Goal: Information Seeking & Learning: Find specific fact

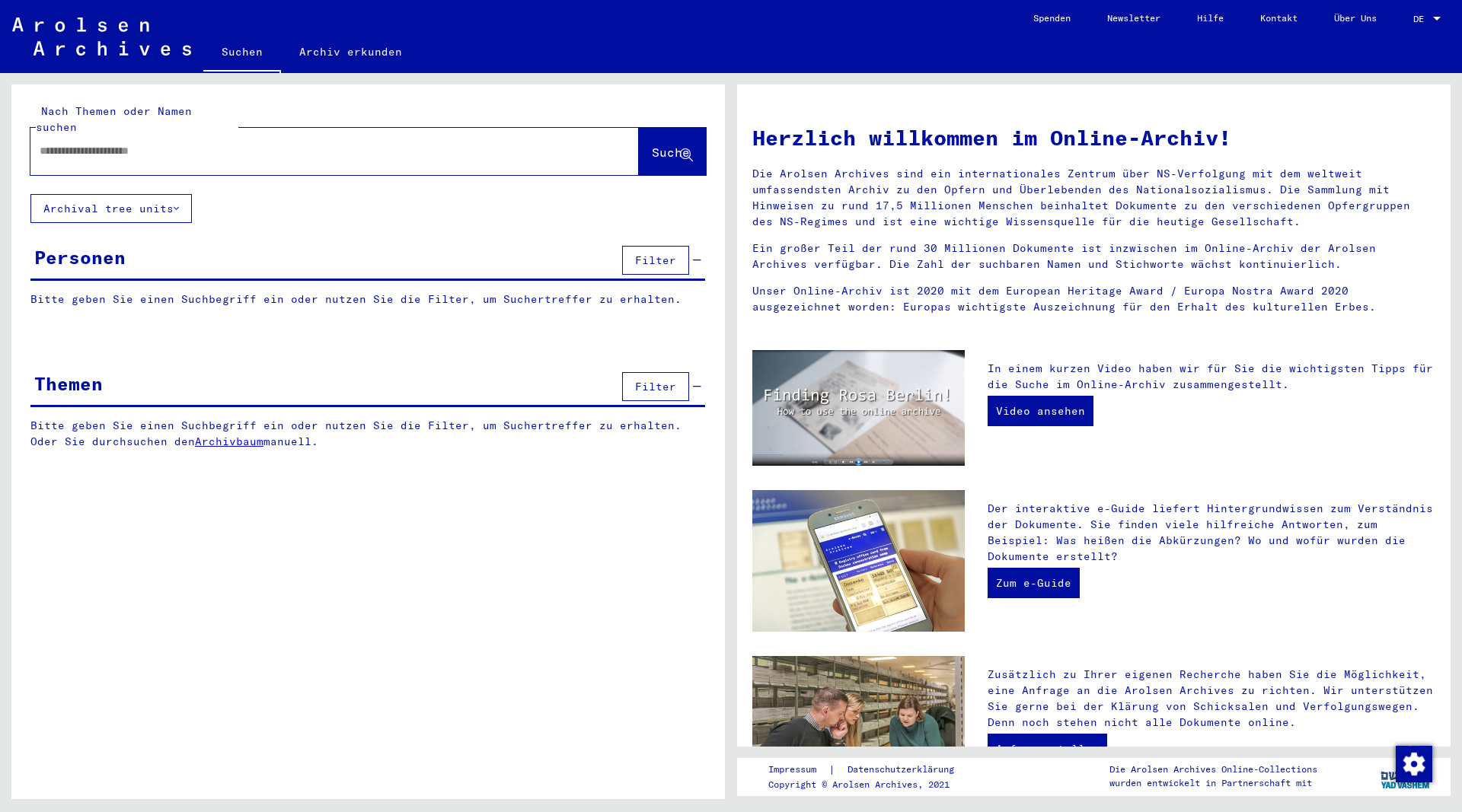
click at [196, 143] on input "text" at bounding box center [316, 151] width 554 height 16
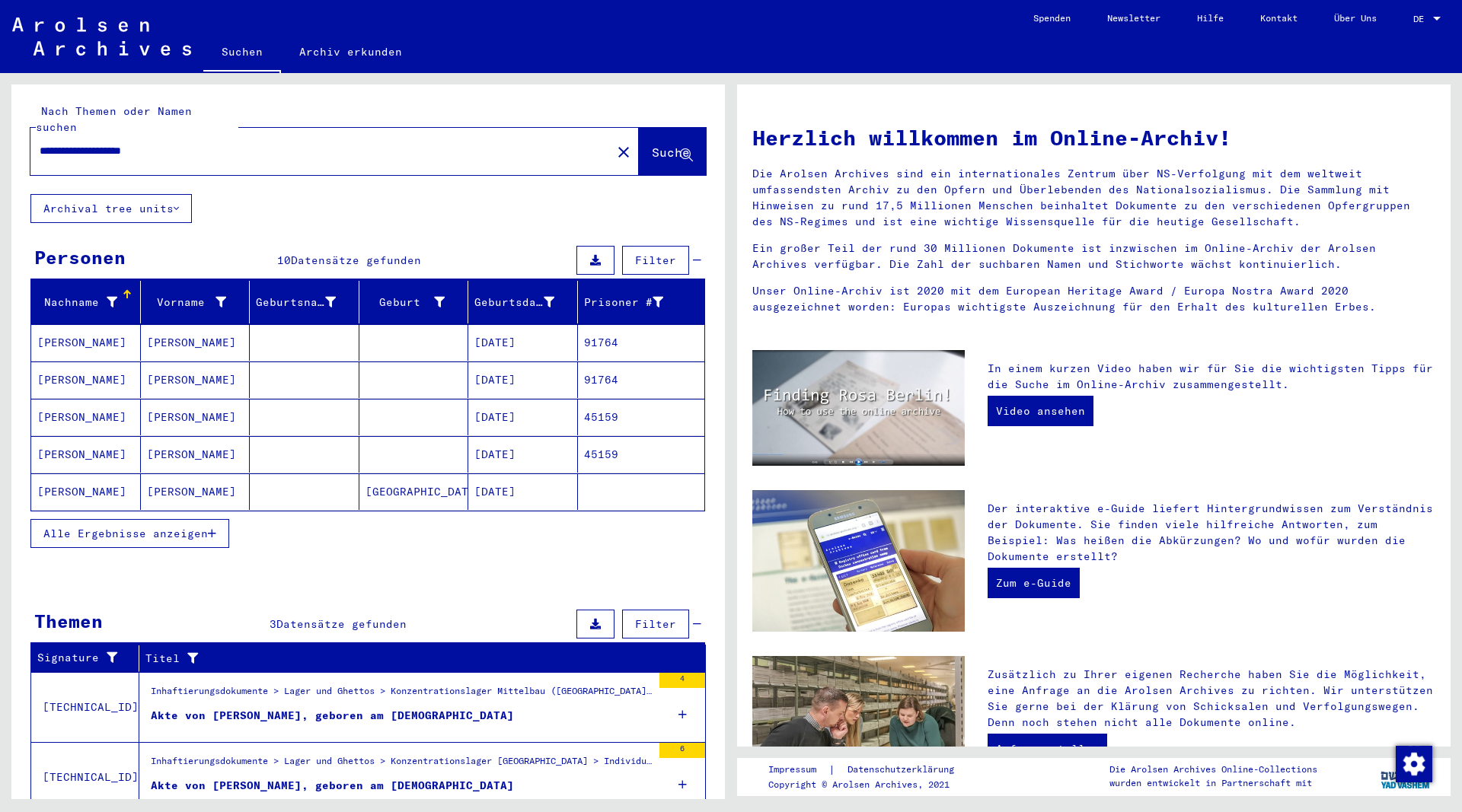
click at [211, 528] on icon "button" at bounding box center [212, 533] width 8 height 11
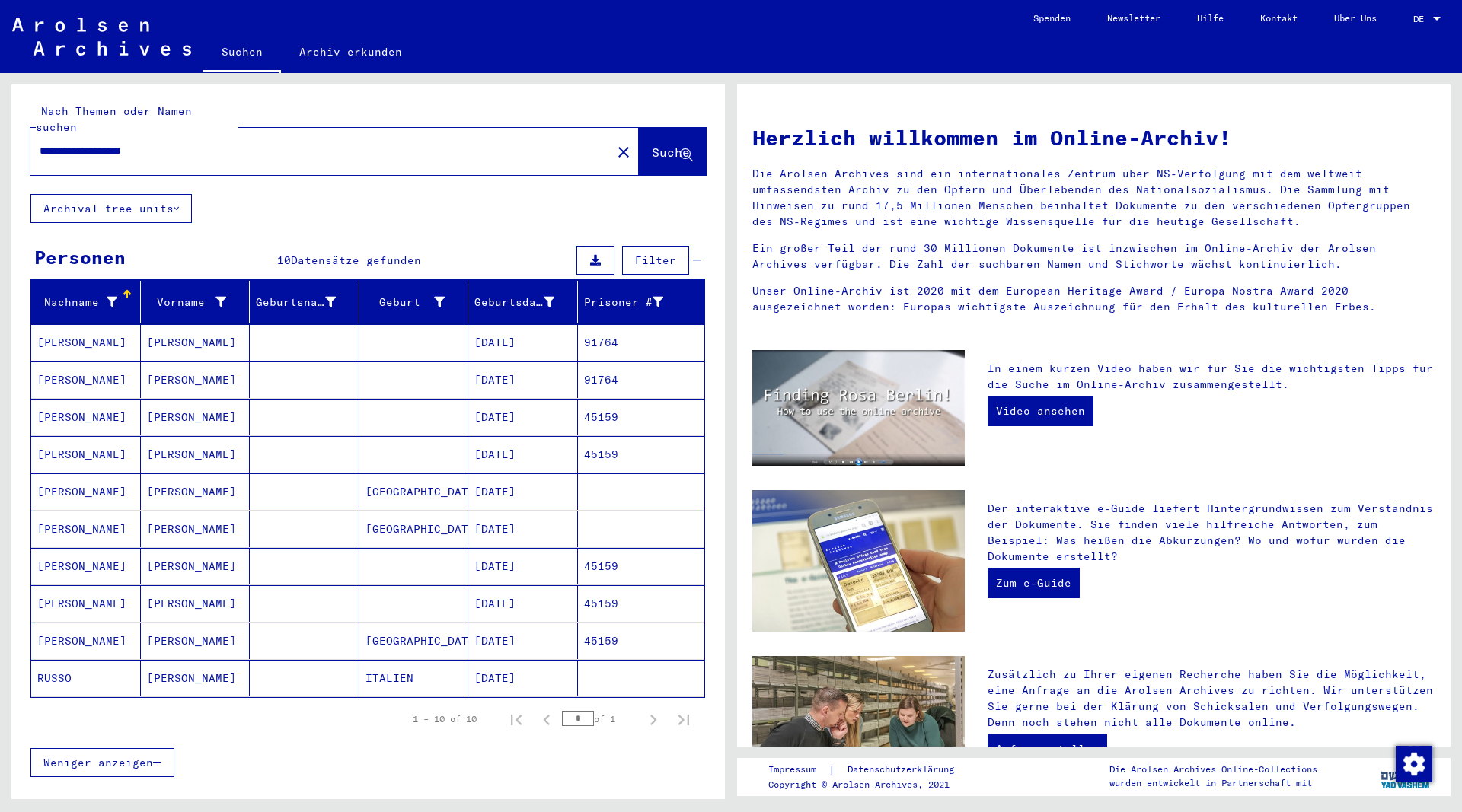
click at [171, 325] on mat-cell "[PERSON_NAME]" at bounding box center [195, 341] width 110 height 37
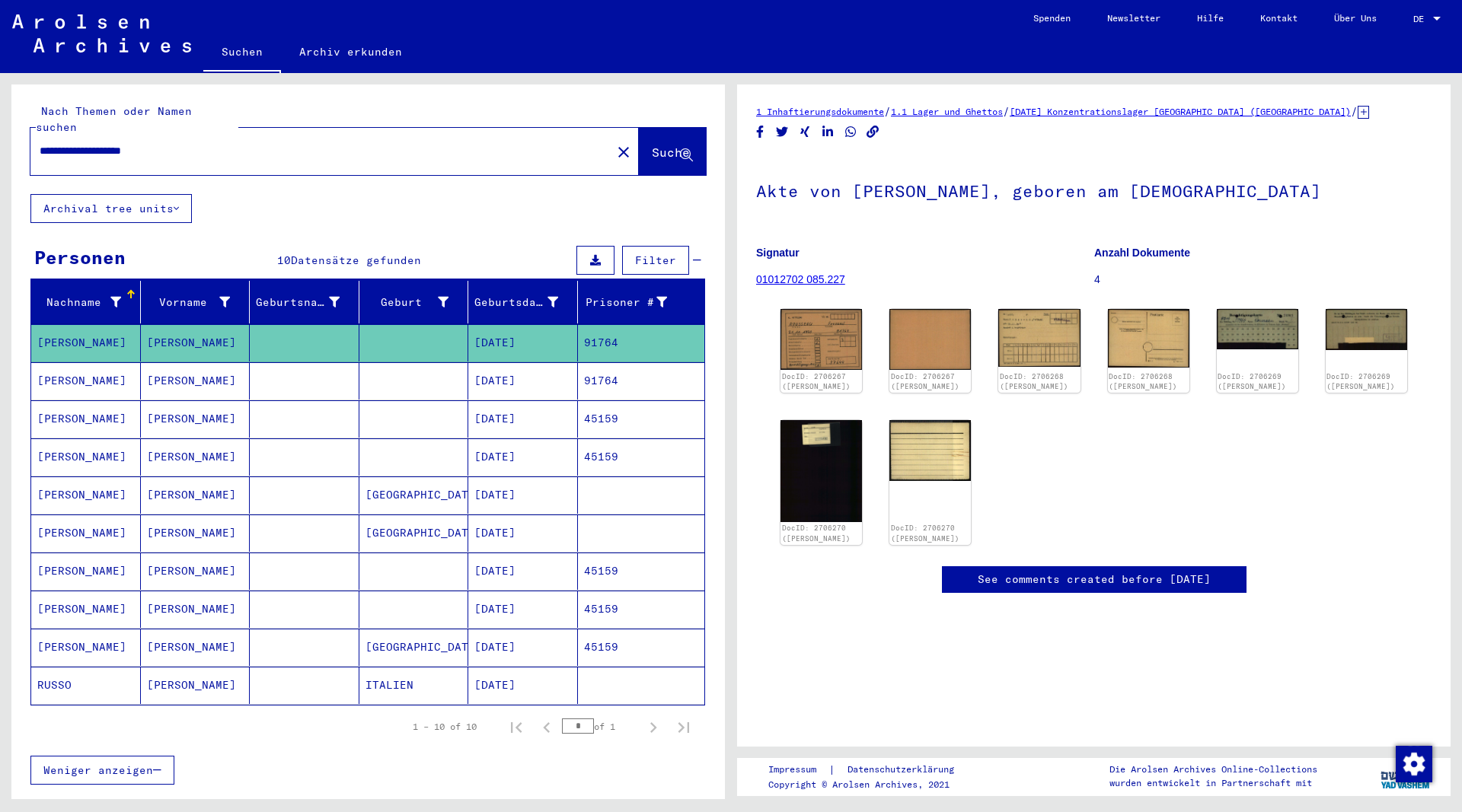
click at [182, 367] on mat-cell "[PERSON_NAME]" at bounding box center [195, 381] width 110 height 37
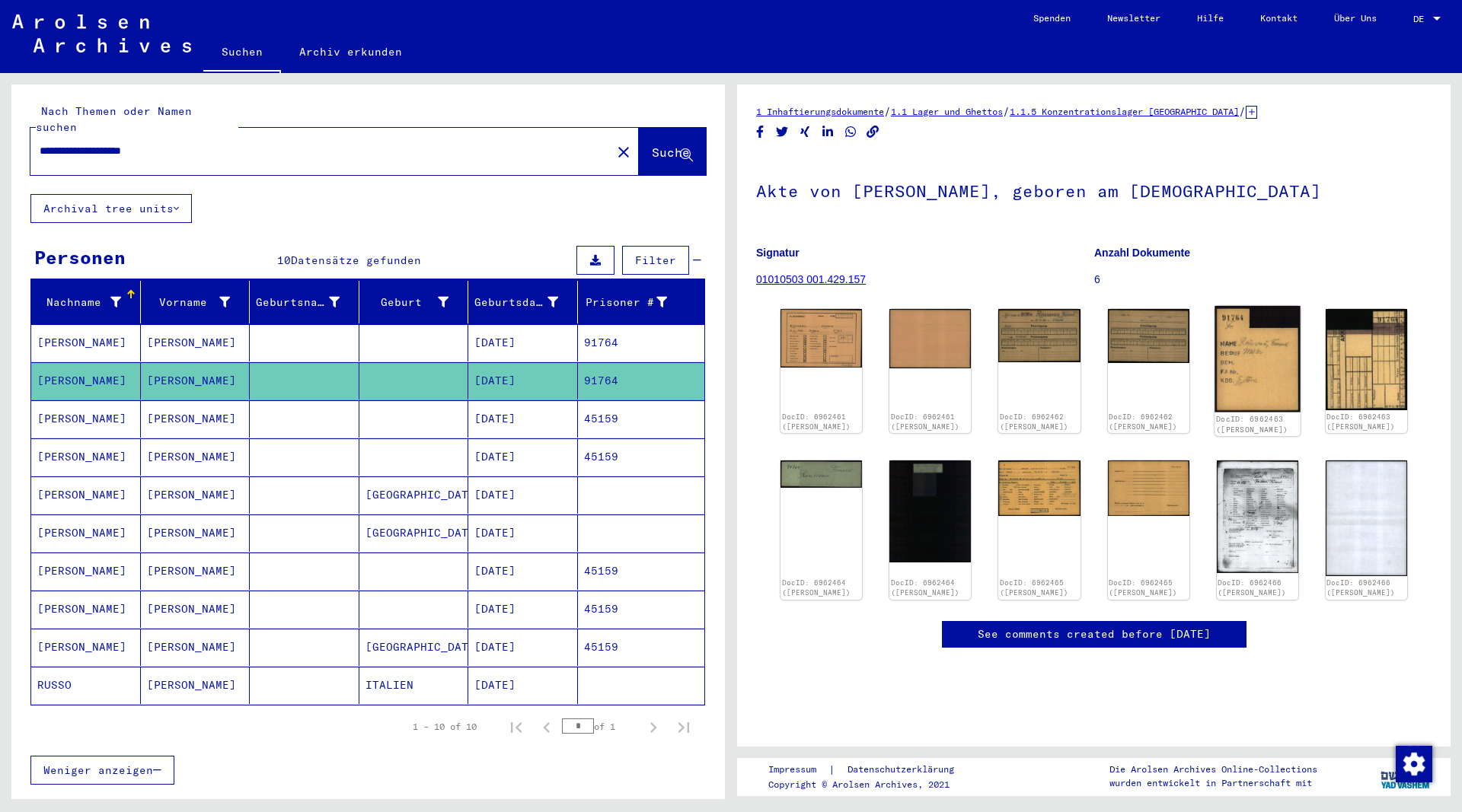
click at [1245, 350] on img at bounding box center [1257, 359] width 86 height 107
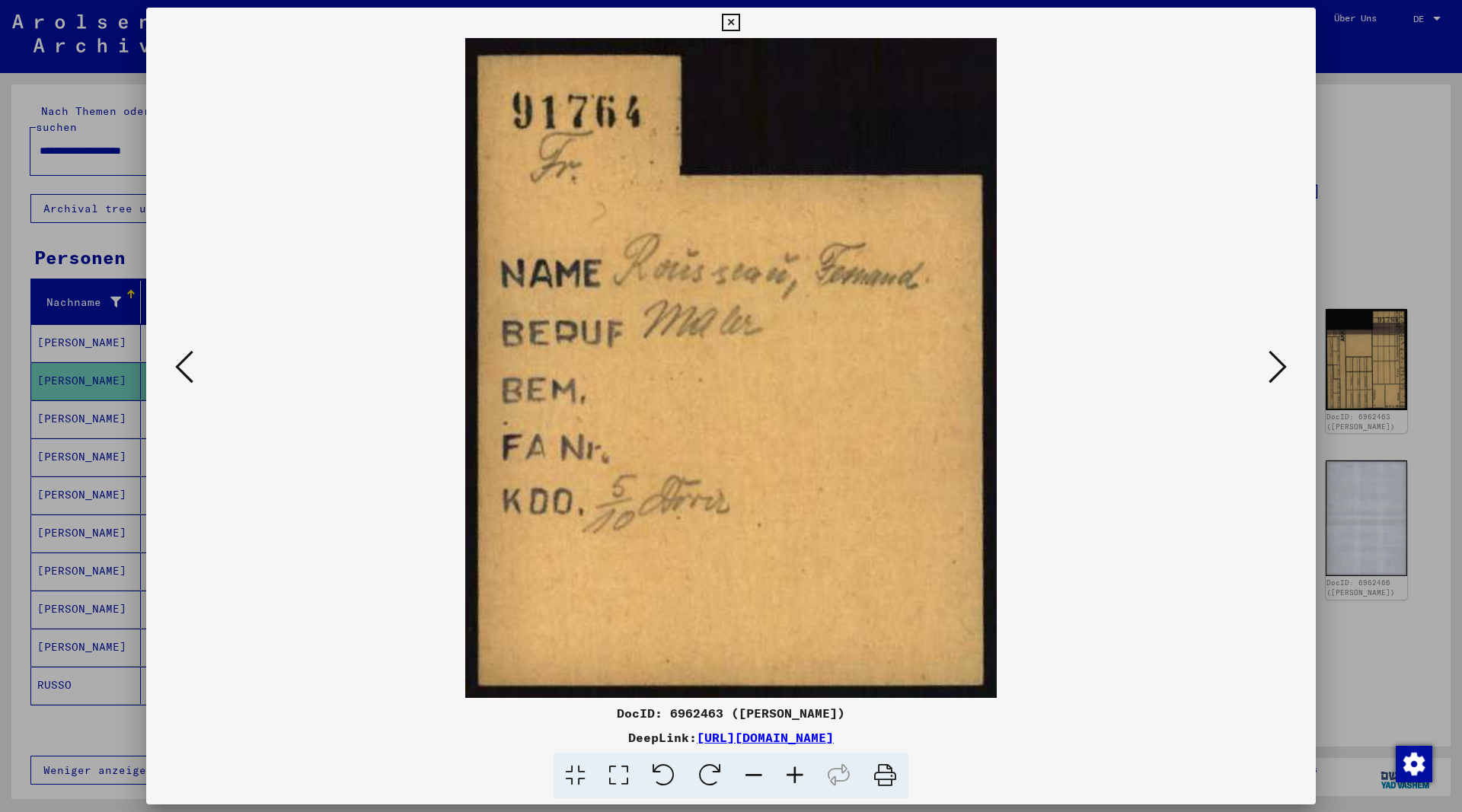
click at [1281, 363] on icon at bounding box center [1277, 366] width 19 height 37
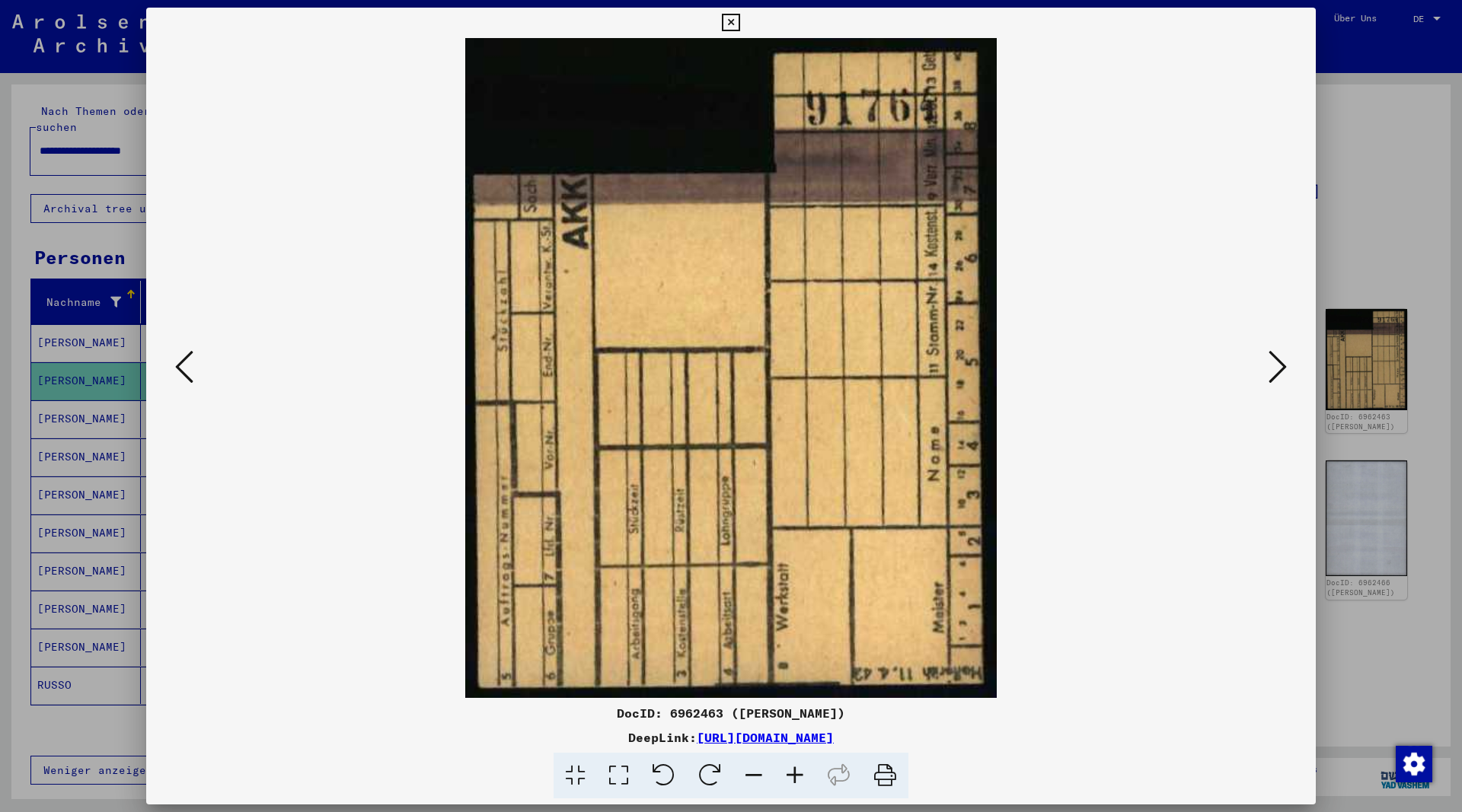
click at [1280, 363] on icon at bounding box center [1277, 366] width 19 height 37
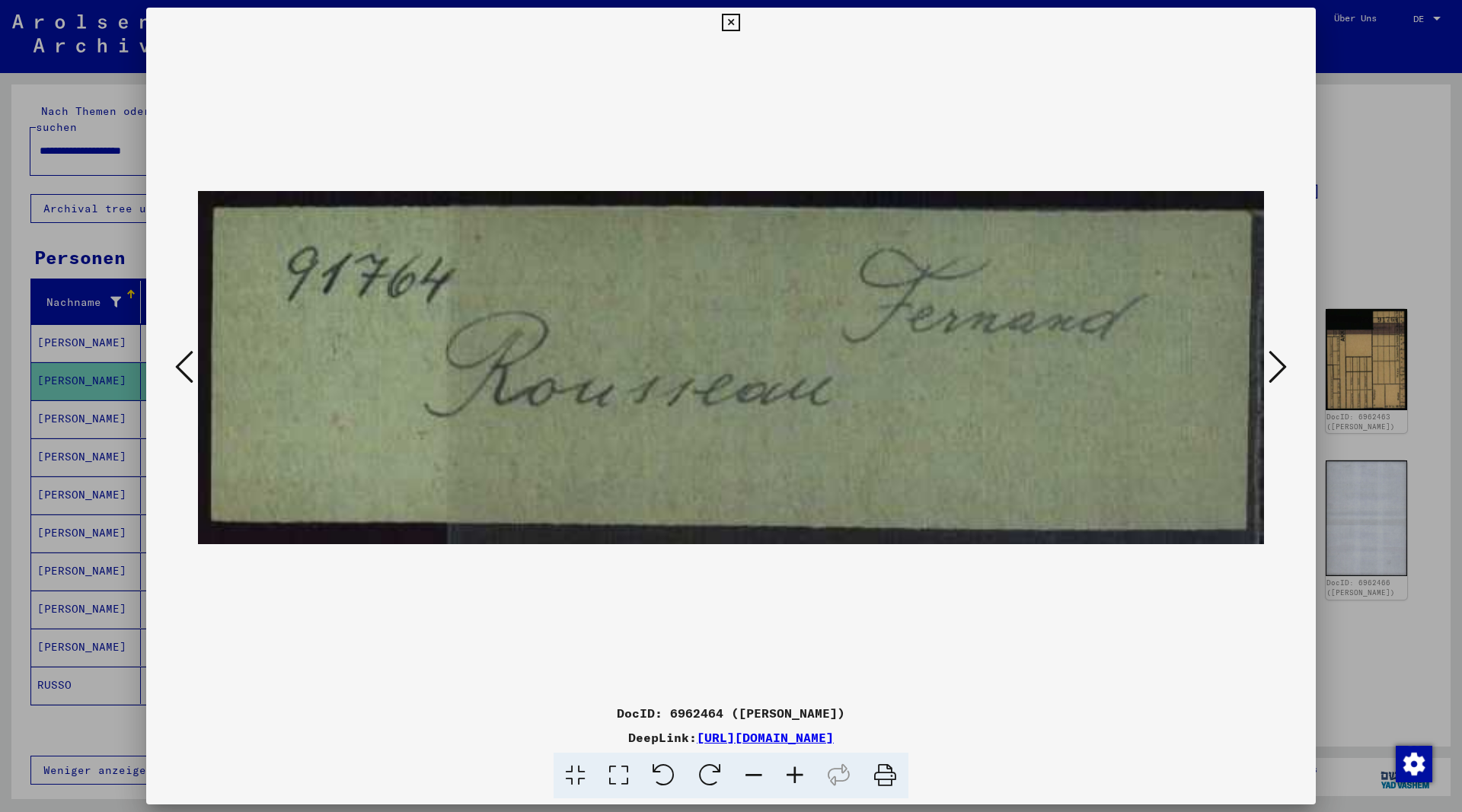
click at [1280, 363] on icon at bounding box center [1277, 366] width 19 height 37
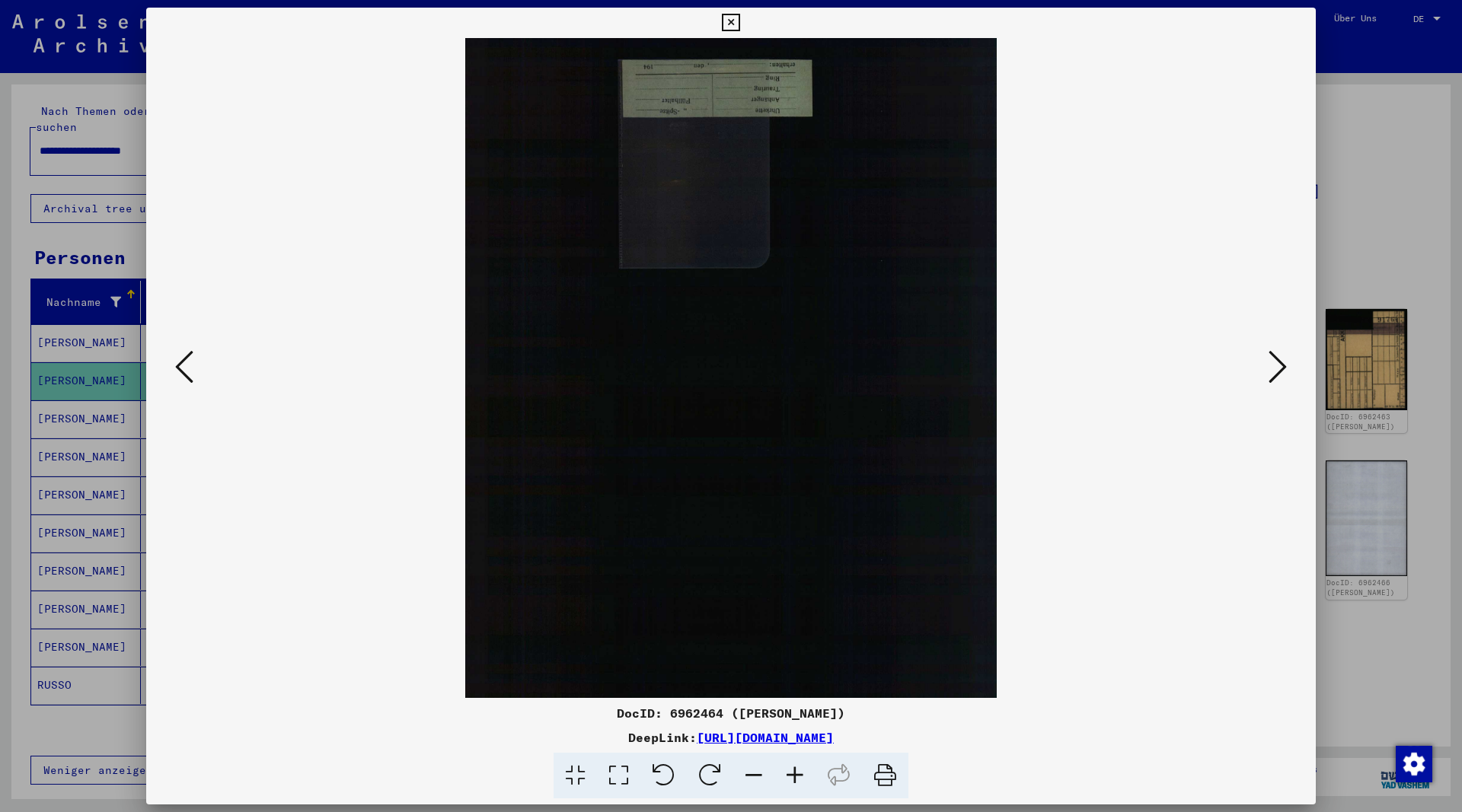
click at [1279, 363] on icon at bounding box center [1277, 366] width 19 height 37
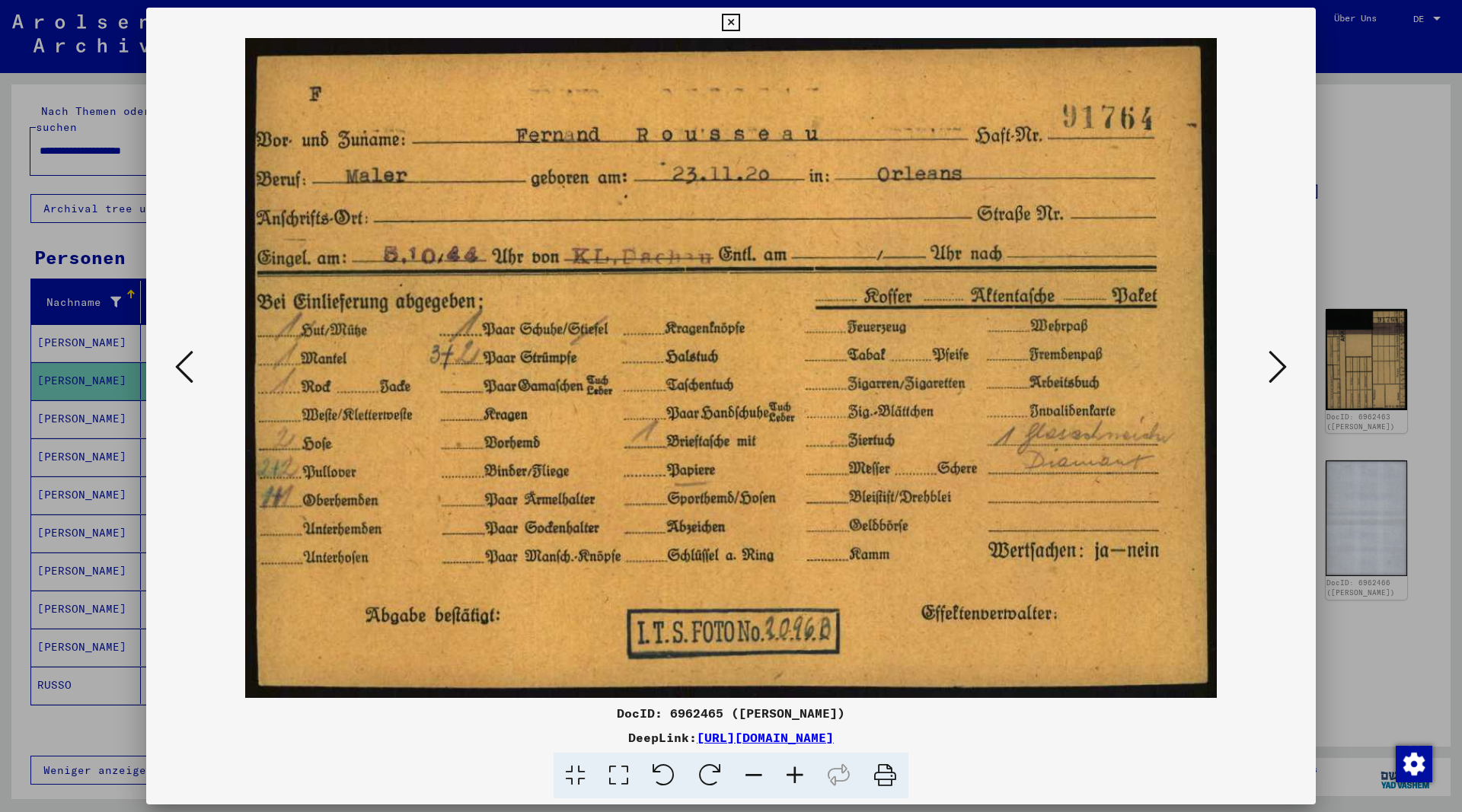
click at [739, 21] on icon at bounding box center [731, 23] width 18 height 19
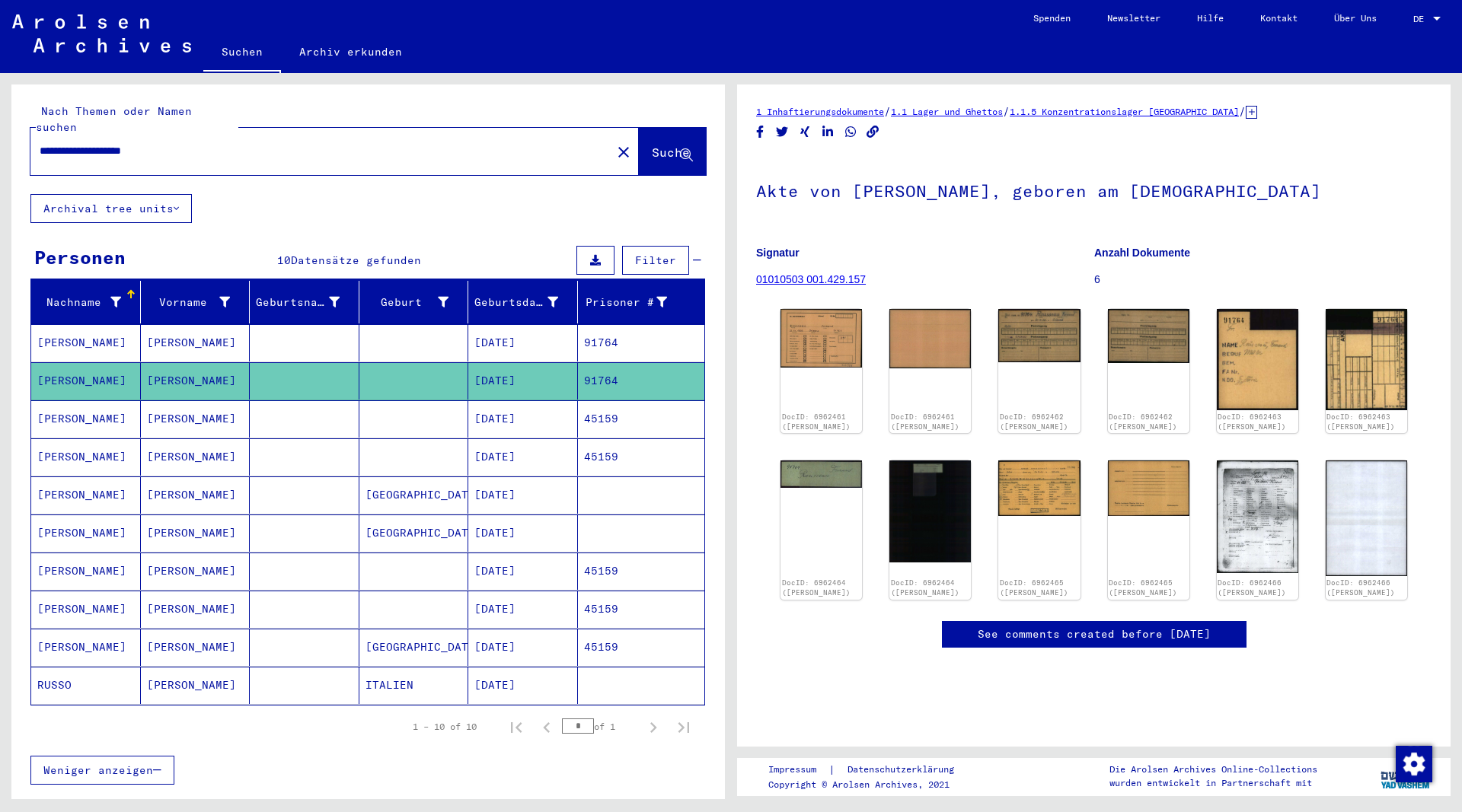
click at [181, 402] on mat-cell "[PERSON_NAME]" at bounding box center [195, 419] width 110 height 37
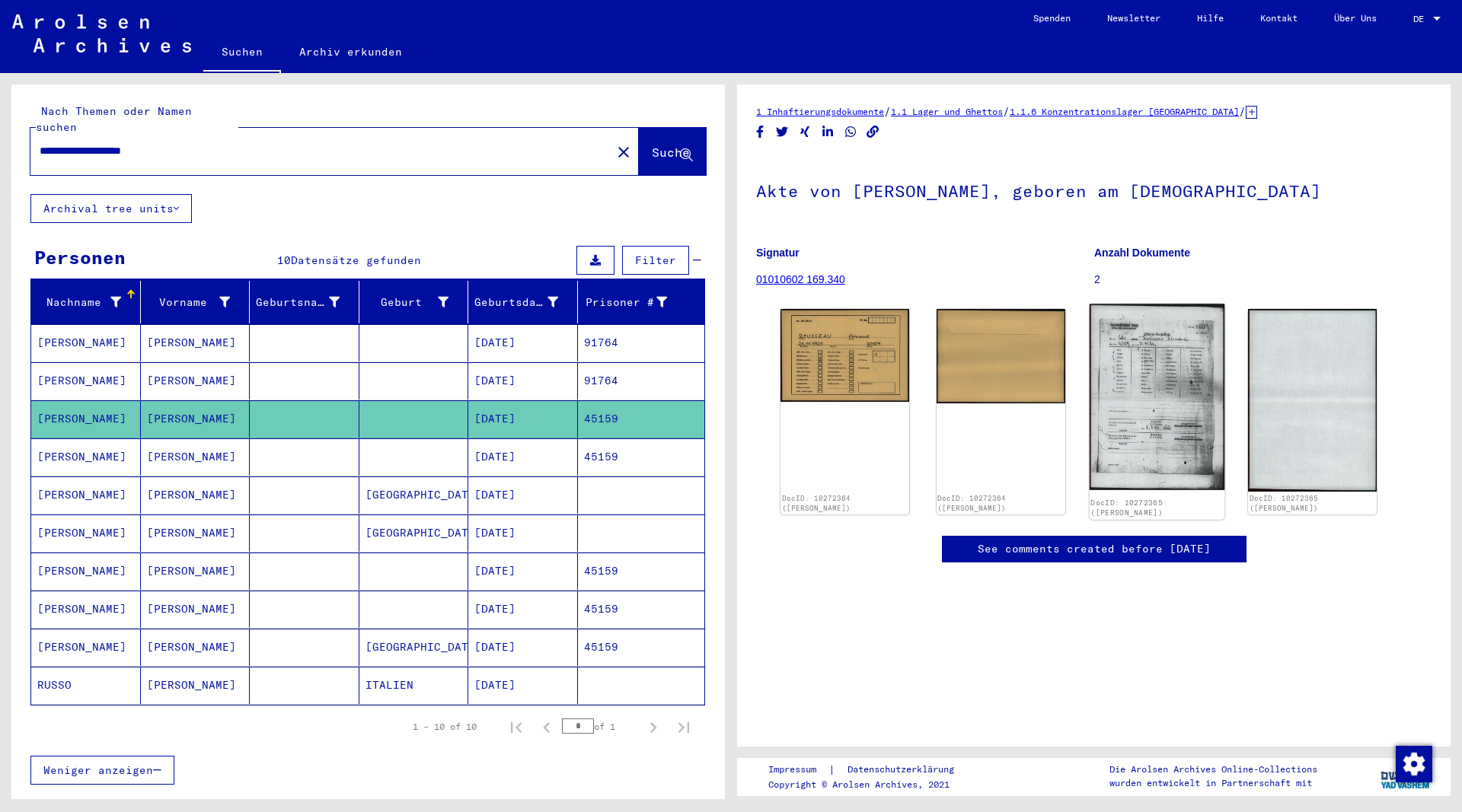
click at [1143, 434] on img at bounding box center [1156, 397] width 134 height 185
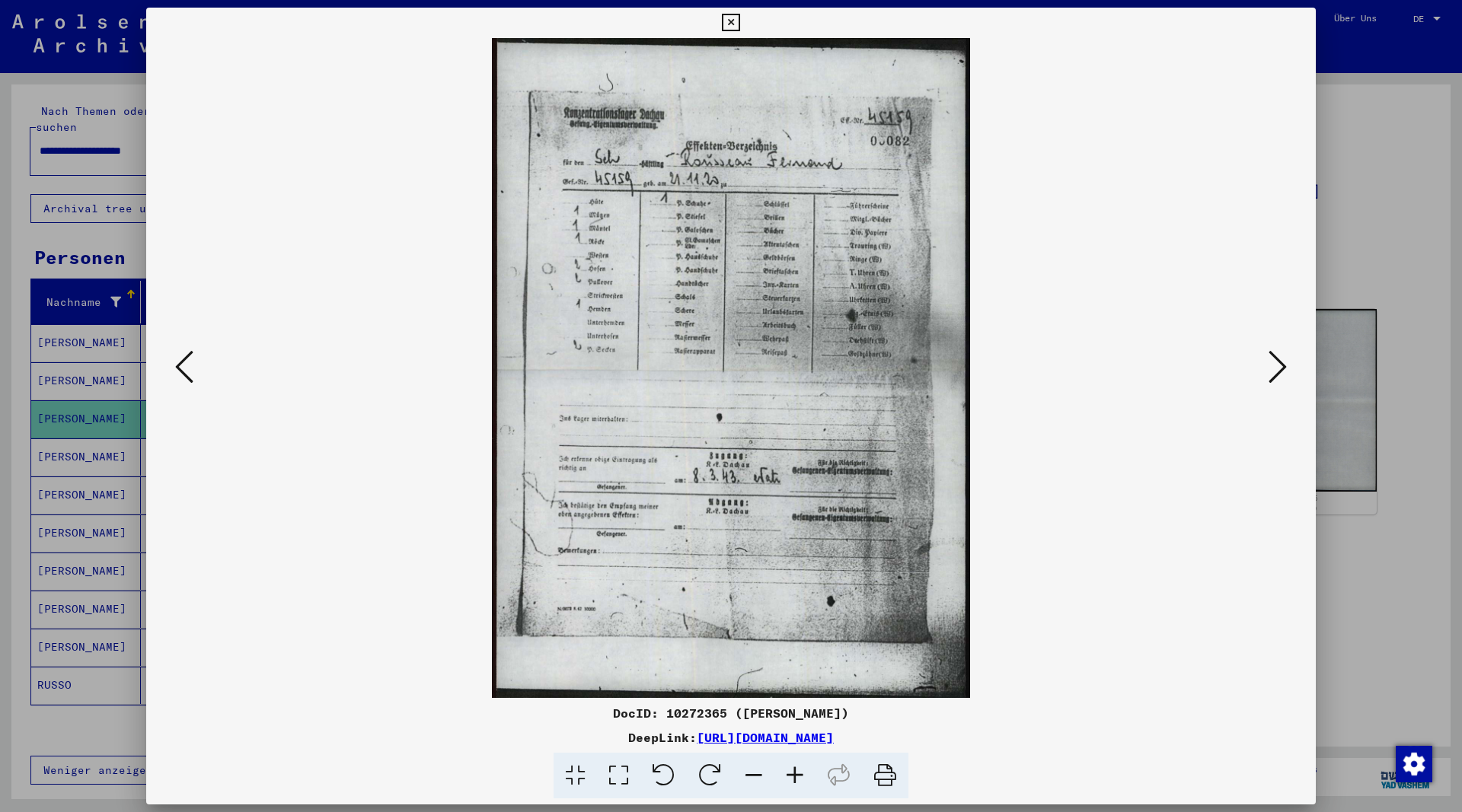
click at [739, 23] on icon at bounding box center [731, 23] width 18 height 19
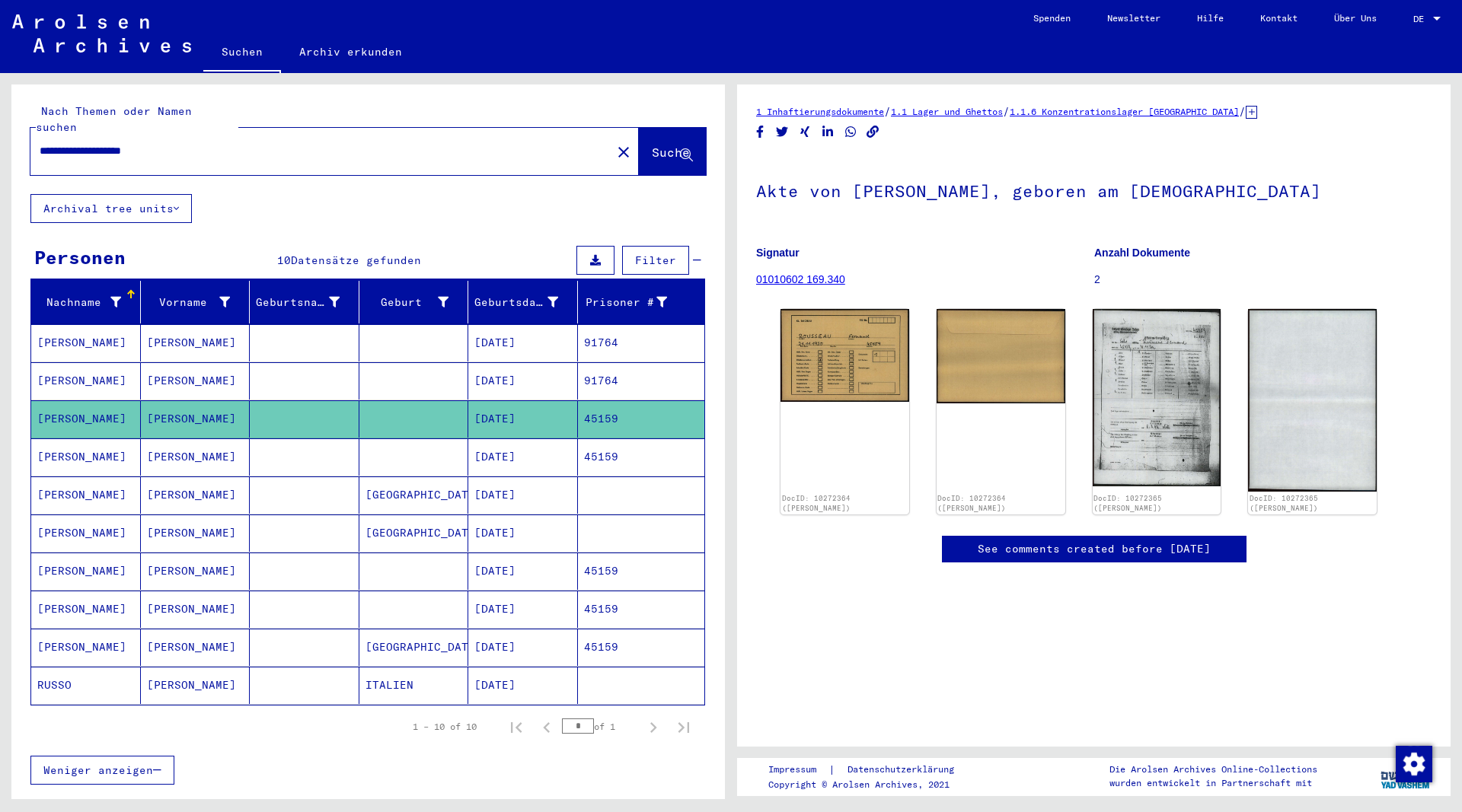
click at [163, 441] on mat-cell "[PERSON_NAME]" at bounding box center [195, 457] width 110 height 37
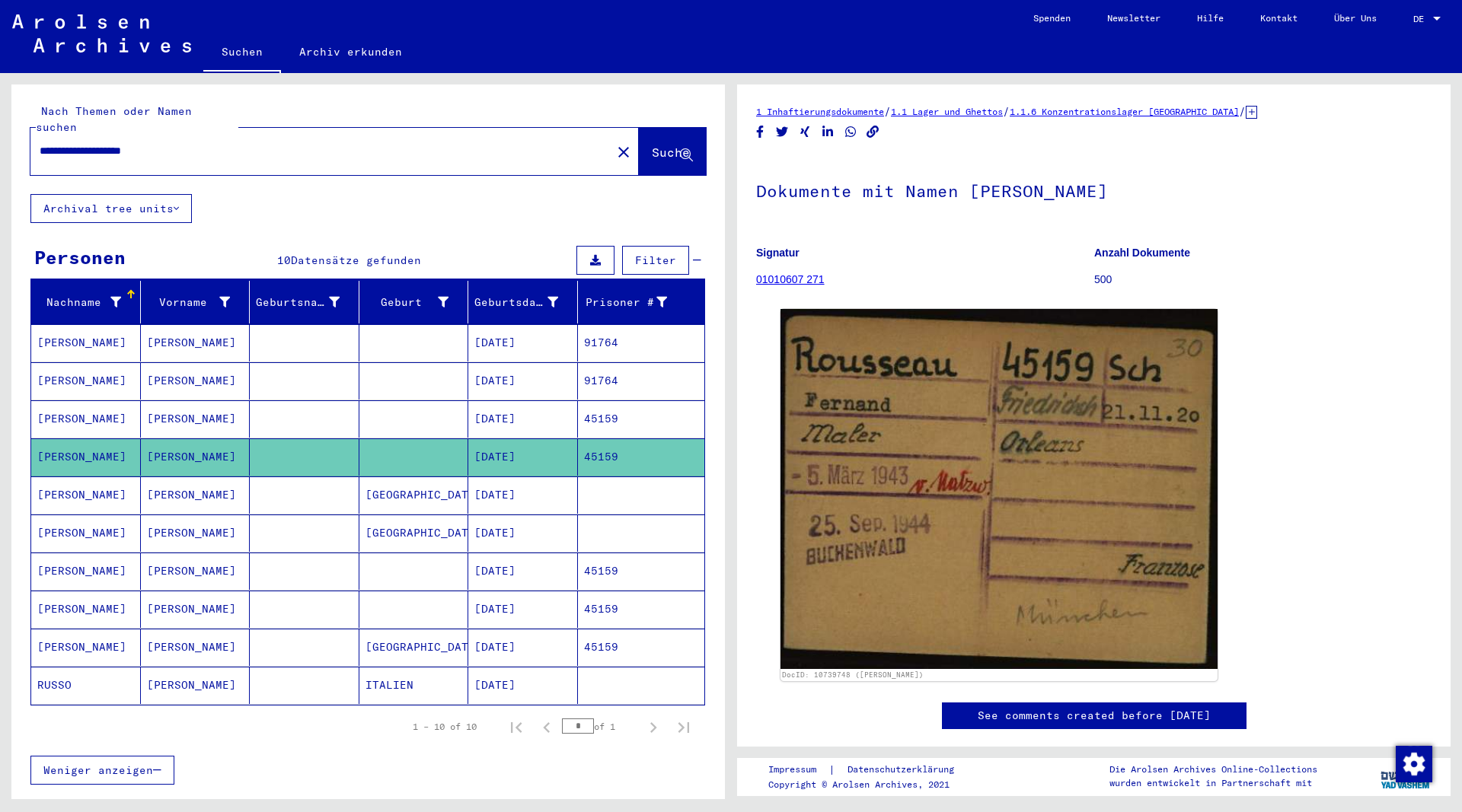
click at [179, 485] on mat-cell "[PERSON_NAME]" at bounding box center [195, 495] width 110 height 37
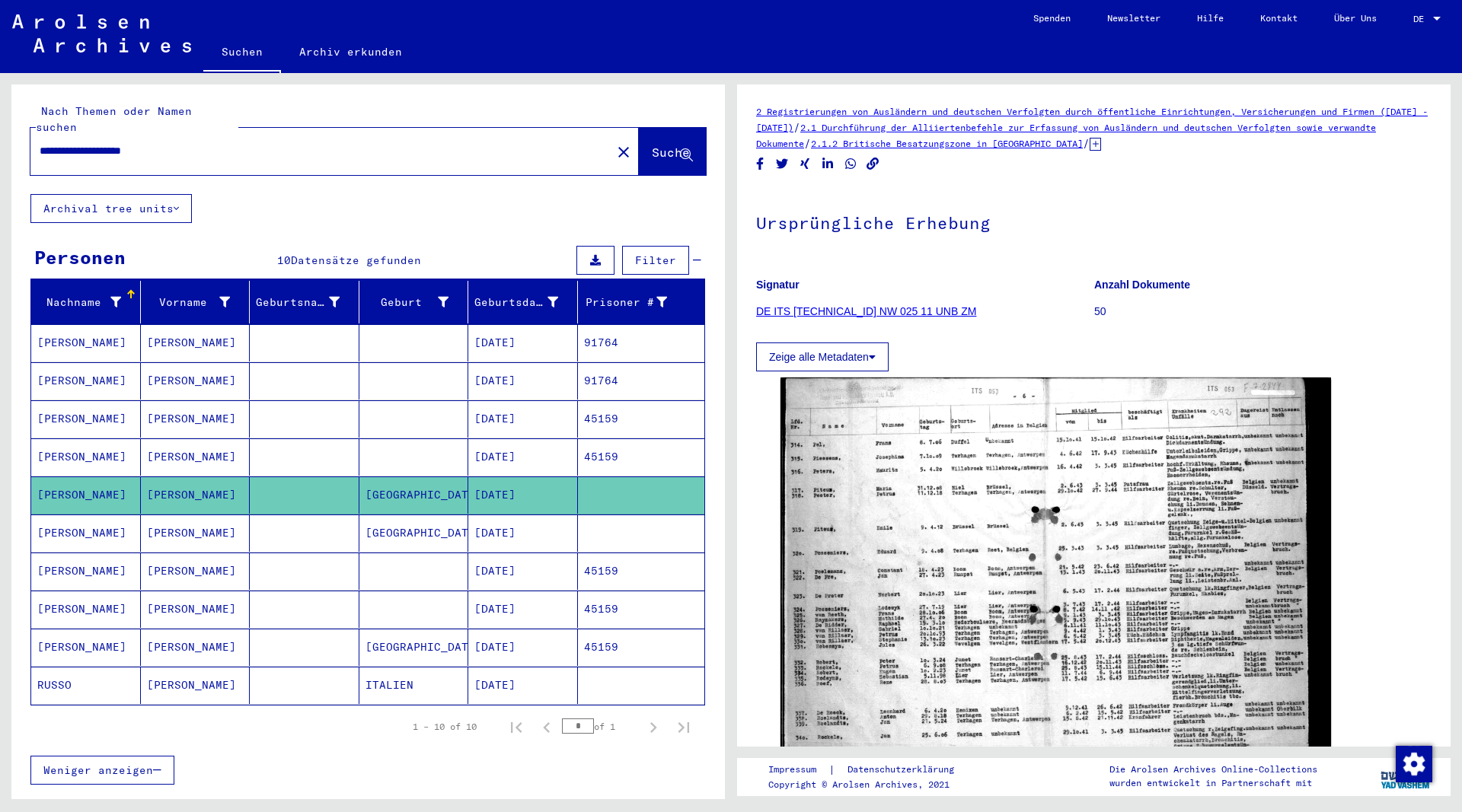
click at [184, 523] on mat-cell "[PERSON_NAME]" at bounding box center [195, 533] width 110 height 37
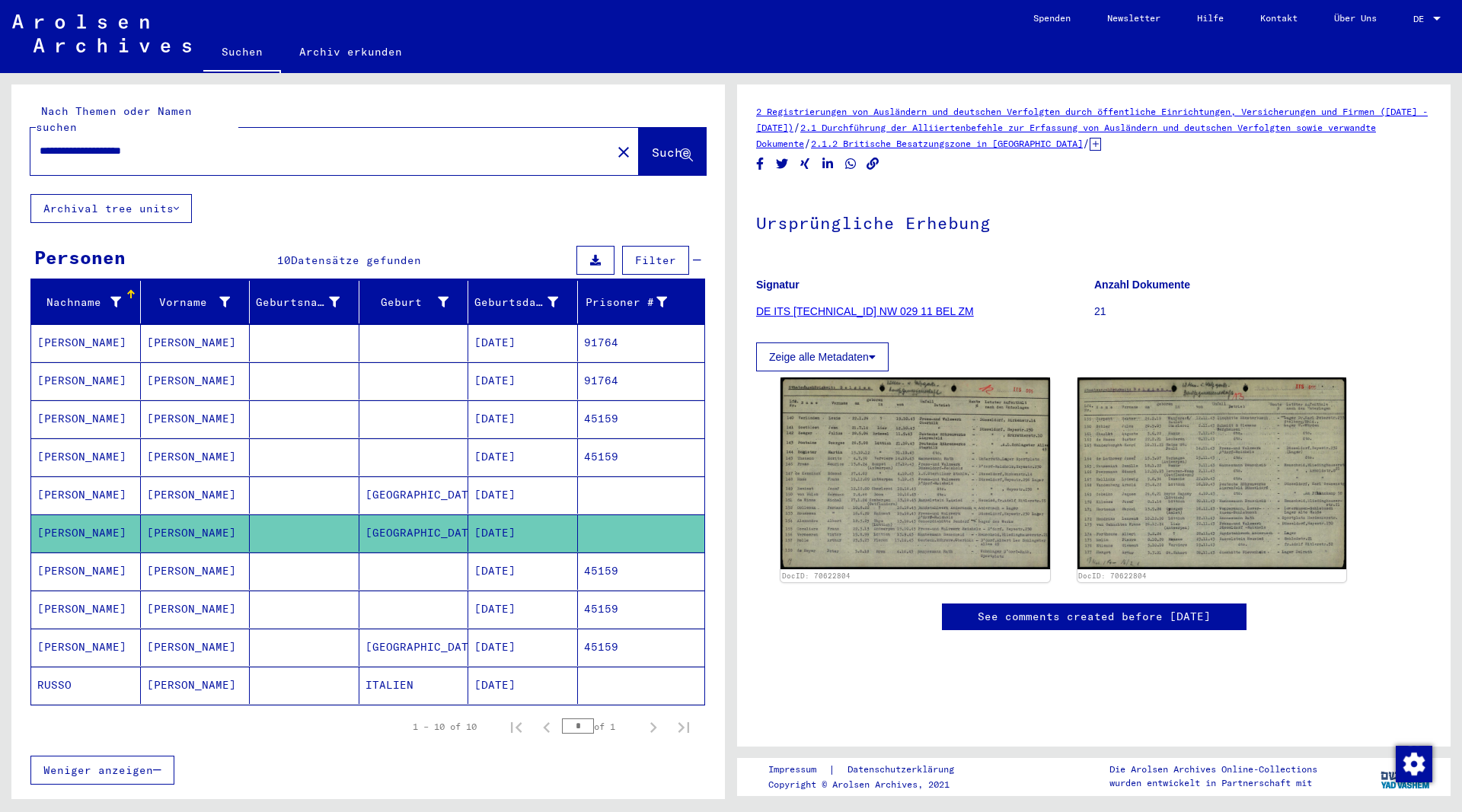
click at [176, 553] on mat-cell "[PERSON_NAME]" at bounding box center [195, 571] width 110 height 37
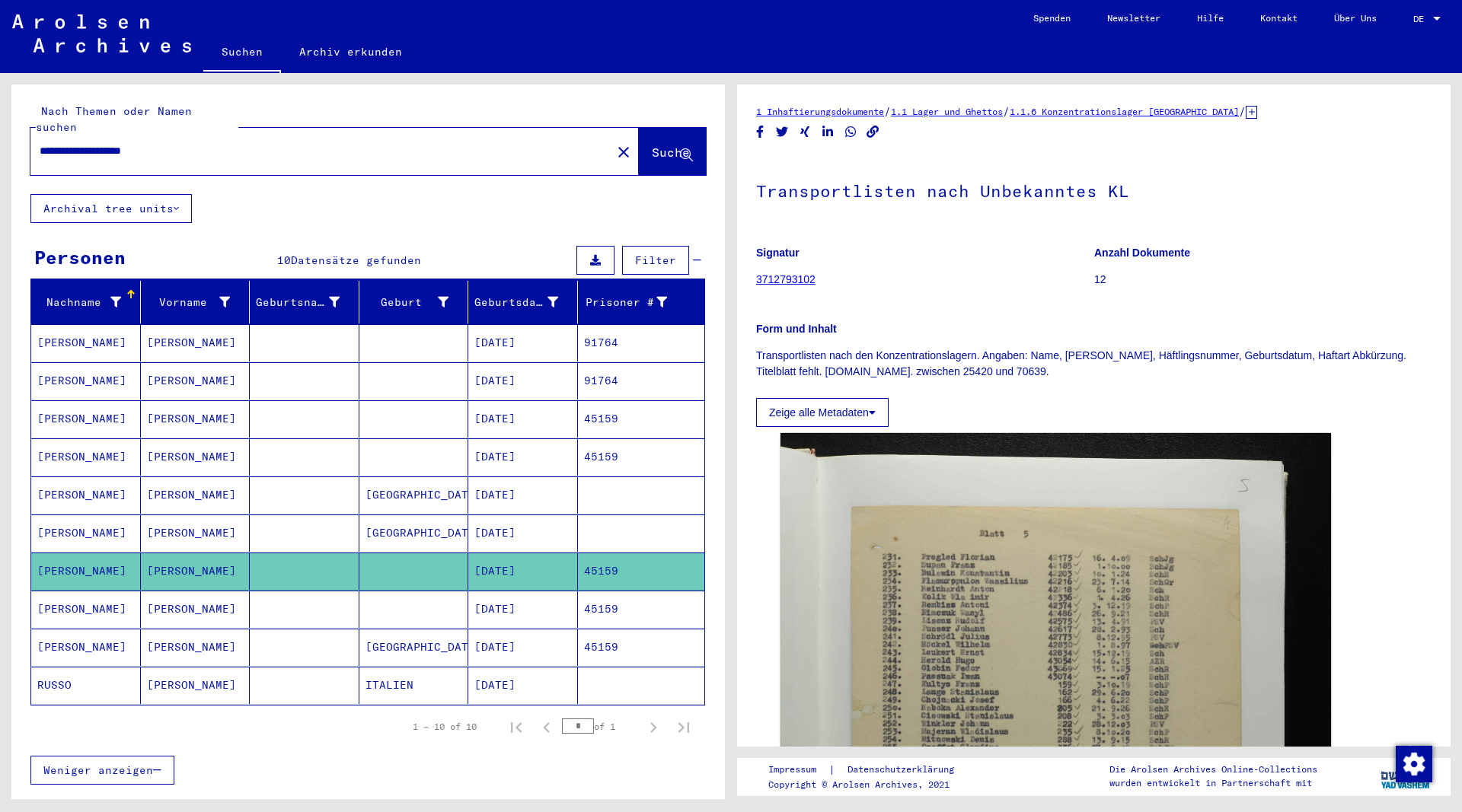
click at [168, 590] on mat-cell "[PERSON_NAME]" at bounding box center [195, 609] width 110 height 37
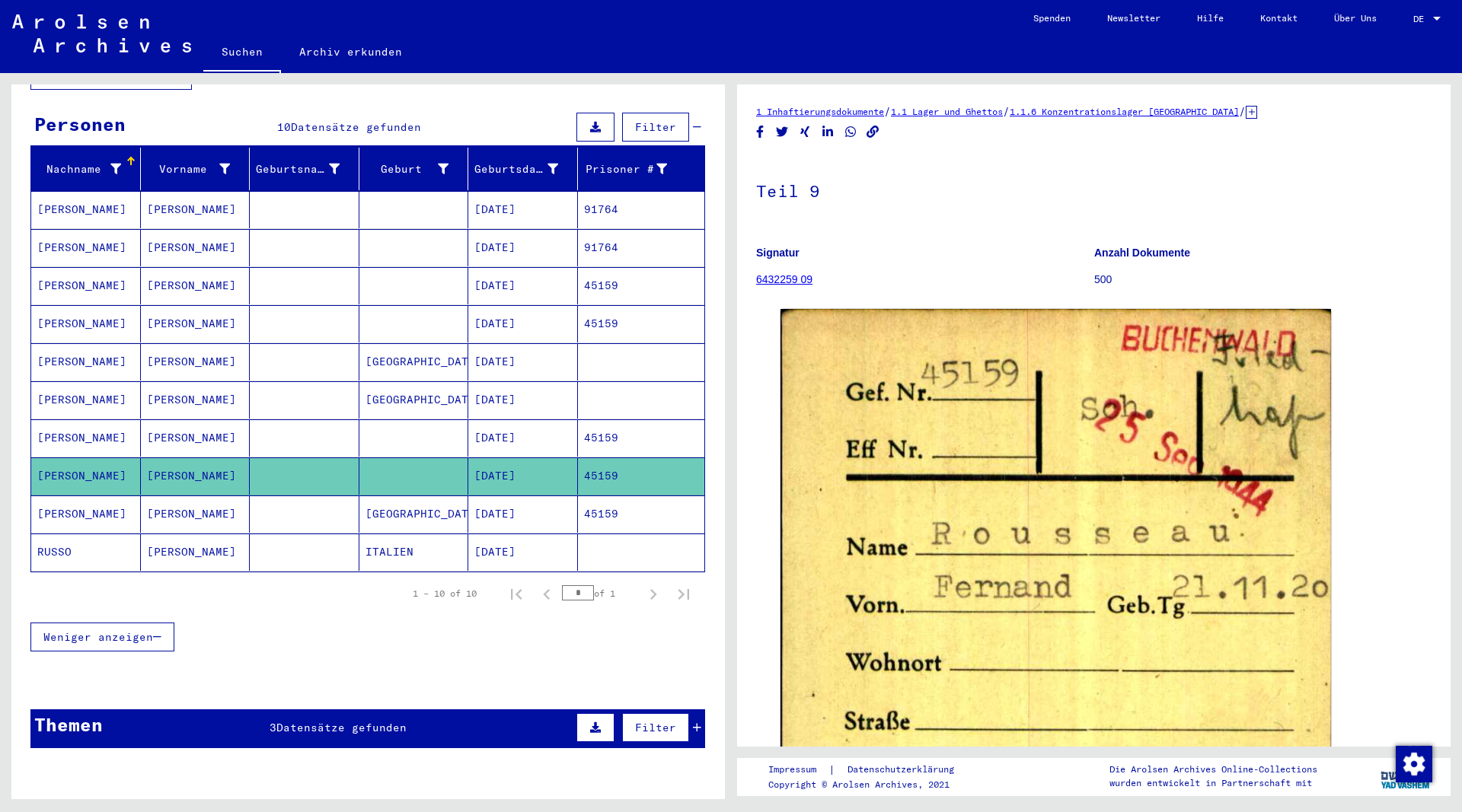
scroll to position [165, 0]
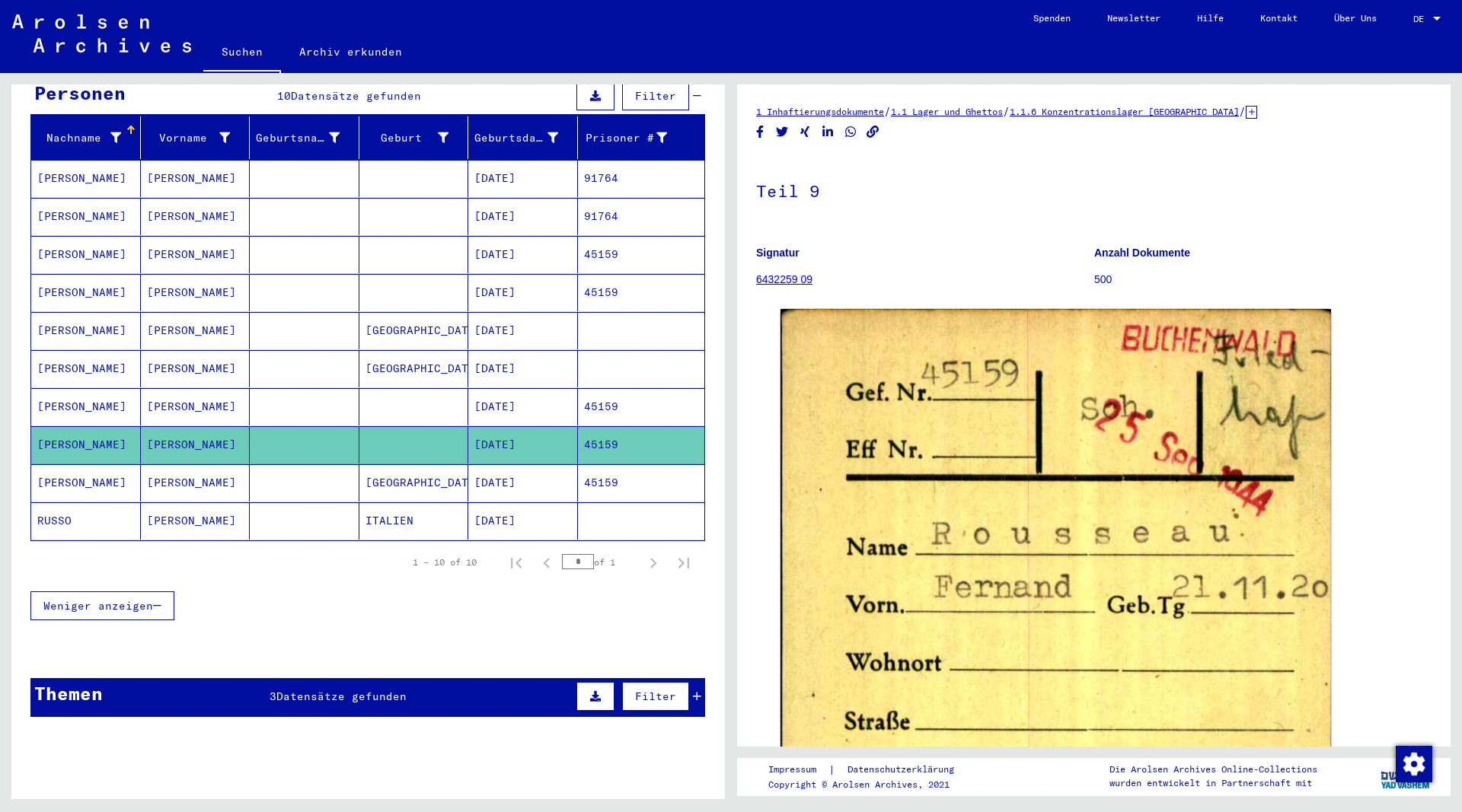
click at [182, 465] on mat-cell "[PERSON_NAME]" at bounding box center [195, 482] width 110 height 37
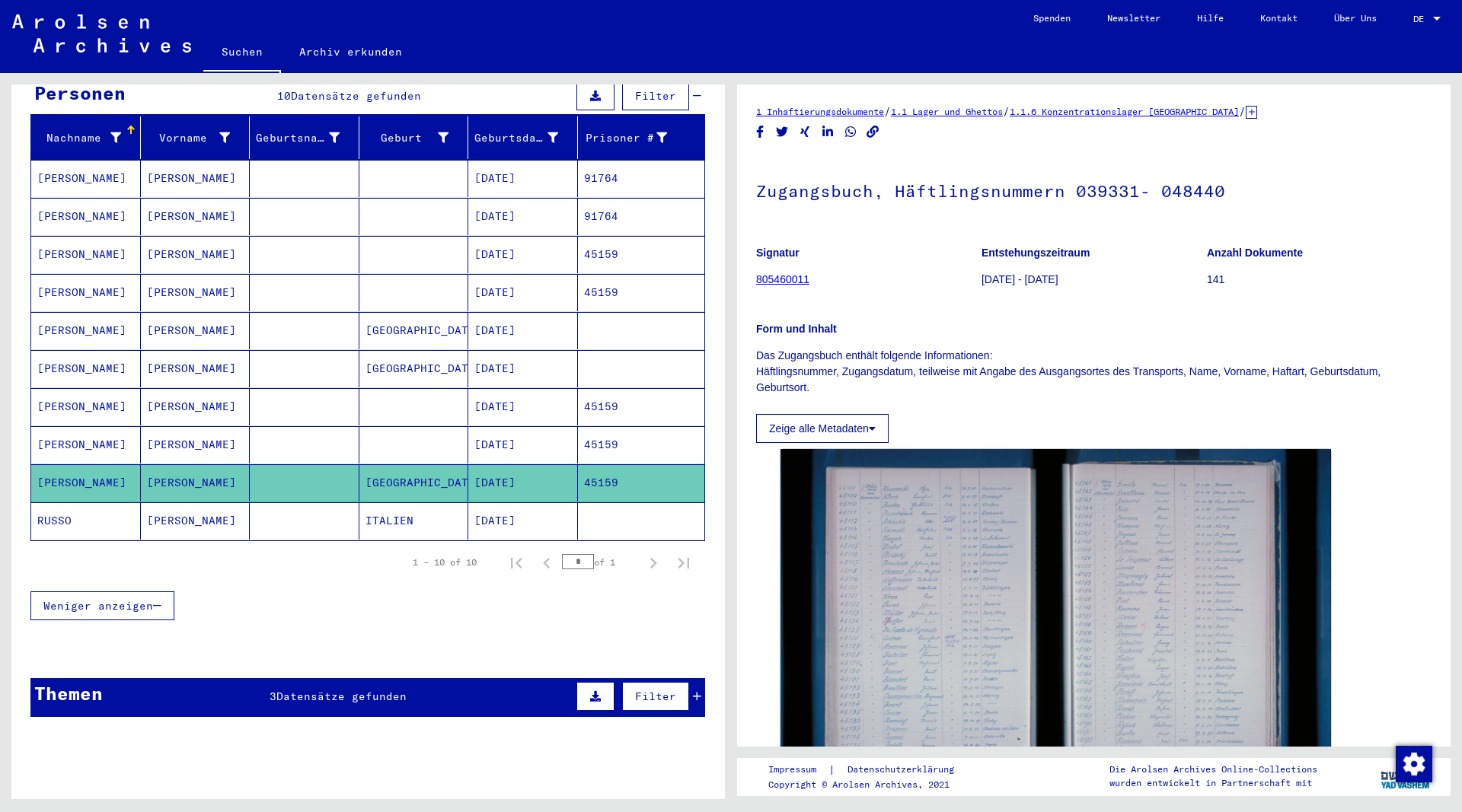
click at [182, 504] on mat-cell "[PERSON_NAME]" at bounding box center [195, 521] width 110 height 37
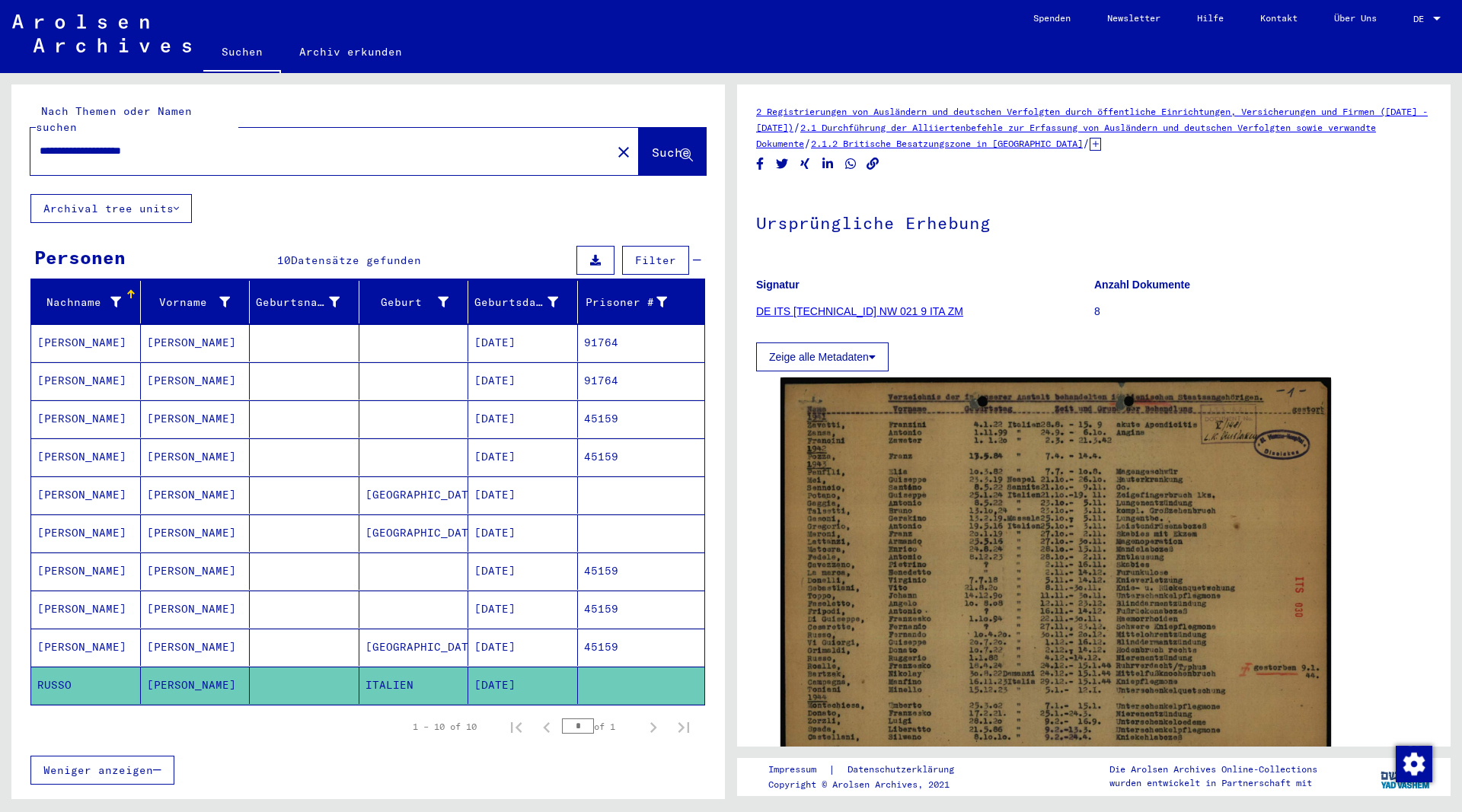
drag, startPoint x: 180, startPoint y: 135, endPoint x: 151, endPoint y: 139, distance: 29.3
click at [151, 143] on input "**********" at bounding box center [321, 151] width 563 height 16
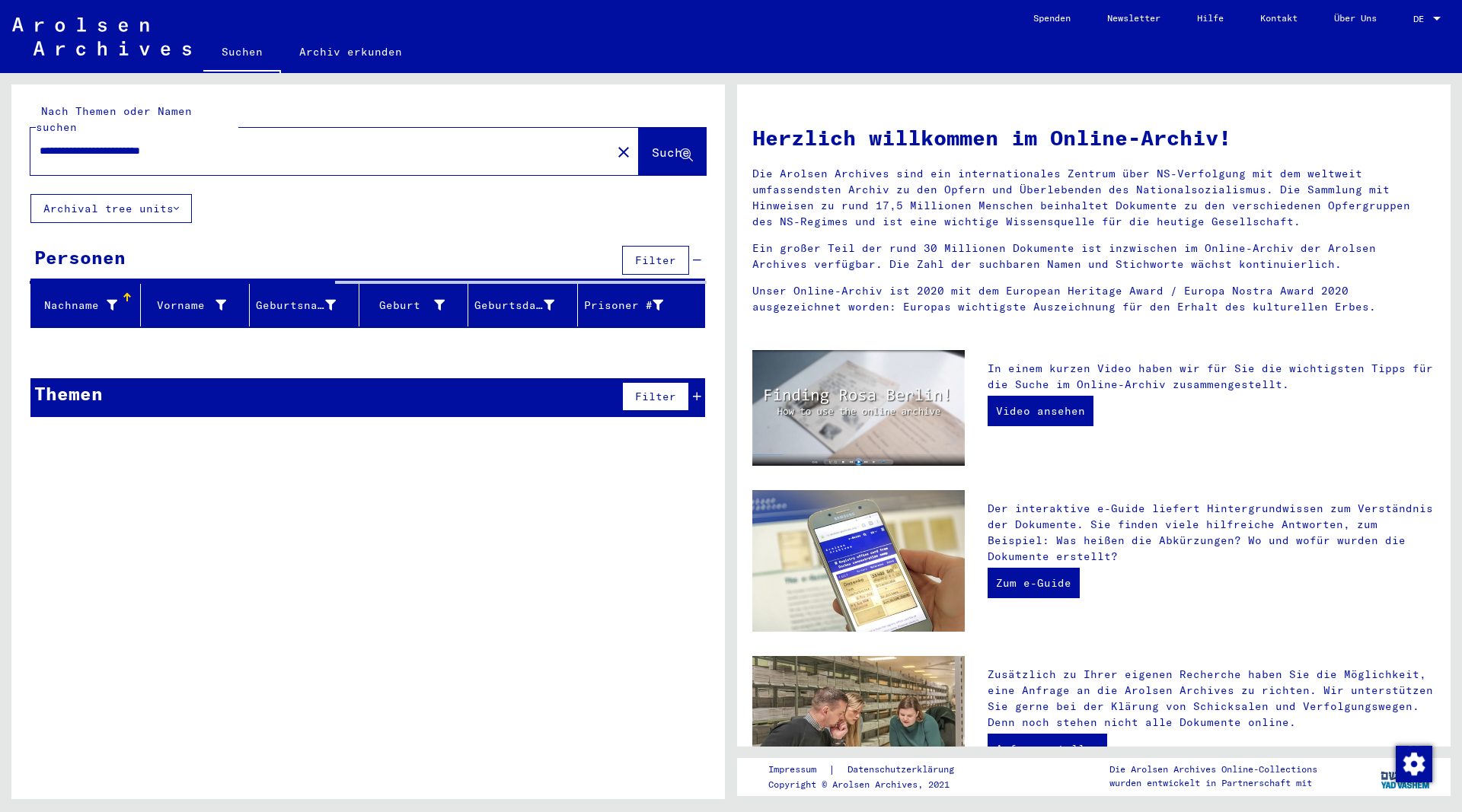
click at [160, 143] on input "**********" at bounding box center [316, 151] width 554 height 16
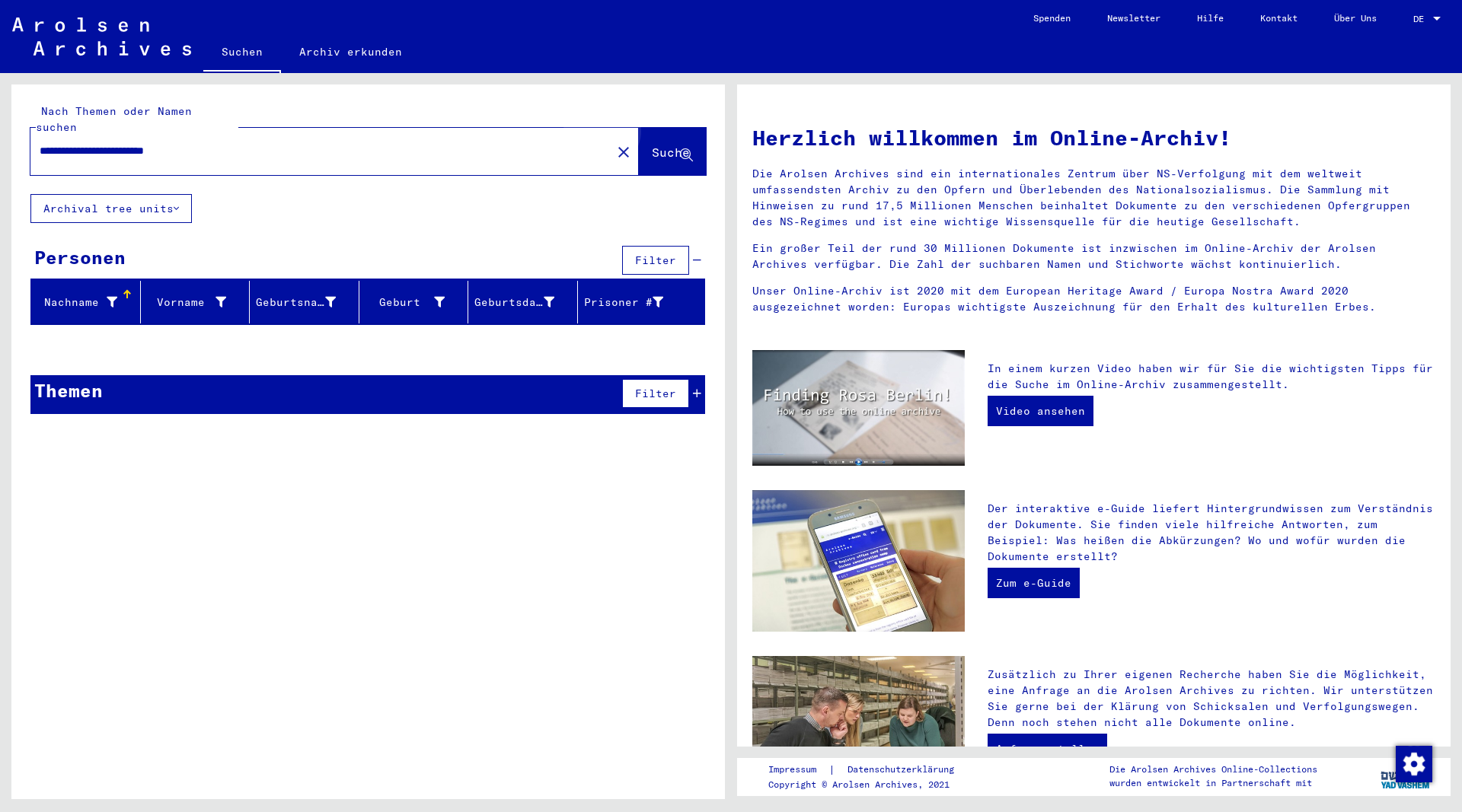
click at [656, 145] on span "Suche" at bounding box center [670, 152] width 38 height 15
drag, startPoint x: 242, startPoint y: 127, endPoint x: 101, endPoint y: 138, distance: 141.4
click at [101, 143] on input "**********" at bounding box center [316, 151] width 554 height 16
drag, startPoint x: 91, startPoint y: 138, endPoint x: 2, endPoint y: 147, distance: 89.5
click at [39, 147] on input "**********" at bounding box center [316, 151] width 554 height 16
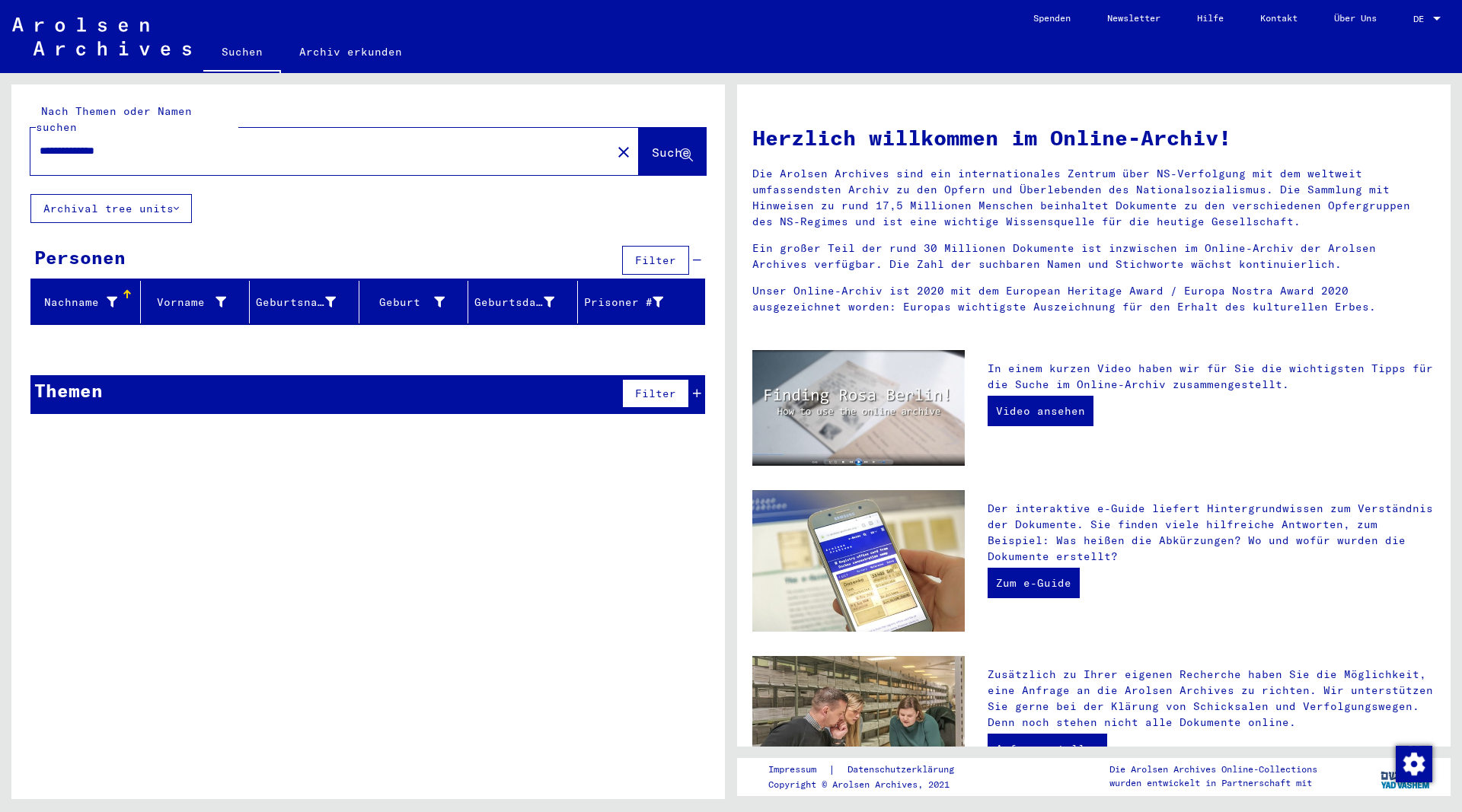
drag, startPoint x: 106, startPoint y: 133, endPoint x: -59, endPoint y: 124, distance: 165.2
click at [39, 143] on input "**********" at bounding box center [316, 151] width 554 height 16
type input "****"
click at [652, 145] on span "Suche" at bounding box center [670, 152] width 38 height 15
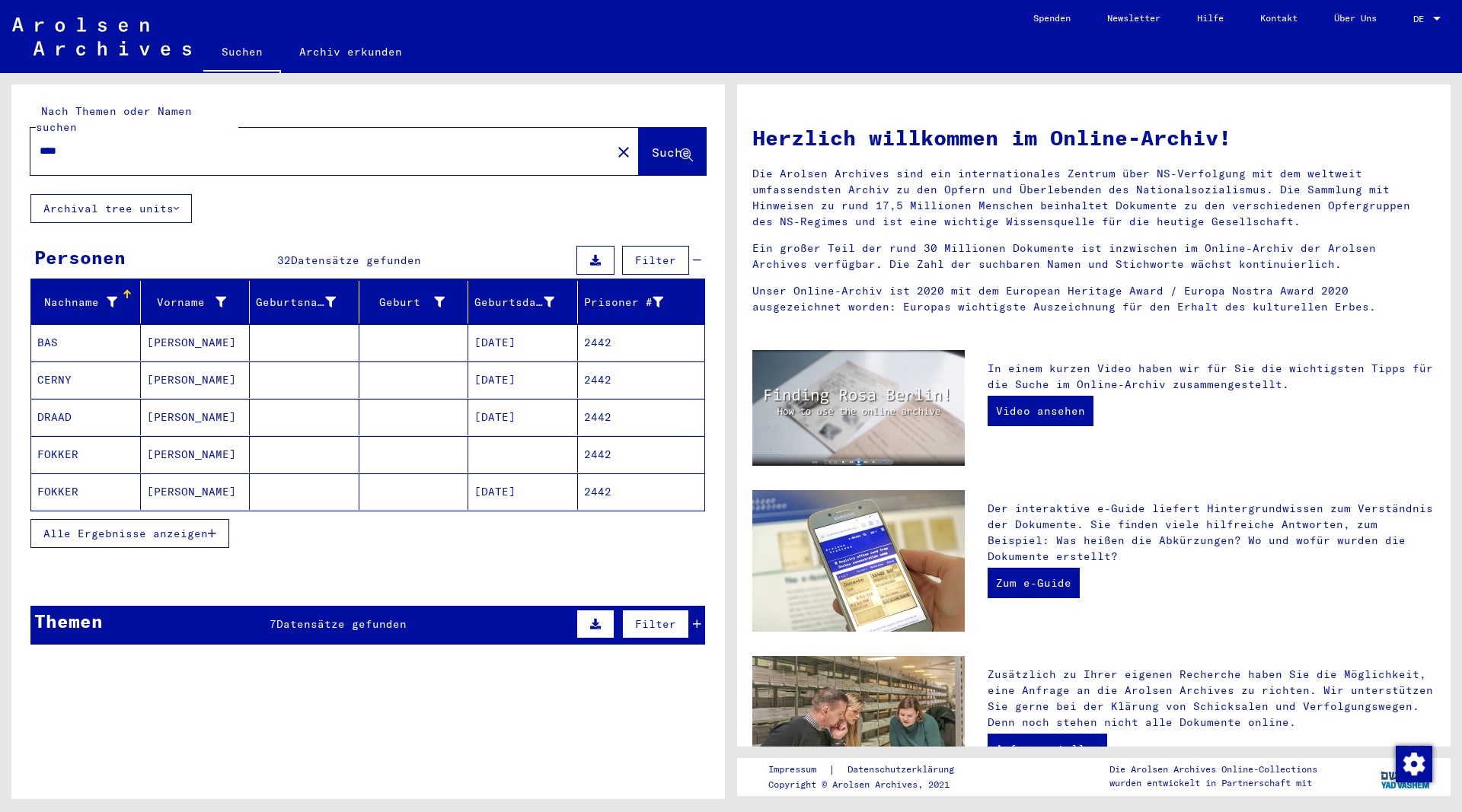
click at [212, 528] on icon "button" at bounding box center [212, 533] width 8 height 11
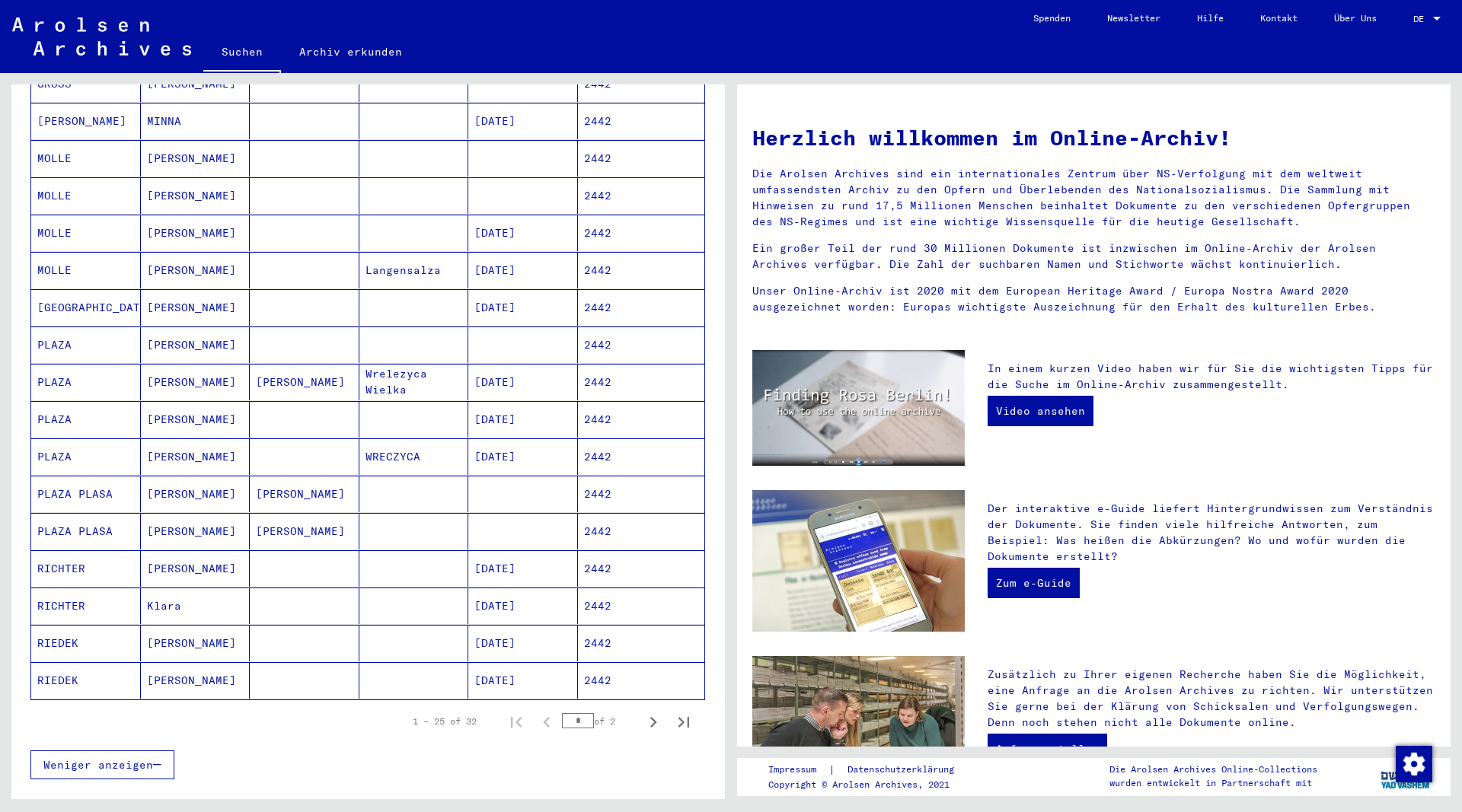
scroll to position [575, 0]
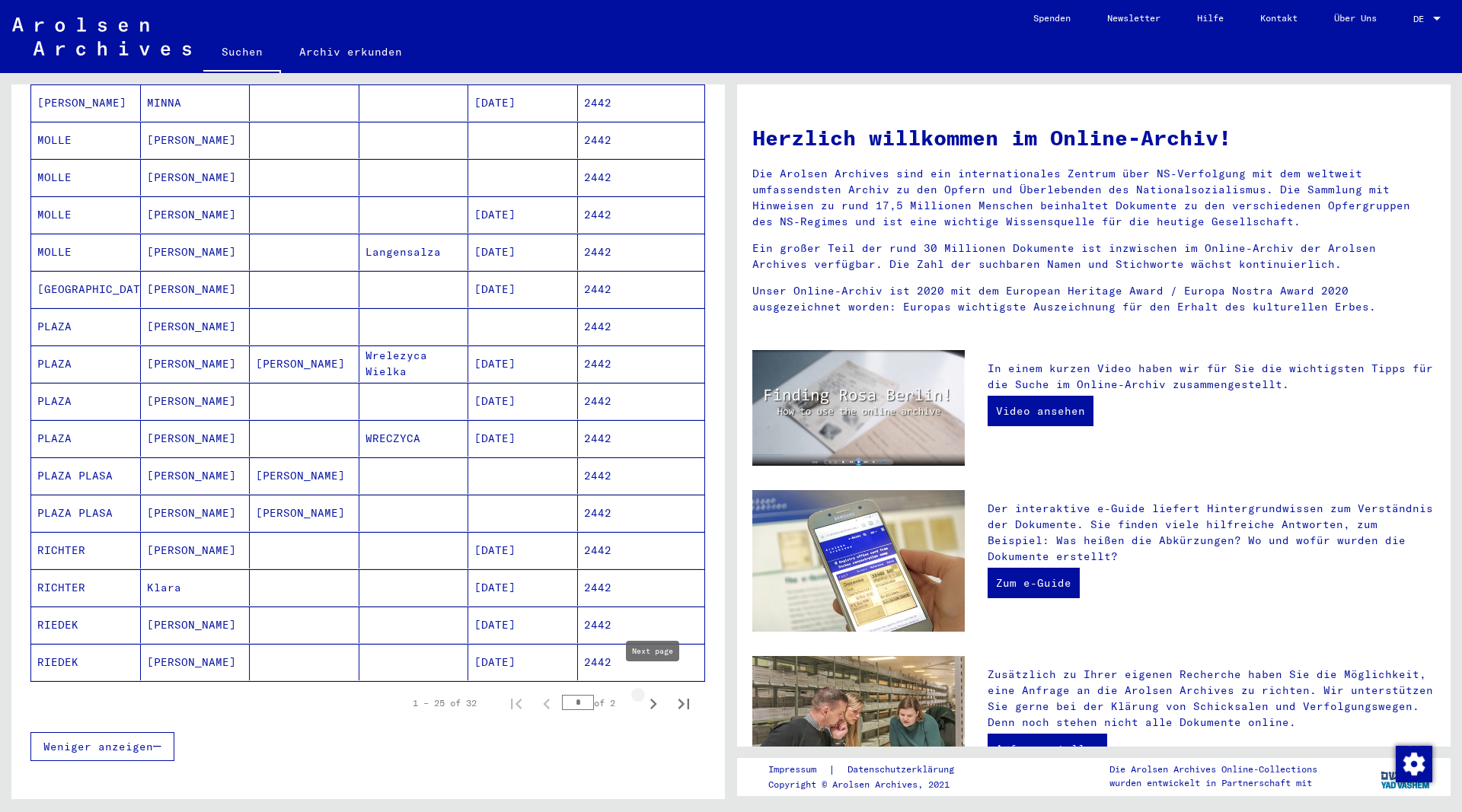
click at [651, 693] on icon "Next page" at bounding box center [654, 703] width 22 height 22
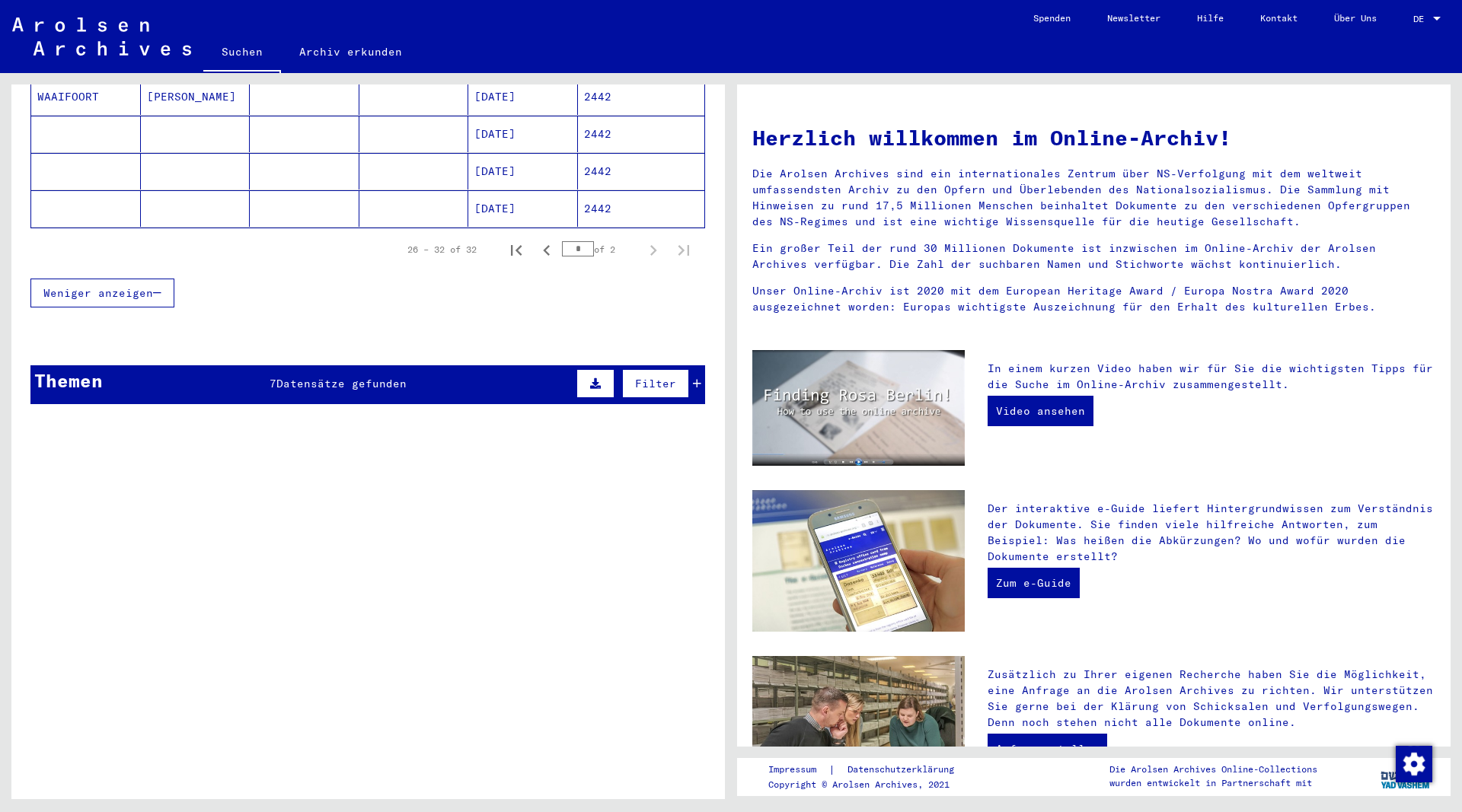
scroll to position [0, 0]
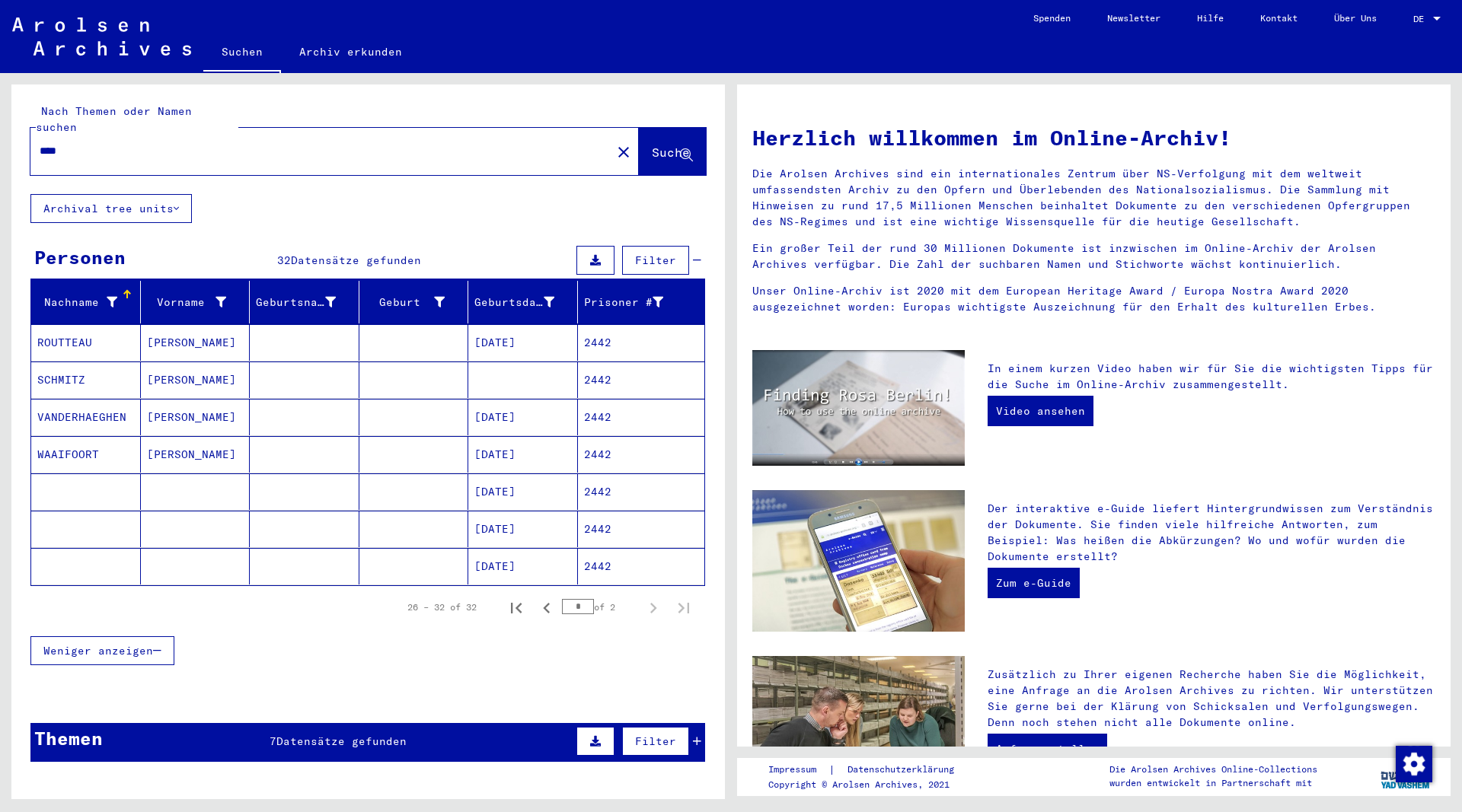
click at [81, 324] on mat-cell "ROUTTEAU" at bounding box center [86, 341] width 110 height 37
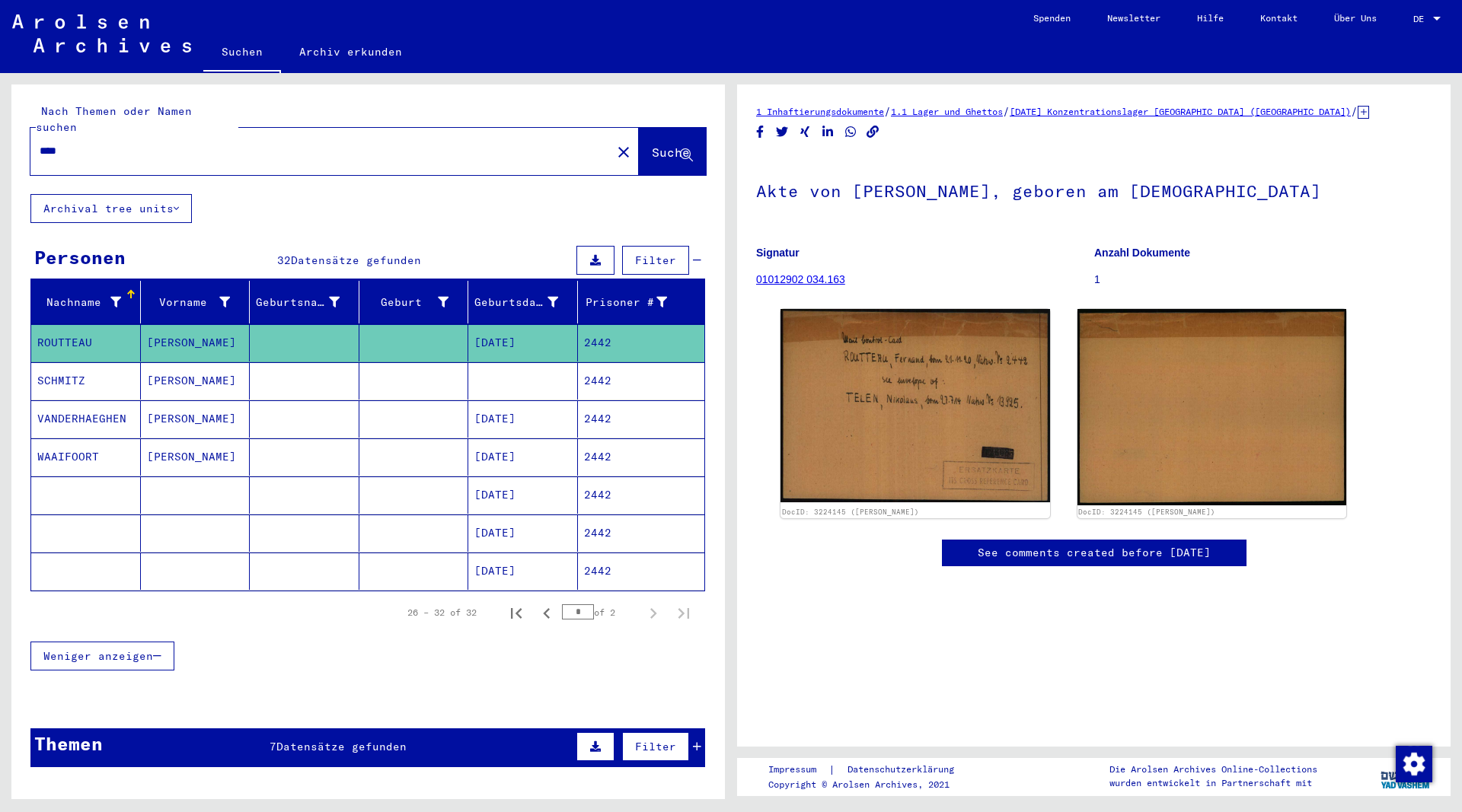
click at [516, 481] on mat-cell "[DATE]" at bounding box center [522, 495] width 110 height 37
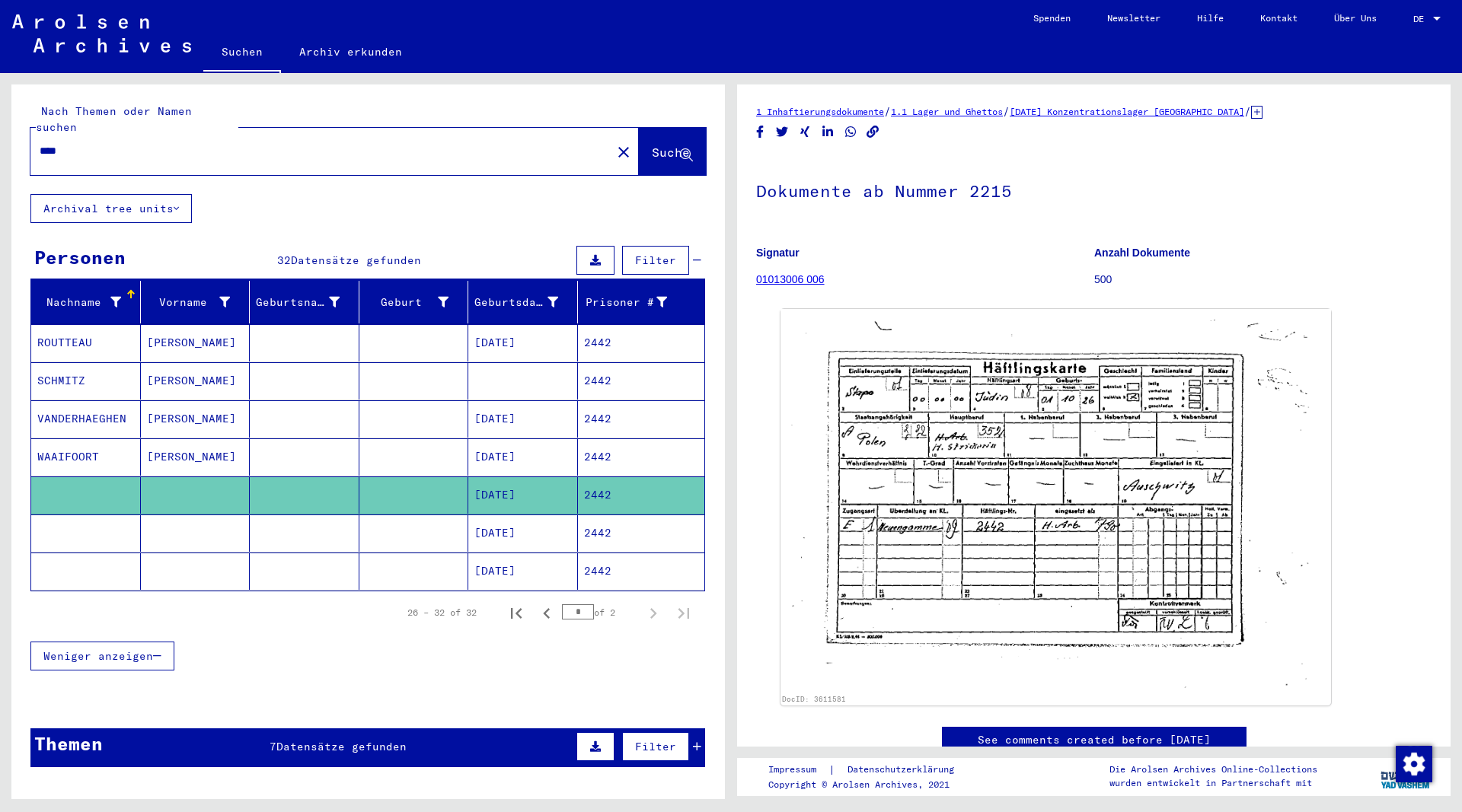
click at [522, 515] on mat-cell "[DATE]" at bounding box center [522, 533] width 110 height 37
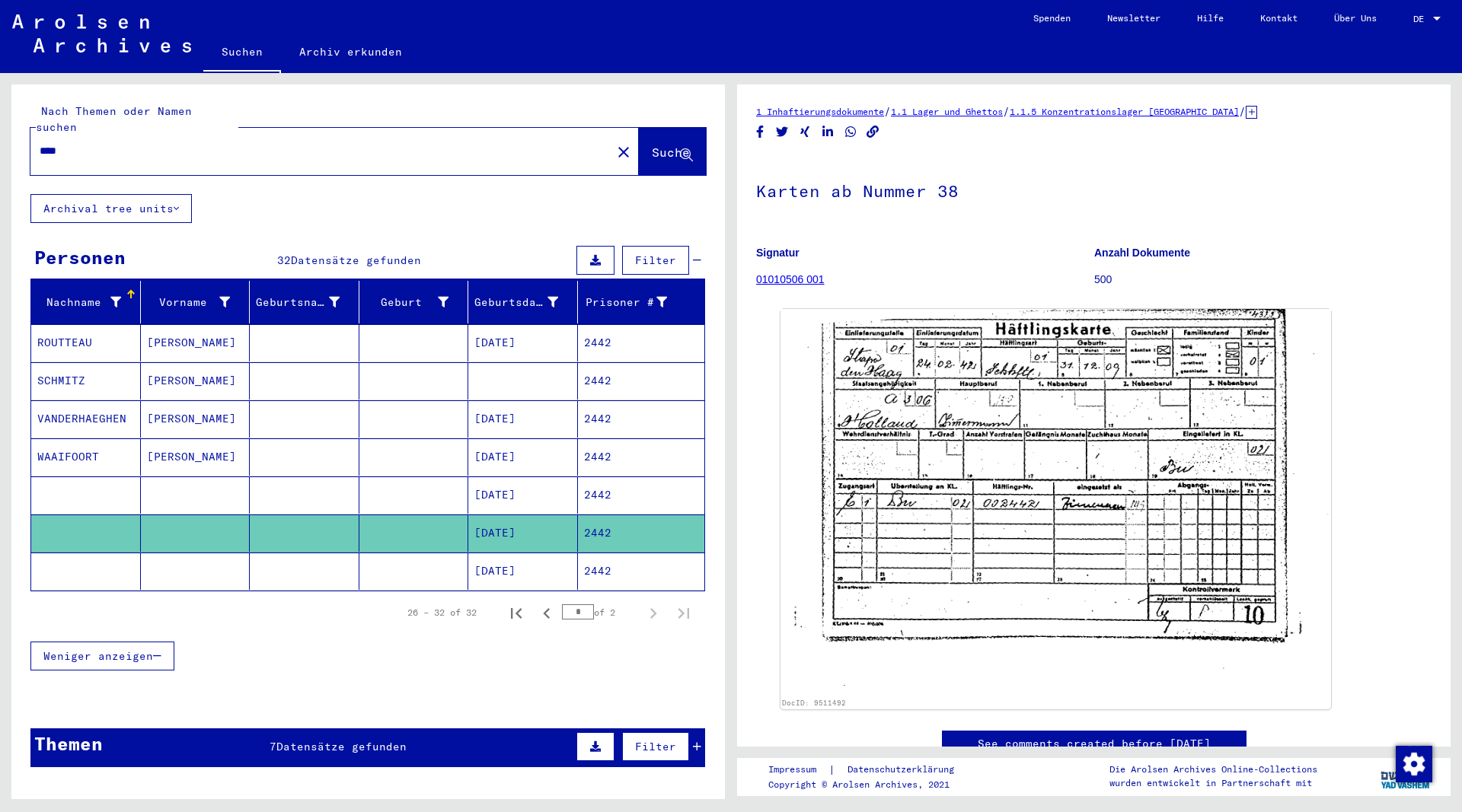
click at [525, 556] on mat-cell "[DATE]" at bounding box center [522, 571] width 110 height 37
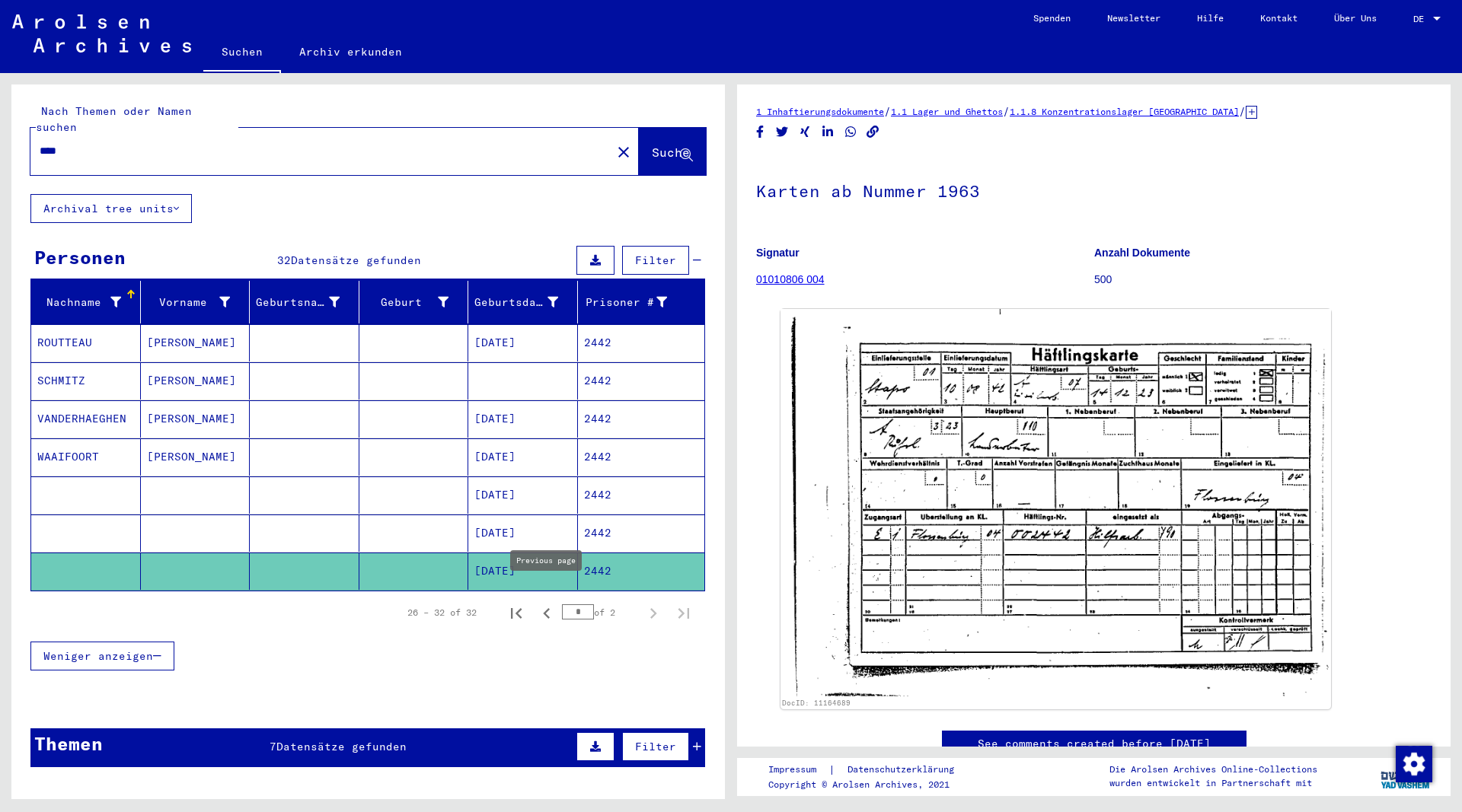
click at [545, 603] on icon "Previous page" at bounding box center [547, 614] width 22 height 22
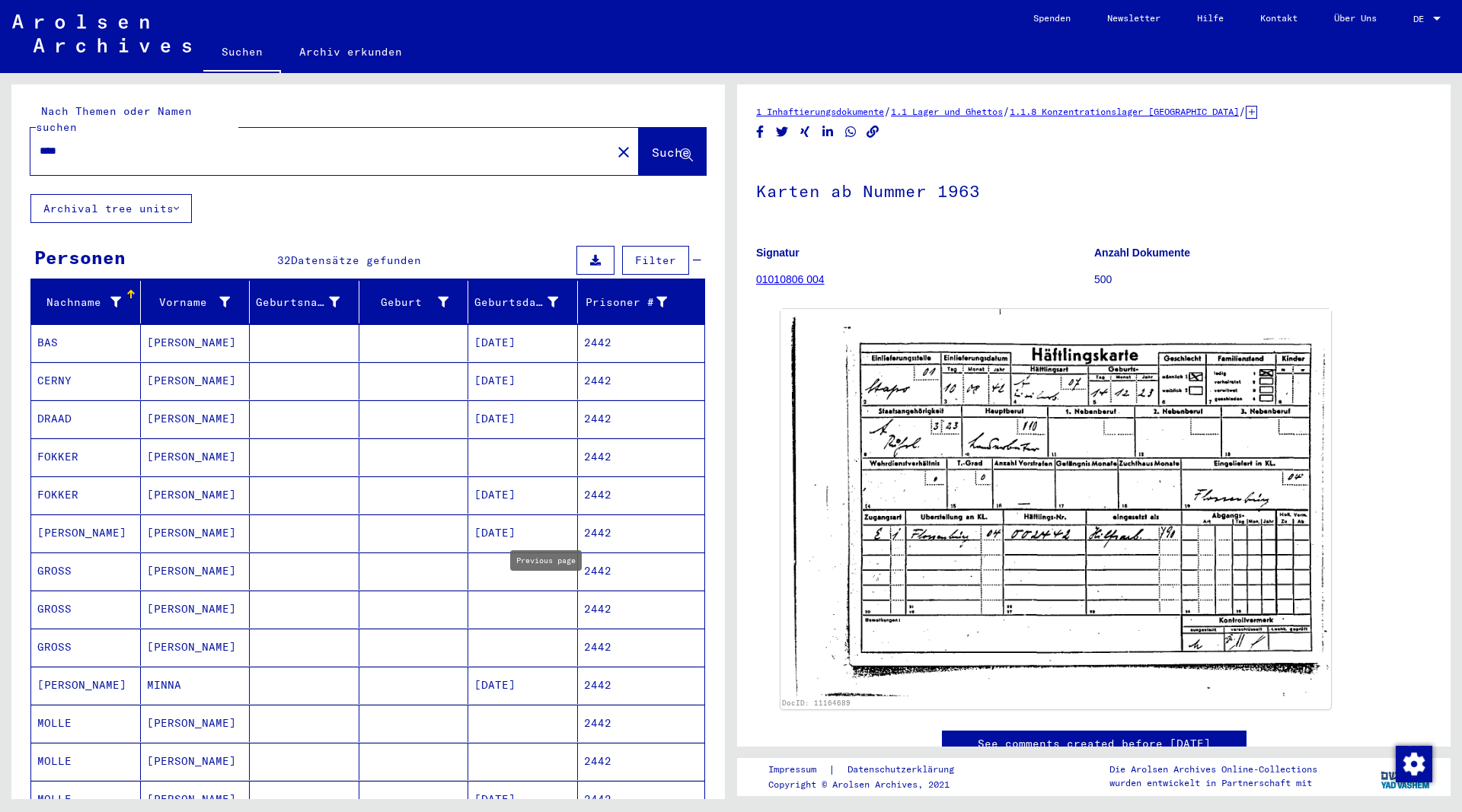
type input "*"
drag, startPoint x: 139, startPoint y: 130, endPoint x: 19, endPoint y: 135, distance: 120.1
click at [39, 143] on input "****" at bounding box center [321, 151] width 563 height 16
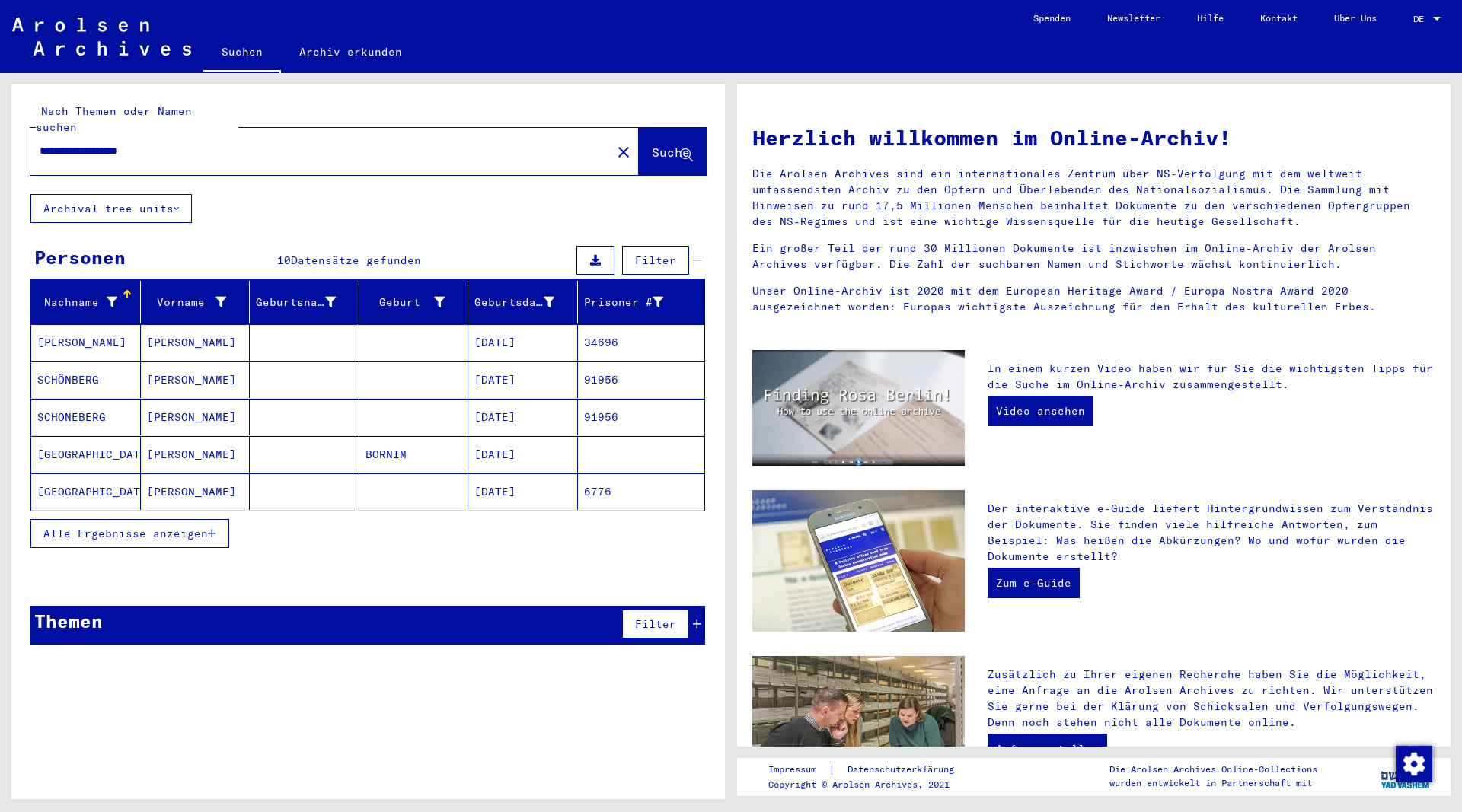
drag, startPoint x: 210, startPoint y: 519, endPoint x: 203, endPoint y: 455, distance: 64.4
click at [210, 528] on icon "button" at bounding box center [212, 533] width 8 height 11
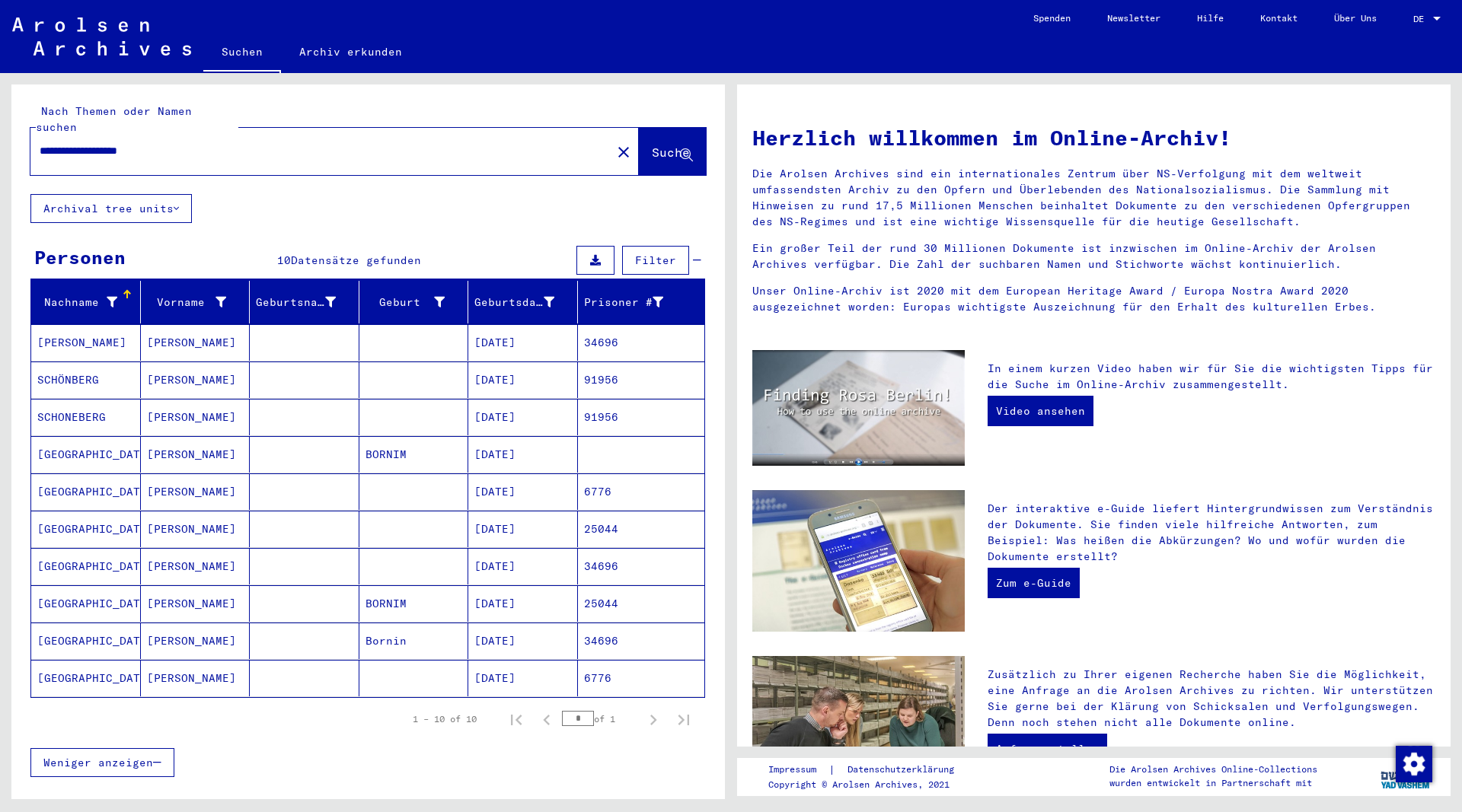
click at [165, 324] on mat-cell "[PERSON_NAME]" at bounding box center [195, 341] width 110 height 37
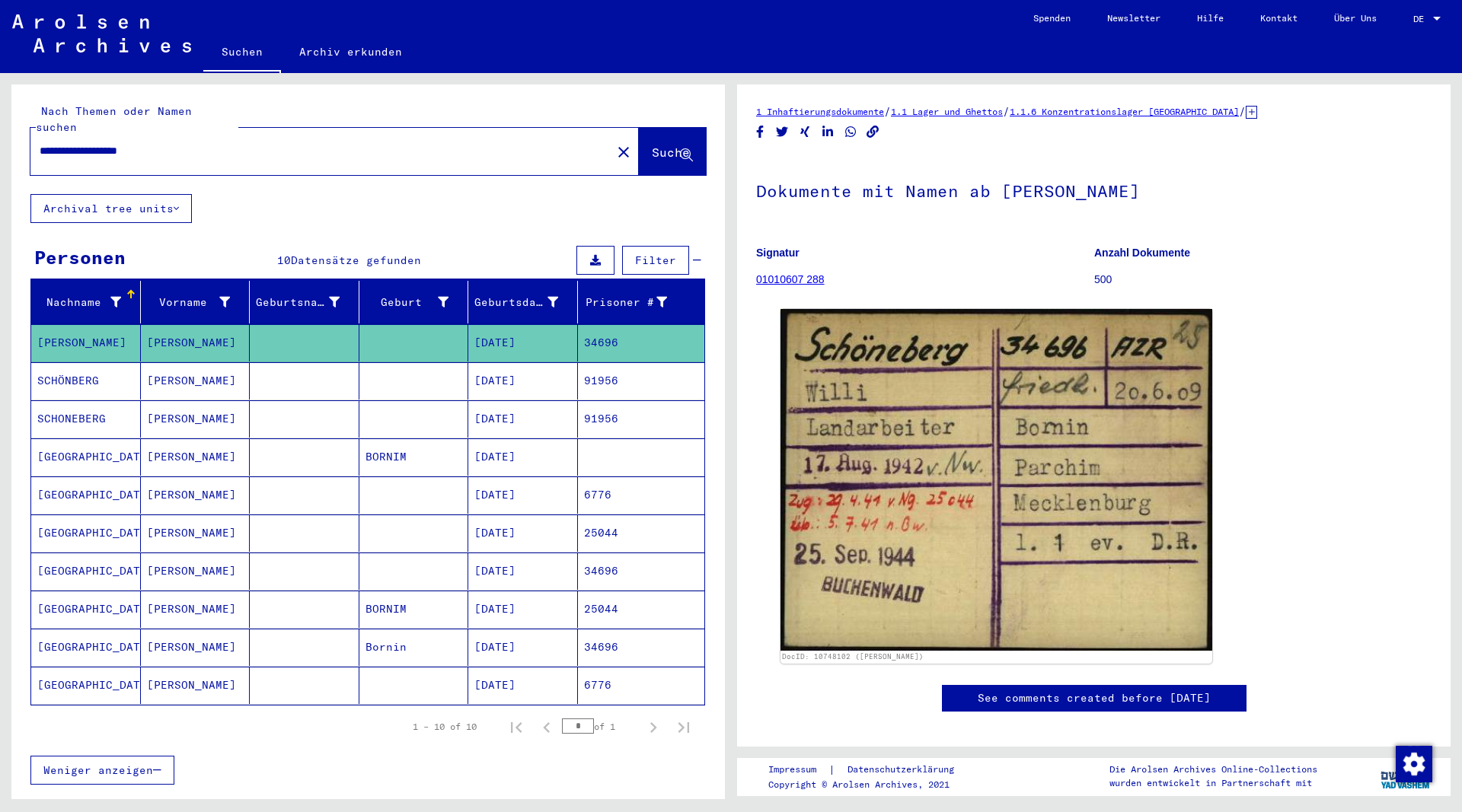
click at [176, 365] on mat-cell "[PERSON_NAME]" at bounding box center [195, 381] width 110 height 37
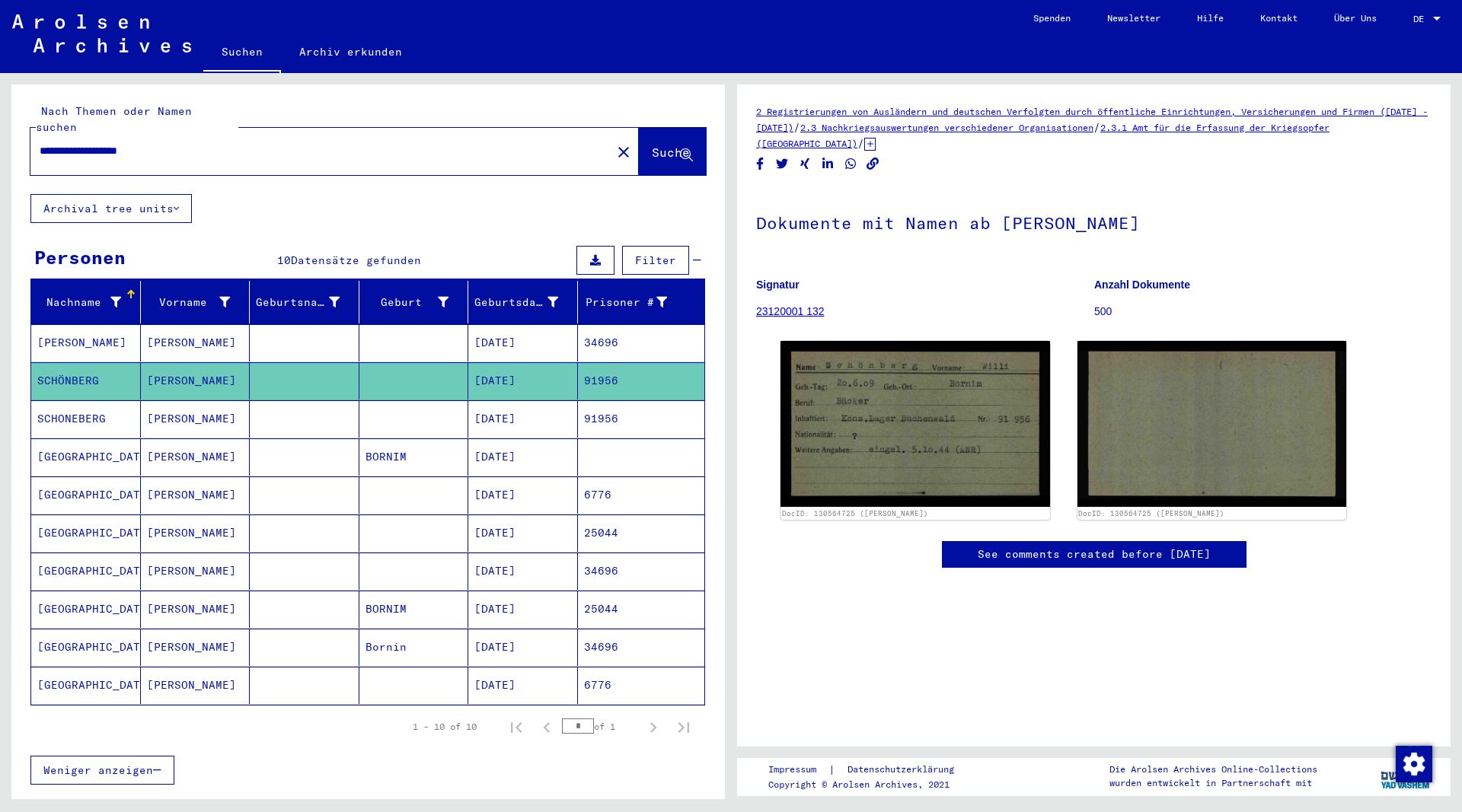
click at [174, 401] on mat-cell "[PERSON_NAME]" at bounding box center [195, 419] width 110 height 37
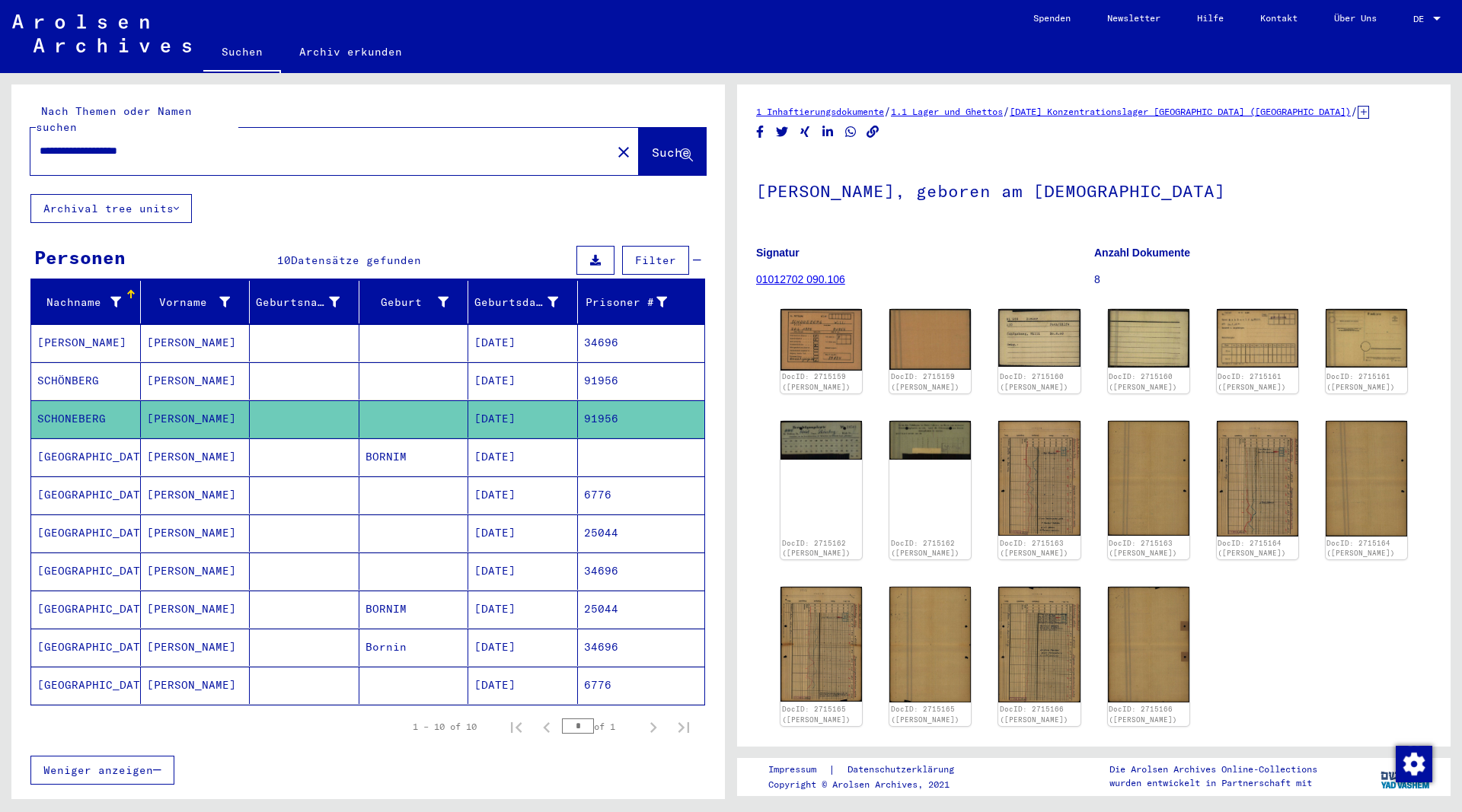
click at [179, 442] on mat-cell "[PERSON_NAME]" at bounding box center [195, 457] width 110 height 37
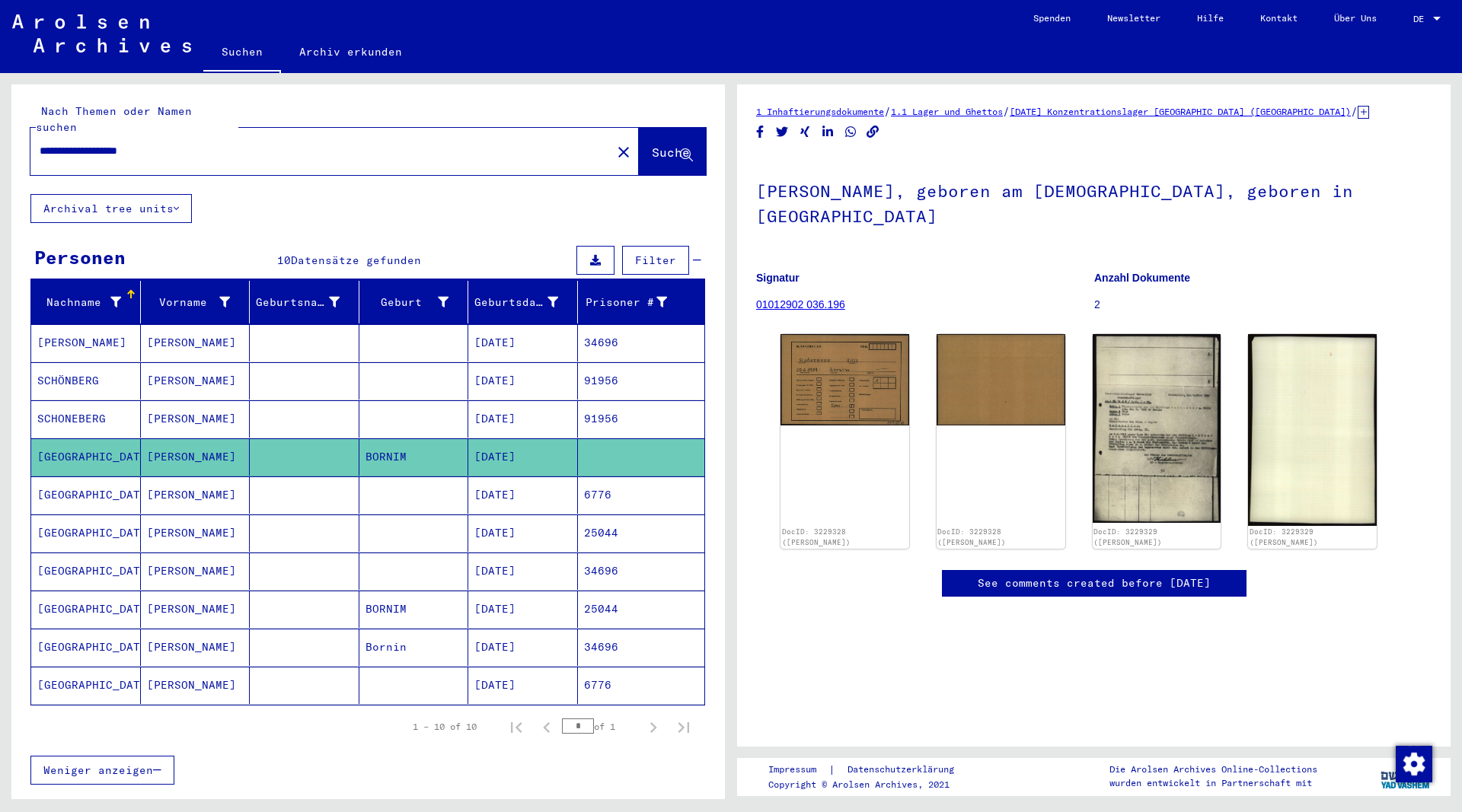
click at [171, 477] on mat-cell "[PERSON_NAME]" at bounding box center [195, 495] width 110 height 37
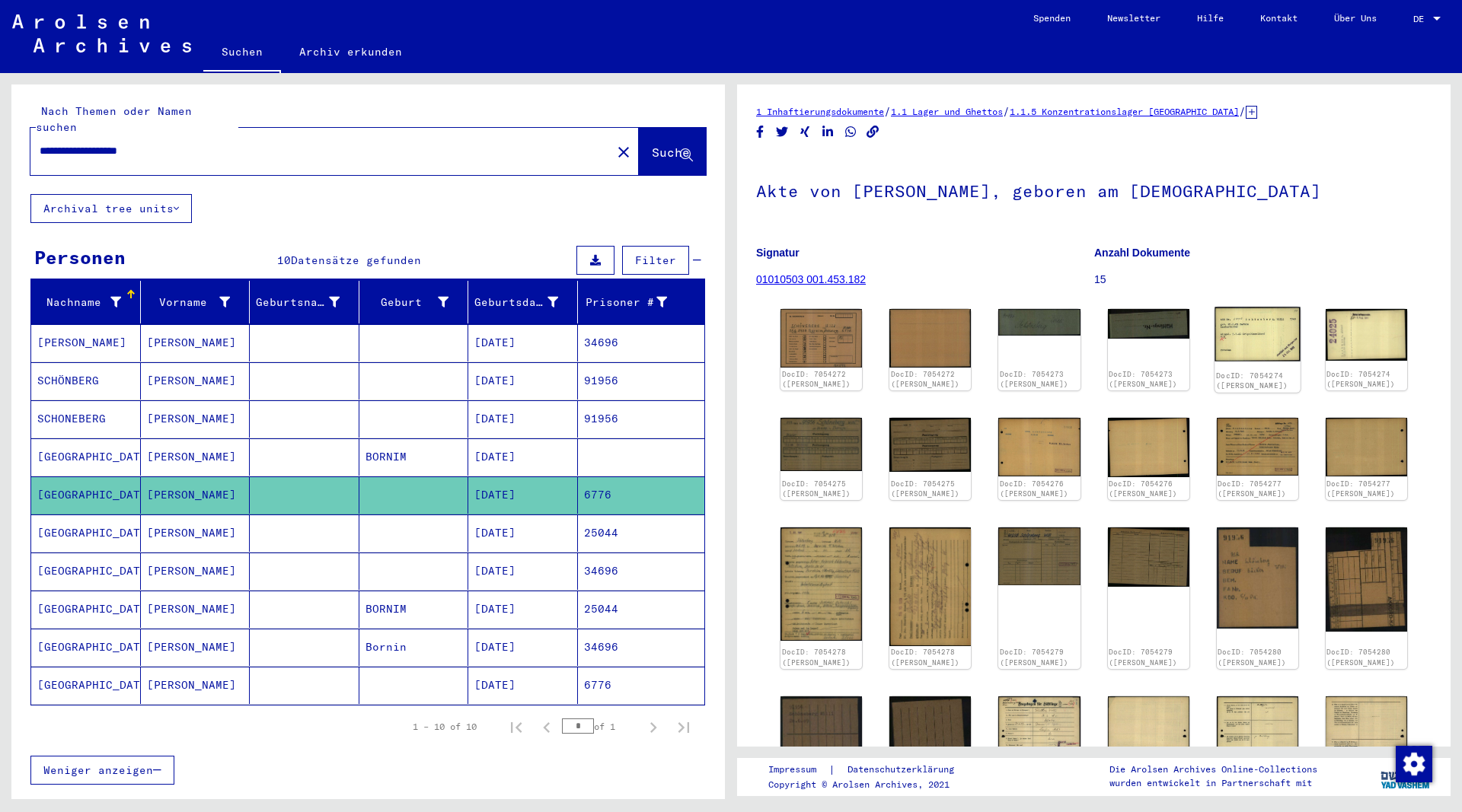
click at [1262, 348] on img at bounding box center [1257, 334] width 86 height 54
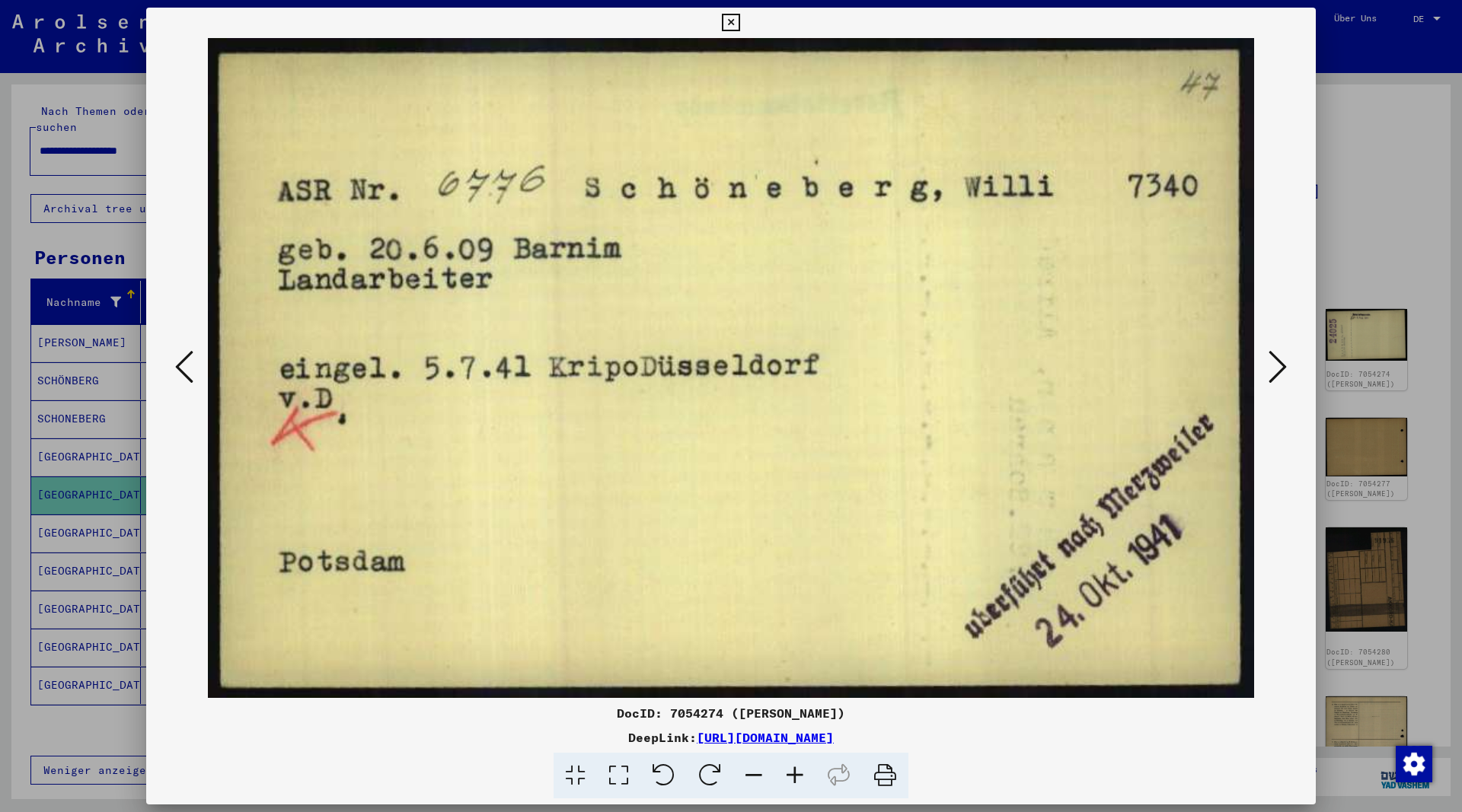
click at [1279, 368] on icon at bounding box center [1277, 366] width 19 height 37
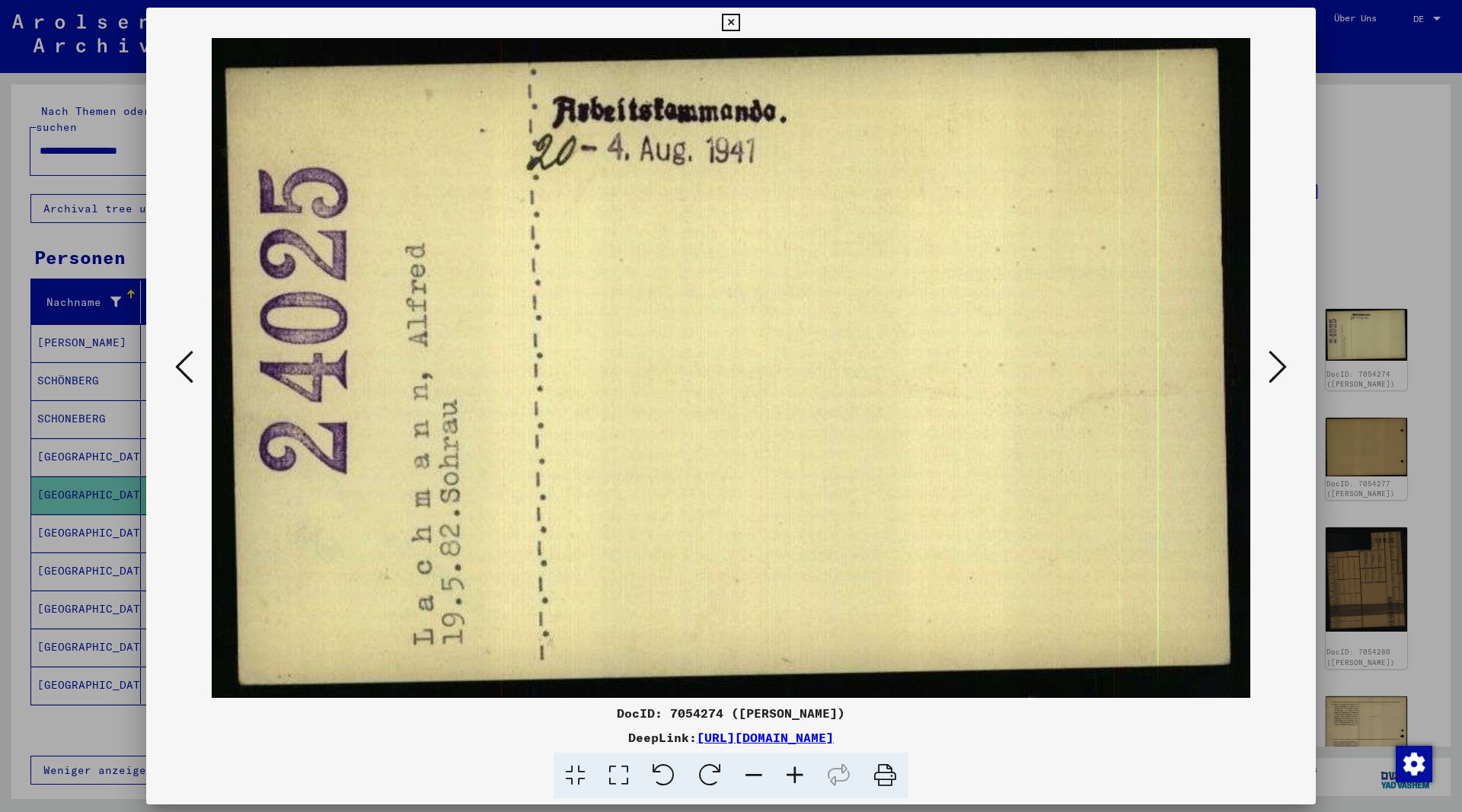
click at [1279, 368] on icon at bounding box center [1277, 366] width 19 height 37
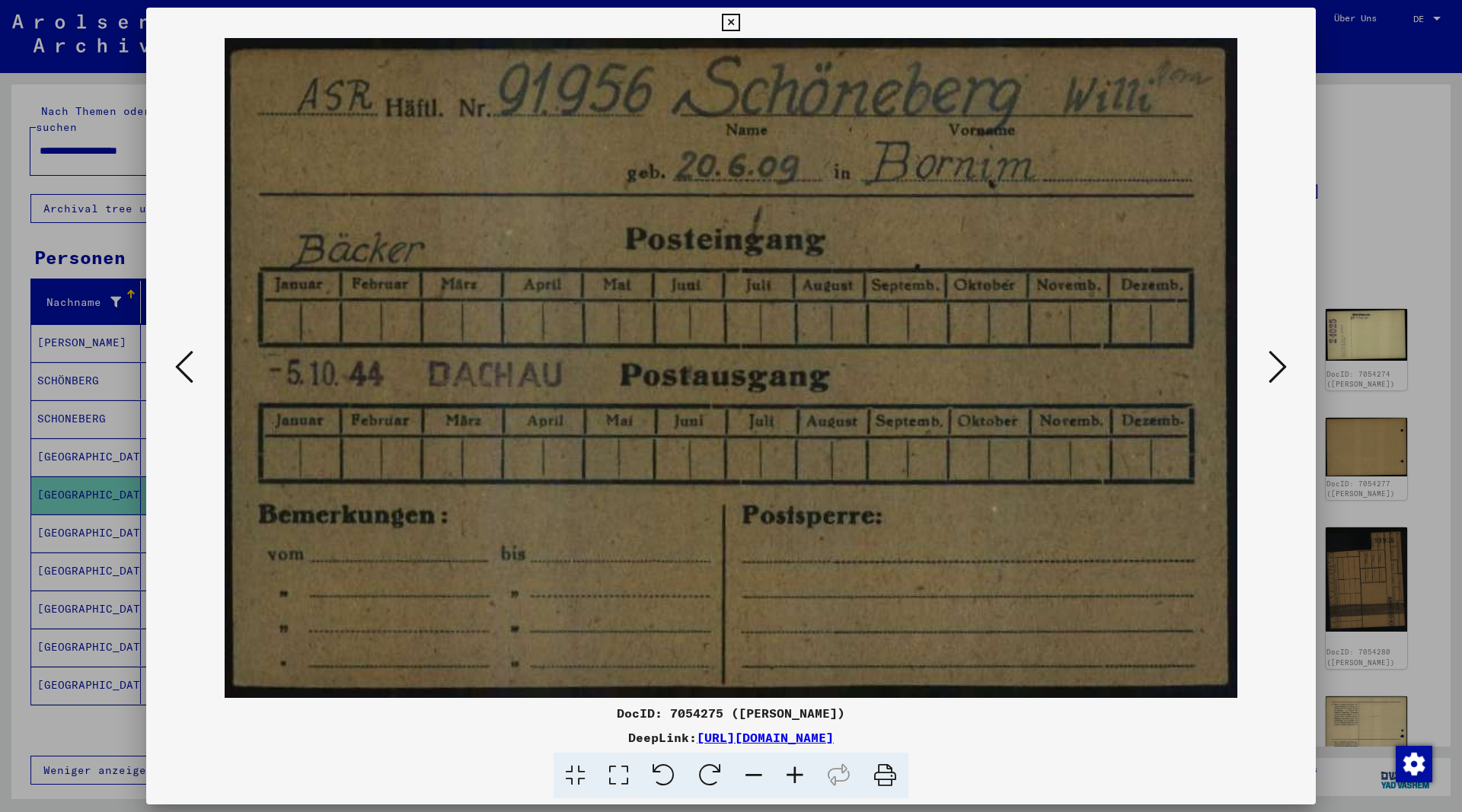
click at [1279, 368] on icon at bounding box center [1277, 366] width 19 height 37
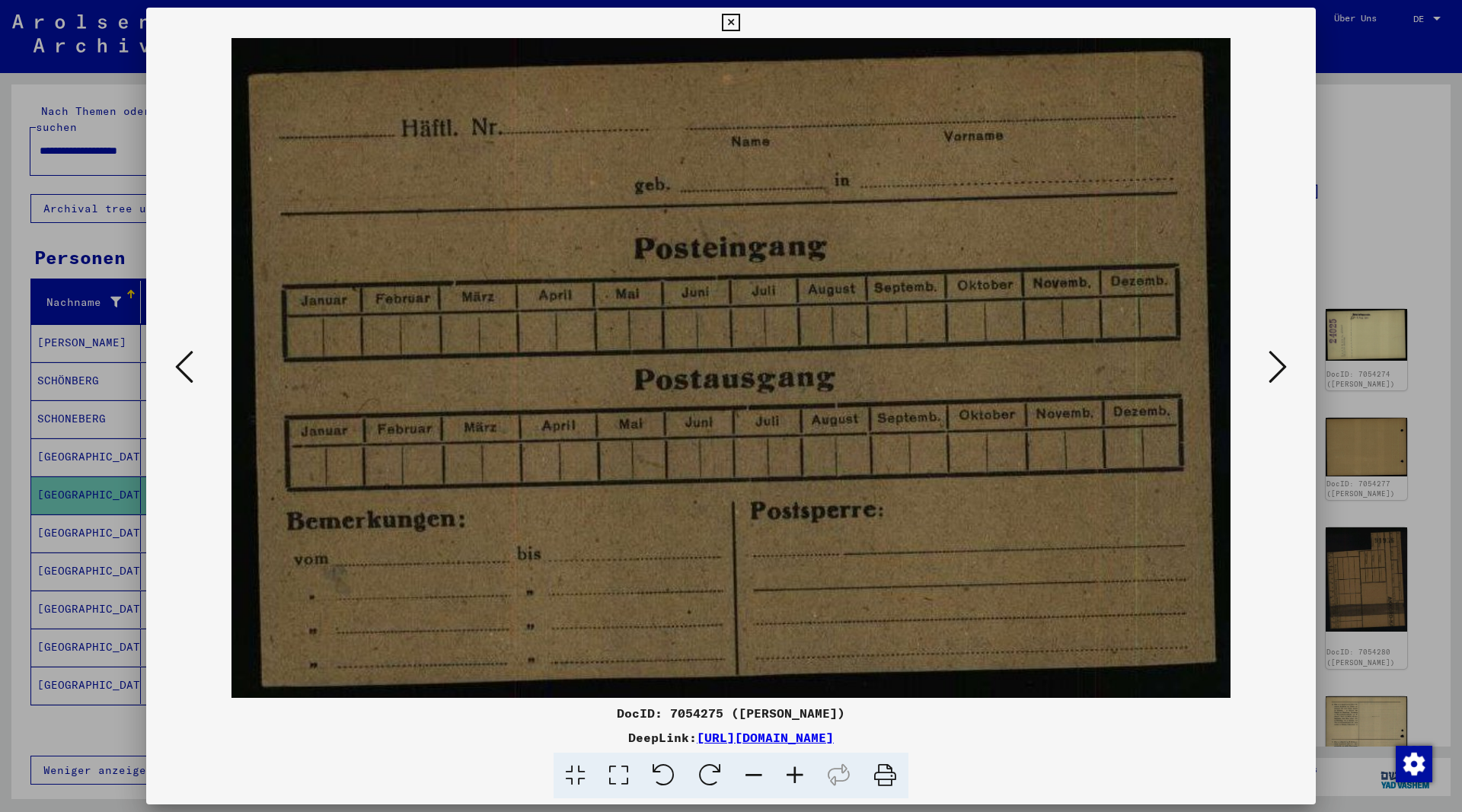
click at [1280, 369] on icon at bounding box center [1277, 366] width 19 height 37
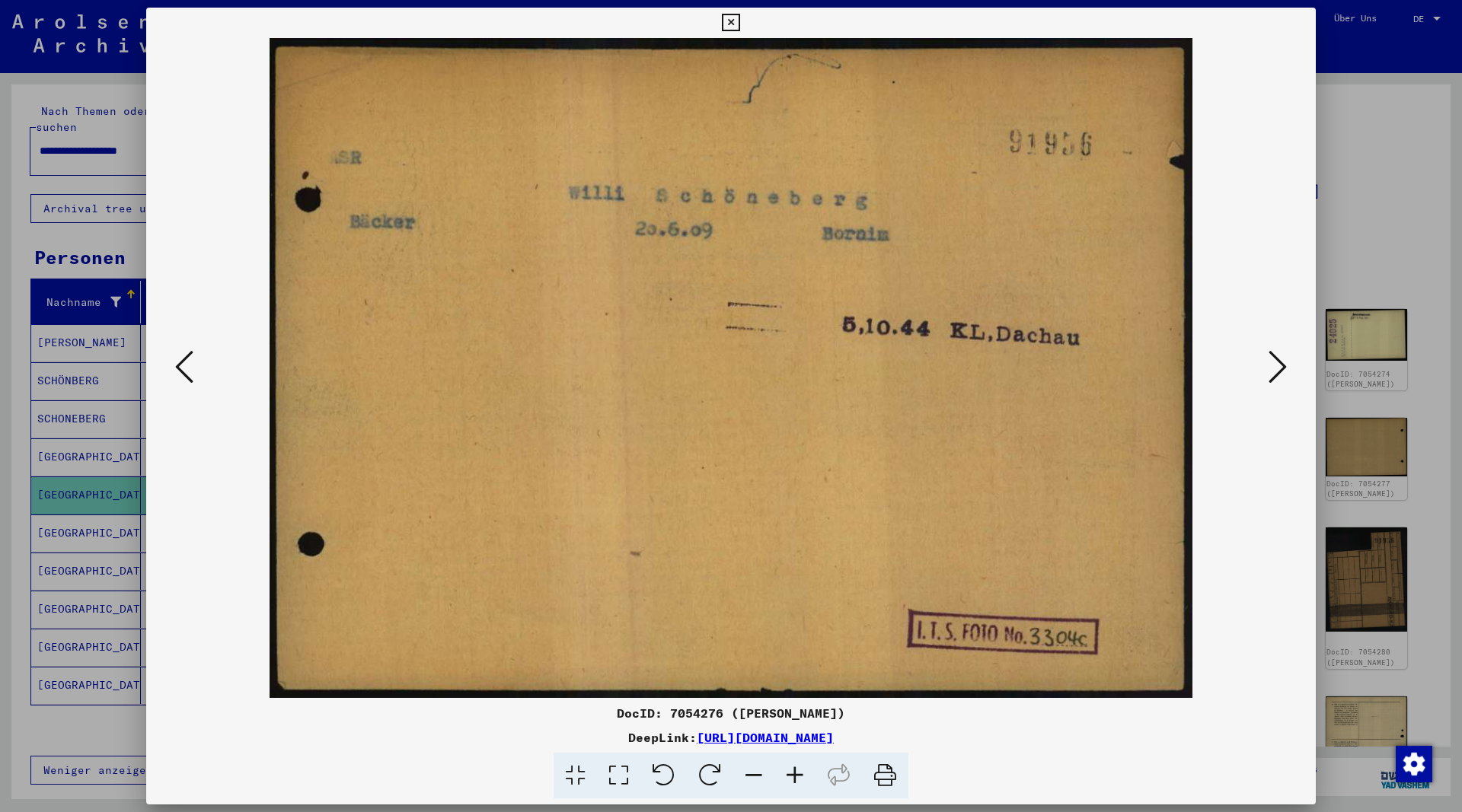
click at [739, 23] on icon at bounding box center [731, 23] width 18 height 19
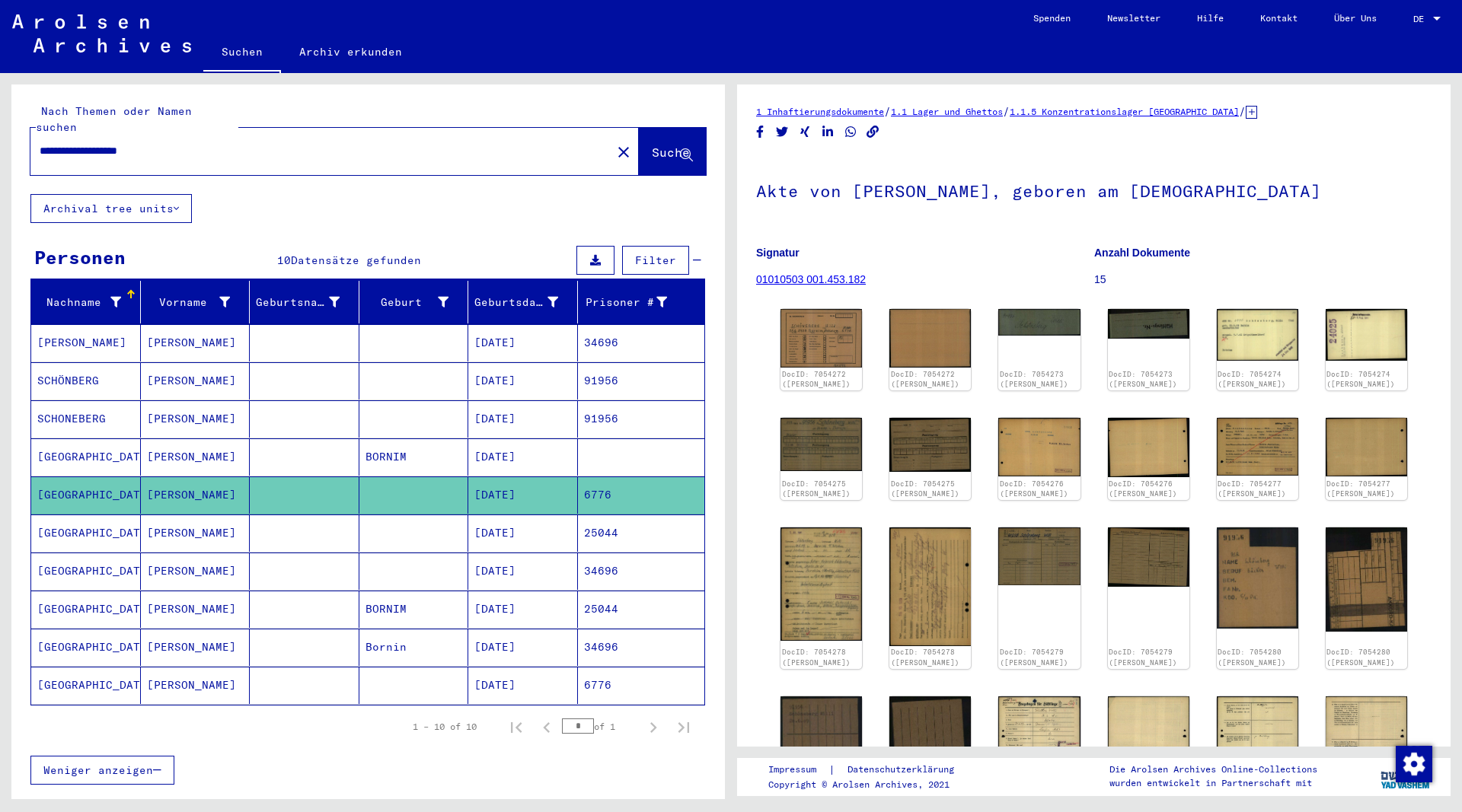
click at [169, 329] on mat-cell "[PERSON_NAME]" at bounding box center [195, 342] width 110 height 37
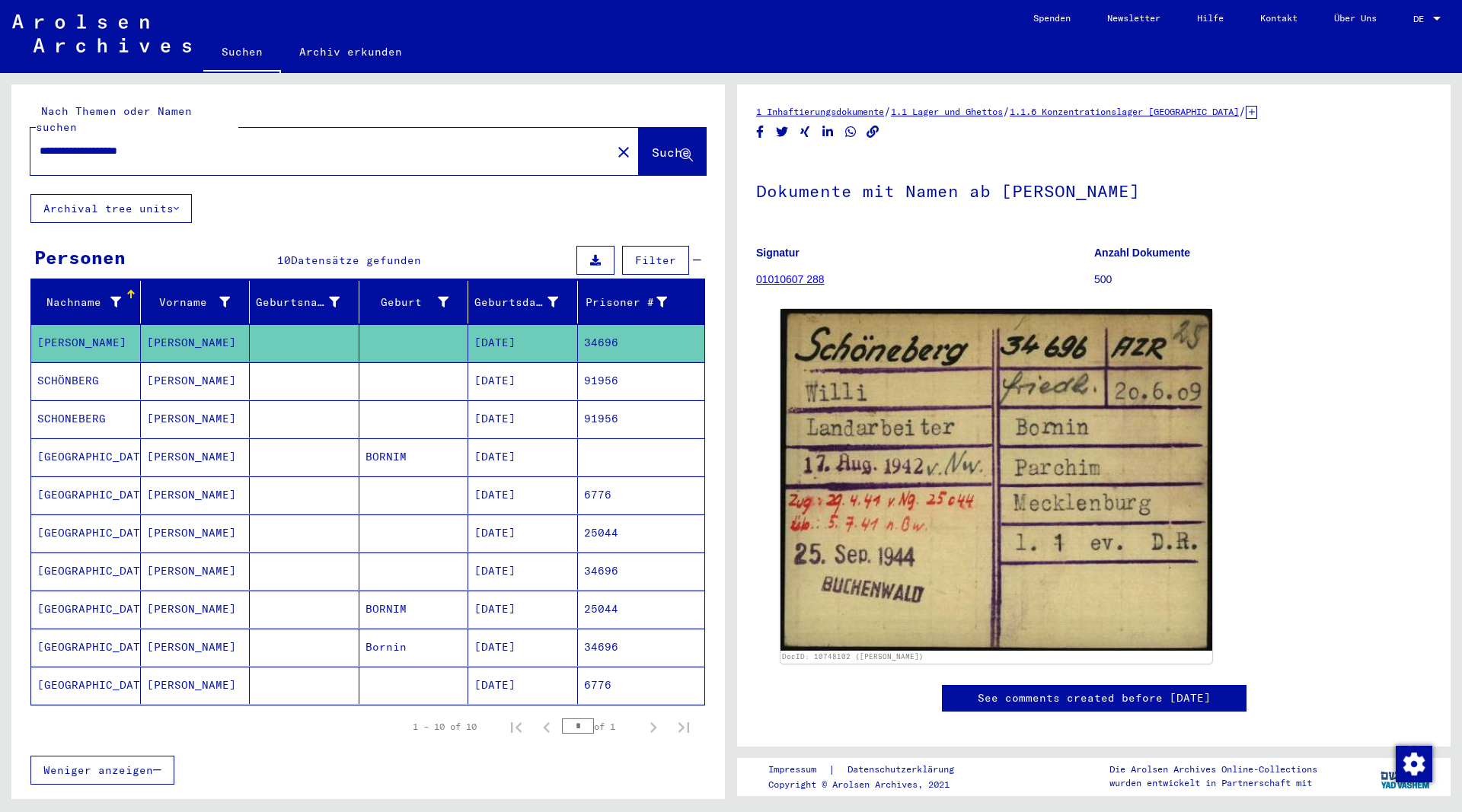
click at [171, 362] on mat-cell "[PERSON_NAME]" at bounding box center [195, 381] width 110 height 37
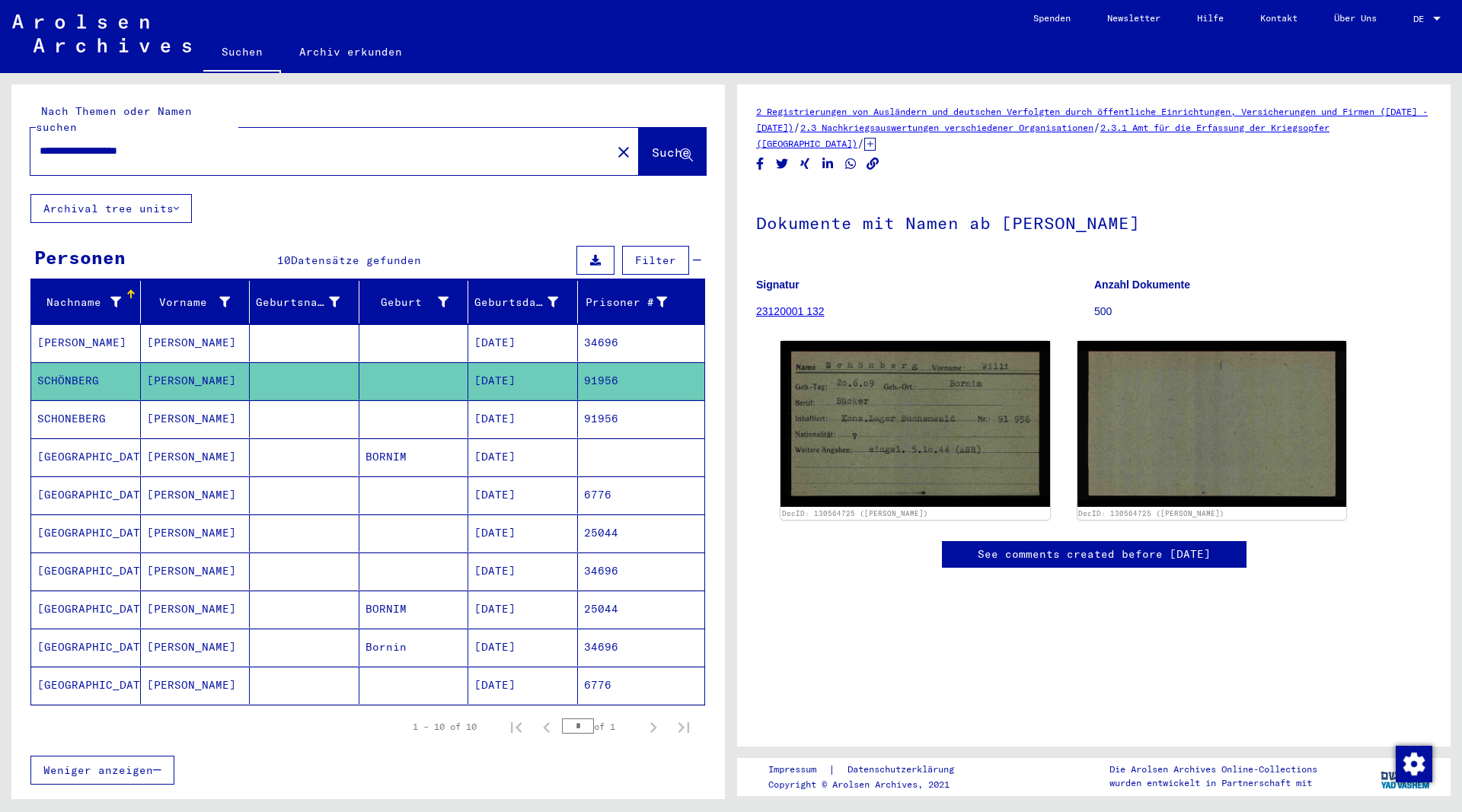
click at [166, 404] on mat-cell "[PERSON_NAME]" at bounding box center [195, 419] width 110 height 37
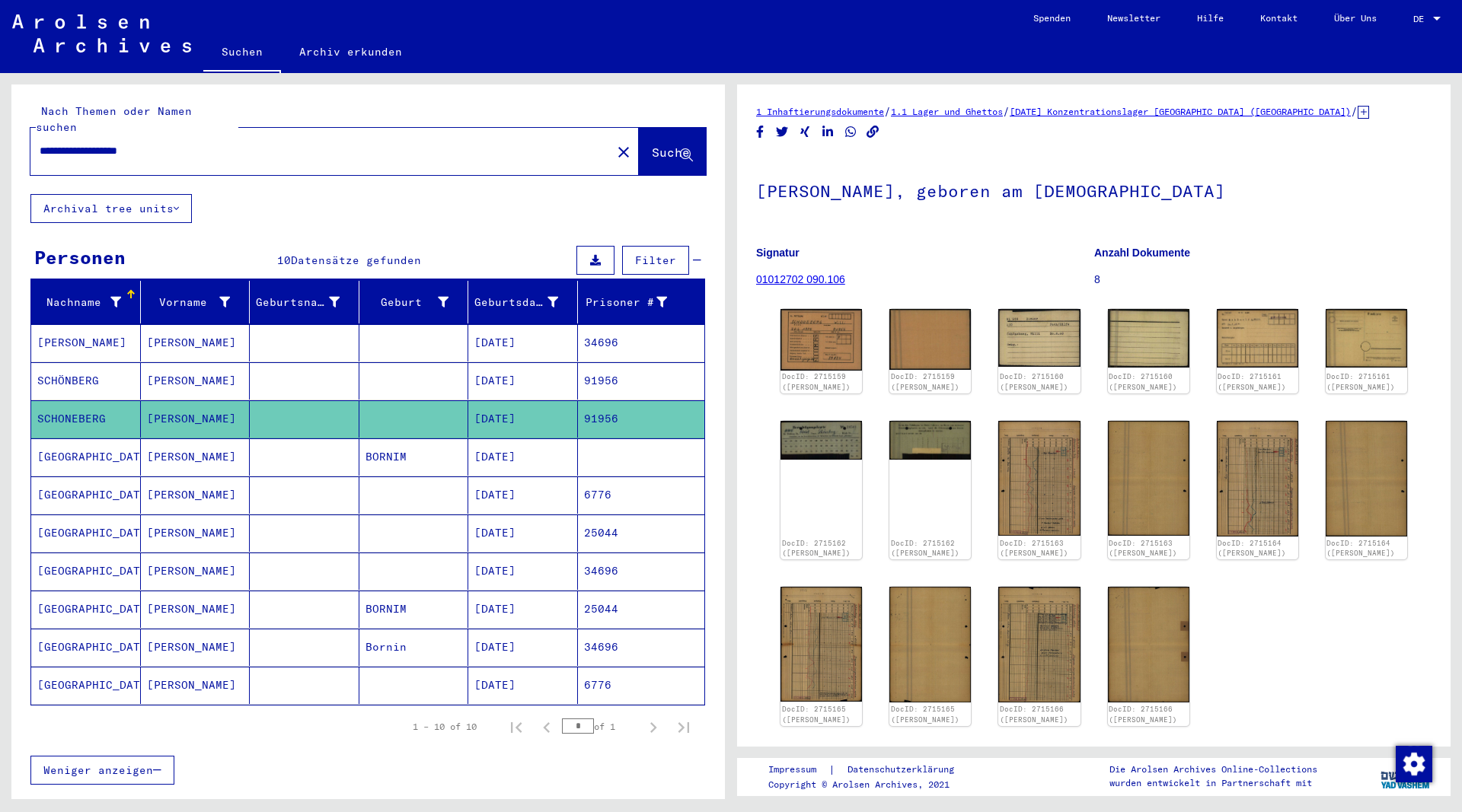
click at [165, 440] on mat-cell "[PERSON_NAME]" at bounding box center [195, 457] width 110 height 37
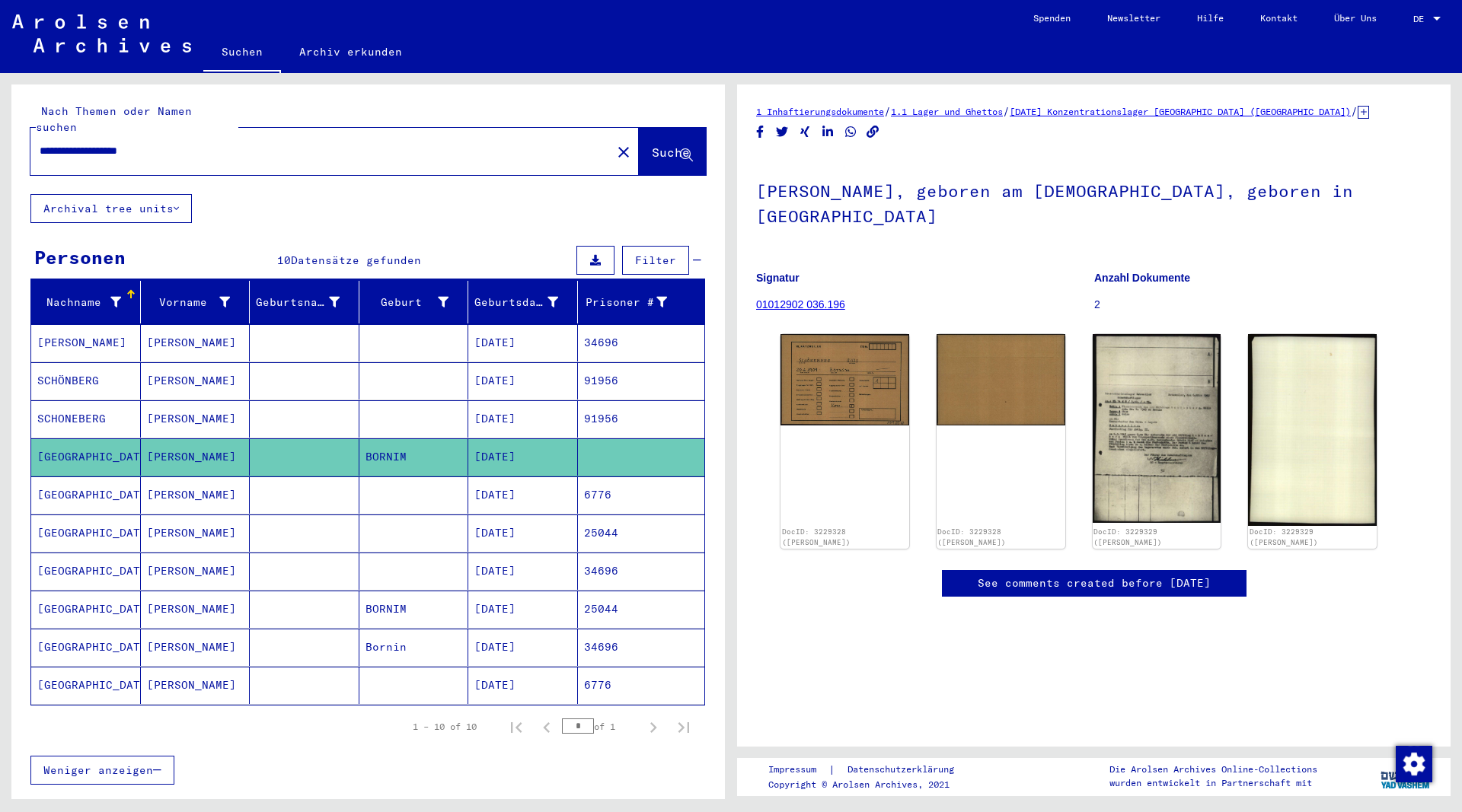
click at [174, 515] on mat-cell "[PERSON_NAME]" at bounding box center [195, 533] width 110 height 37
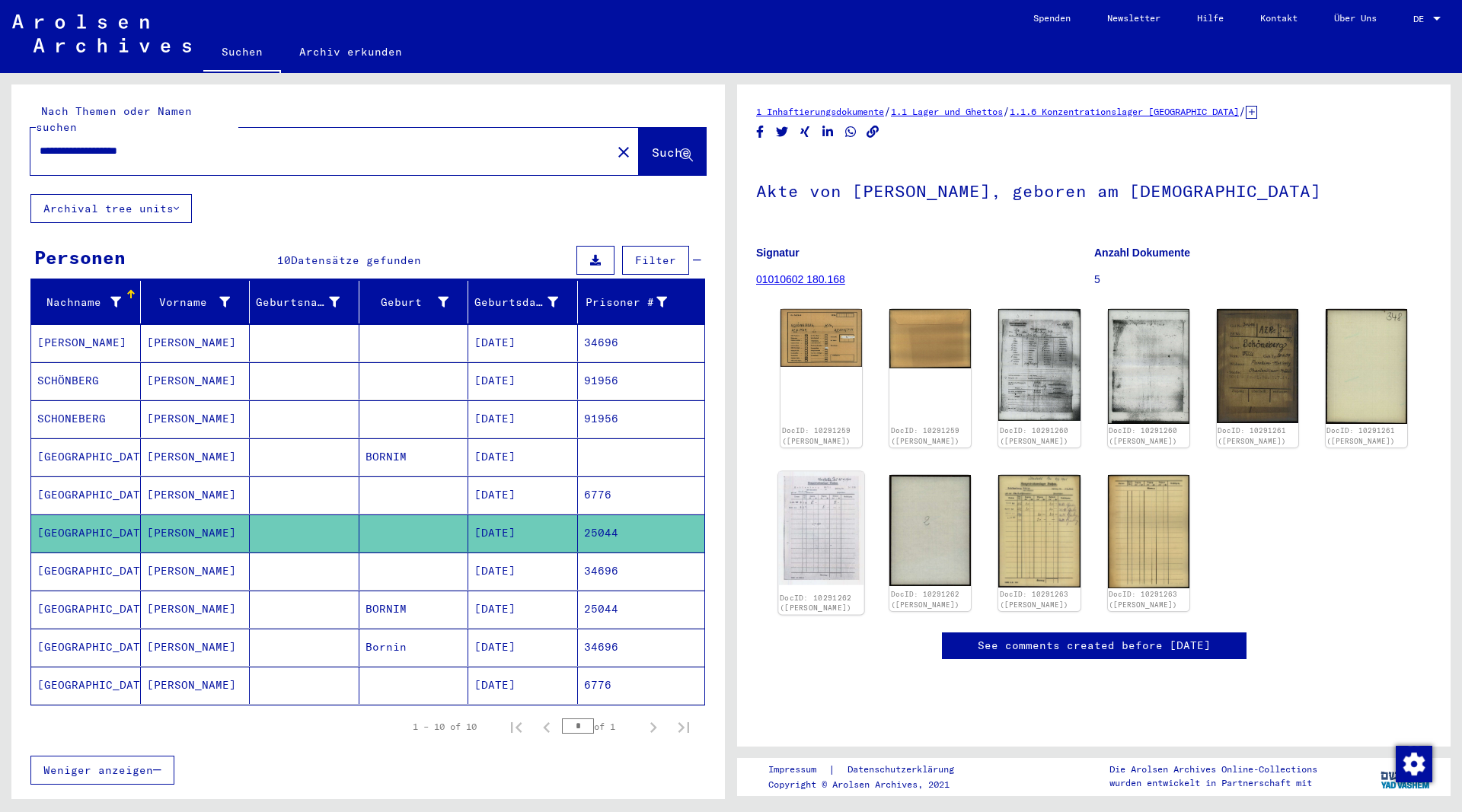
click at [814, 548] on img at bounding box center [820, 528] width 86 height 114
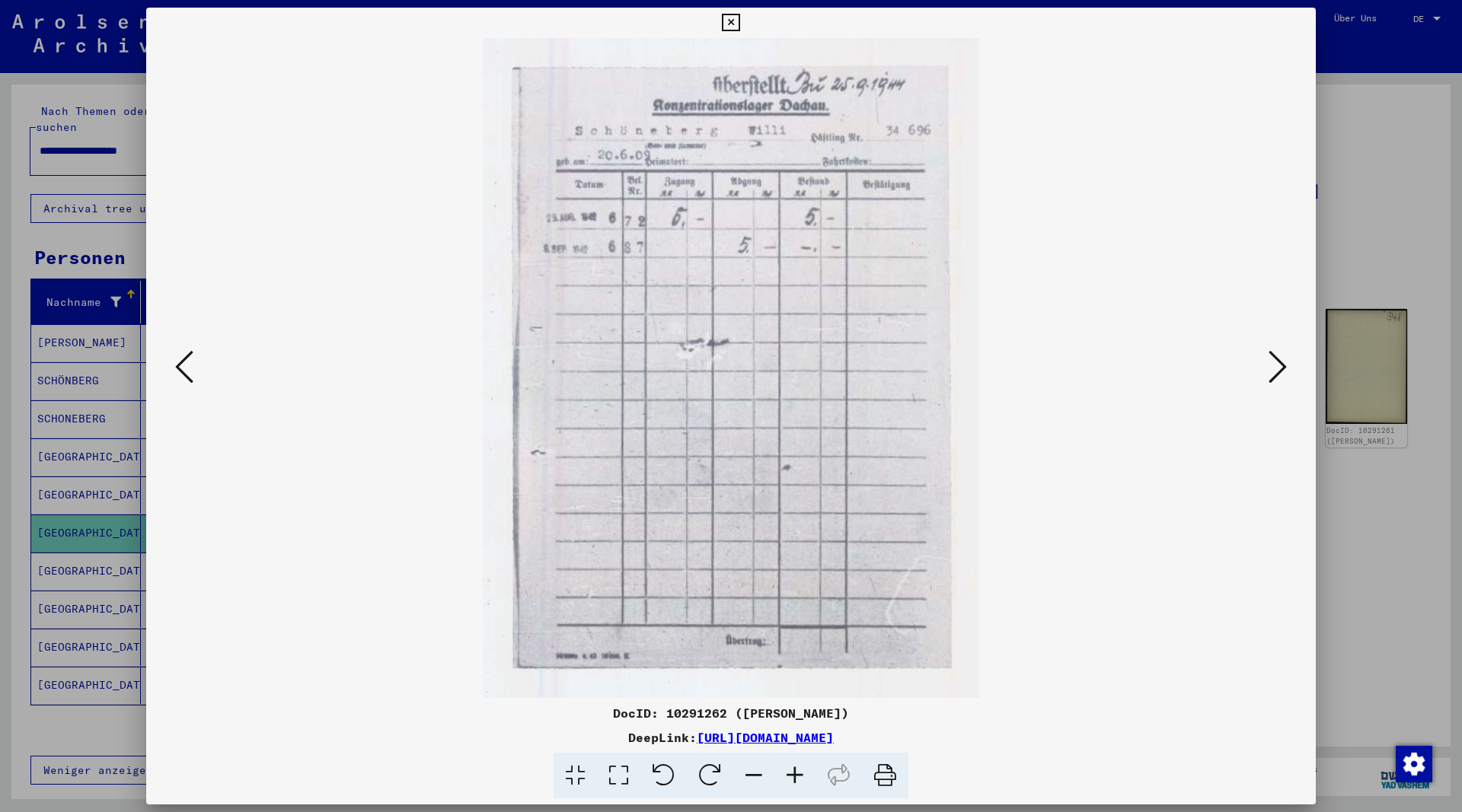
click at [739, 23] on icon at bounding box center [731, 23] width 18 height 19
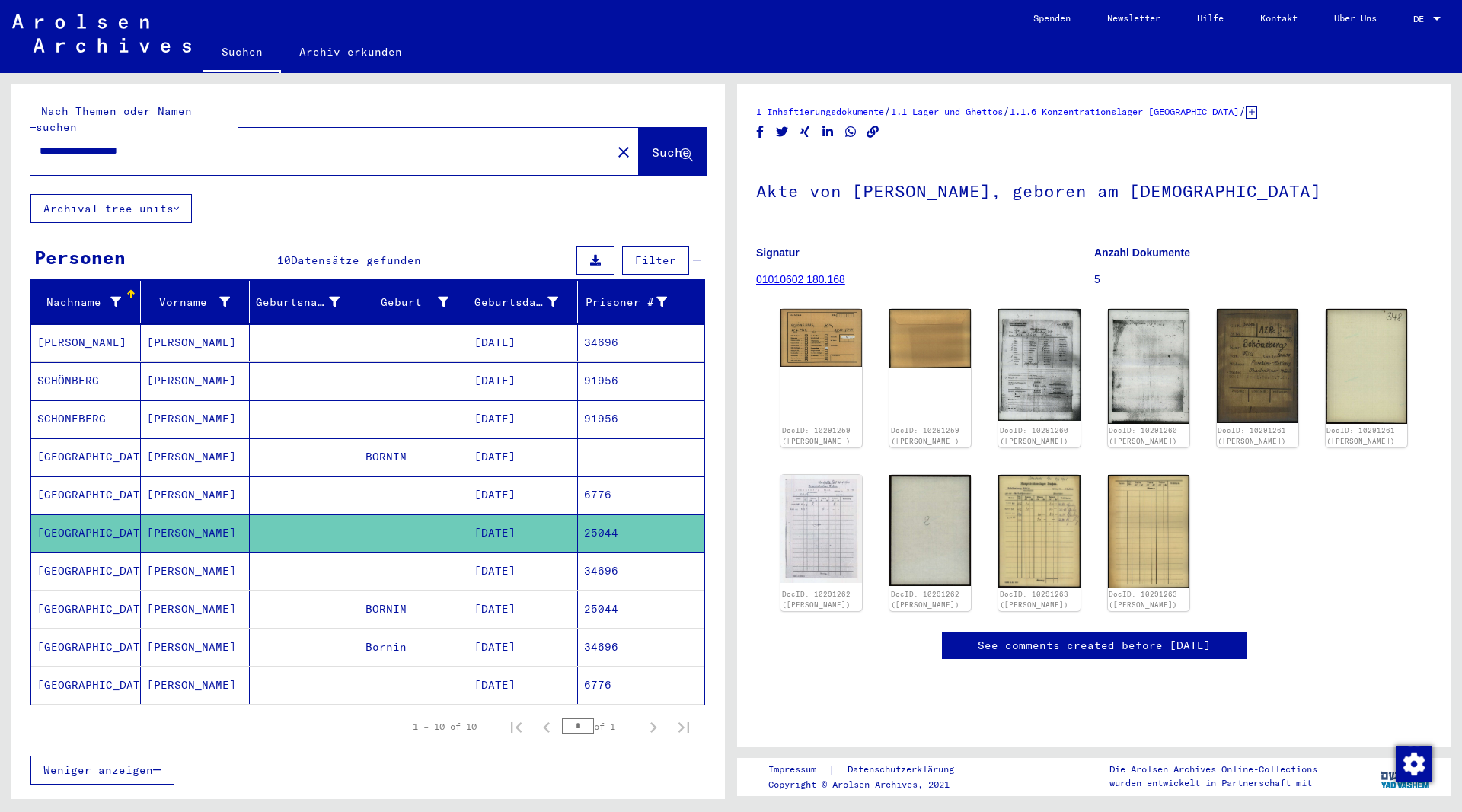
drag, startPoint x: 232, startPoint y: 136, endPoint x: 67, endPoint y: 90, distance: 171.3
click at [39, 143] on input "**********" at bounding box center [321, 151] width 563 height 16
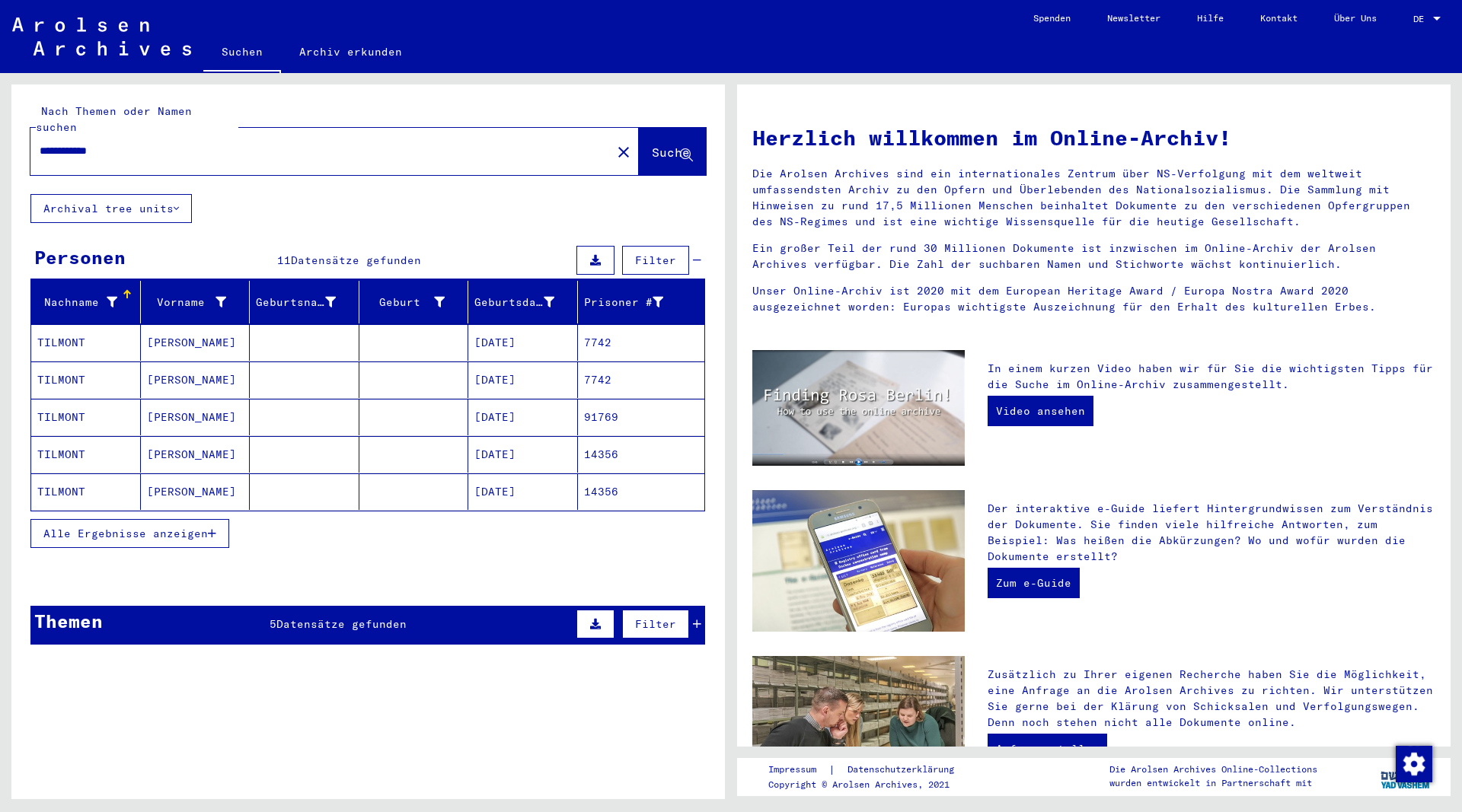
click at [213, 528] on icon "button" at bounding box center [212, 533] width 8 height 11
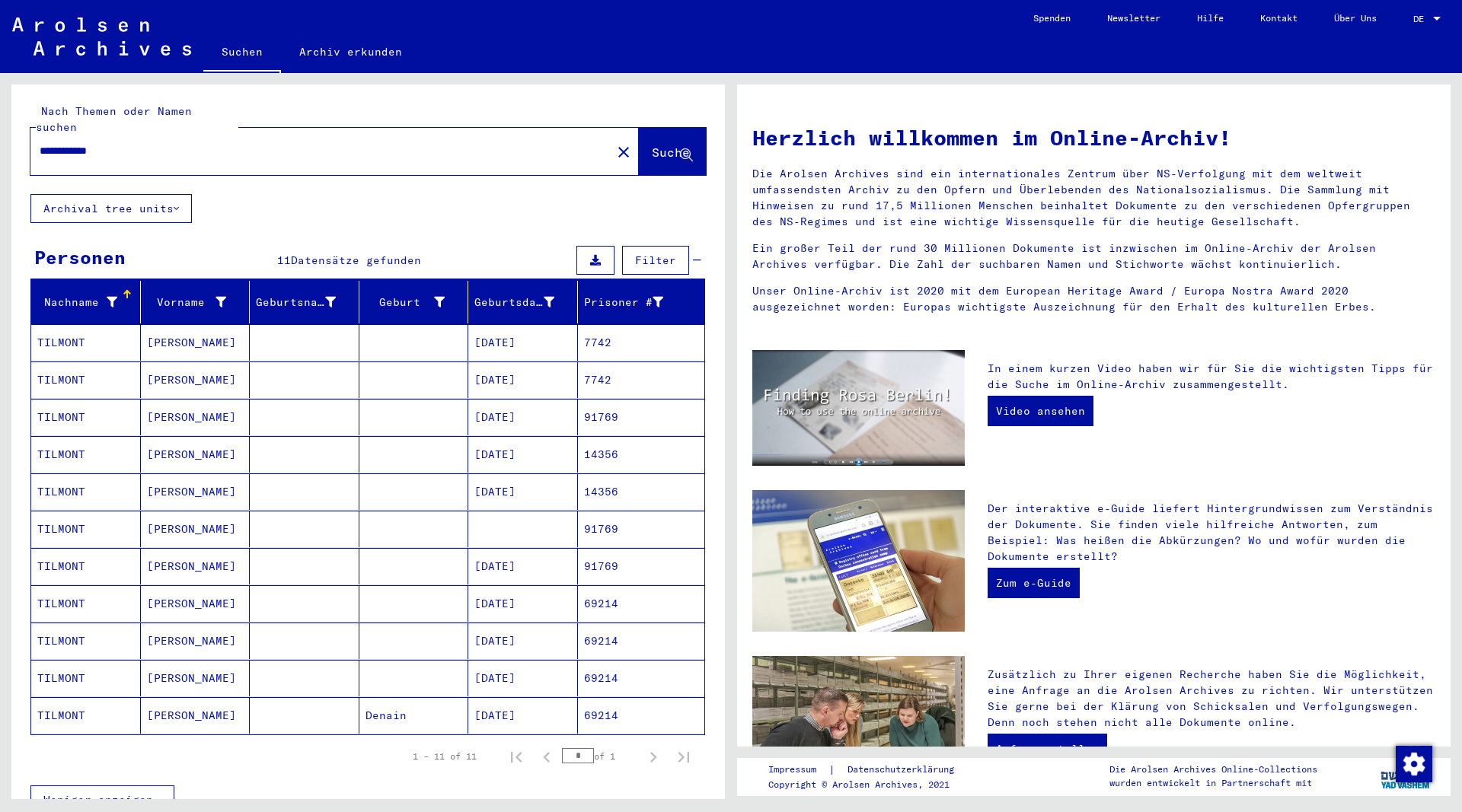
click at [150, 324] on mat-cell "[PERSON_NAME]" at bounding box center [195, 341] width 110 height 37
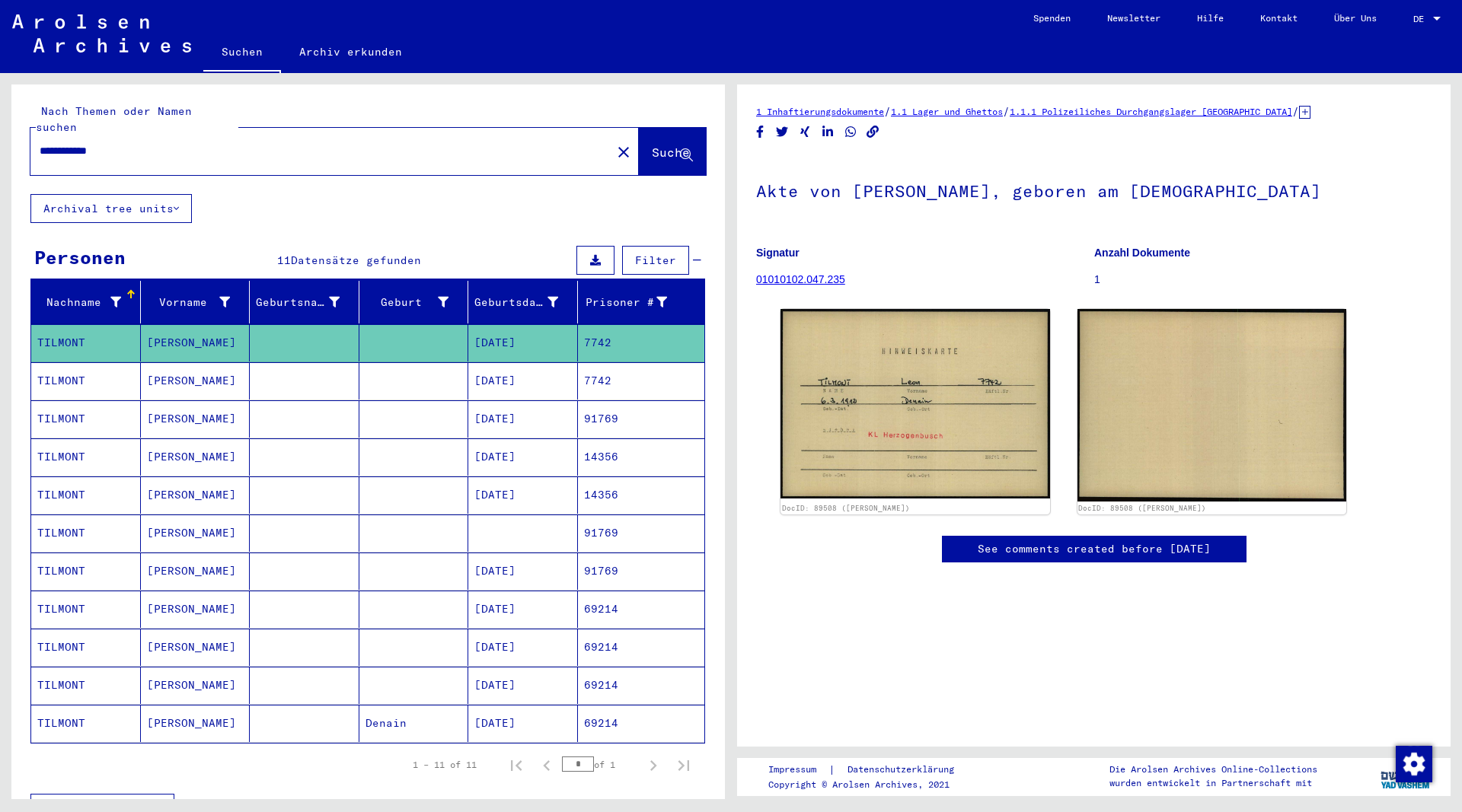
click at [168, 367] on mat-cell "[PERSON_NAME]" at bounding box center [195, 381] width 110 height 37
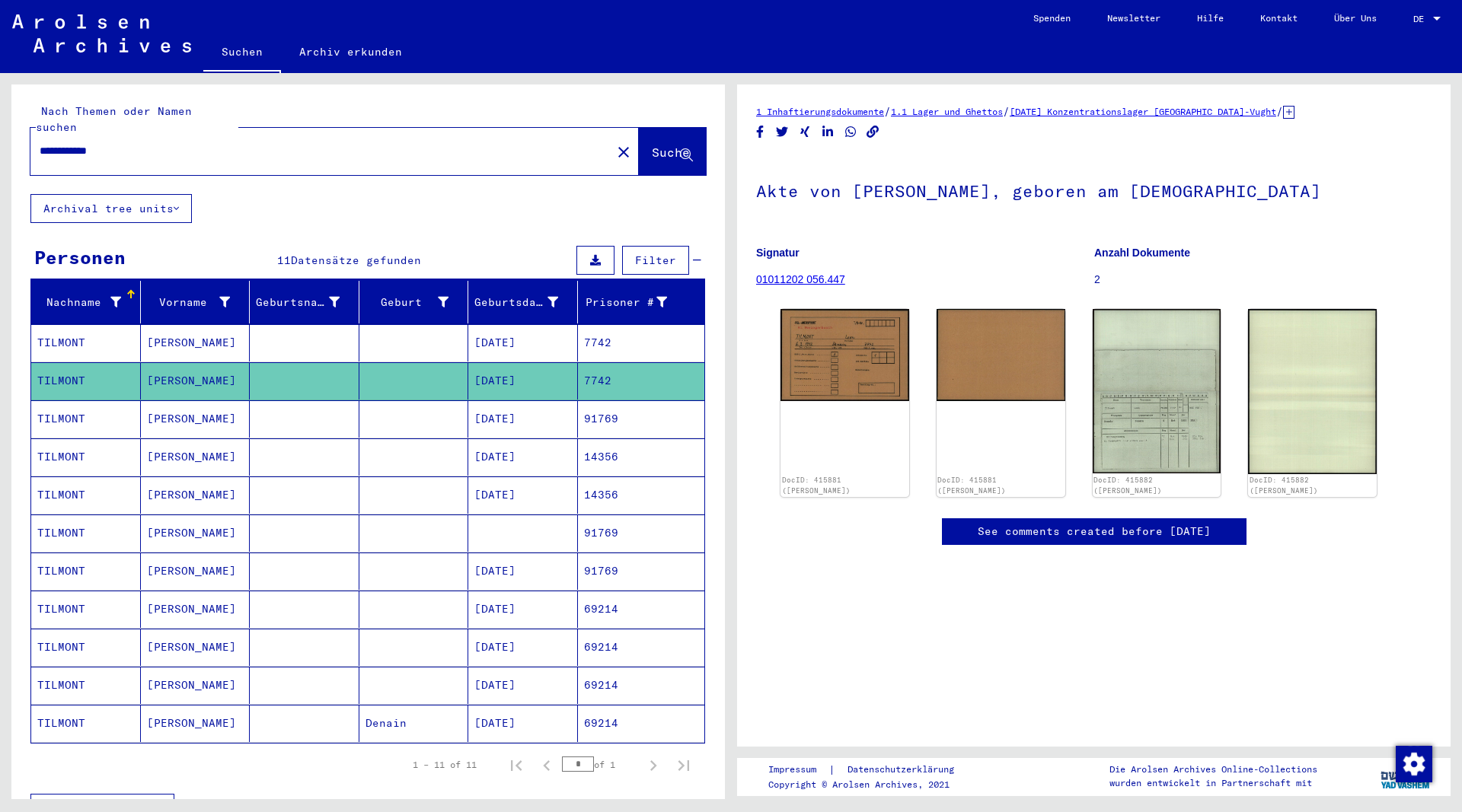
click at [177, 402] on mat-cell "[PERSON_NAME]" at bounding box center [195, 419] width 110 height 37
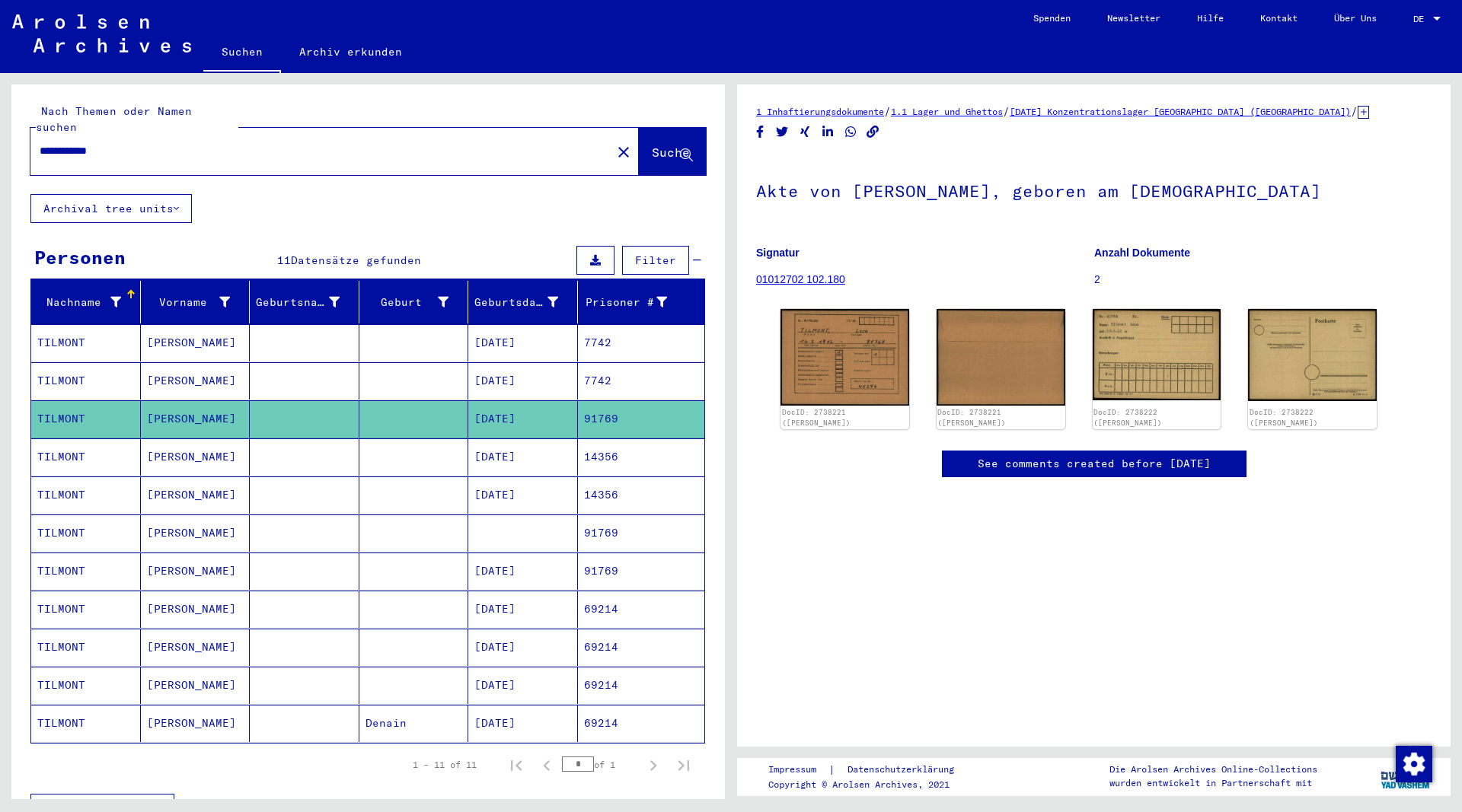
click at [166, 439] on mat-cell "[PERSON_NAME]" at bounding box center [195, 457] width 110 height 37
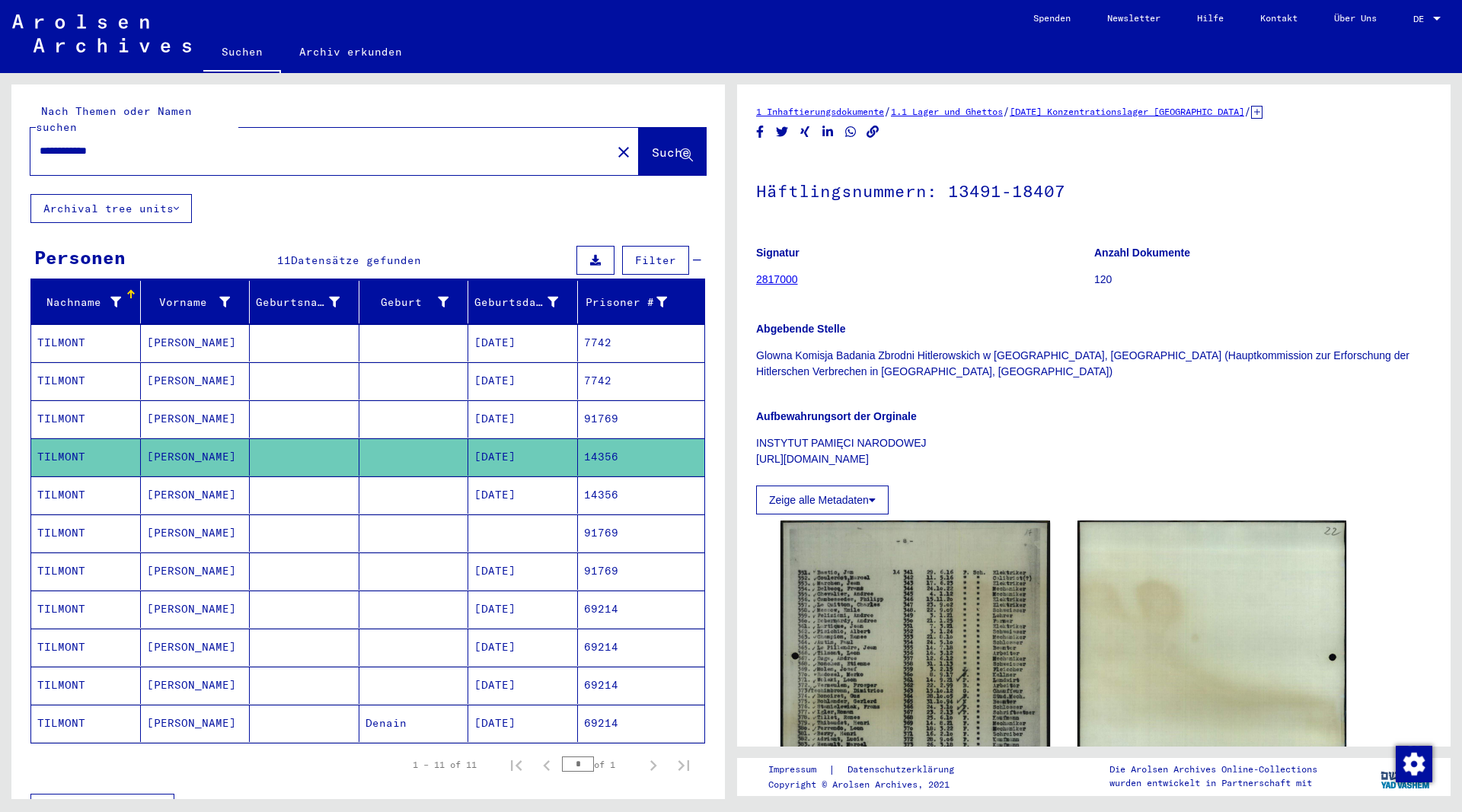
click at [165, 483] on mat-cell "[PERSON_NAME]" at bounding box center [195, 495] width 110 height 37
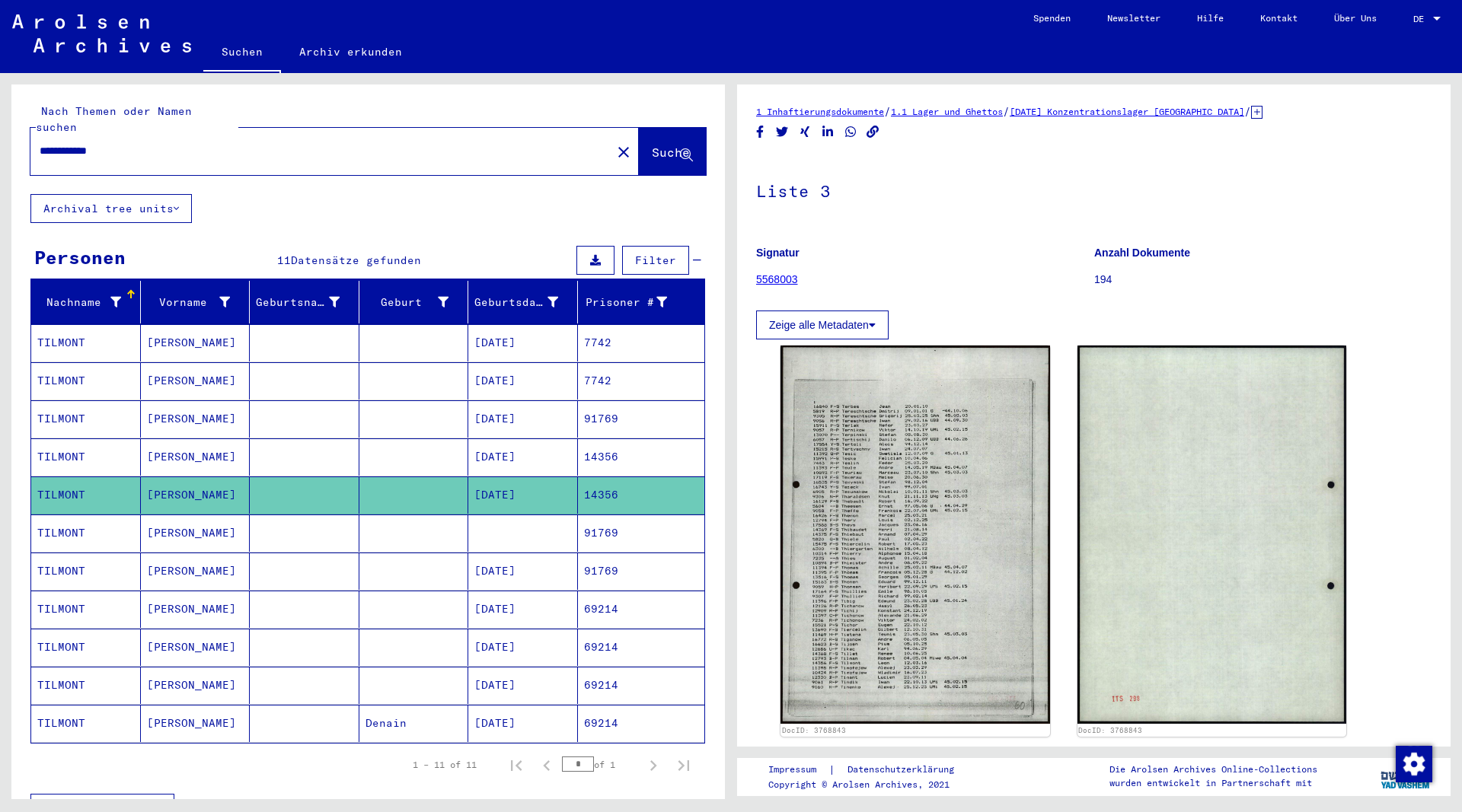
click at [167, 520] on mat-cell "[PERSON_NAME]" at bounding box center [195, 533] width 110 height 37
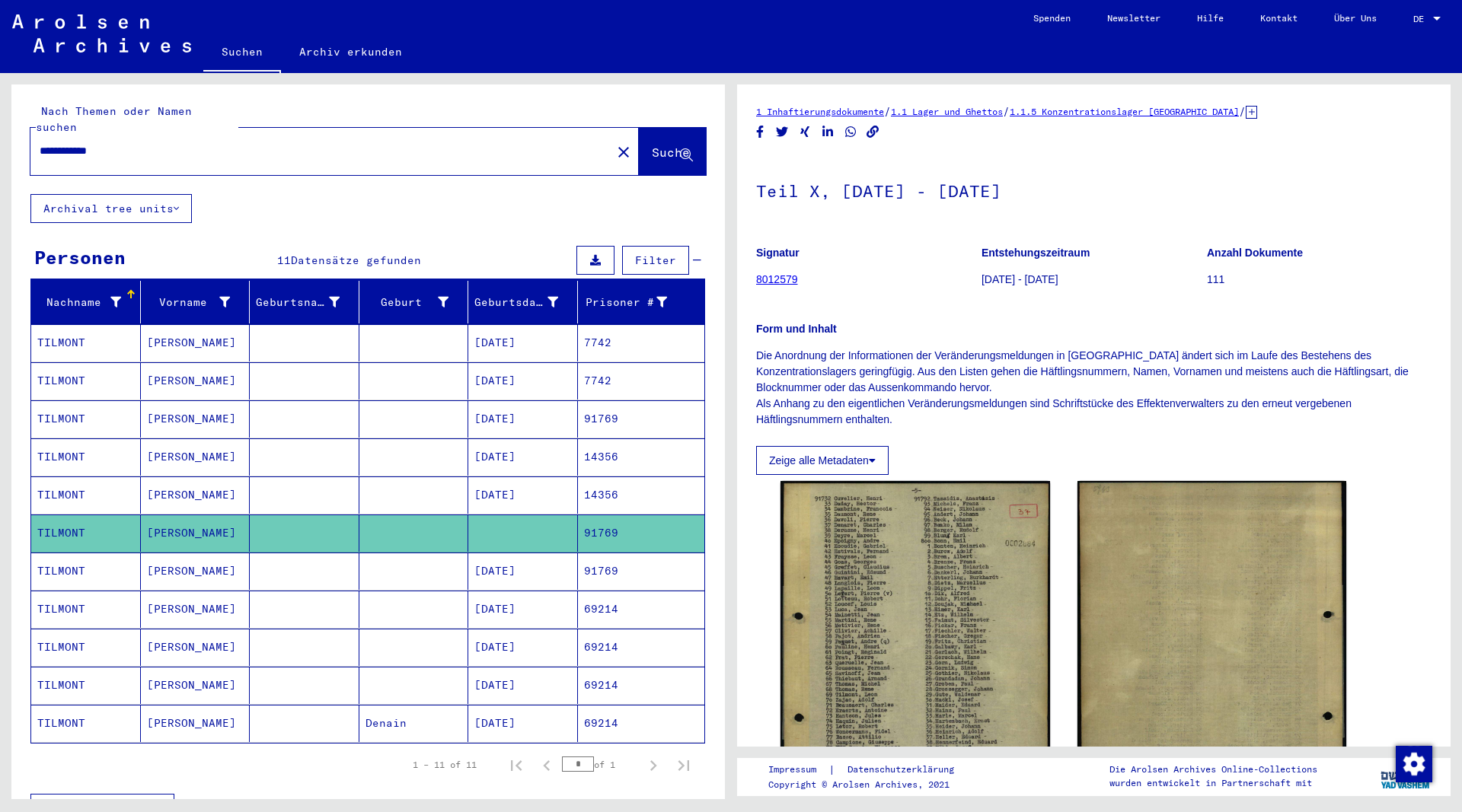
click at [162, 556] on mat-cell "[PERSON_NAME]" at bounding box center [195, 571] width 110 height 37
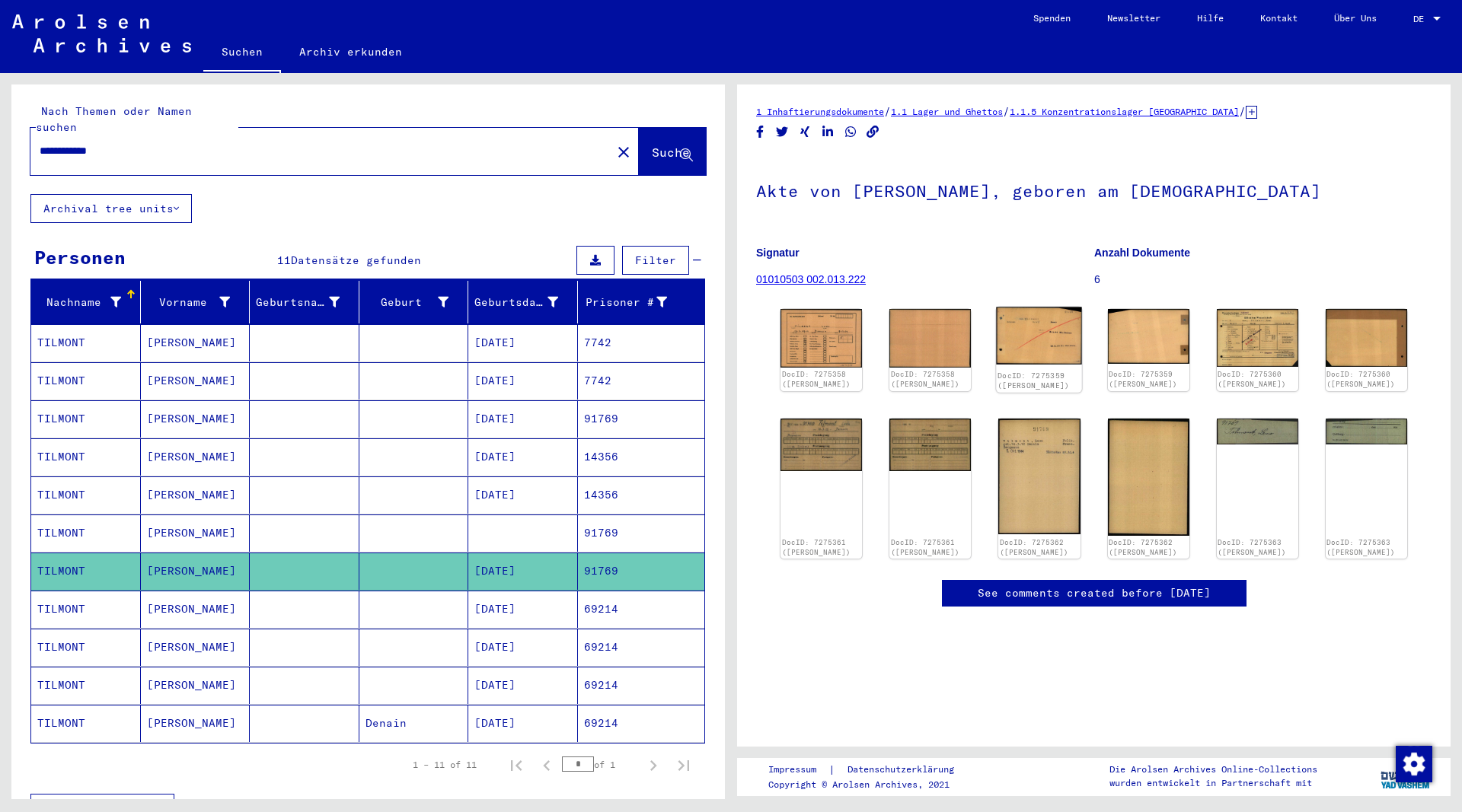
click at [1050, 342] on img at bounding box center [1039, 336] width 86 height 57
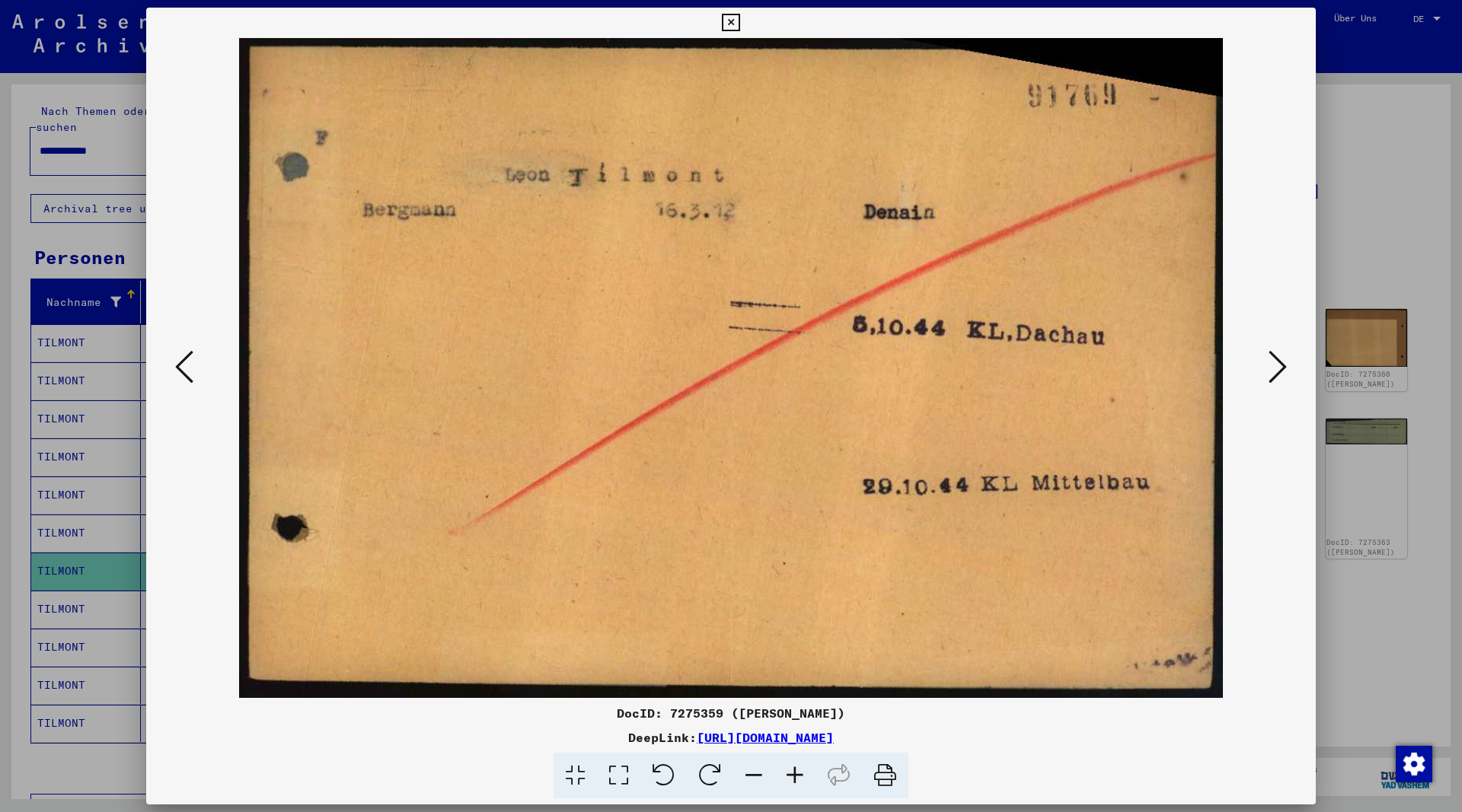
click at [743, 22] on button at bounding box center [730, 23] width 27 height 31
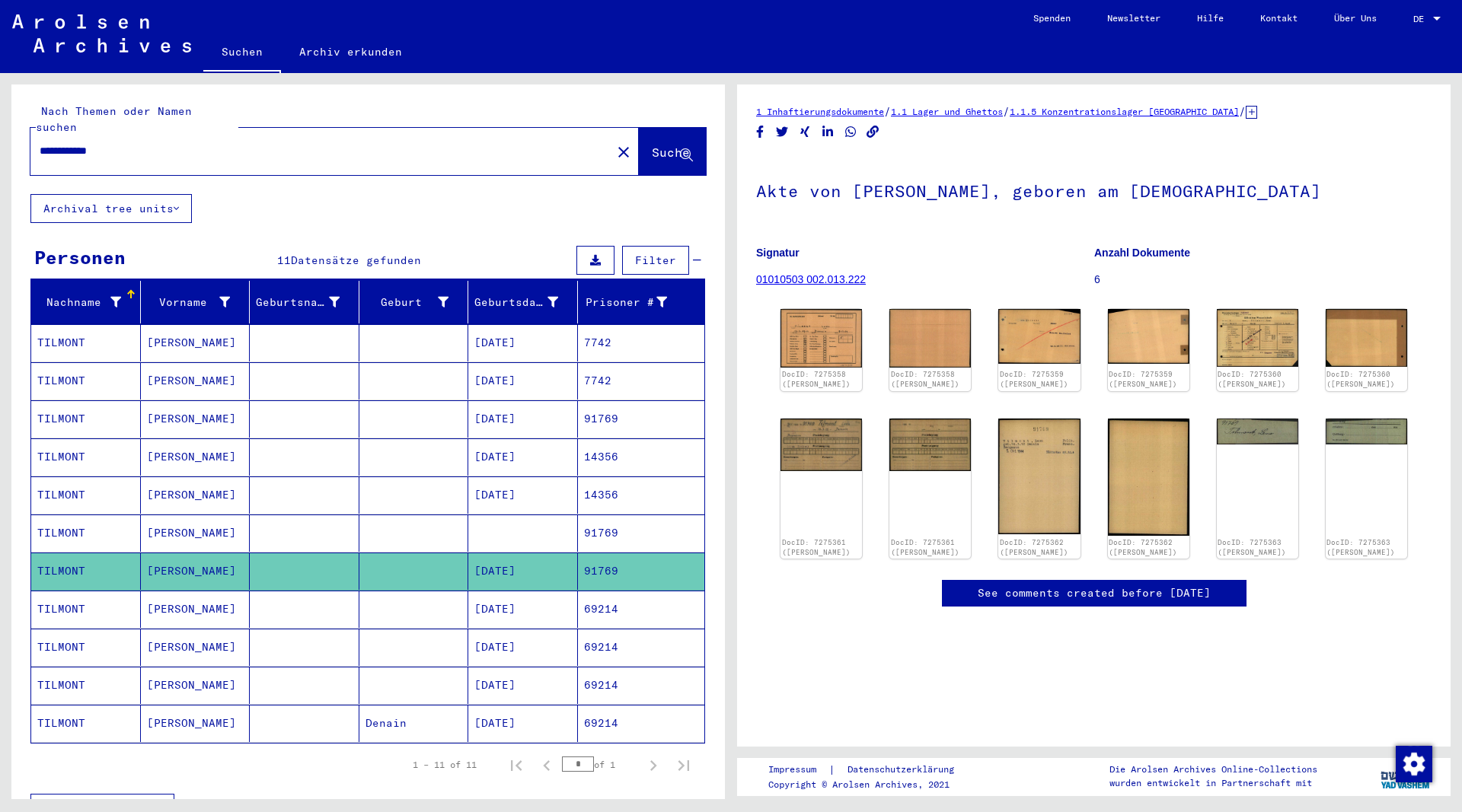
click at [167, 597] on mat-cell "[PERSON_NAME]" at bounding box center [195, 609] width 110 height 37
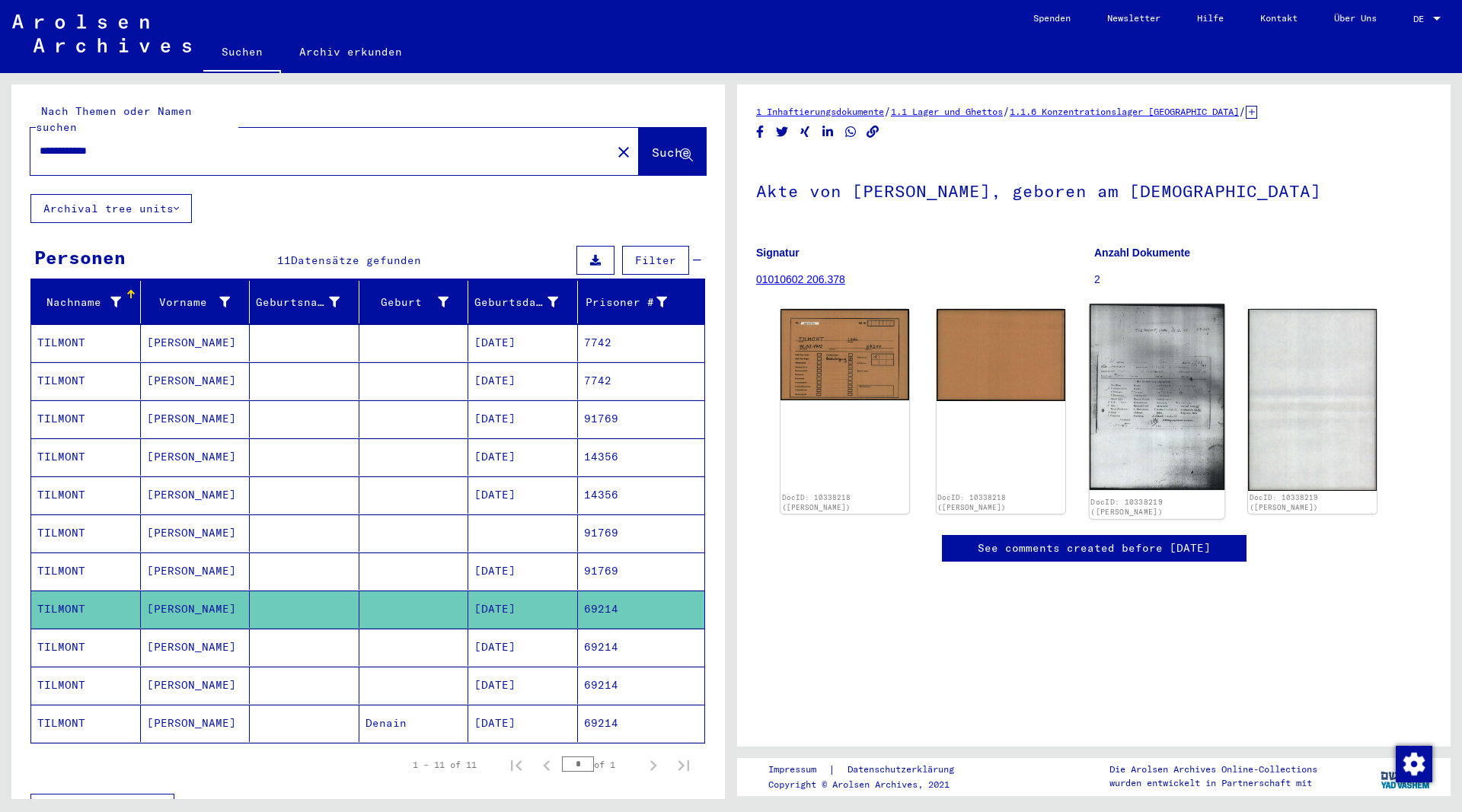
click at [1138, 392] on img at bounding box center [1156, 397] width 134 height 185
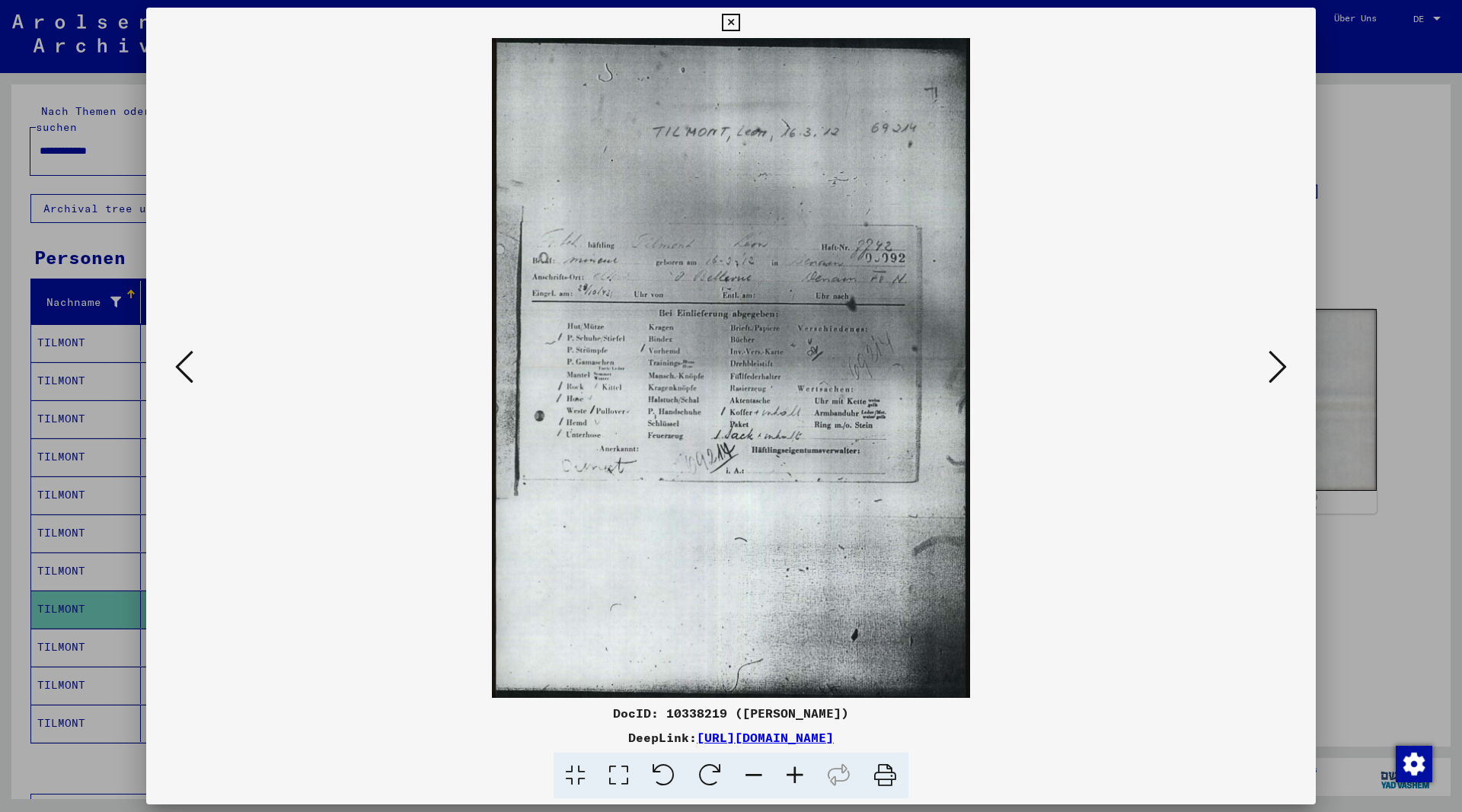
click at [739, 25] on icon at bounding box center [731, 23] width 18 height 19
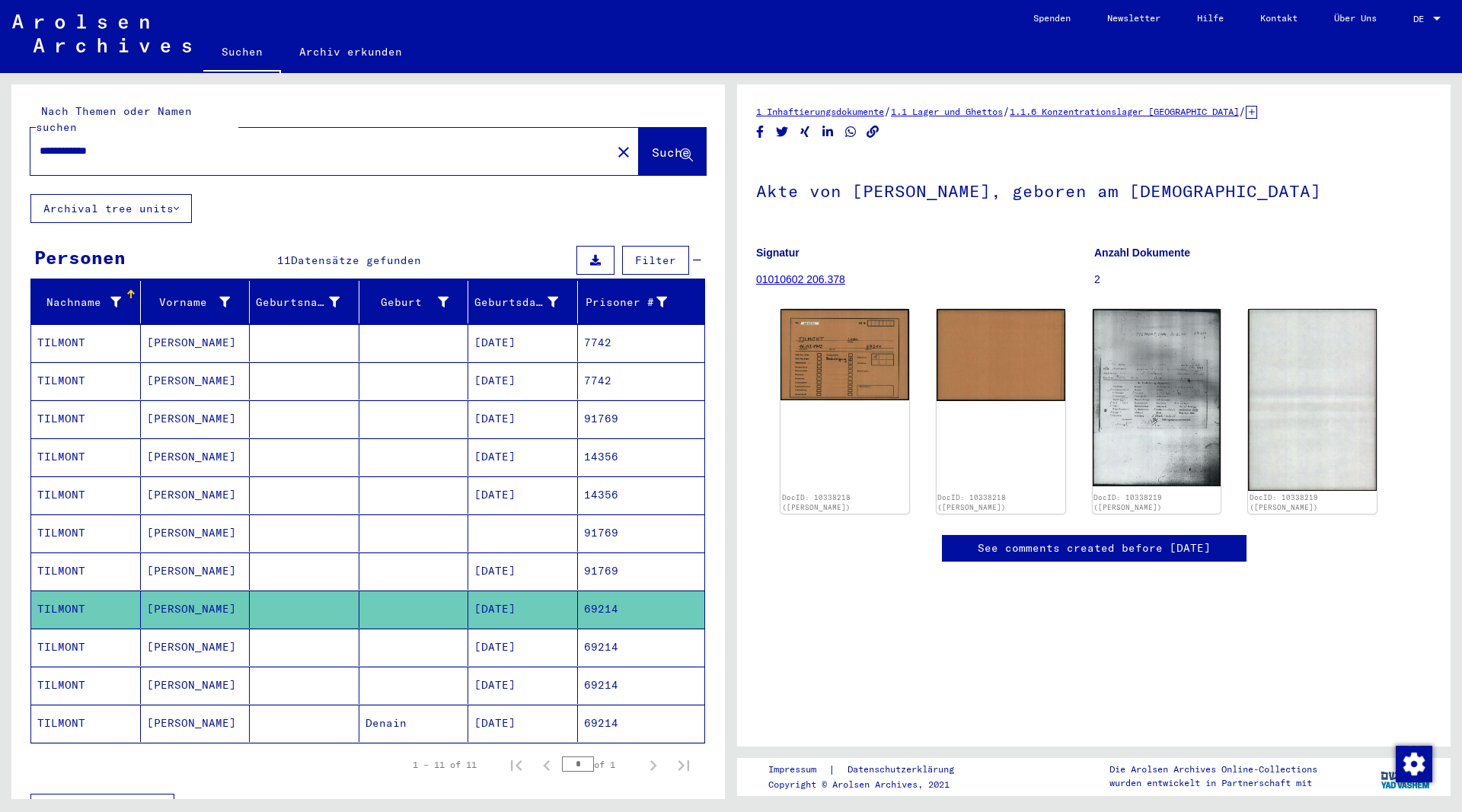
drag, startPoint x: 105, startPoint y: 134, endPoint x: -1, endPoint y: 143, distance: 106.4
click at [39, 143] on input "**********" at bounding box center [321, 151] width 563 height 16
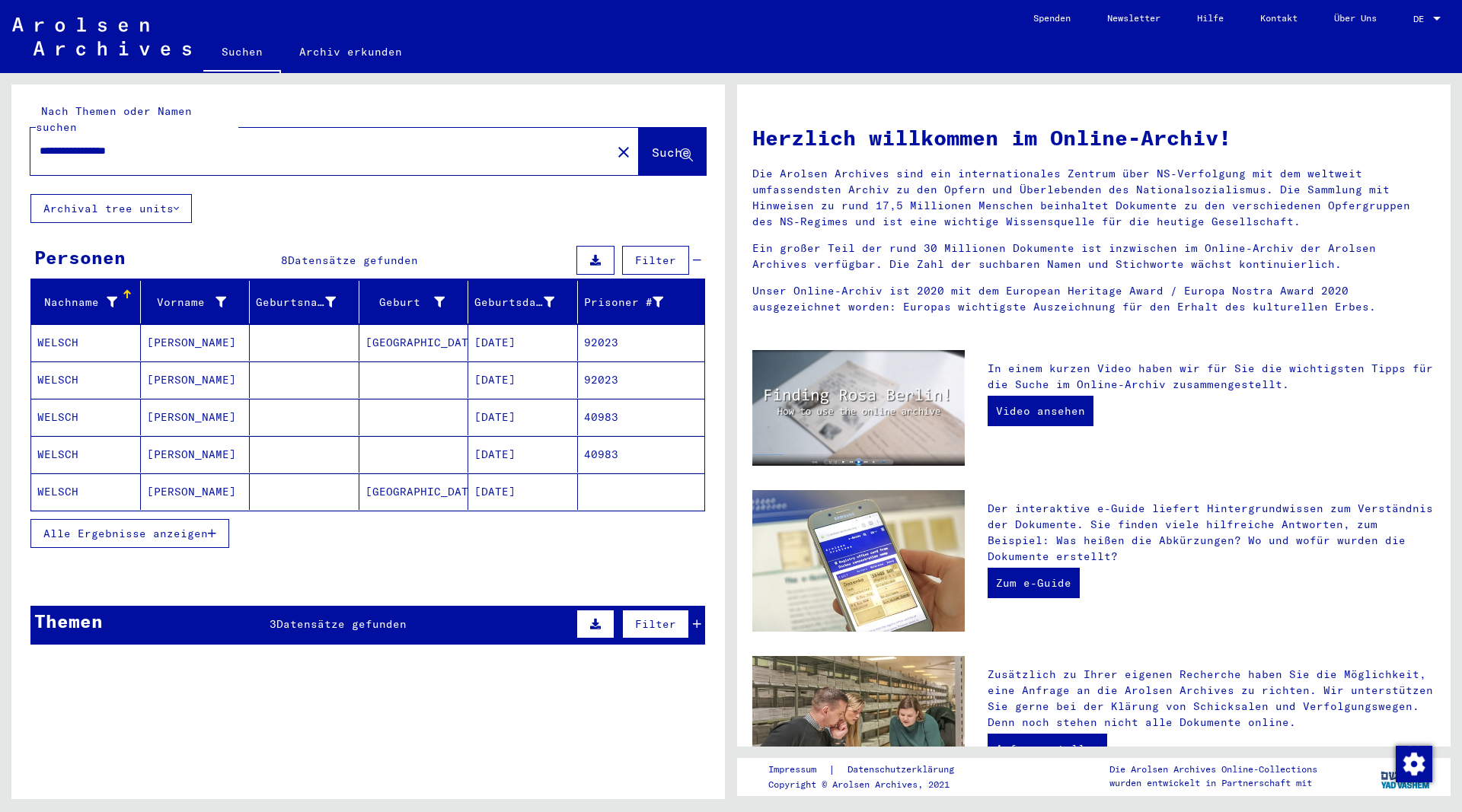
click at [211, 528] on icon "button" at bounding box center [212, 533] width 8 height 11
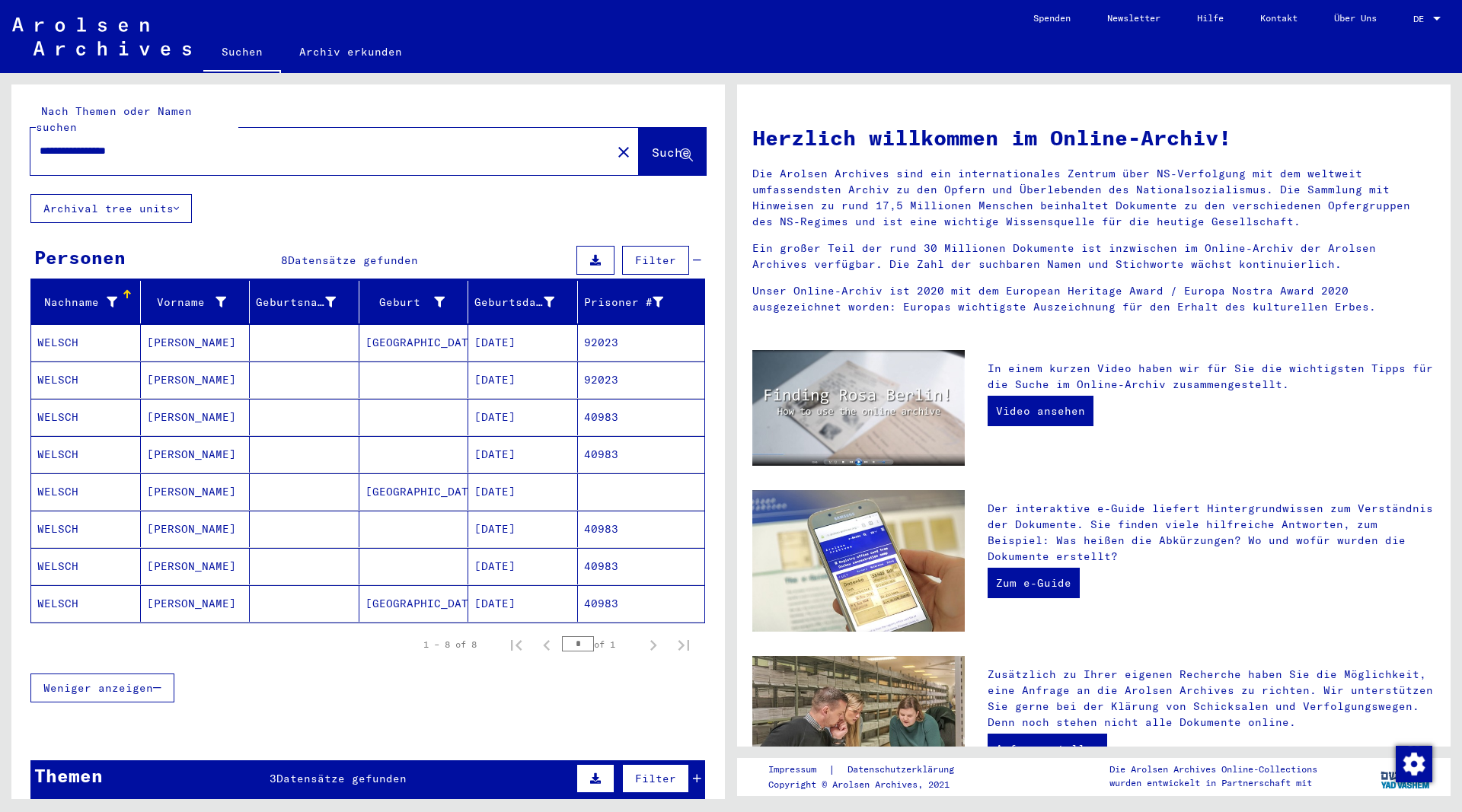
click at [174, 326] on mat-cell "[PERSON_NAME]" at bounding box center [195, 341] width 110 height 37
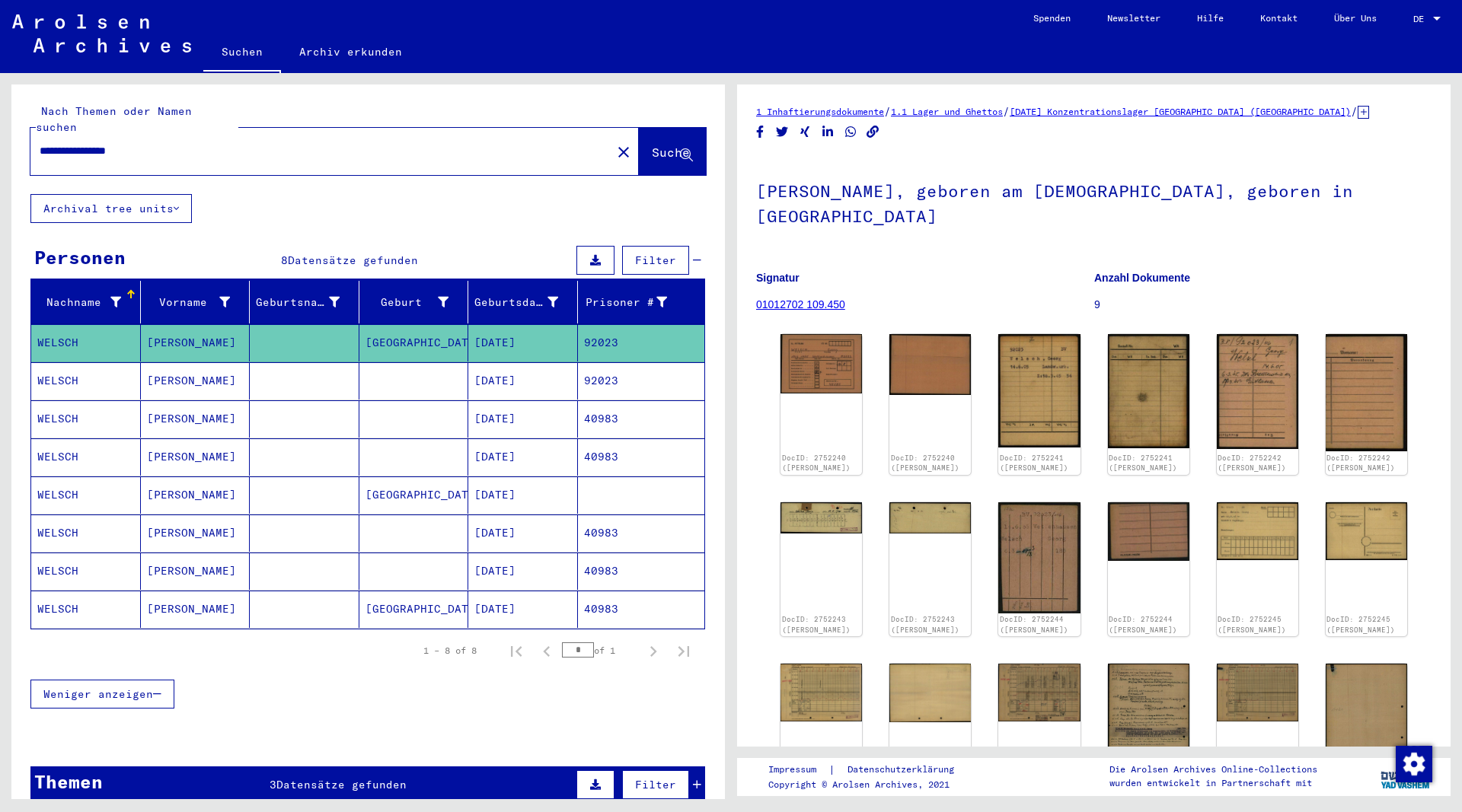
click at [180, 367] on mat-cell "[PERSON_NAME]" at bounding box center [195, 381] width 110 height 37
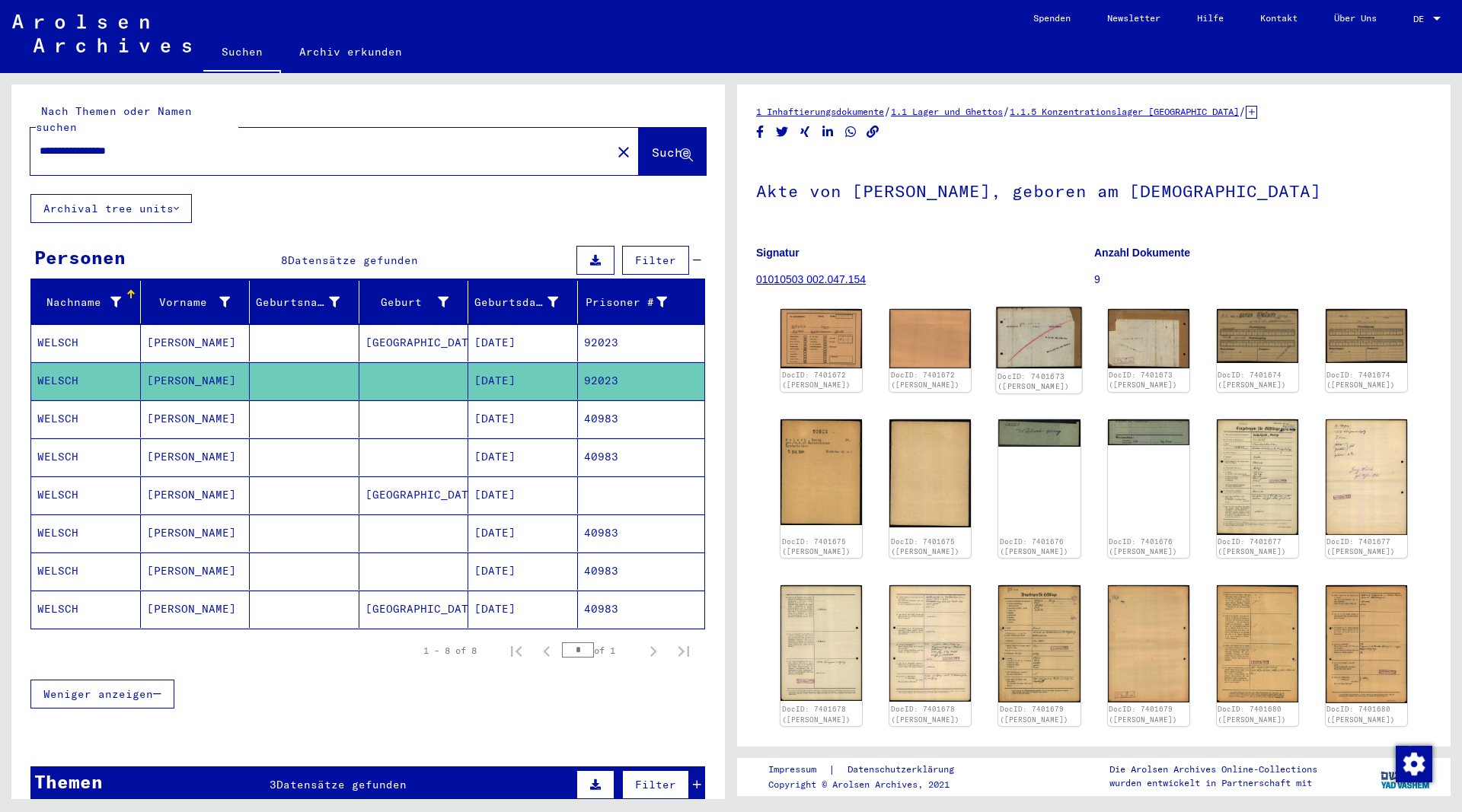
click at [1044, 336] on img at bounding box center [1039, 338] width 86 height 61
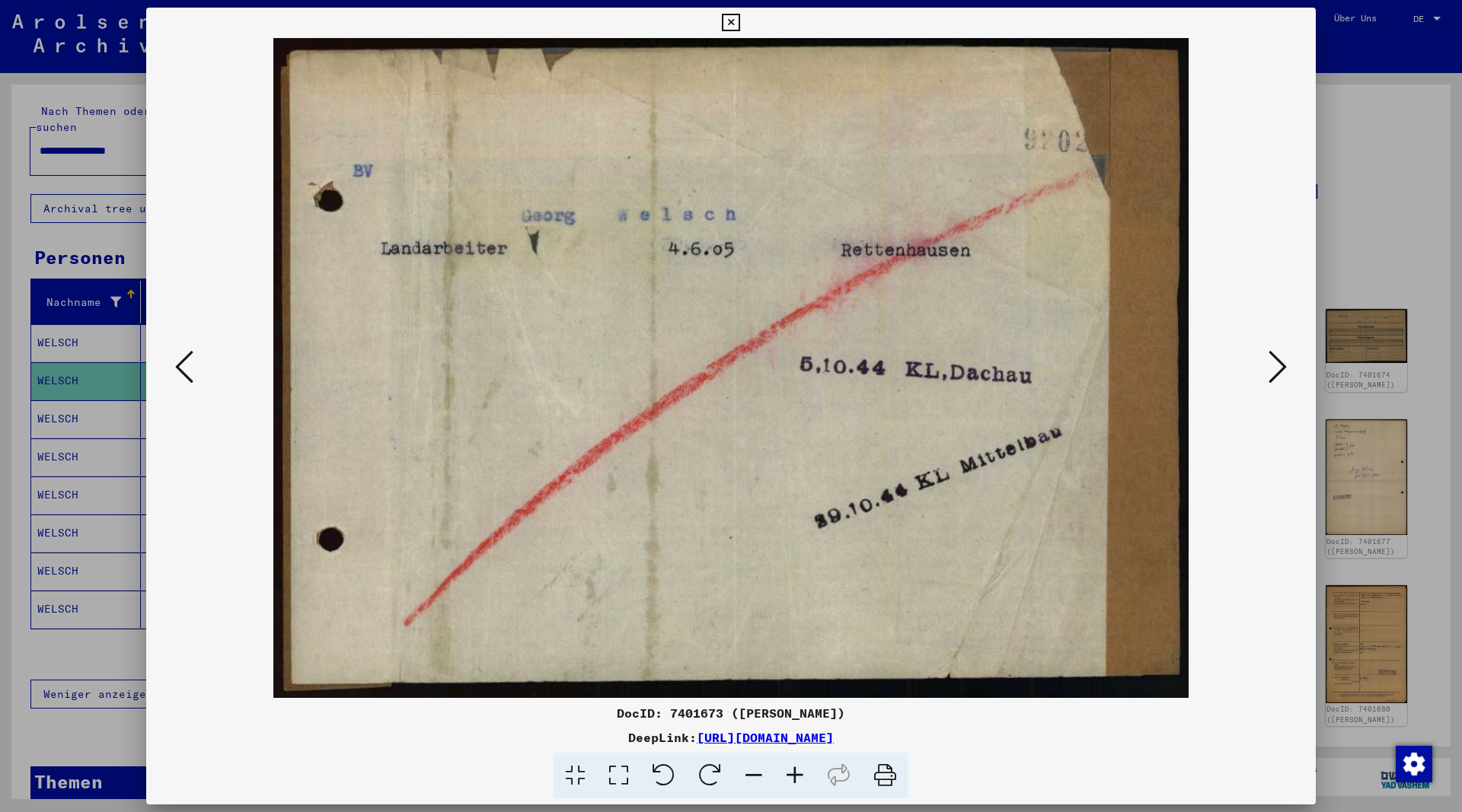
click at [739, 23] on icon at bounding box center [731, 23] width 18 height 19
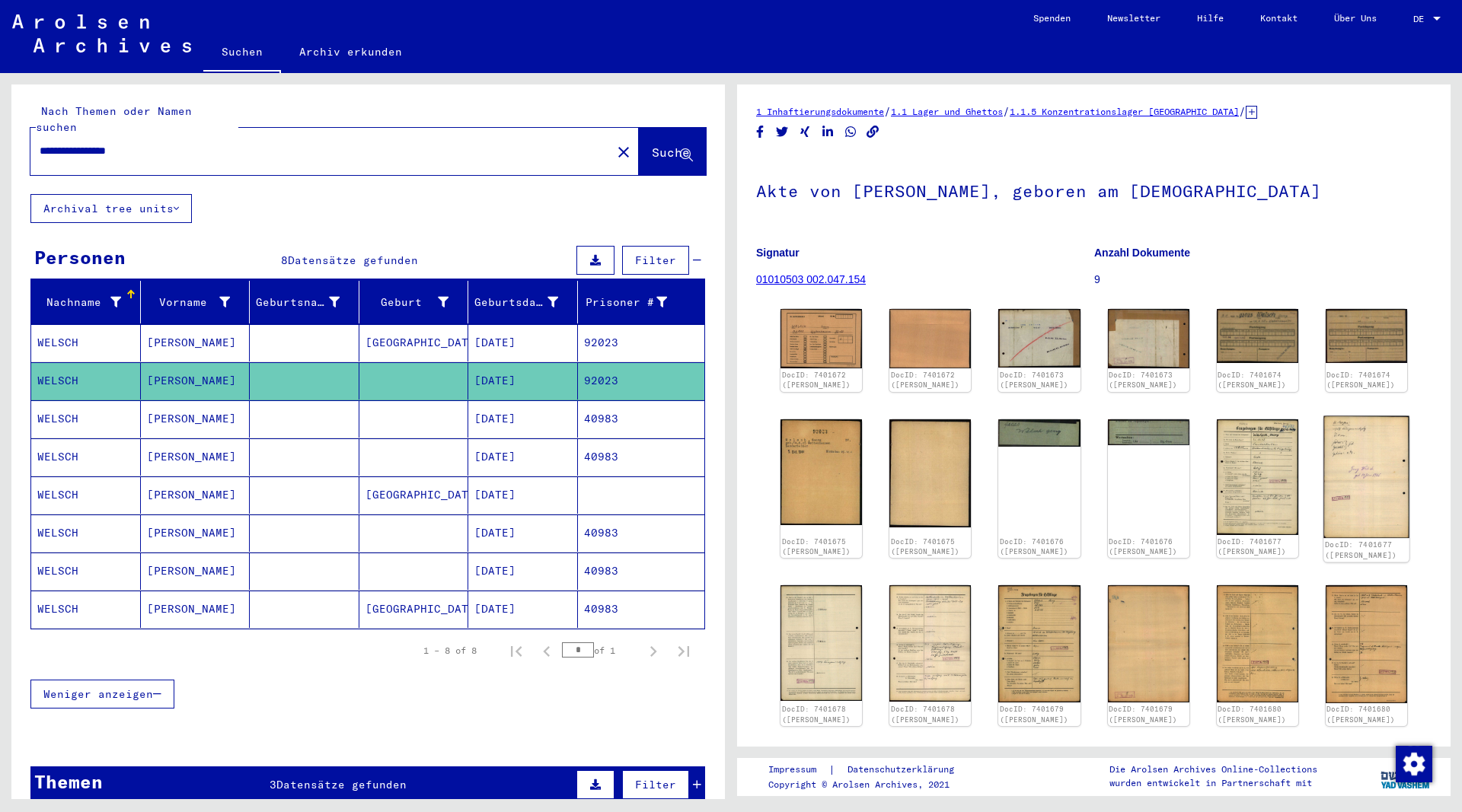
click at [1358, 485] on img at bounding box center [1365, 476] width 86 height 121
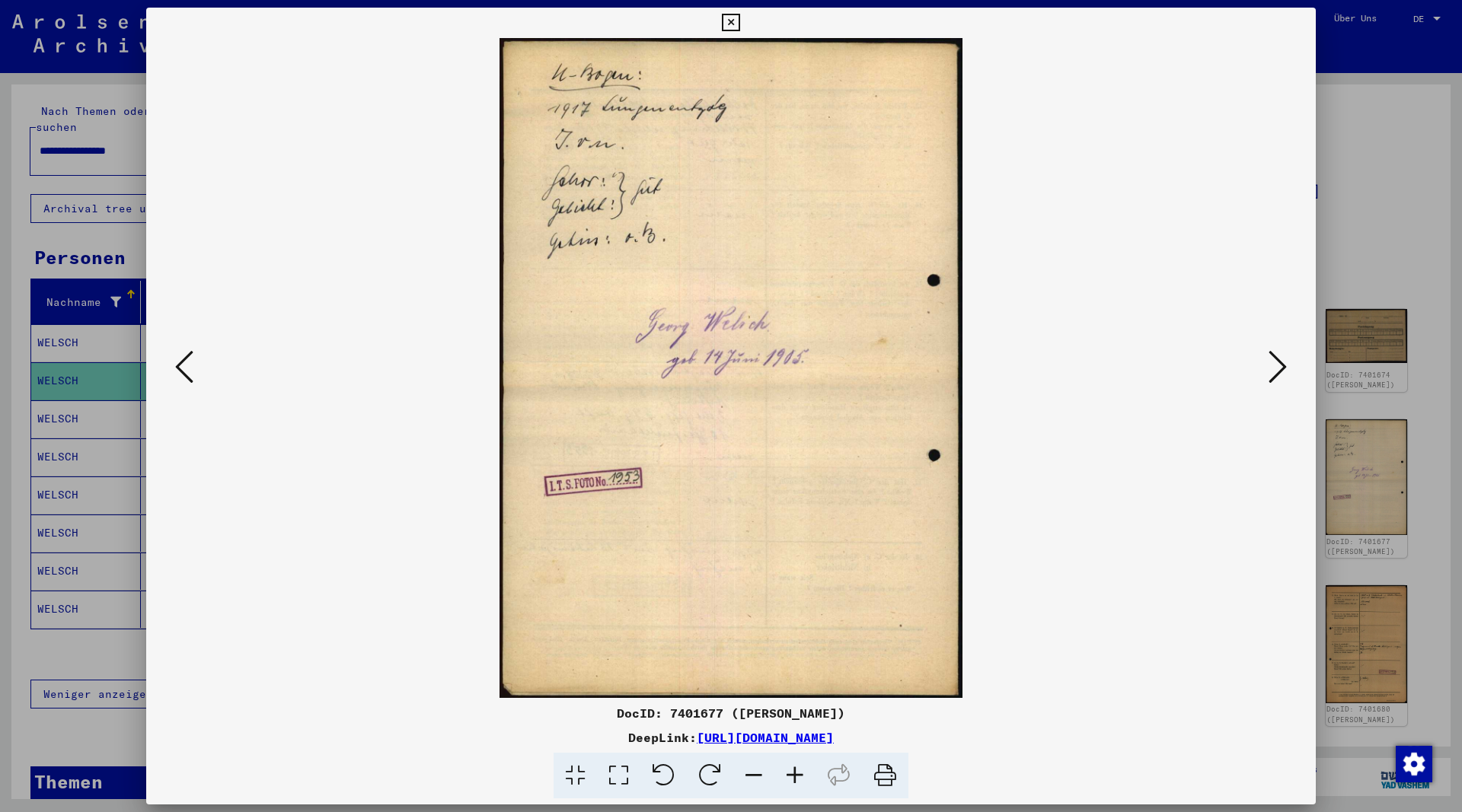
click at [739, 25] on icon at bounding box center [731, 23] width 18 height 19
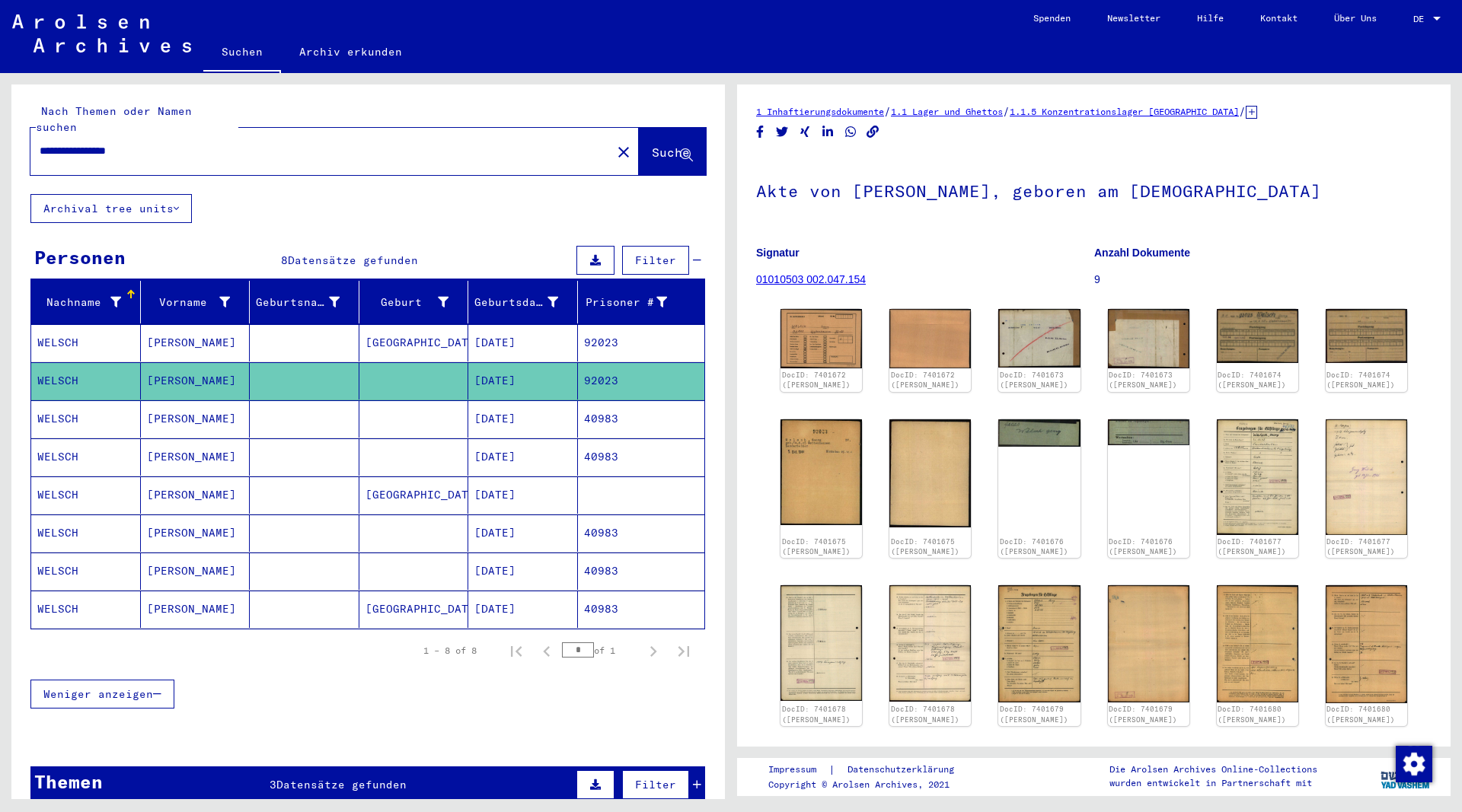
click at [165, 401] on mat-cell "[PERSON_NAME]" at bounding box center [195, 419] width 110 height 37
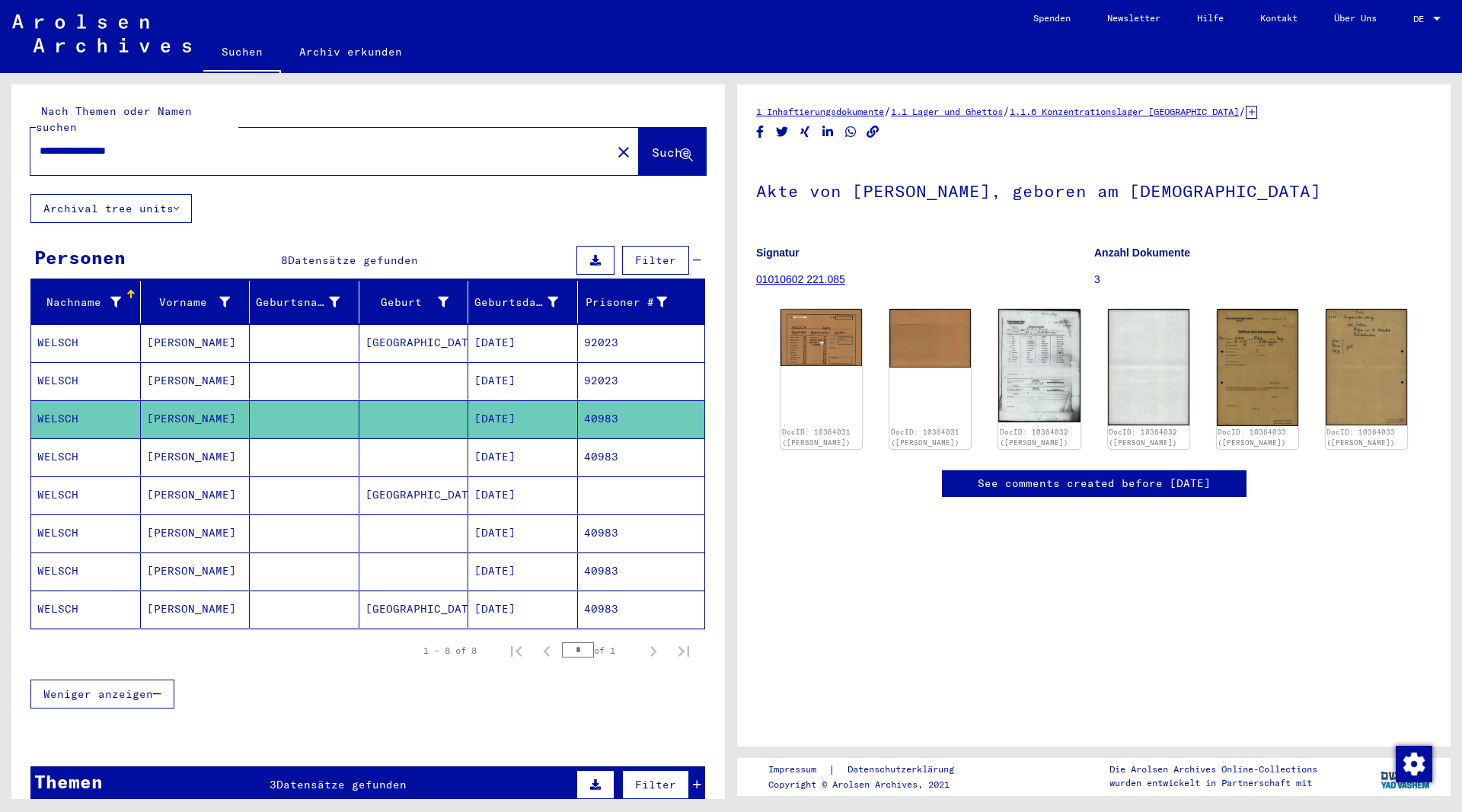
drag, startPoint x: 156, startPoint y: 136, endPoint x: 30, endPoint y: 142, distance: 126.1
click at [39, 143] on input "**********" at bounding box center [321, 151] width 563 height 16
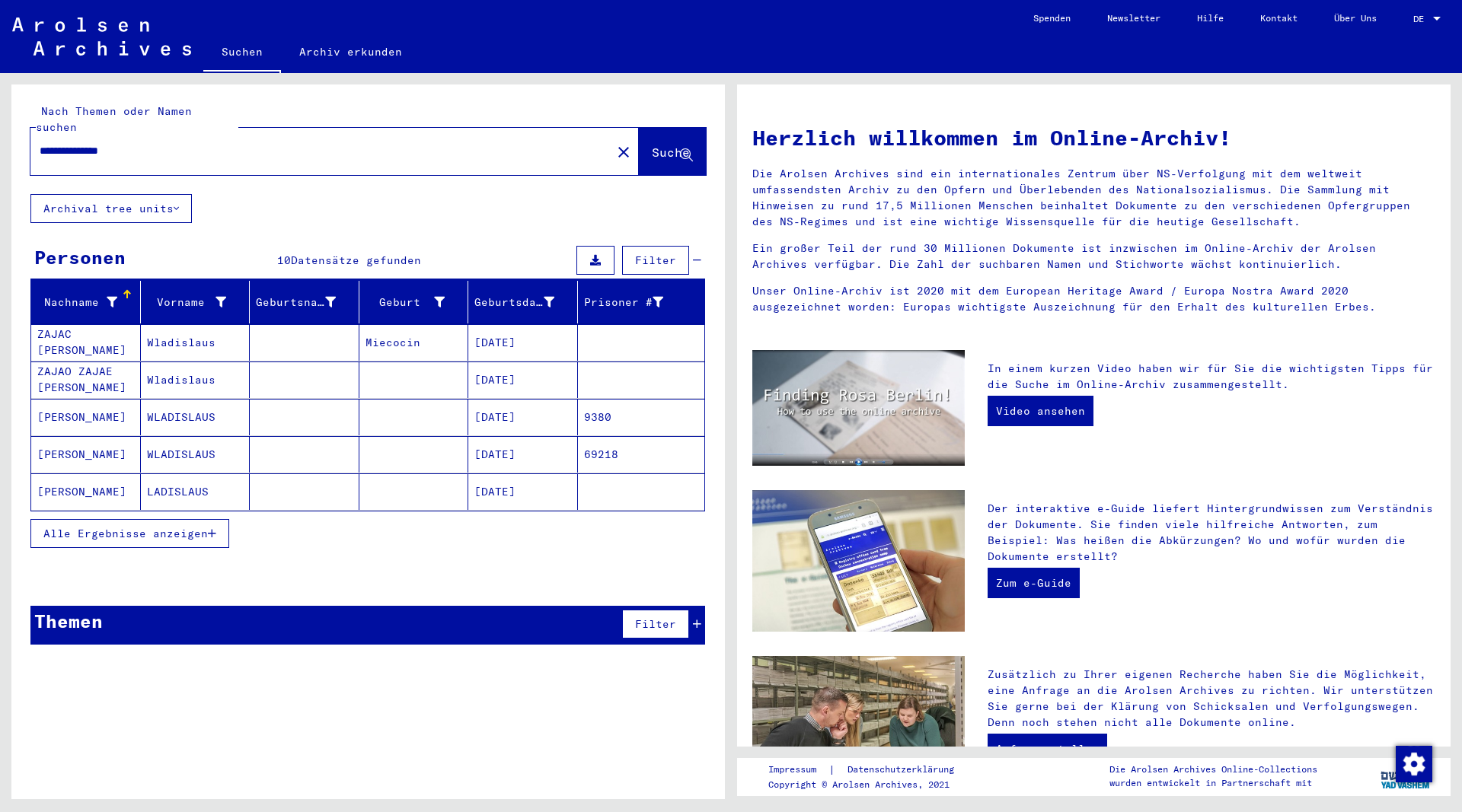
click at [218, 519] on button "Alle Ergebnisse anzeigen" at bounding box center [129, 533] width 198 height 29
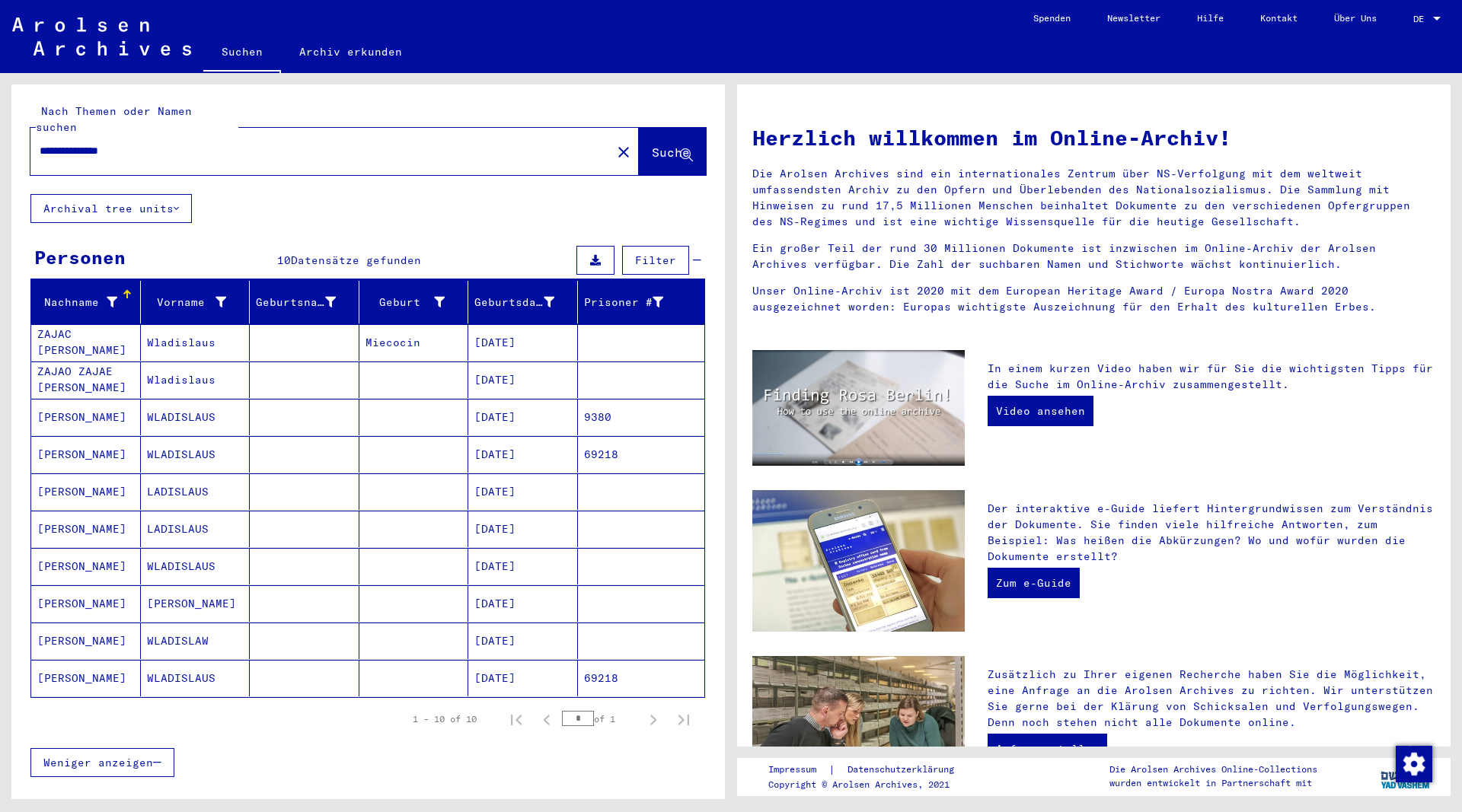
click at [173, 437] on mat-cell "WLADISLAUS" at bounding box center [195, 454] width 110 height 37
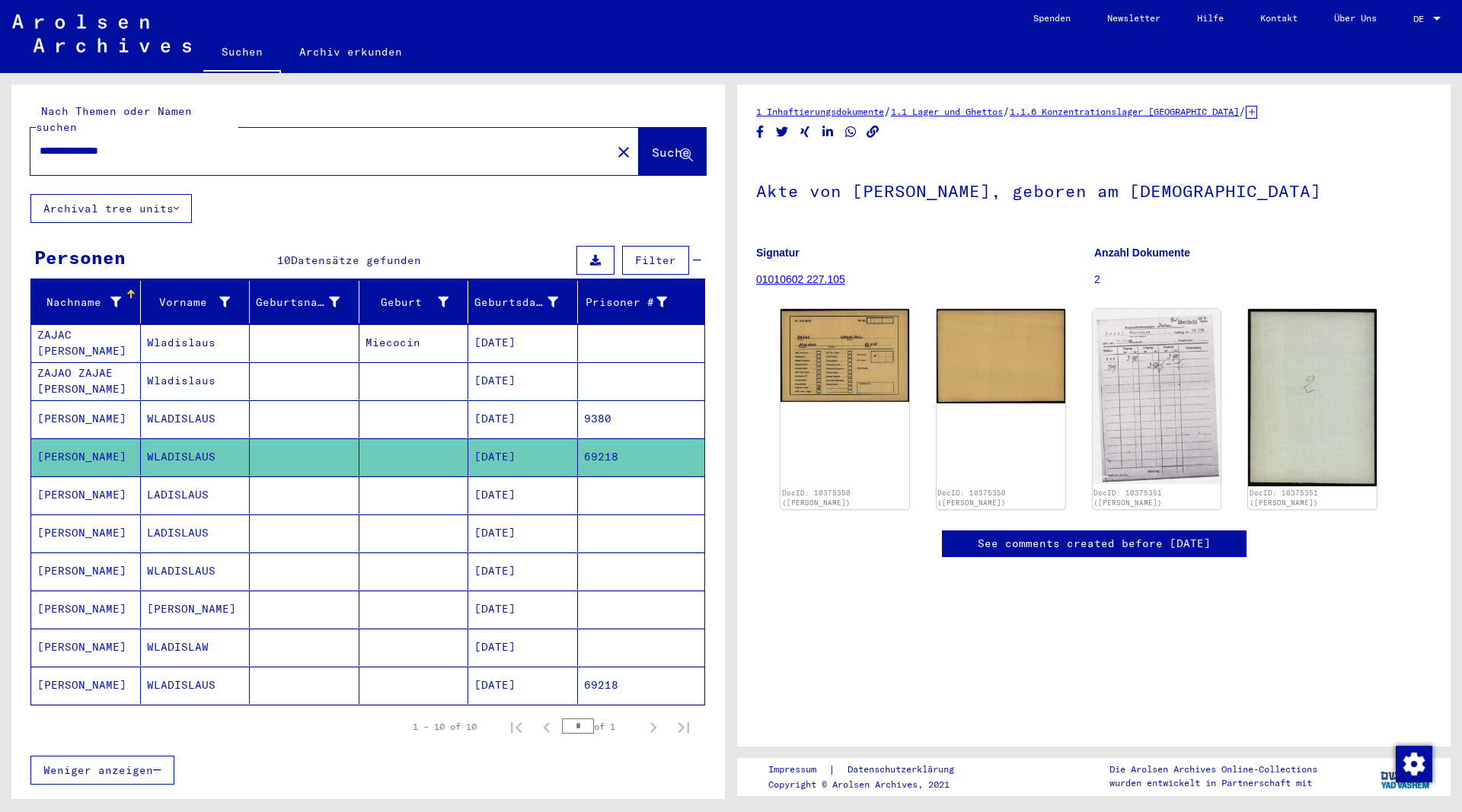
click at [176, 401] on mat-cell "WLADISLAUS" at bounding box center [195, 419] width 110 height 37
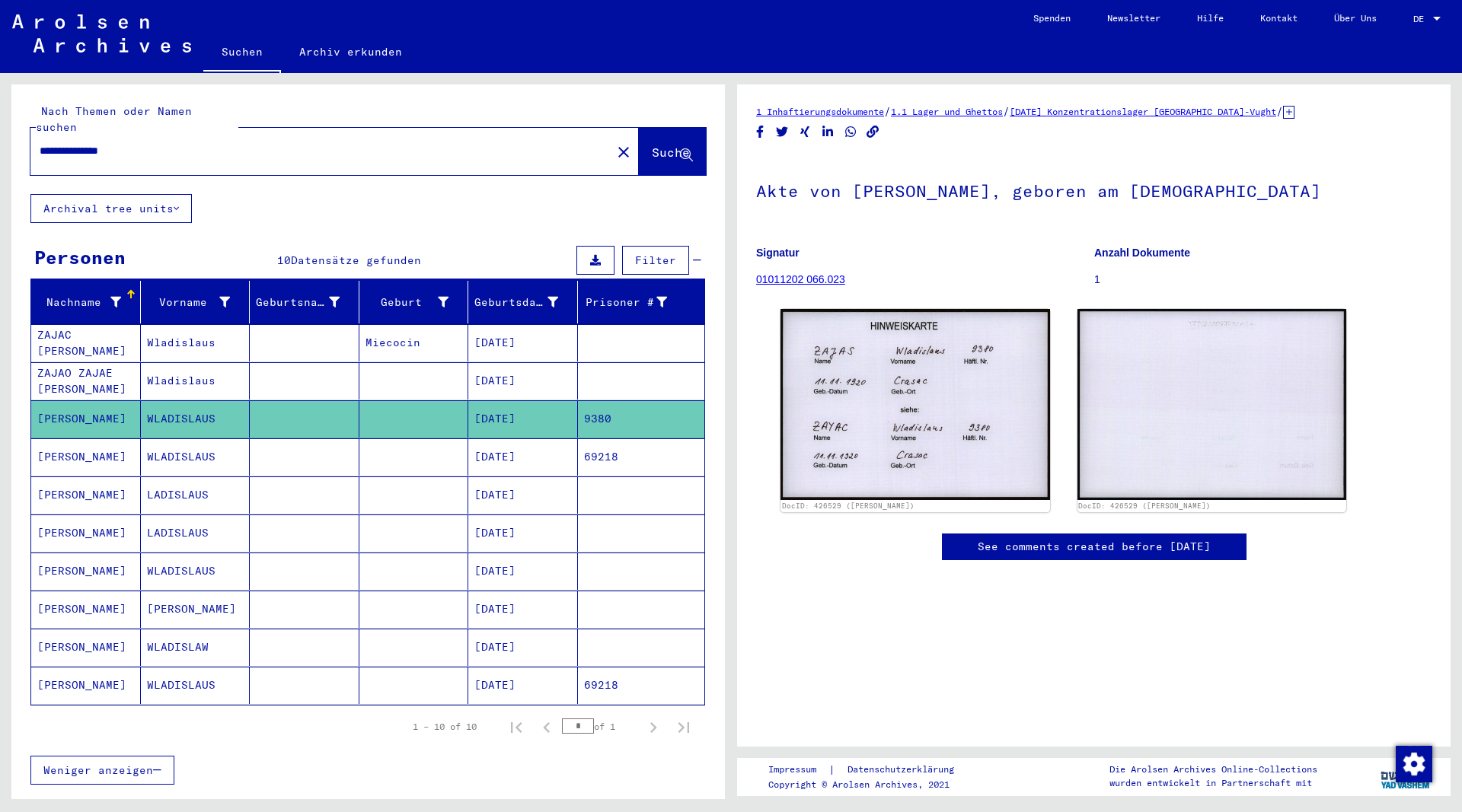
click at [174, 477] on mat-cell "LADISLAUS" at bounding box center [195, 495] width 110 height 37
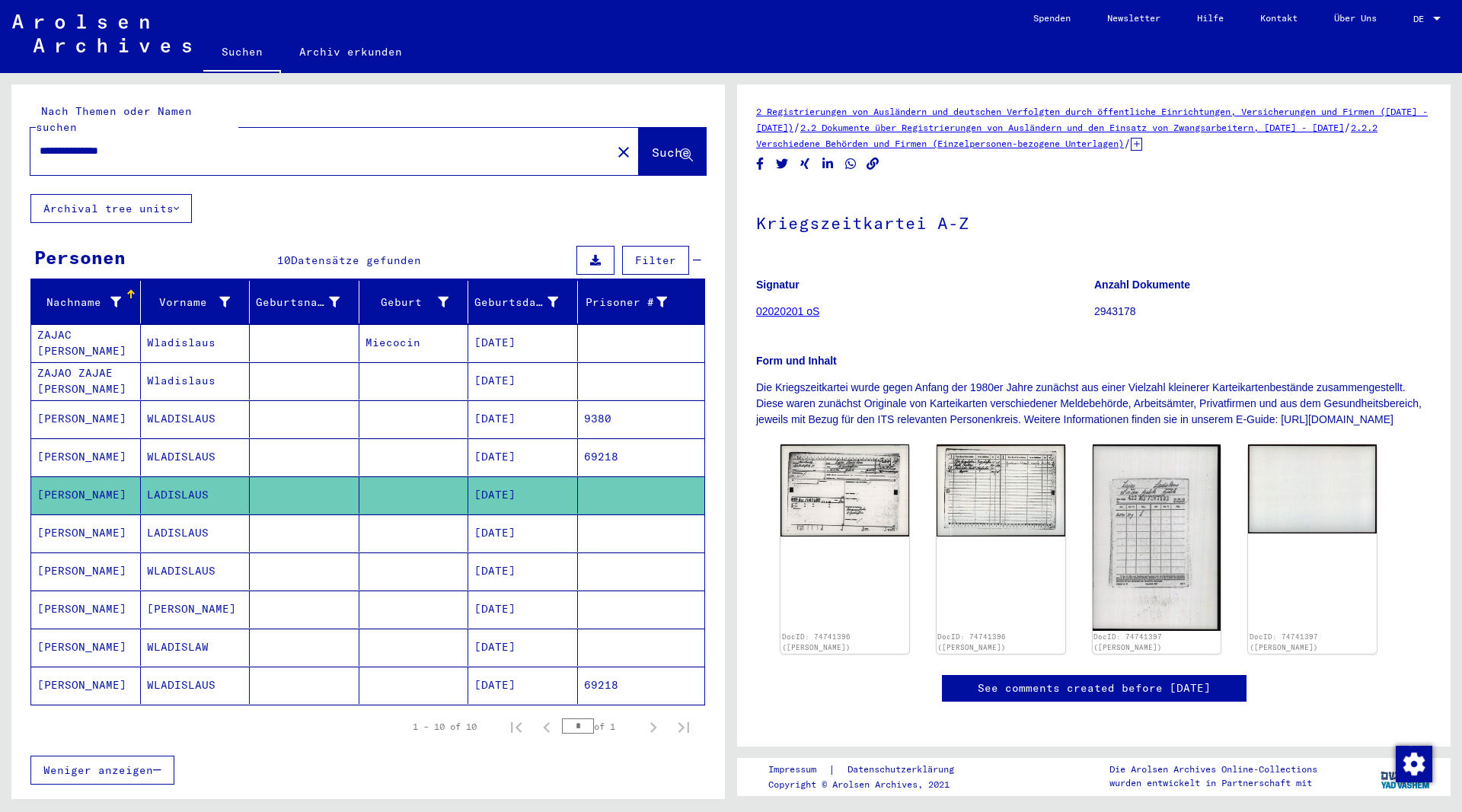
click at [189, 517] on mat-cell "LADISLAUS" at bounding box center [195, 533] width 110 height 37
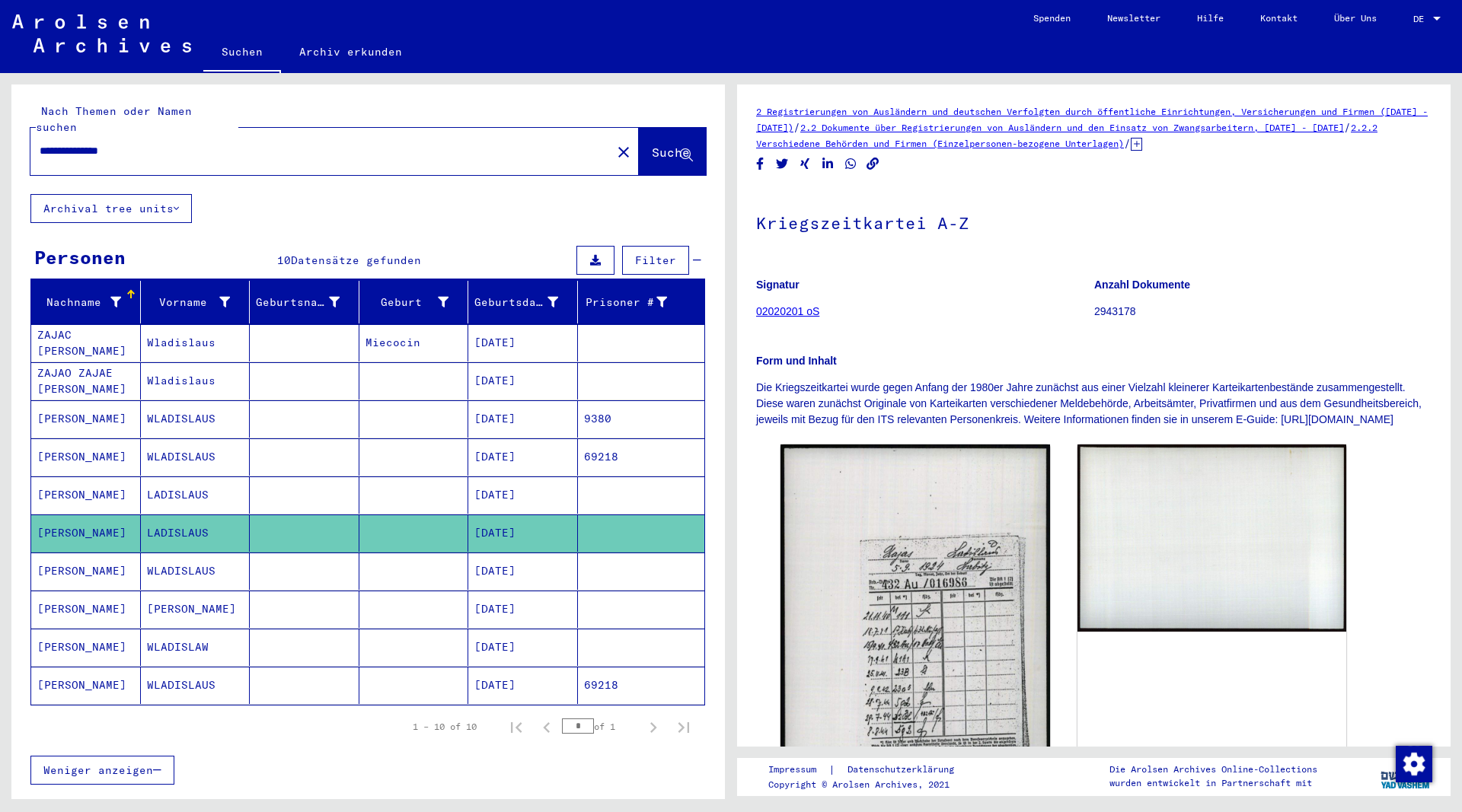
click at [188, 556] on mat-cell "WLADISLAUS" at bounding box center [195, 571] width 110 height 37
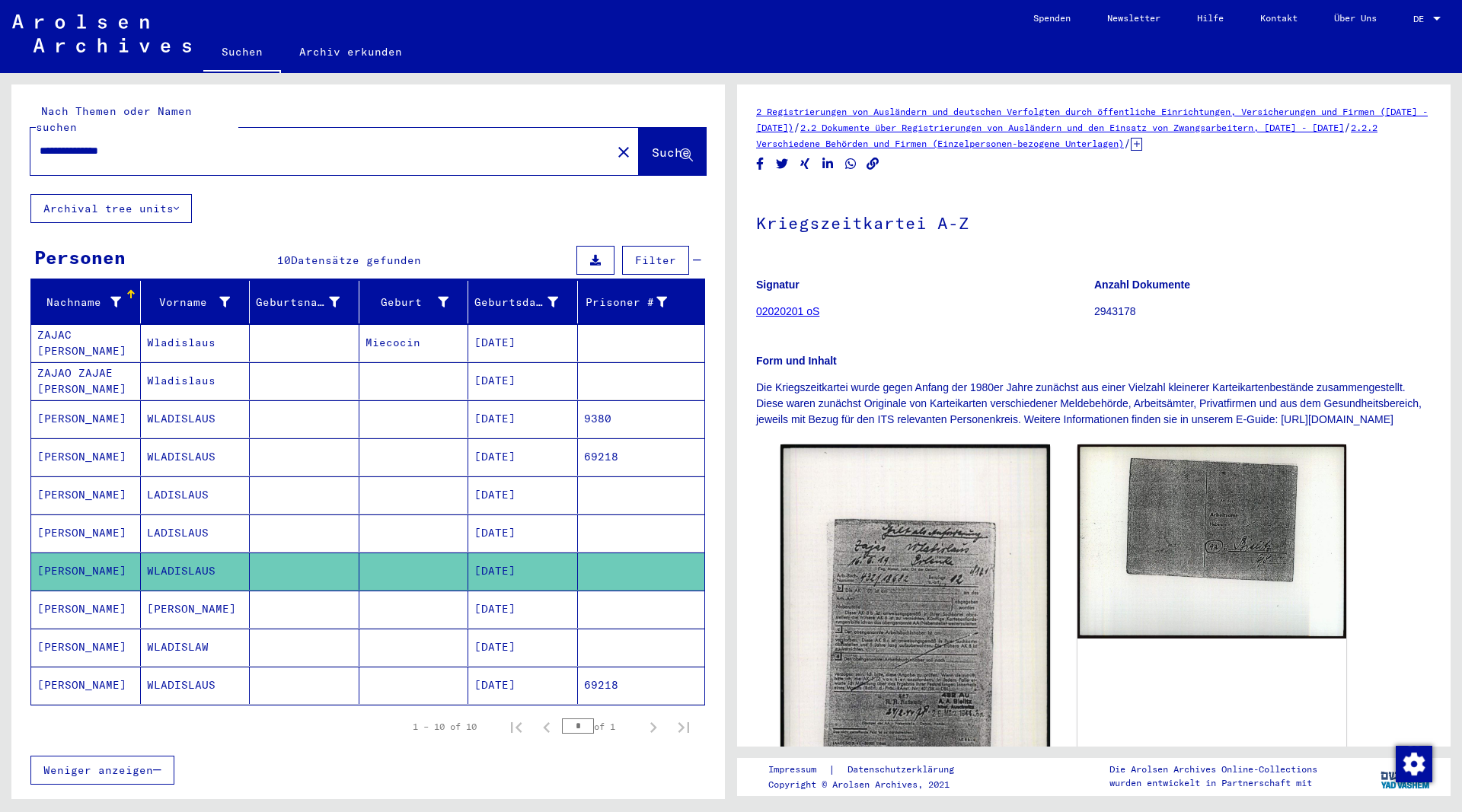
click at [186, 594] on mat-cell "[PERSON_NAME]" at bounding box center [195, 609] width 110 height 37
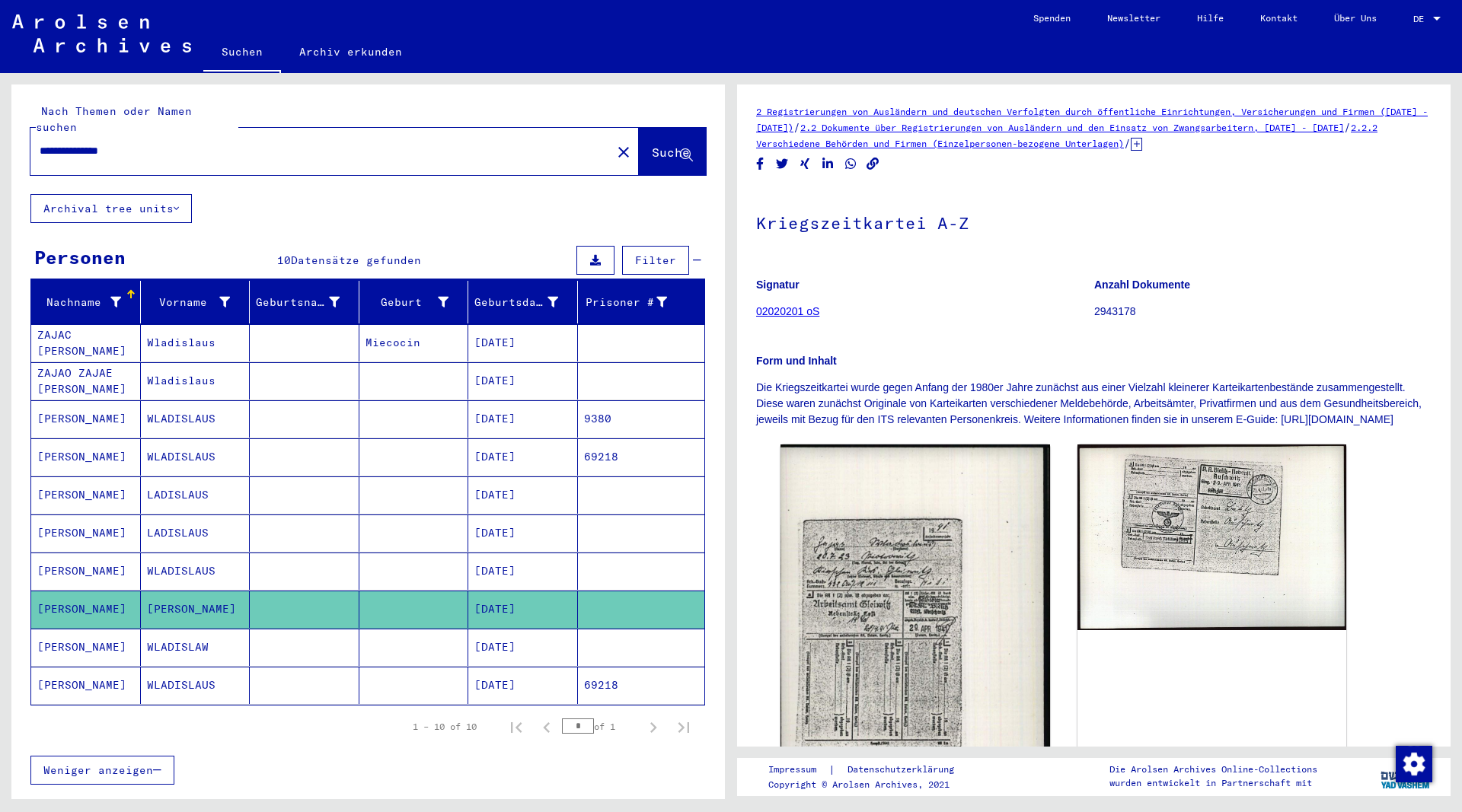
click at [189, 631] on mat-cell "WLADISLAW" at bounding box center [195, 647] width 110 height 37
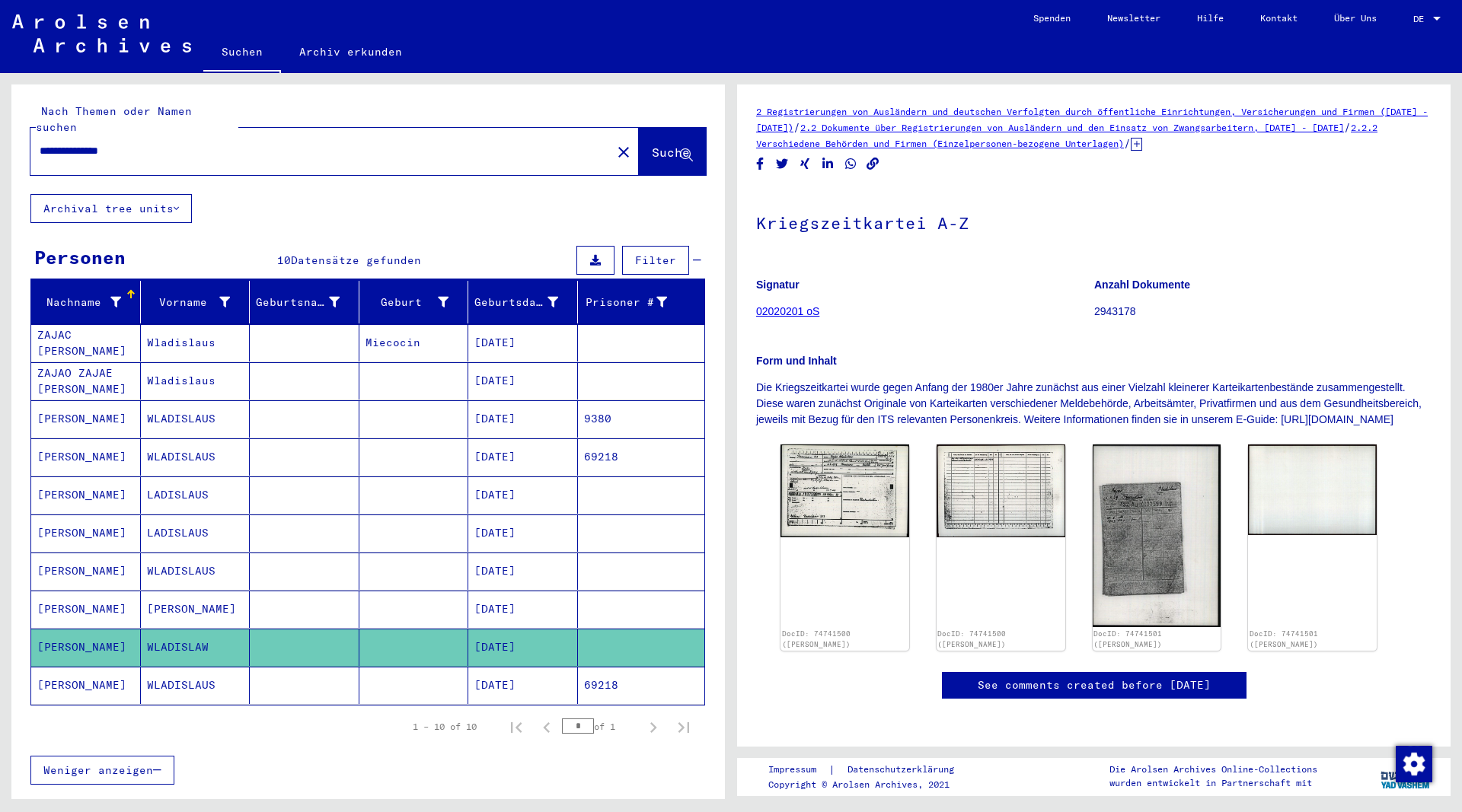
click at [189, 667] on mat-cell "WLADISLAUS" at bounding box center [195, 685] width 110 height 37
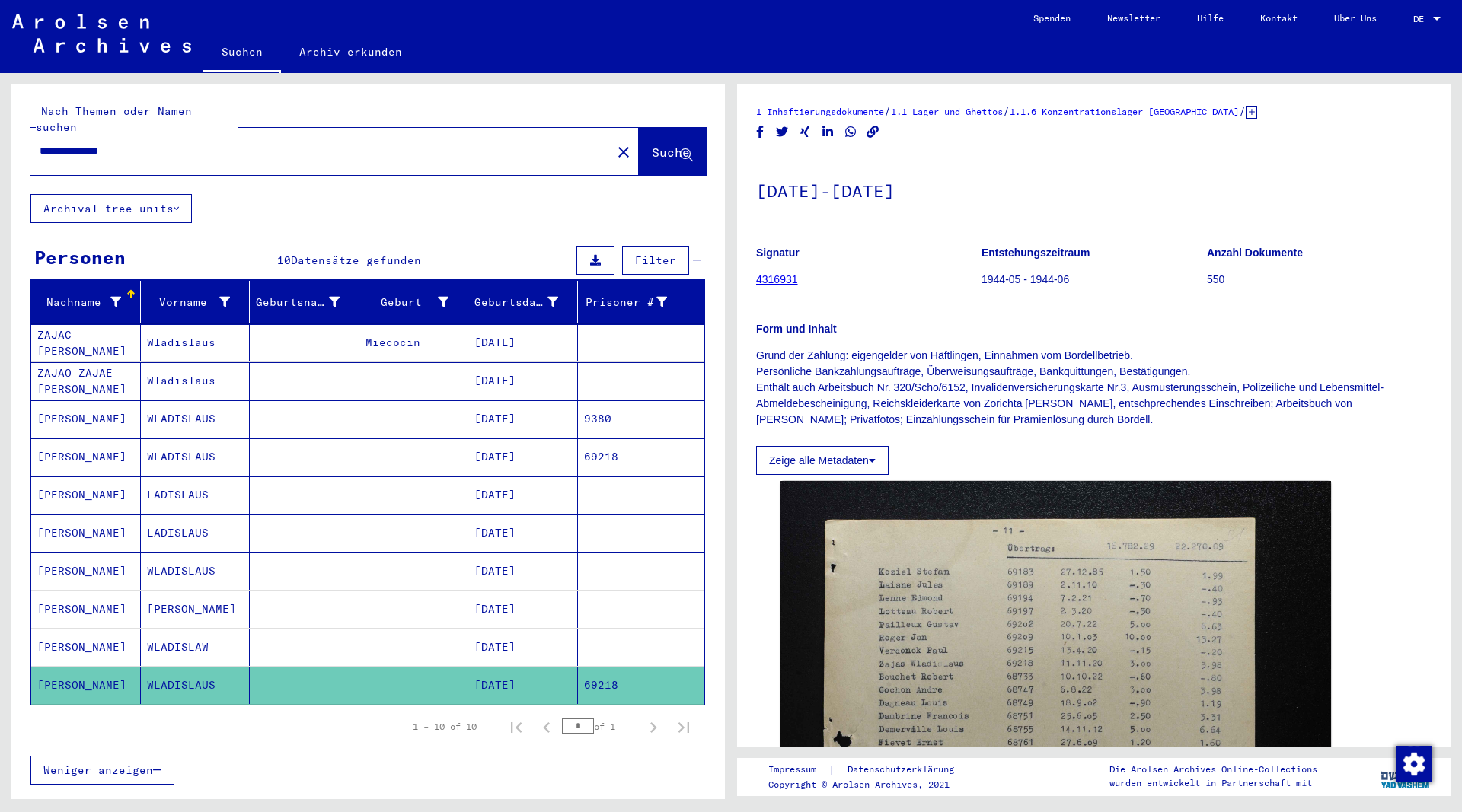
click at [169, 324] on mat-cell "Wladislaus" at bounding box center [195, 342] width 110 height 37
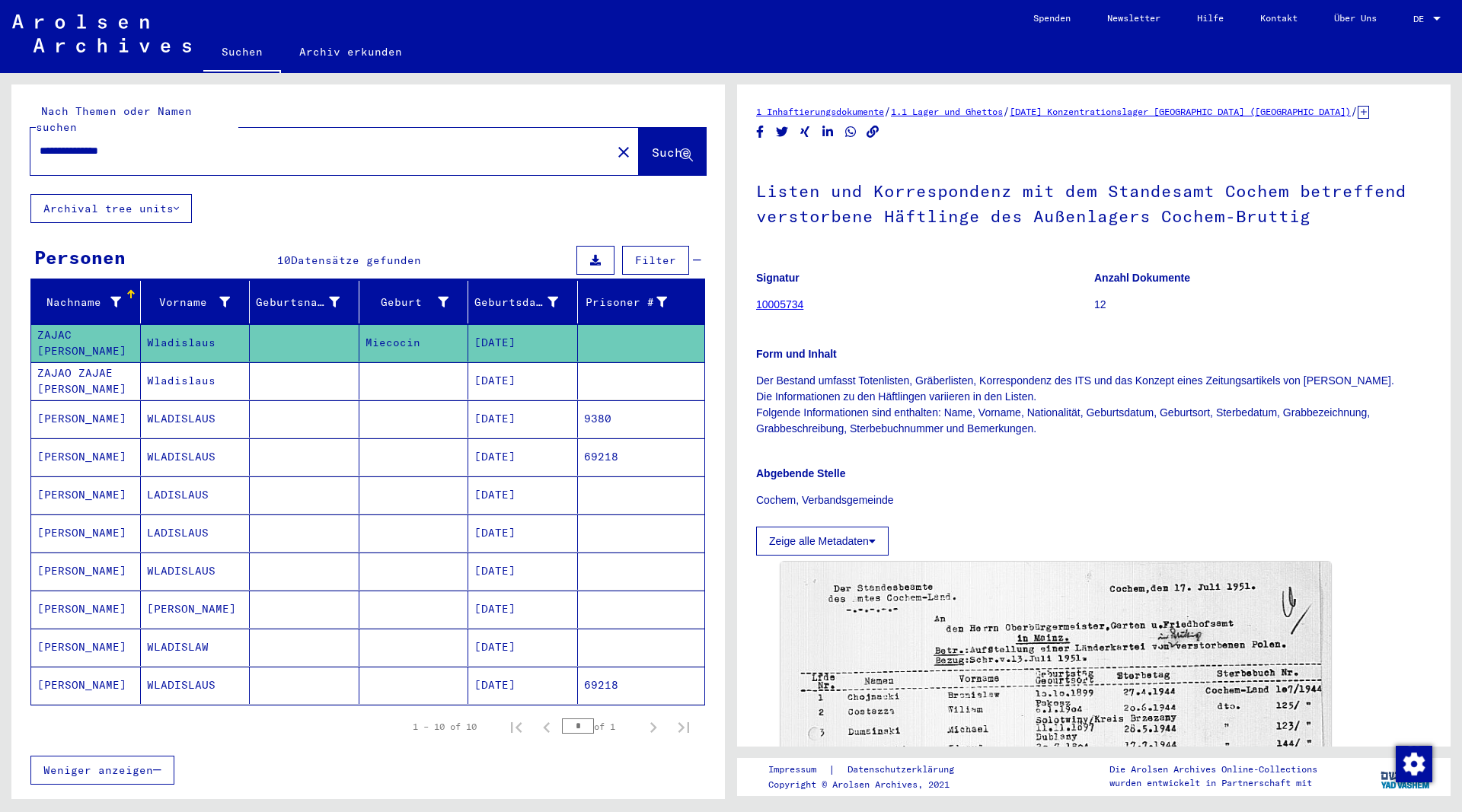
click at [176, 365] on mat-cell "Wladislaus" at bounding box center [195, 381] width 110 height 37
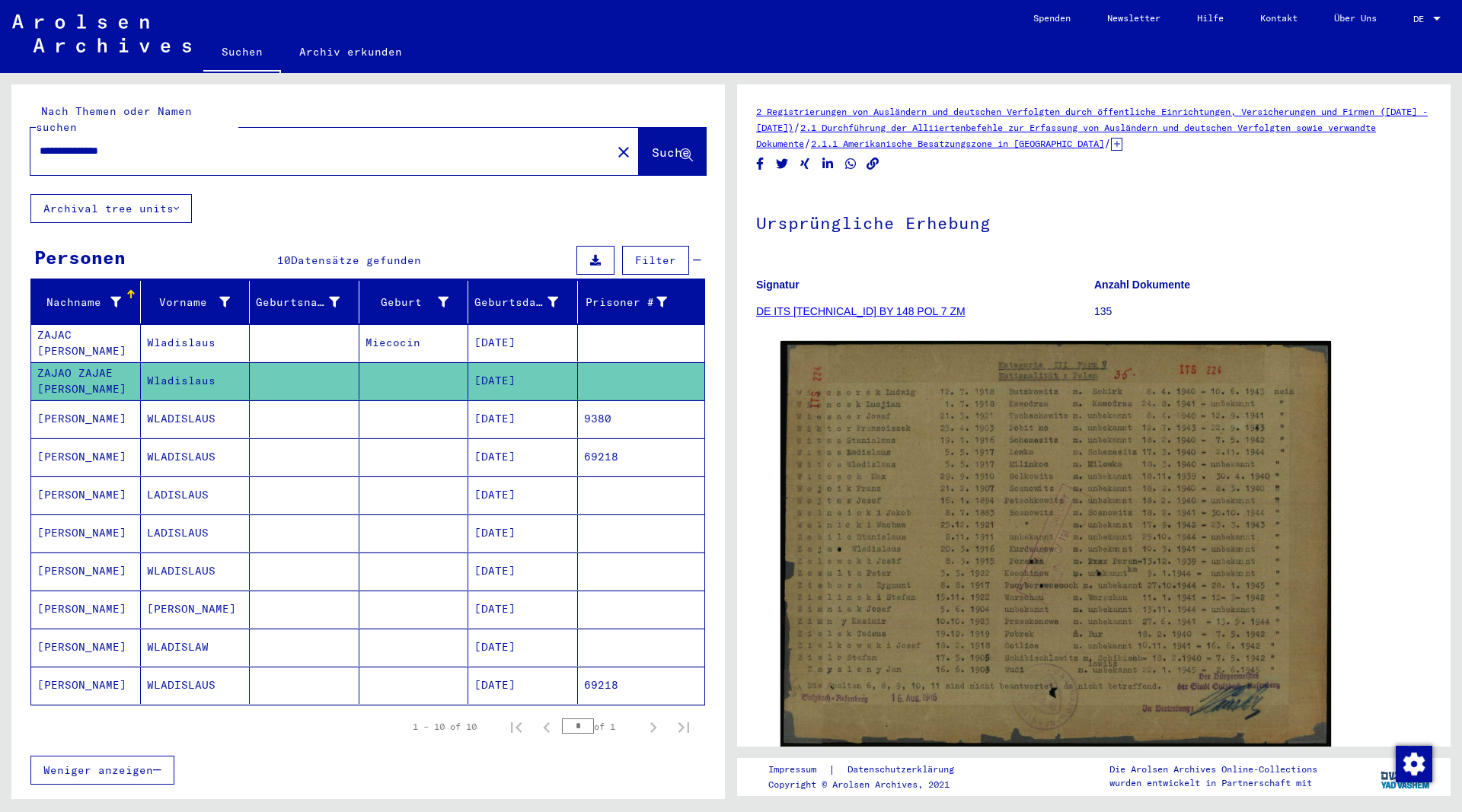
click at [173, 403] on mat-cell "WLADISLAUS" at bounding box center [195, 419] width 110 height 37
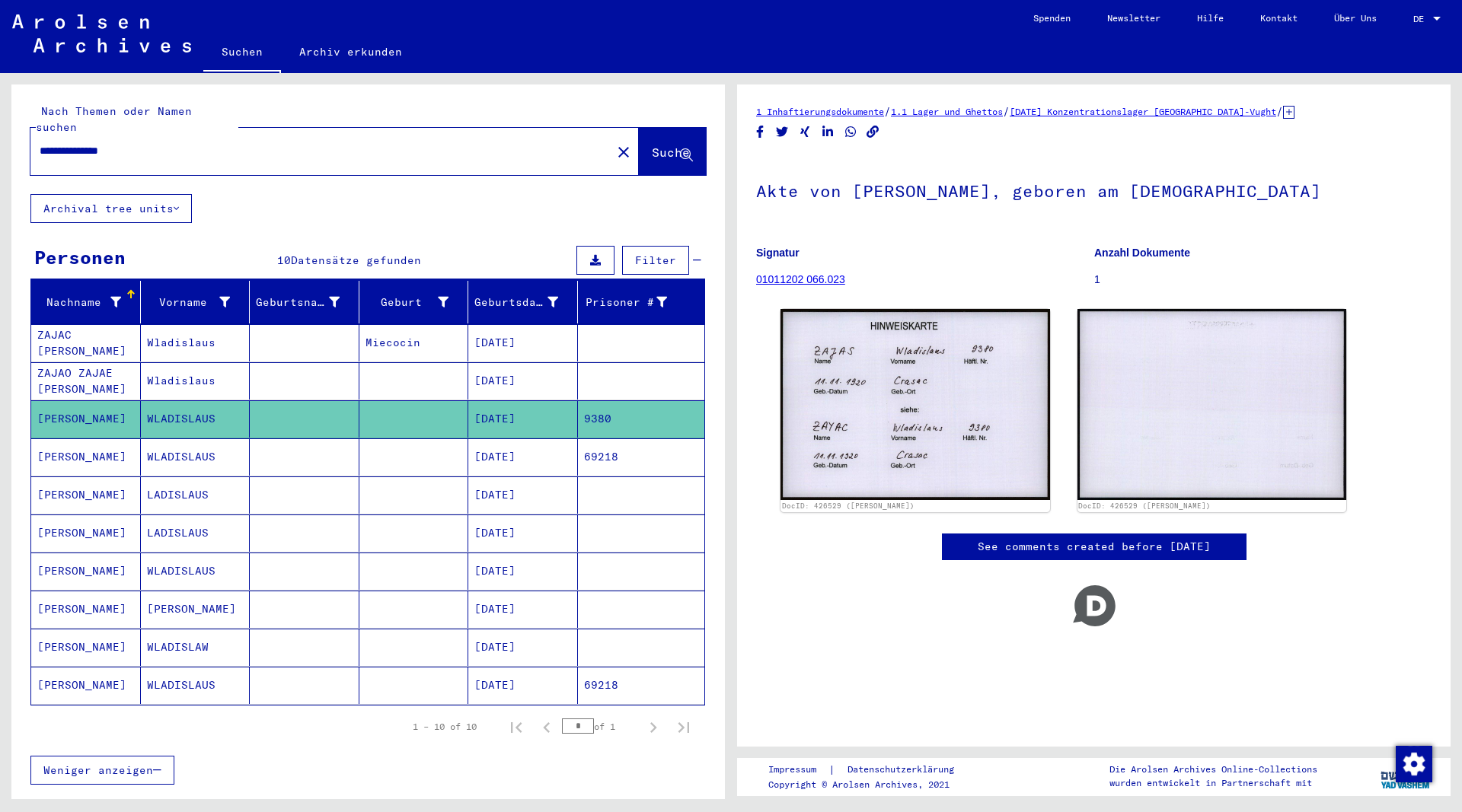
drag, startPoint x: 163, startPoint y: 135, endPoint x: 69, endPoint y: 143, distance: 94.3
click at [77, 143] on input "**********" at bounding box center [321, 151] width 563 height 16
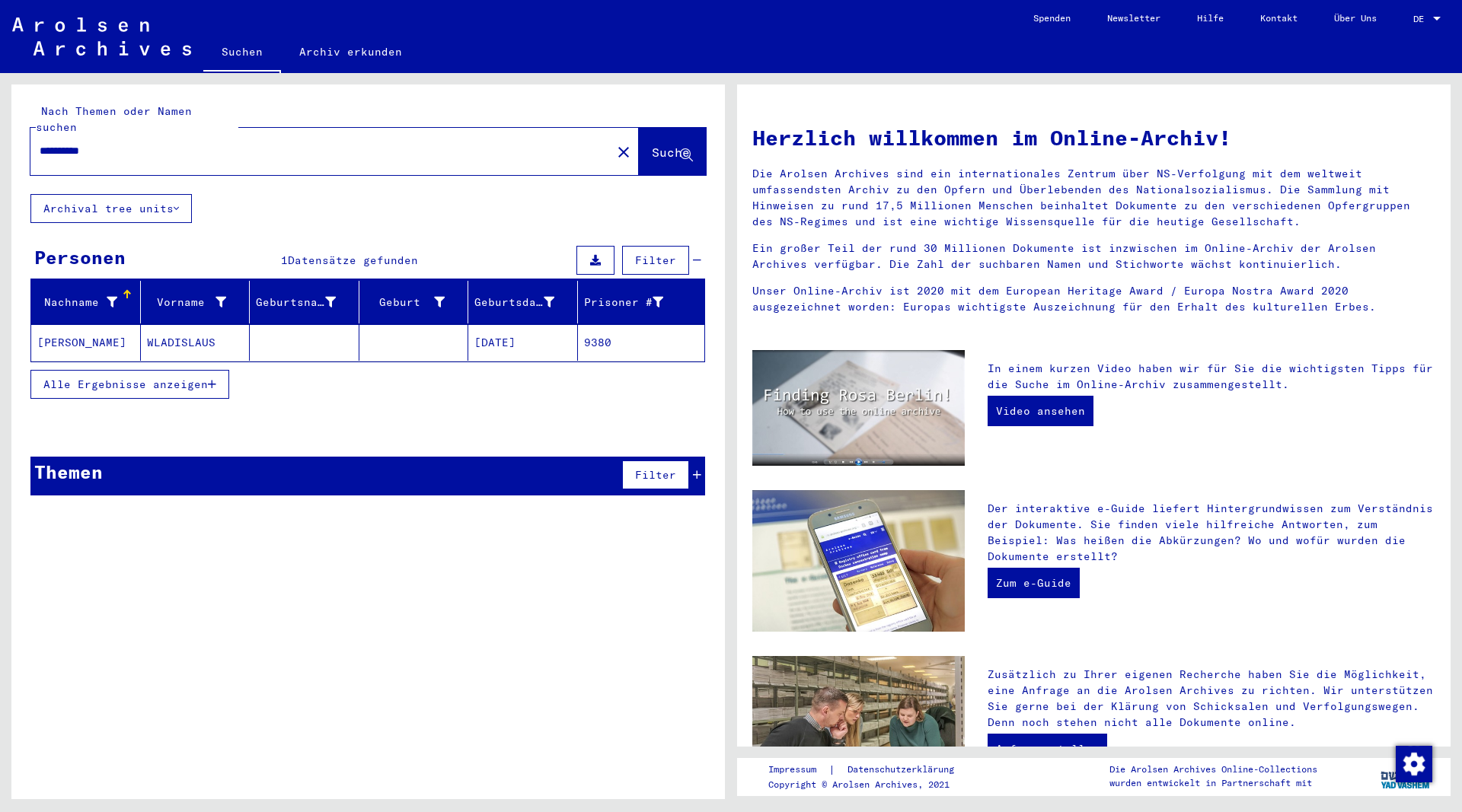
drag, startPoint x: 121, startPoint y: 130, endPoint x: 91, endPoint y: 151, distance: 36.6
click at [82, 143] on input "**********" at bounding box center [316, 151] width 554 height 16
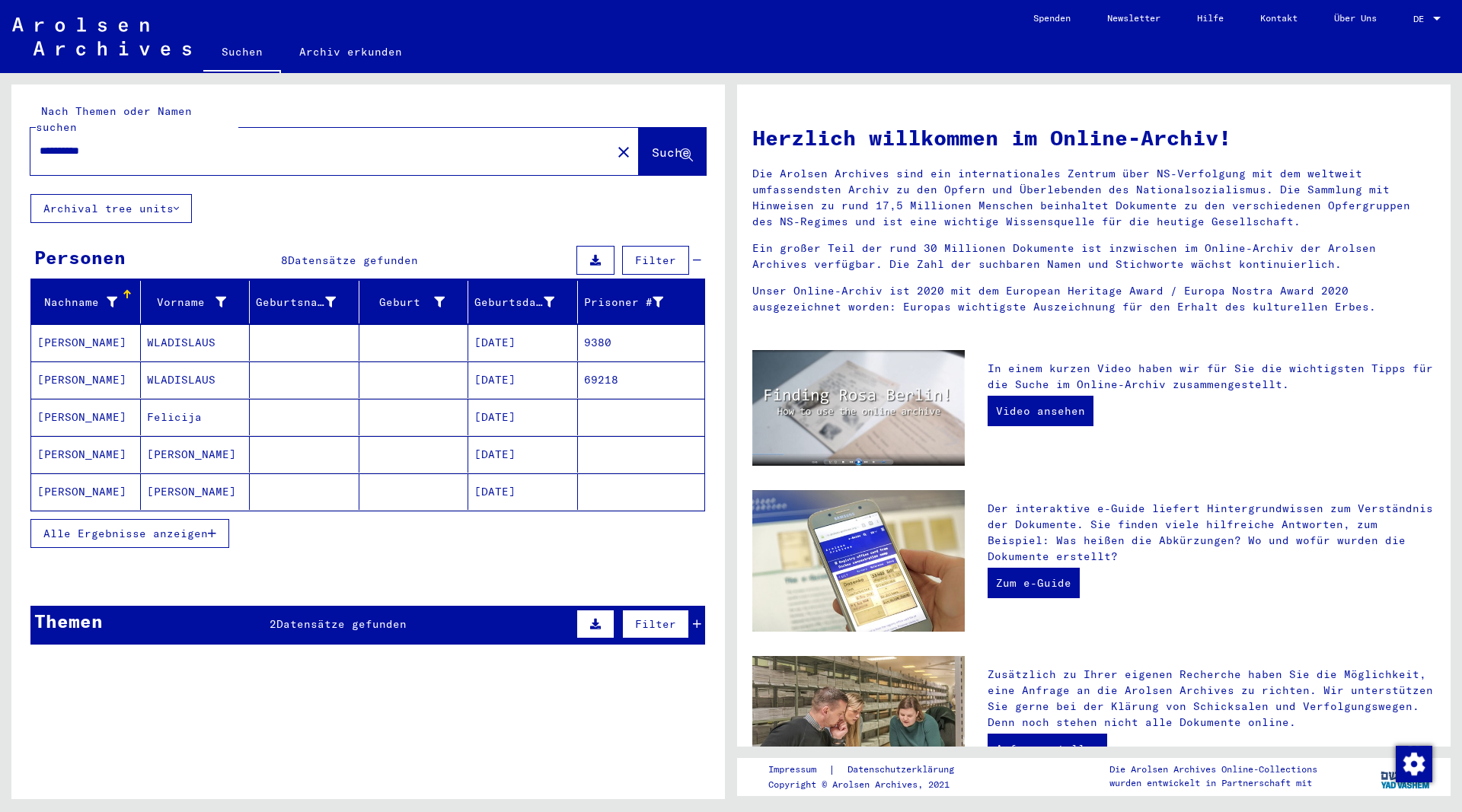
click at [220, 519] on button "Alle Ergebnisse anzeigen" at bounding box center [129, 533] width 198 height 29
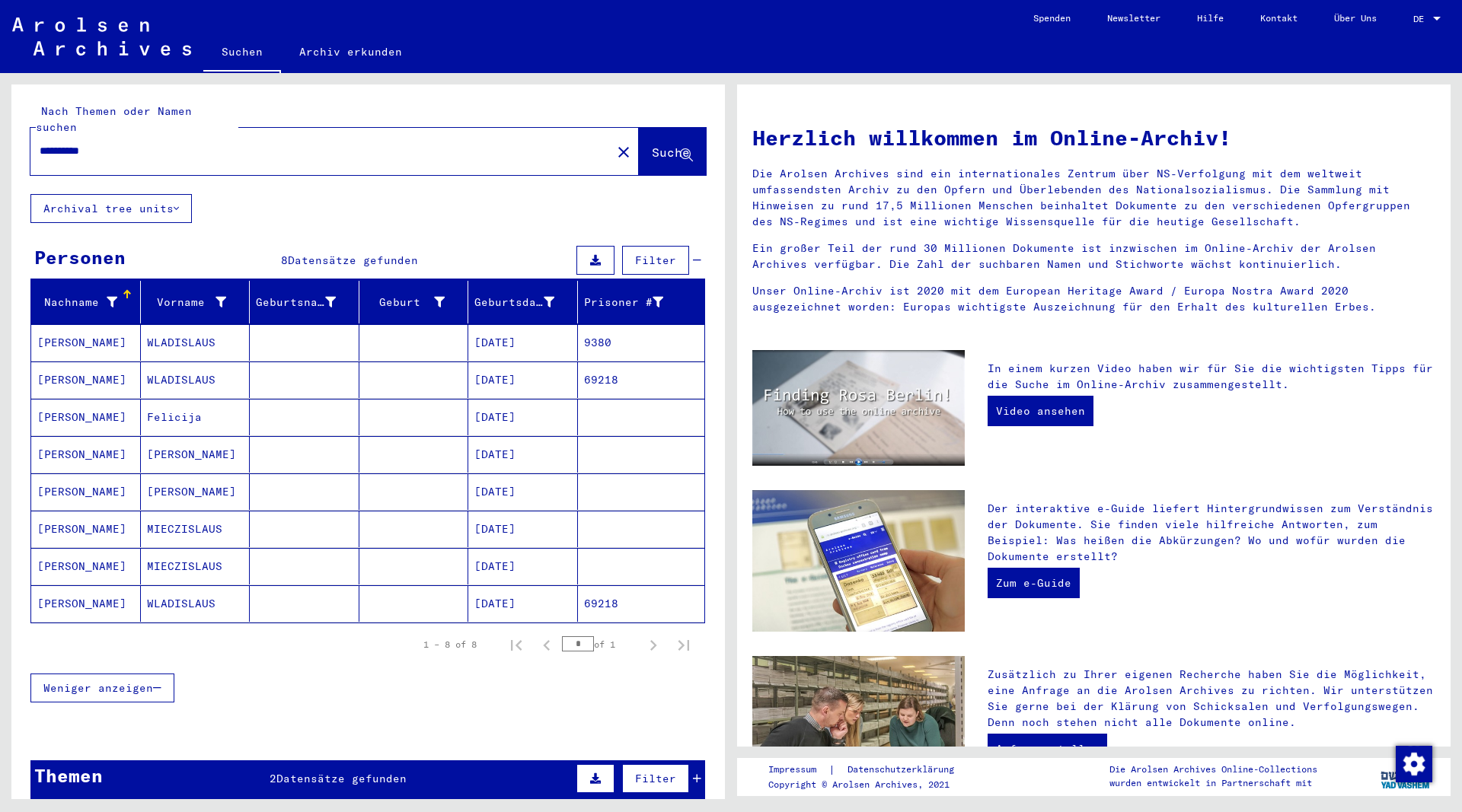
click at [73, 585] on mat-cell "[PERSON_NAME]" at bounding box center [86, 603] width 110 height 37
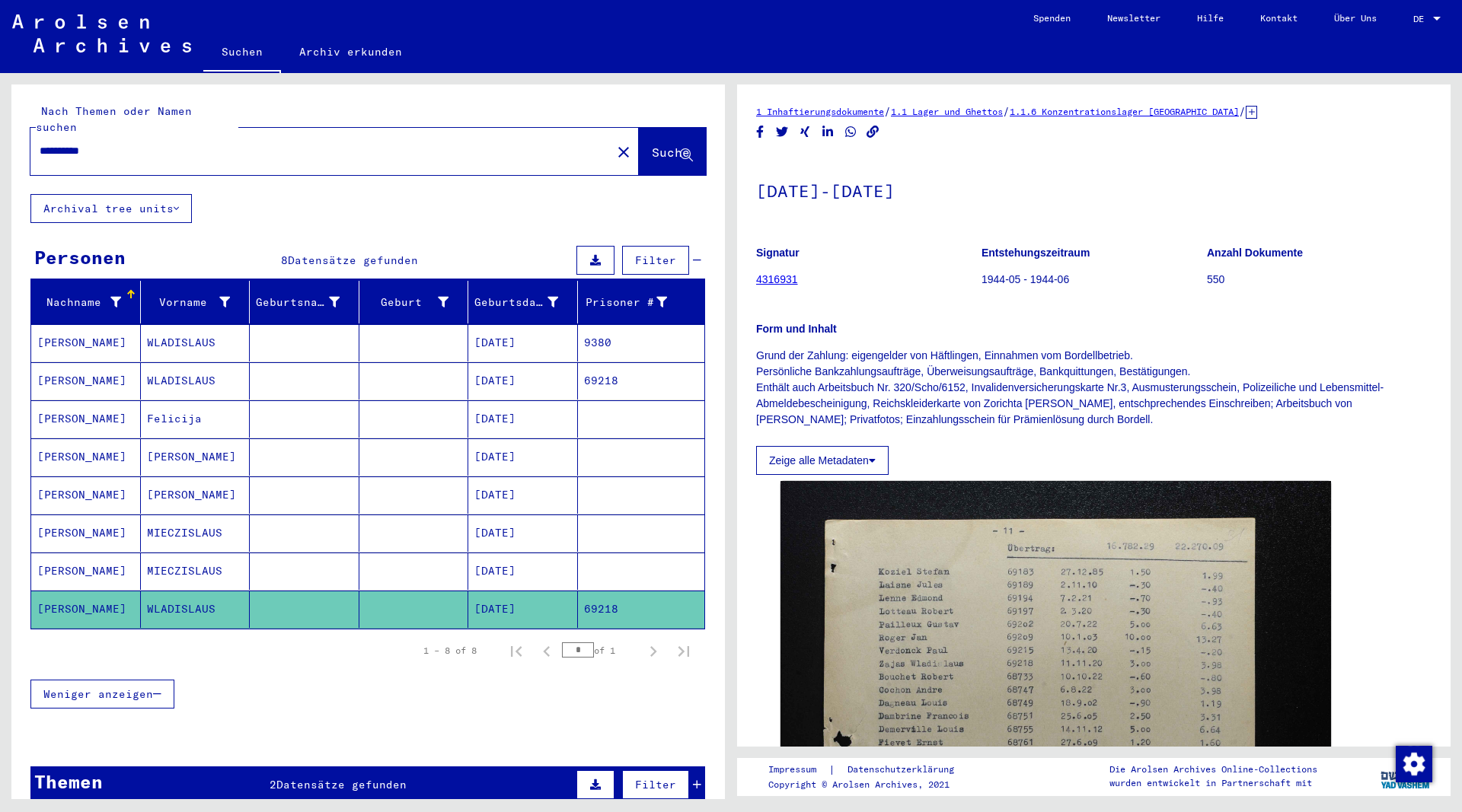
click at [81, 553] on mat-cell "[PERSON_NAME]" at bounding box center [86, 571] width 110 height 37
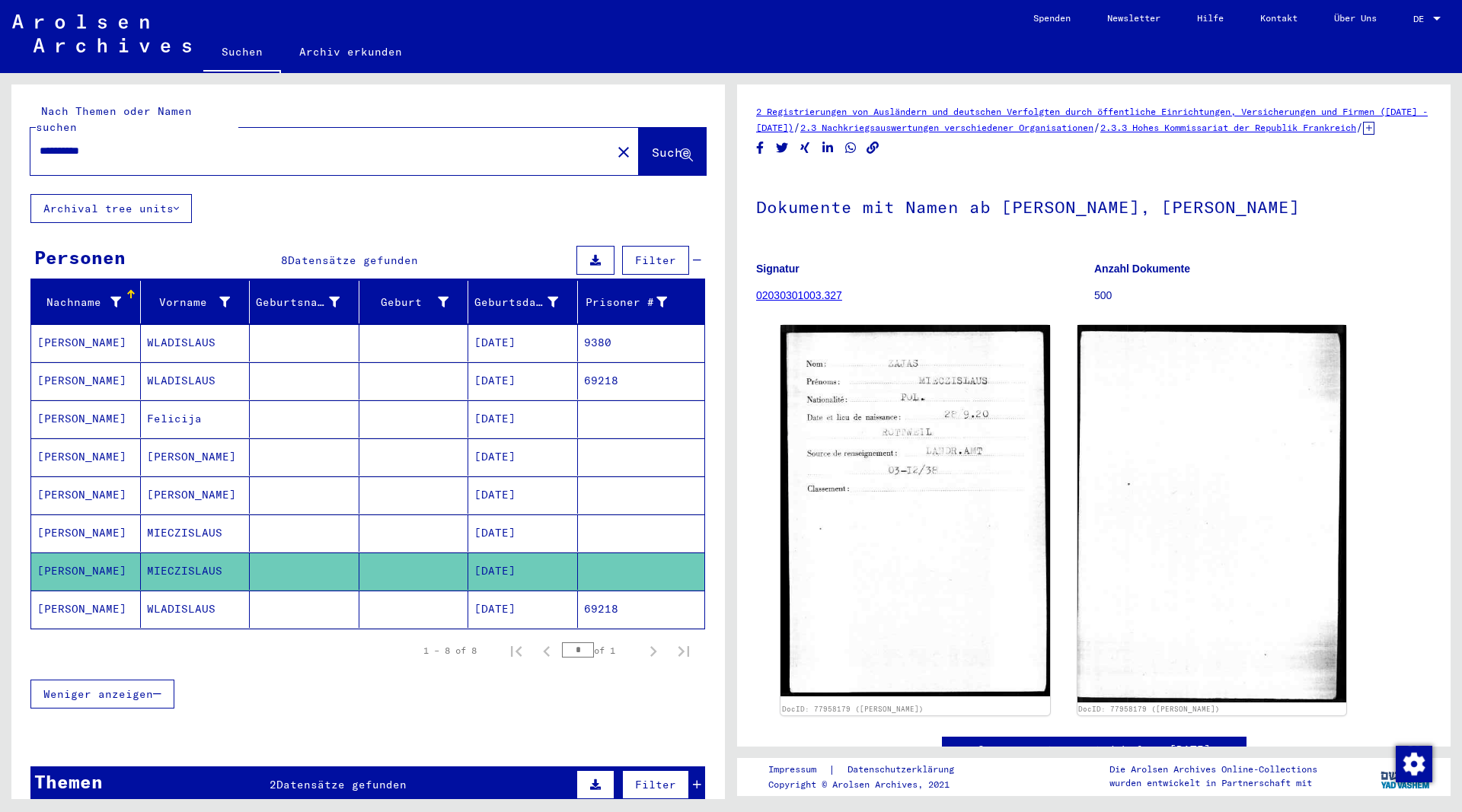
click at [85, 518] on mat-cell "[PERSON_NAME]" at bounding box center [86, 533] width 110 height 37
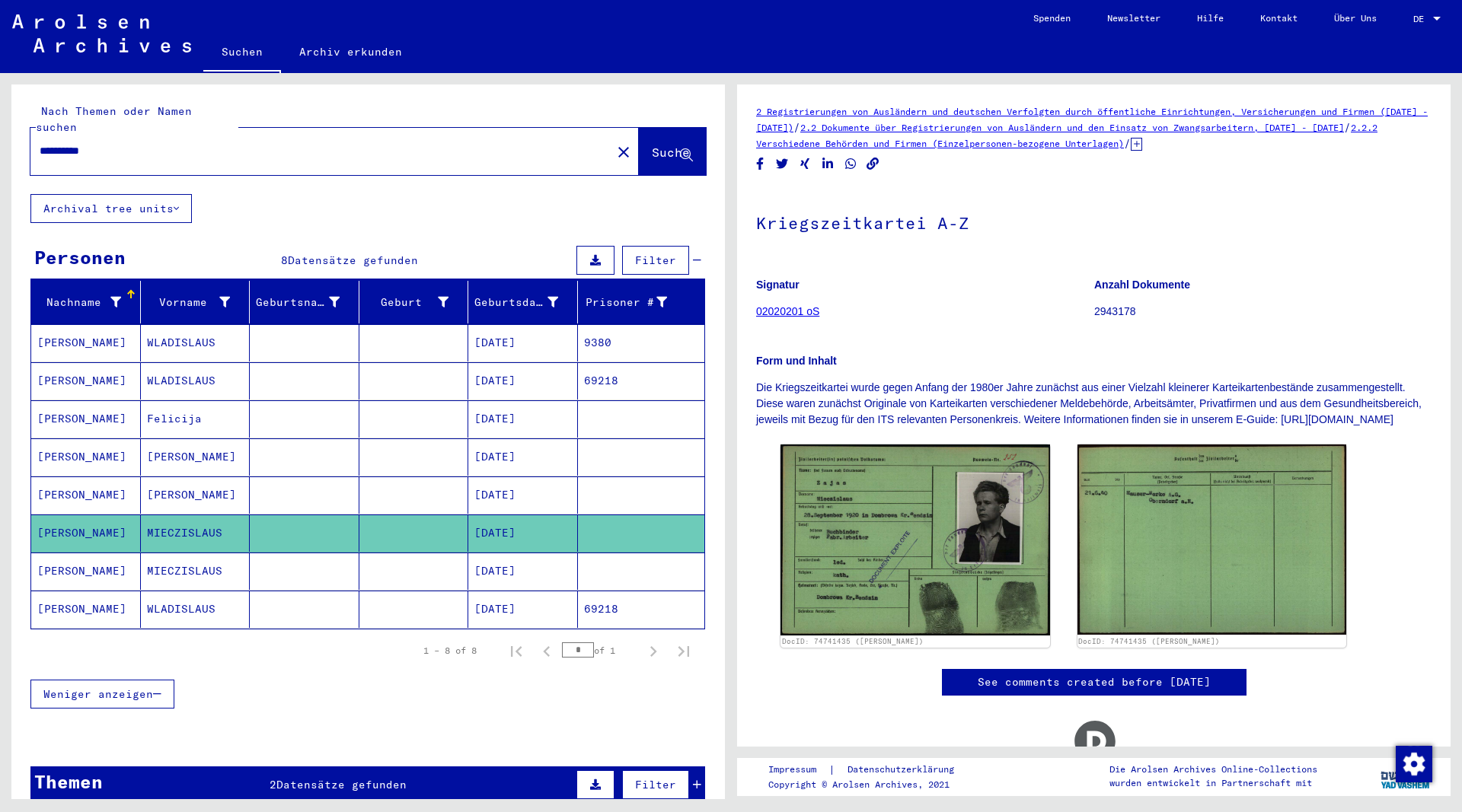
click at [84, 477] on mat-cell "[PERSON_NAME]" at bounding box center [86, 495] width 110 height 37
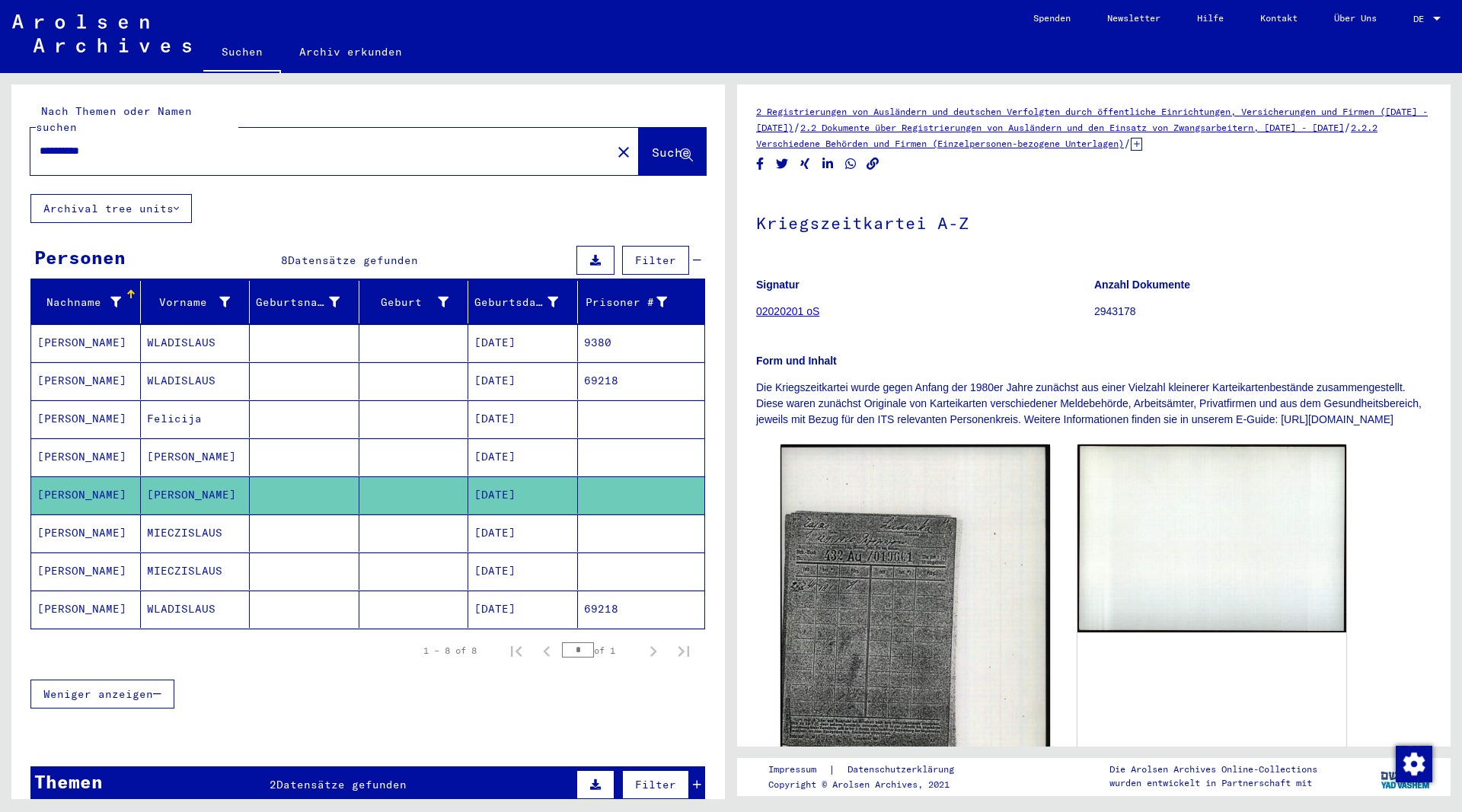
click at [78, 443] on mat-cell "[PERSON_NAME]" at bounding box center [86, 457] width 110 height 37
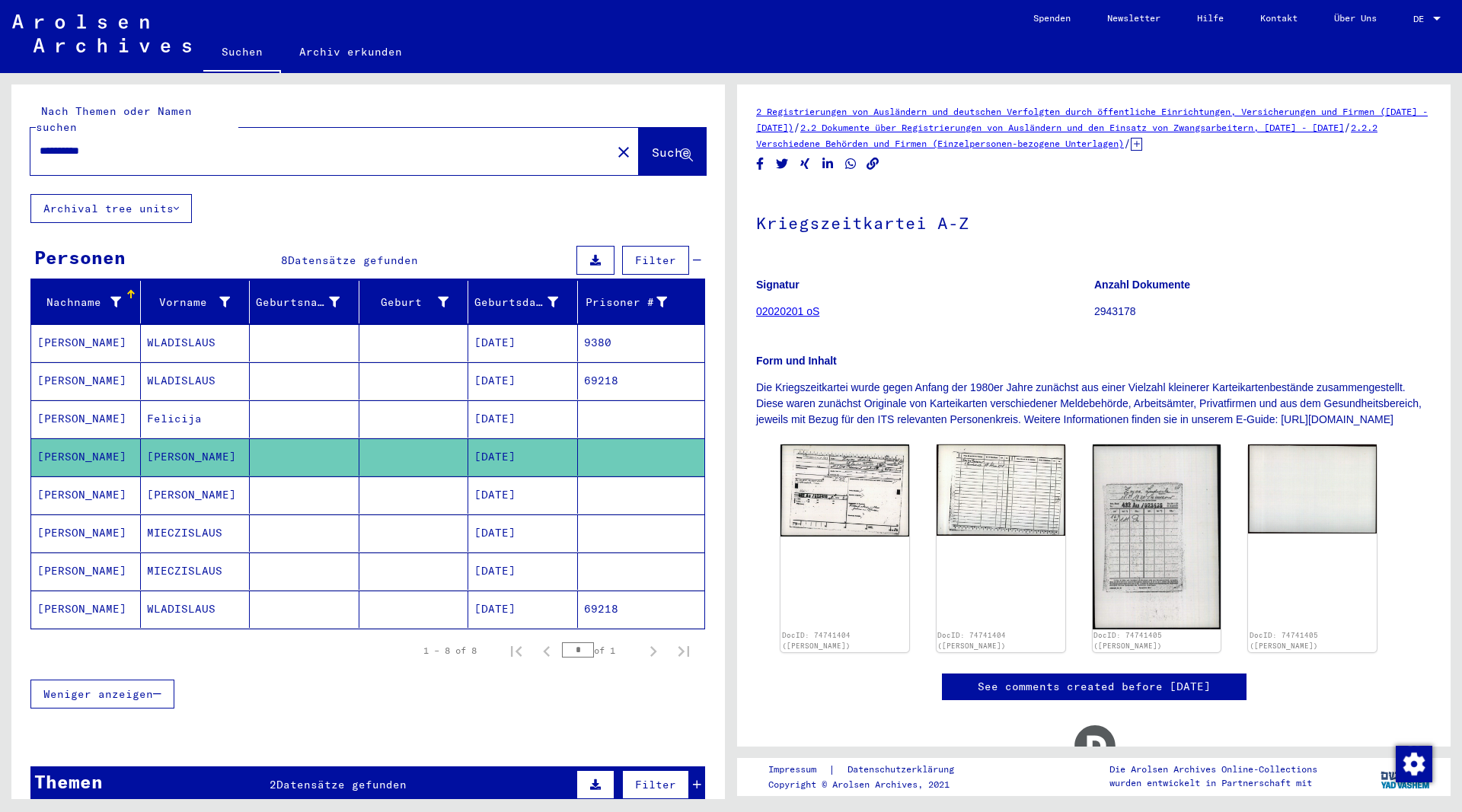
click at [171, 368] on mat-cell "WLADISLAUS" at bounding box center [195, 381] width 110 height 37
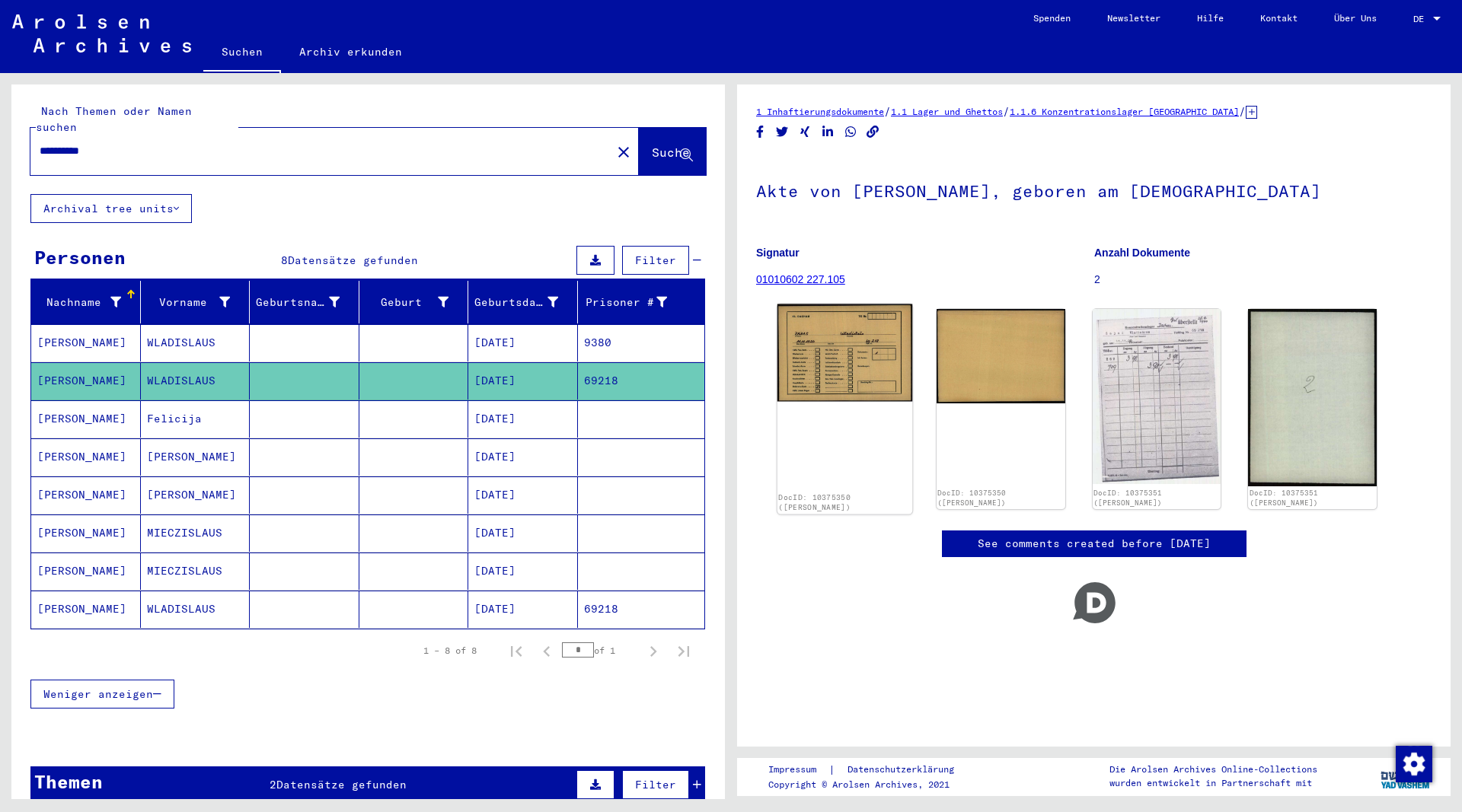
click at [870, 352] on img at bounding box center [844, 352] width 134 height 98
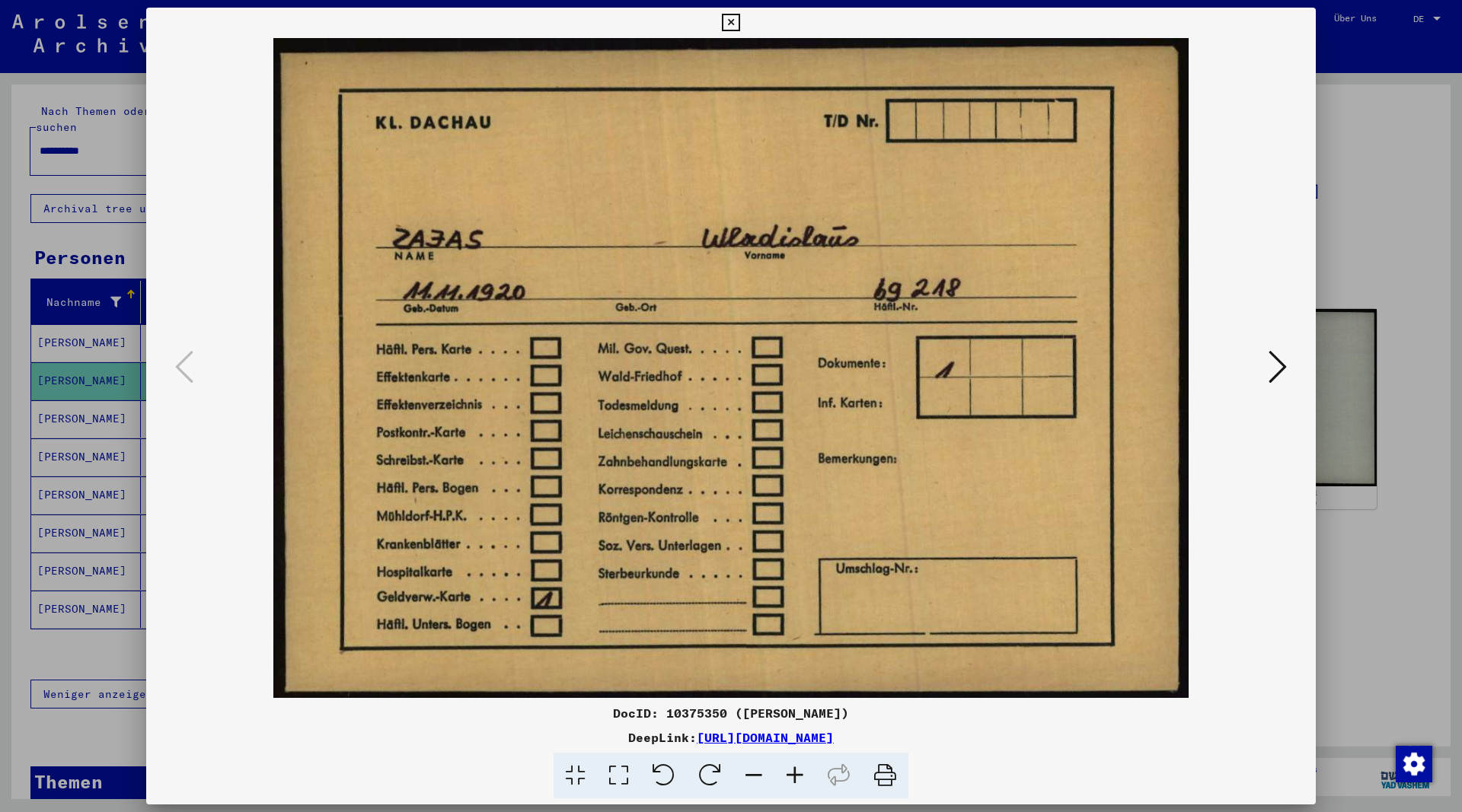
click at [1278, 365] on icon at bounding box center [1277, 366] width 19 height 37
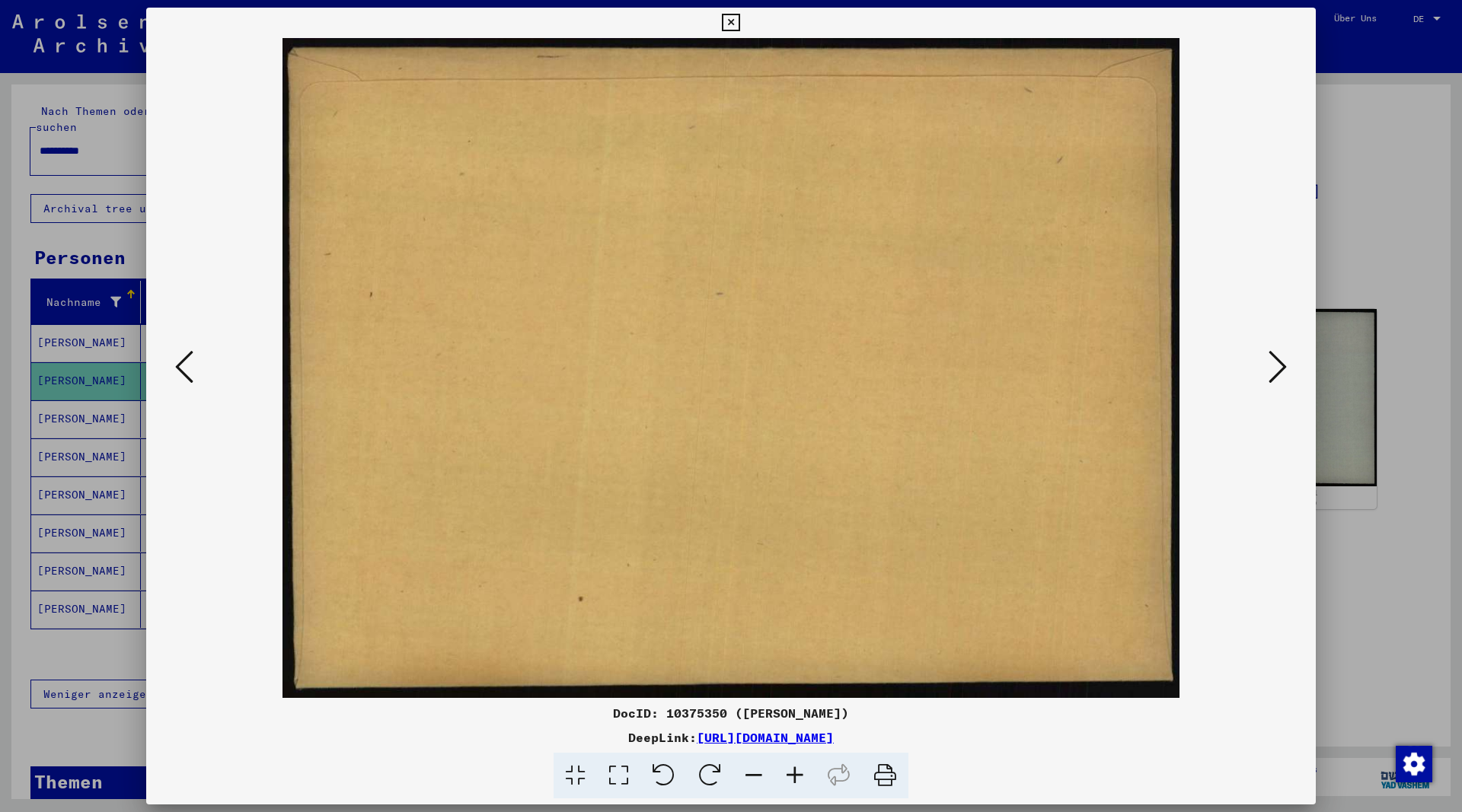
click at [1277, 364] on icon at bounding box center [1277, 366] width 19 height 37
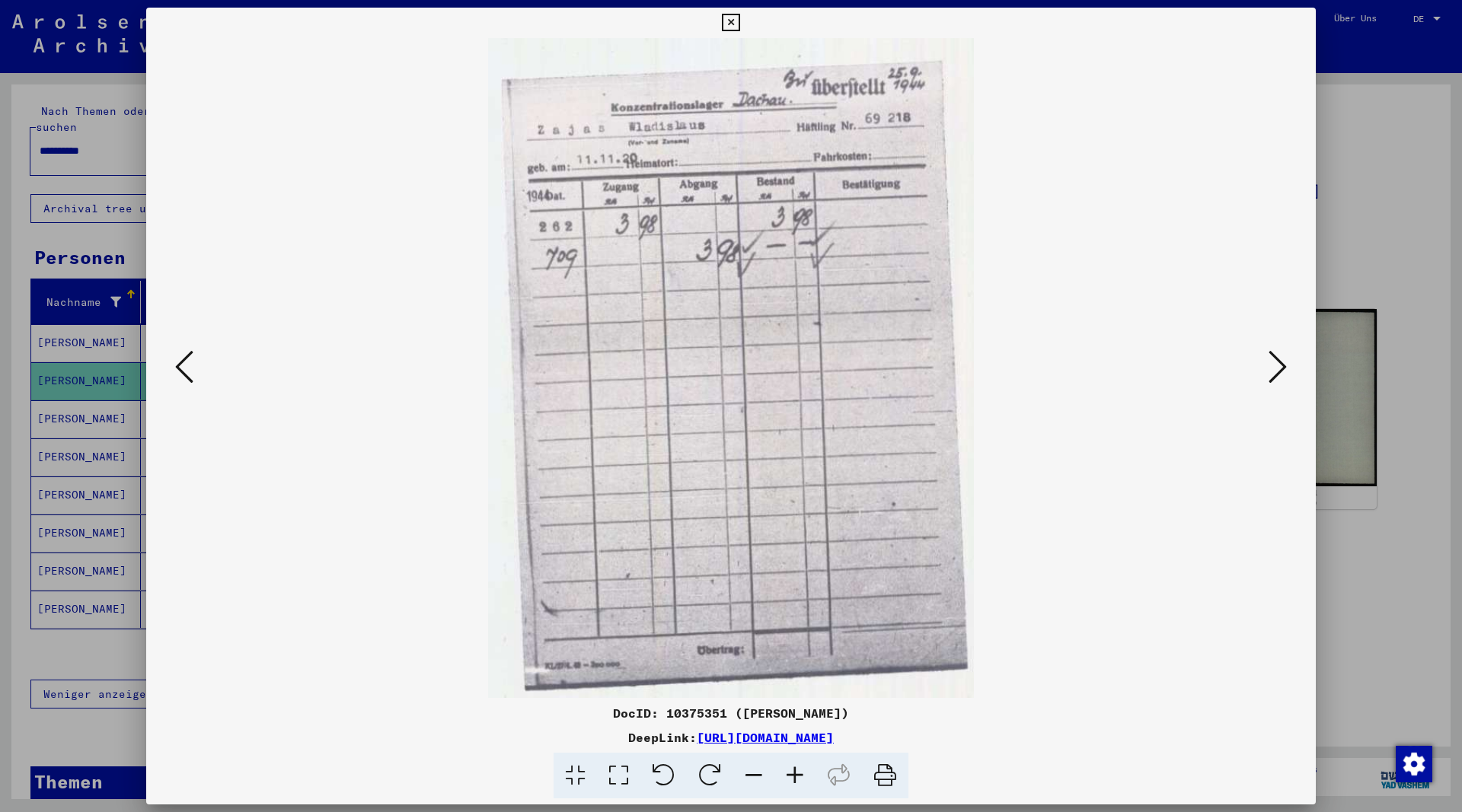
drag, startPoint x: 1304, startPoint y: 21, endPoint x: 1143, endPoint y: 22, distance: 161.0
click at [739, 21] on icon at bounding box center [731, 23] width 18 height 19
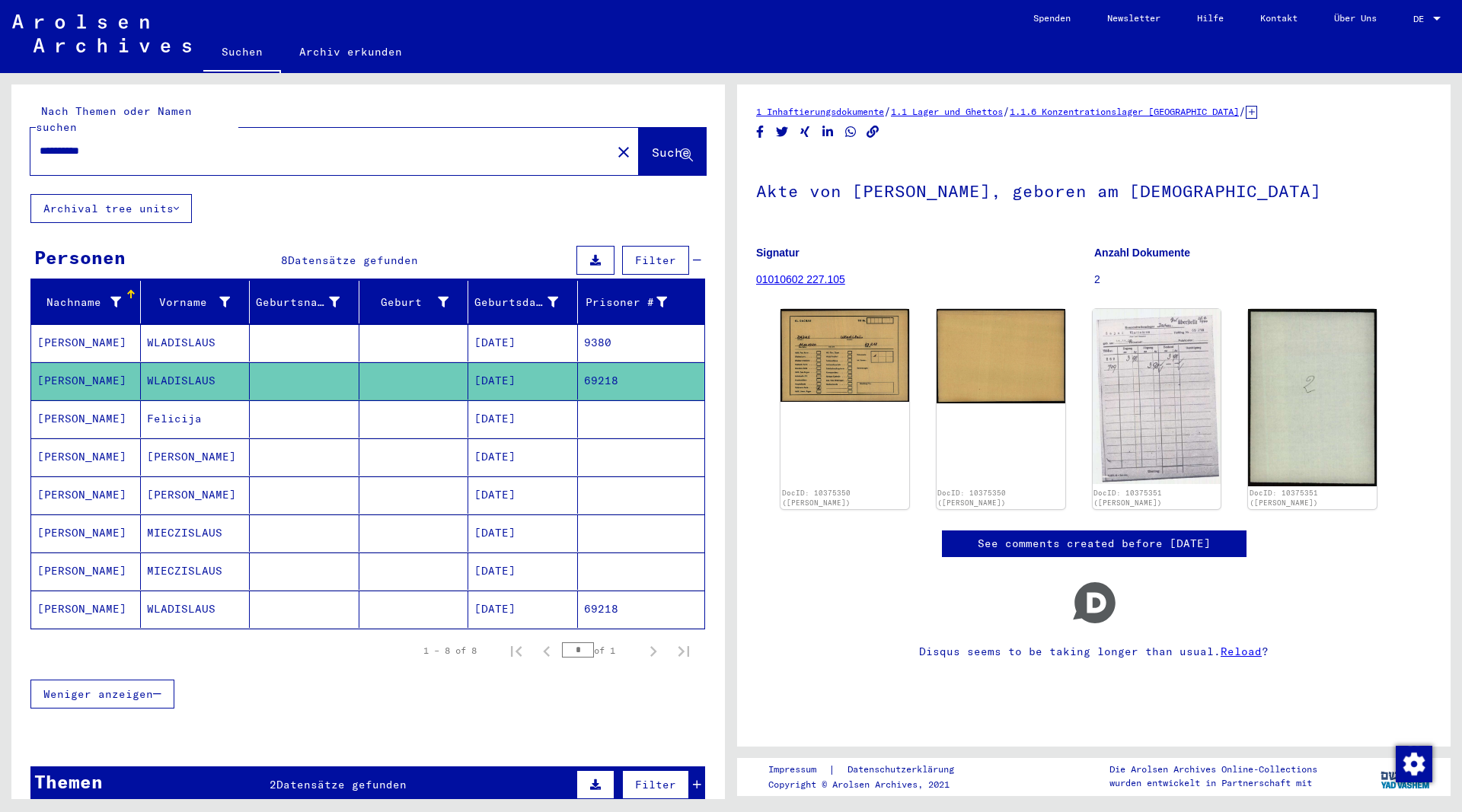
drag, startPoint x: 134, startPoint y: 133, endPoint x: -44, endPoint y: 125, distance: 178.2
click at [39, 143] on input "**********" at bounding box center [321, 151] width 563 height 16
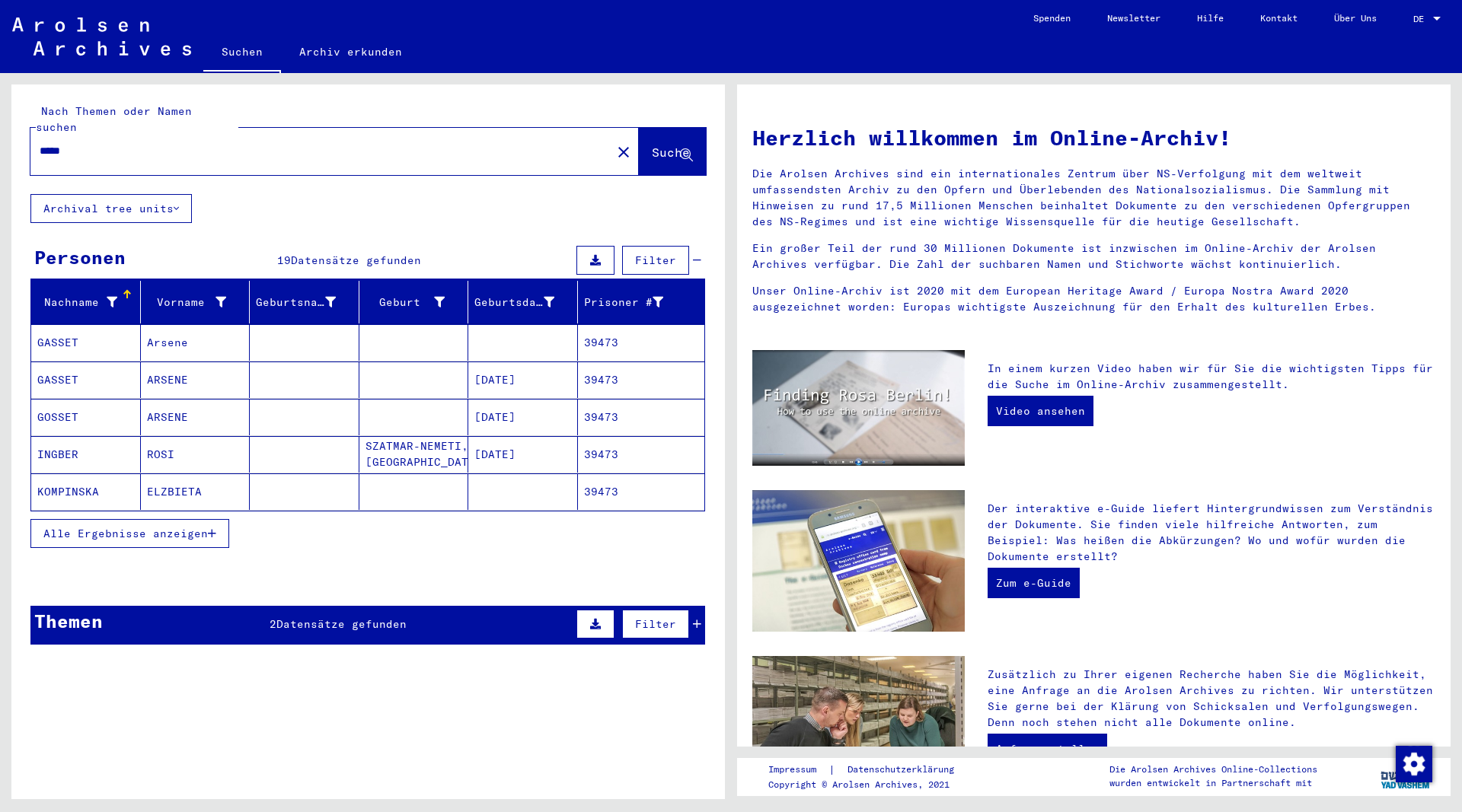
click at [212, 528] on icon "button" at bounding box center [212, 533] width 8 height 11
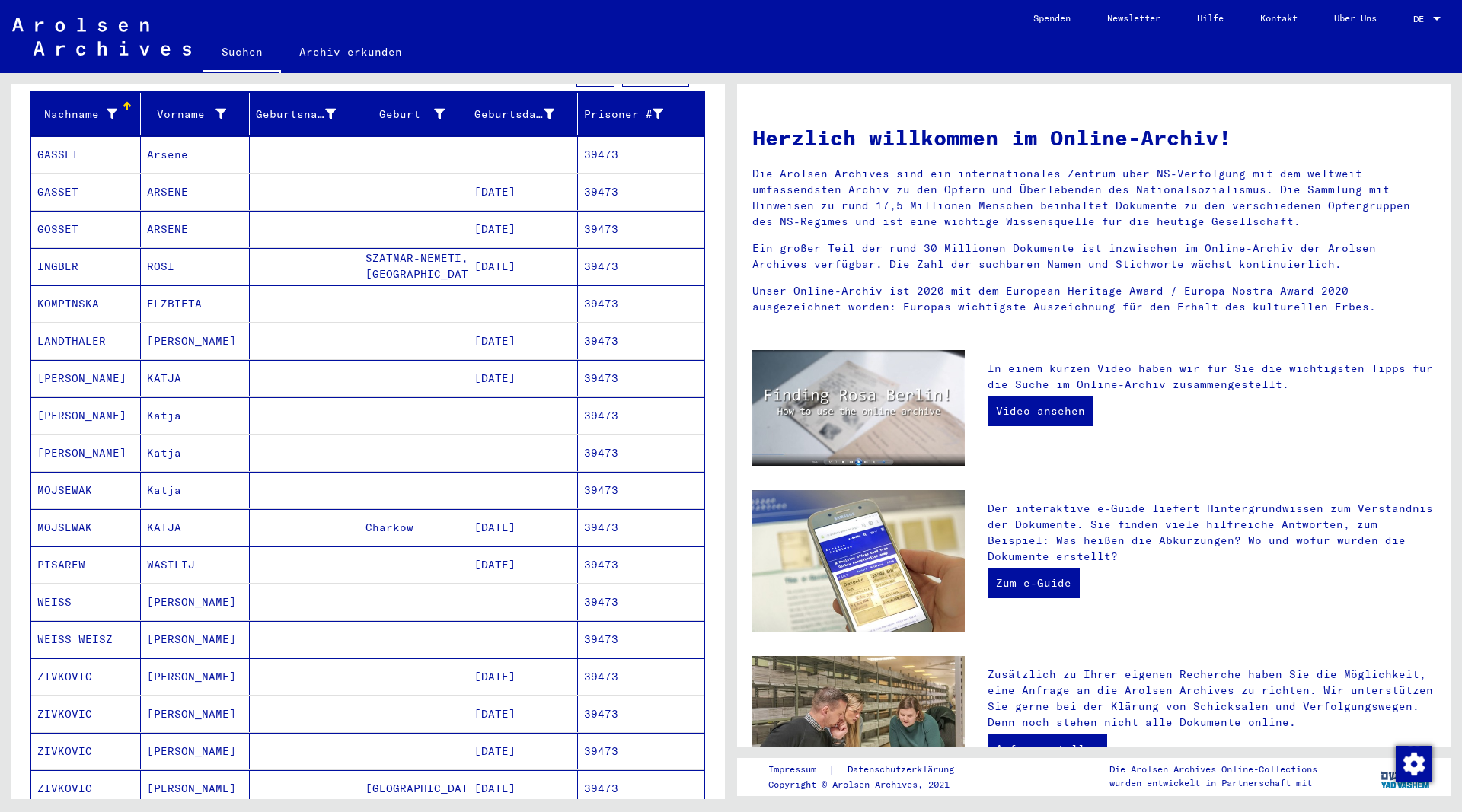
scroll to position [329, 0]
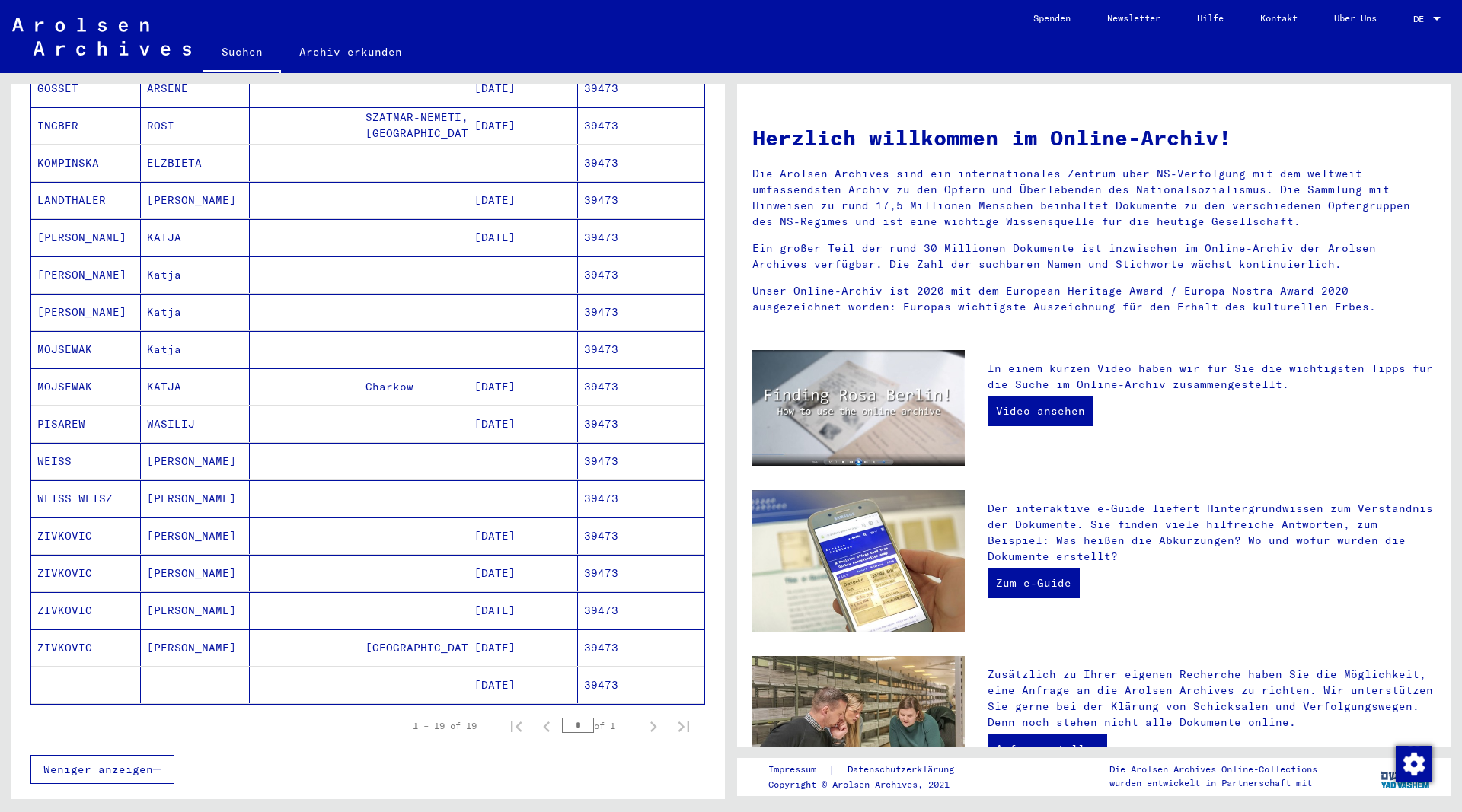
click at [158, 629] on mat-cell "[PERSON_NAME]" at bounding box center [195, 647] width 110 height 37
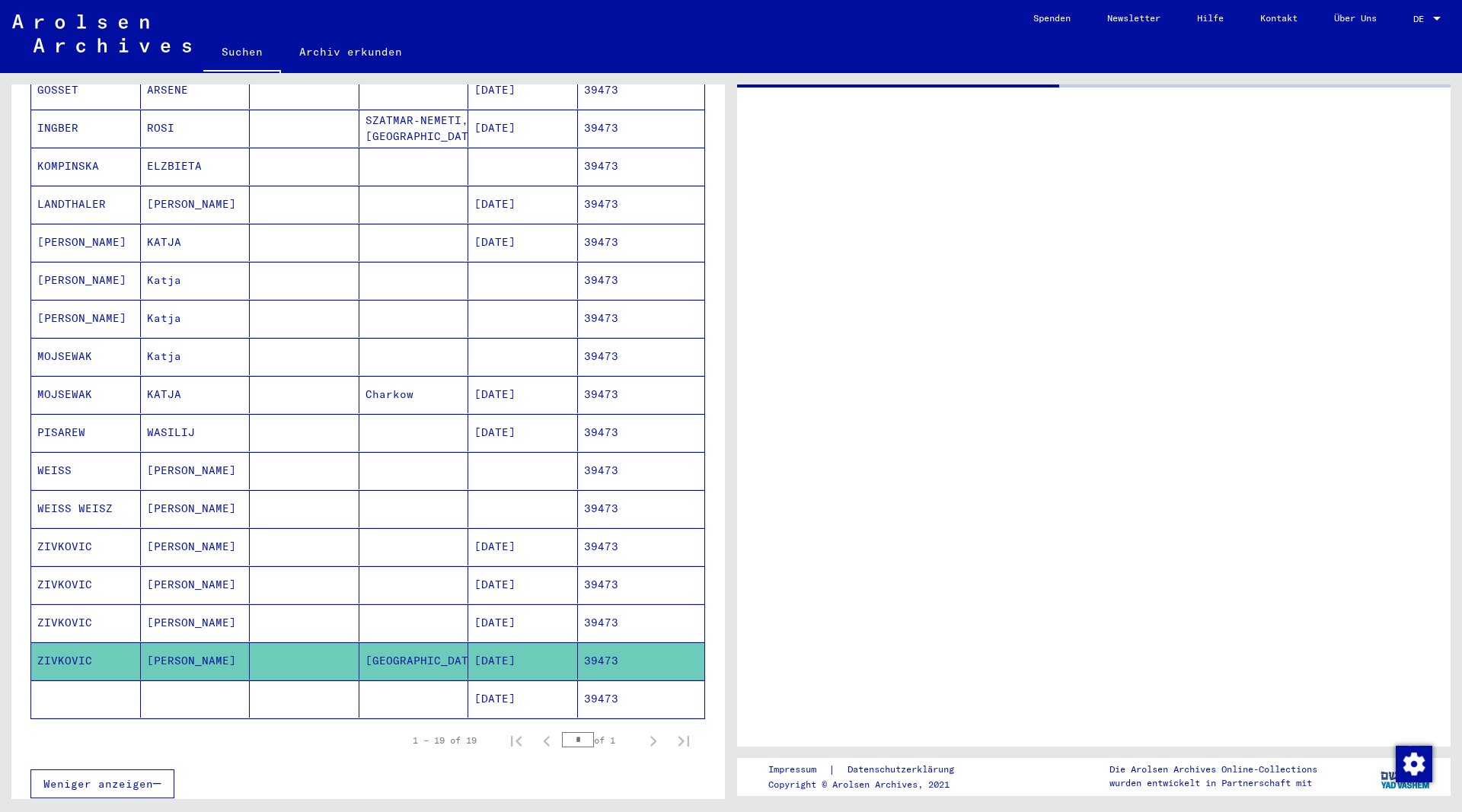
scroll to position [331, 0]
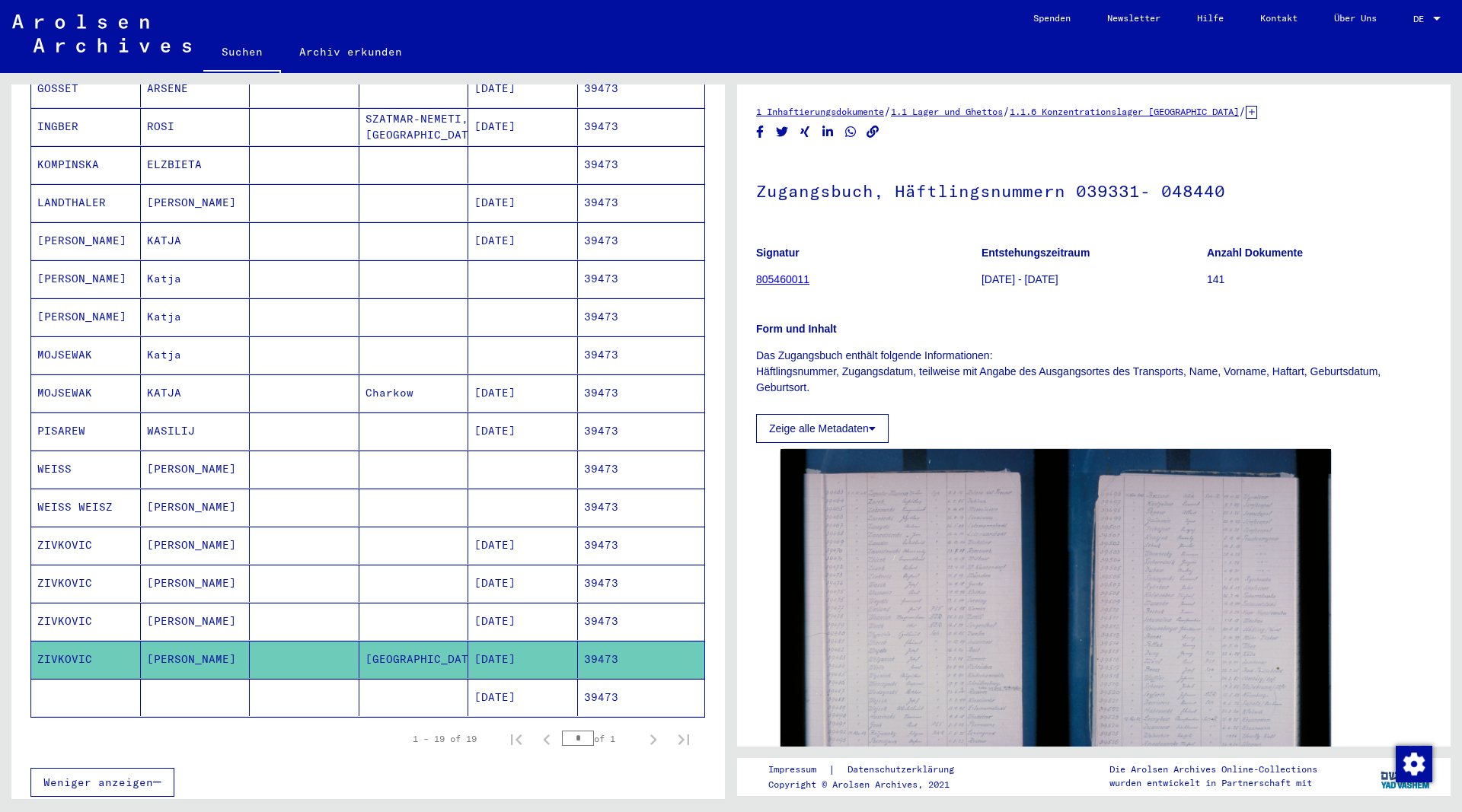
click at [166, 604] on mat-cell "[PERSON_NAME]" at bounding box center [195, 622] width 110 height 37
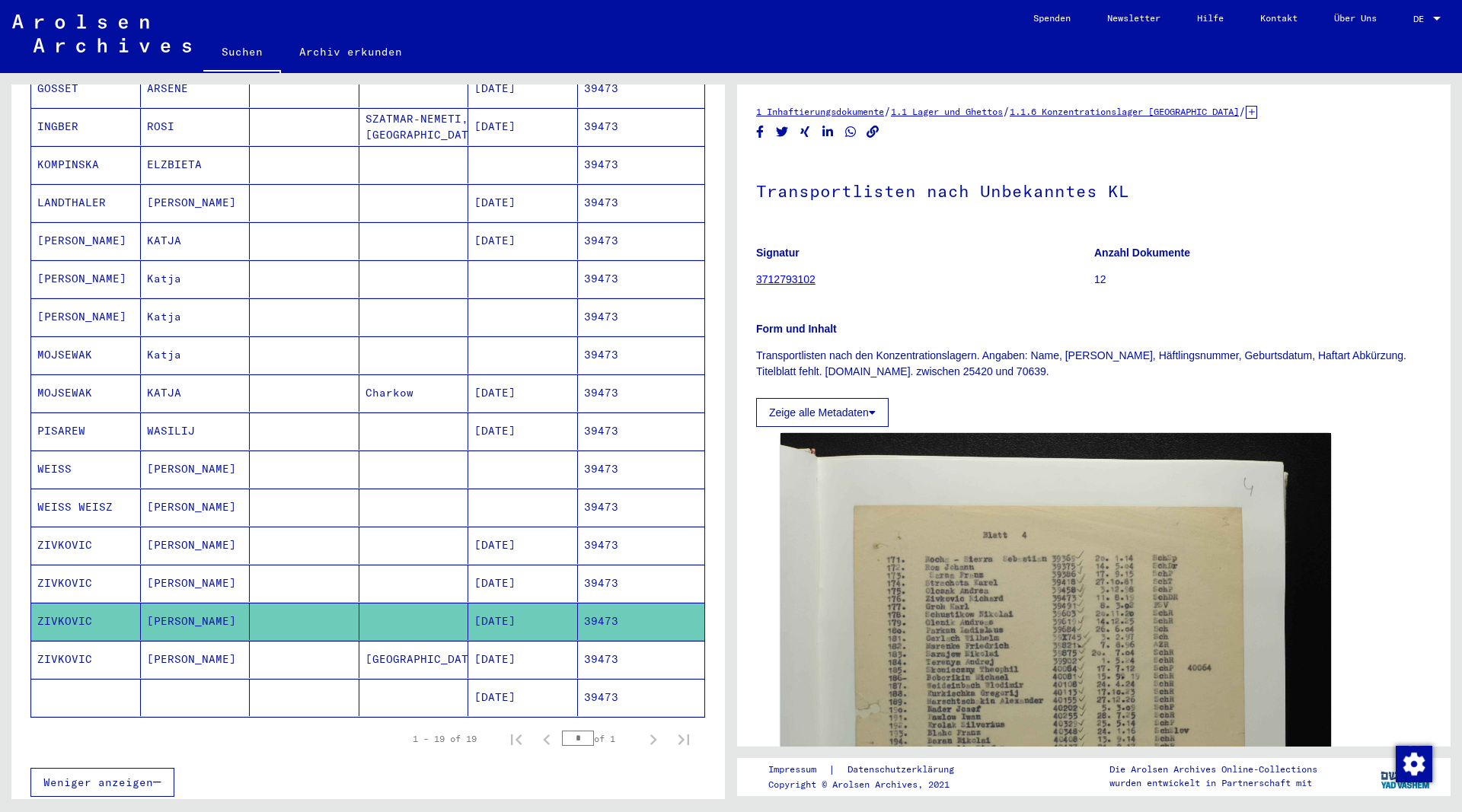
click at [176, 566] on mat-cell "[PERSON_NAME]" at bounding box center [195, 583] width 110 height 37
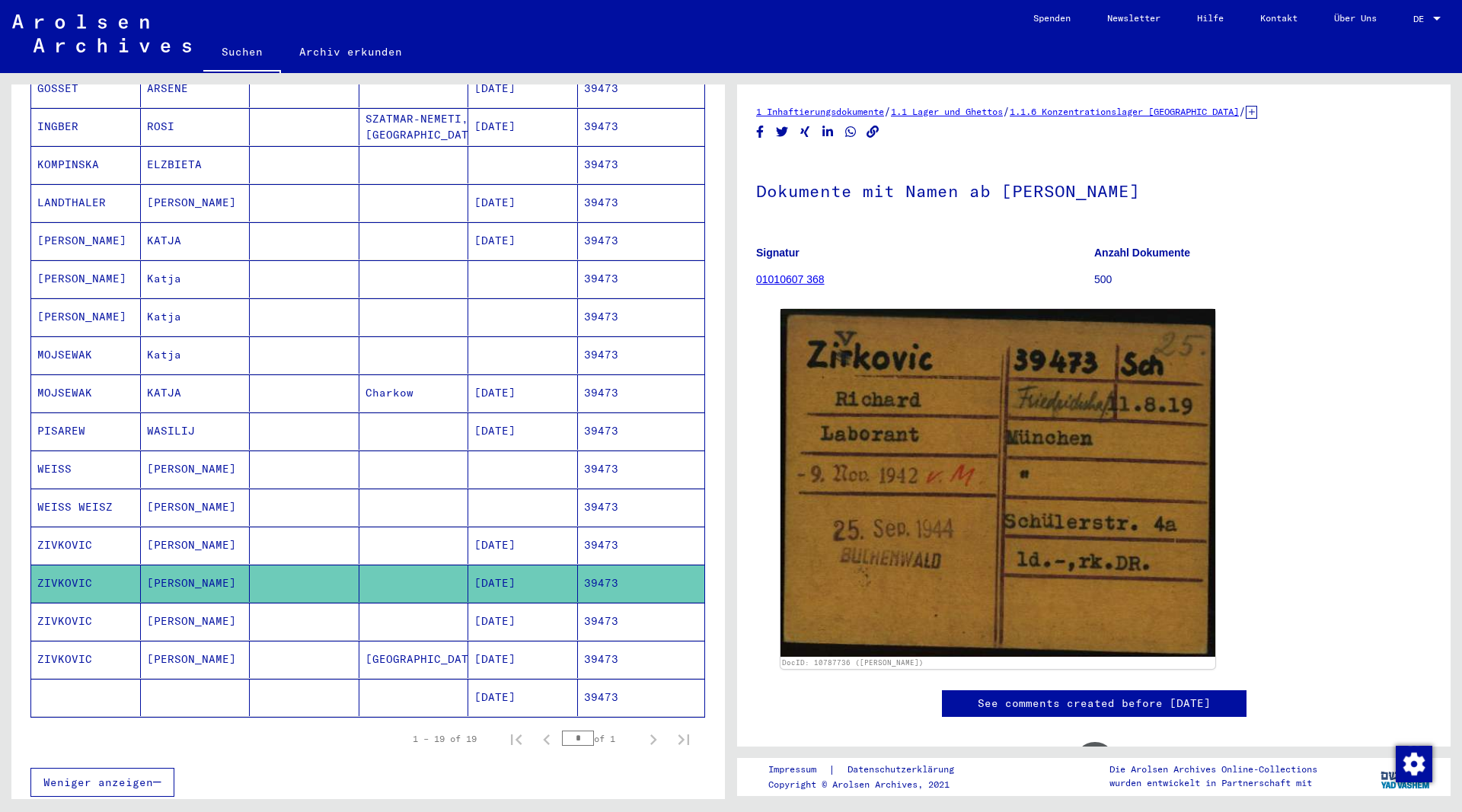
click at [184, 527] on mat-cell "[PERSON_NAME]" at bounding box center [195, 546] width 110 height 37
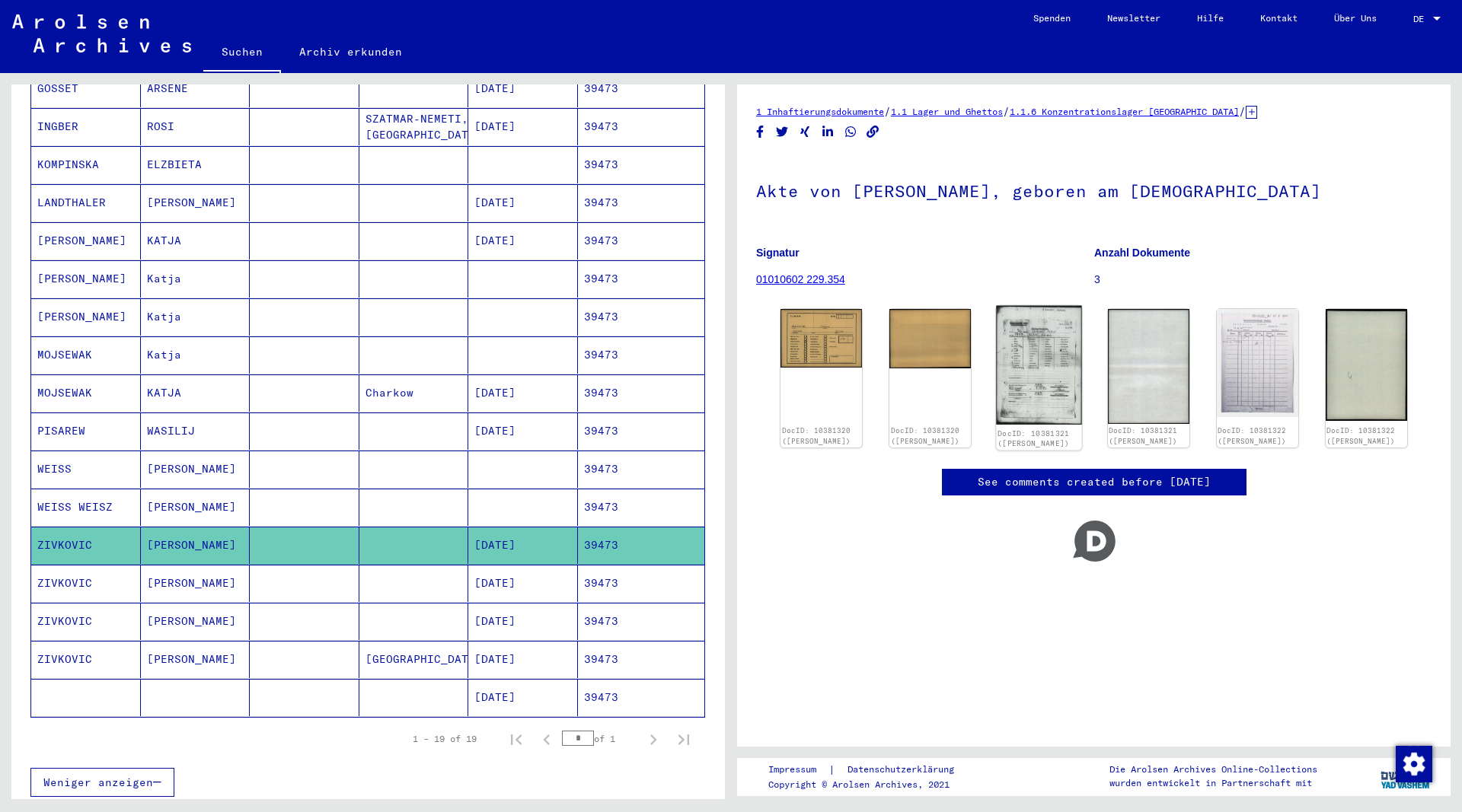
click at [1039, 361] on img at bounding box center [1039, 365] width 86 height 118
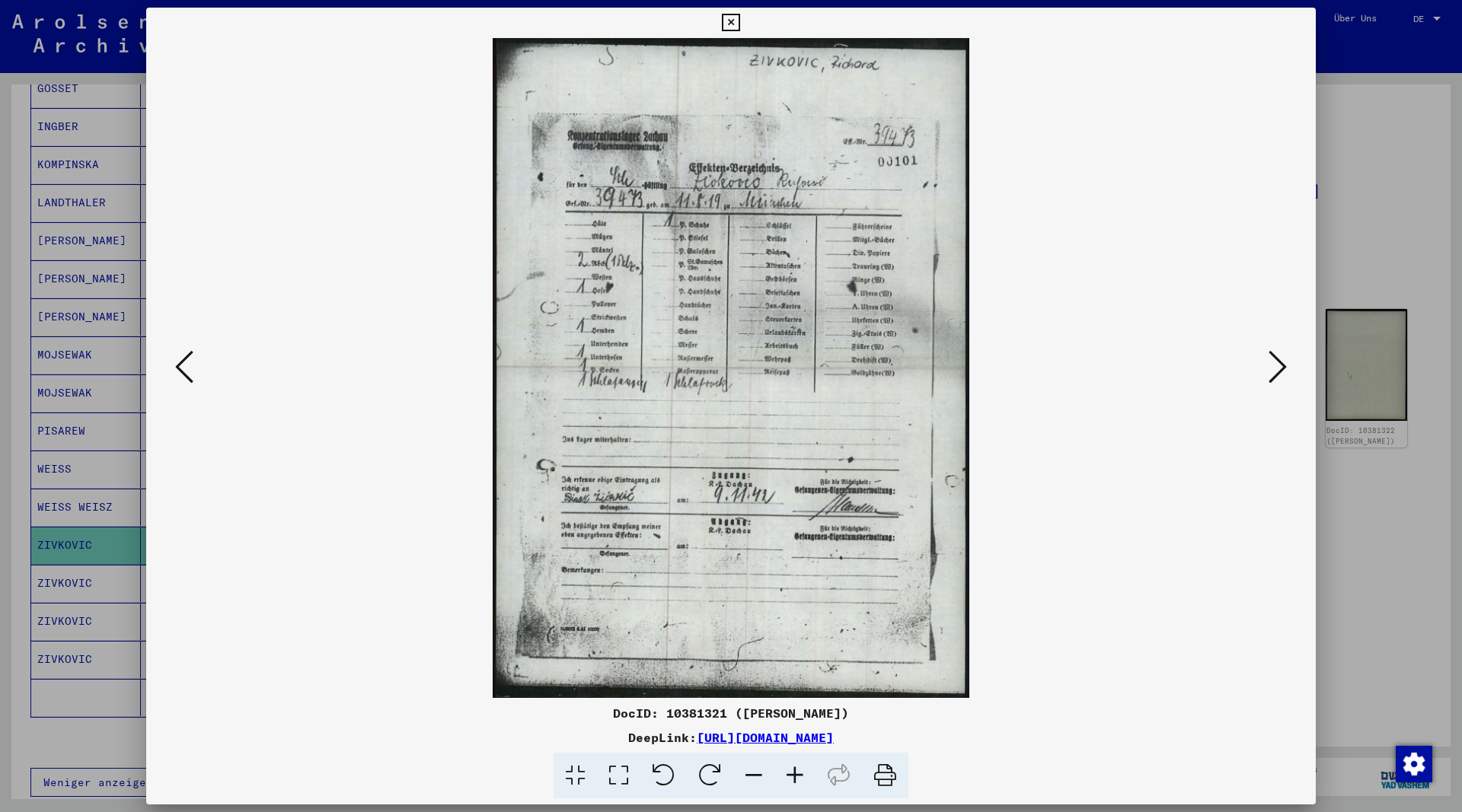
click at [739, 19] on icon at bounding box center [731, 23] width 18 height 19
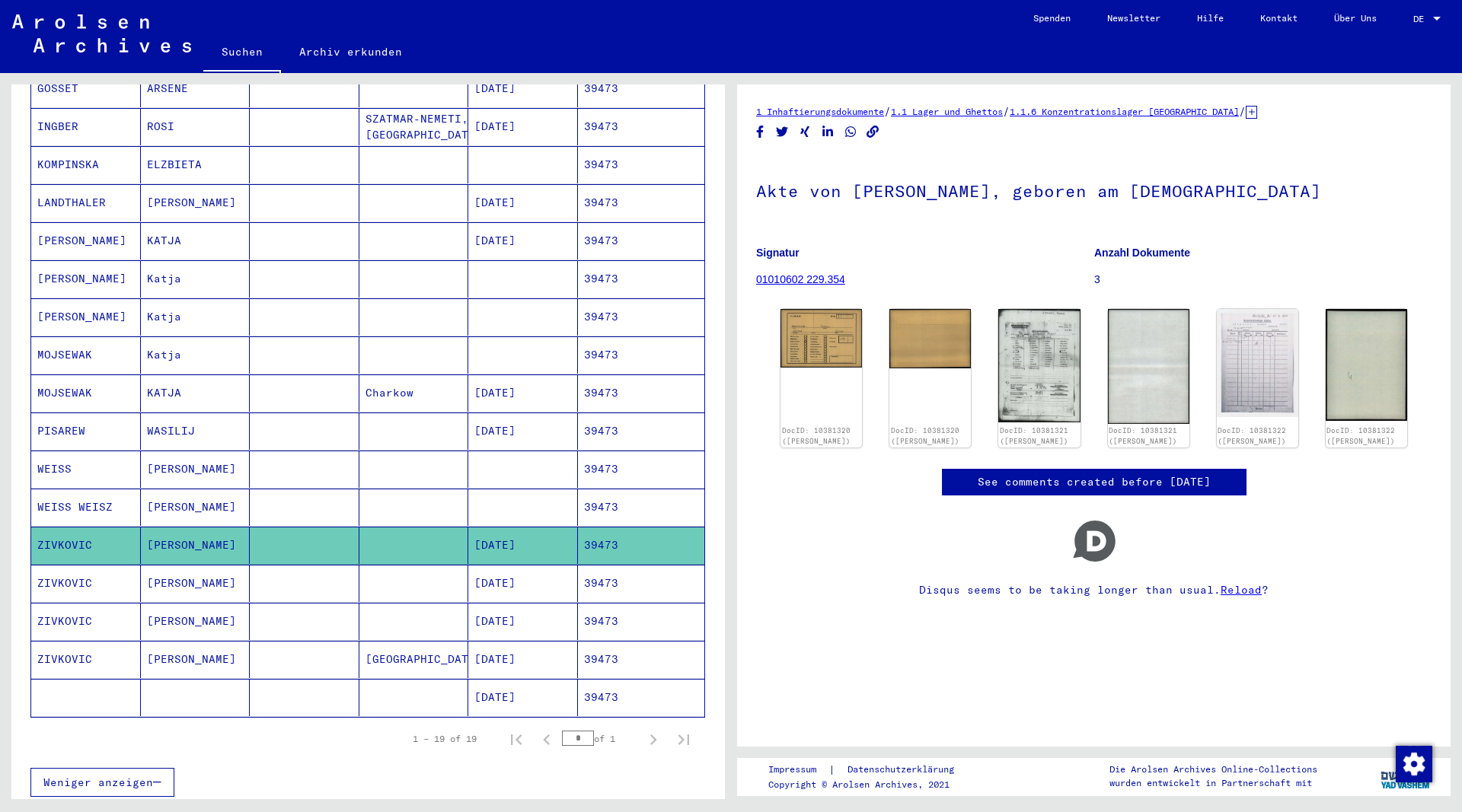
drag, startPoint x: 112, startPoint y: 530, endPoint x: 18, endPoint y: 530, distance: 94.0
click at [32, 530] on mat-cell "ZIVKOVIC" at bounding box center [86, 546] width 110 height 37
copy mat-cell "ZIVKOVIC"
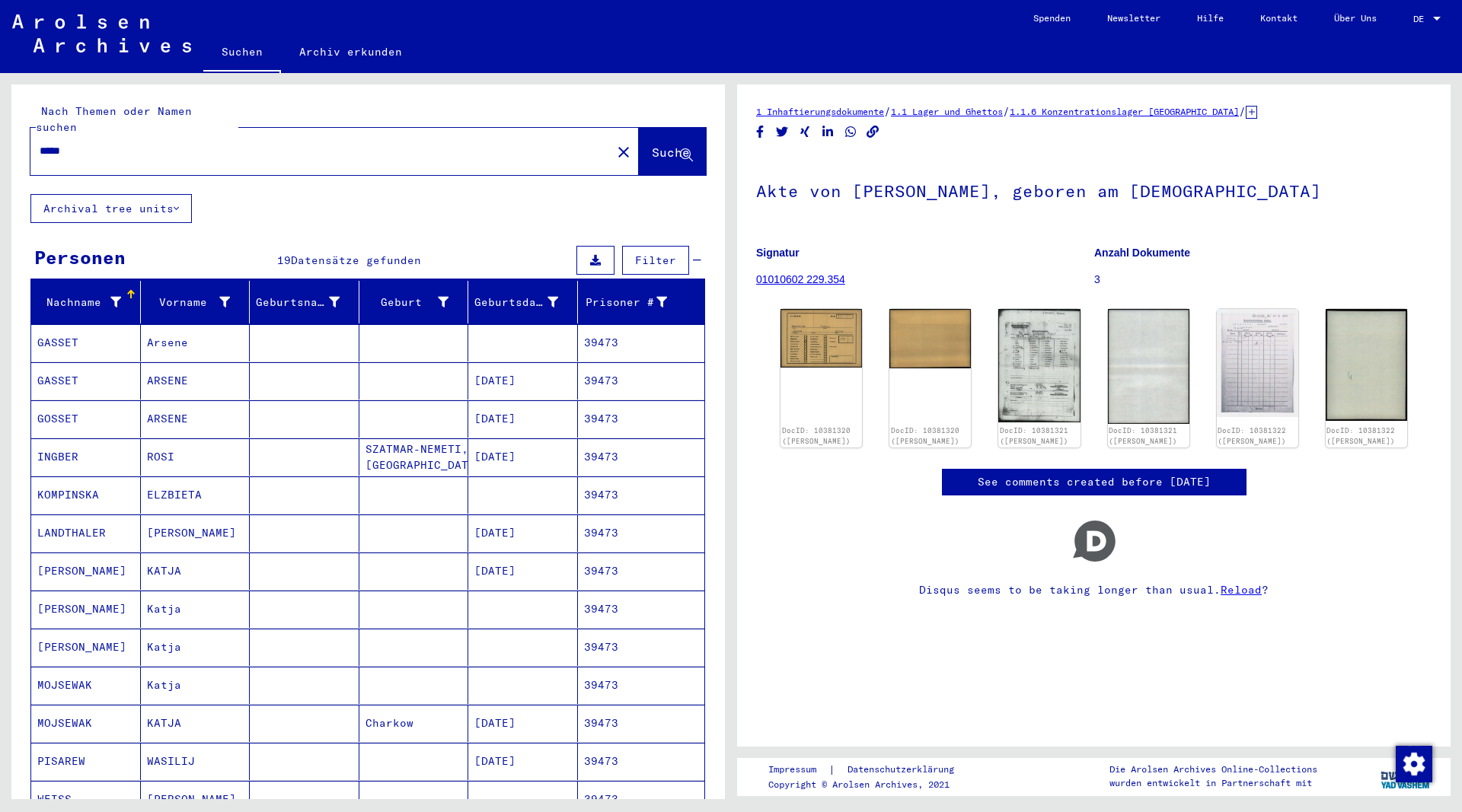
drag, startPoint x: 57, startPoint y: 138, endPoint x: -51, endPoint y: 139, distance: 108.0
click at [39, 143] on input "*****" at bounding box center [321, 151] width 563 height 16
paste input "***"
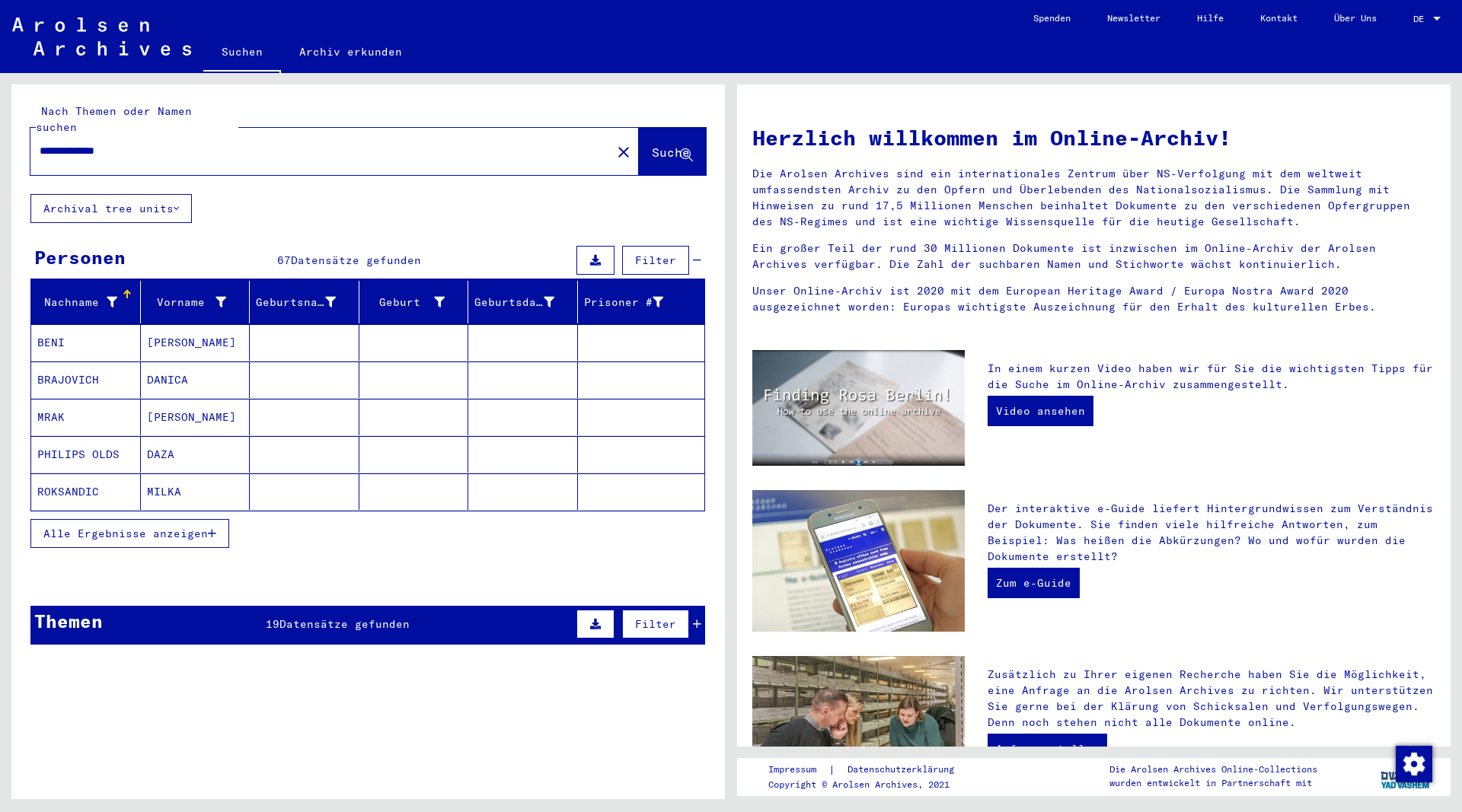
click at [220, 519] on button "Alle Ergebnisse anzeigen" at bounding box center [129, 533] width 198 height 29
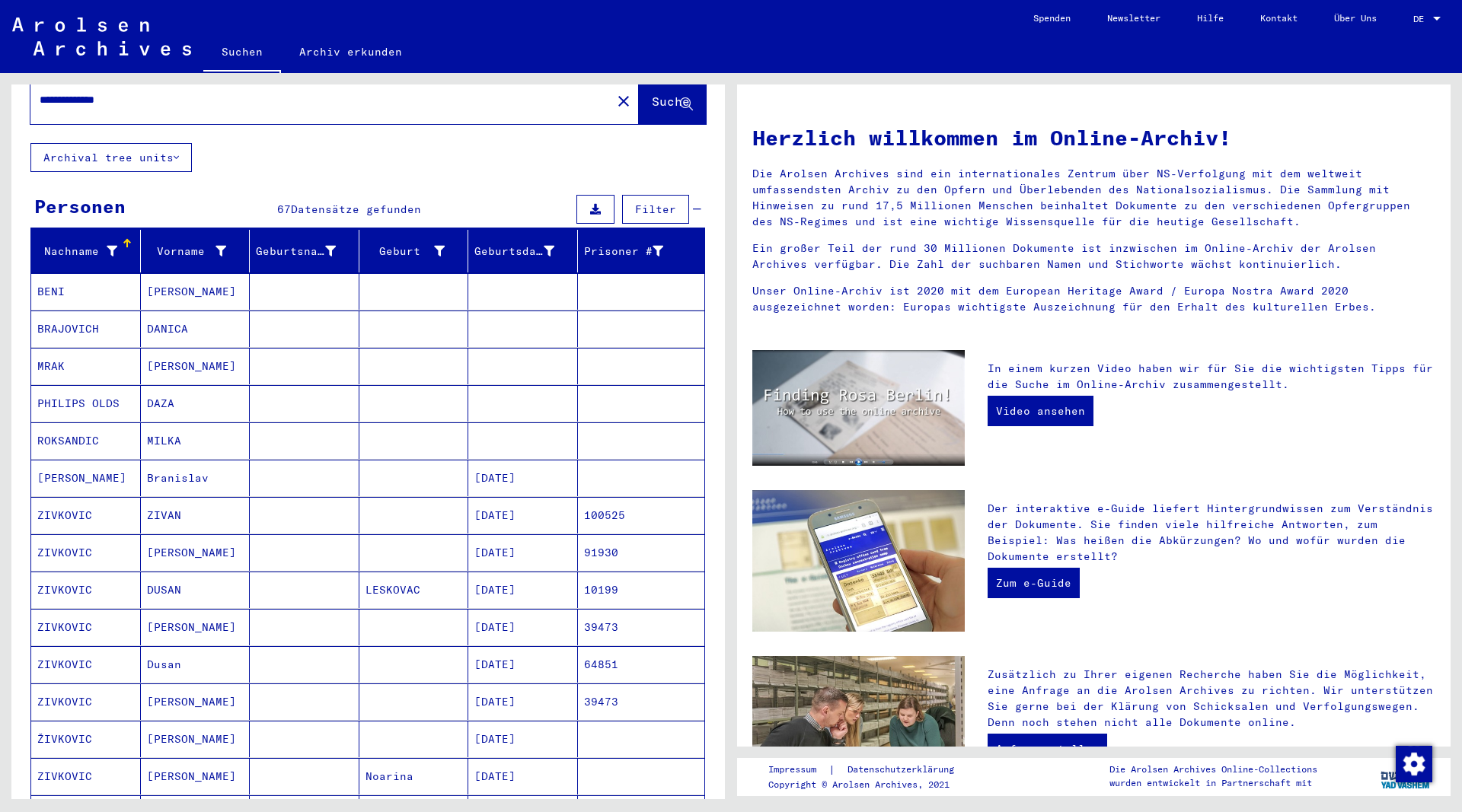
scroll to position [82, 0]
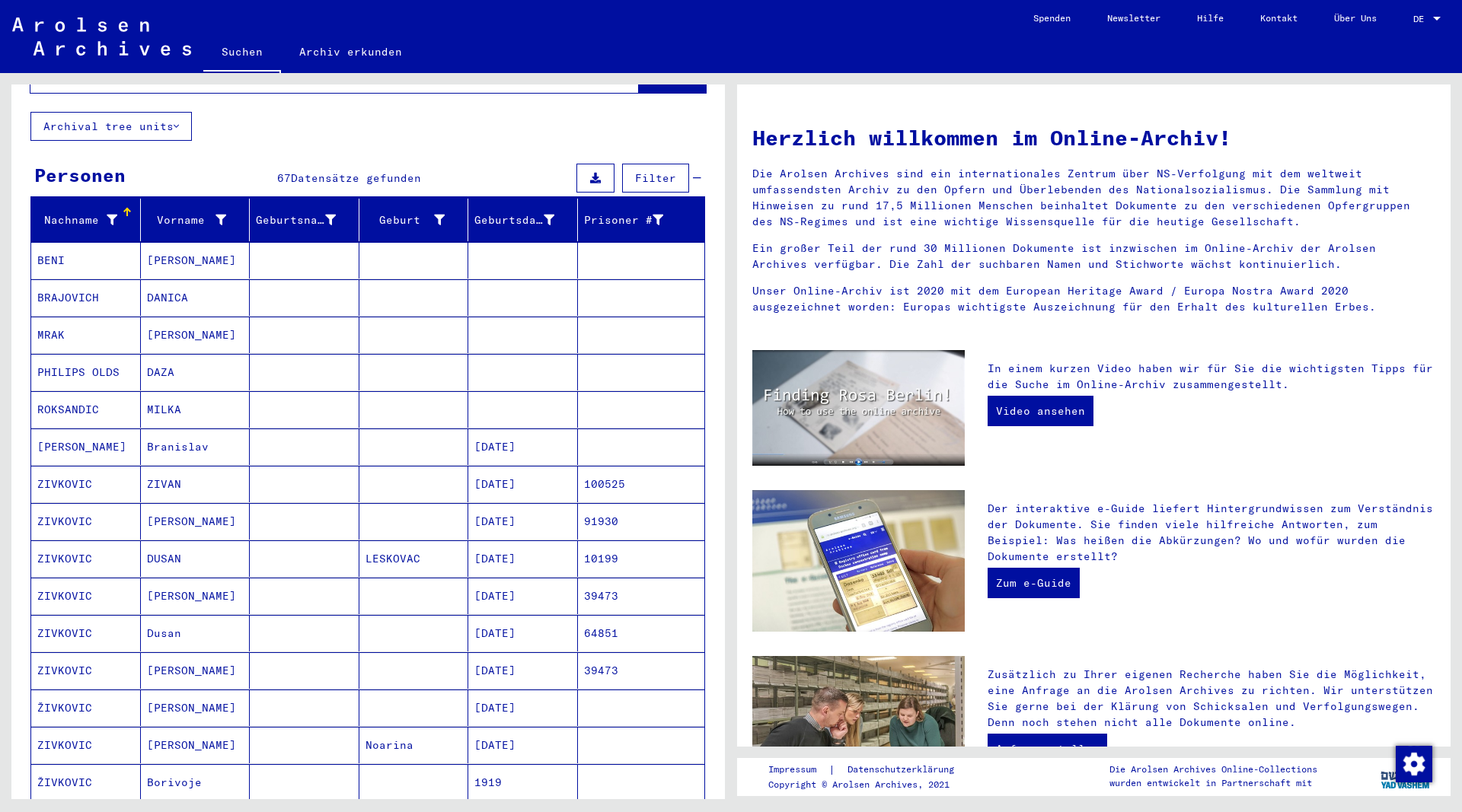
click at [170, 503] on mat-cell "[PERSON_NAME]" at bounding box center [195, 521] width 110 height 37
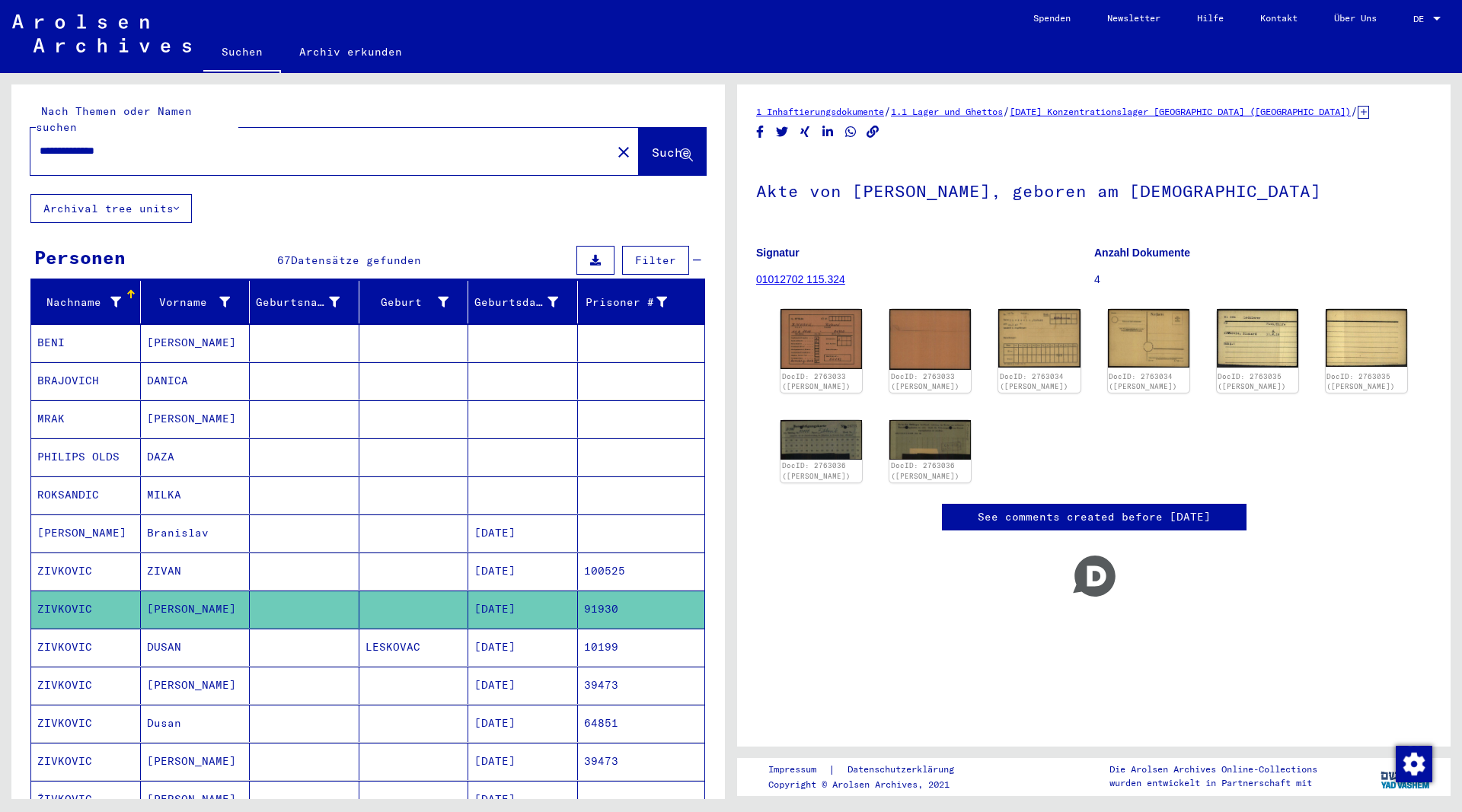
drag, startPoint x: 176, startPoint y: 136, endPoint x: 109, endPoint y: 145, distance: 67.6
click at [109, 145] on input "**********" at bounding box center [321, 151] width 563 height 16
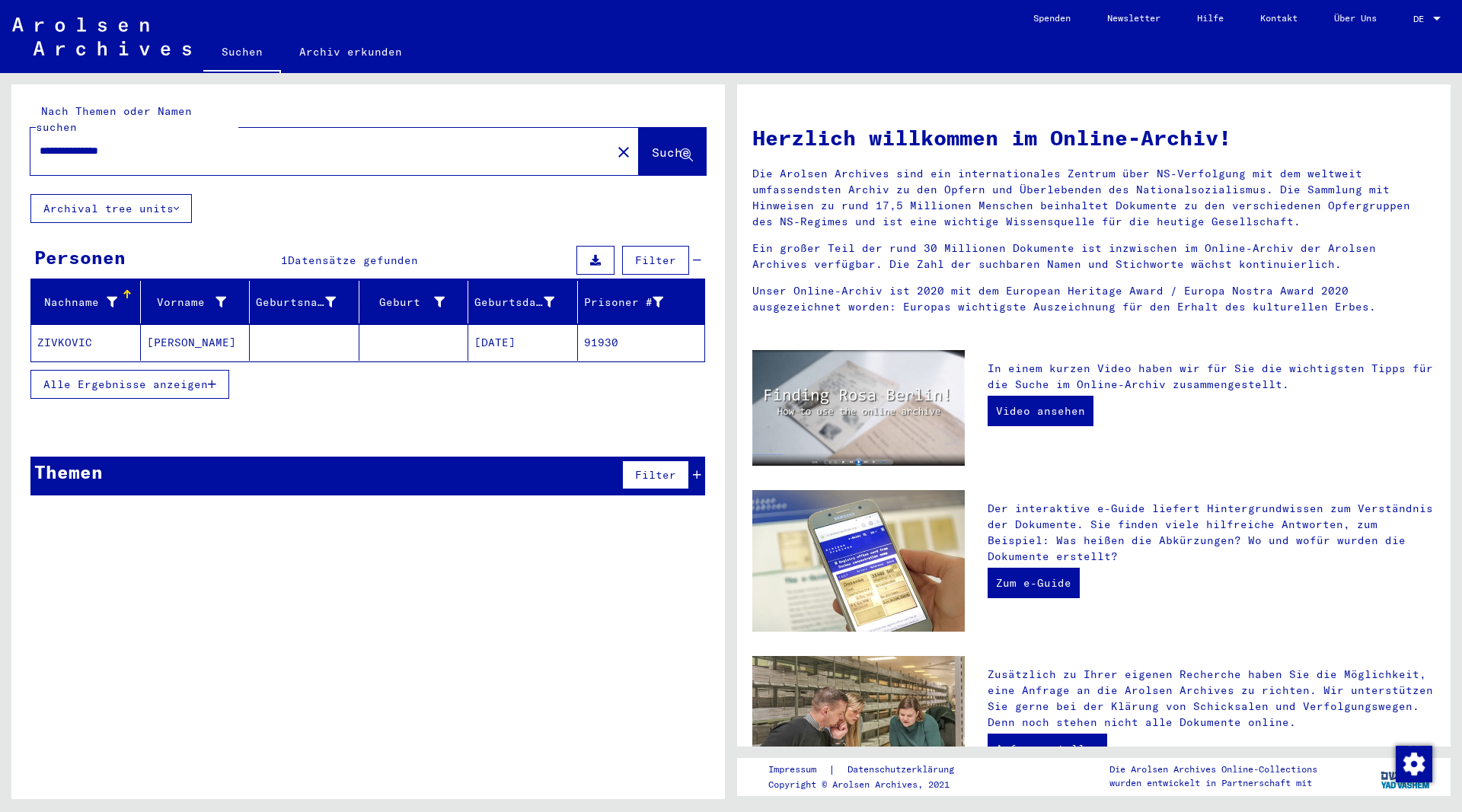
click at [182, 329] on mat-cell "[PERSON_NAME]" at bounding box center [195, 341] width 110 height 37
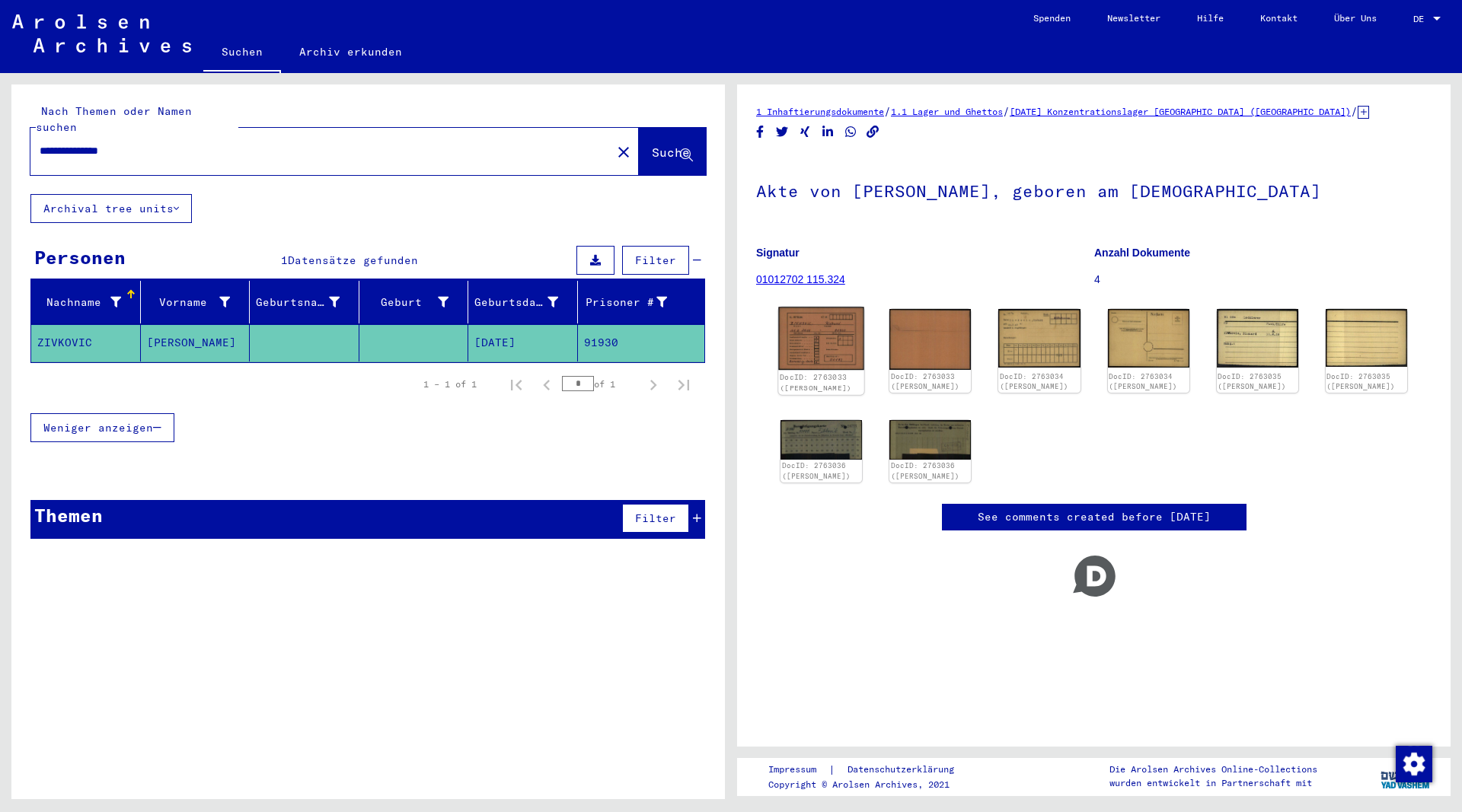
click at [825, 332] on img at bounding box center [820, 338] width 86 height 63
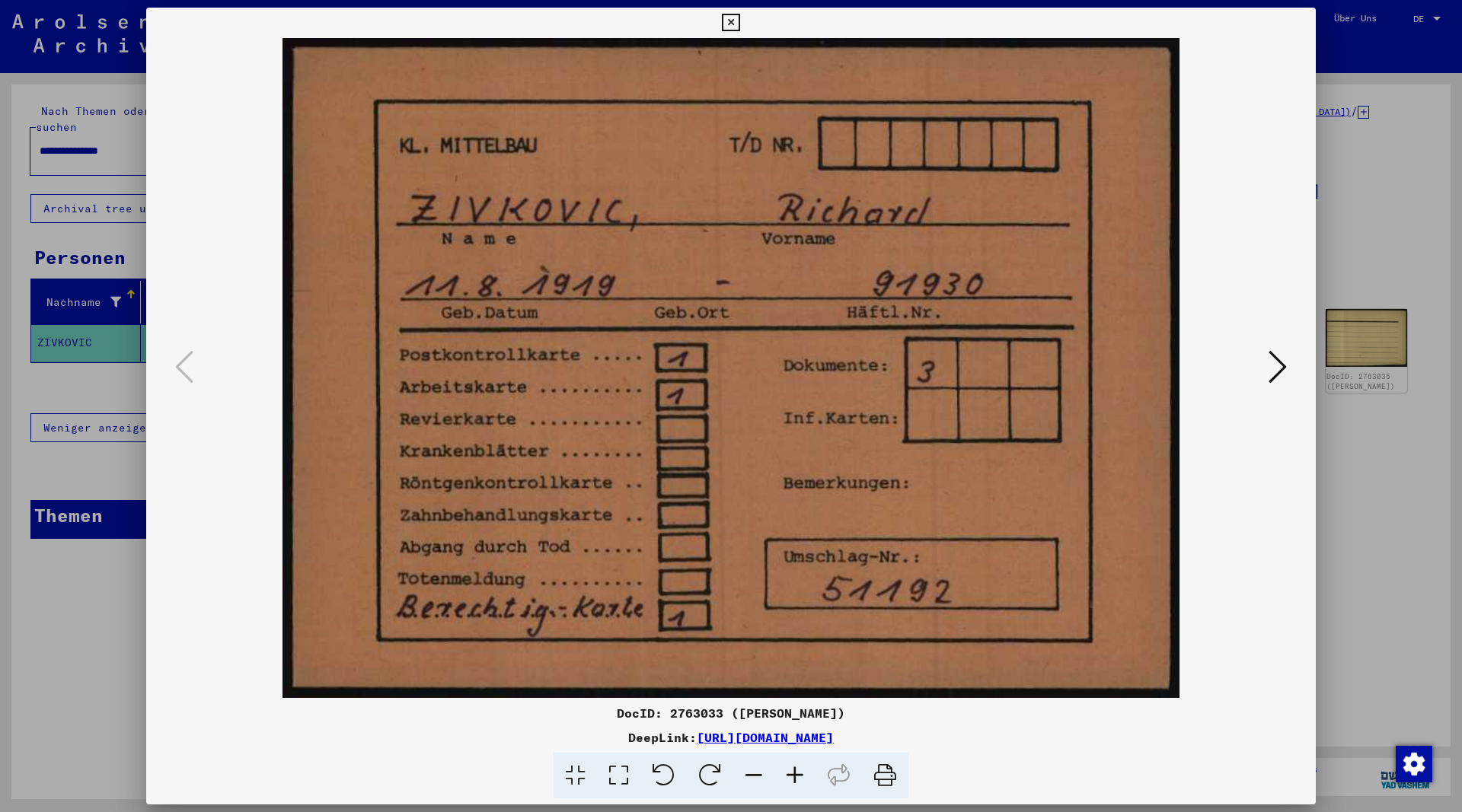
click at [1272, 367] on icon at bounding box center [1277, 366] width 19 height 37
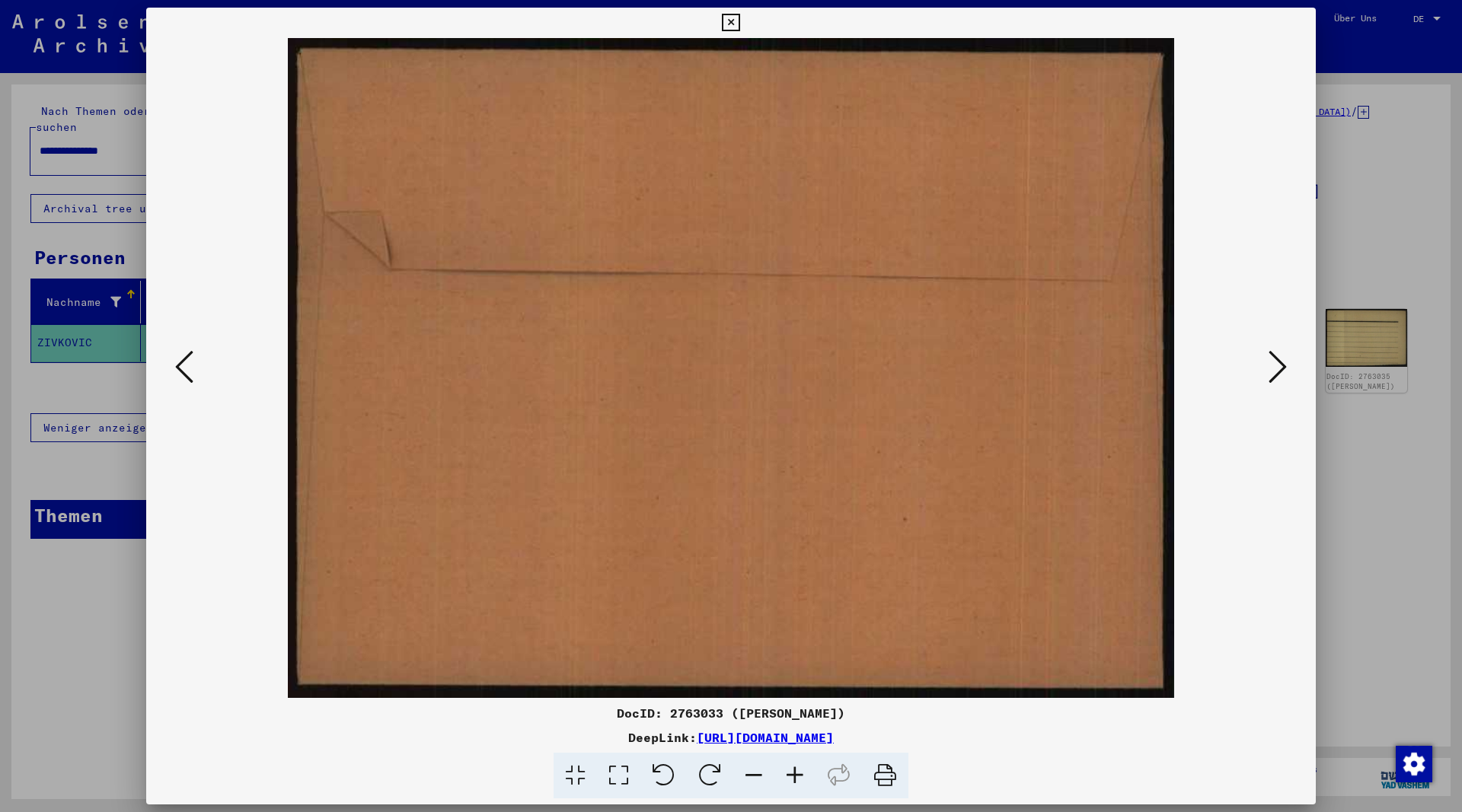
click at [1272, 367] on icon at bounding box center [1277, 366] width 19 height 37
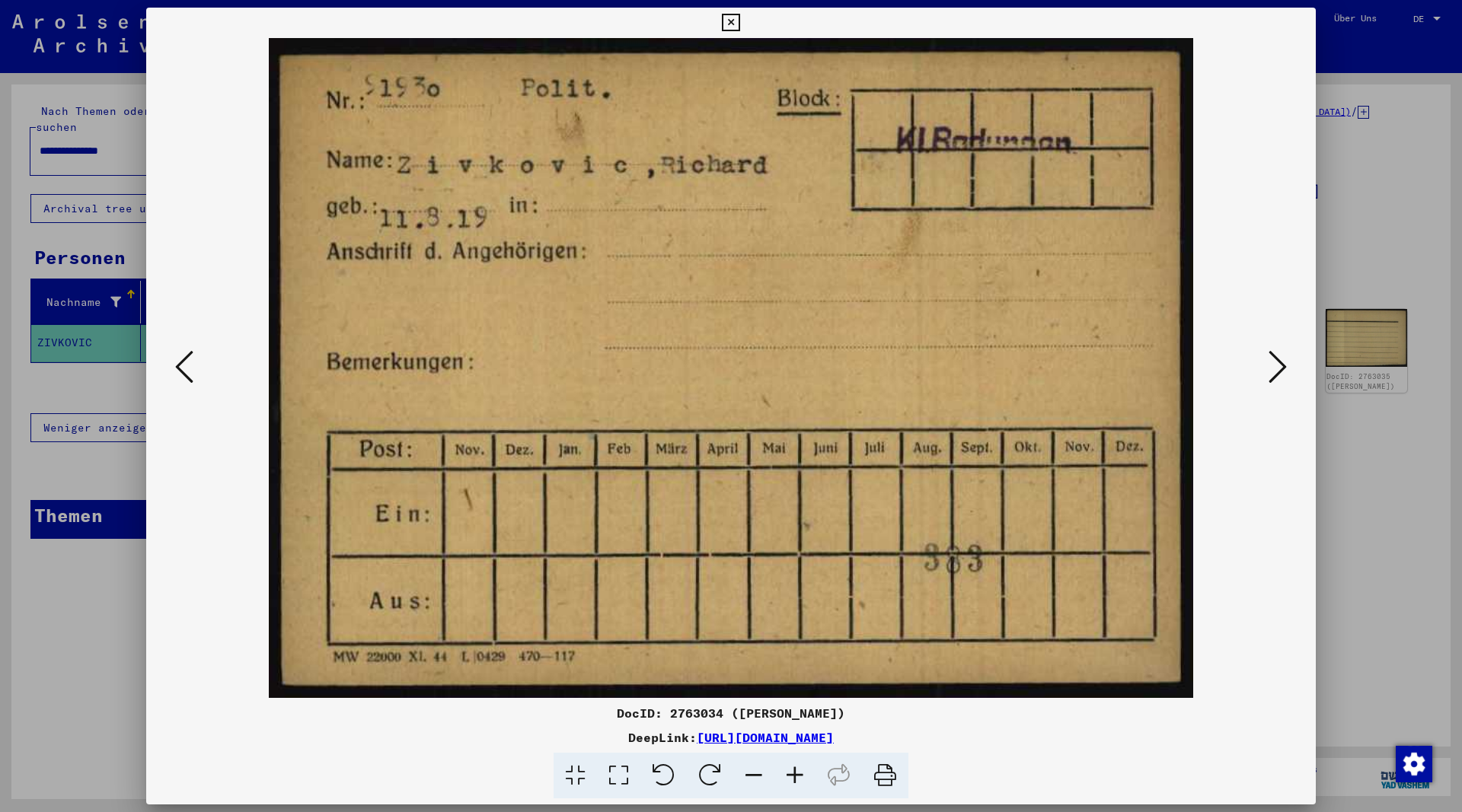
click at [1272, 367] on icon at bounding box center [1277, 366] width 19 height 37
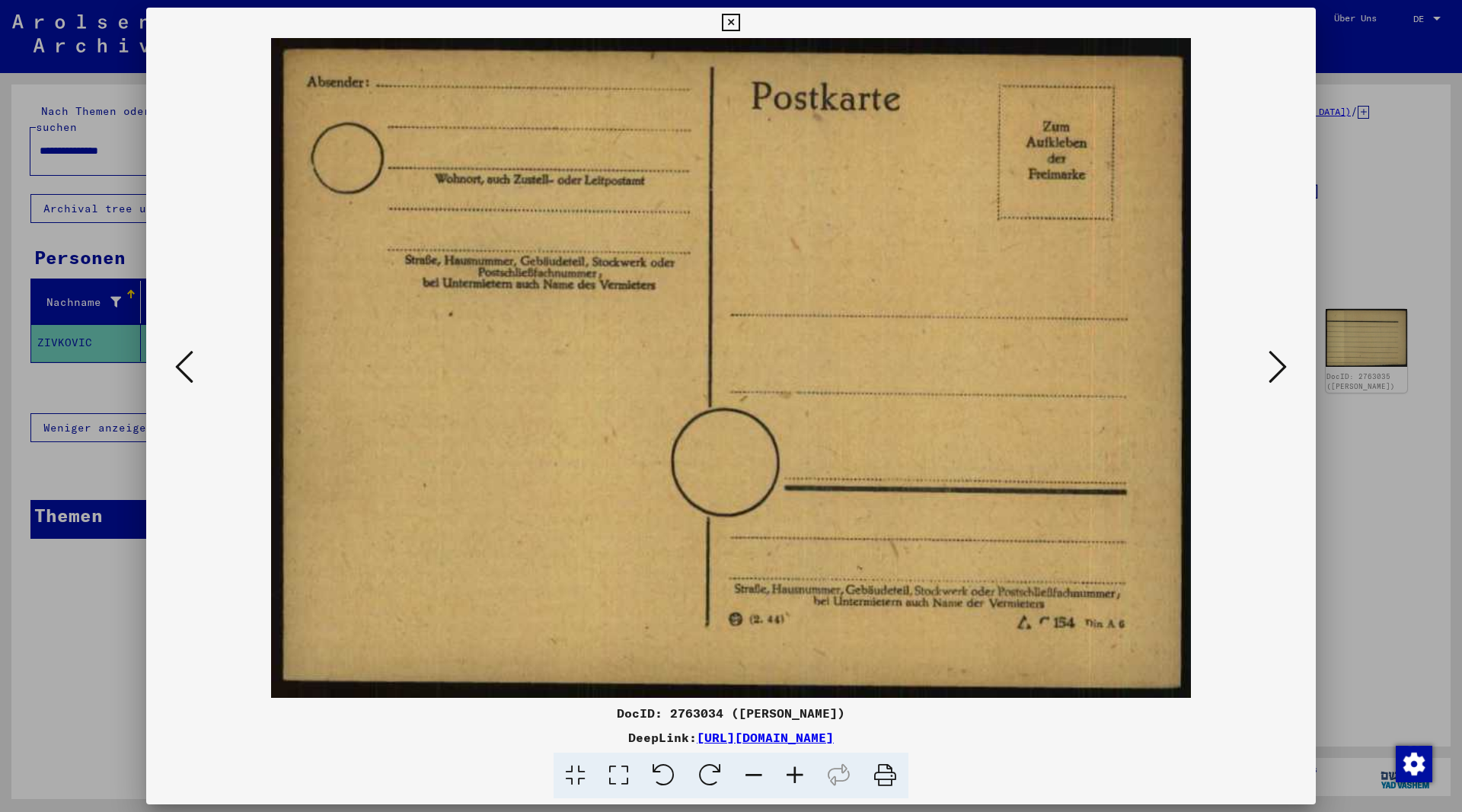
click at [1272, 367] on icon at bounding box center [1277, 366] width 19 height 37
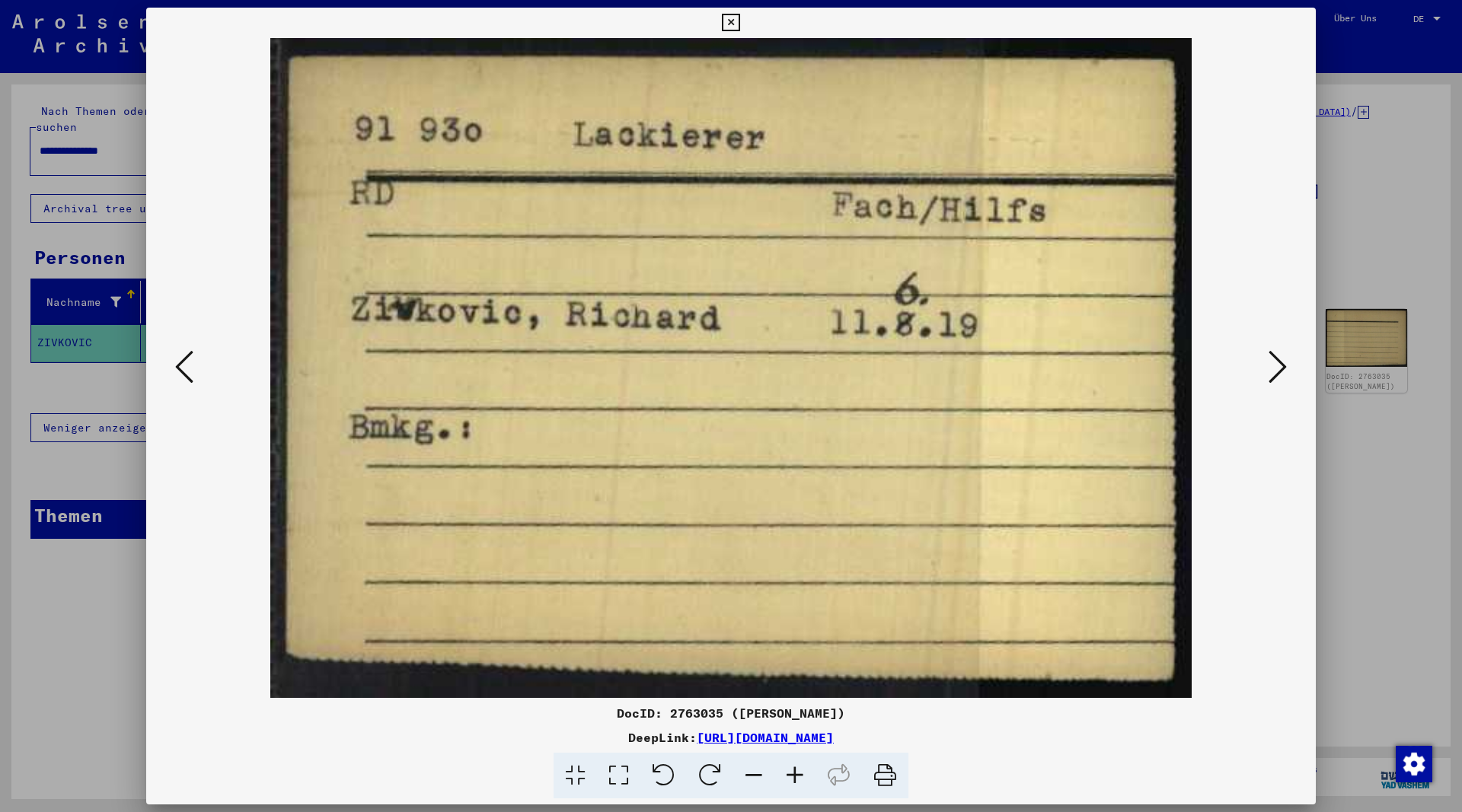
click at [1272, 369] on icon at bounding box center [1277, 366] width 19 height 37
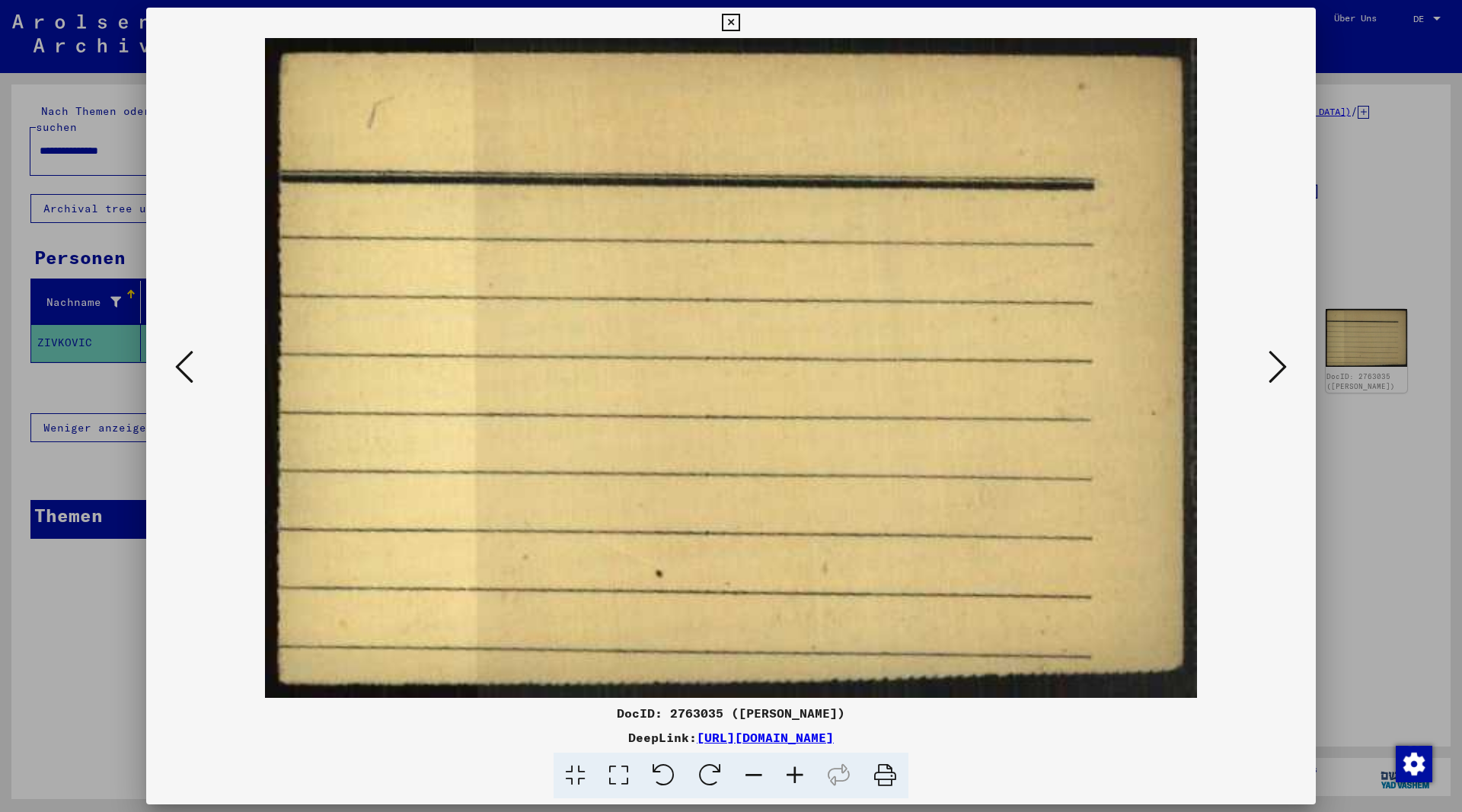
click at [1272, 370] on icon at bounding box center [1277, 366] width 19 height 37
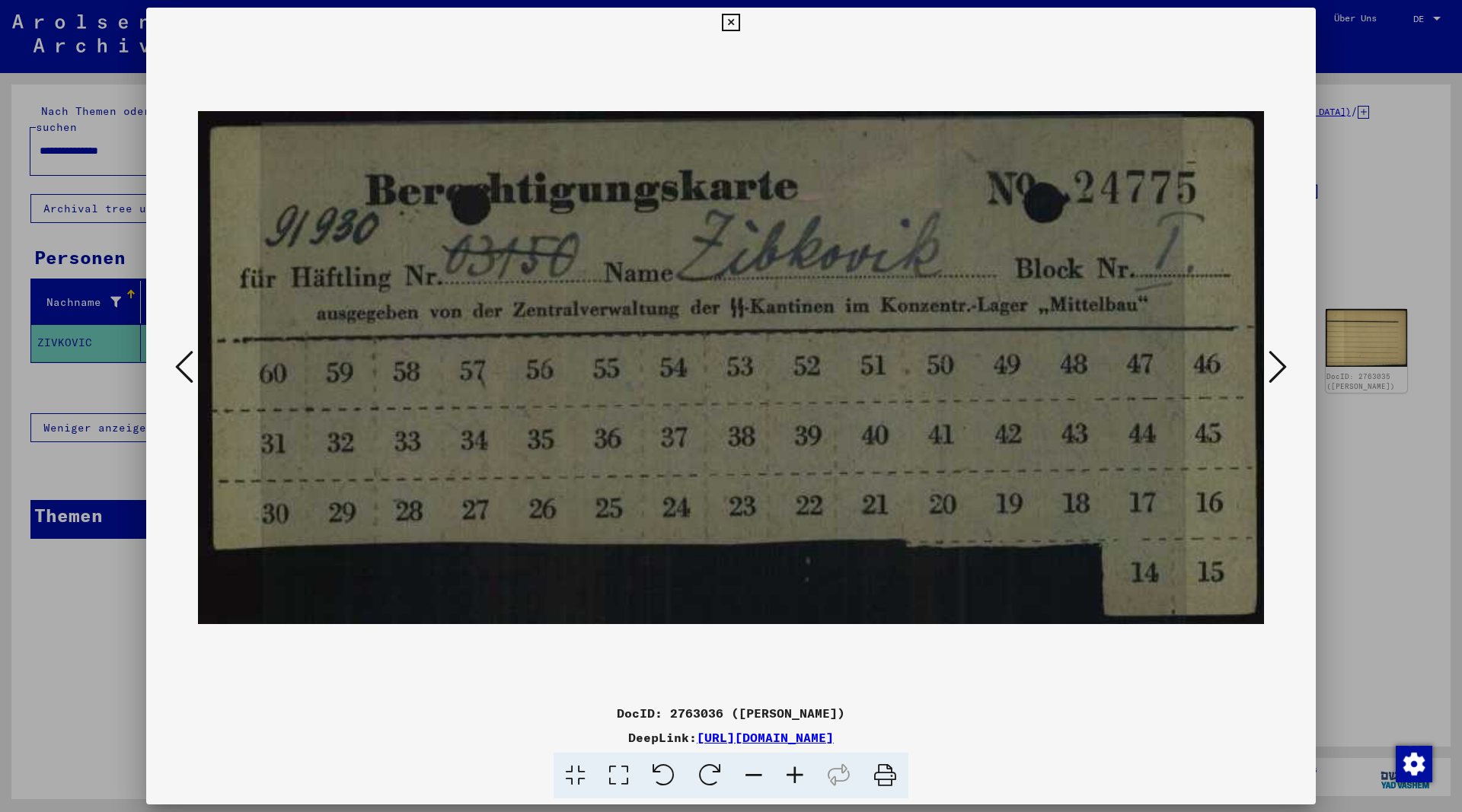
click at [739, 19] on icon at bounding box center [731, 23] width 18 height 19
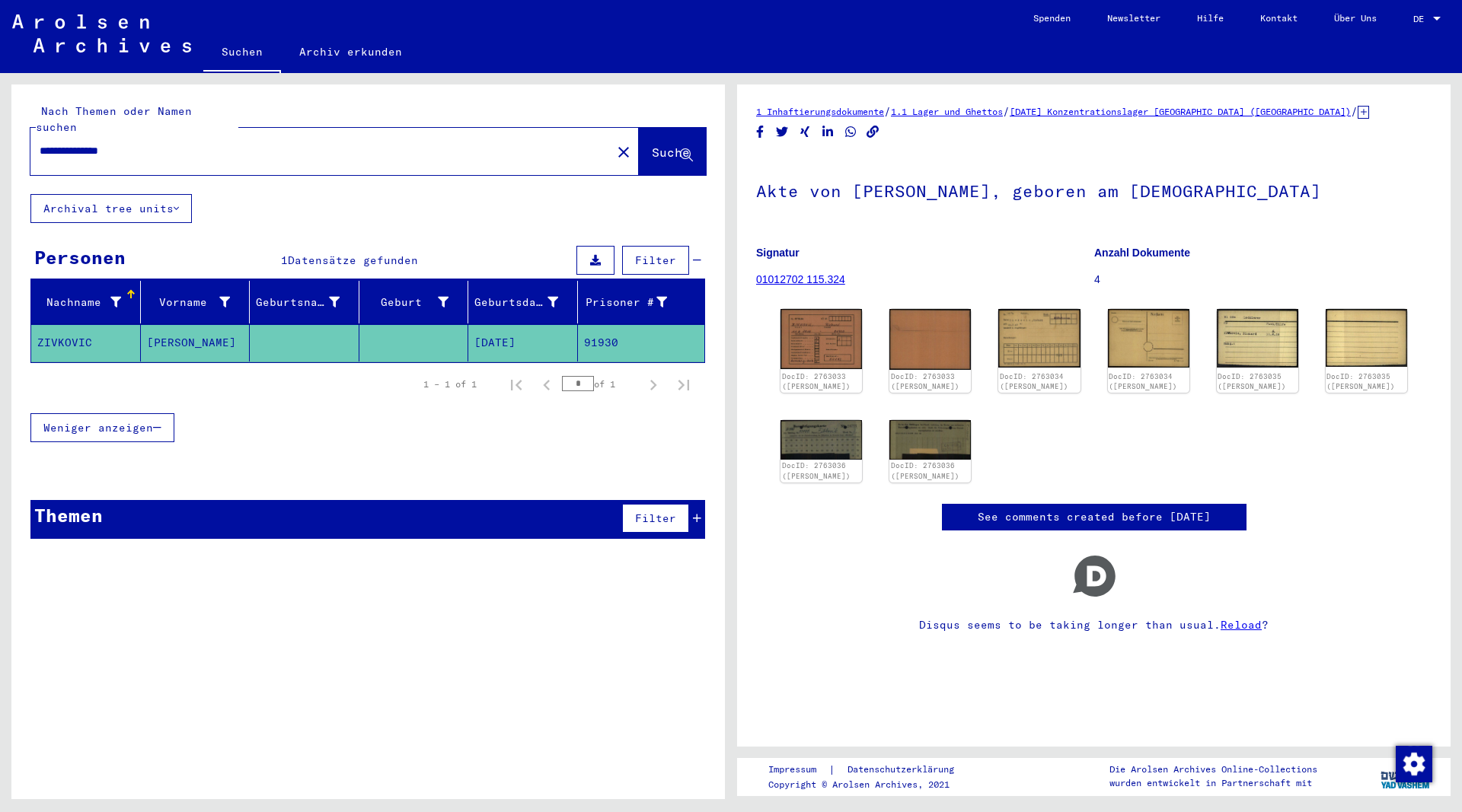
drag, startPoint x: 165, startPoint y: 140, endPoint x: -53, endPoint y: 131, distance: 218.2
click at [39, 143] on input "**********" at bounding box center [321, 151] width 563 height 16
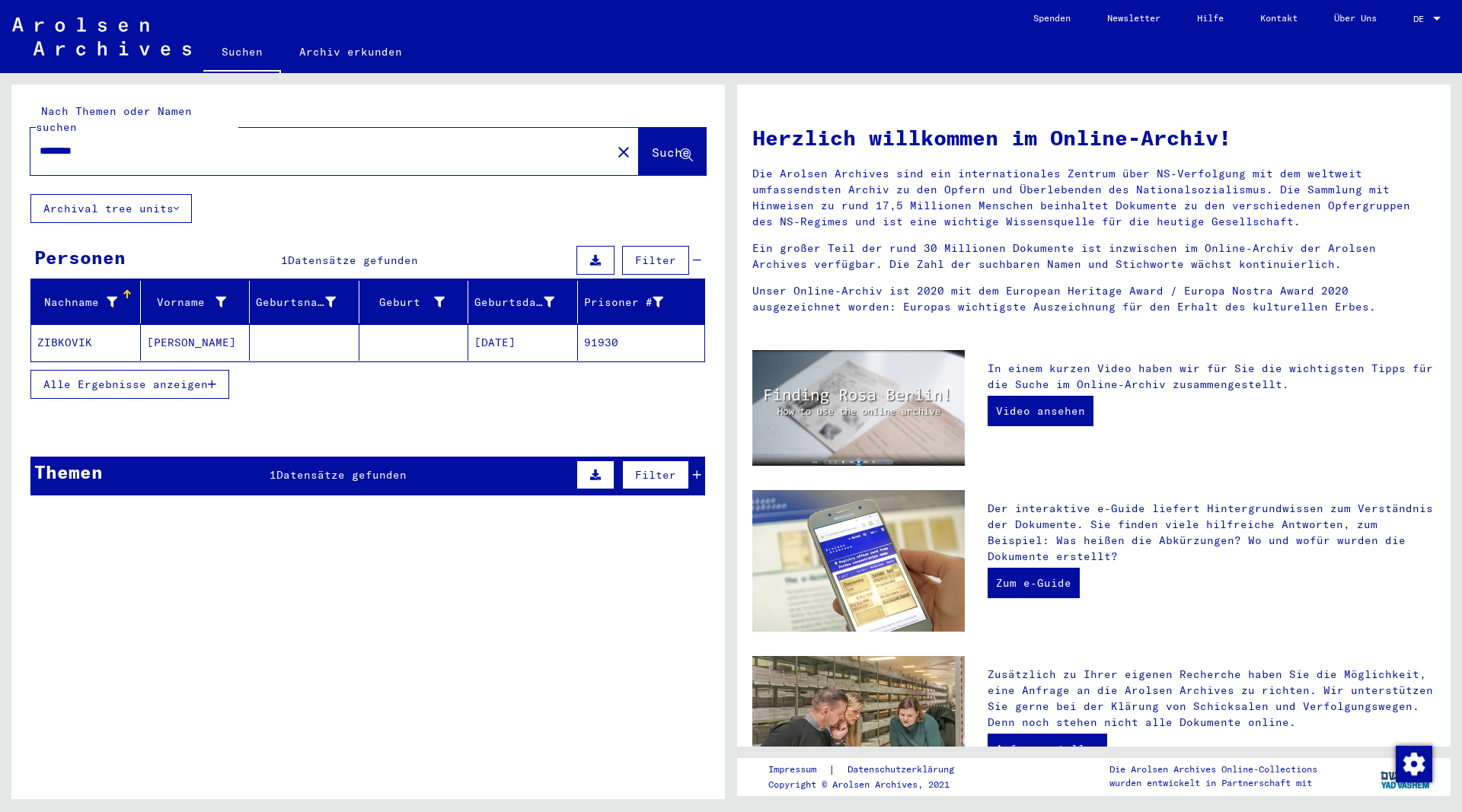
click at [78, 324] on mat-cell "ZIBKOVIK" at bounding box center [86, 341] width 110 height 37
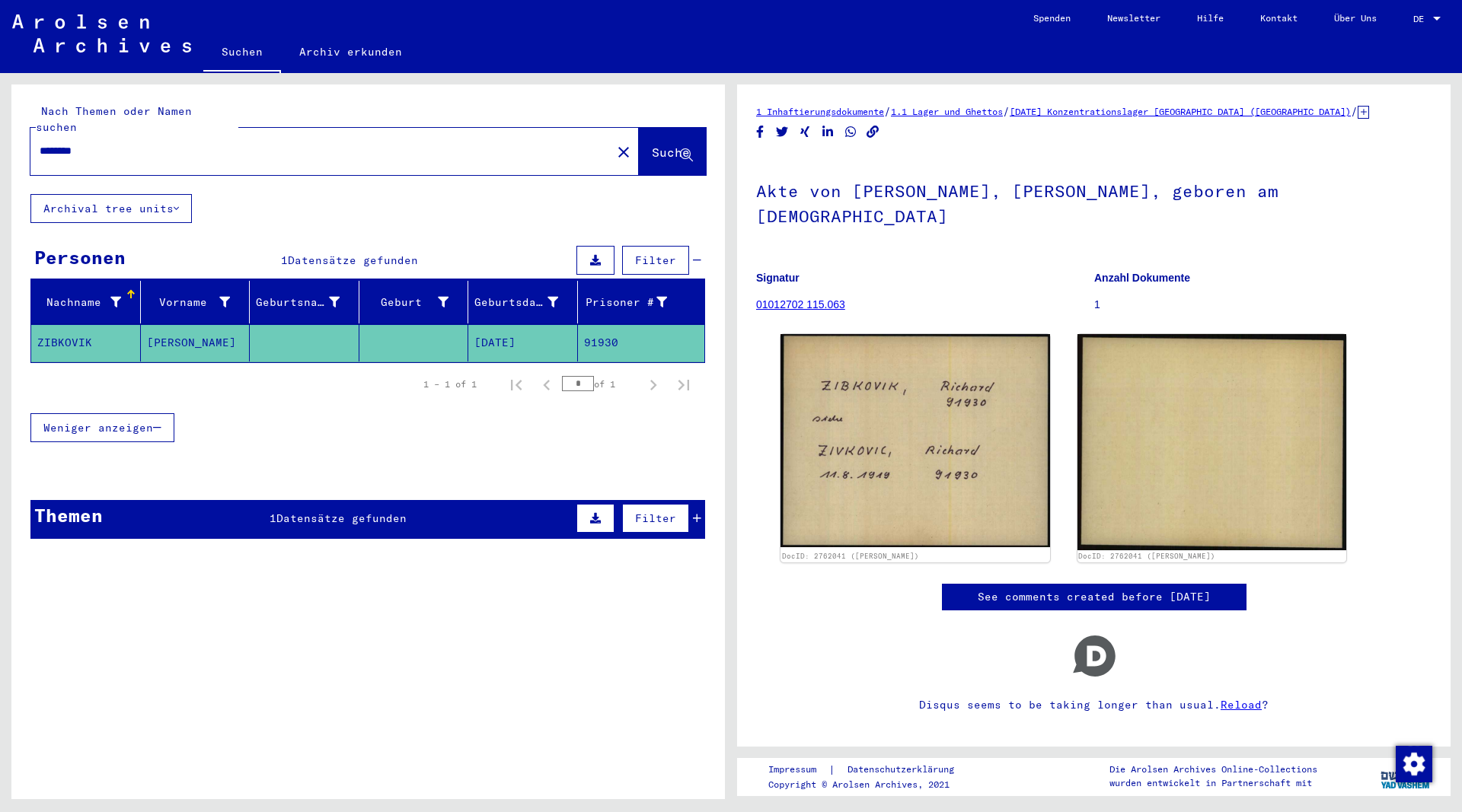
drag, startPoint x: 169, startPoint y: 145, endPoint x: -2, endPoint y: 135, distance: 171.3
click at [12, 135] on div "Nach Themen oder Namen suchen ******** close Suche Archival tree units Personen…" at bounding box center [368, 448] width 714 height 726
drag, startPoint x: 112, startPoint y: 134, endPoint x: 12, endPoint y: 133, distance: 100.0
click at [39, 143] on input "********" at bounding box center [321, 151] width 563 height 16
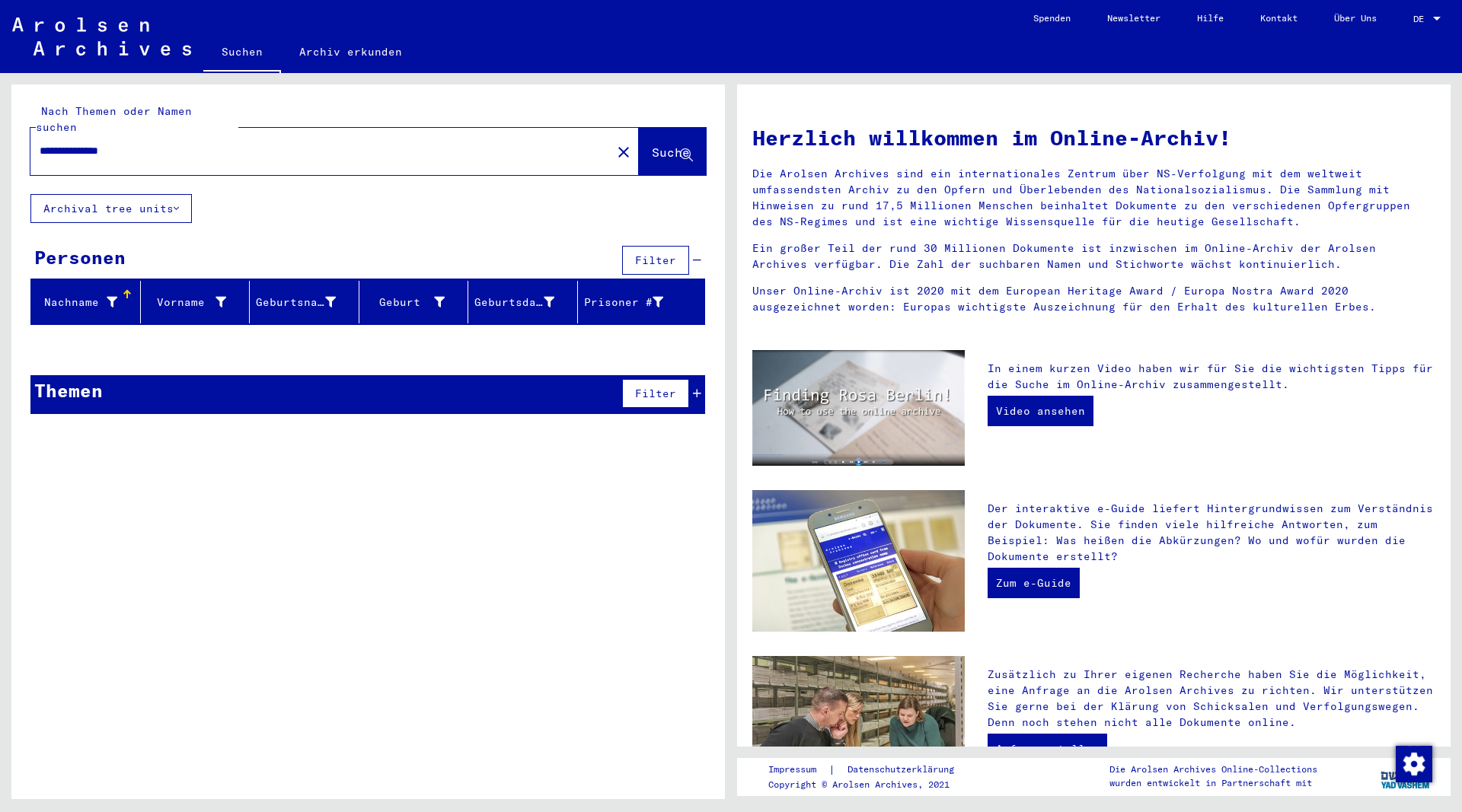
click at [107, 143] on input "**********" at bounding box center [316, 151] width 554 height 16
click at [652, 145] on span "Suche" at bounding box center [670, 152] width 38 height 15
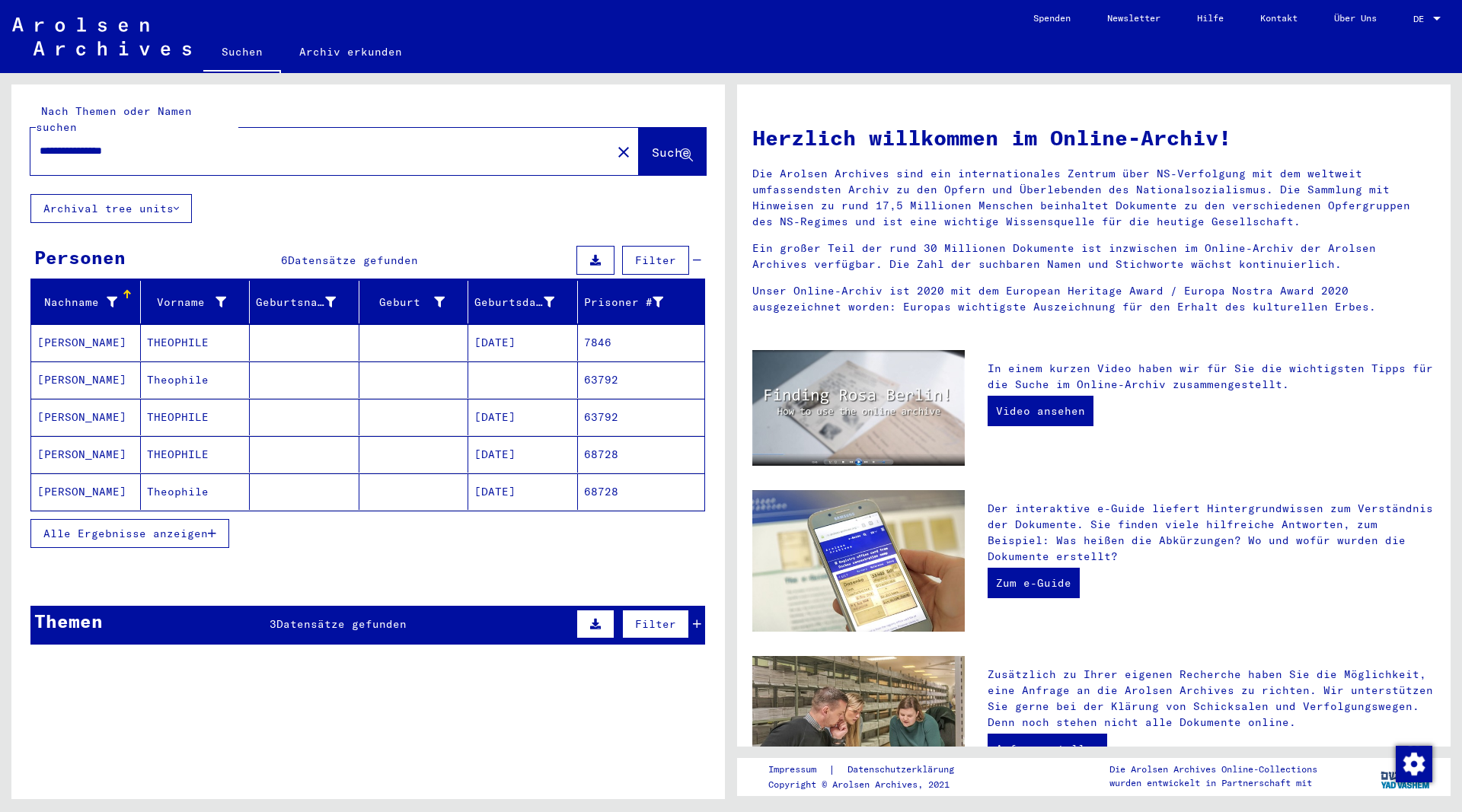
click at [218, 520] on button "Alle Ergebnisse anzeigen" at bounding box center [129, 533] width 198 height 29
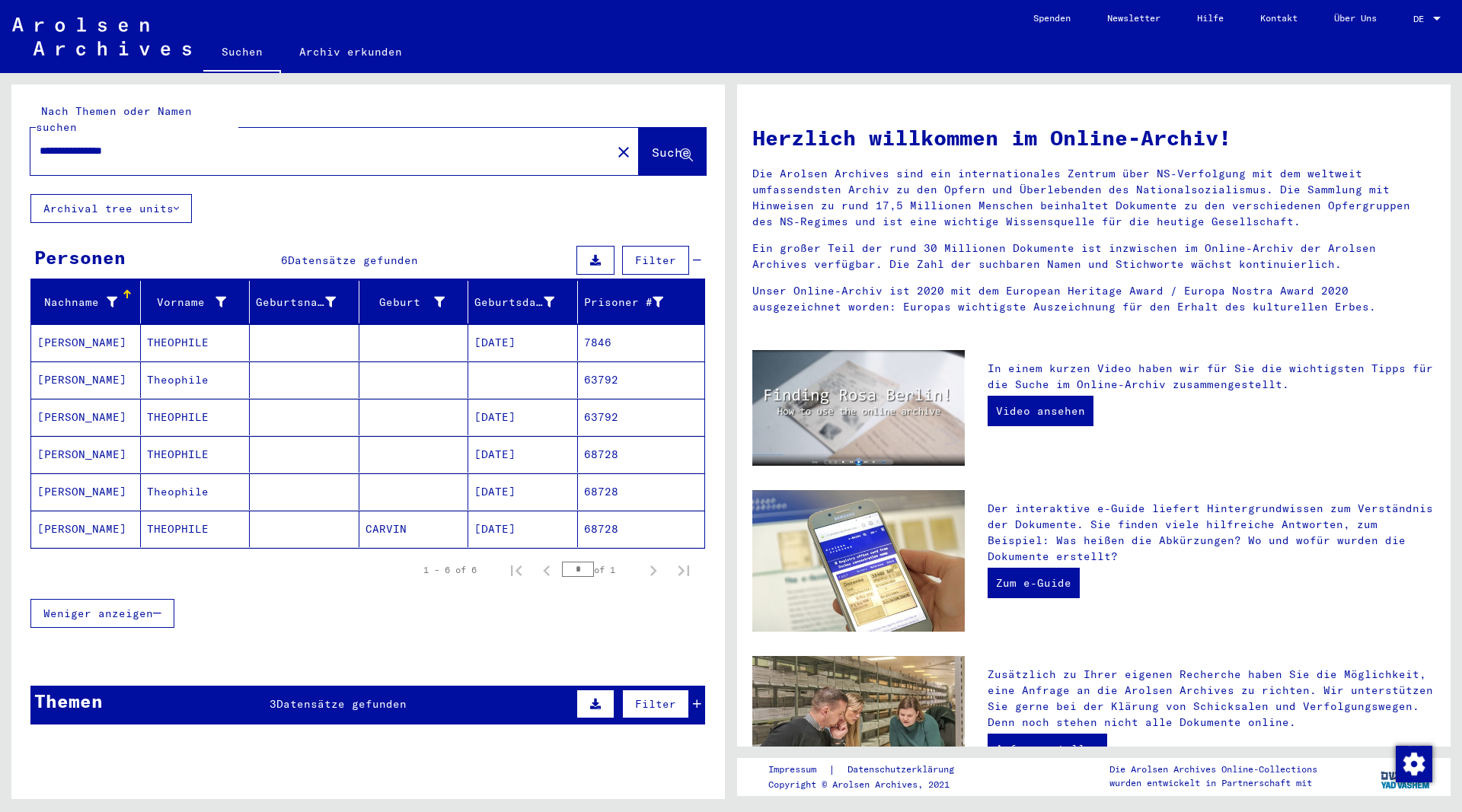
click at [193, 333] on mat-cell "THEOPHILE" at bounding box center [195, 341] width 110 height 37
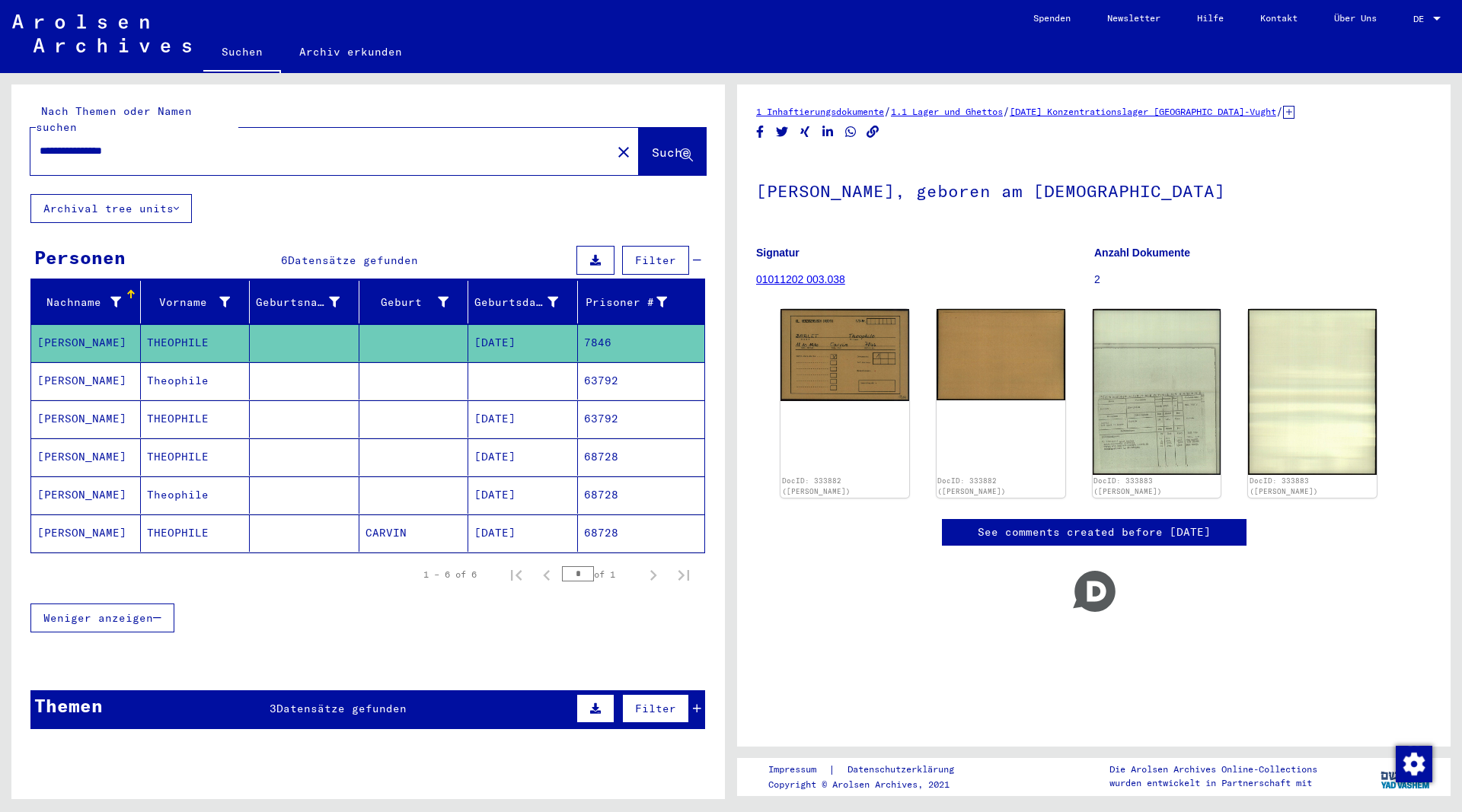
click at [192, 364] on mat-cell "Theophile" at bounding box center [195, 381] width 110 height 37
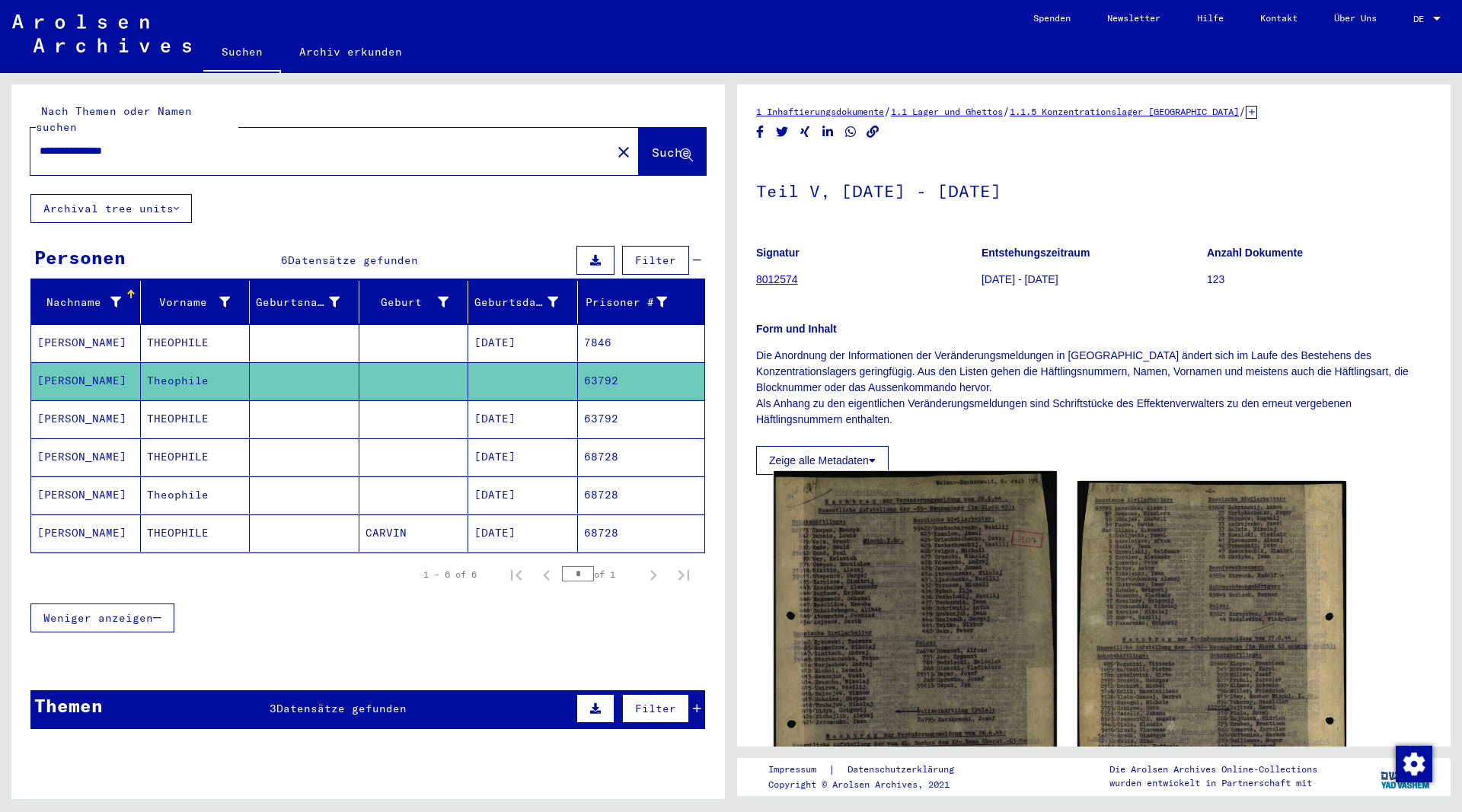
click at [977, 534] on img at bounding box center [914, 670] width 282 height 400
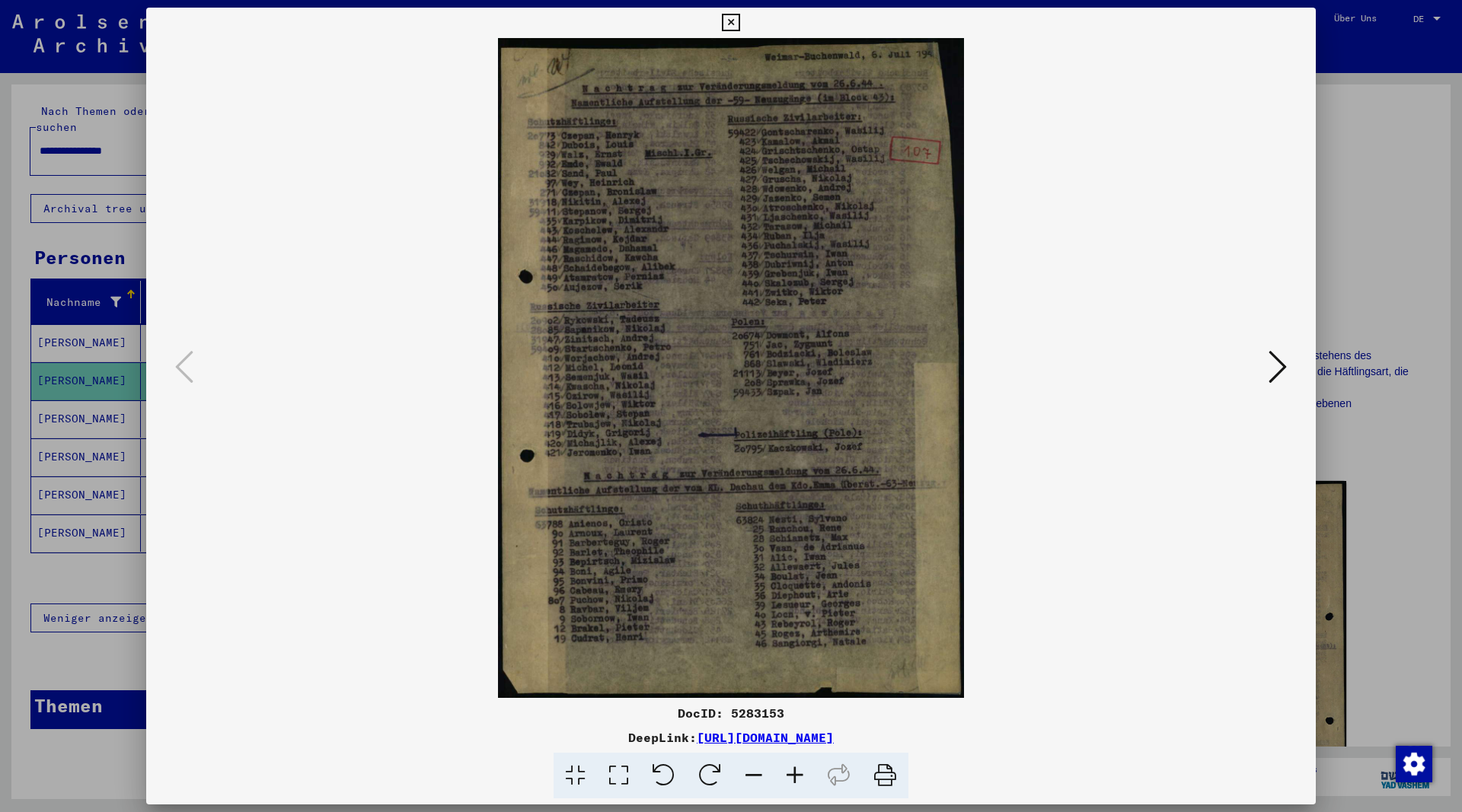
click at [803, 774] on icon at bounding box center [795, 775] width 41 height 46
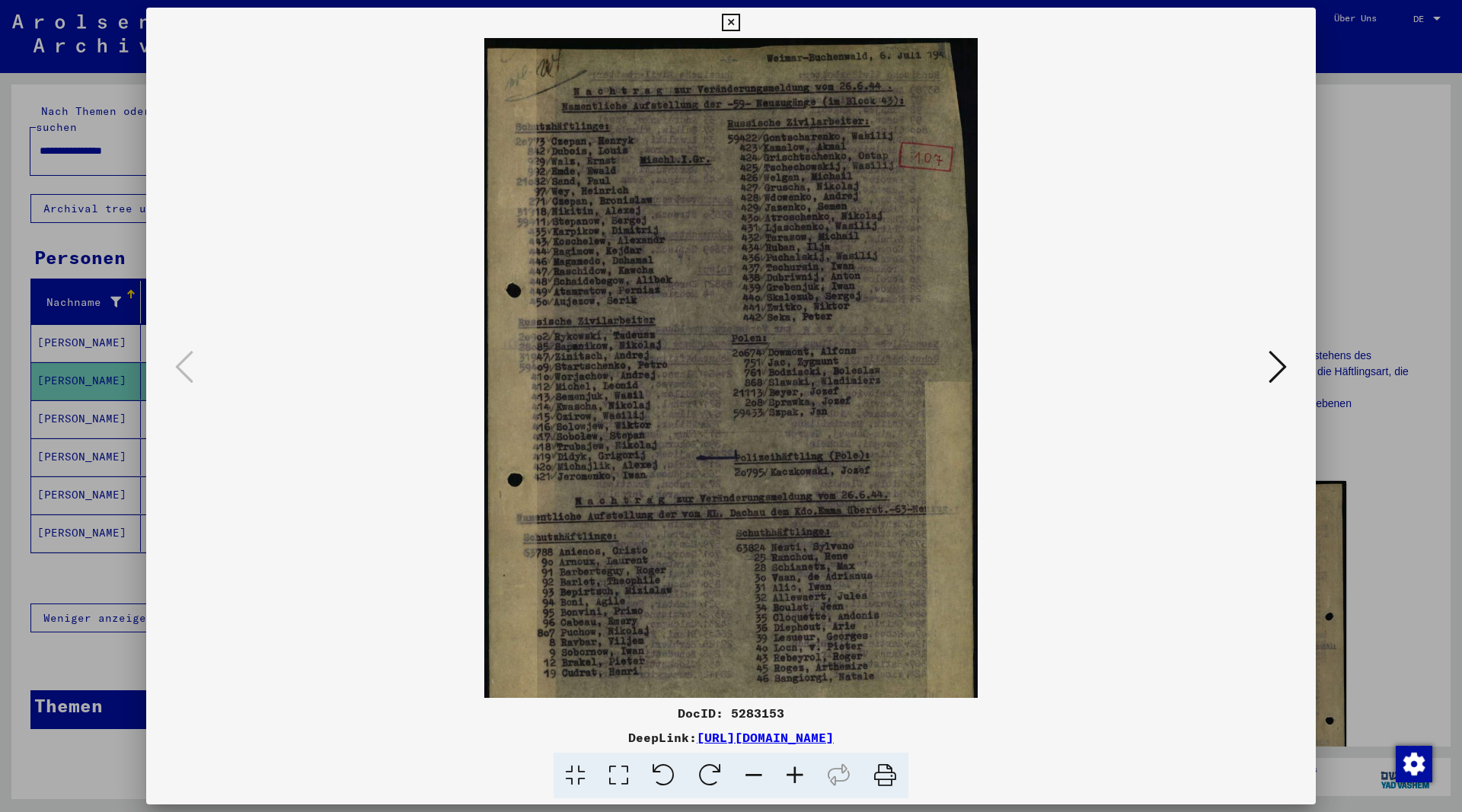
click at [1282, 371] on icon at bounding box center [1277, 366] width 19 height 37
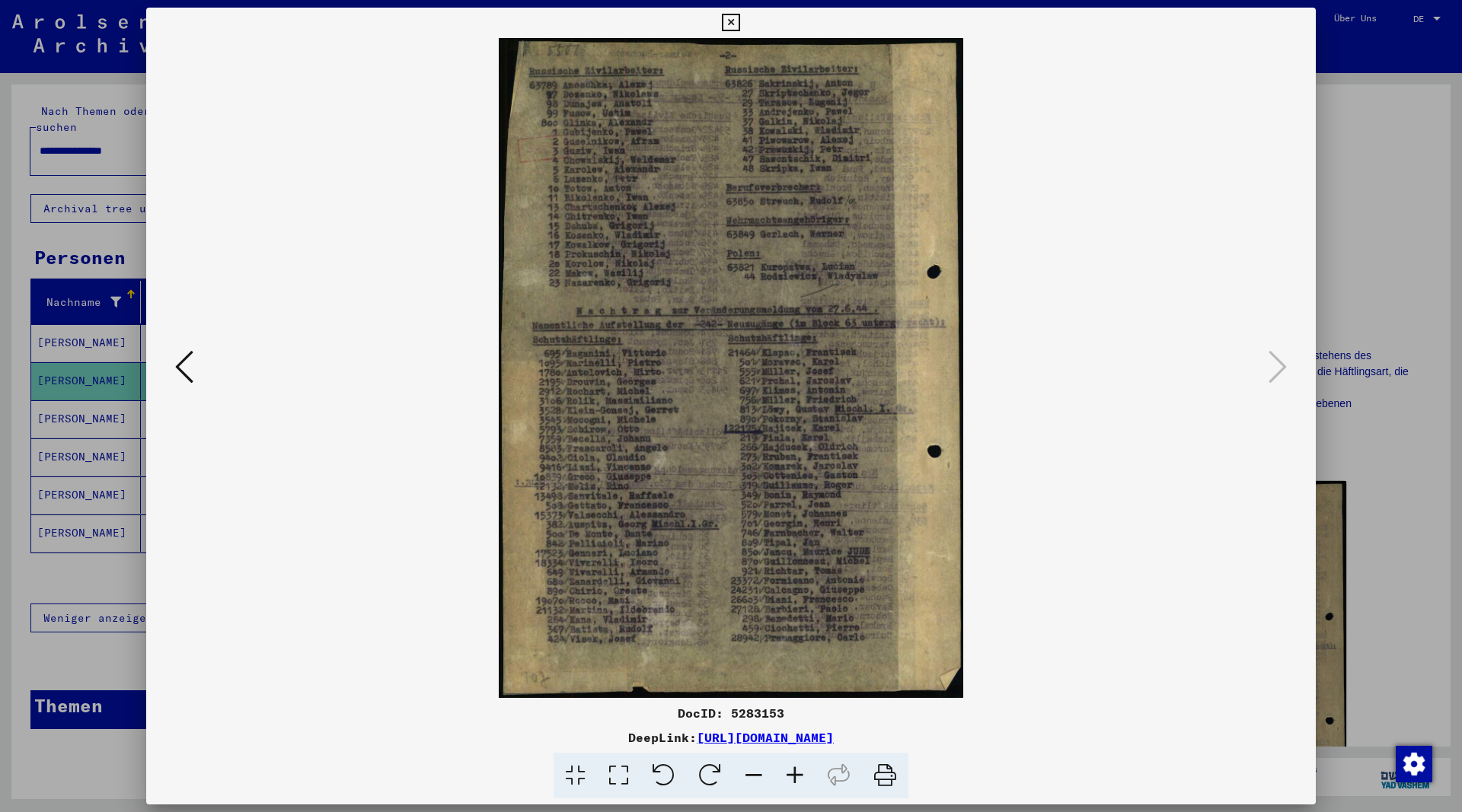
click at [177, 379] on icon at bounding box center [184, 366] width 19 height 37
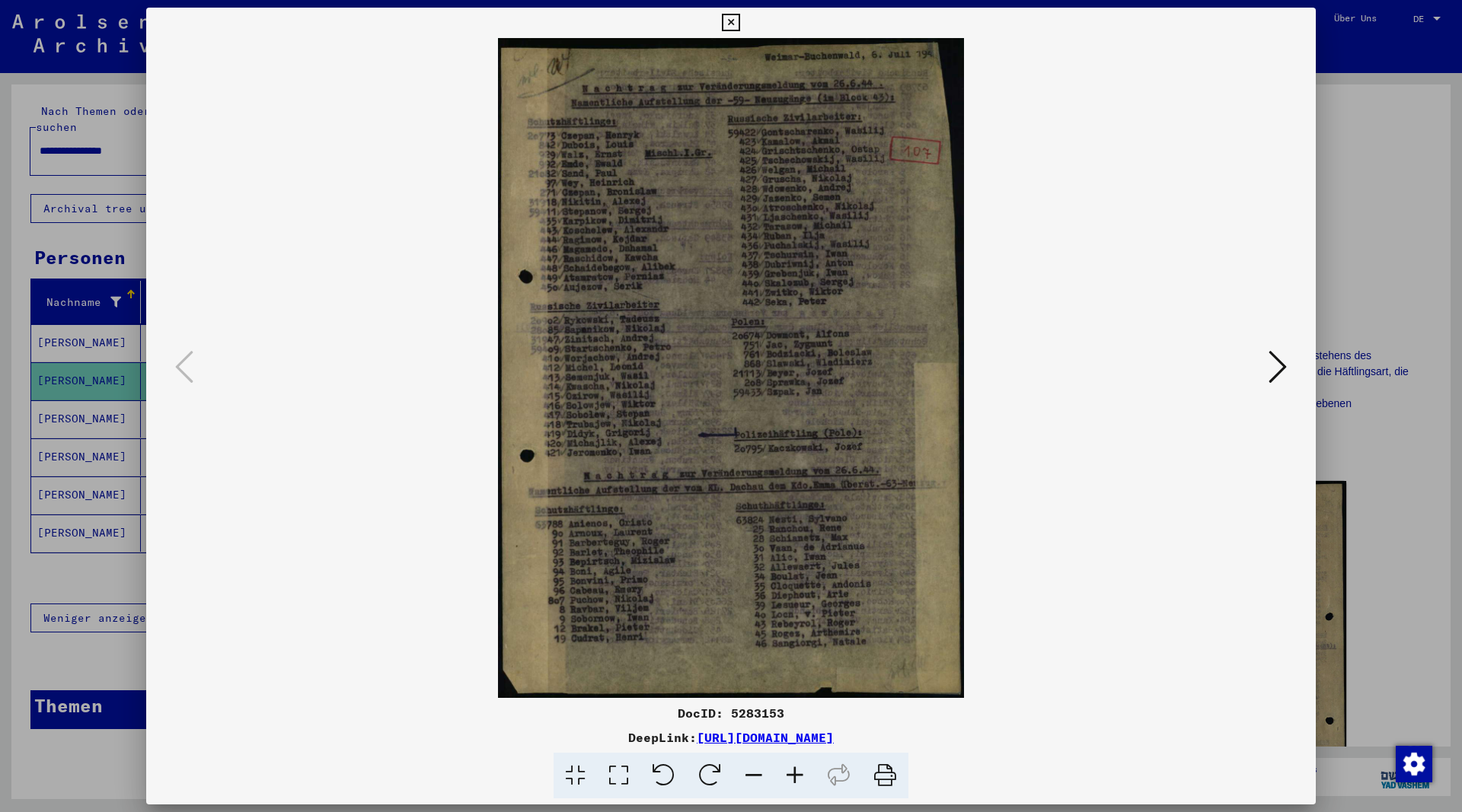
click at [1282, 370] on icon at bounding box center [1277, 366] width 19 height 37
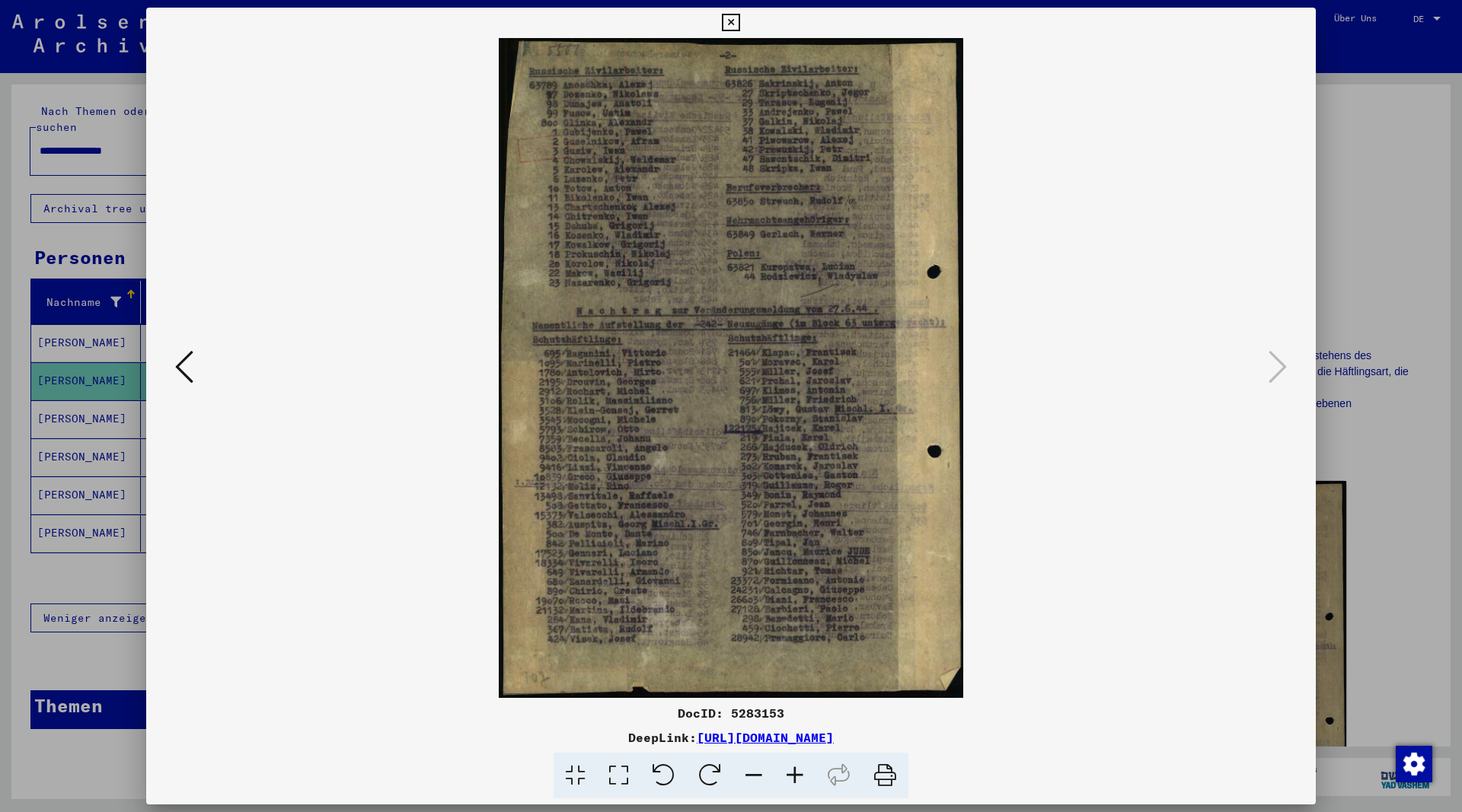
click at [181, 364] on icon at bounding box center [184, 366] width 19 height 37
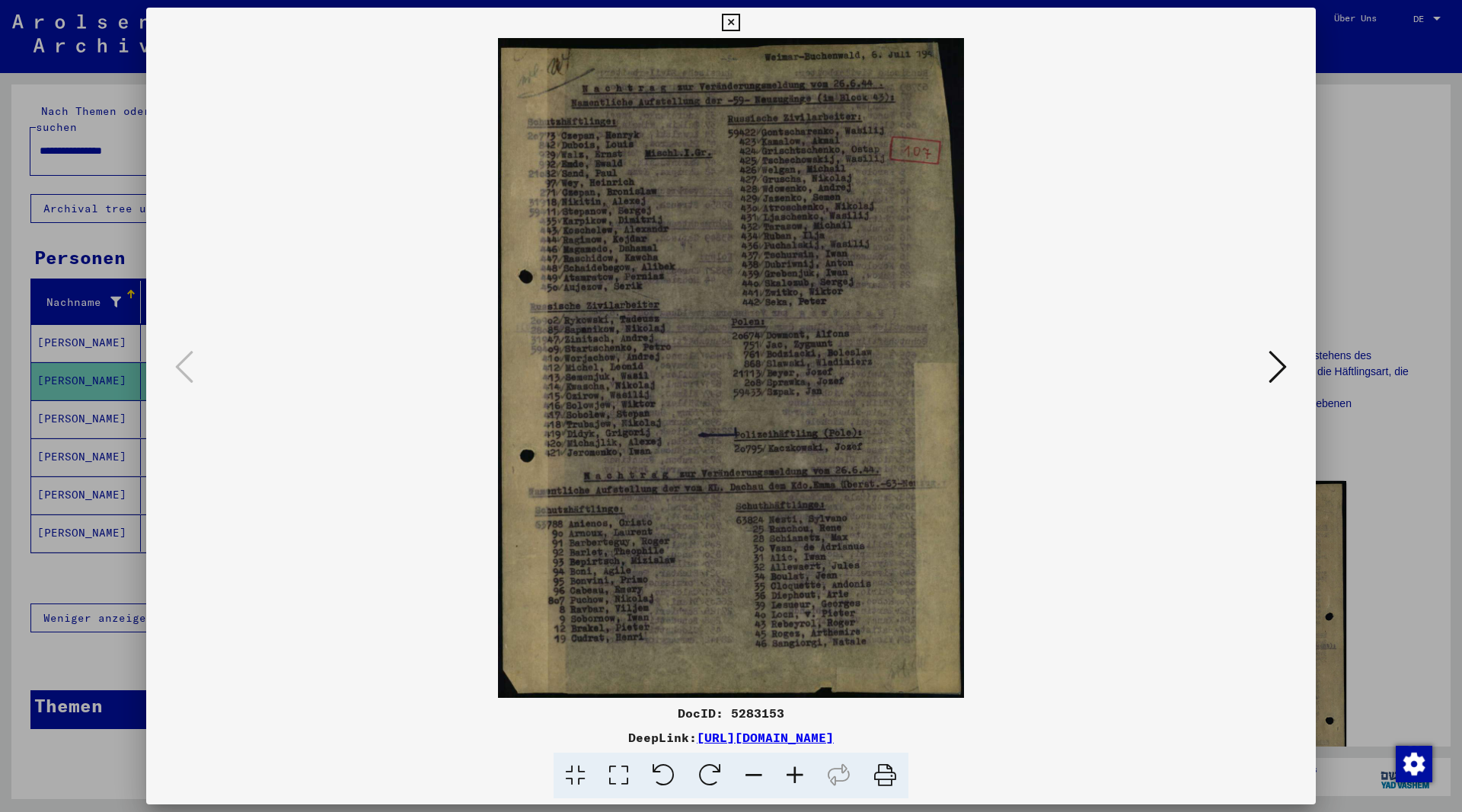
click at [1278, 374] on icon at bounding box center [1277, 366] width 19 height 37
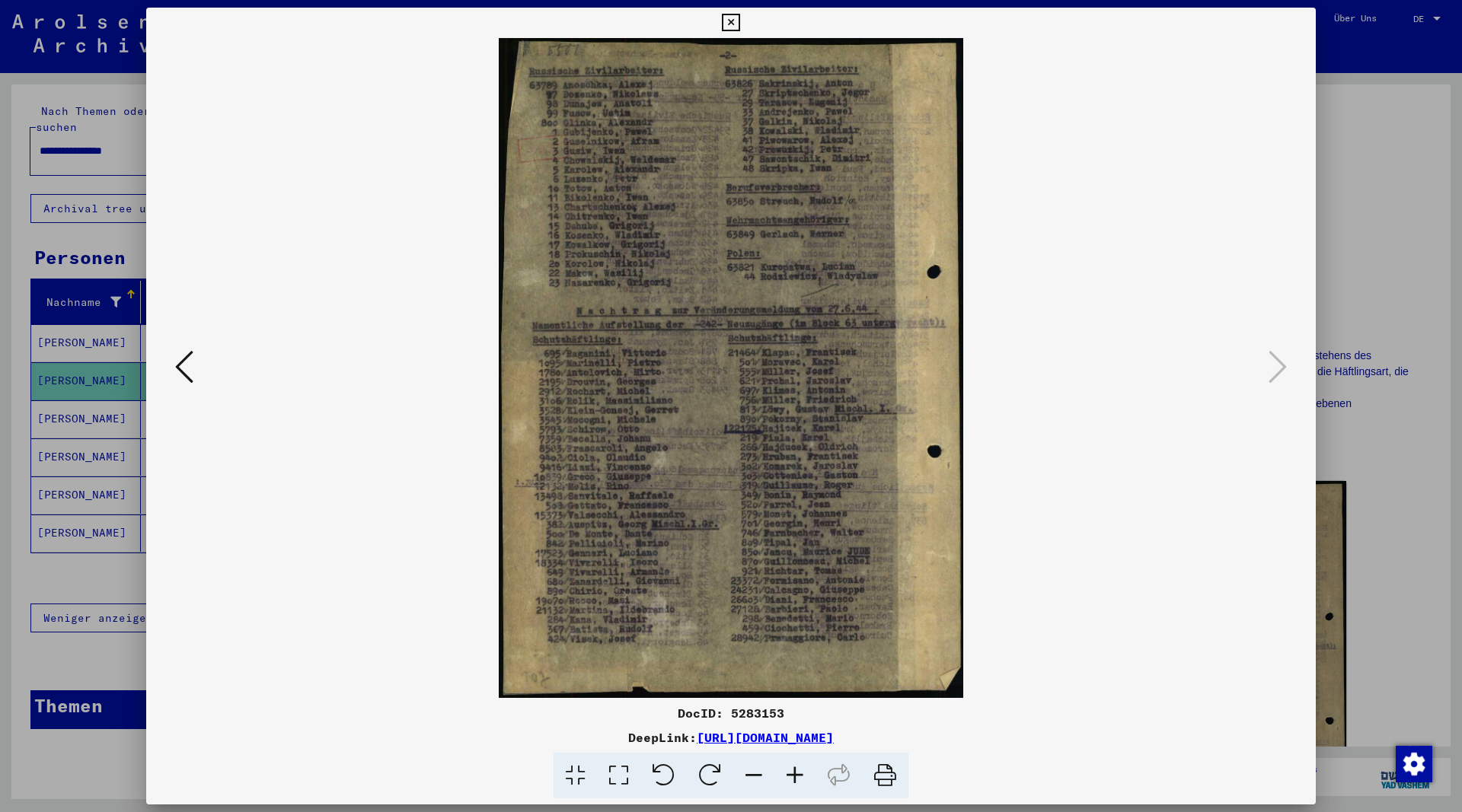
click at [182, 369] on icon at bounding box center [184, 366] width 19 height 37
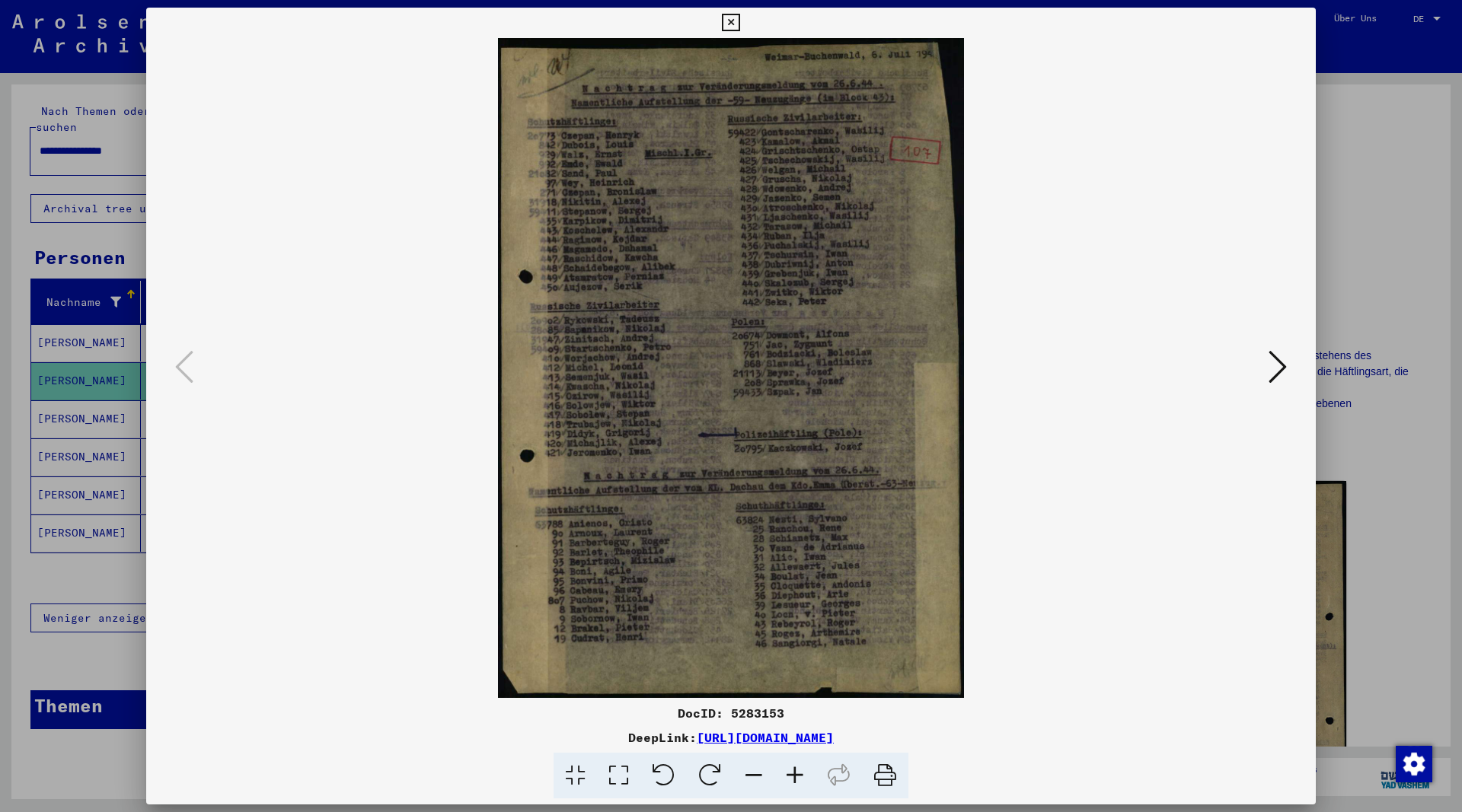
click at [1272, 376] on icon at bounding box center [1277, 366] width 19 height 37
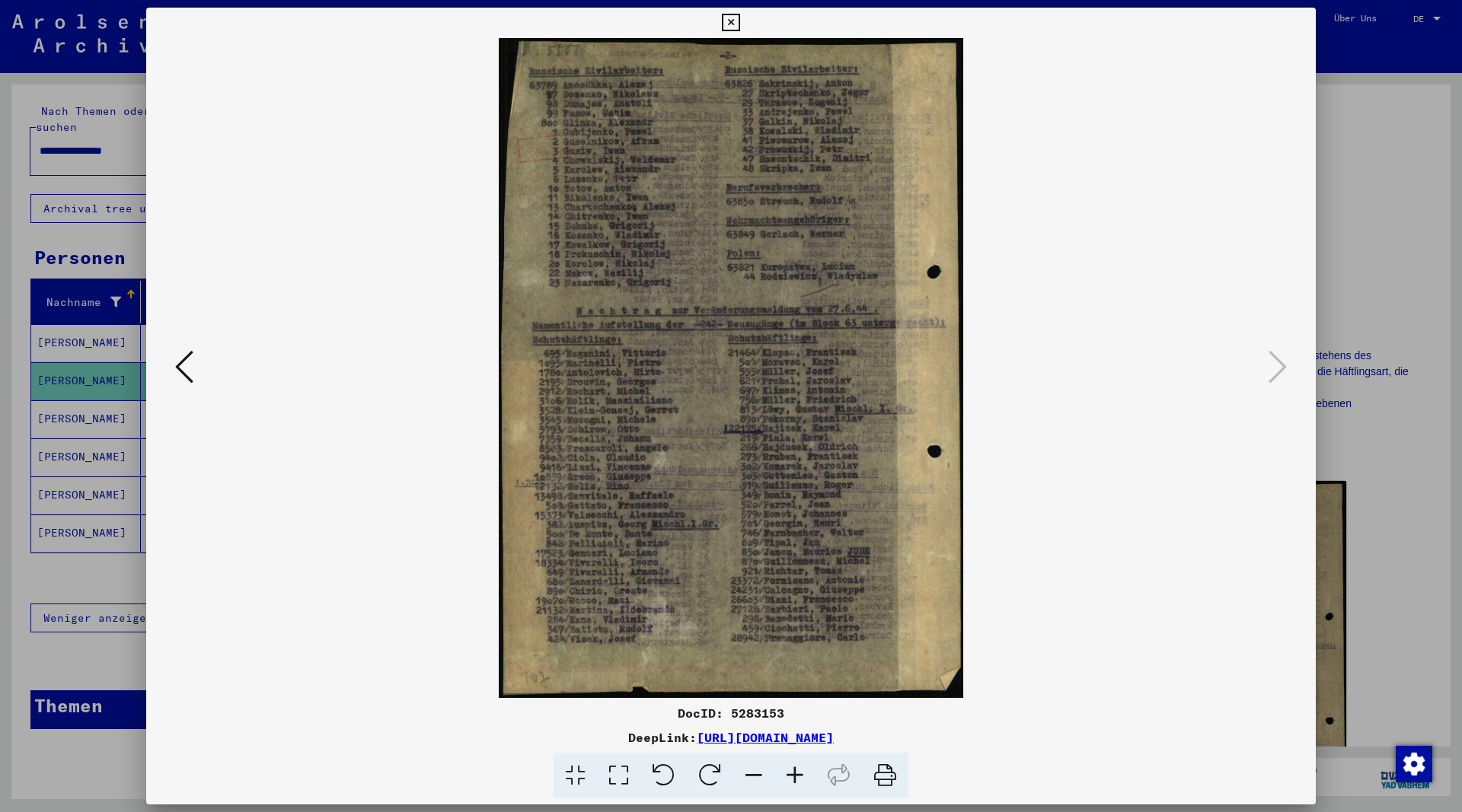
click at [183, 367] on icon at bounding box center [184, 366] width 19 height 37
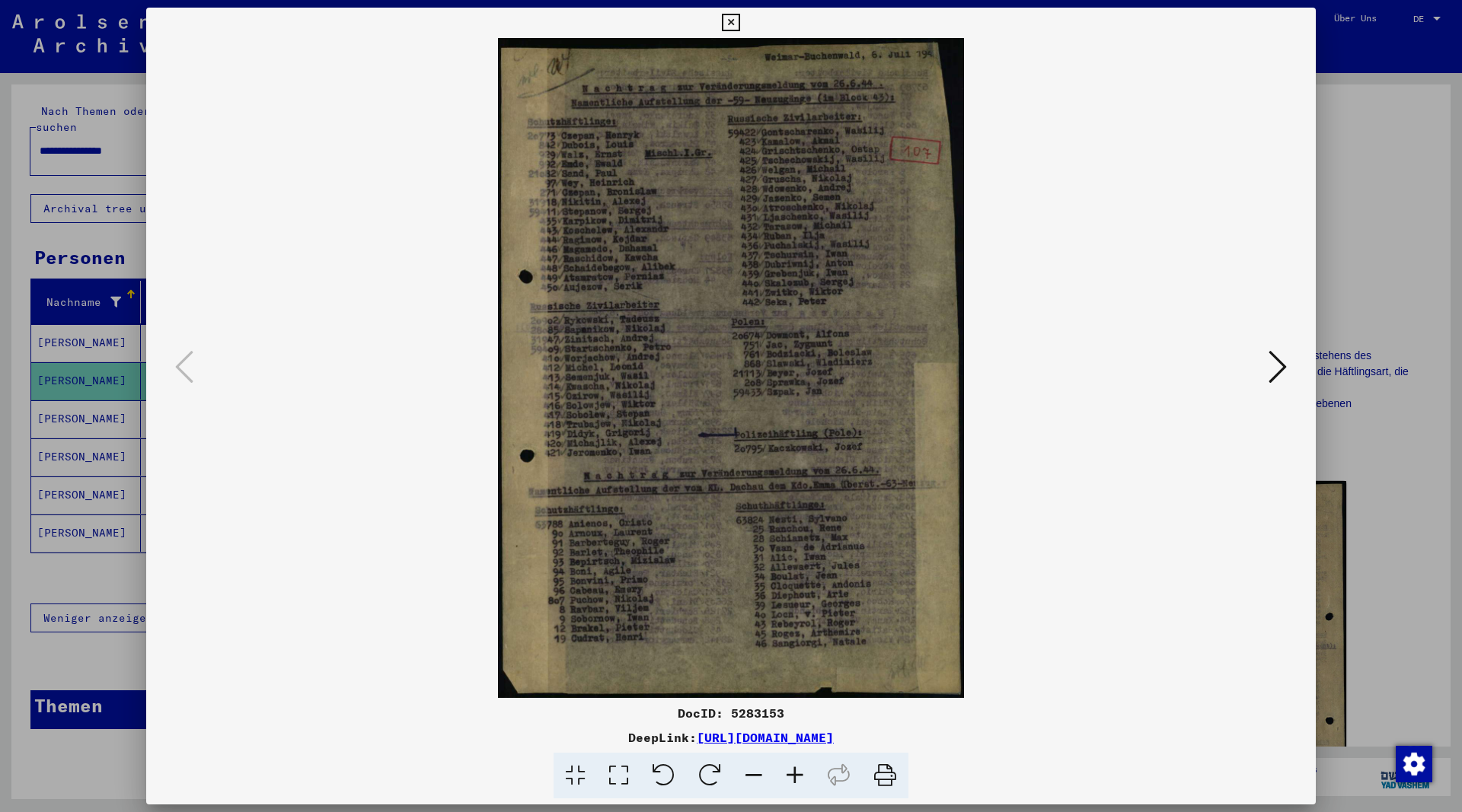
click at [796, 782] on icon at bounding box center [795, 775] width 41 height 46
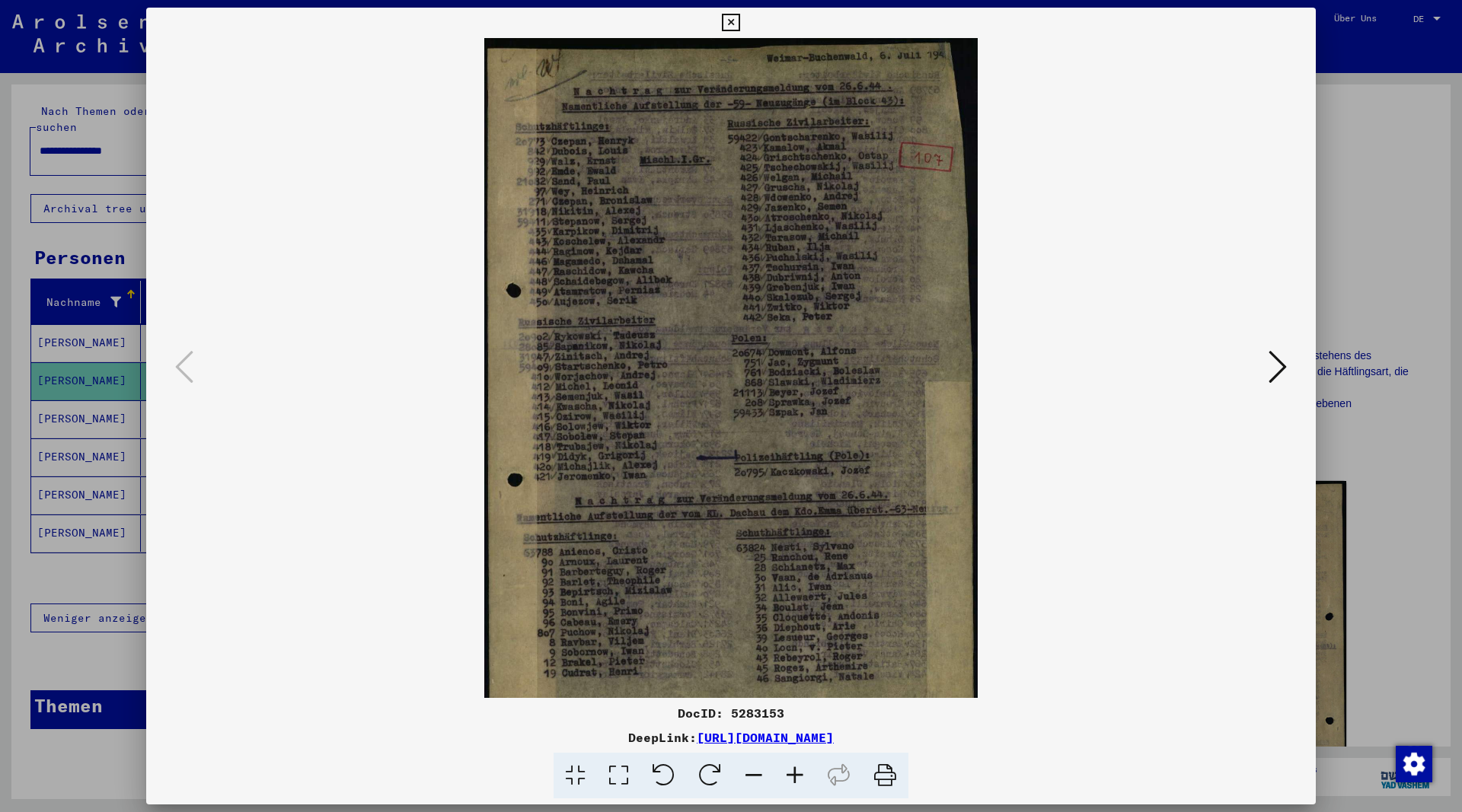
click at [796, 782] on icon at bounding box center [795, 775] width 41 height 46
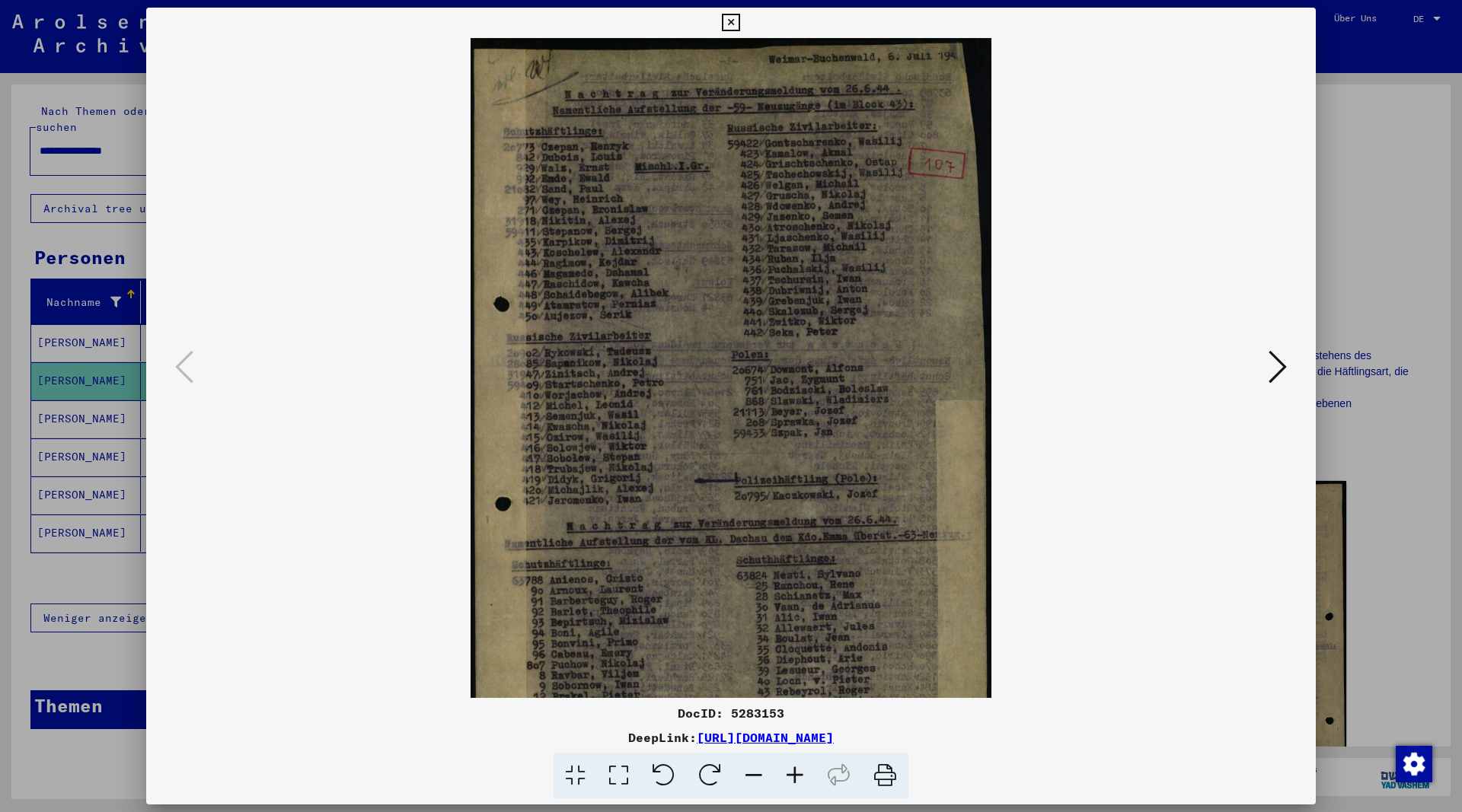
click at [796, 782] on icon at bounding box center [795, 775] width 41 height 46
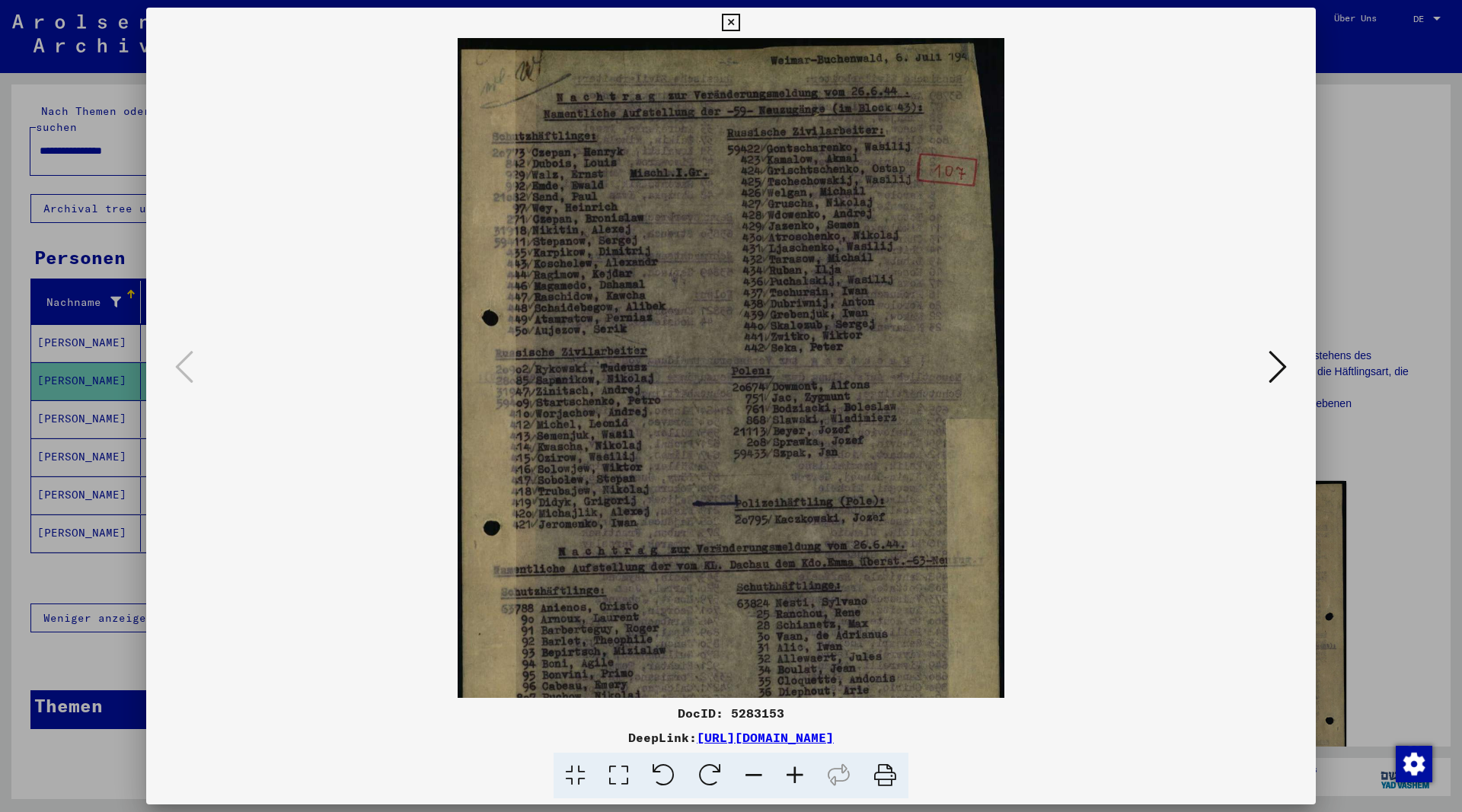
click at [796, 782] on icon at bounding box center [795, 775] width 41 height 46
click at [796, 781] on icon at bounding box center [795, 775] width 41 height 46
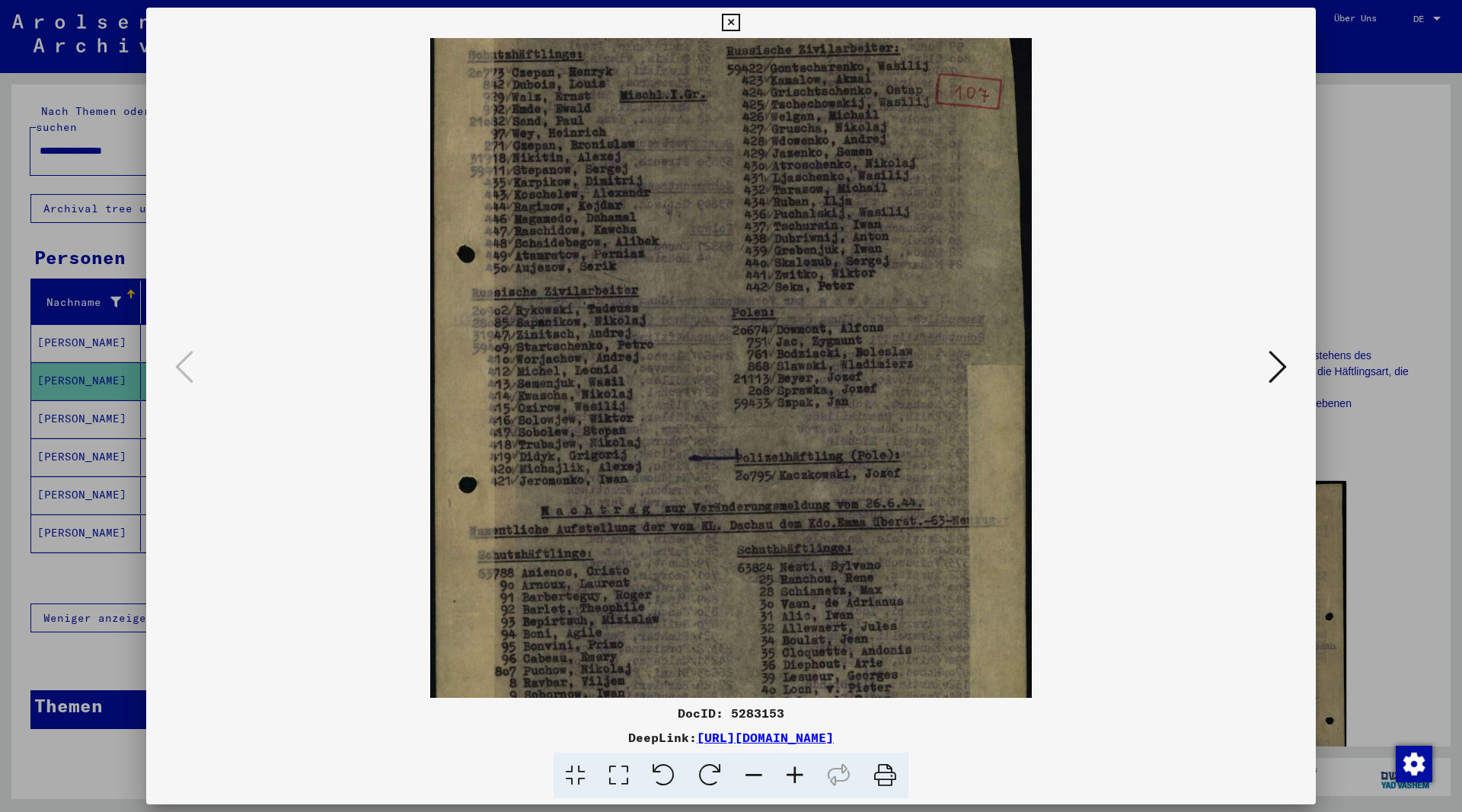
scroll to position [190, 0]
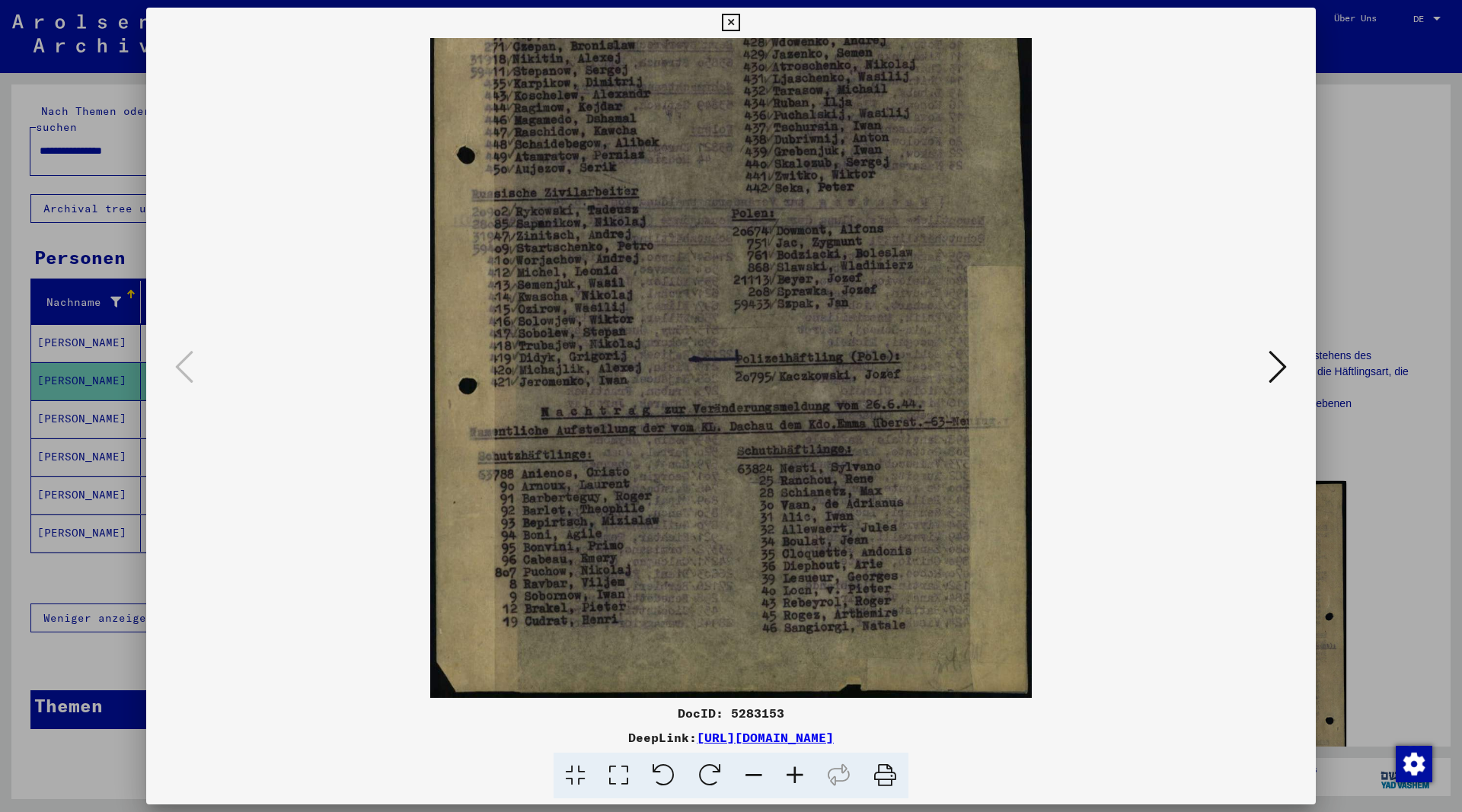
drag, startPoint x: 779, startPoint y: 599, endPoint x: 856, endPoint y: 306, distance: 302.9
click at [856, 306] on img at bounding box center [731, 272] width 600 height 849
click at [1280, 371] on icon at bounding box center [1277, 366] width 19 height 37
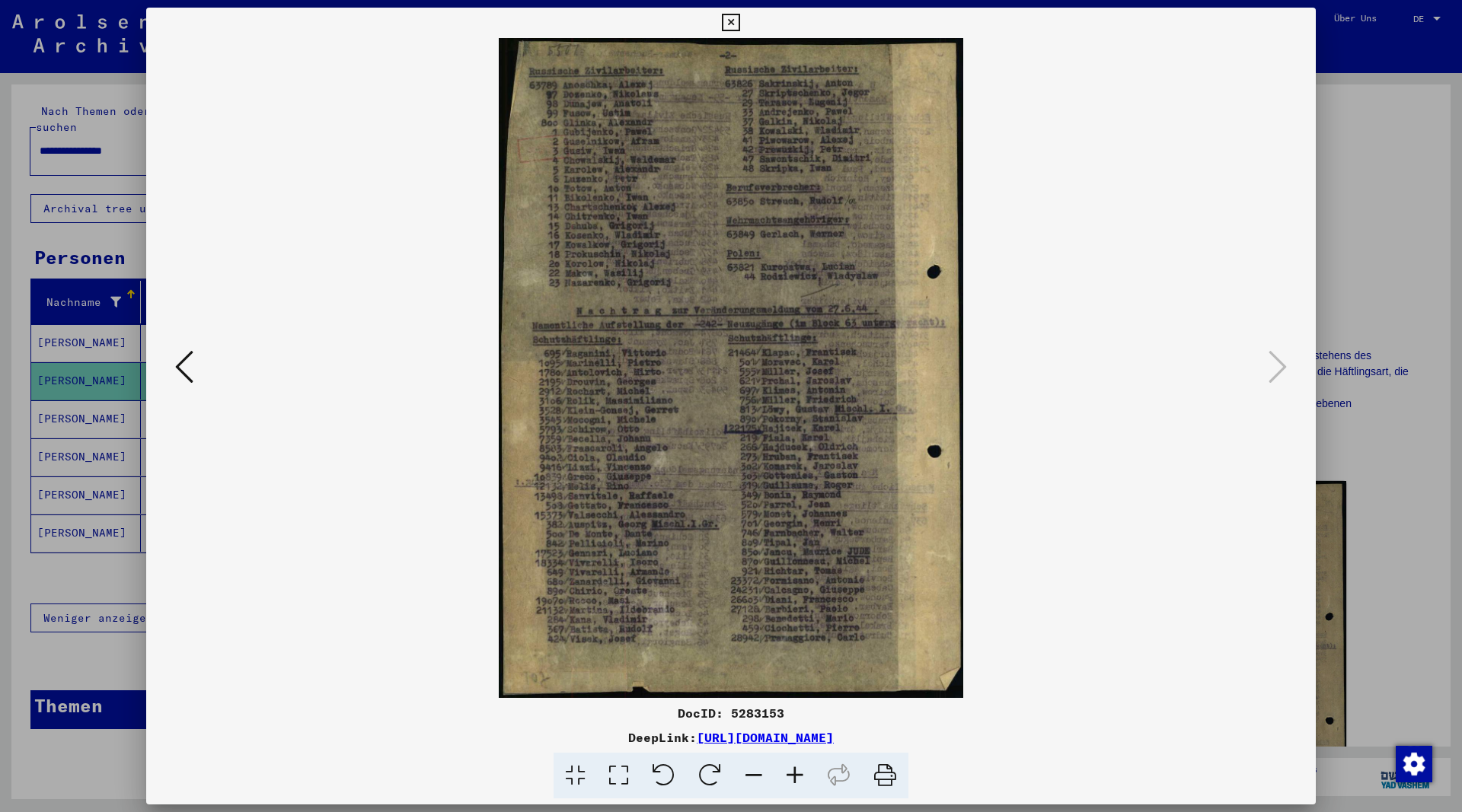
scroll to position [0, 0]
click at [794, 770] on icon at bounding box center [795, 775] width 41 height 46
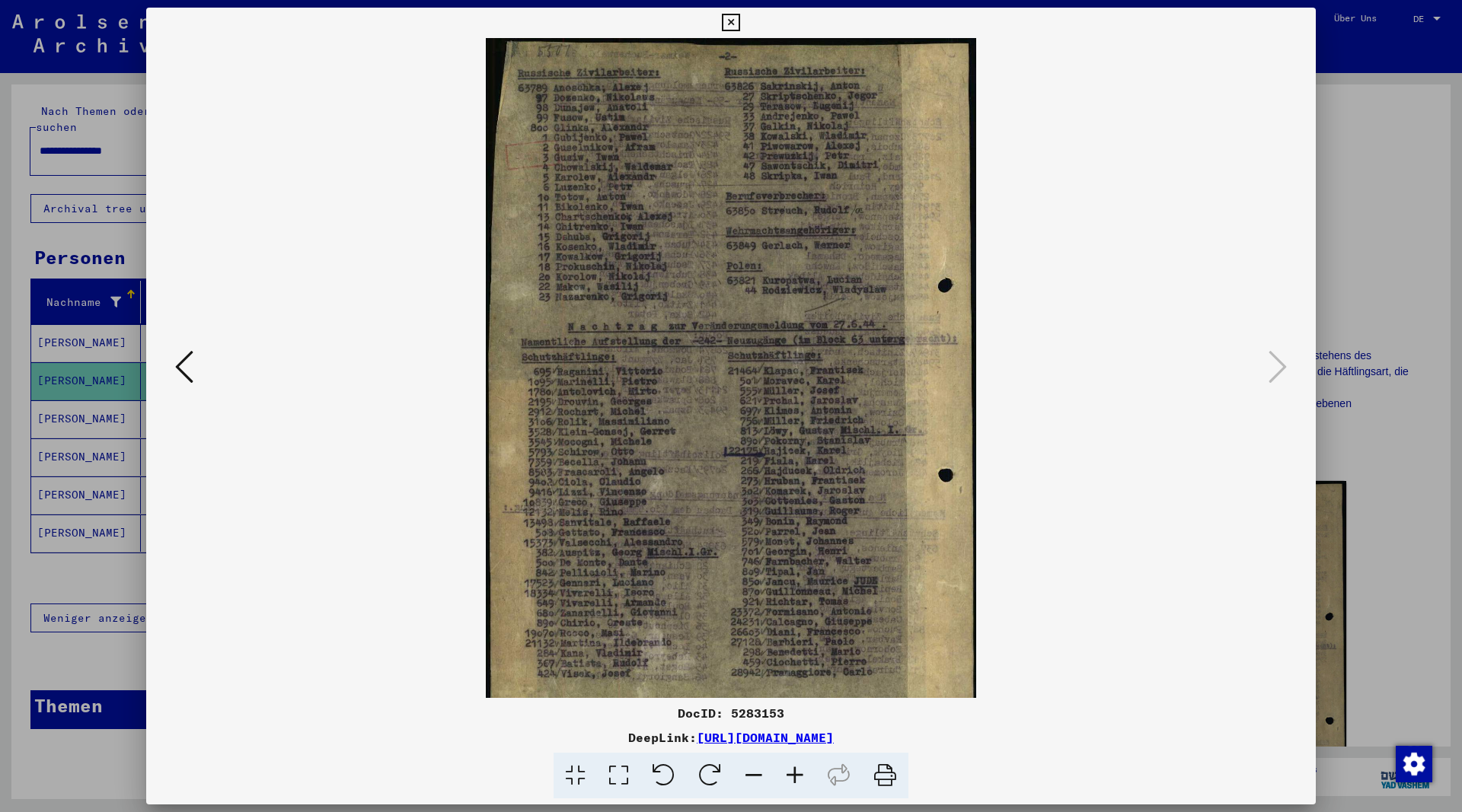
click at [794, 770] on icon at bounding box center [795, 775] width 41 height 46
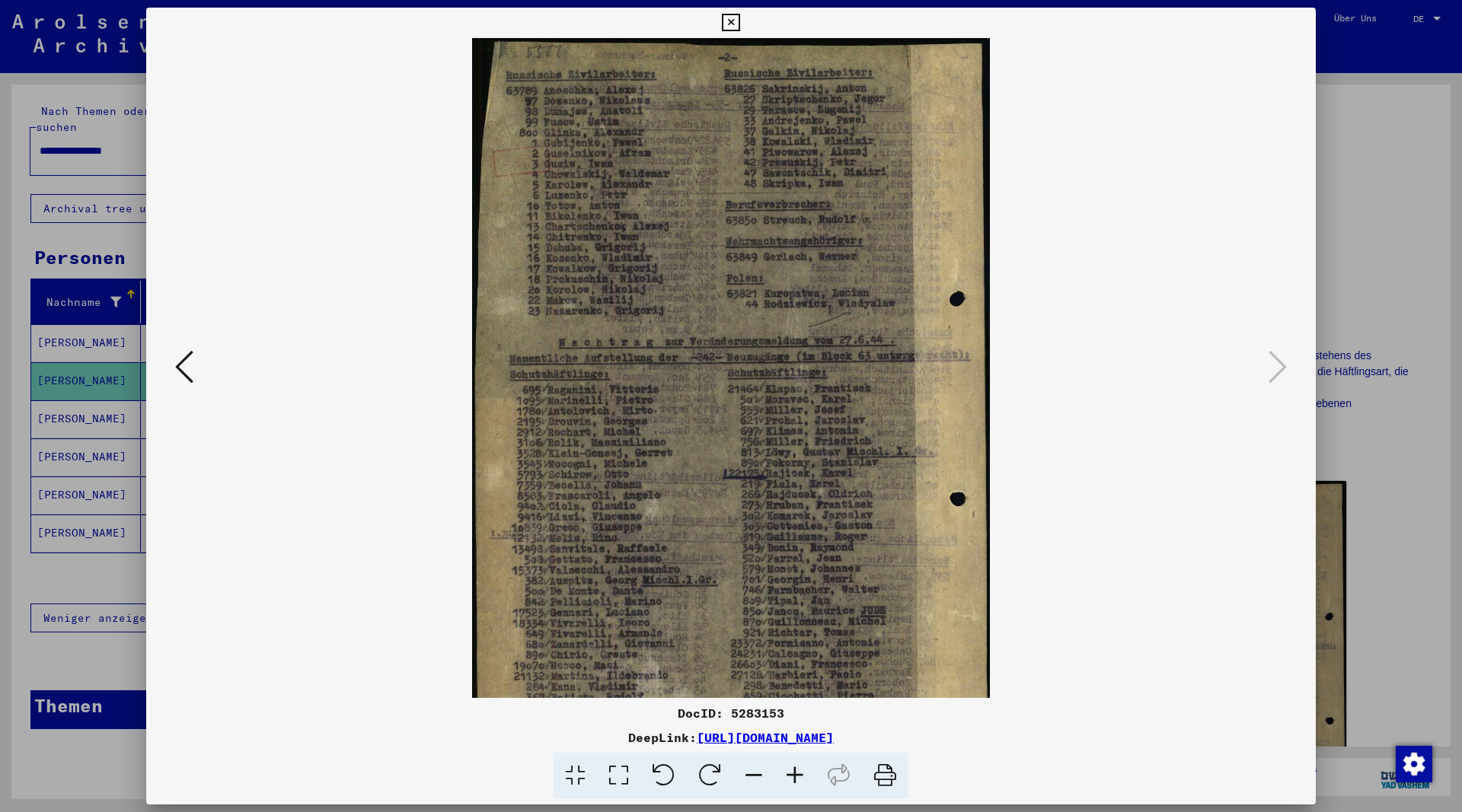
click at [794, 770] on icon at bounding box center [795, 775] width 41 height 46
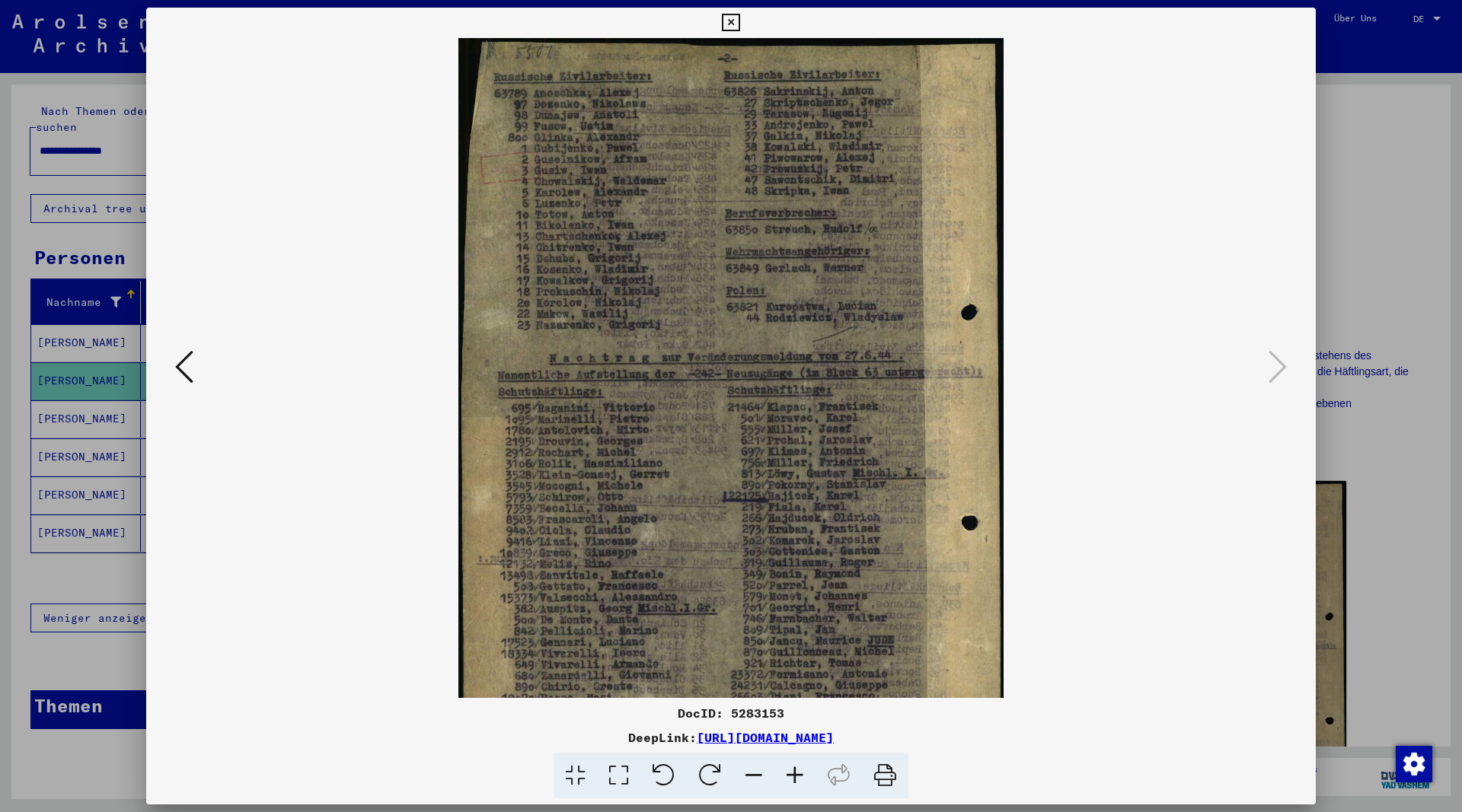
click at [794, 770] on icon at bounding box center [795, 775] width 41 height 46
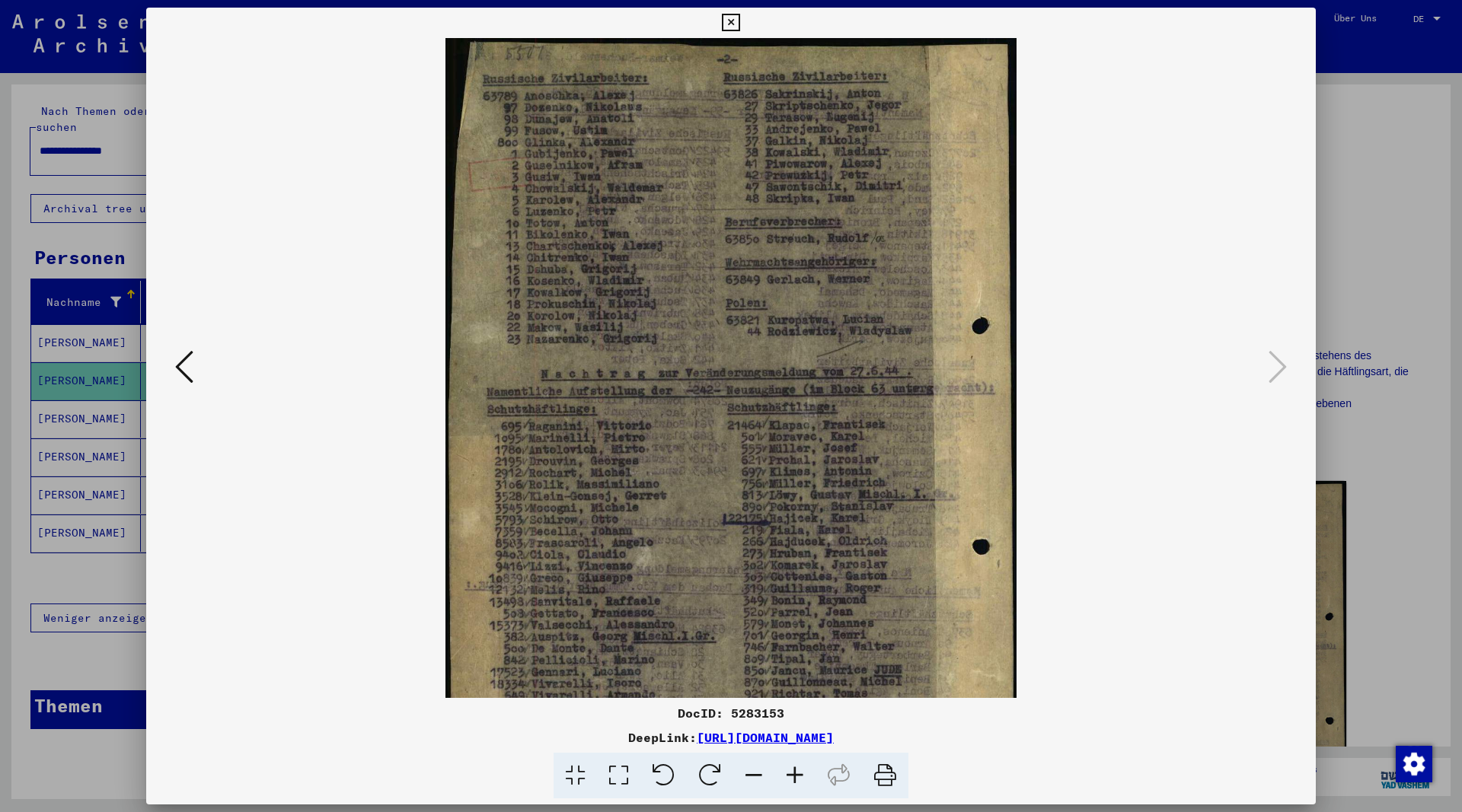
click at [796, 772] on icon at bounding box center [795, 775] width 41 height 46
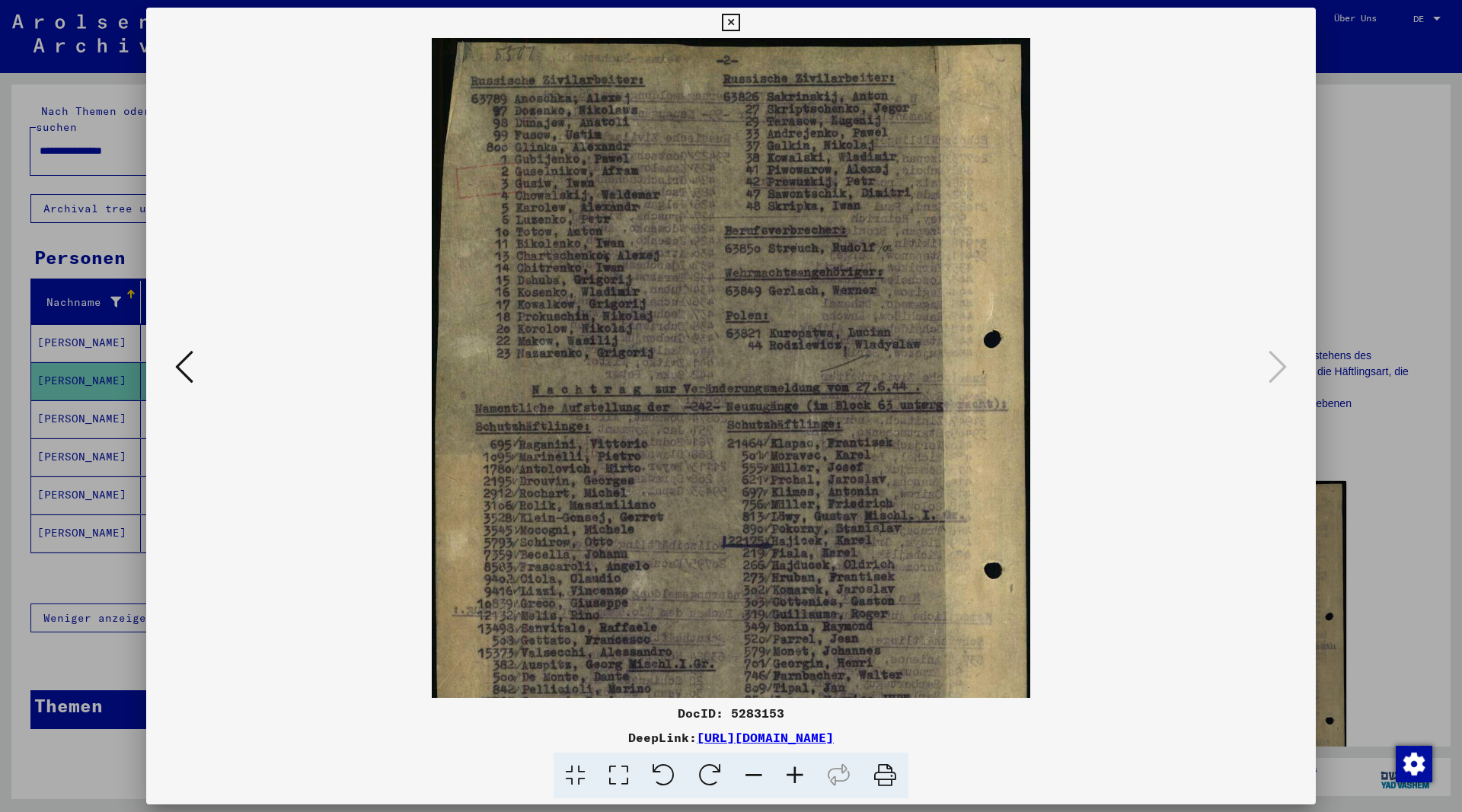
click at [796, 772] on icon at bounding box center [795, 775] width 41 height 46
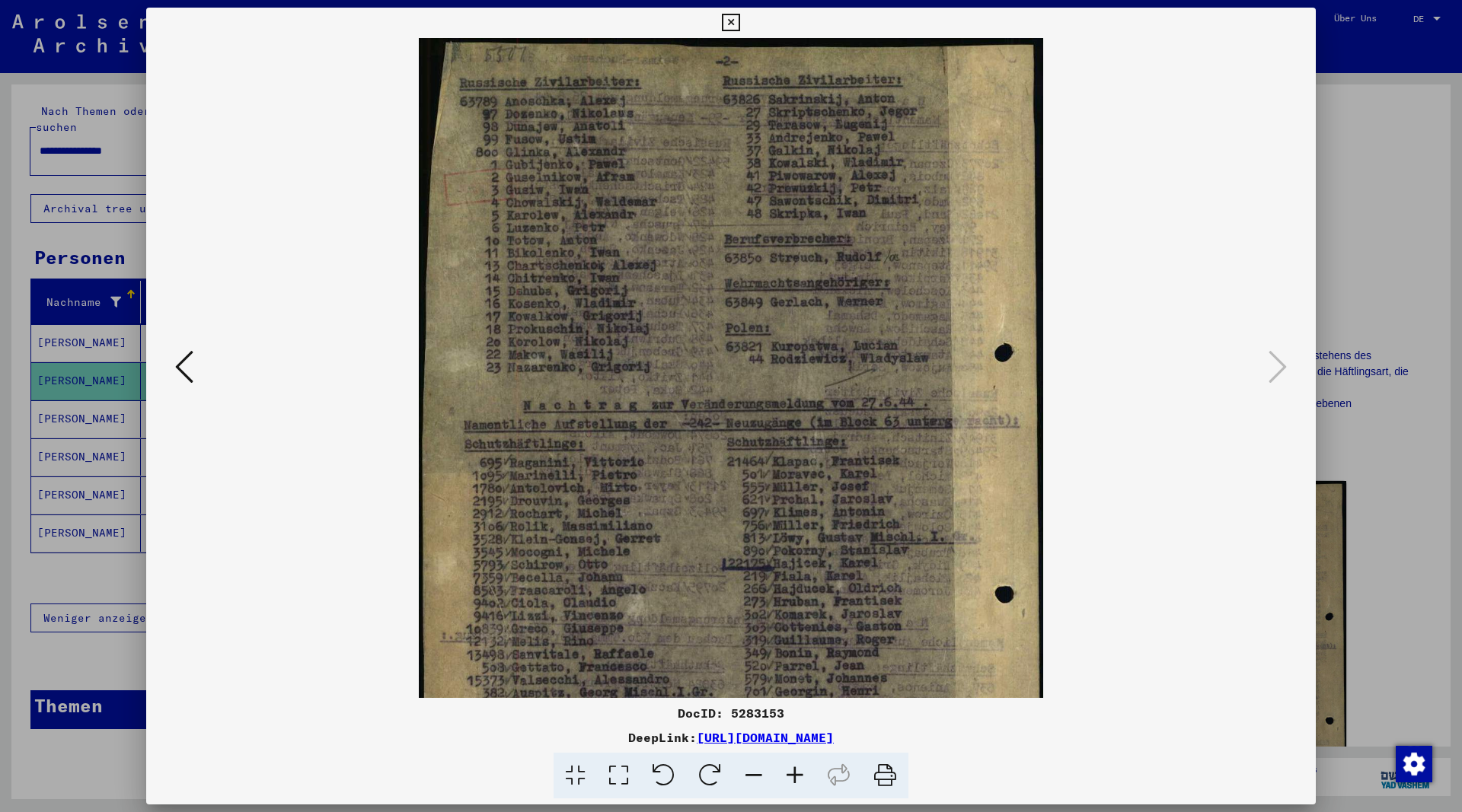
click at [796, 772] on icon at bounding box center [795, 775] width 41 height 46
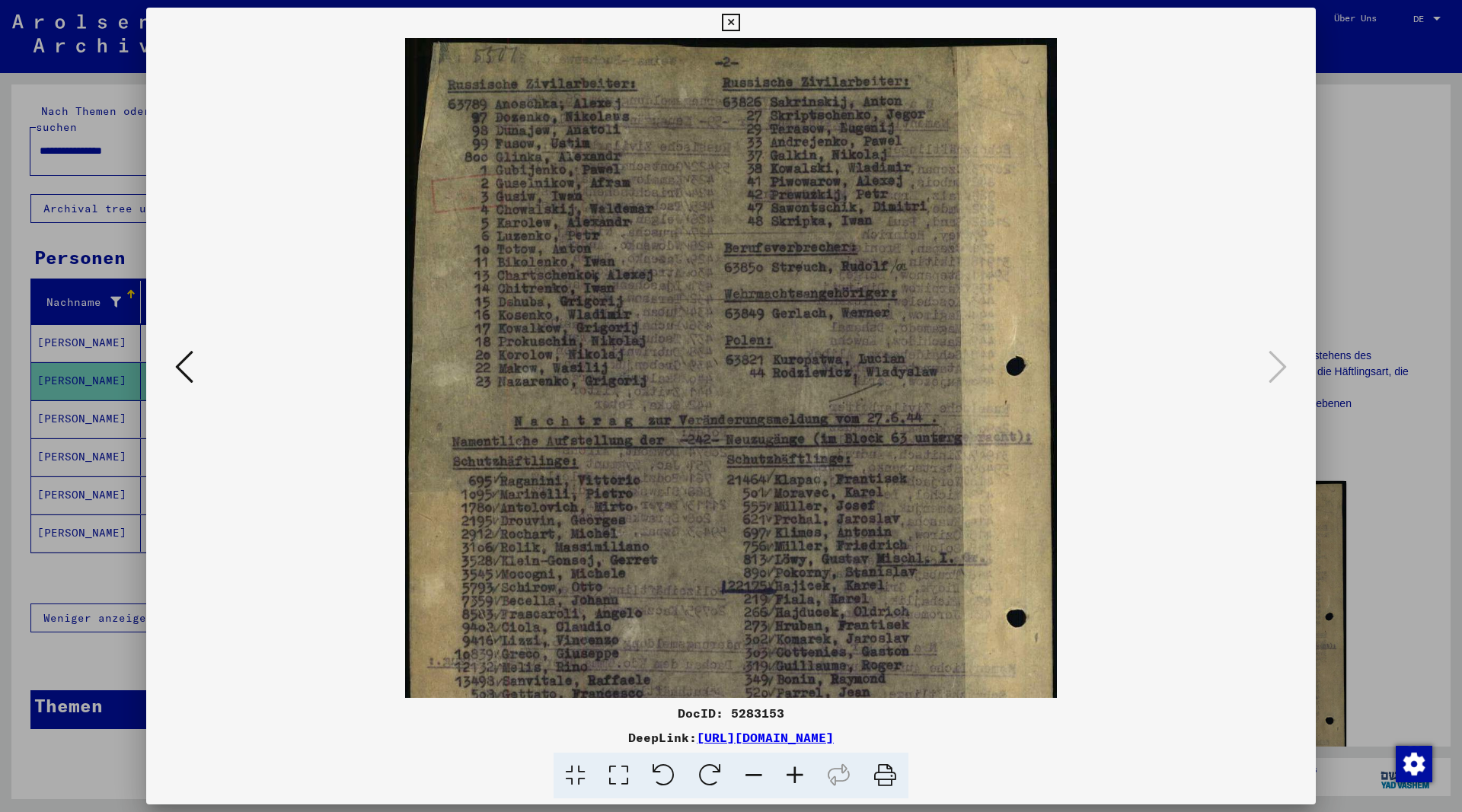
click at [796, 773] on icon at bounding box center [795, 775] width 41 height 46
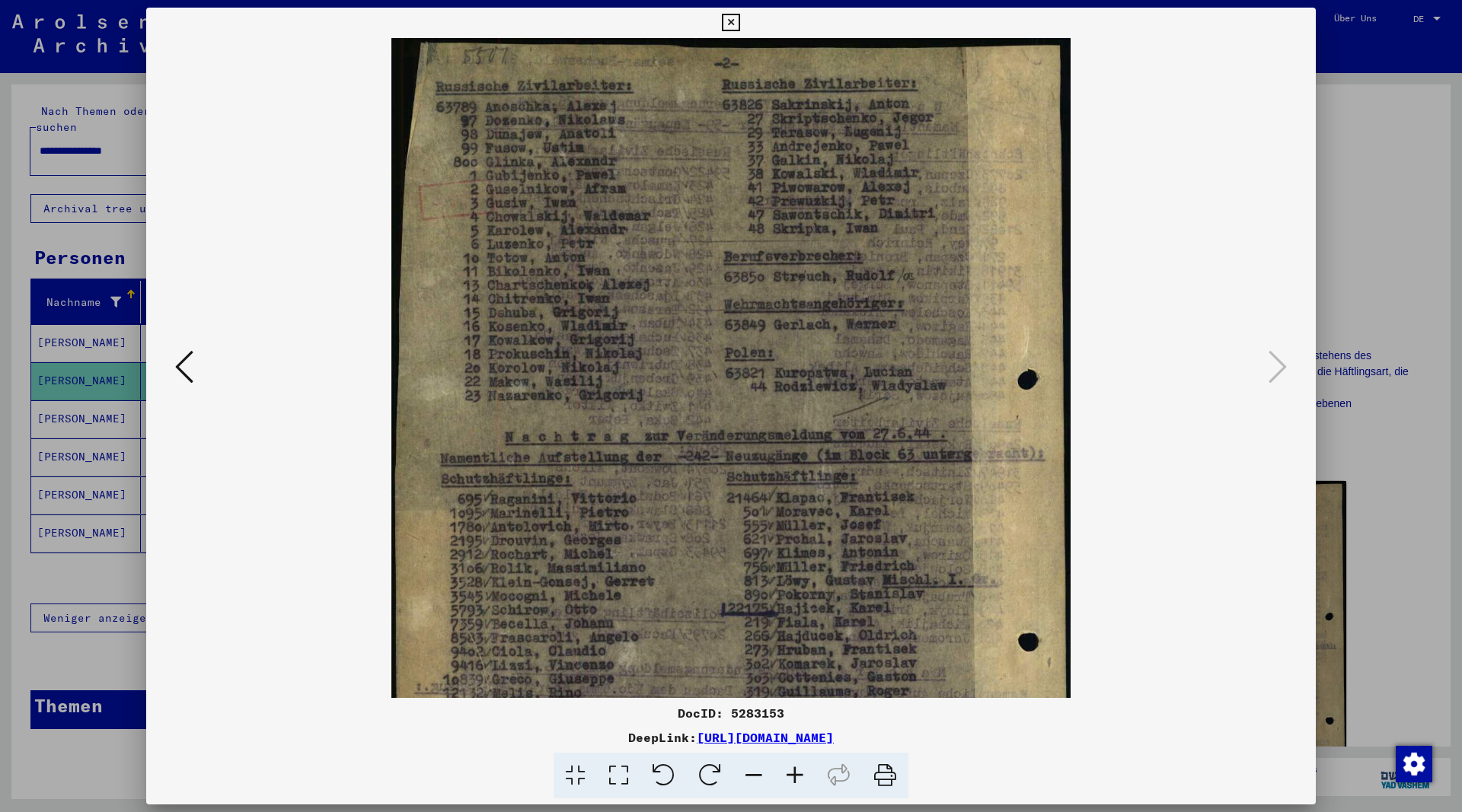
click at [796, 773] on icon at bounding box center [795, 775] width 41 height 46
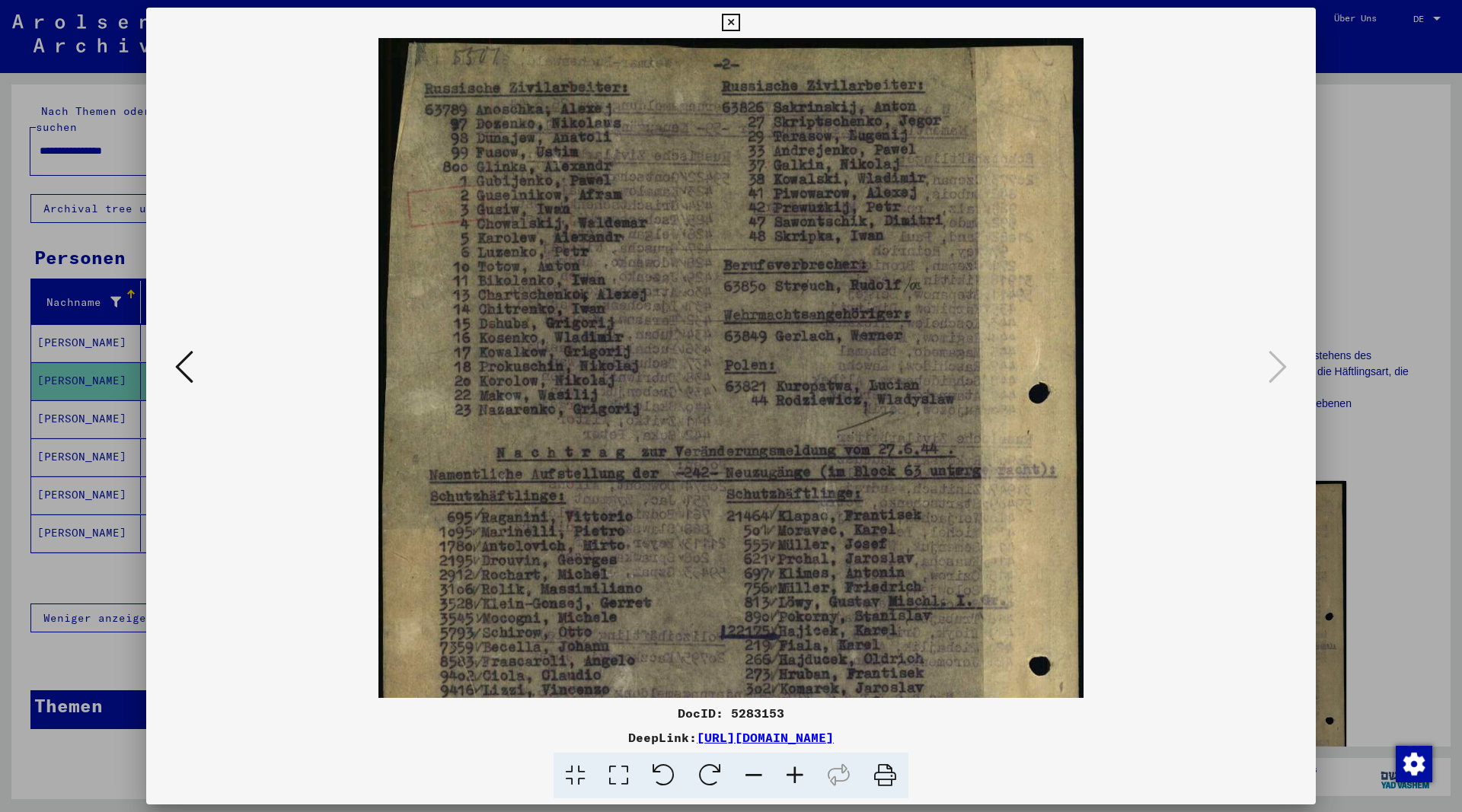
click at [796, 773] on icon at bounding box center [795, 775] width 41 height 46
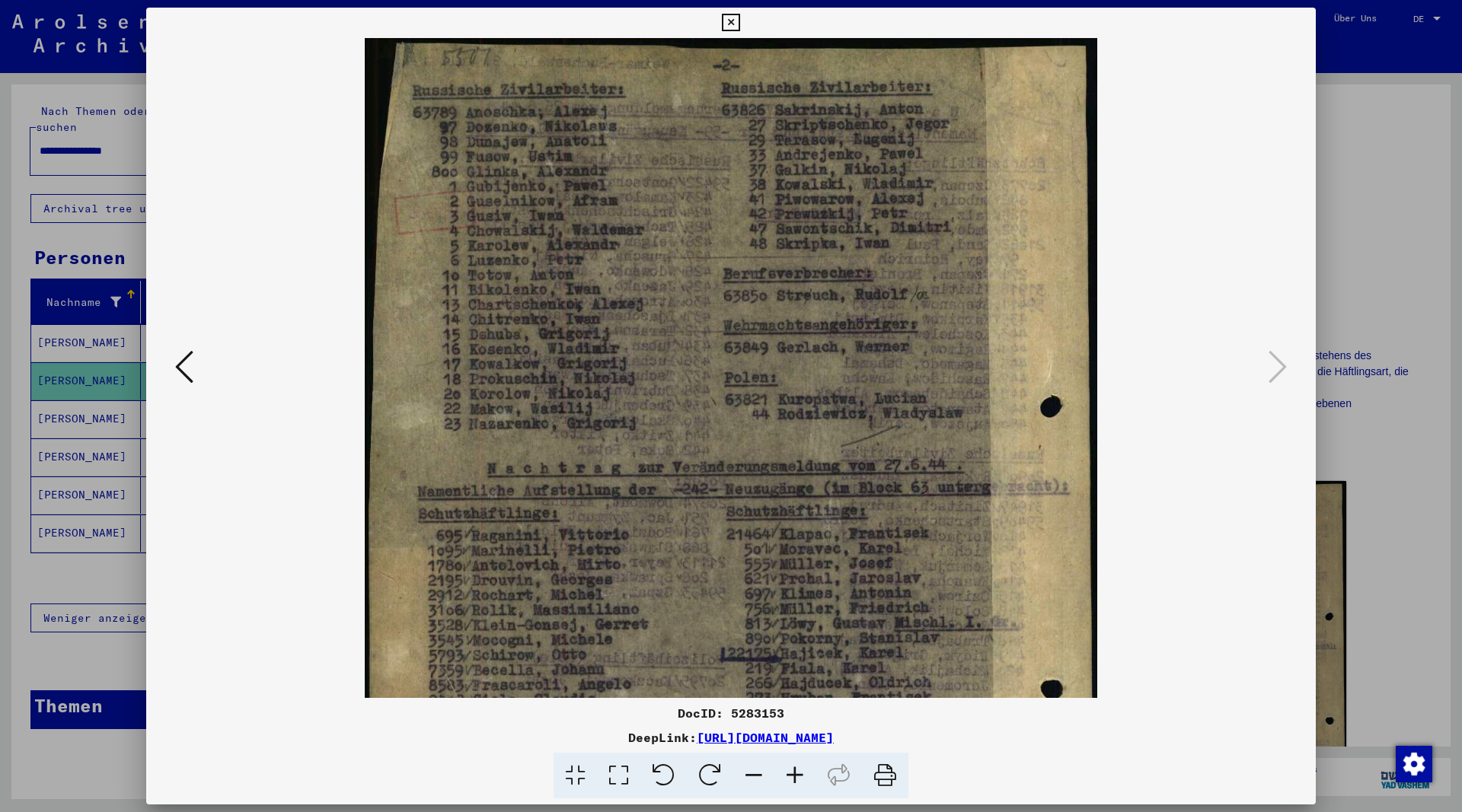
click at [796, 773] on icon at bounding box center [795, 775] width 41 height 46
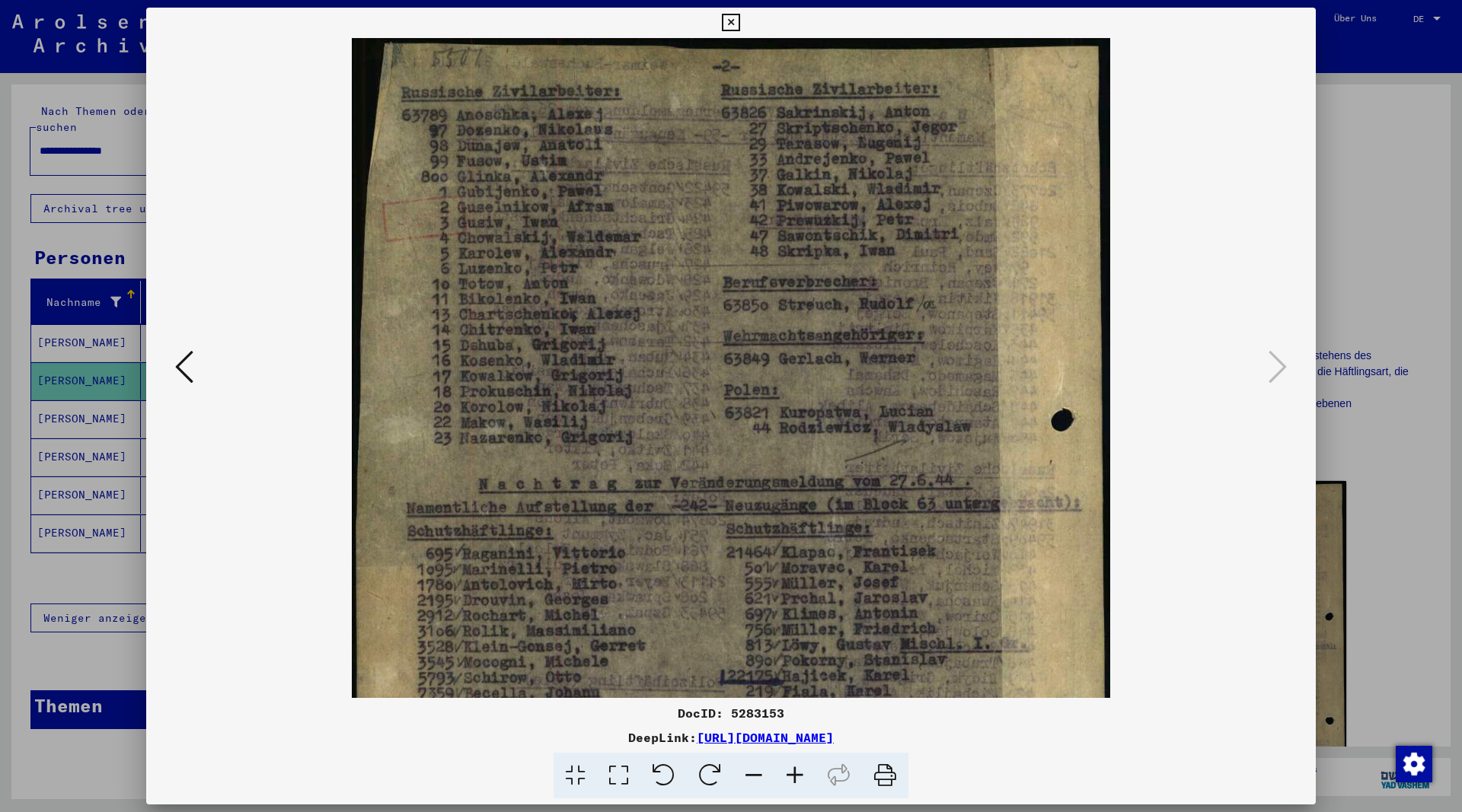
click at [796, 775] on icon at bounding box center [795, 775] width 41 height 46
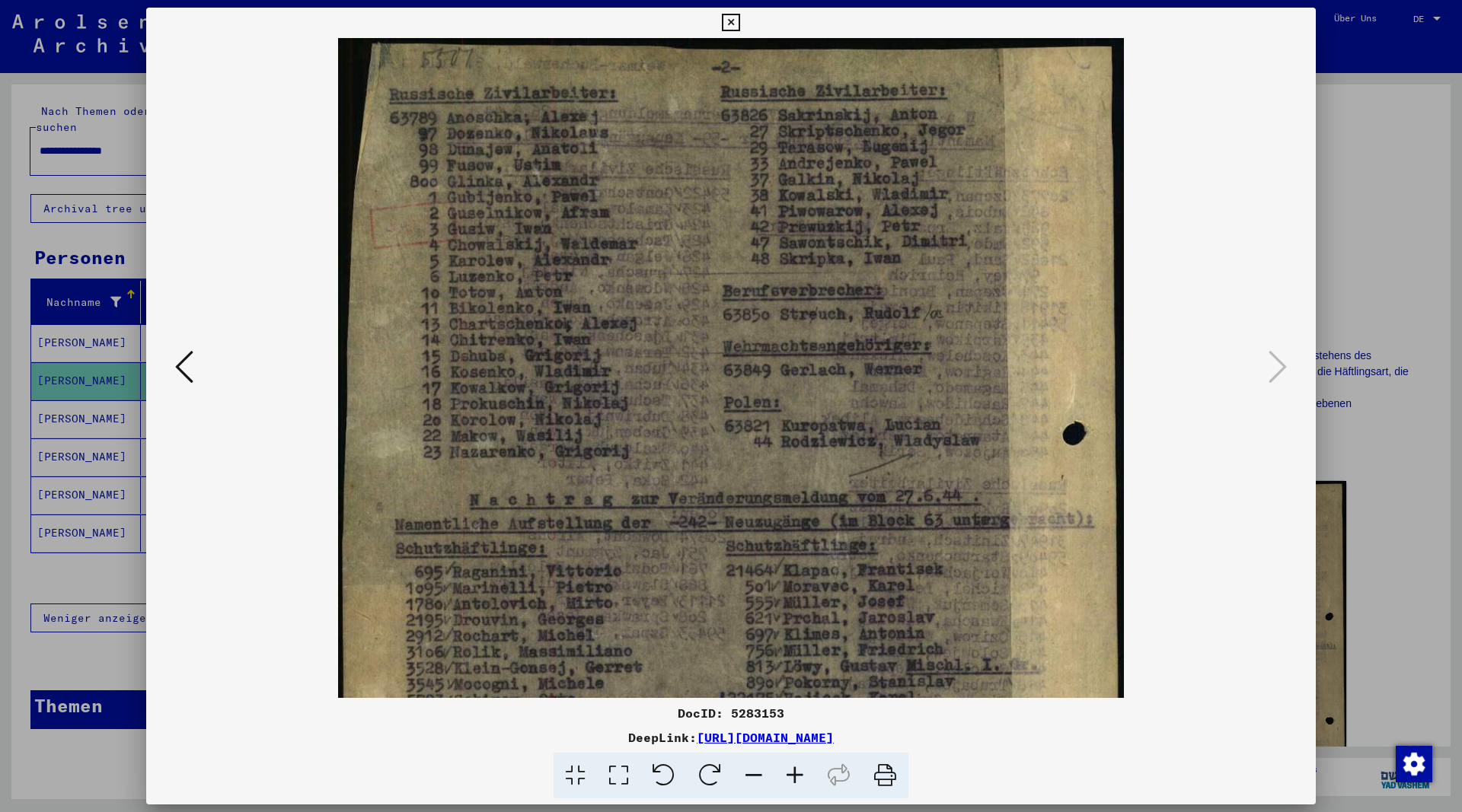
click at [197, 365] on viewer-one-image at bounding box center [731, 368] width 1066 height 660
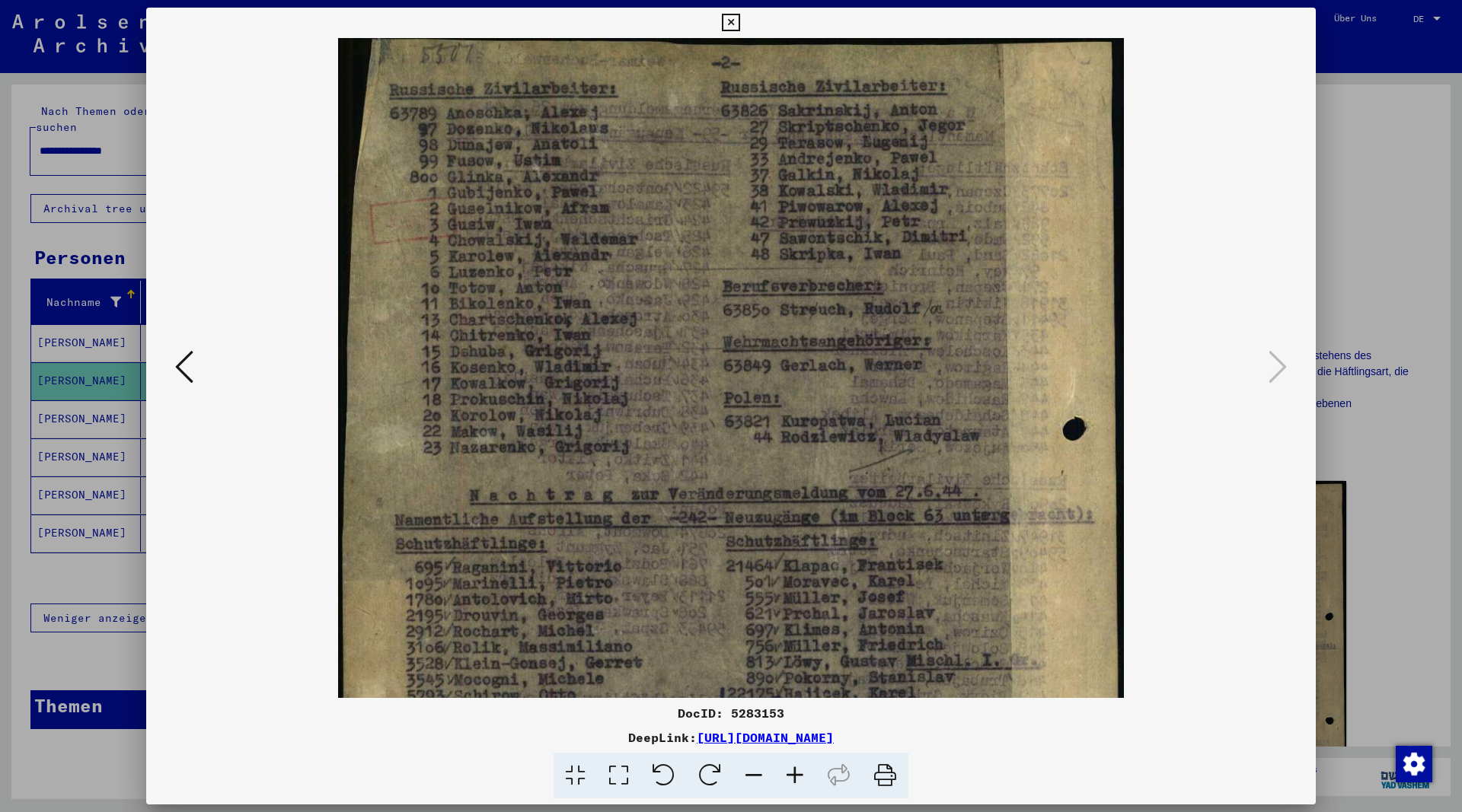
click at [178, 368] on icon at bounding box center [184, 366] width 19 height 37
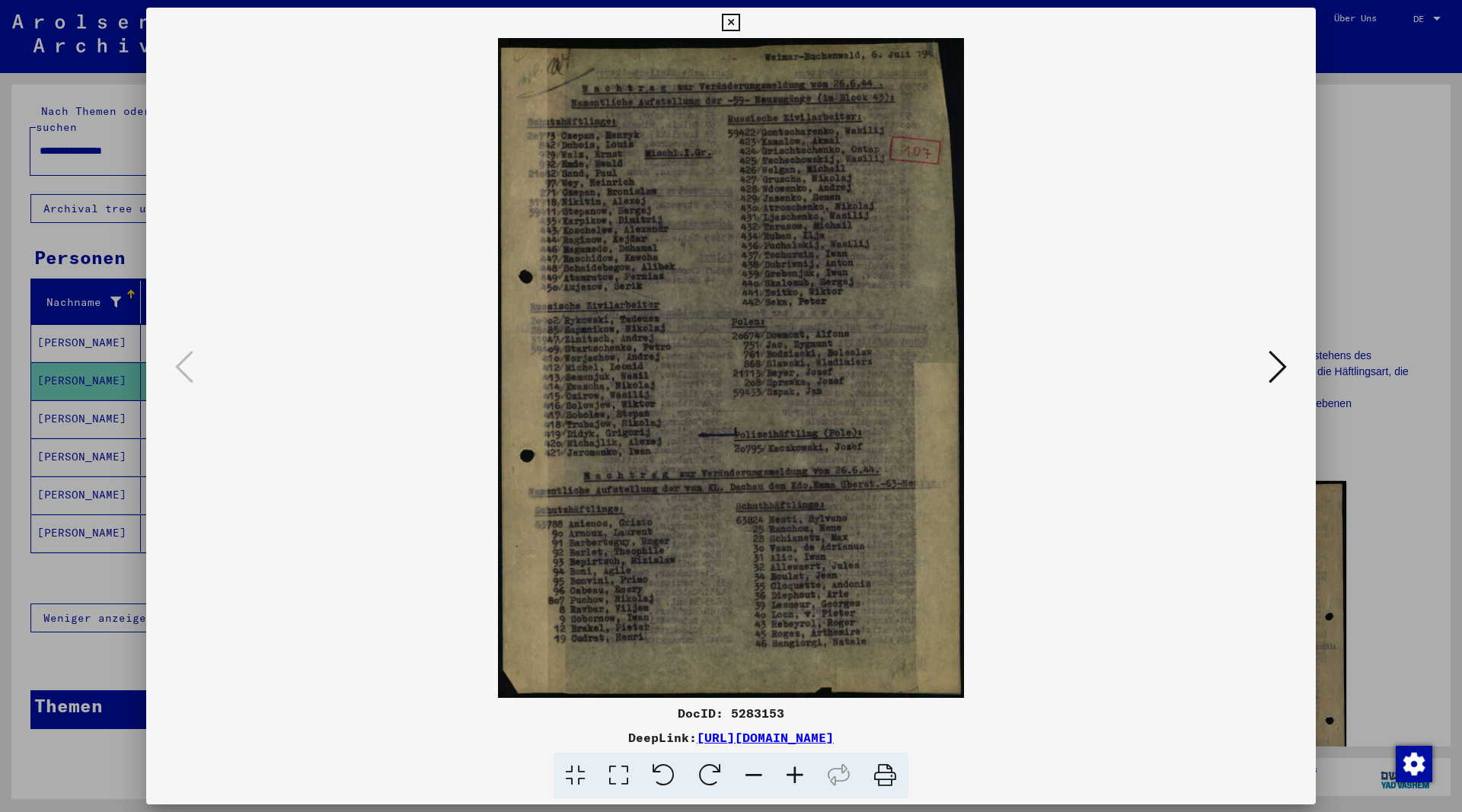
scroll to position [0, 0]
click at [790, 776] on icon at bounding box center [795, 775] width 41 height 46
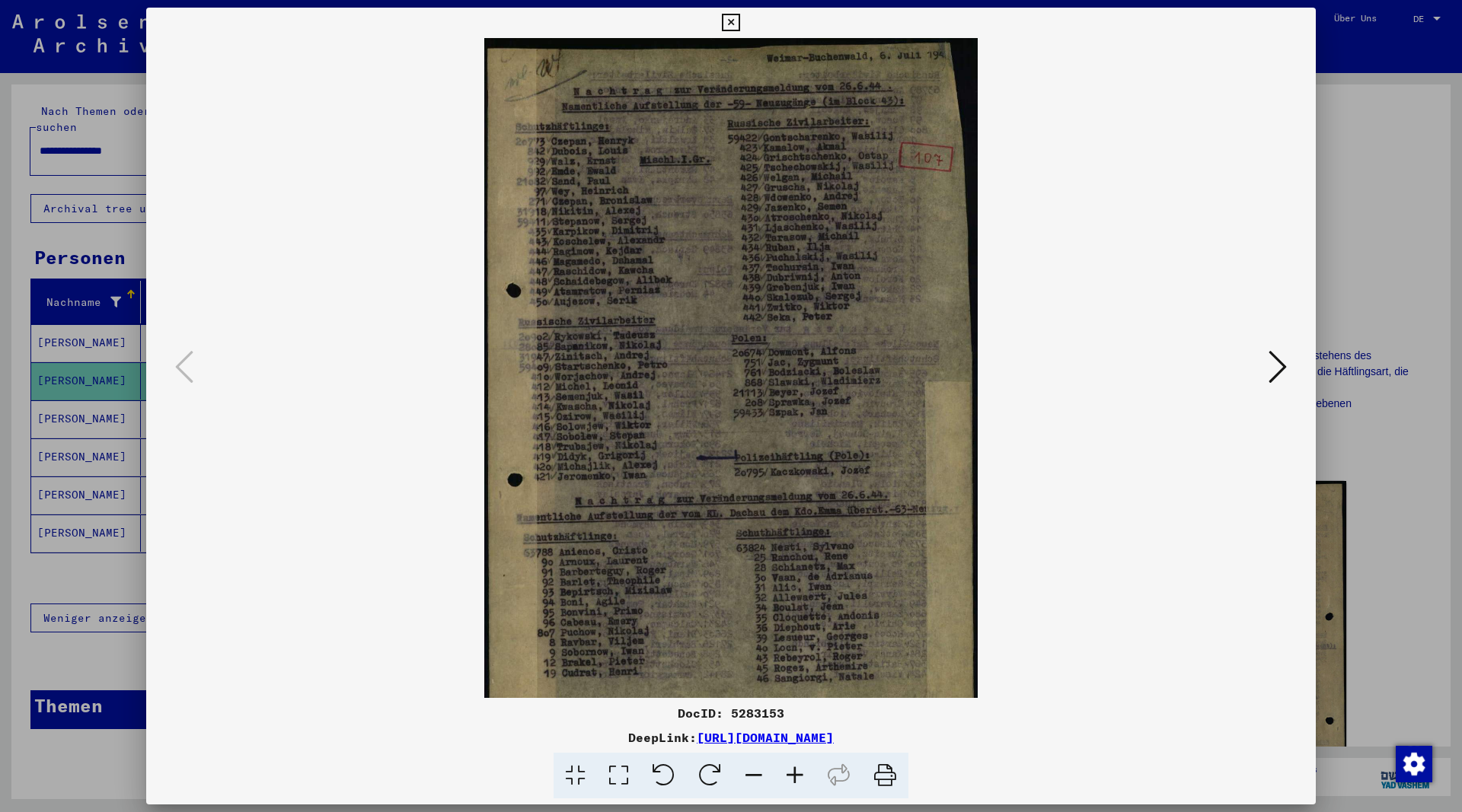
click at [790, 776] on icon at bounding box center [795, 775] width 41 height 46
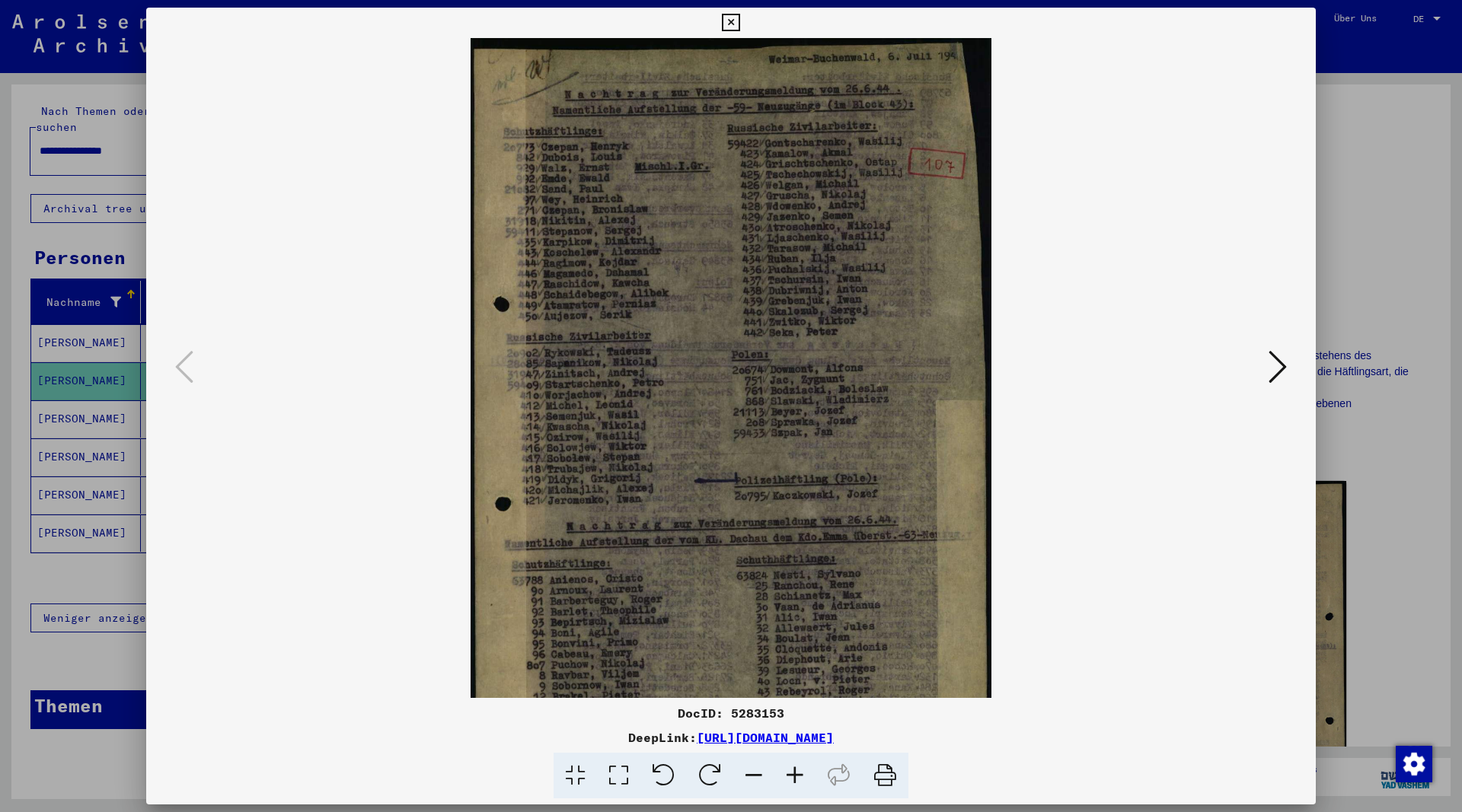
click at [790, 776] on icon at bounding box center [795, 775] width 41 height 46
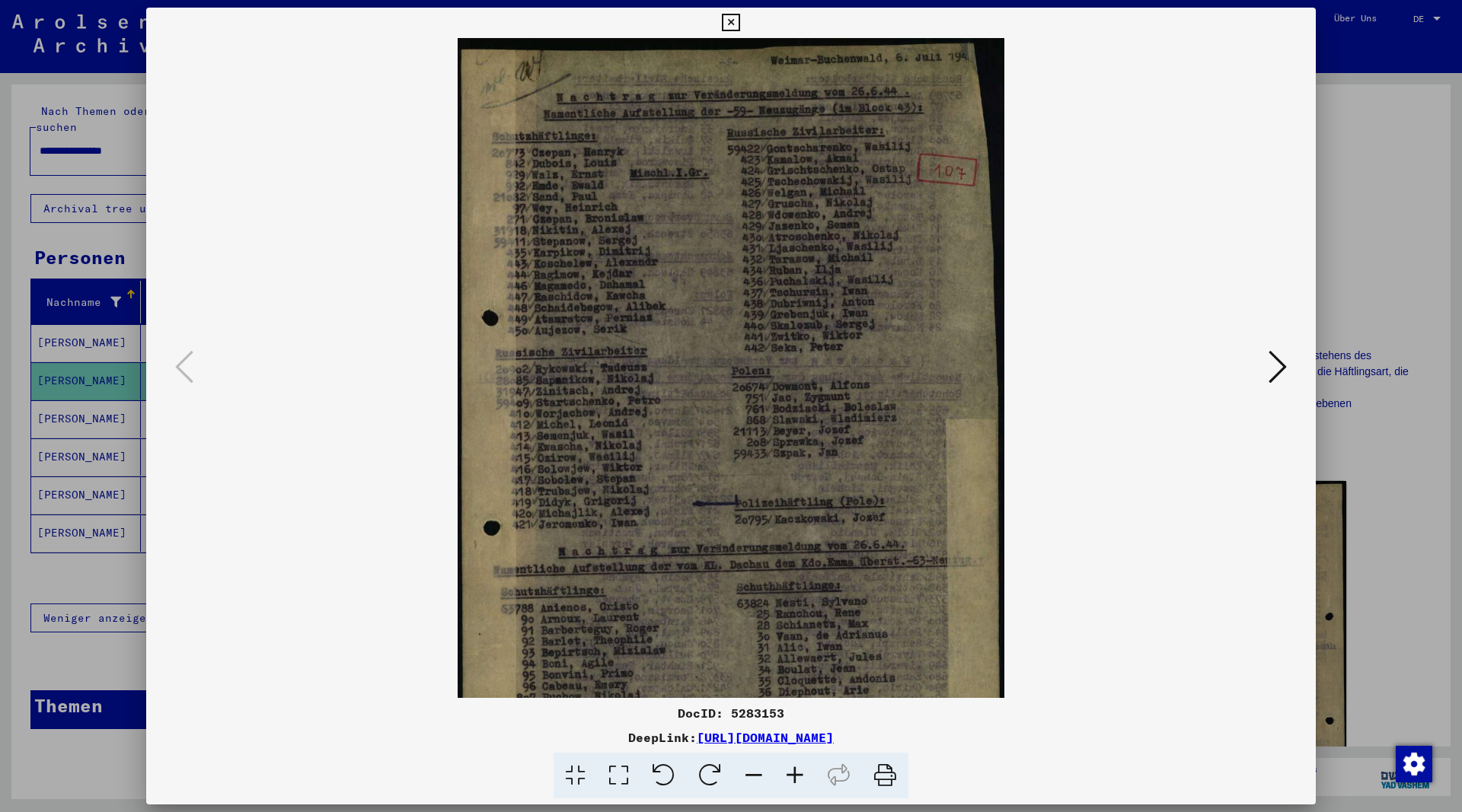
click at [790, 776] on icon at bounding box center [795, 775] width 41 height 46
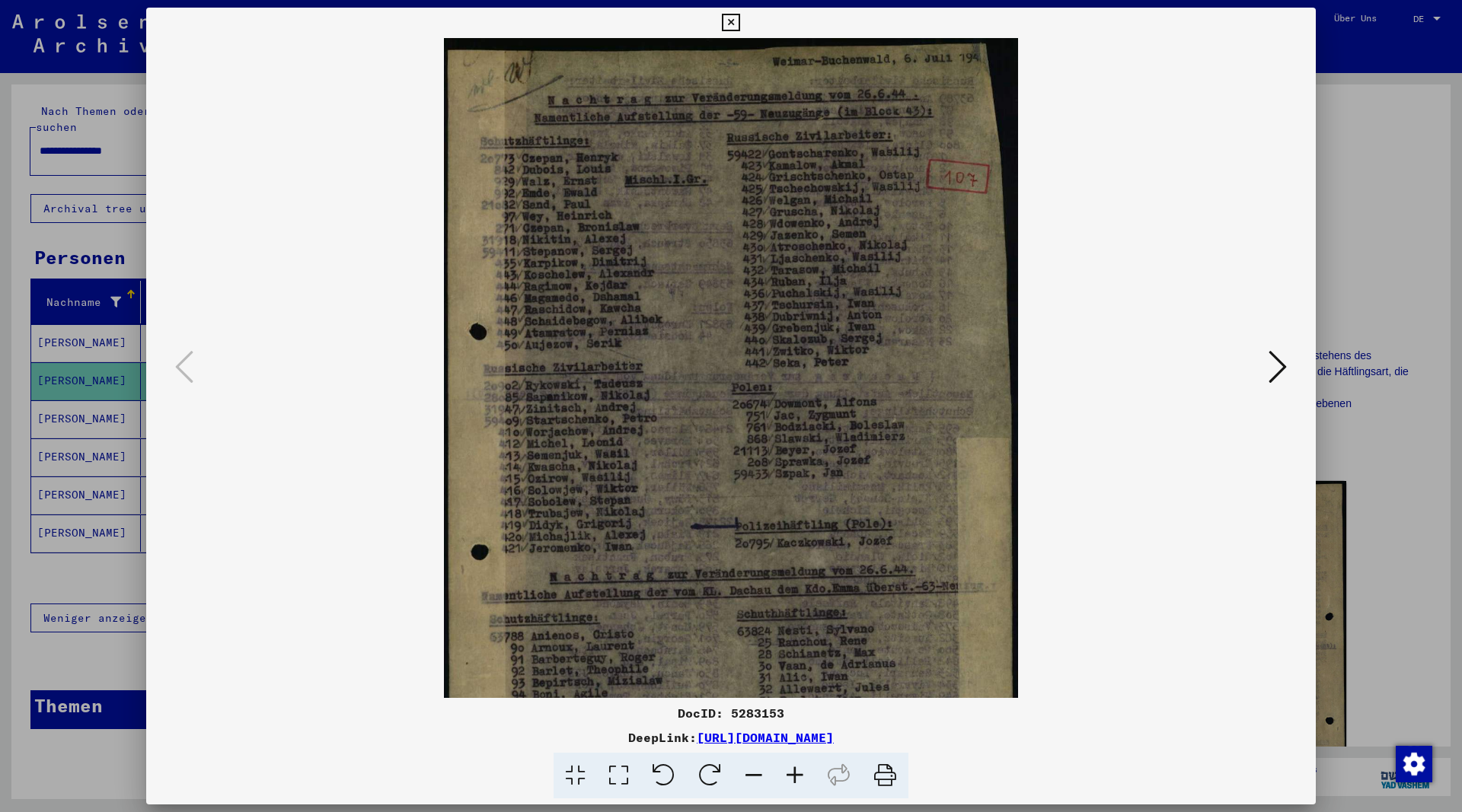
click at [790, 776] on icon at bounding box center [795, 775] width 41 height 46
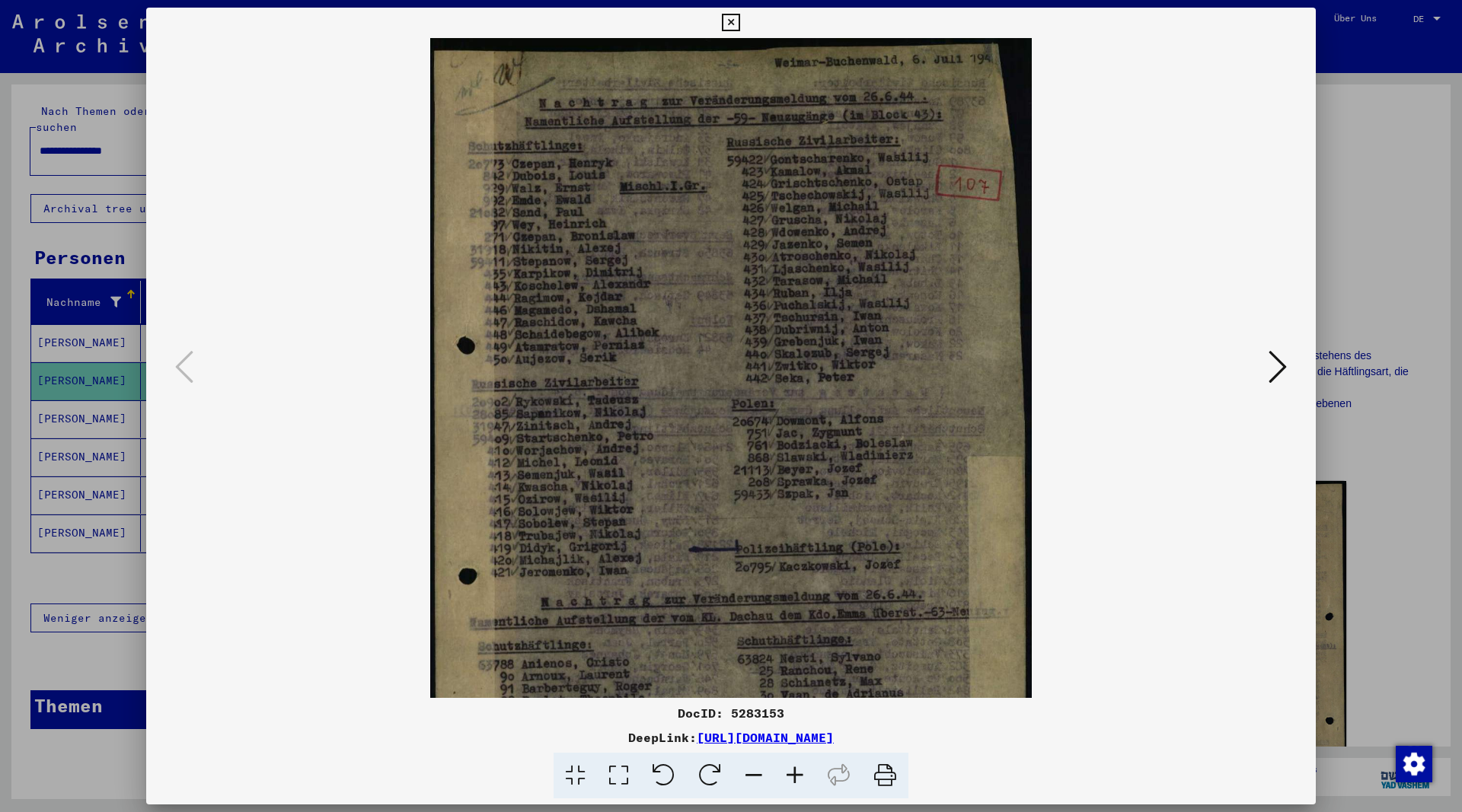
click at [790, 776] on icon at bounding box center [795, 775] width 41 height 46
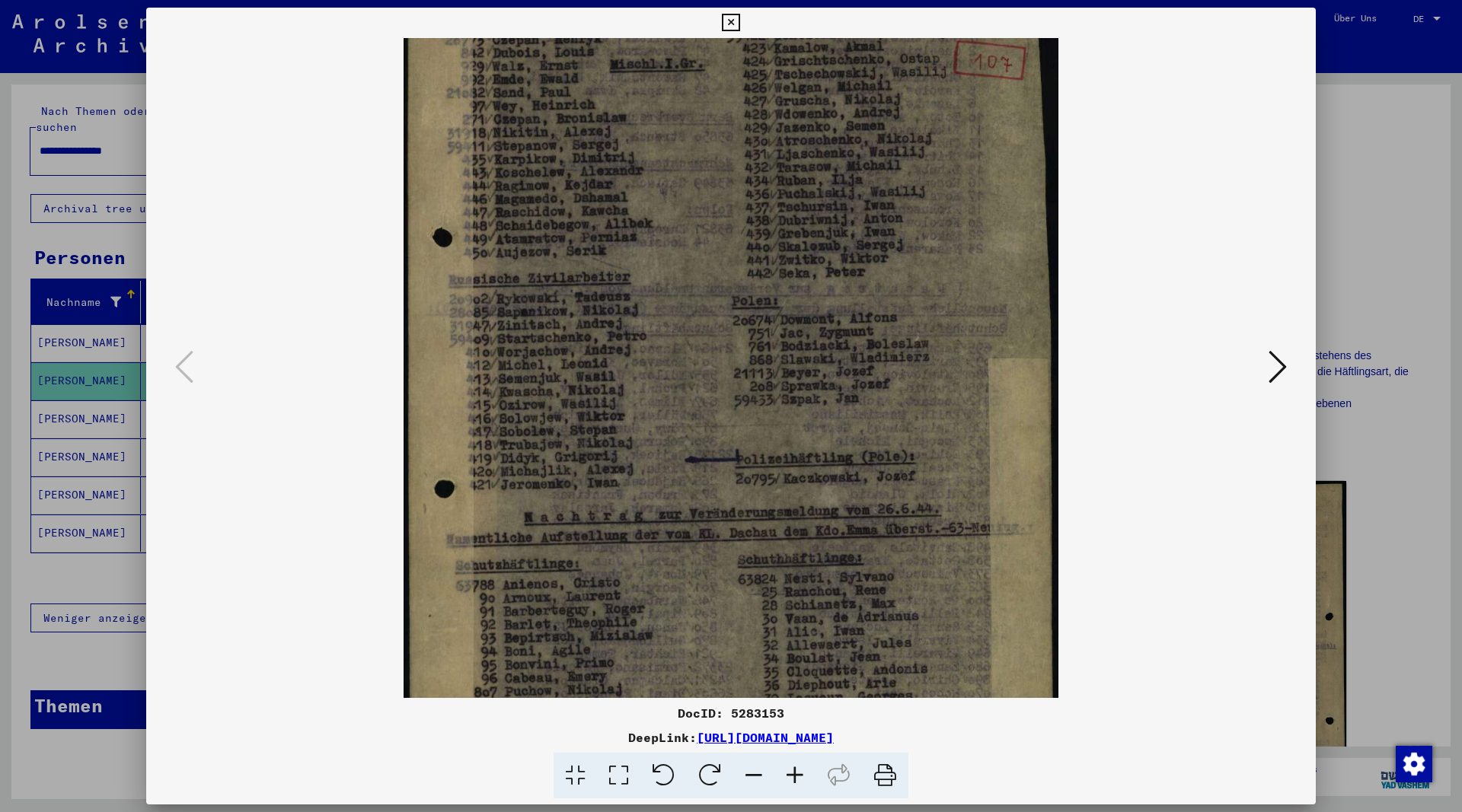
scroll to position [266, 0]
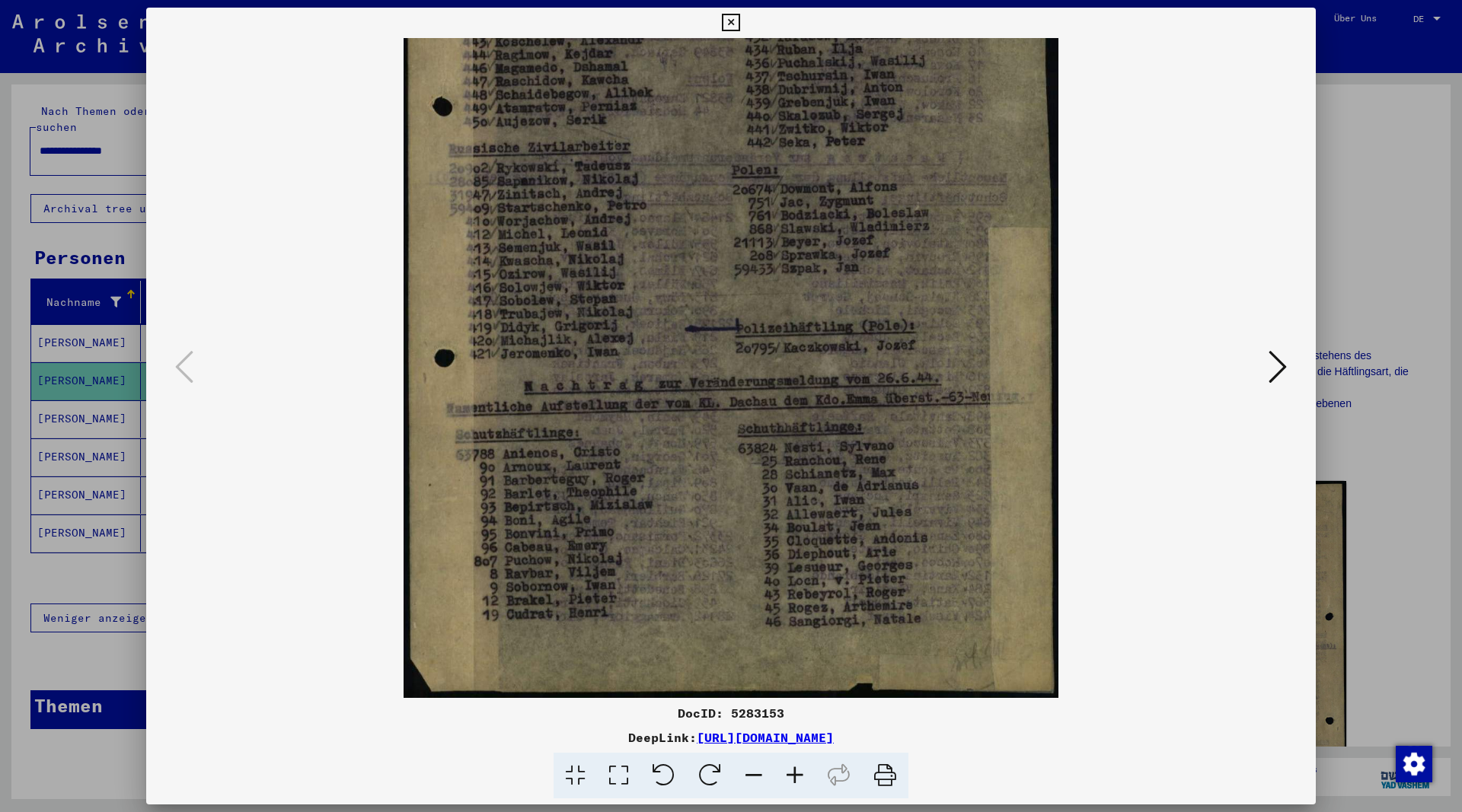
drag, startPoint x: 761, startPoint y: 645, endPoint x: 801, endPoint y: 350, distance: 297.7
click at [801, 350] on img at bounding box center [731, 235] width 654 height 925
click at [1282, 371] on icon at bounding box center [1277, 366] width 19 height 37
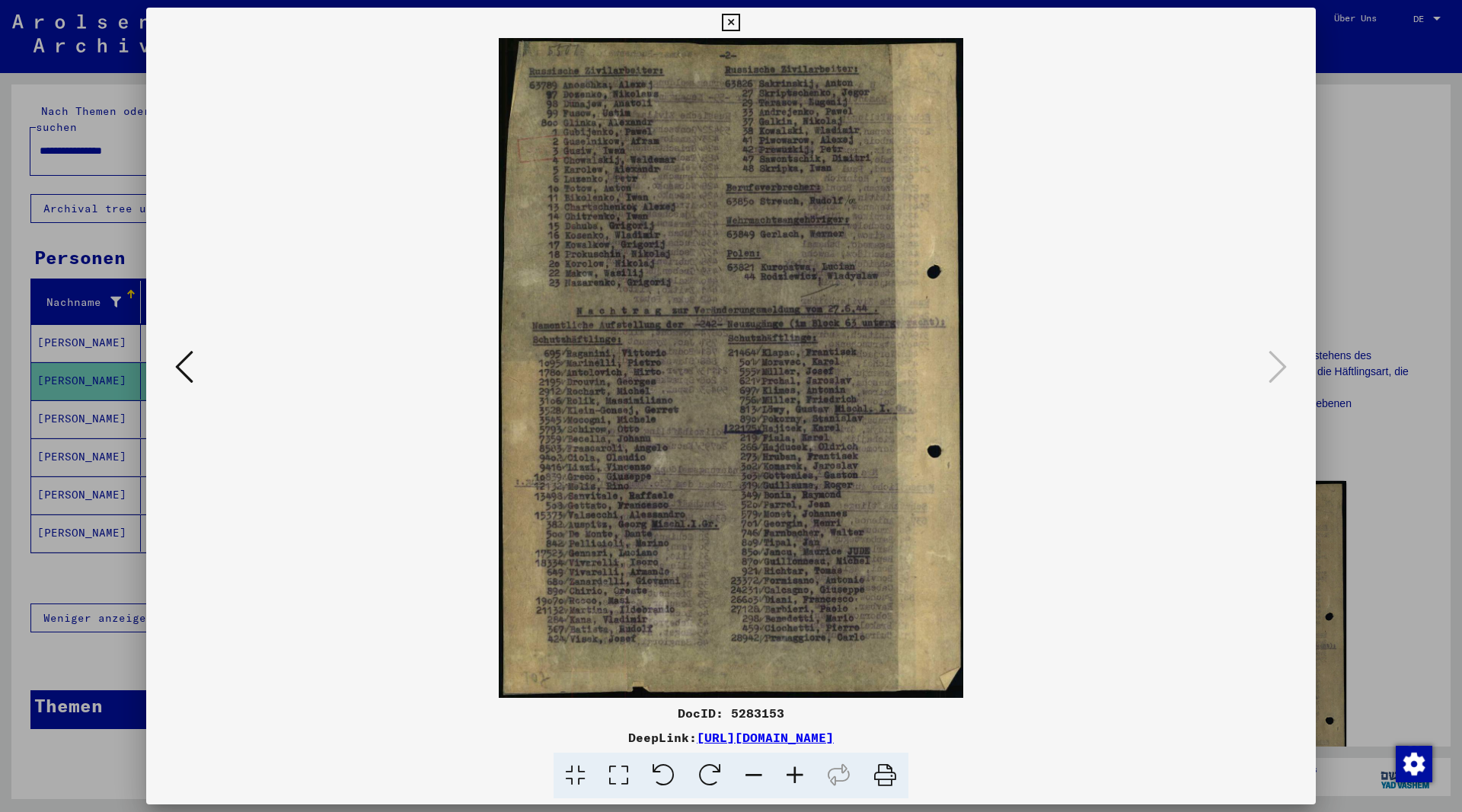
click at [795, 775] on icon at bounding box center [795, 775] width 41 height 46
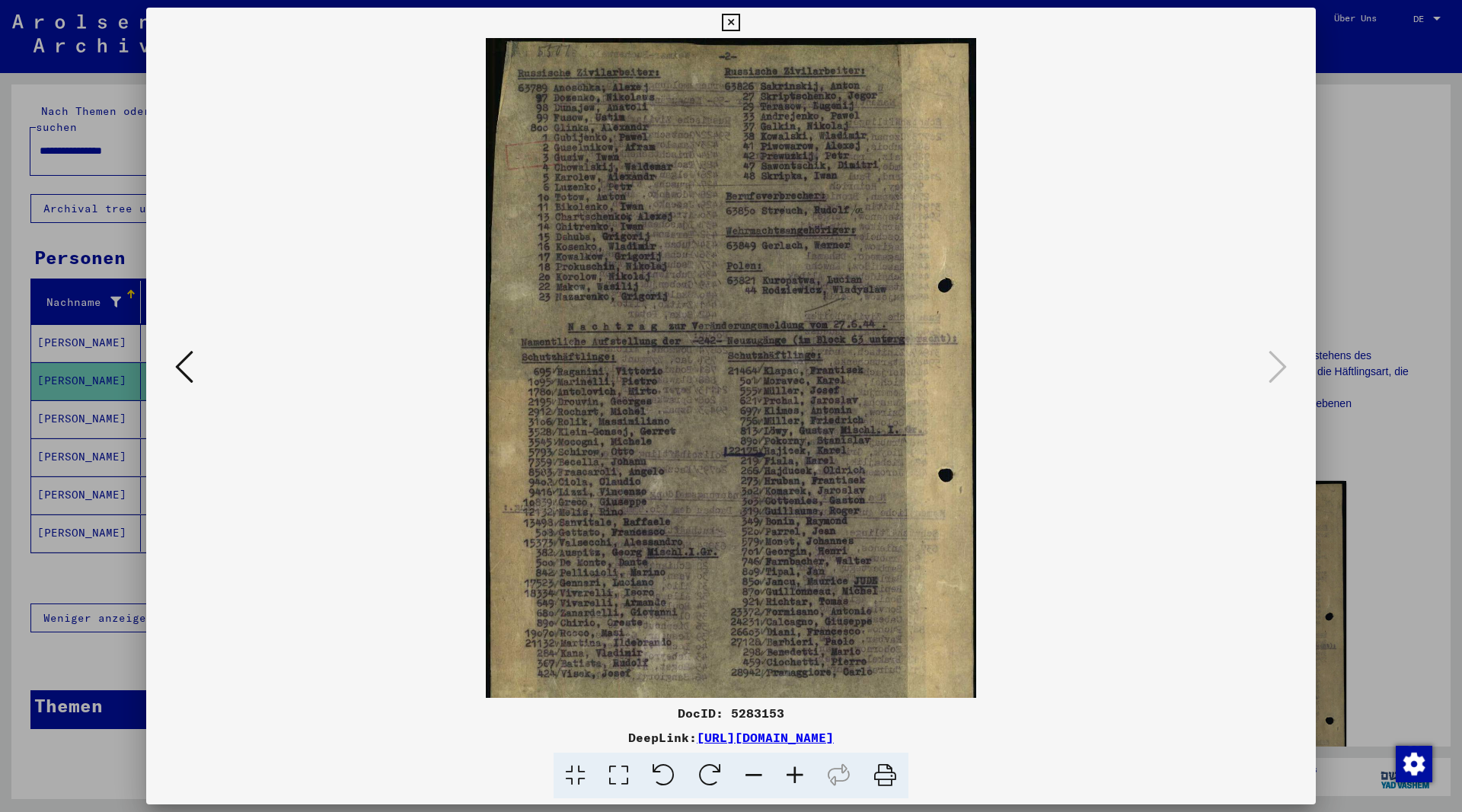
click at [795, 775] on icon at bounding box center [795, 775] width 41 height 46
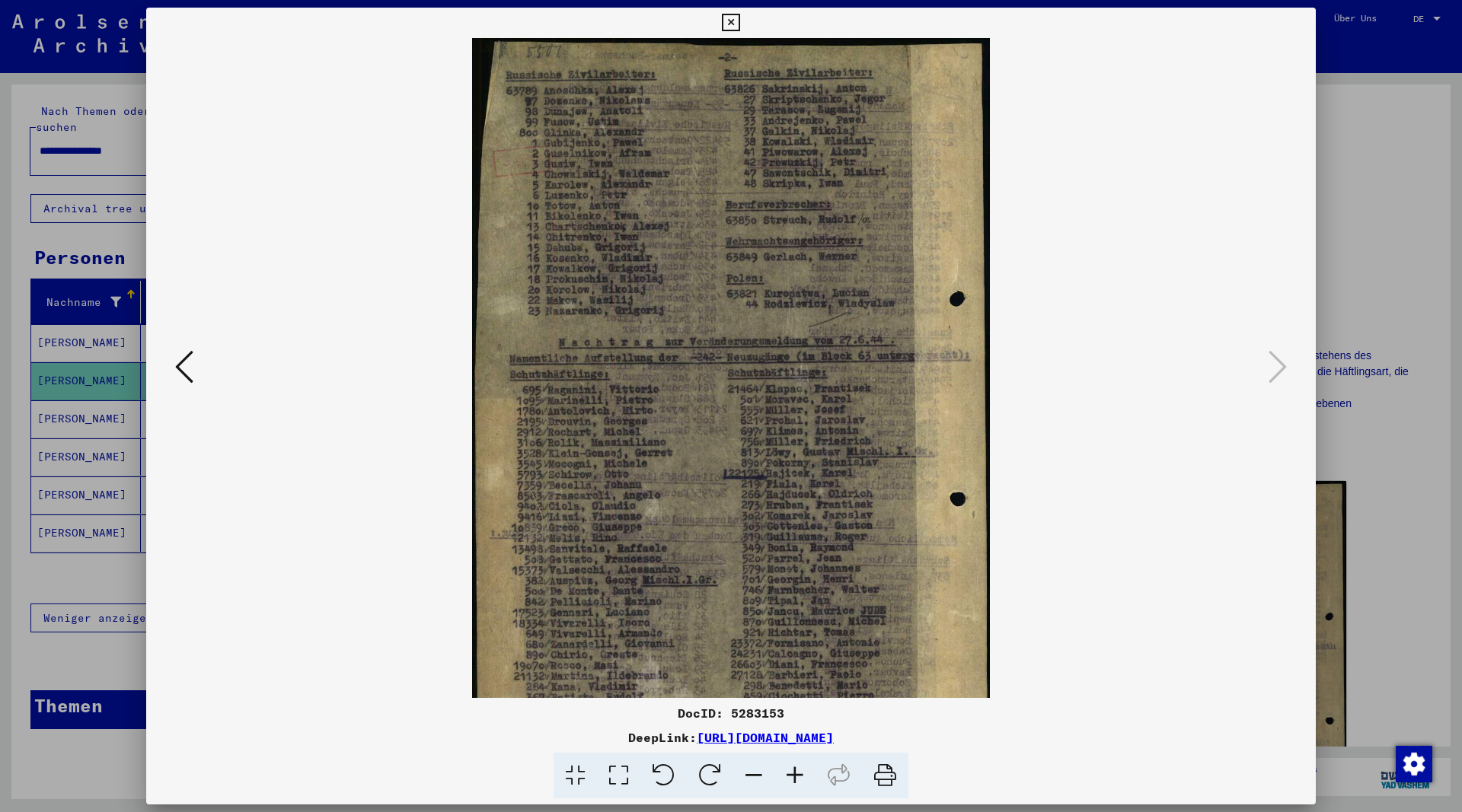
click at [795, 775] on icon at bounding box center [795, 775] width 41 height 46
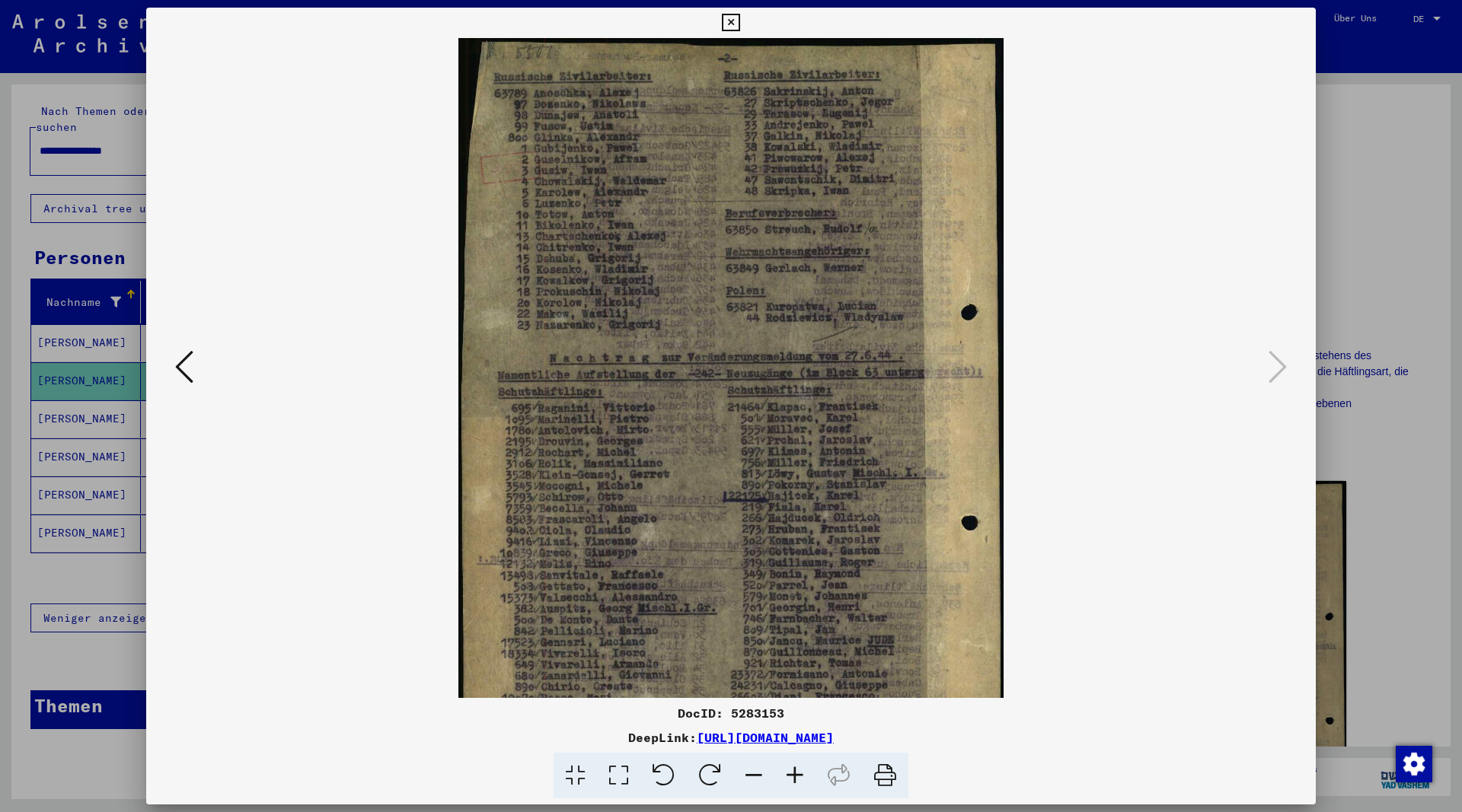
click at [795, 775] on icon at bounding box center [795, 775] width 41 height 46
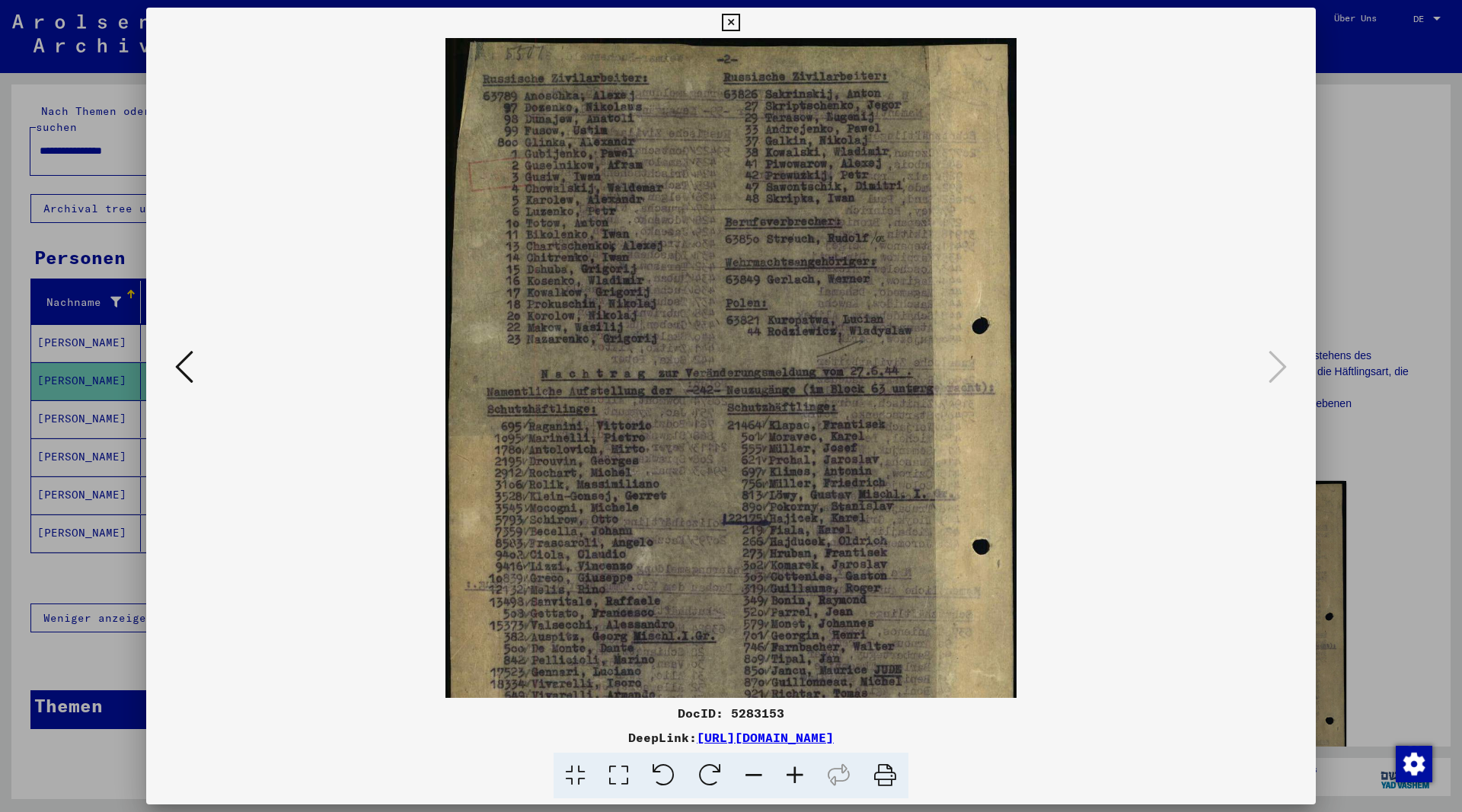
click at [795, 775] on icon at bounding box center [795, 775] width 41 height 46
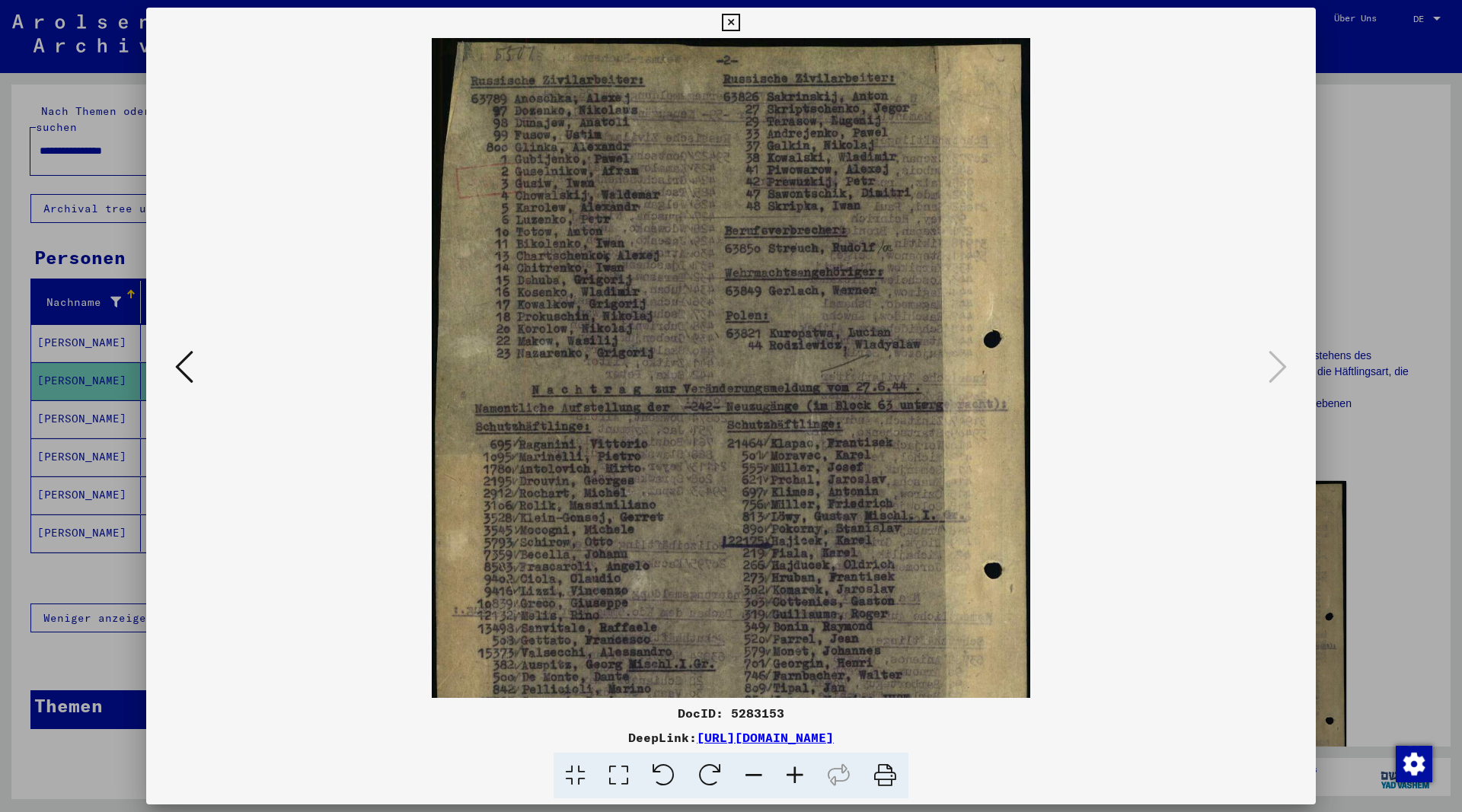
click at [795, 775] on icon at bounding box center [795, 775] width 41 height 46
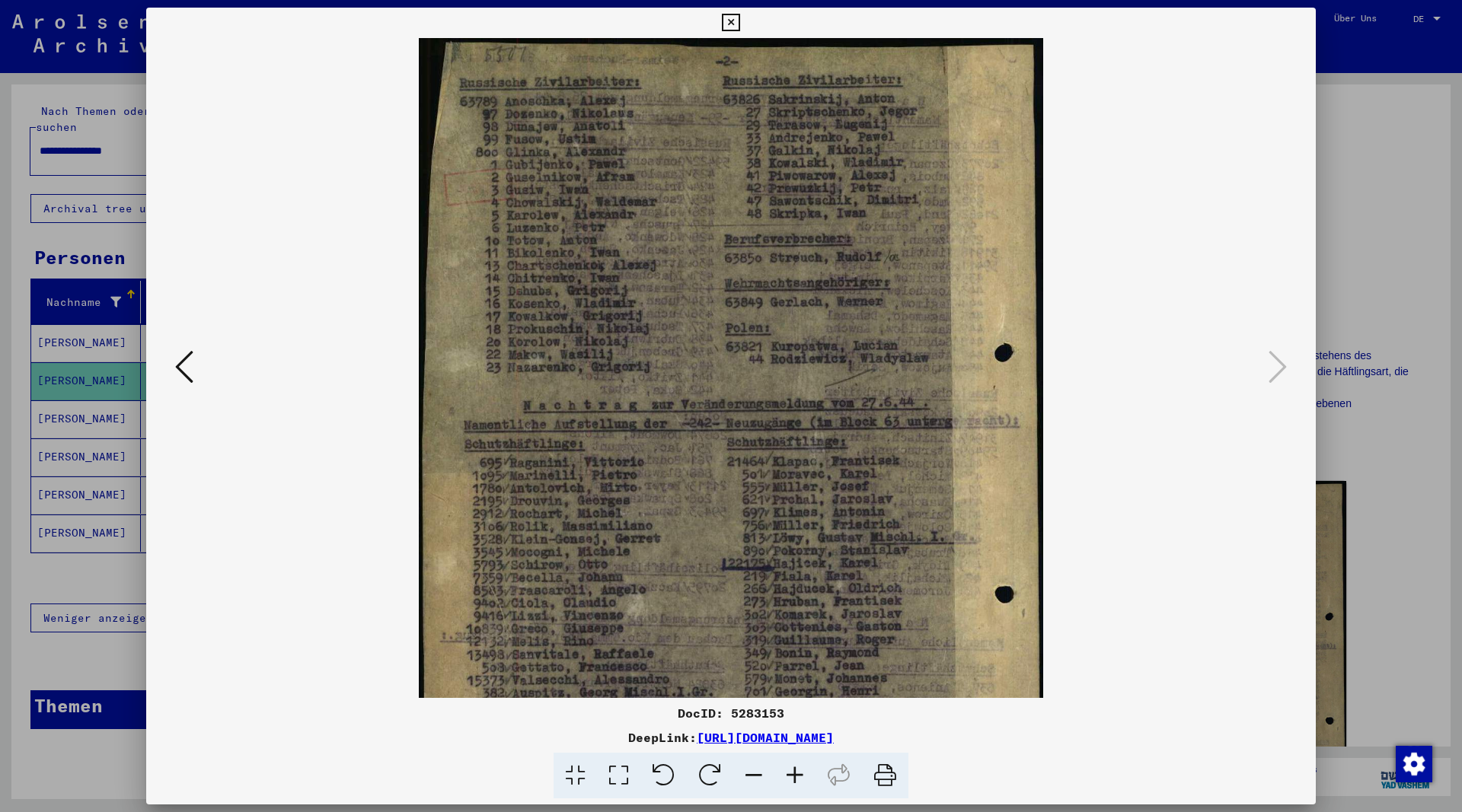
click at [795, 775] on icon at bounding box center [795, 775] width 41 height 46
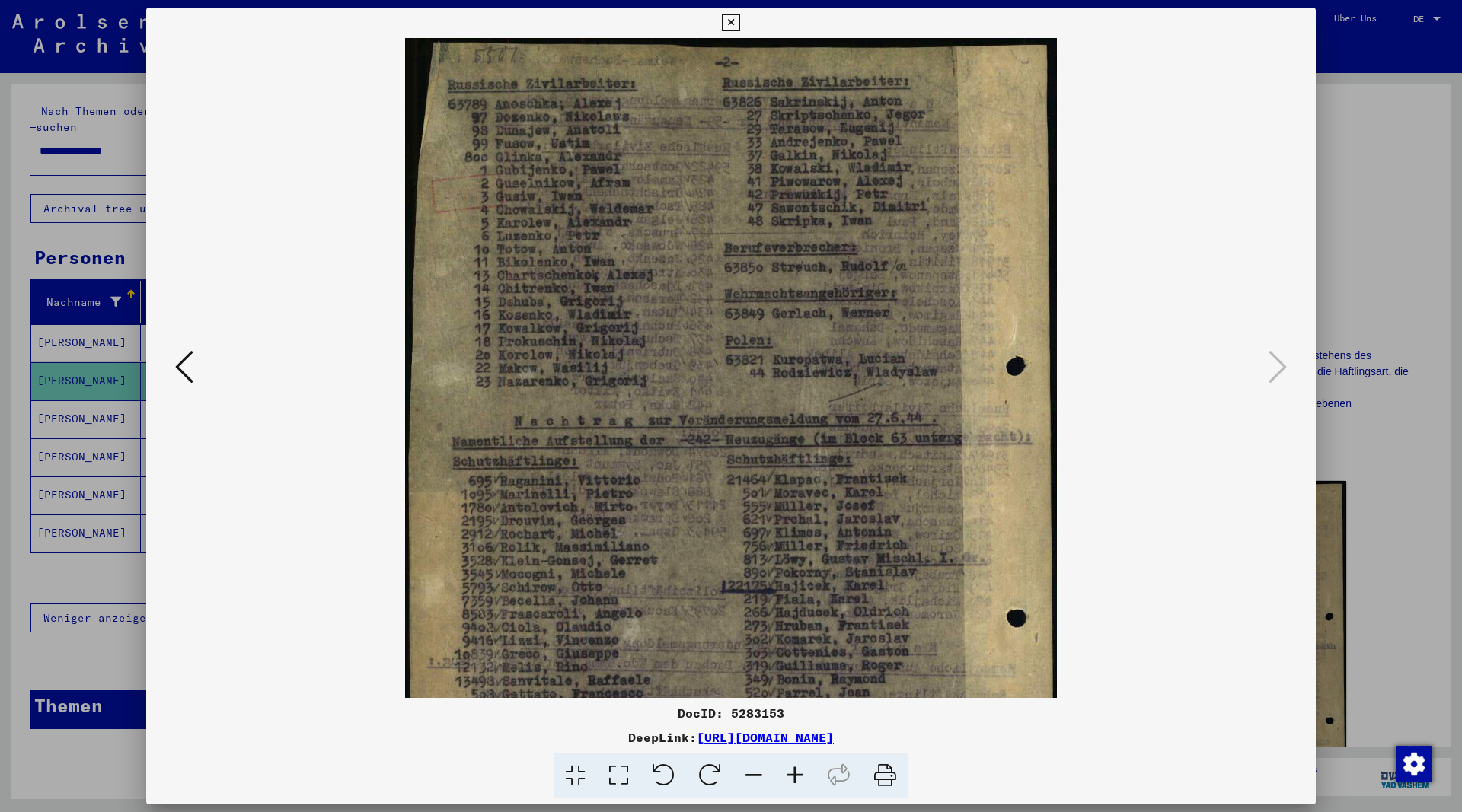
click at [185, 370] on icon at bounding box center [184, 366] width 19 height 37
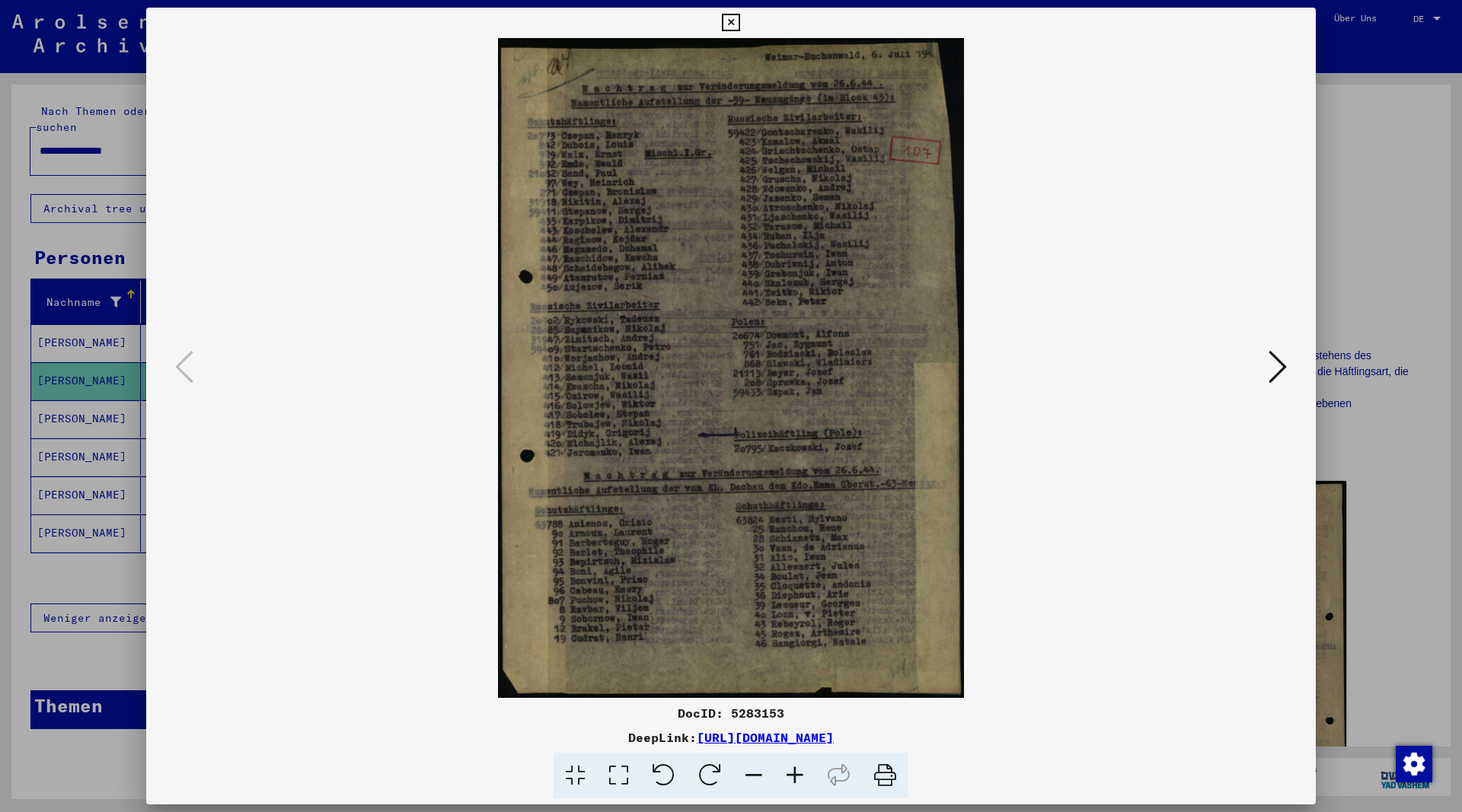
click at [790, 774] on icon at bounding box center [795, 775] width 41 height 46
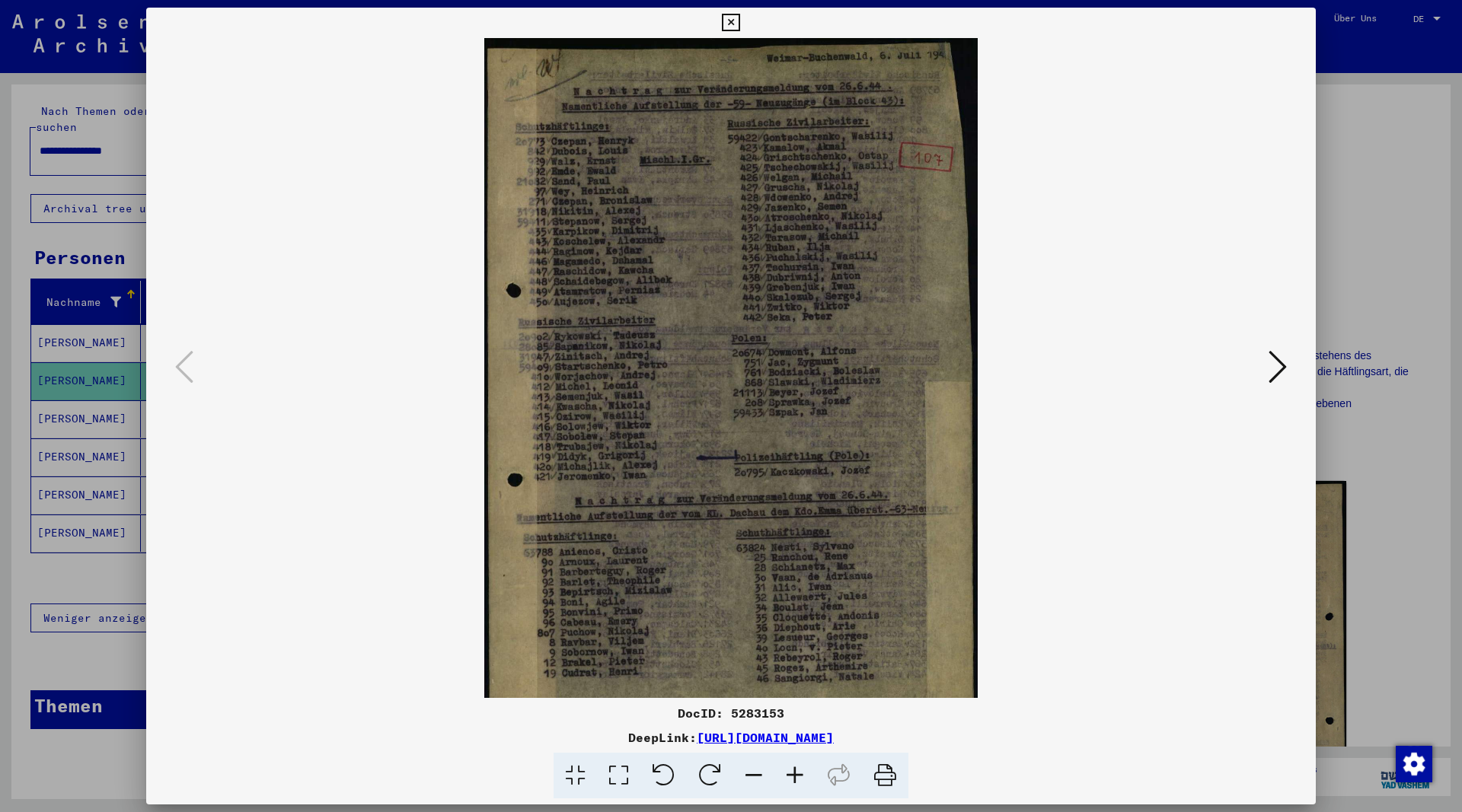
click at [790, 774] on icon at bounding box center [795, 775] width 41 height 46
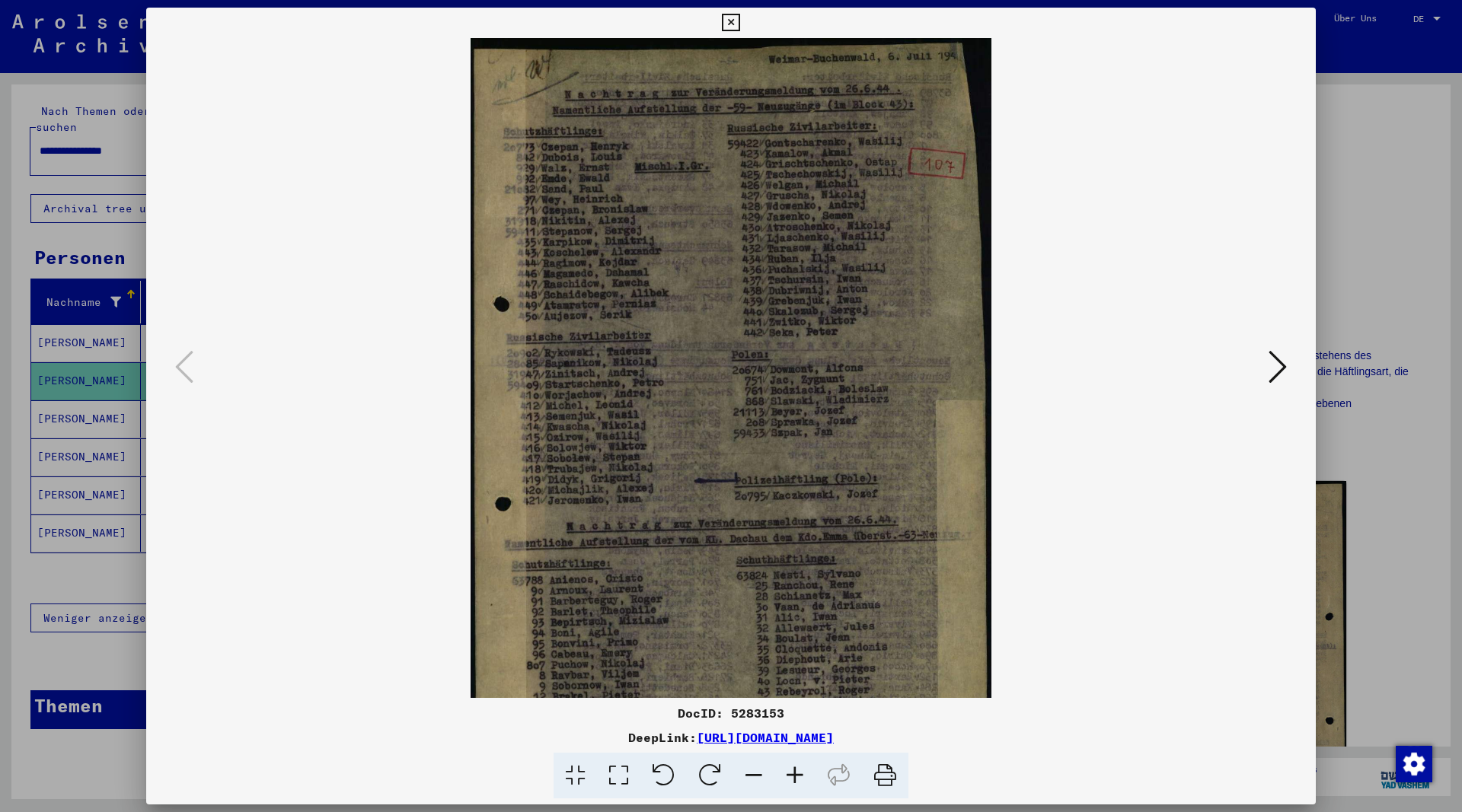
click at [790, 774] on icon at bounding box center [795, 775] width 41 height 46
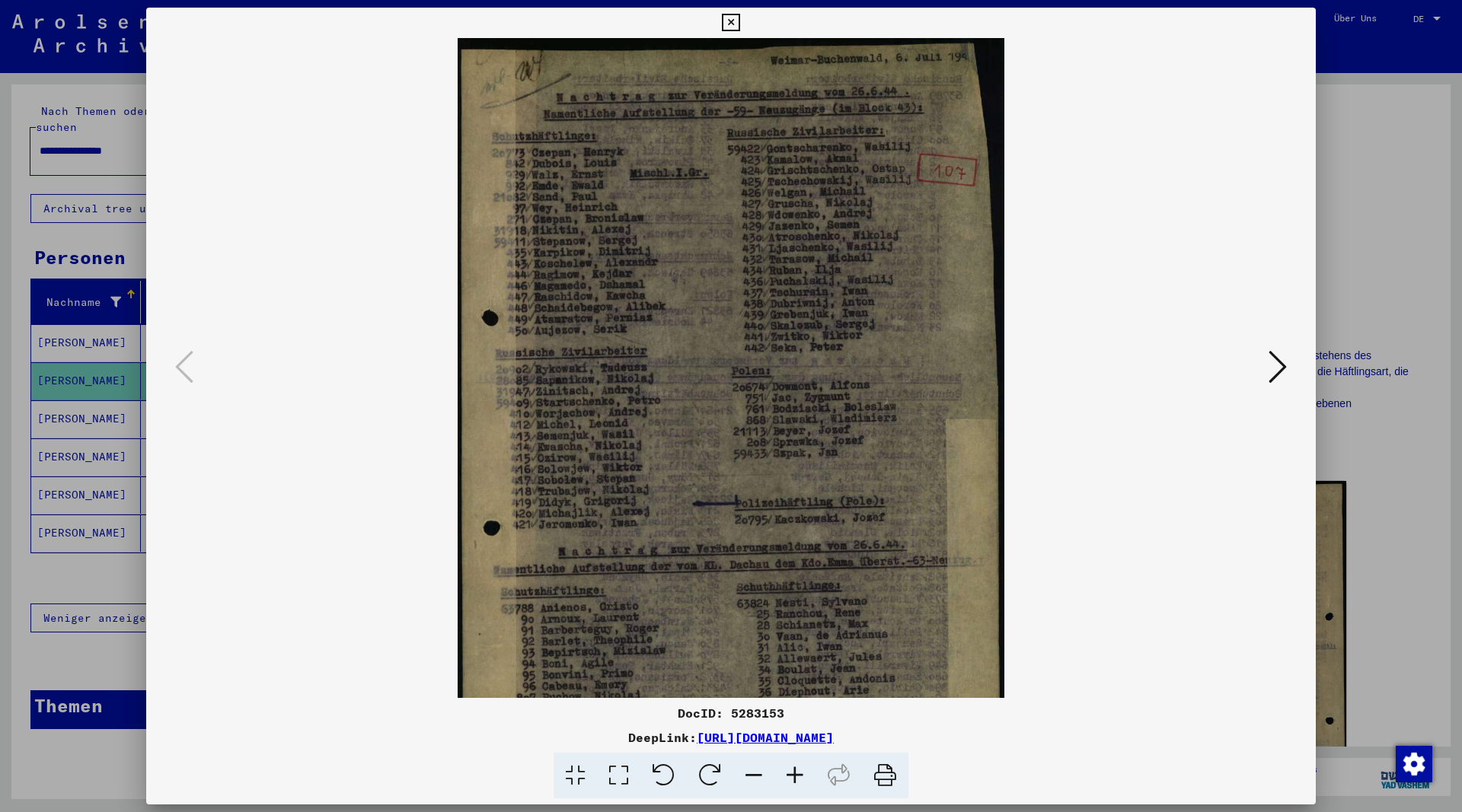
click at [790, 774] on icon at bounding box center [795, 775] width 41 height 46
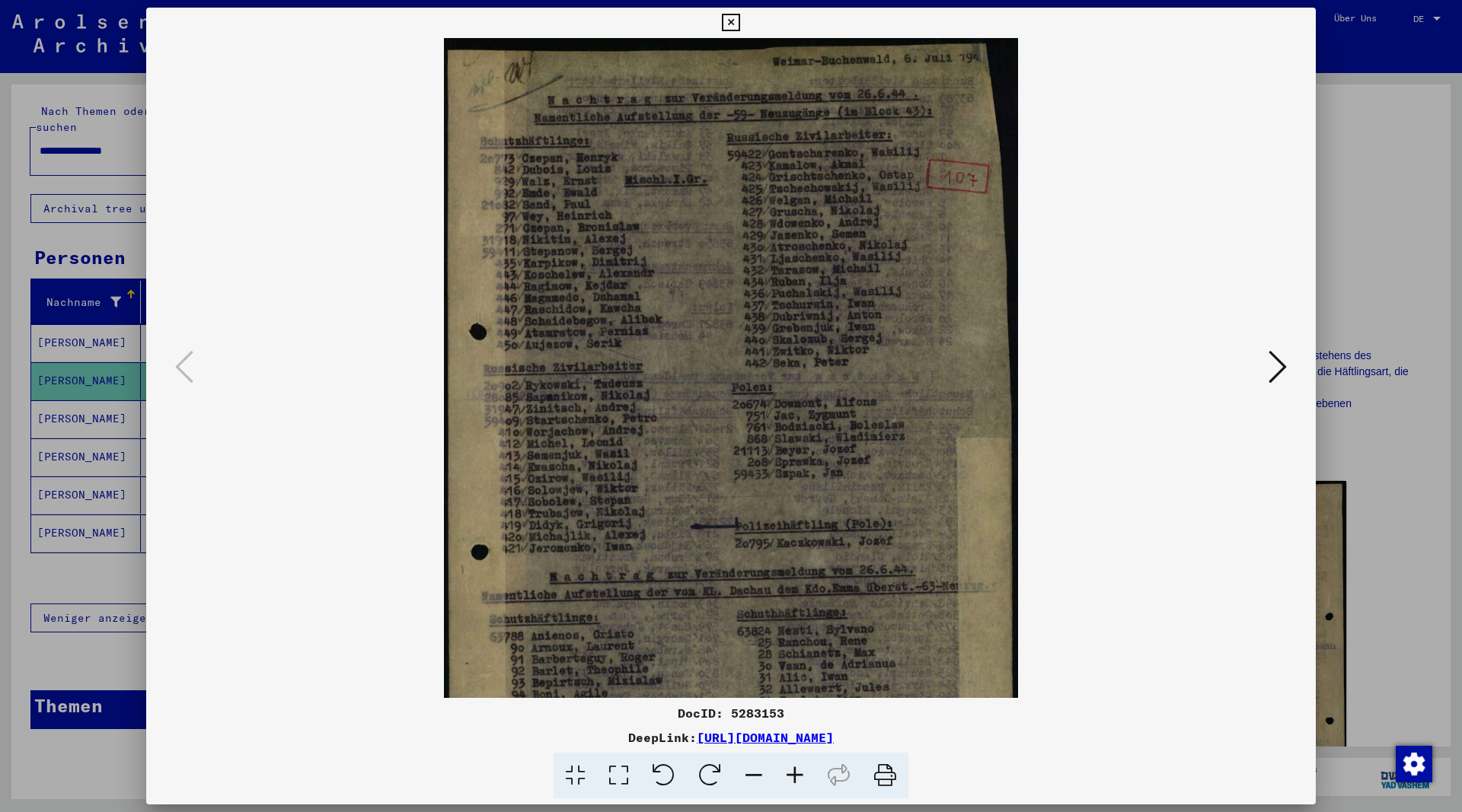
click at [790, 774] on icon at bounding box center [795, 775] width 41 height 46
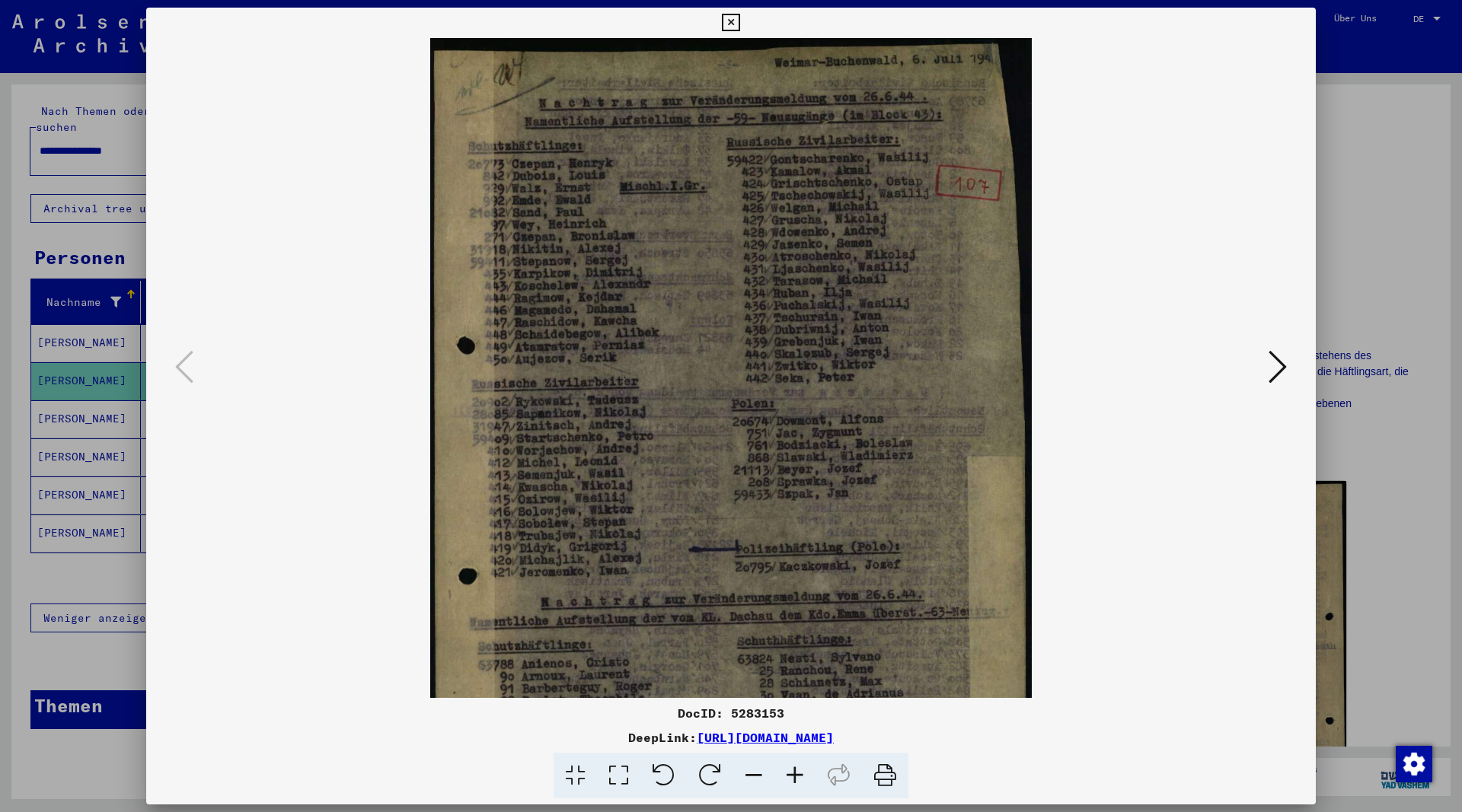
click at [791, 774] on icon at bounding box center [795, 775] width 41 height 46
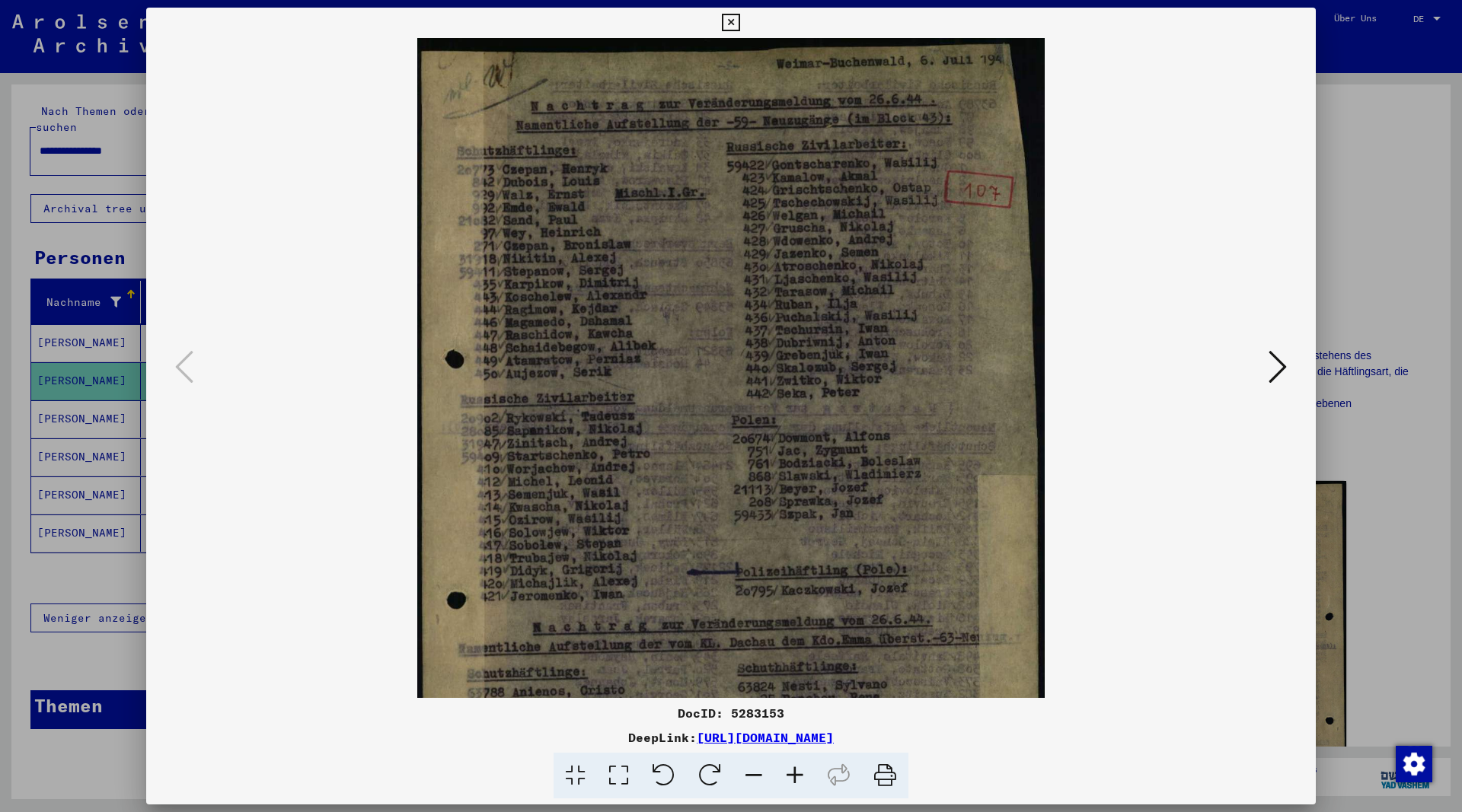
click at [791, 774] on icon at bounding box center [795, 775] width 41 height 46
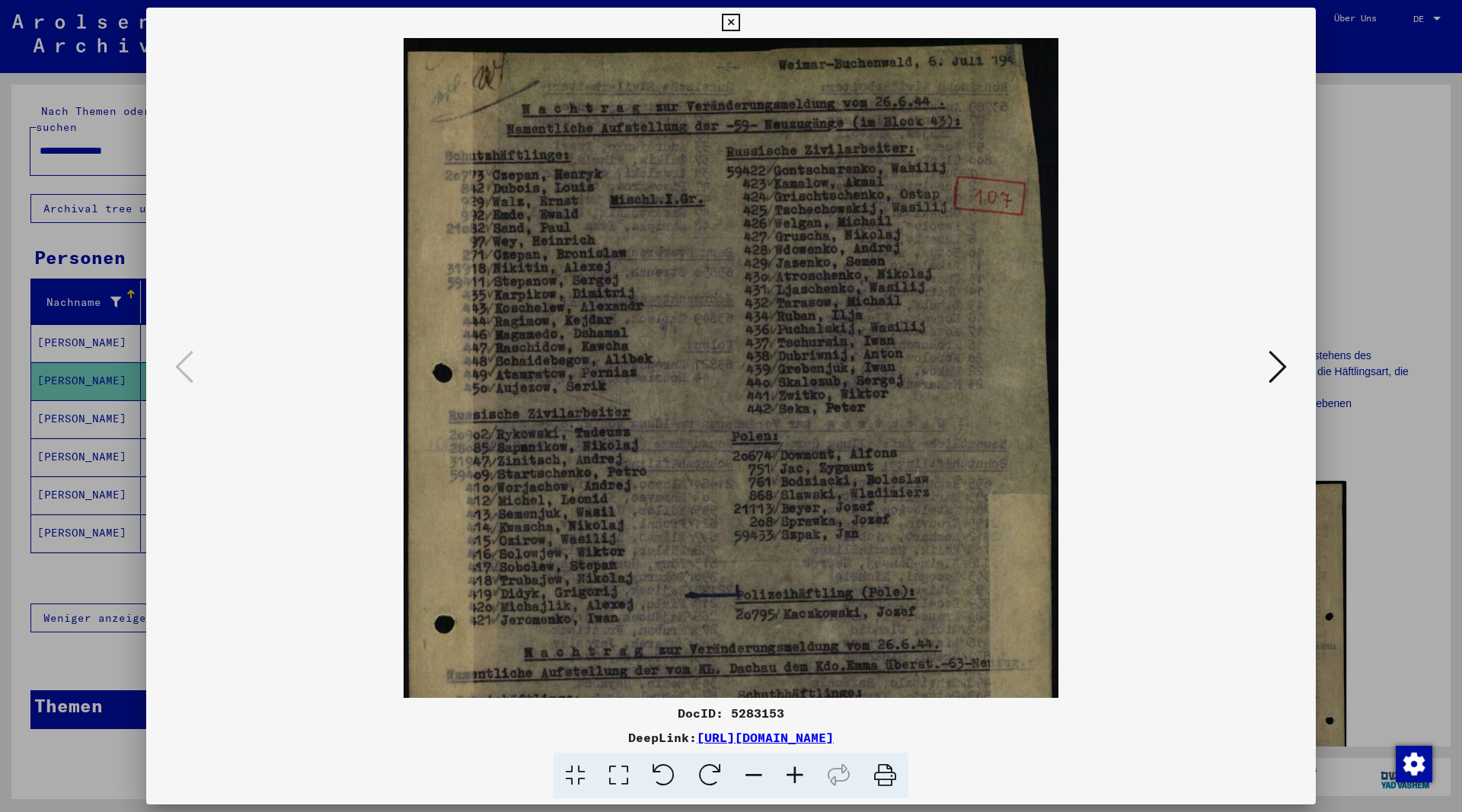
click at [791, 774] on icon at bounding box center [795, 775] width 41 height 46
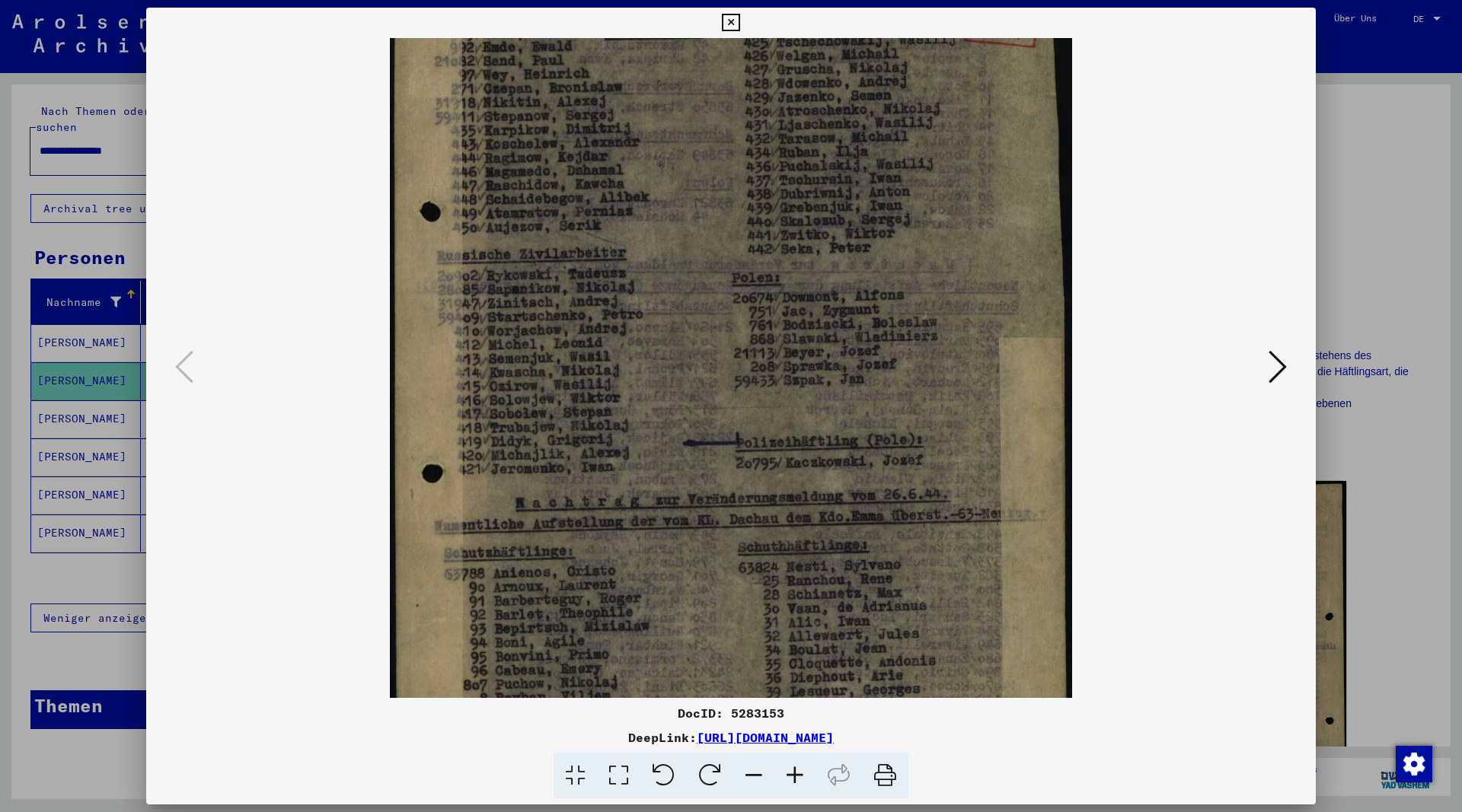
scroll to position [259, 0]
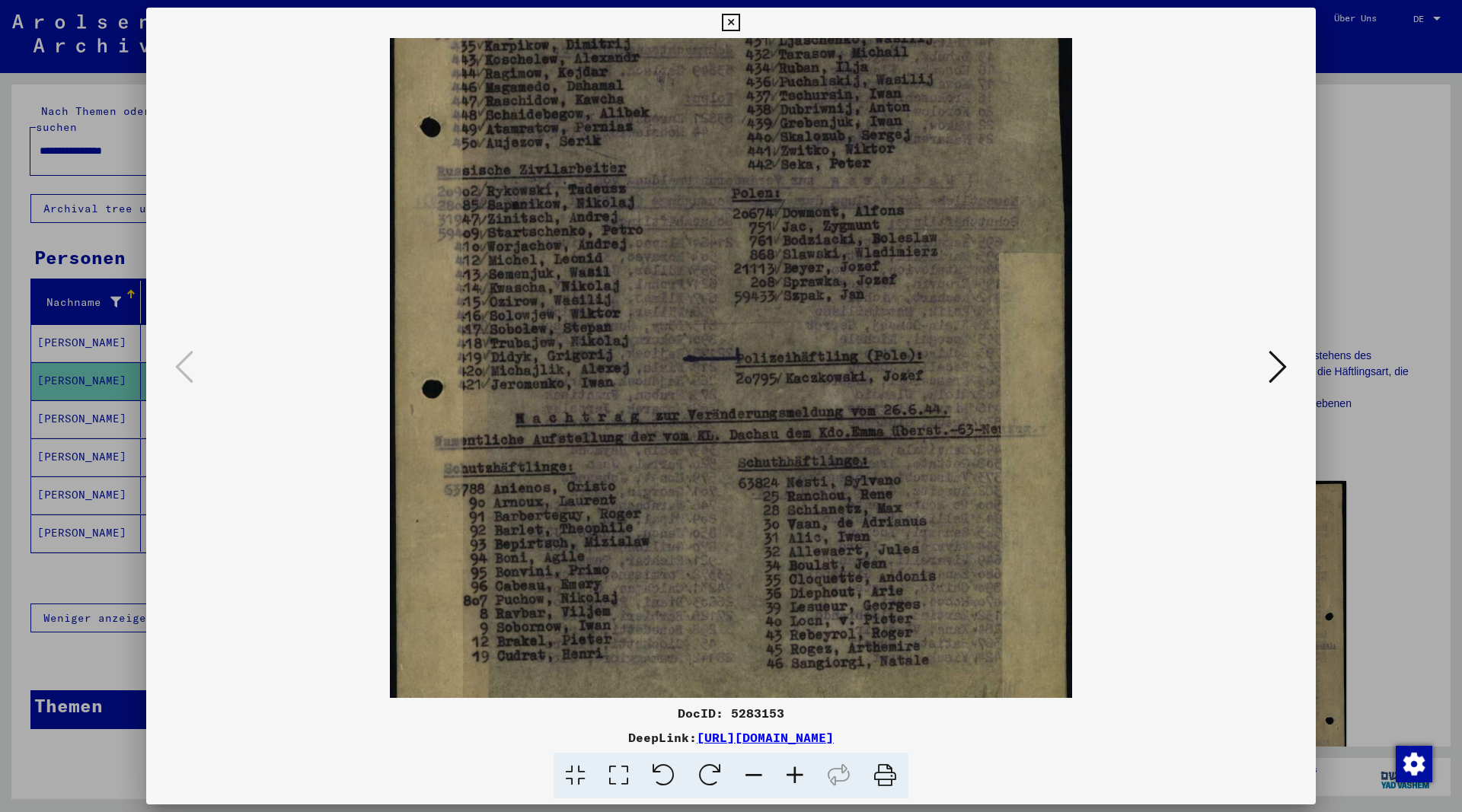
drag, startPoint x: 803, startPoint y: 636, endPoint x: 840, endPoint y: 394, distance: 244.8
click at [840, 394] on img at bounding box center [731, 260] width 681 height 964
click at [1281, 360] on icon at bounding box center [1277, 366] width 19 height 37
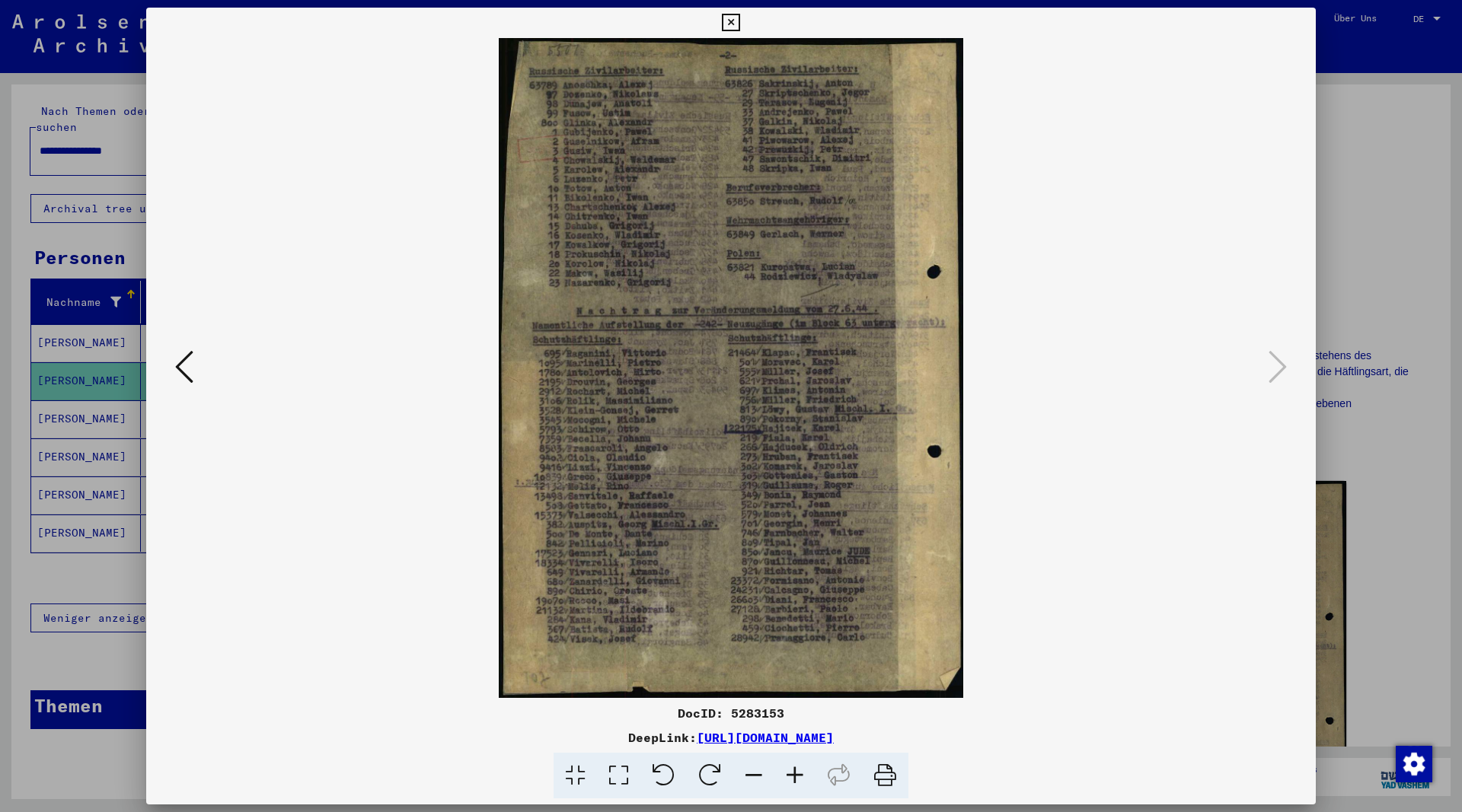
scroll to position [0, 0]
click at [790, 767] on icon at bounding box center [795, 775] width 41 height 46
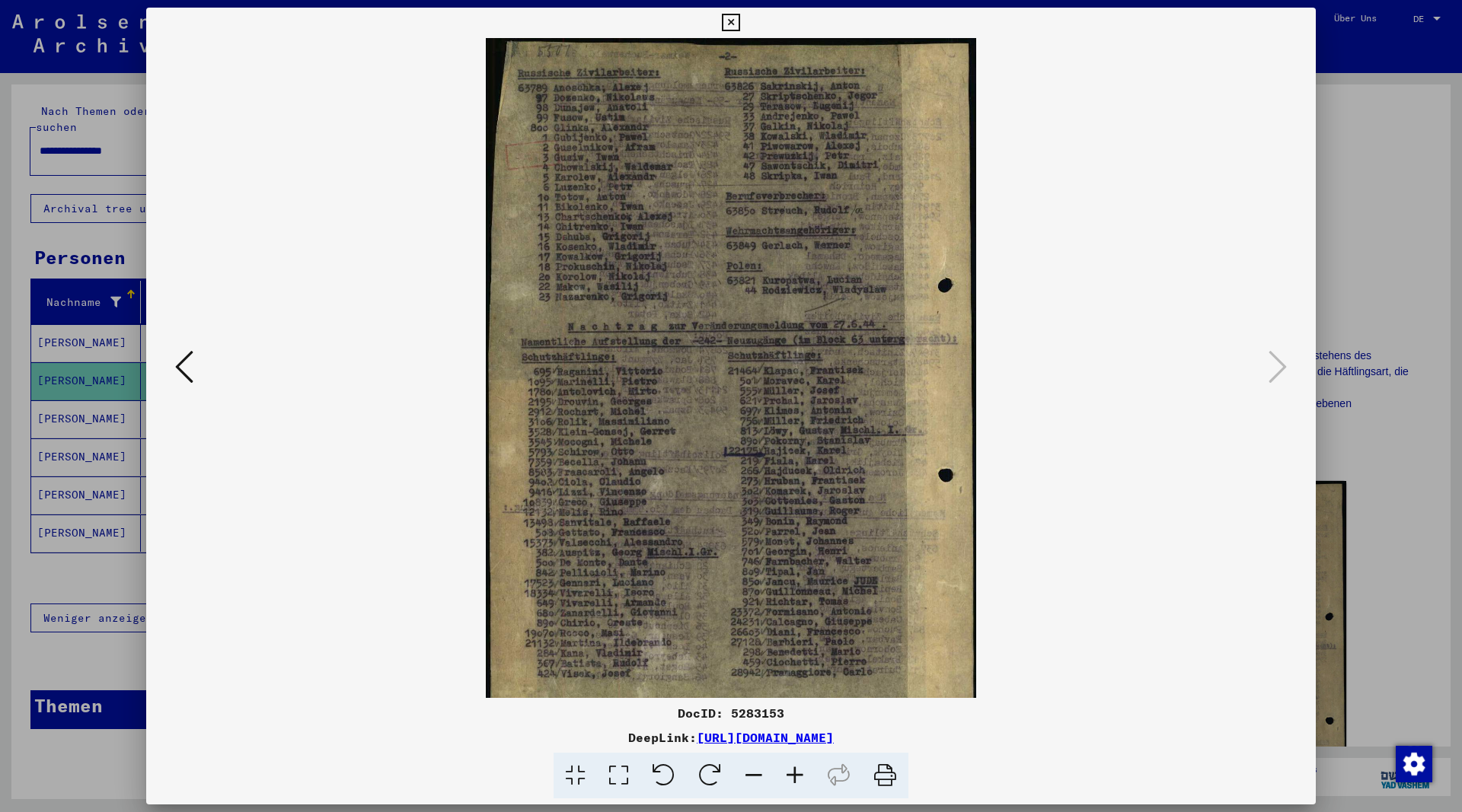
click at [790, 767] on icon at bounding box center [795, 775] width 41 height 46
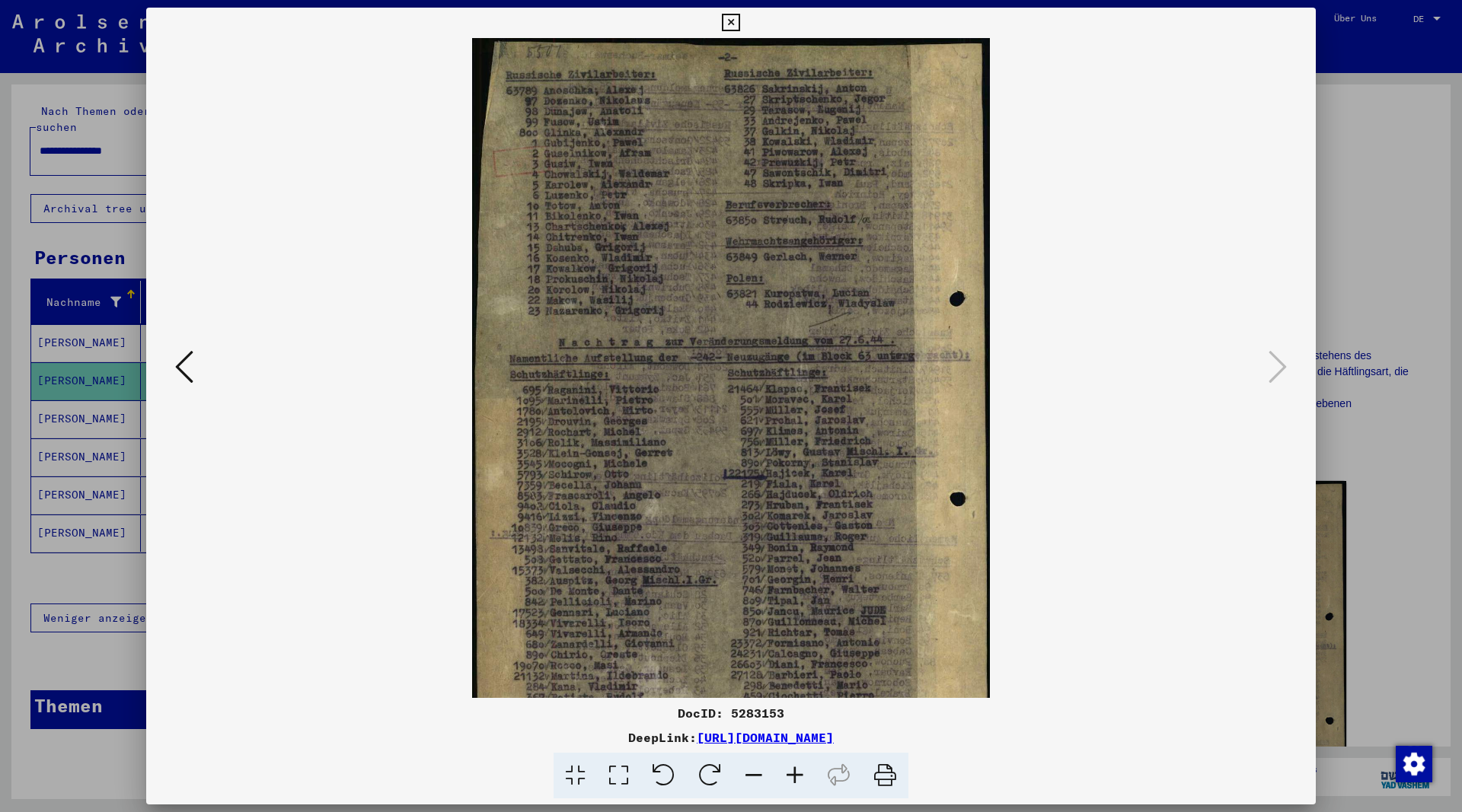
click at [790, 767] on icon at bounding box center [795, 775] width 41 height 46
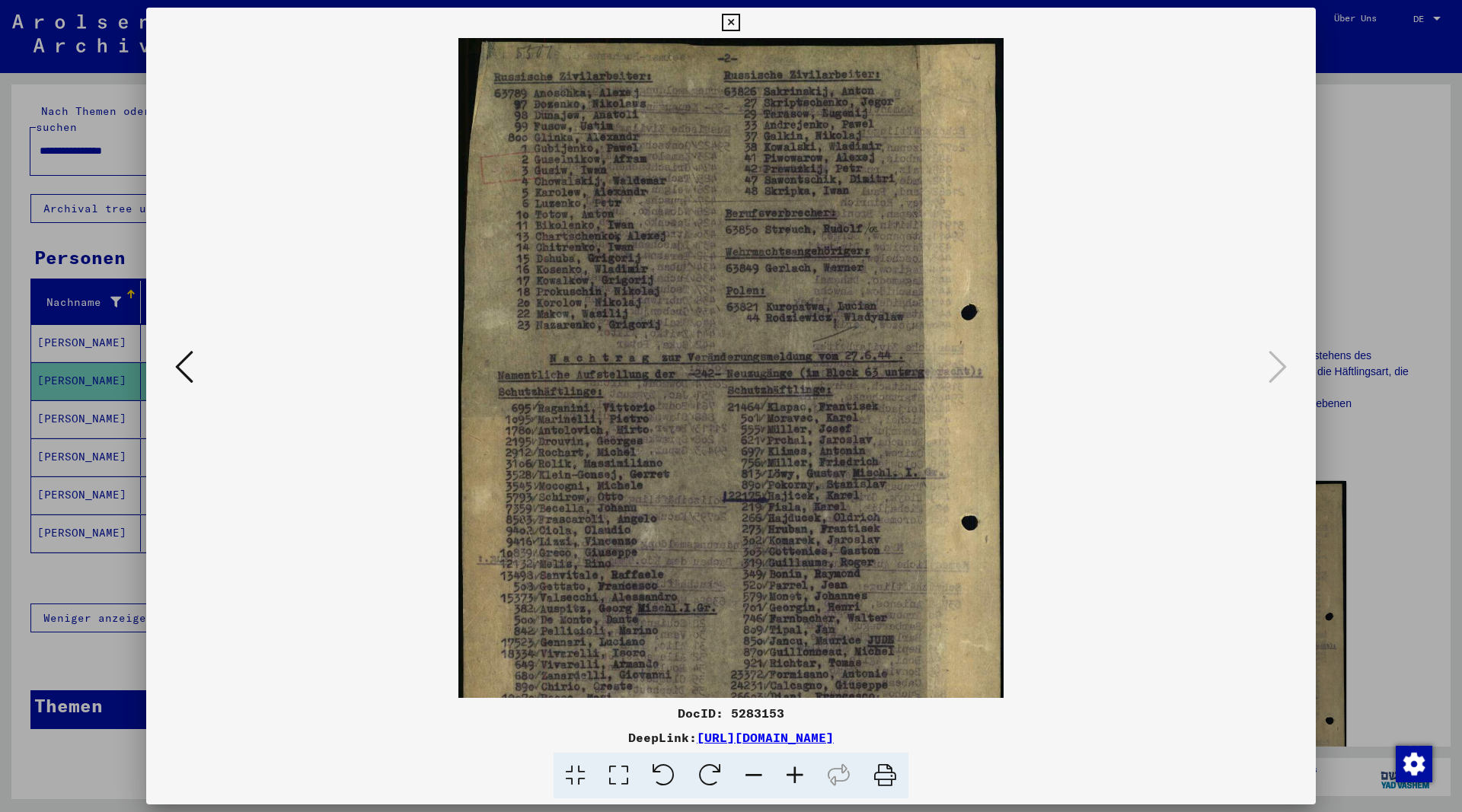
click at [790, 767] on icon at bounding box center [795, 775] width 41 height 46
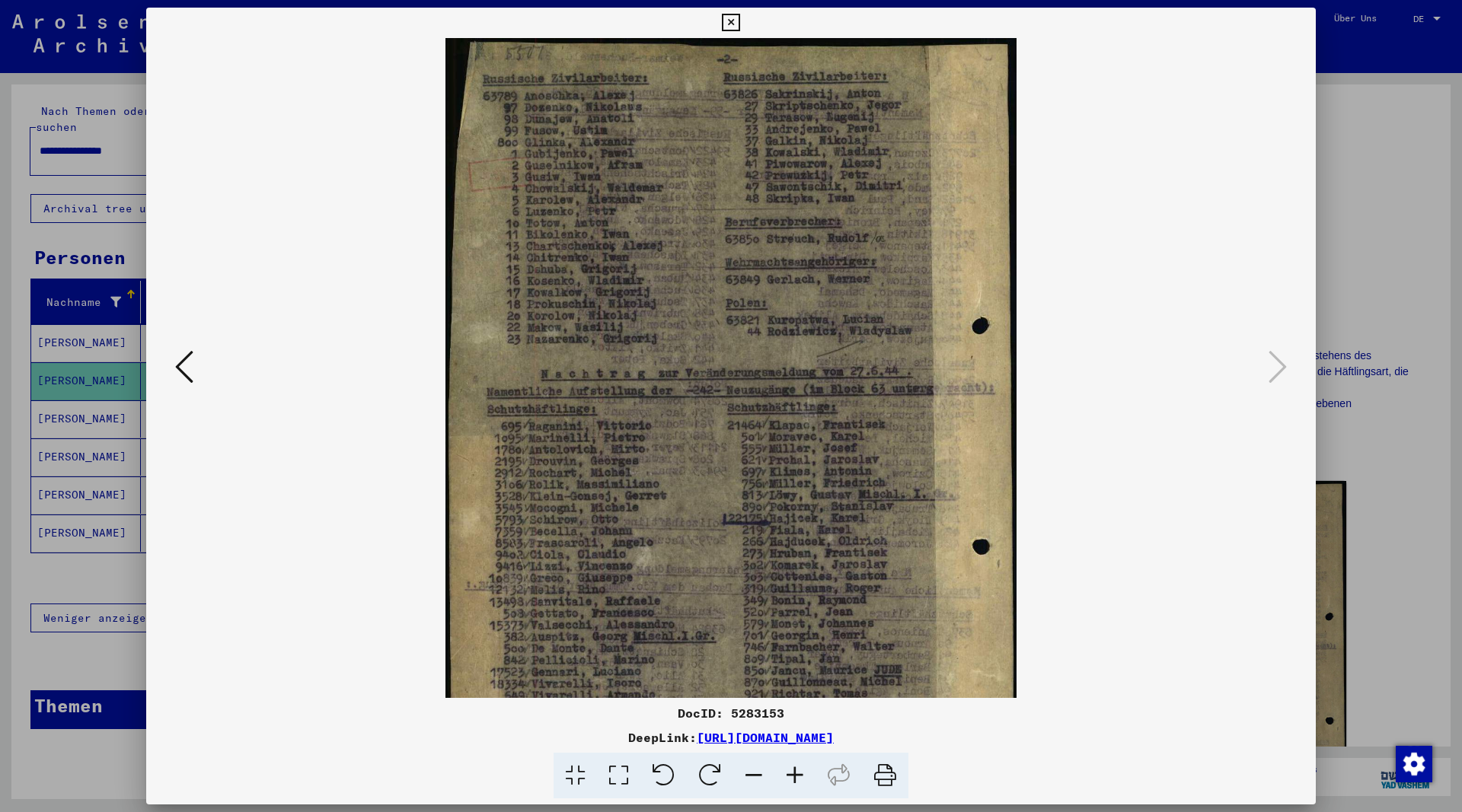
click at [790, 767] on icon at bounding box center [795, 775] width 41 height 46
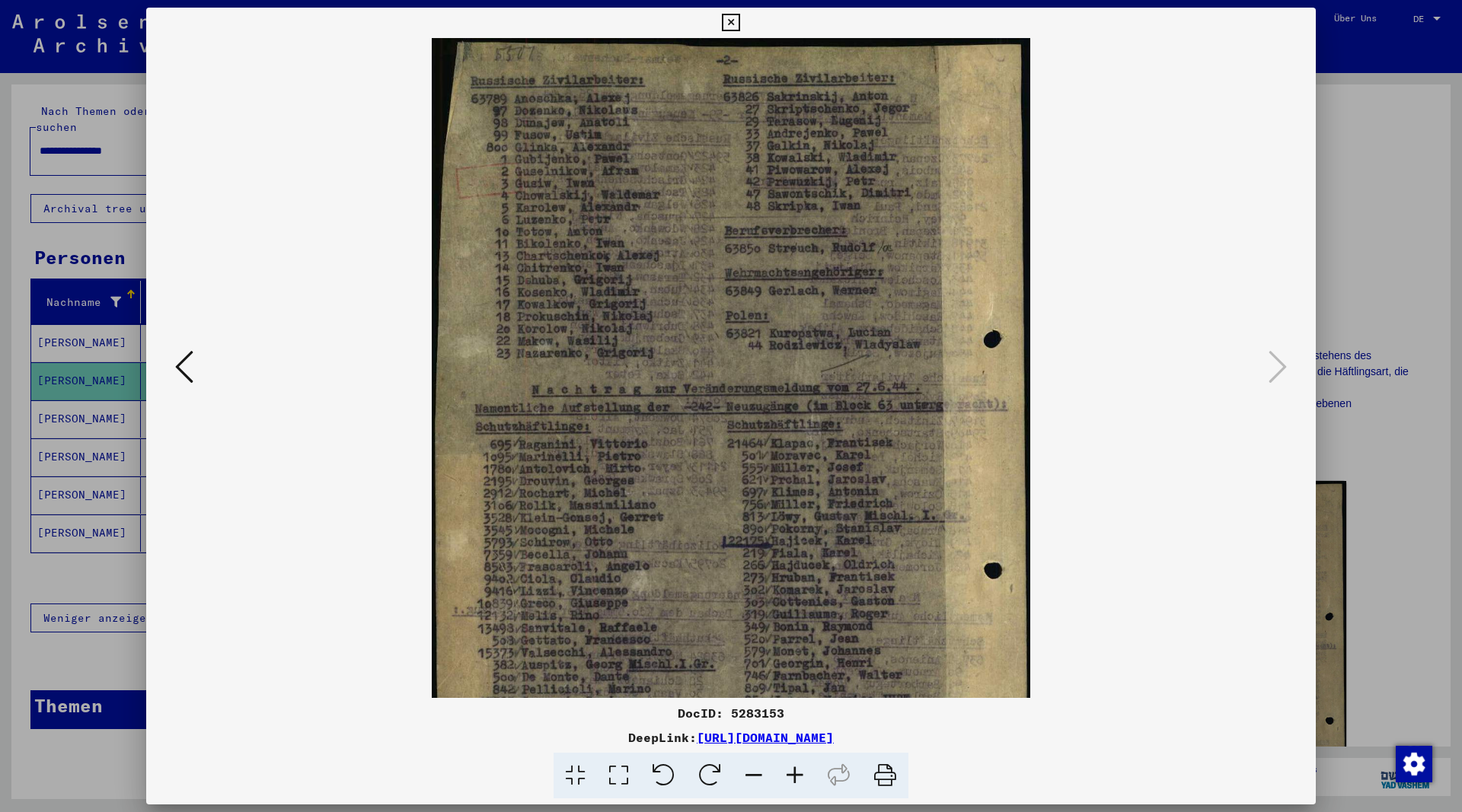
click at [790, 767] on icon at bounding box center [795, 775] width 41 height 46
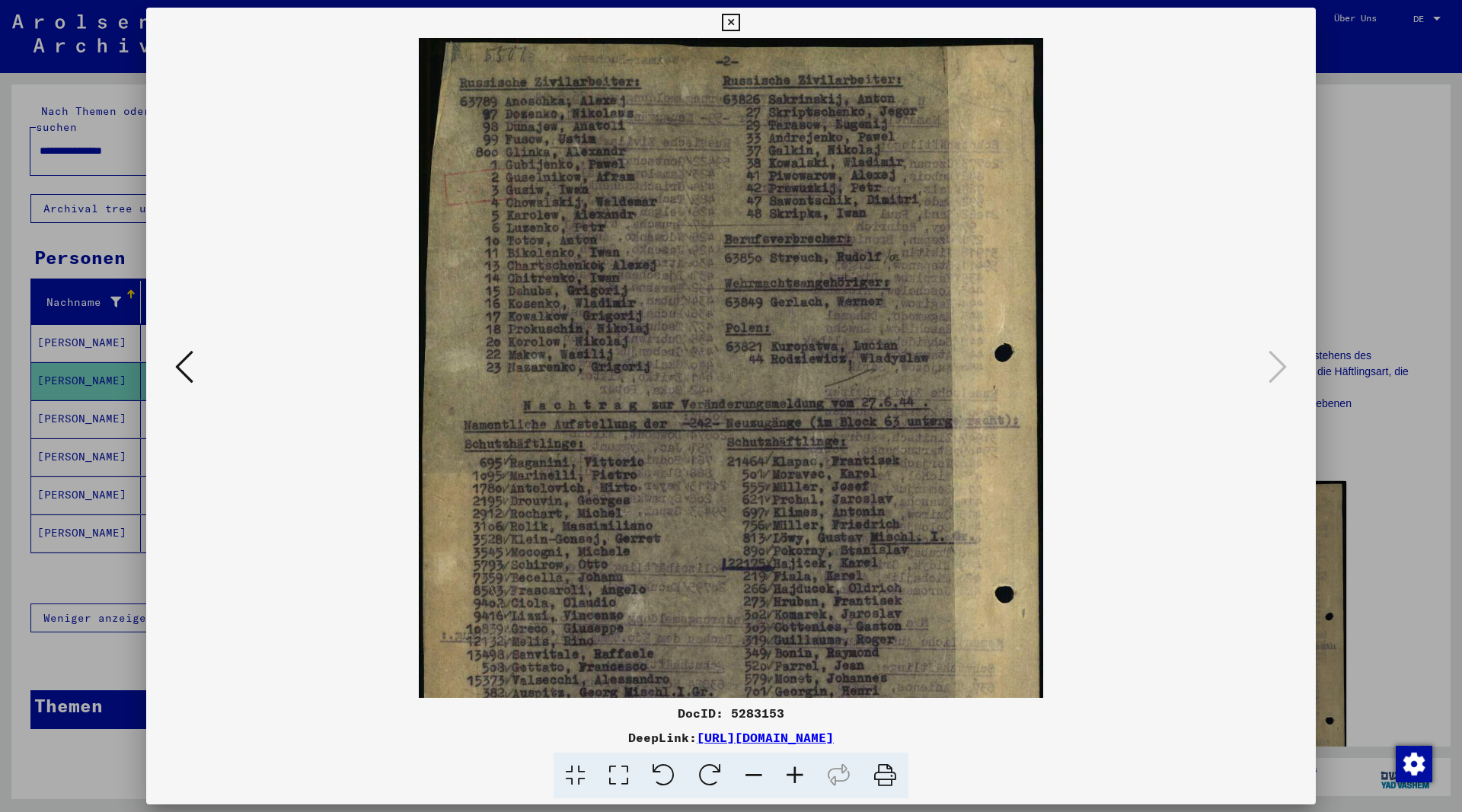
click at [790, 767] on icon at bounding box center [795, 775] width 41 height 46
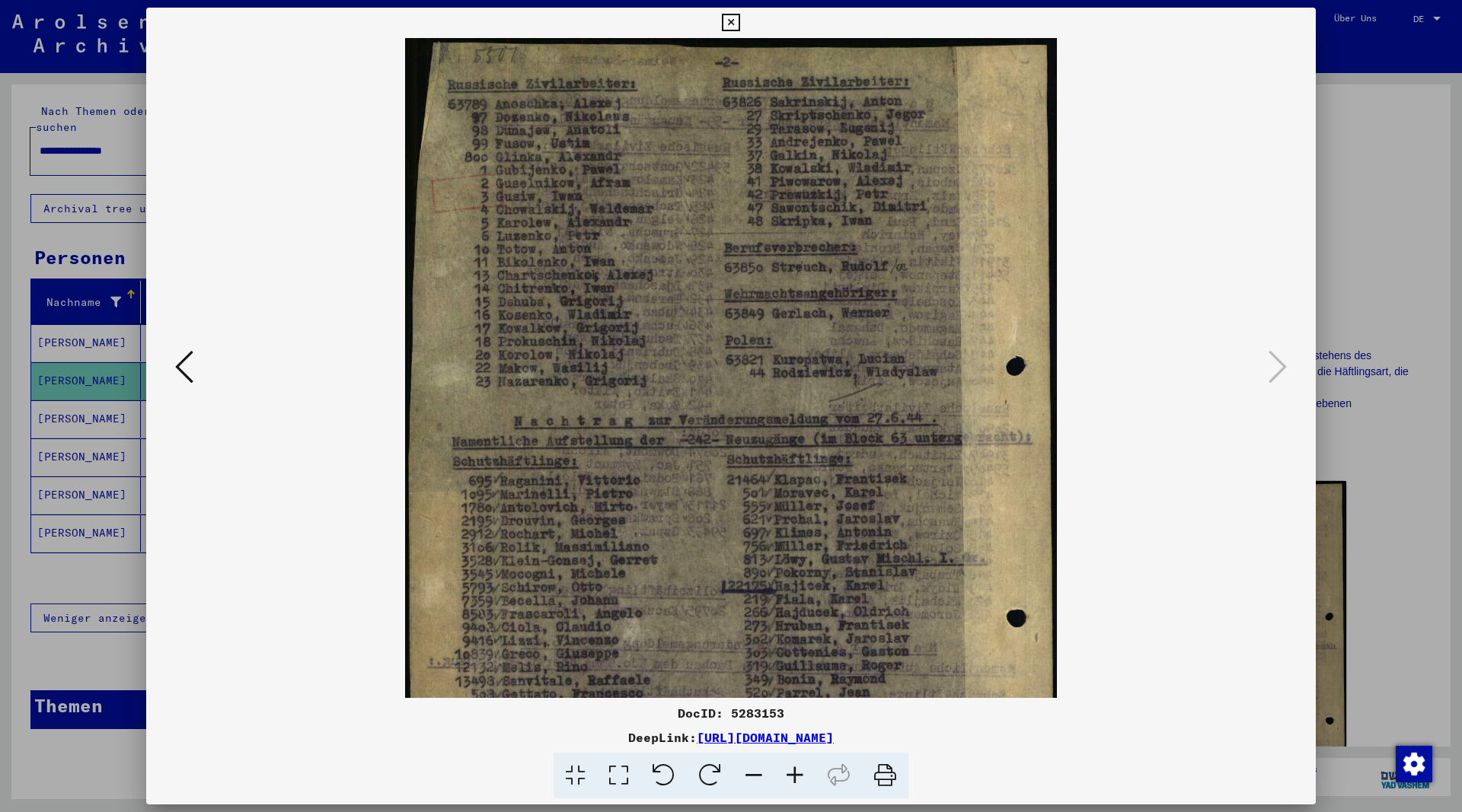
click at [790, 767] on icon at bounding box center [795, 775] width 41 height 46
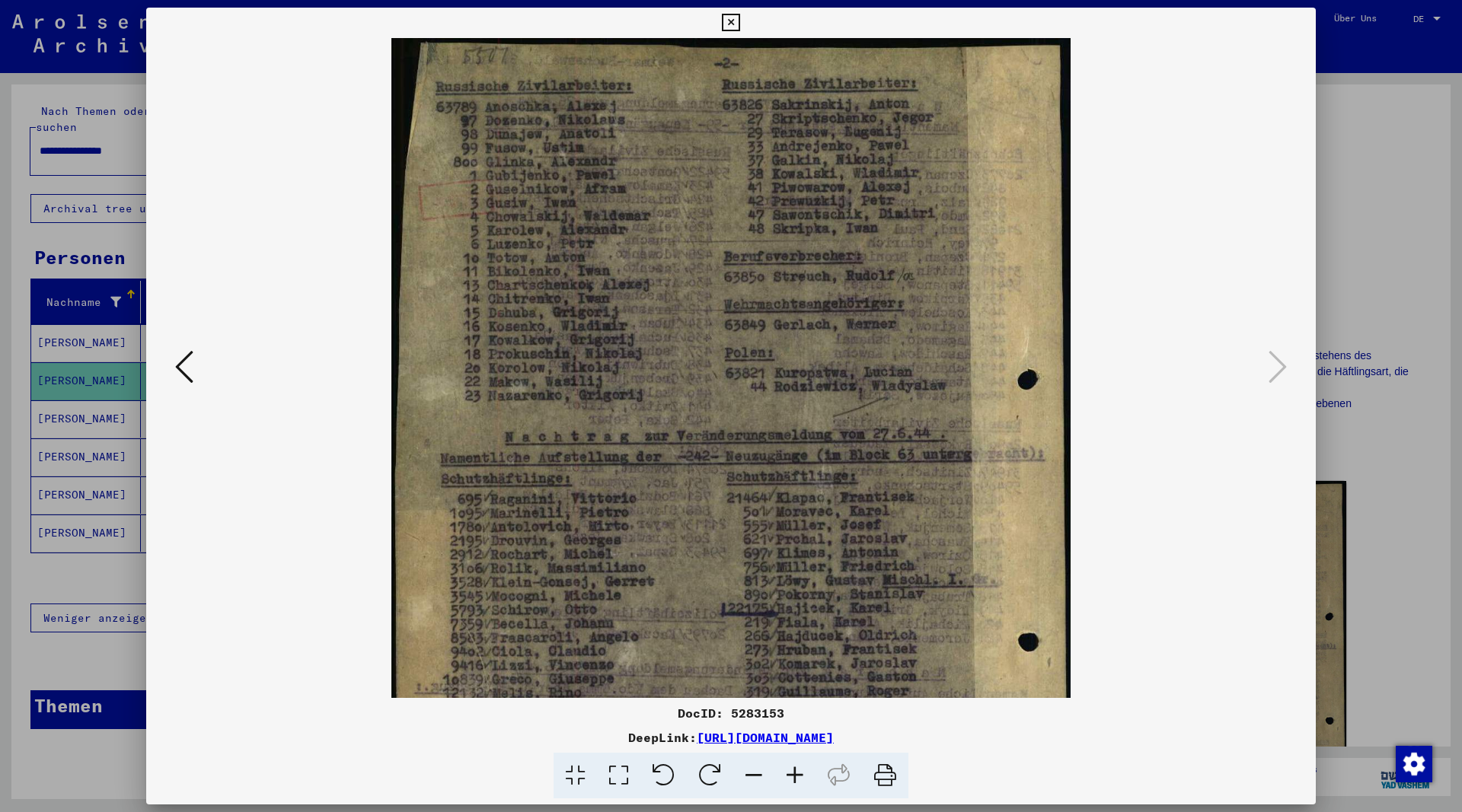
click at [790, 767] on icon at bounding box center [795, 775] width 41 height 46
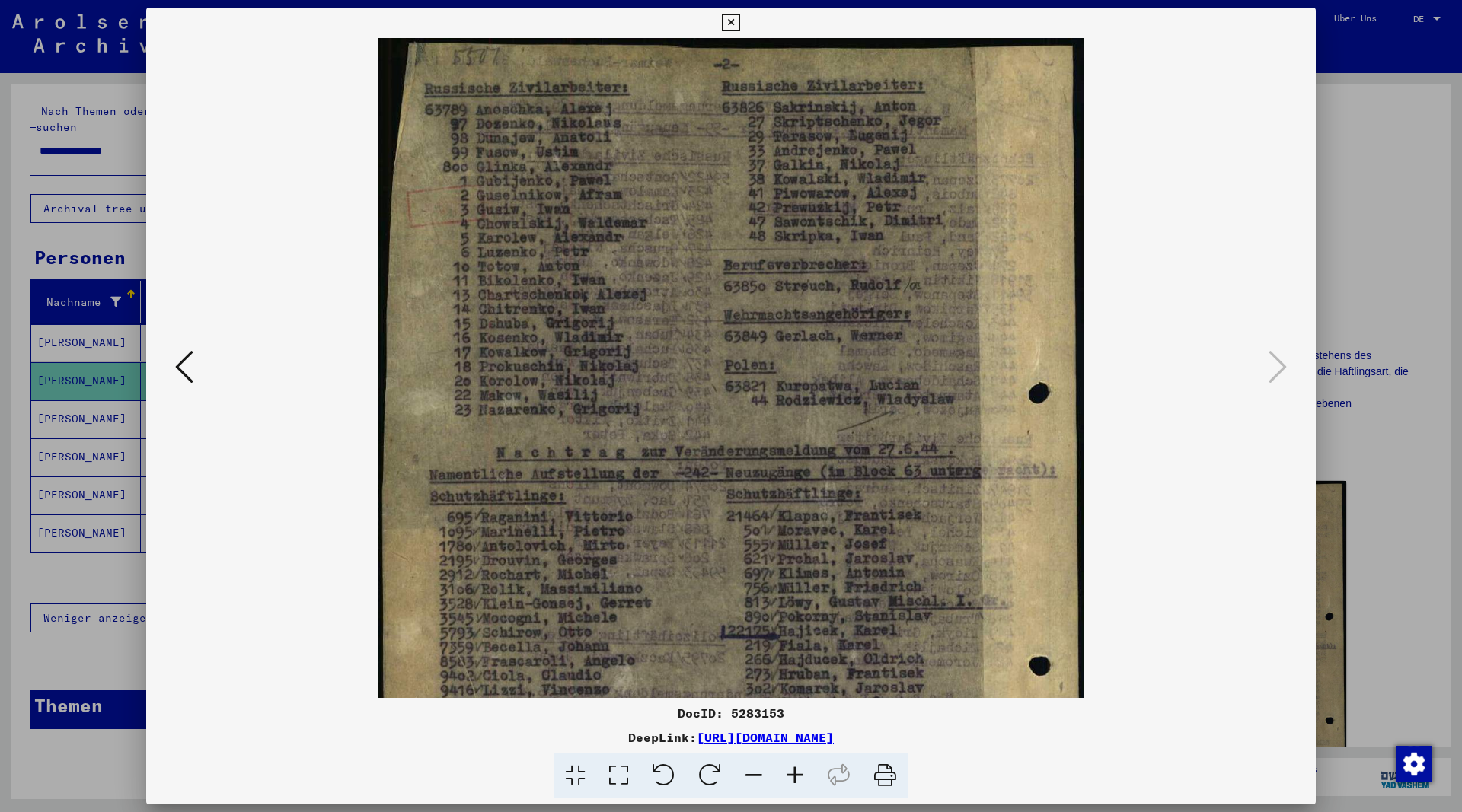
click at [790, 768] on icon at bounding box center [795, 775] width 41 height 46
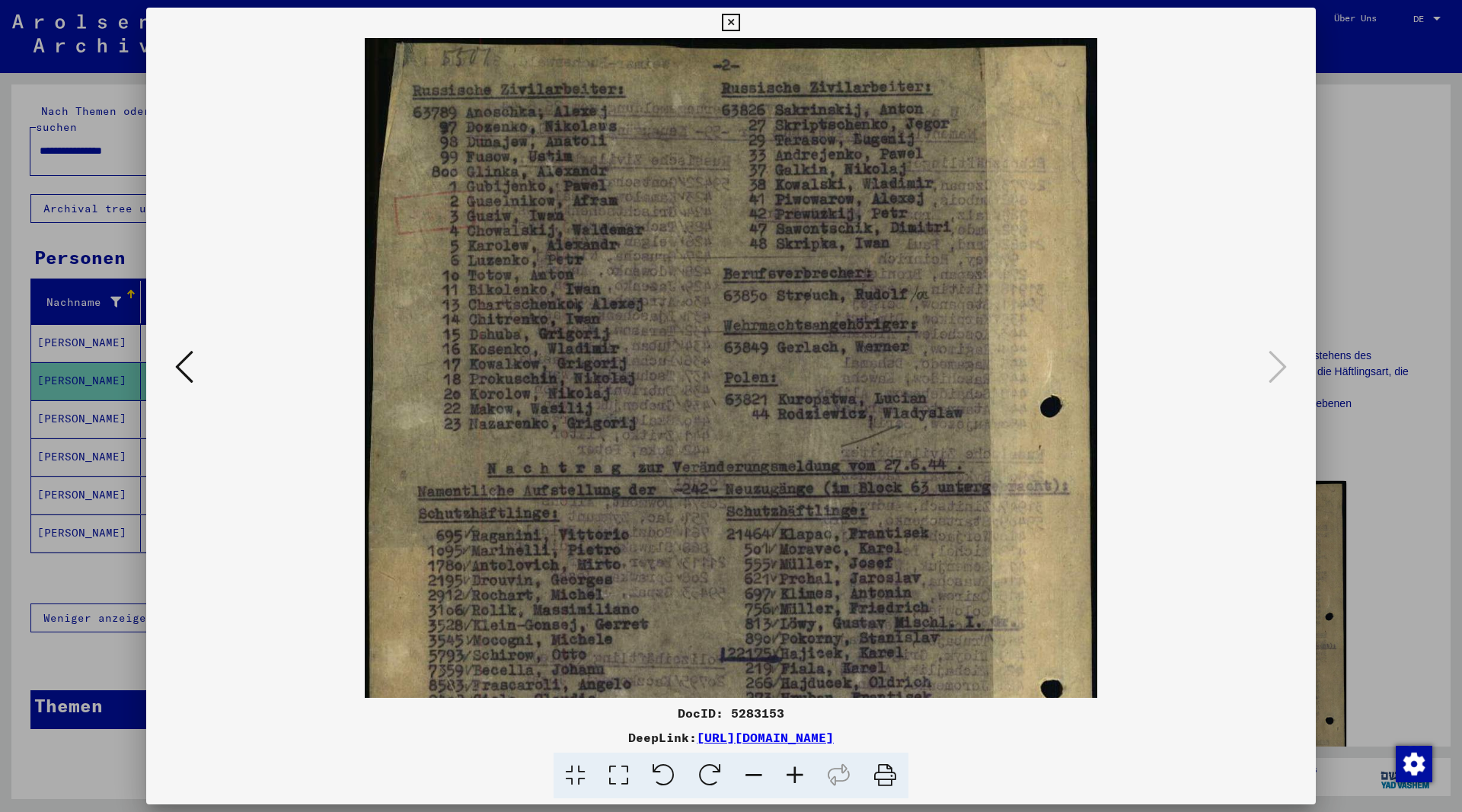
click at [790, 768] on icon at bounding box center [795, 775] width 41 height 46
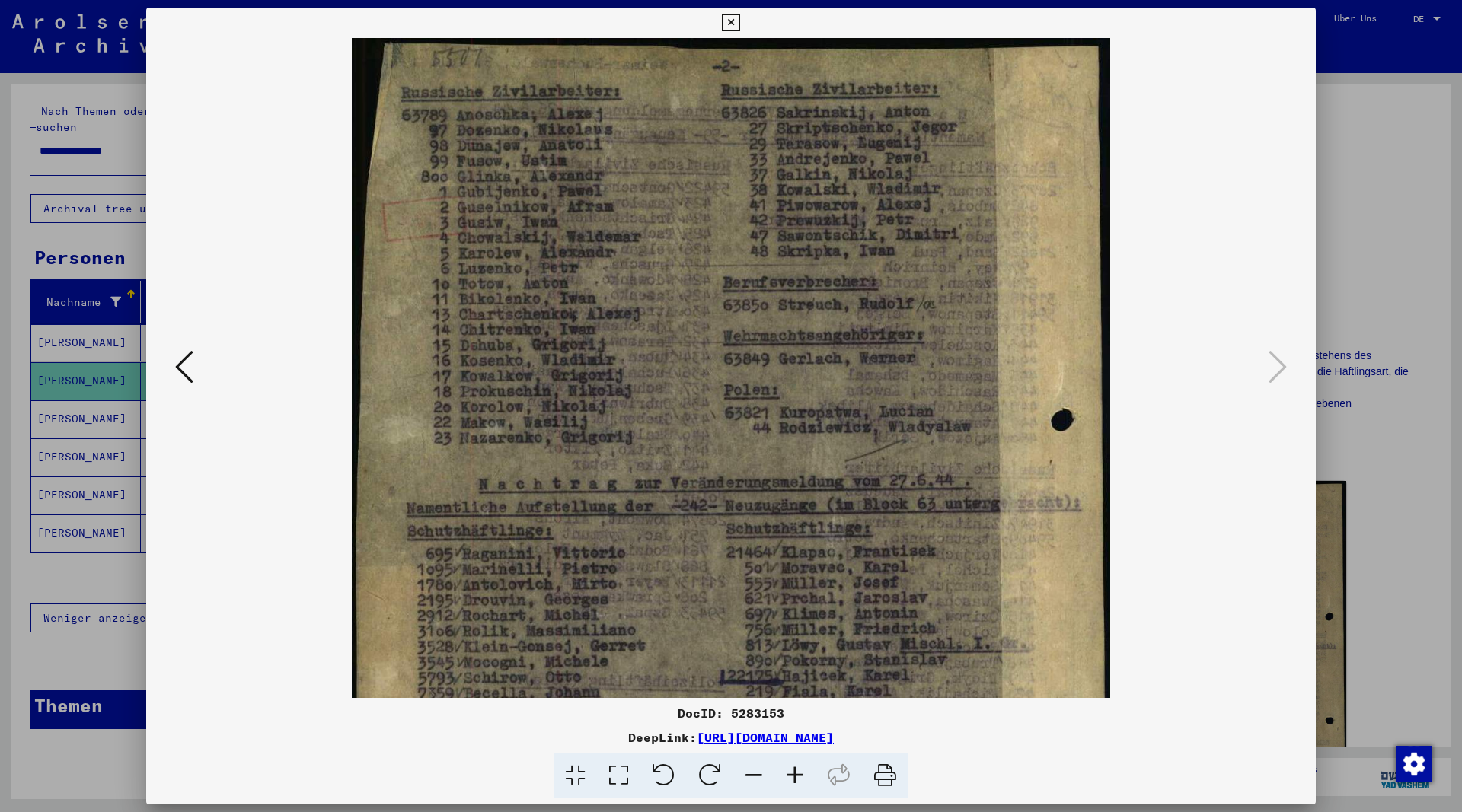
click at [186, 370] on icon at bounding box center [184, 366] width 19 height 37
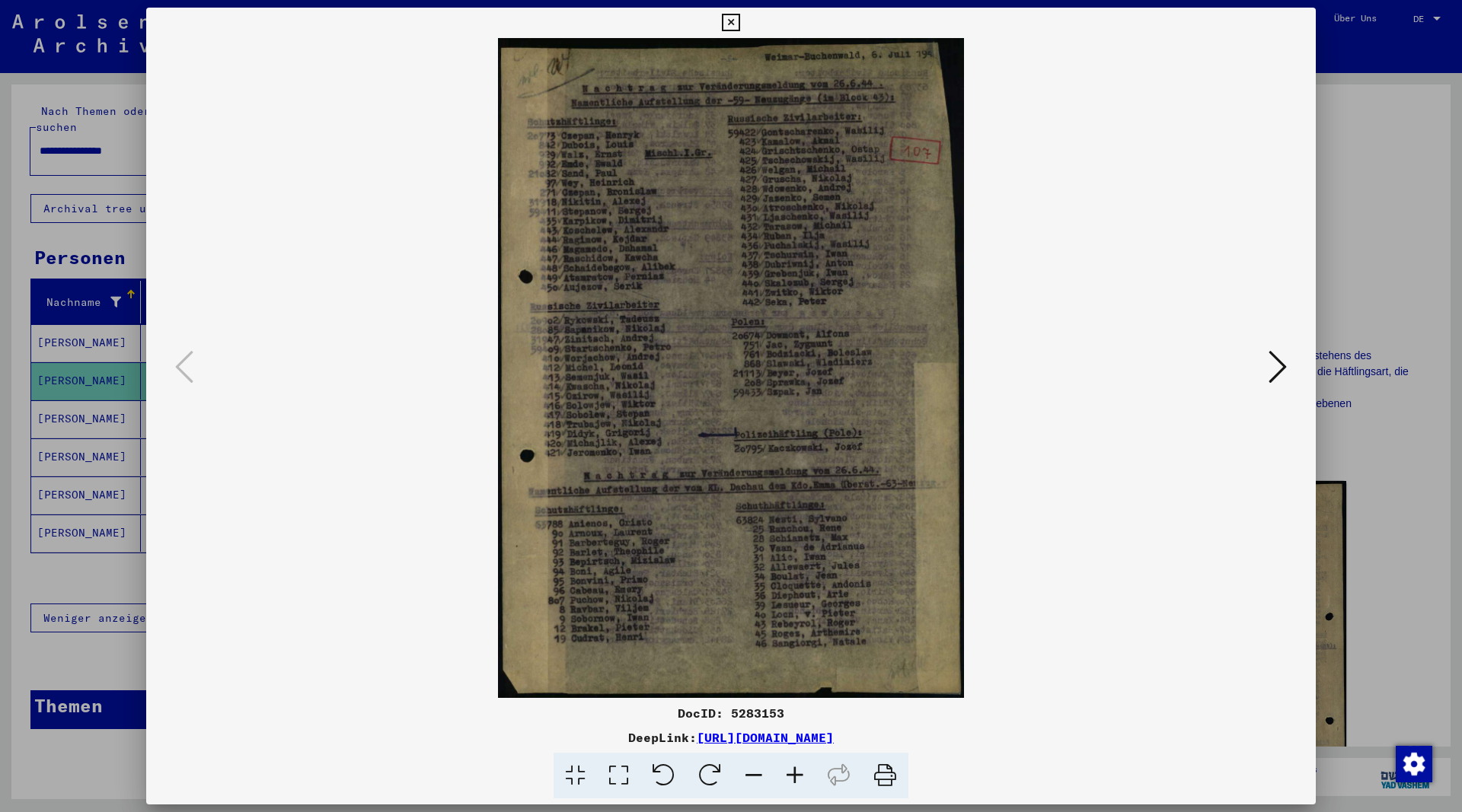
click at [800, 775] on icon at bounding box center [795, 775] width 41 height 46
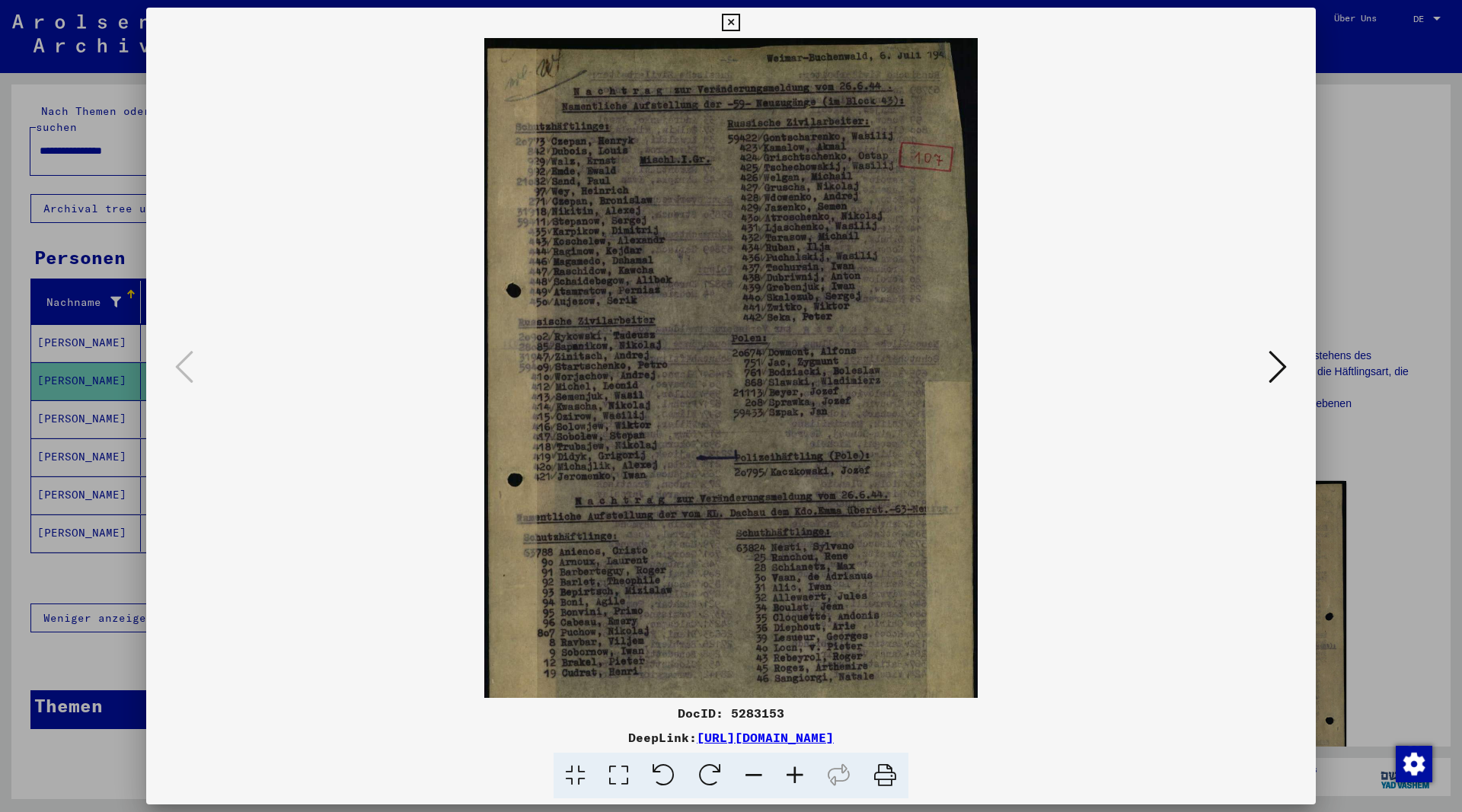
click at [800, 775] on icon at bounding box center [795, 775] width 41 height 46
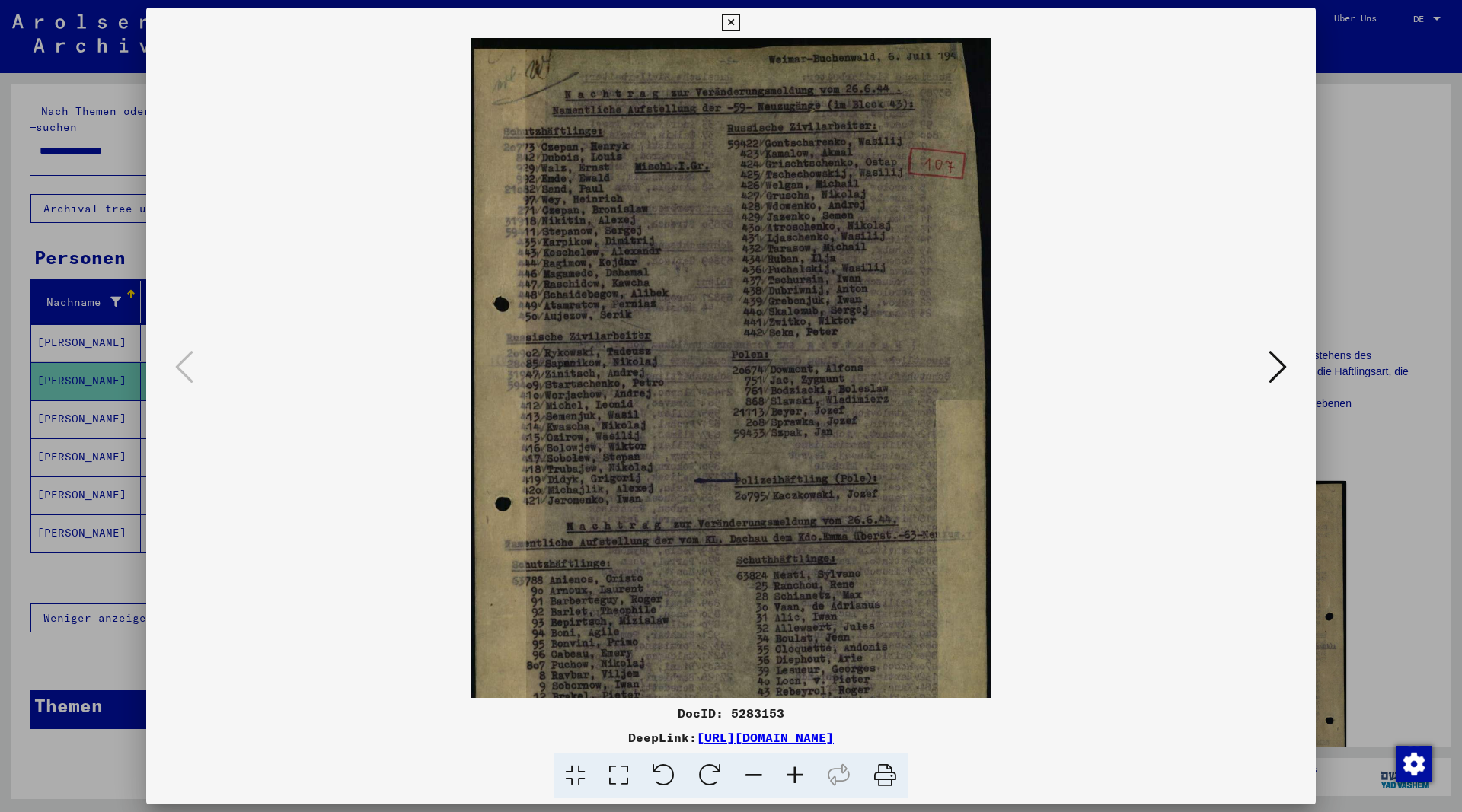
click at [801, 775] on icon at bounding box center [795, 775] width 41 height 46
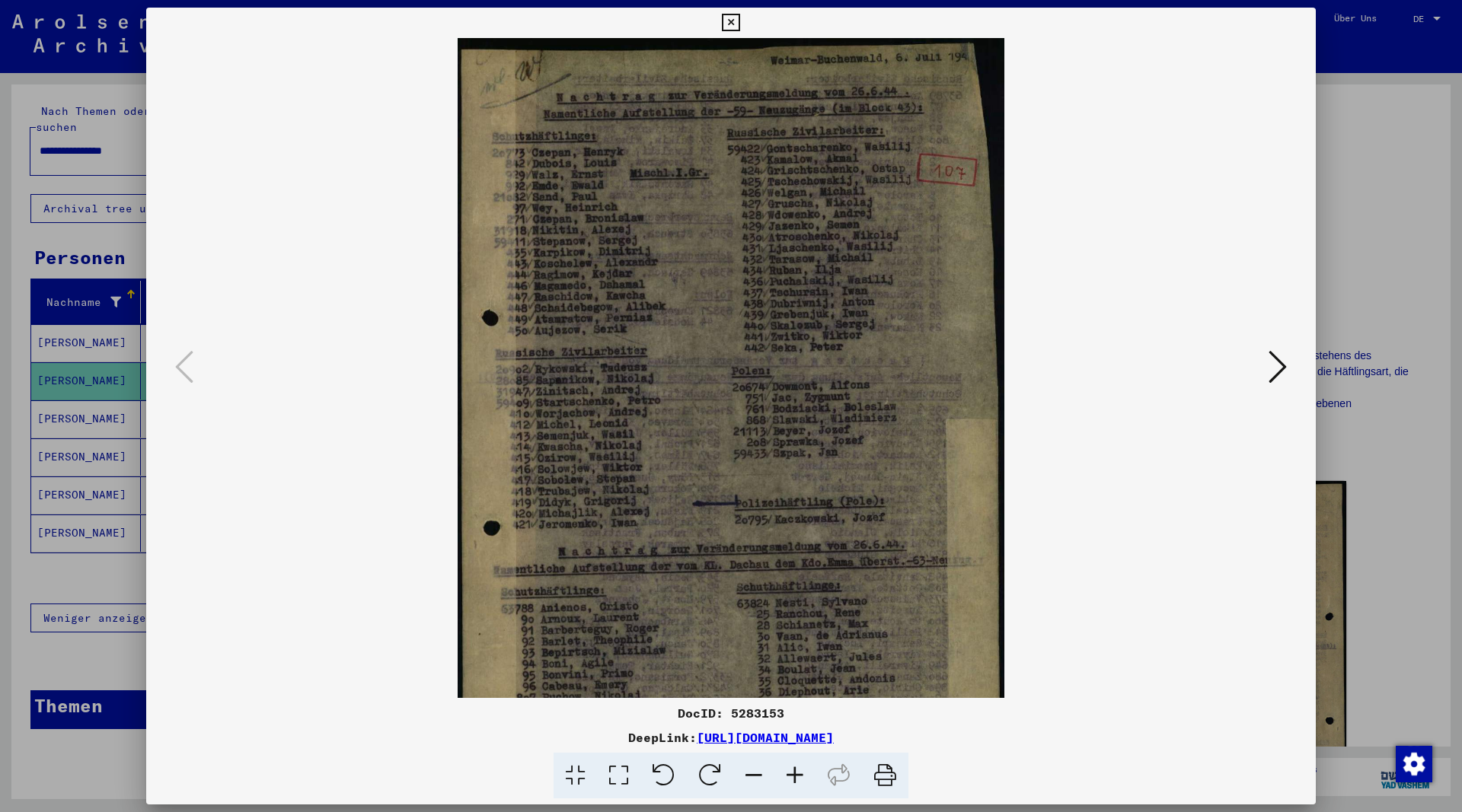
click at [802, 775] on icon at bounding box center [795, 775] width 41 height 46
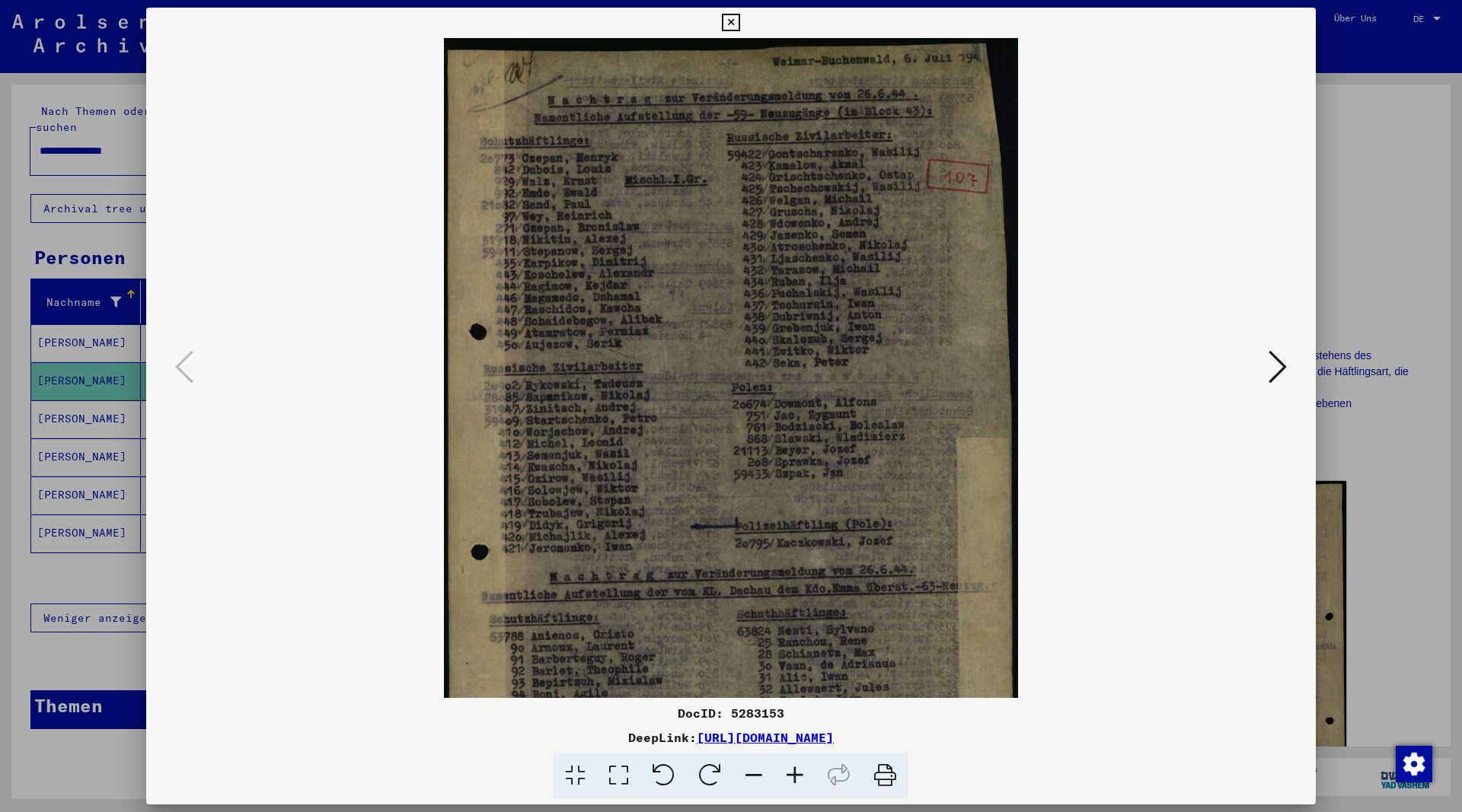
click at [803, 775] on icon at bounding box center [795, 775] width 41 height 46
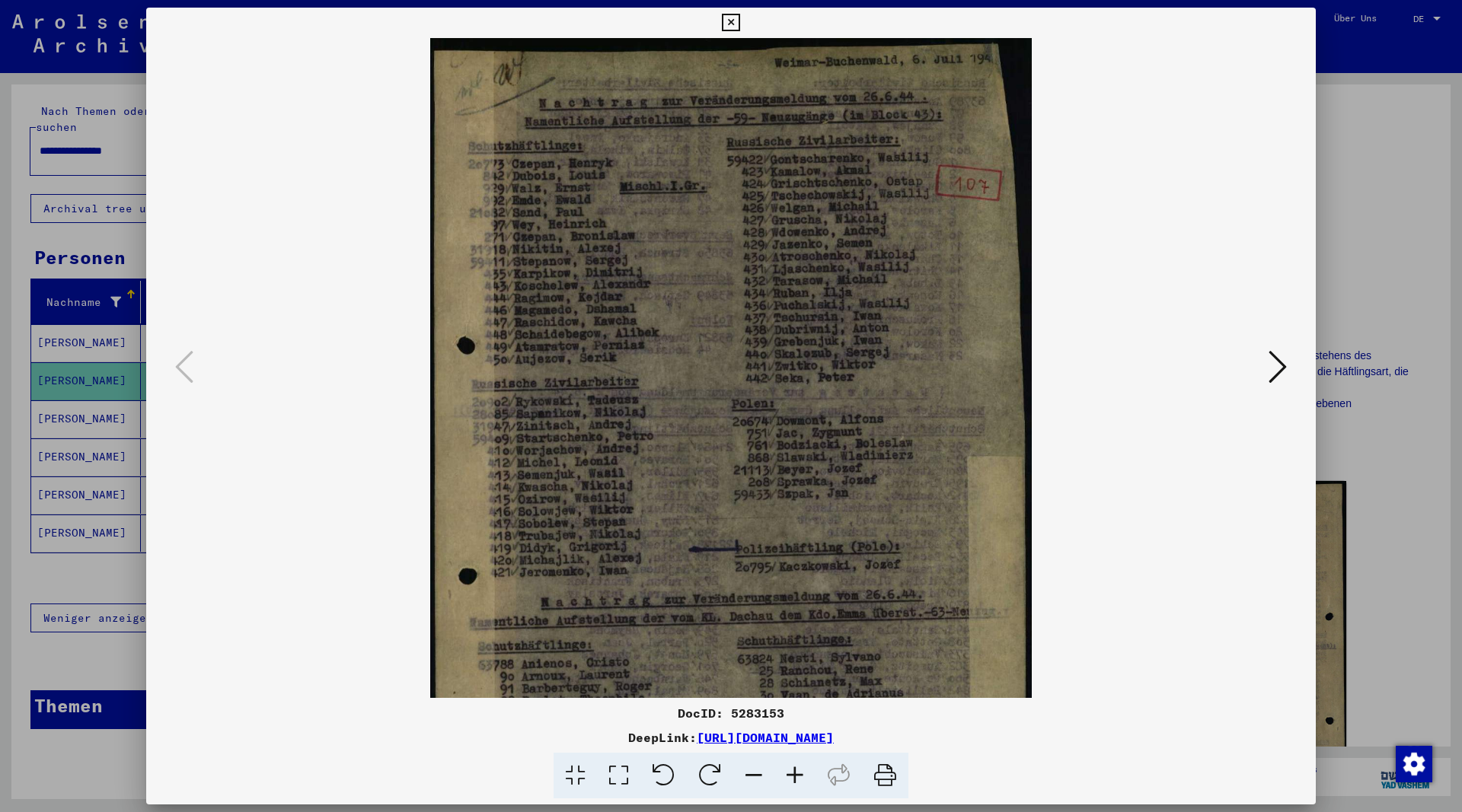
click at [803, 775] on icon at bounding box center [795, 775] width 41 height 46
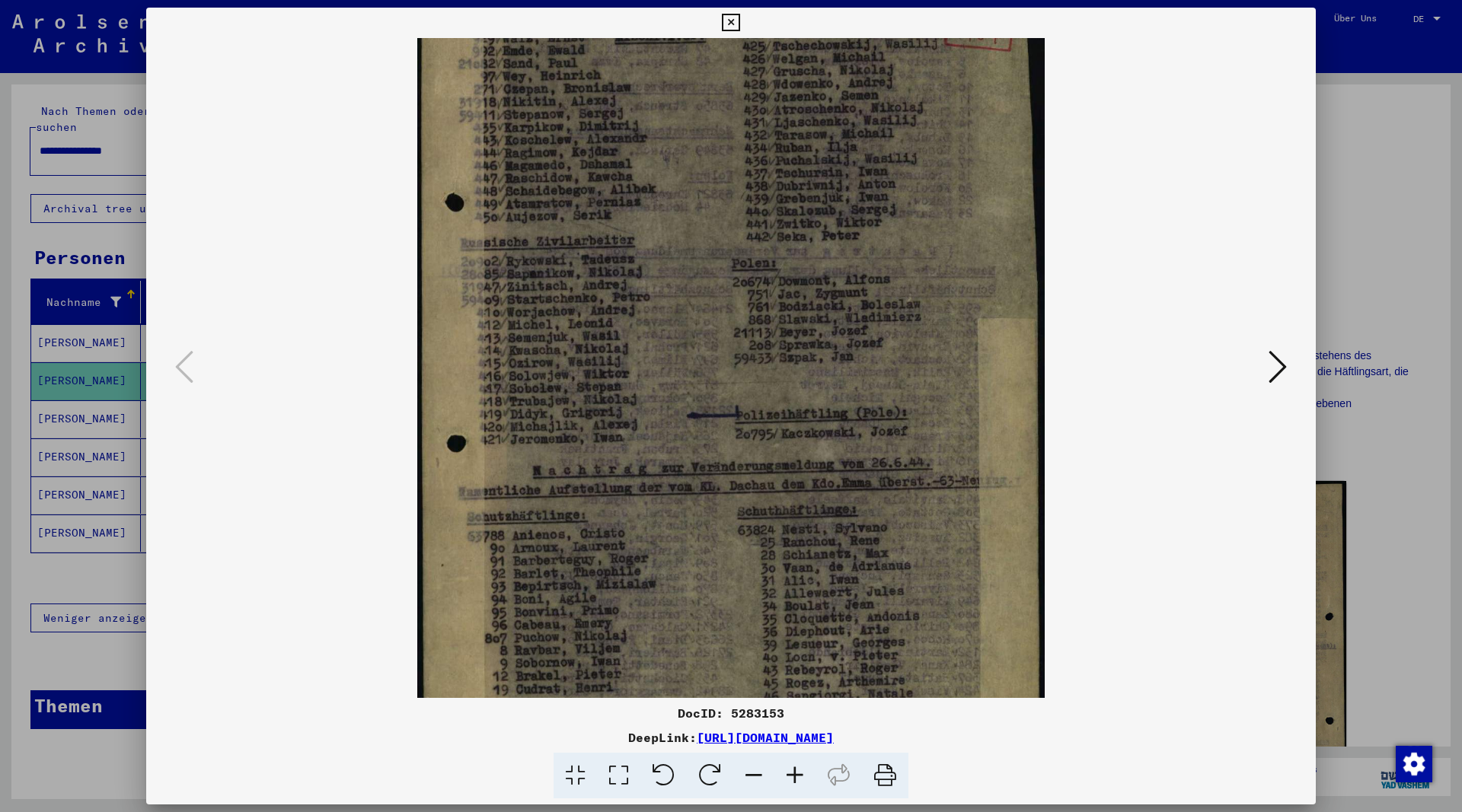
scroll to position [228, 0]
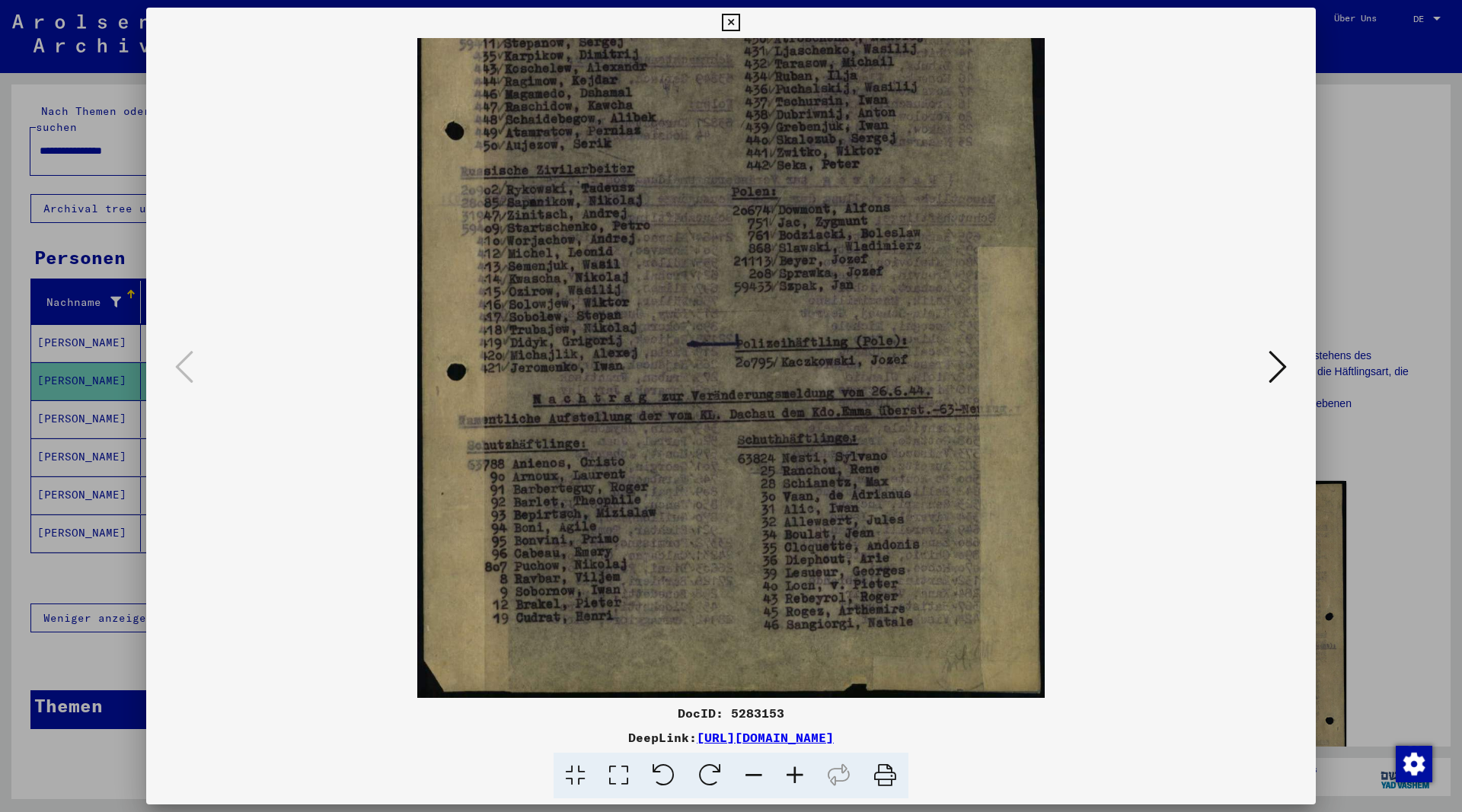
drag, startPoint x: 870, startPoint y: 437, endPoint x: 904, endPoint y: 264, distance: 176.3
click at [904, 264] on img at bounding box center [731, 254] width 627 height 888
click at [1278, 370] on icon at bounding box center [1277, 366] width 19 height 37
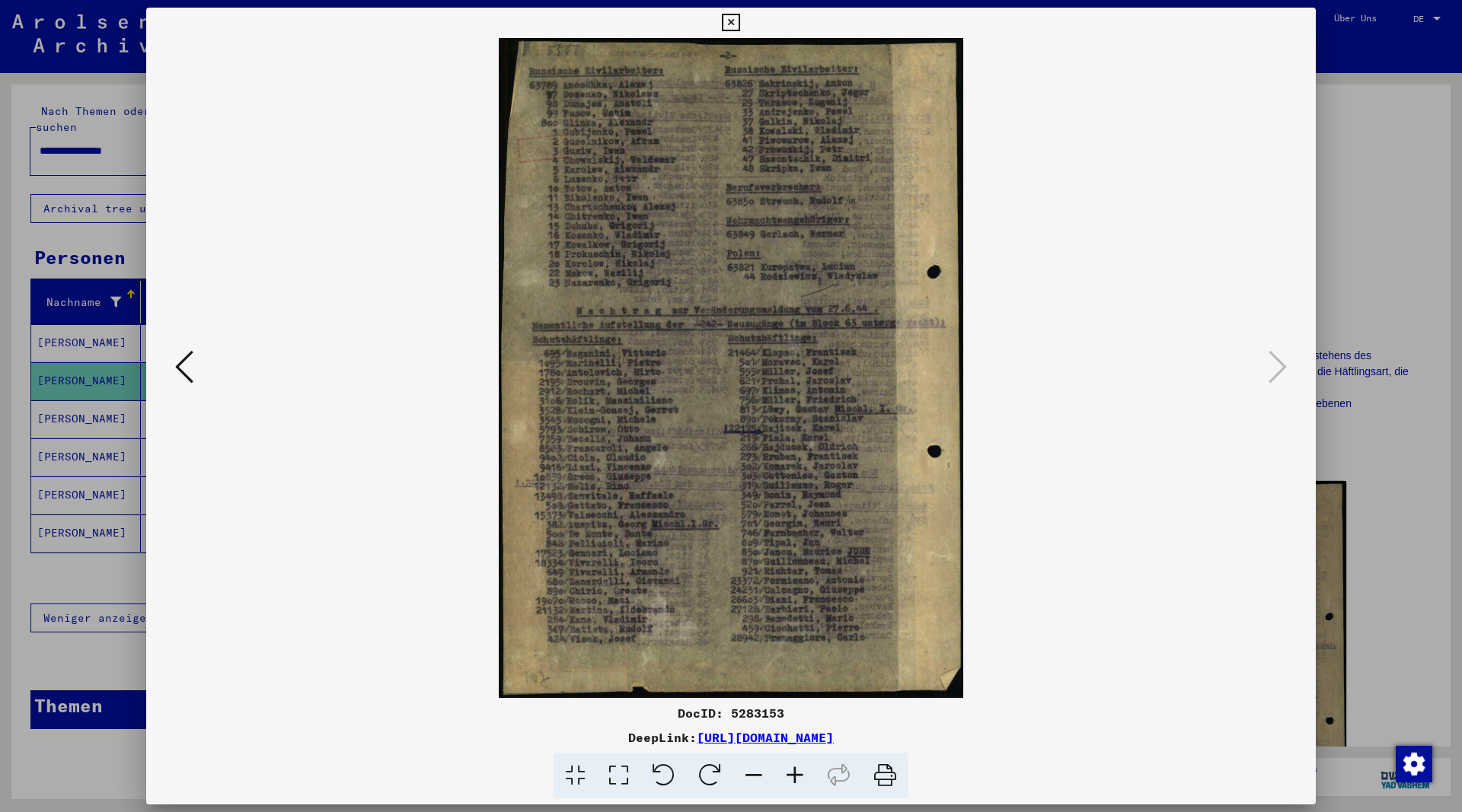
click at [792, 773] on icon at bounding box center [795, 775] width 41 height 46
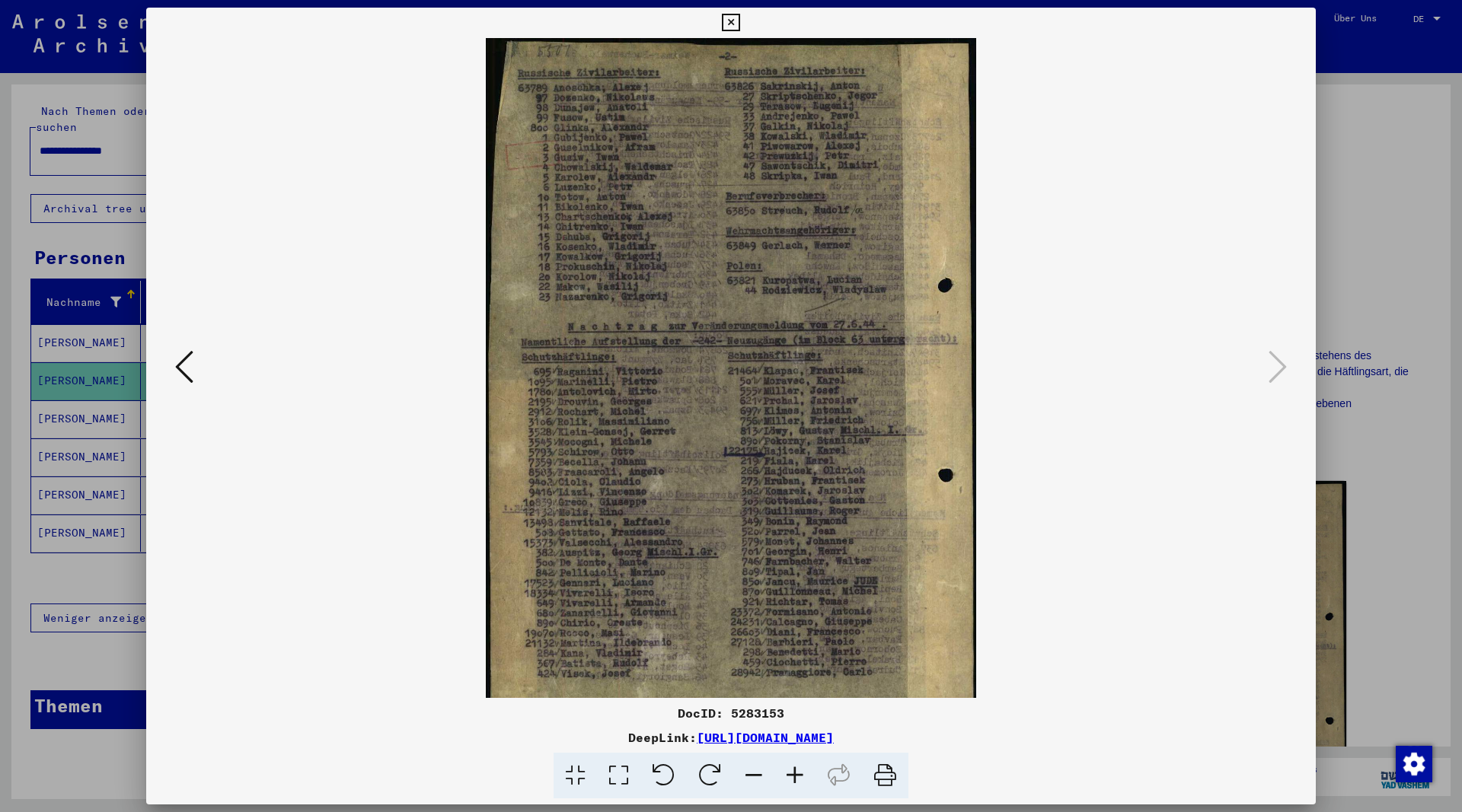
click at [792, 773] on icon at bounding box center [795, 775] width 41 height 46
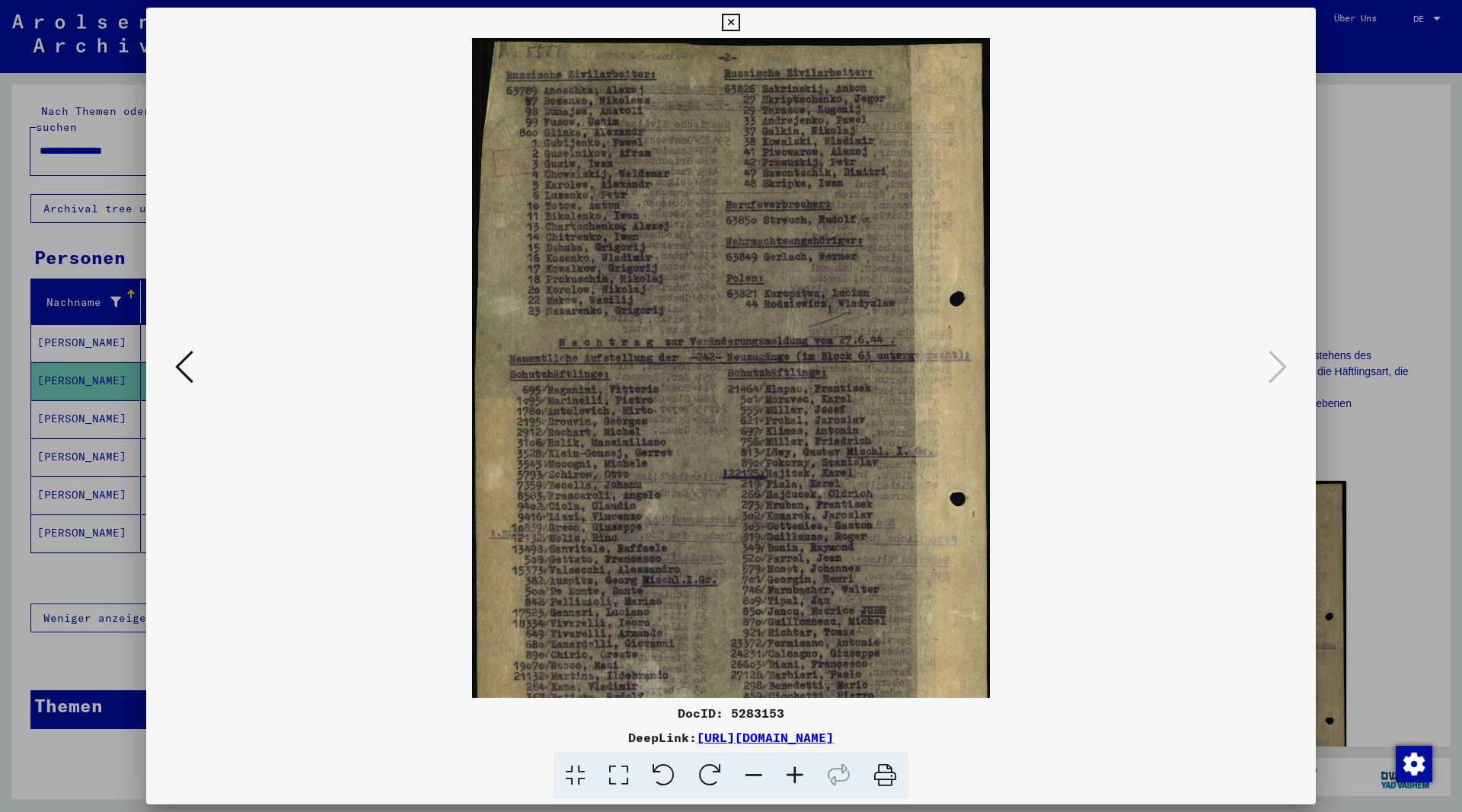
click at [792, 773] on icon at bounding box center [795, 775] width 41 height 46
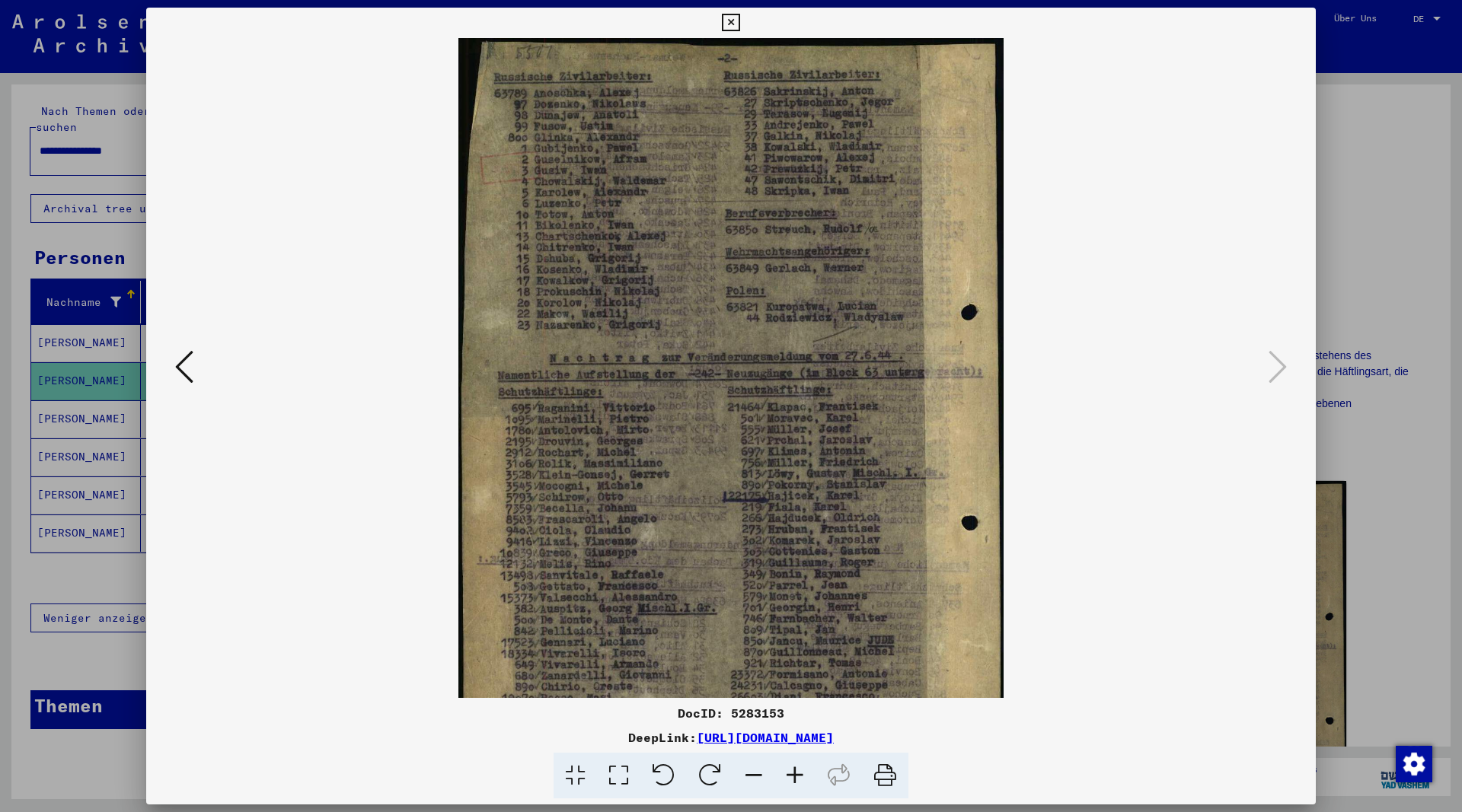
click at [793, 773] on icon at bounding box center [795, 775] width 41 height 46
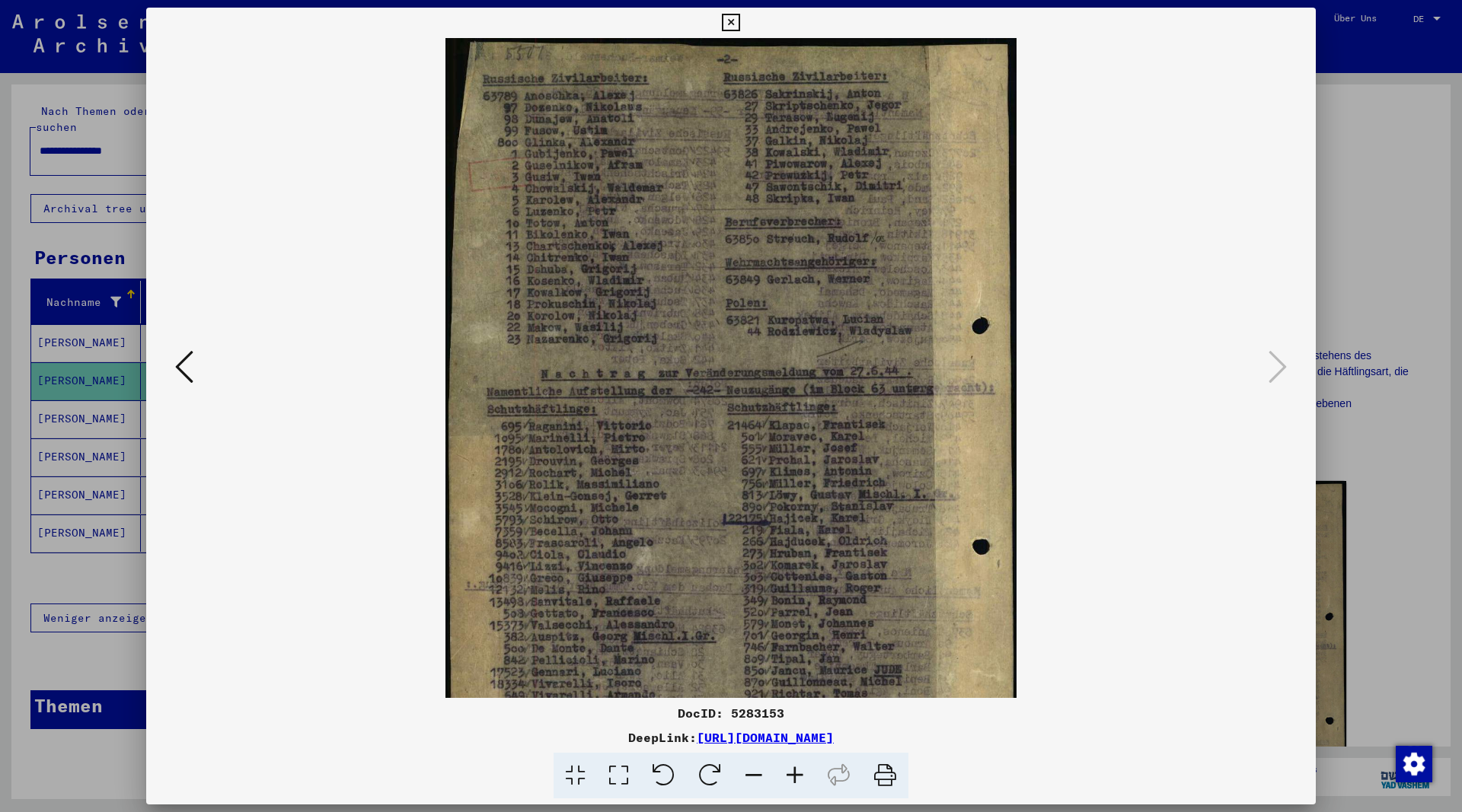
click at [793, 773] on icon at bounding box center [795, 775] width 41 height 46
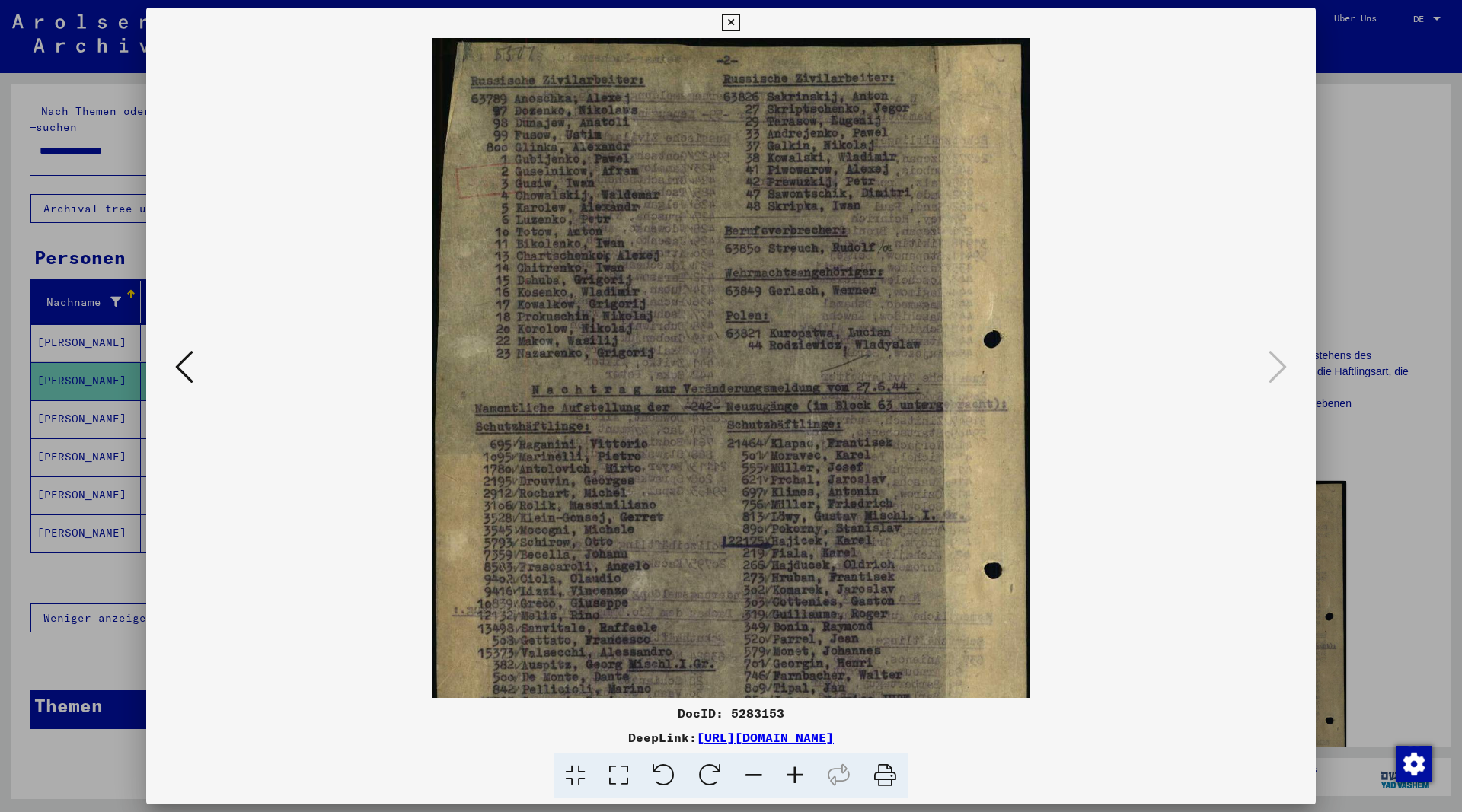
click at [793, 773] on icon at bounding box center [795, 775] width 41 height 46
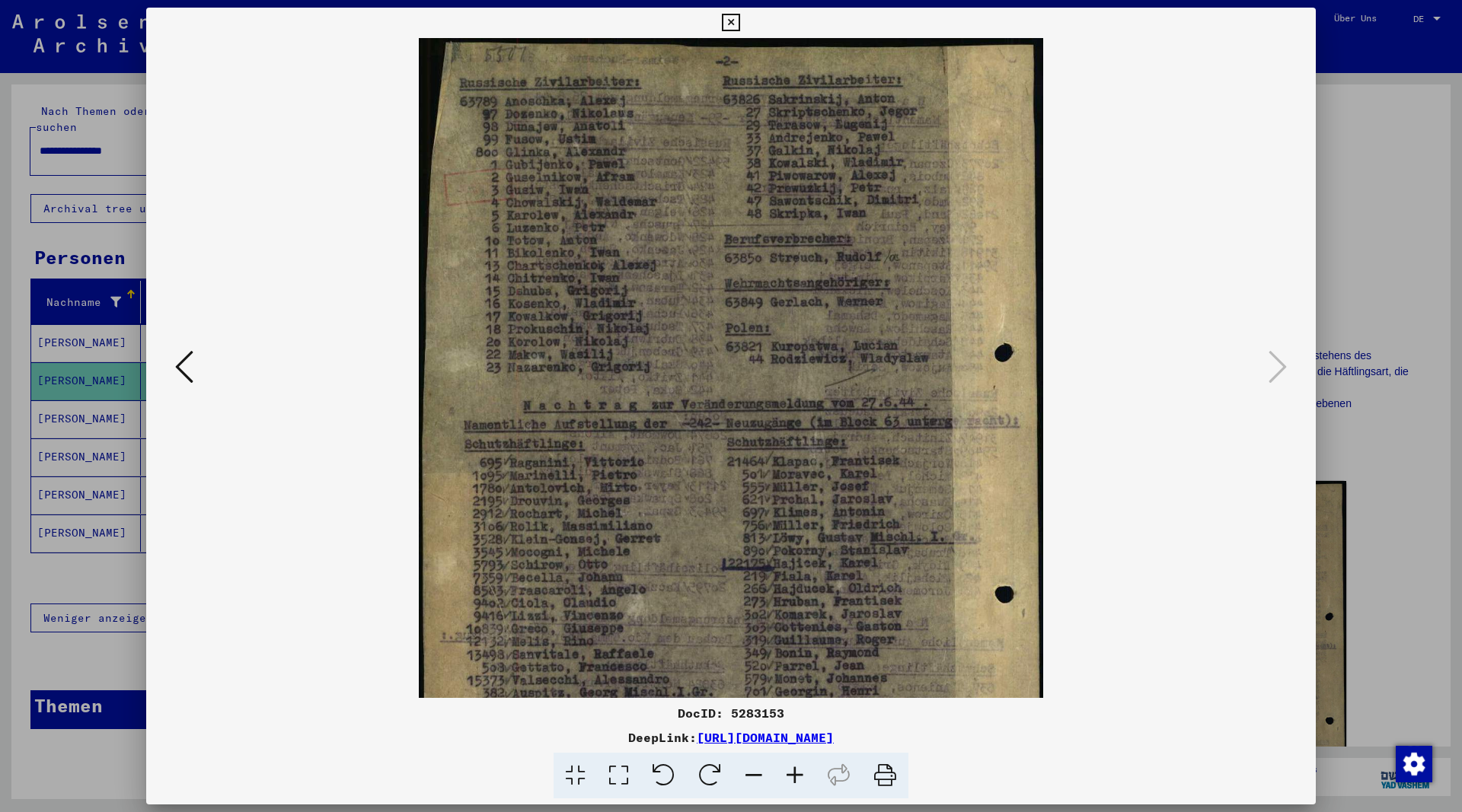
click at [793, 773] on icon at bounding box center [795, 775] width 41 height 46
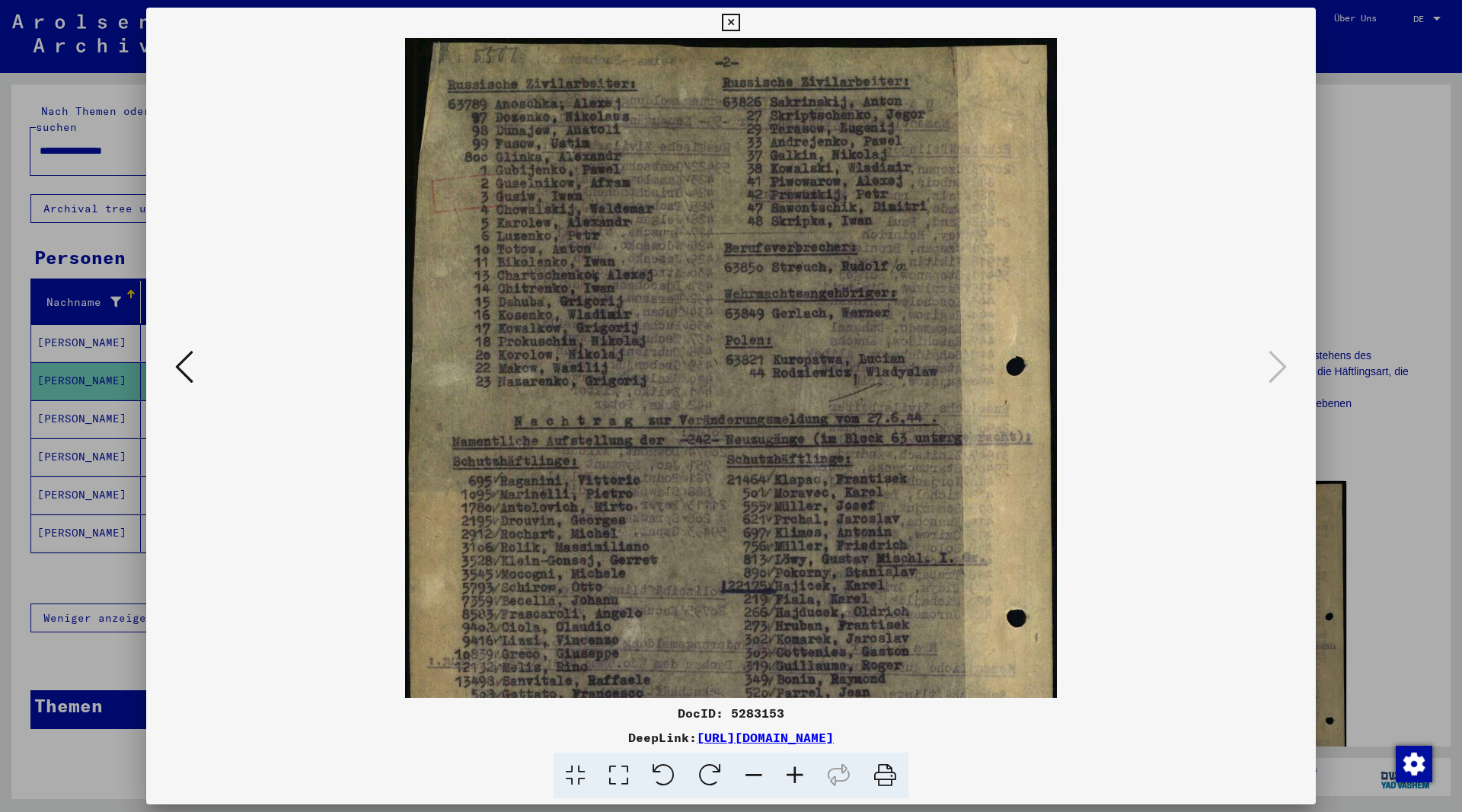
click at [794, 773] on icon at bounding box center [795, 775] width 41 height 46
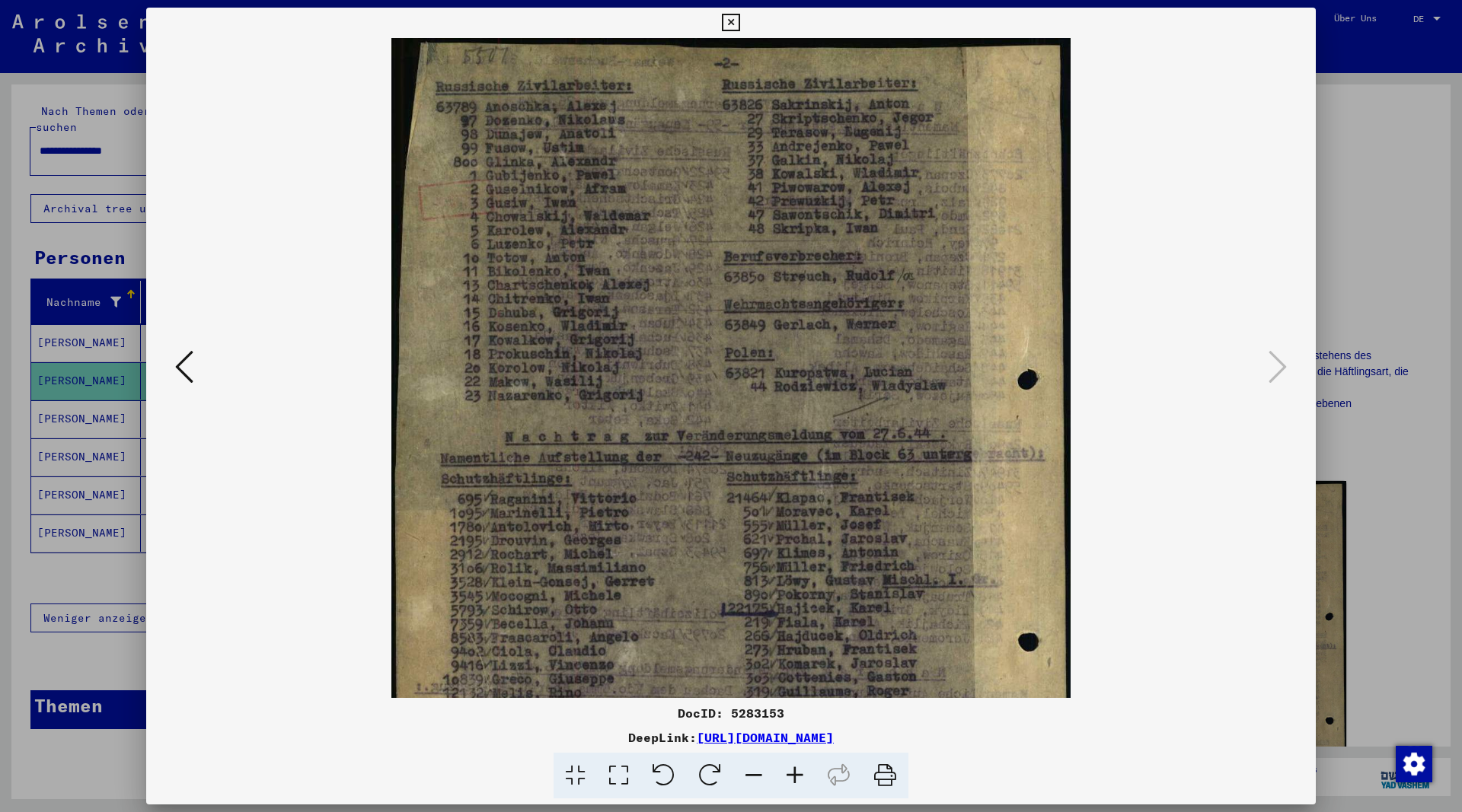
click at [795, 773] on icon at bounding box center [795, 775] width 41 height 46
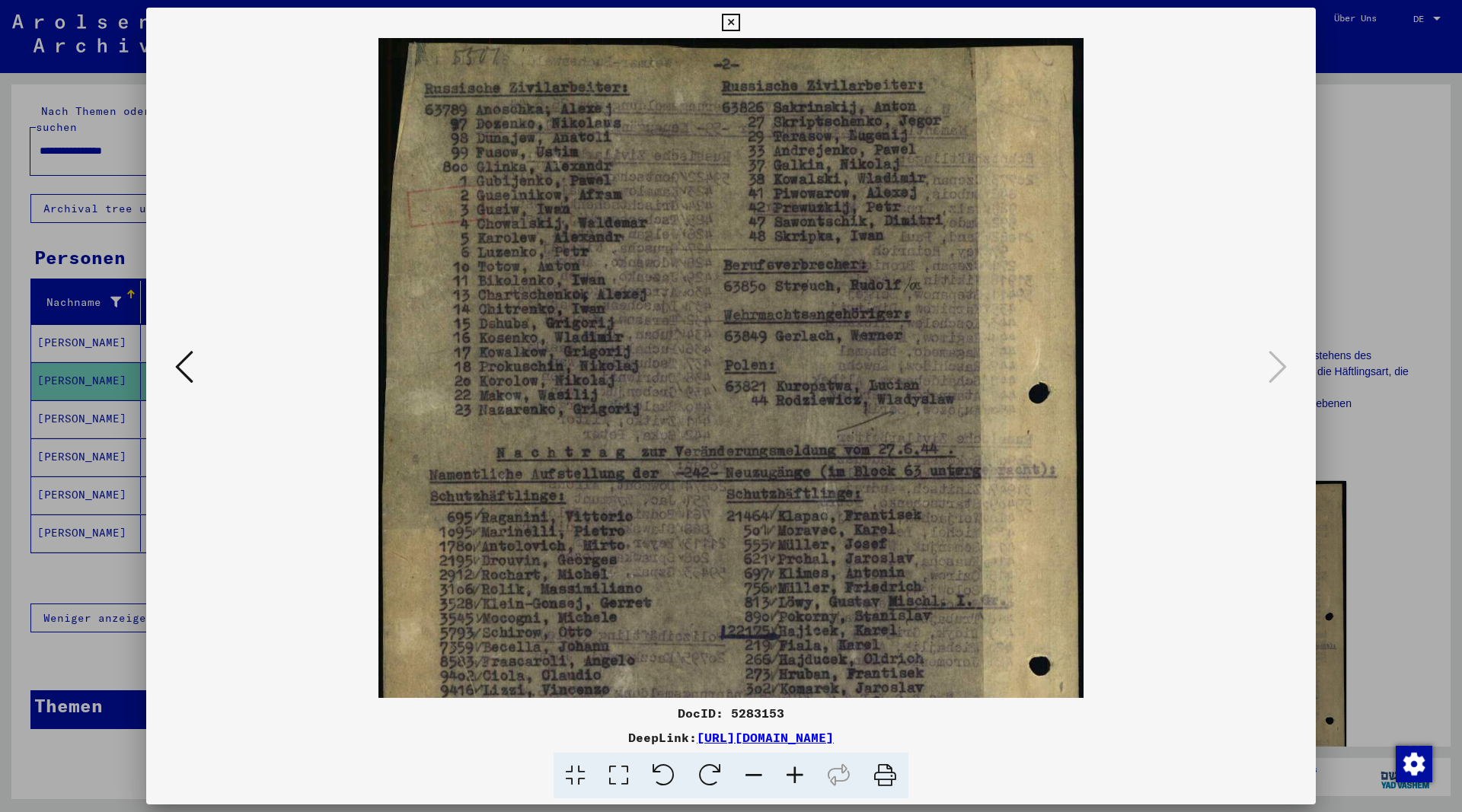
click at [175, 371] on icon at bounding box center [184, 366] width 19 height 37
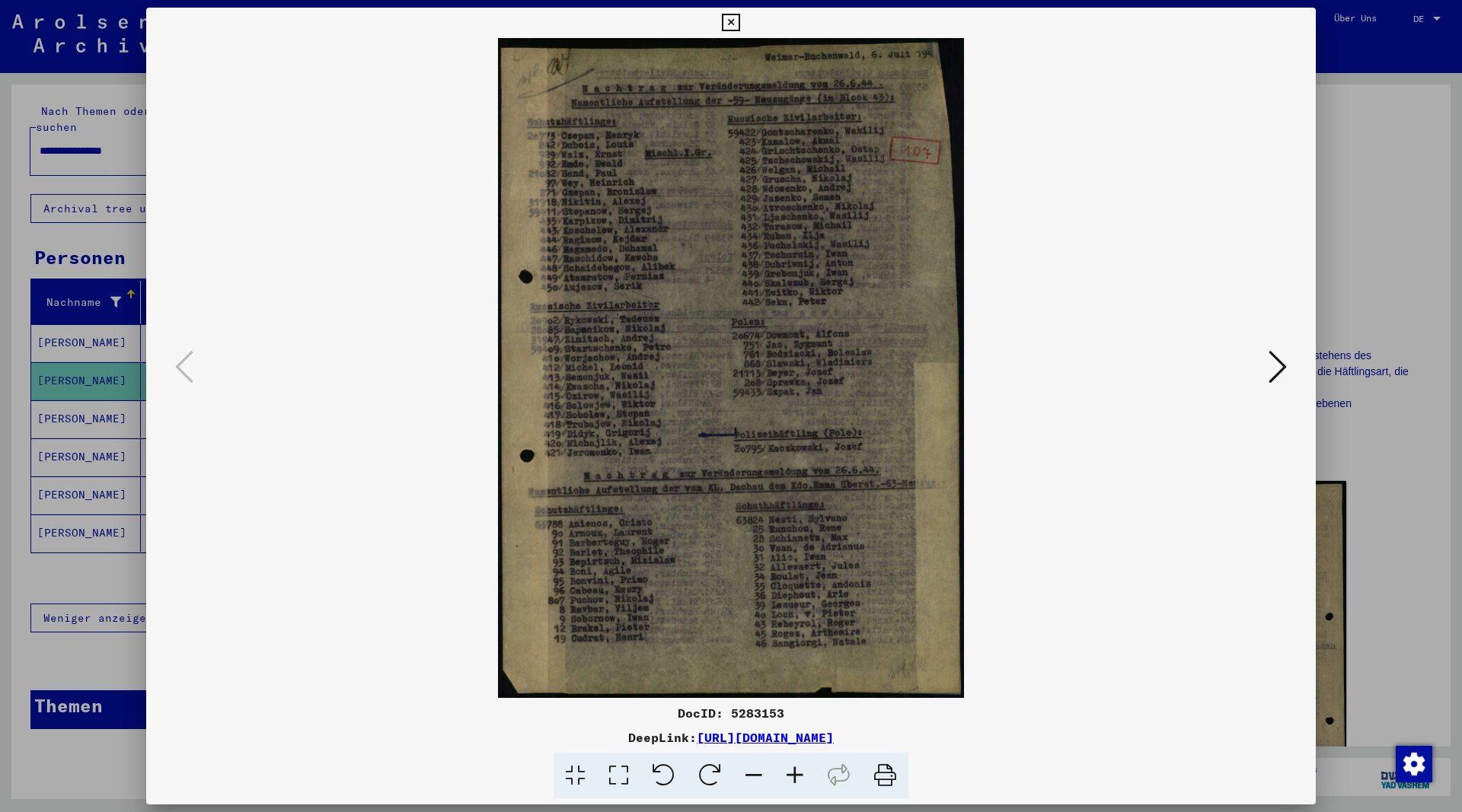
click at [795, 775] on icon at bounding box center [795, 775] width 41 height 46
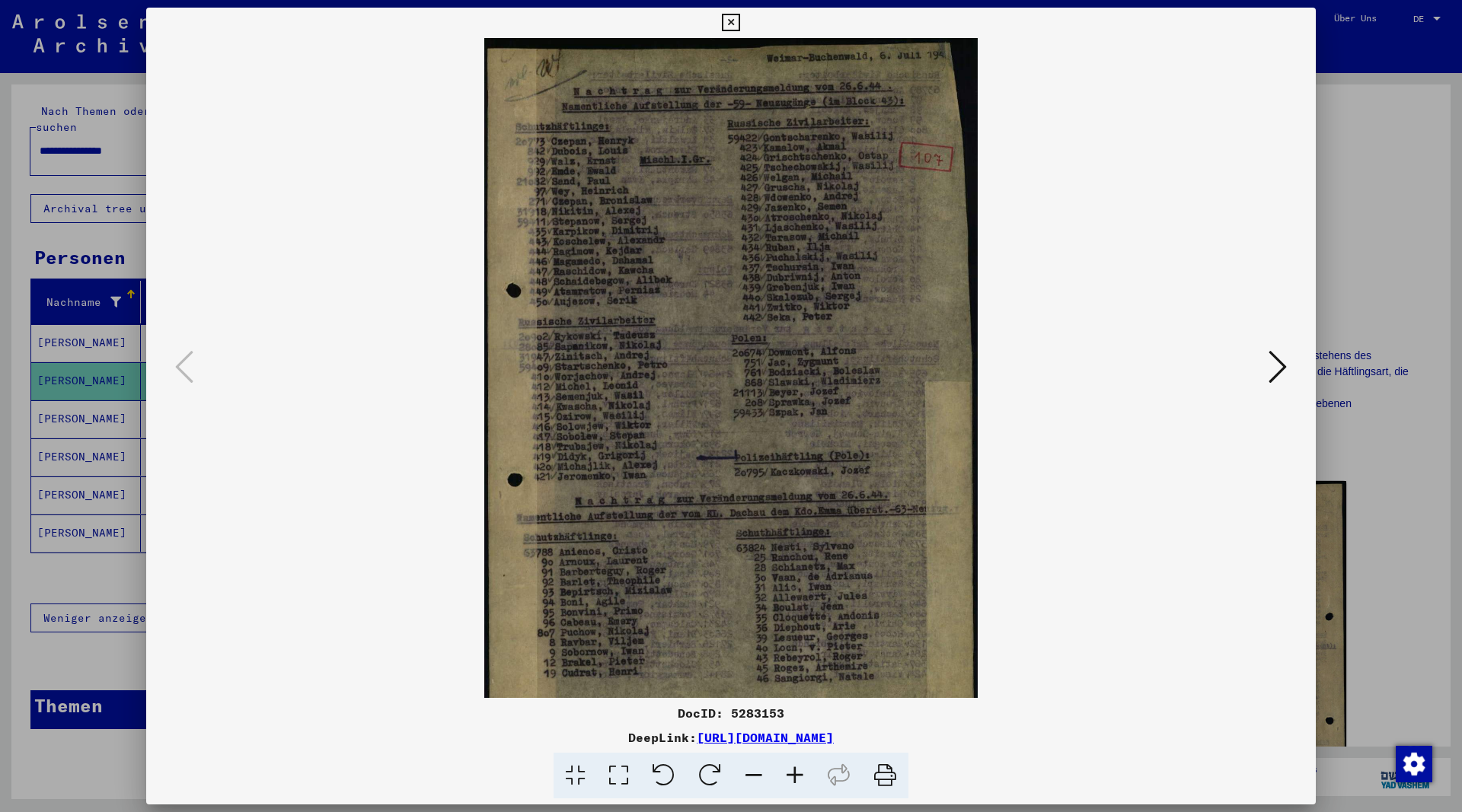
click at [795, 775] on icon at bounding box center [795, 775] width 41 height 46
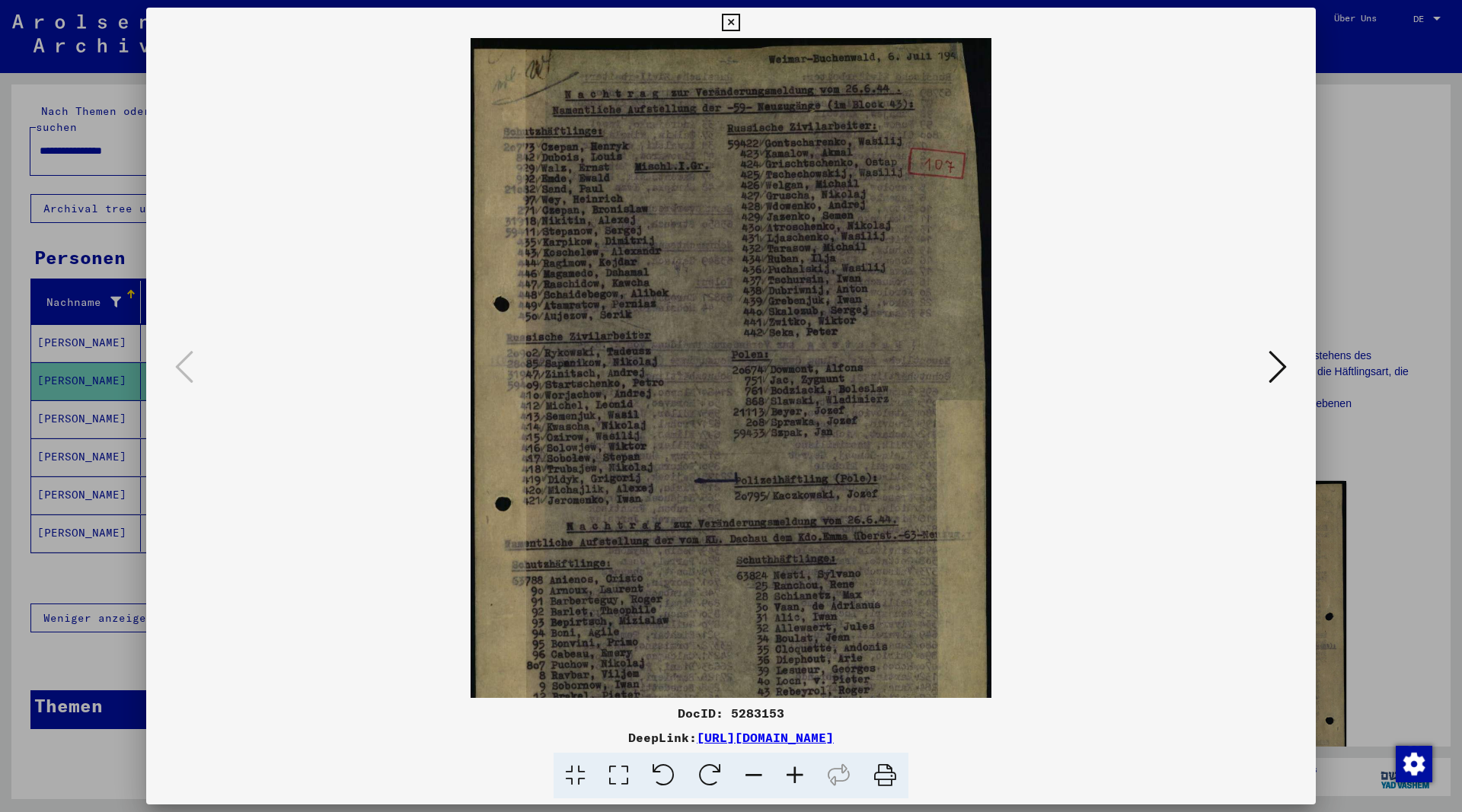
click at [795, 775] on icon at bounding box center [795, 775] width 41 height 46
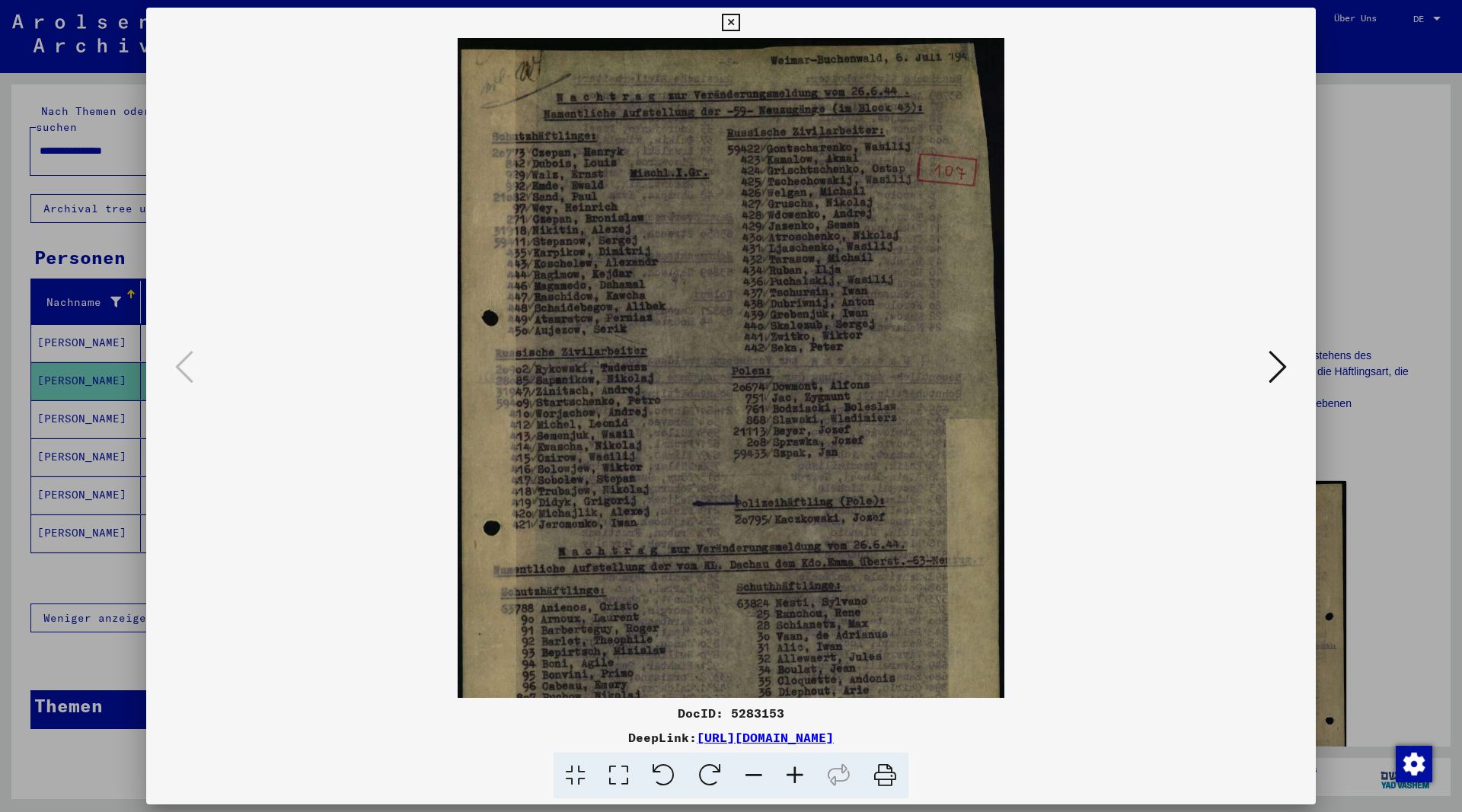
click at [795, 775] on icon at bounding box center [795, 775] width 41 height 46
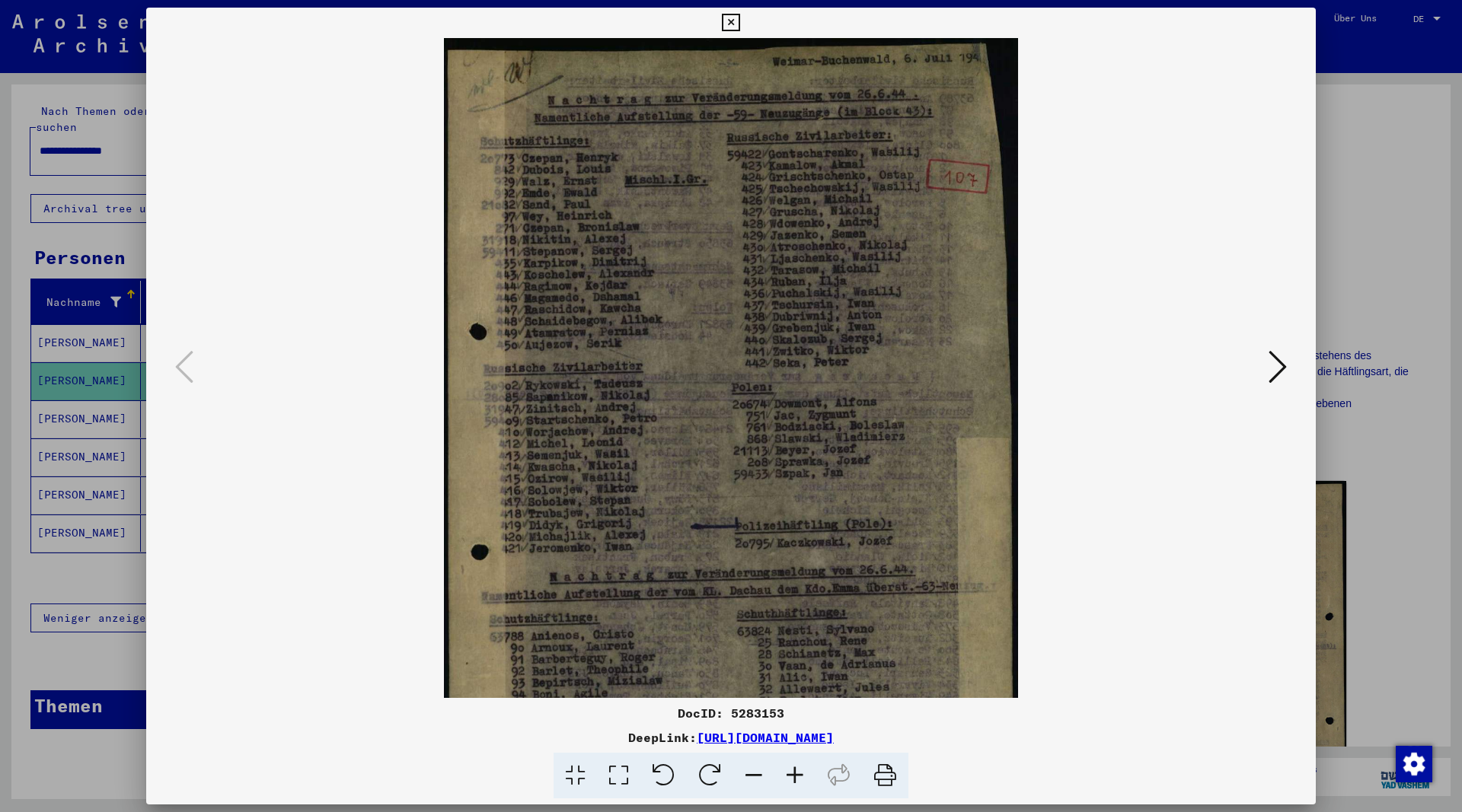
click at [795, 775] on icon at bounding box center [795, 775] width 41 height 46
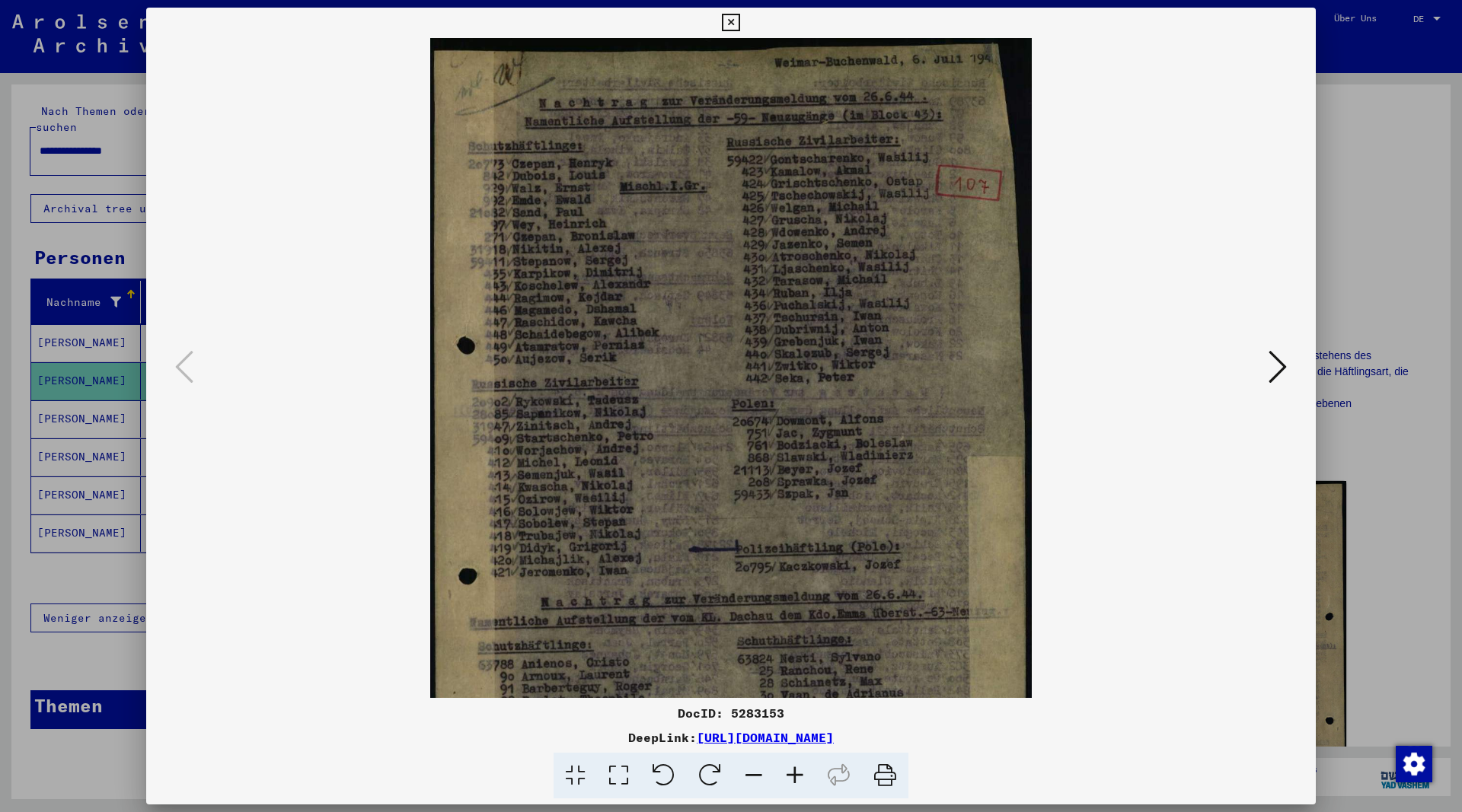
click at [795, 775] on icon at bounding box center [795, 775] width 41 height 46
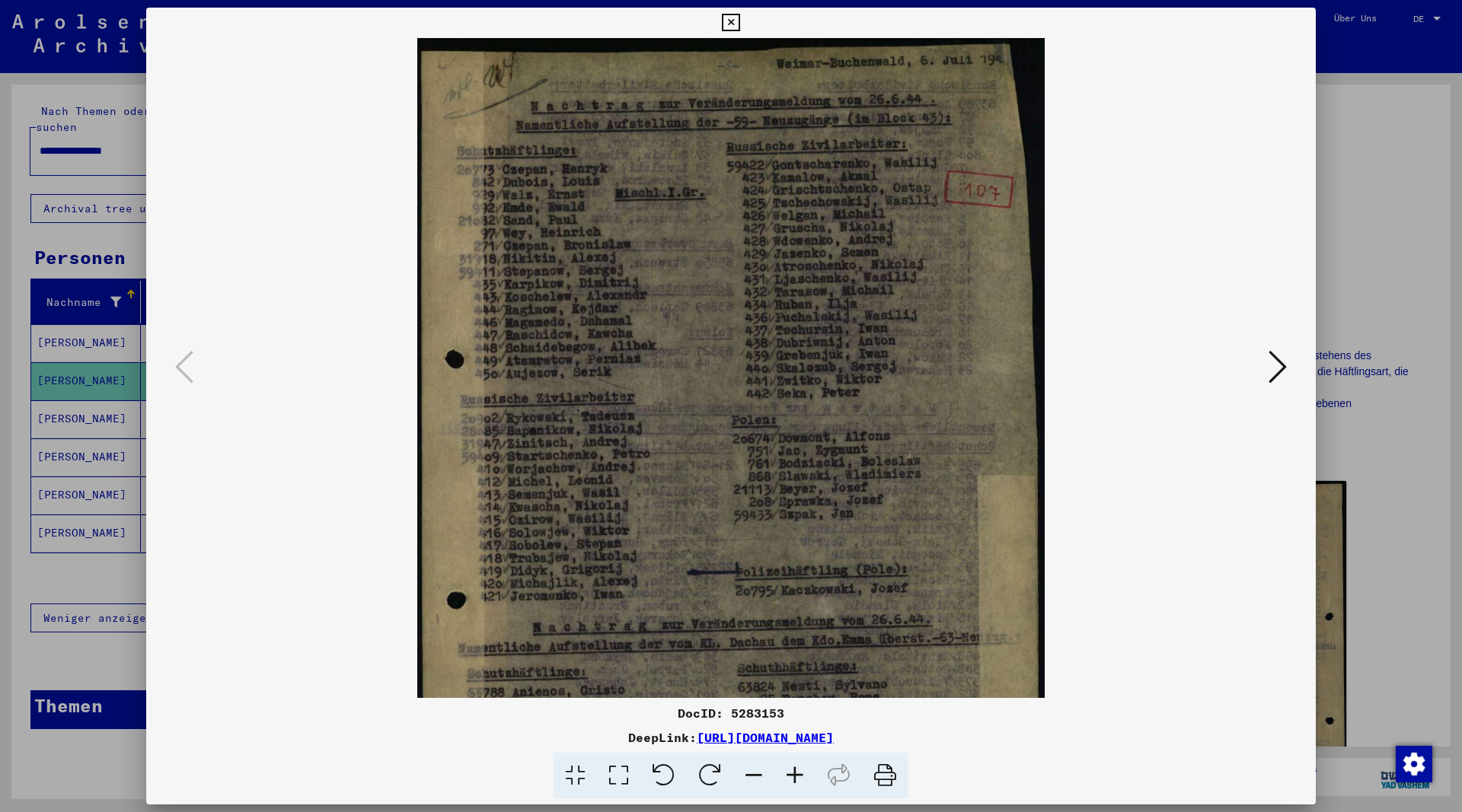
click at [795, 775] on icon at bounding box center [795, 775] width 41 height 46
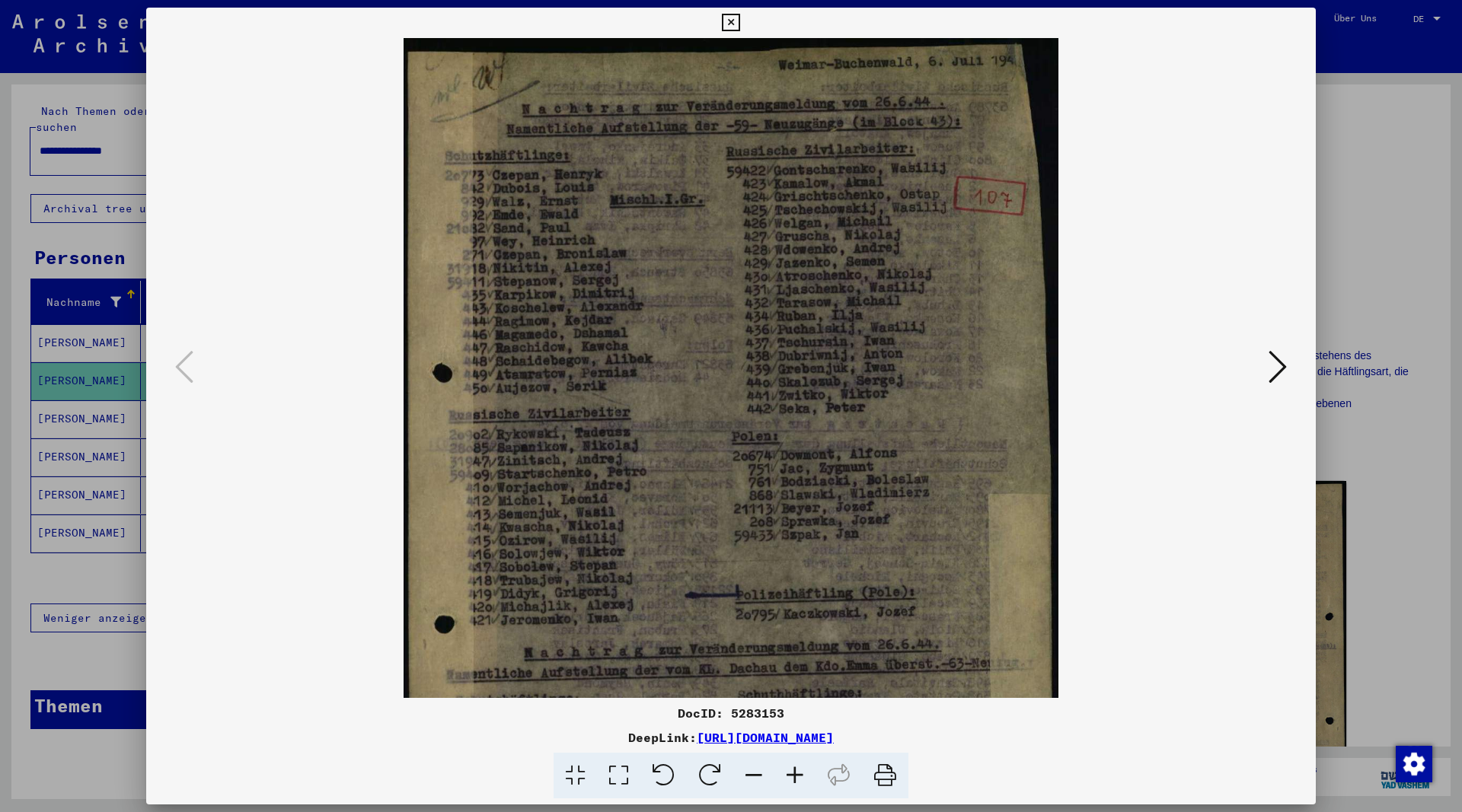
click at [795, 775] on icon at bounding box center [795, 775] width 41 height 46
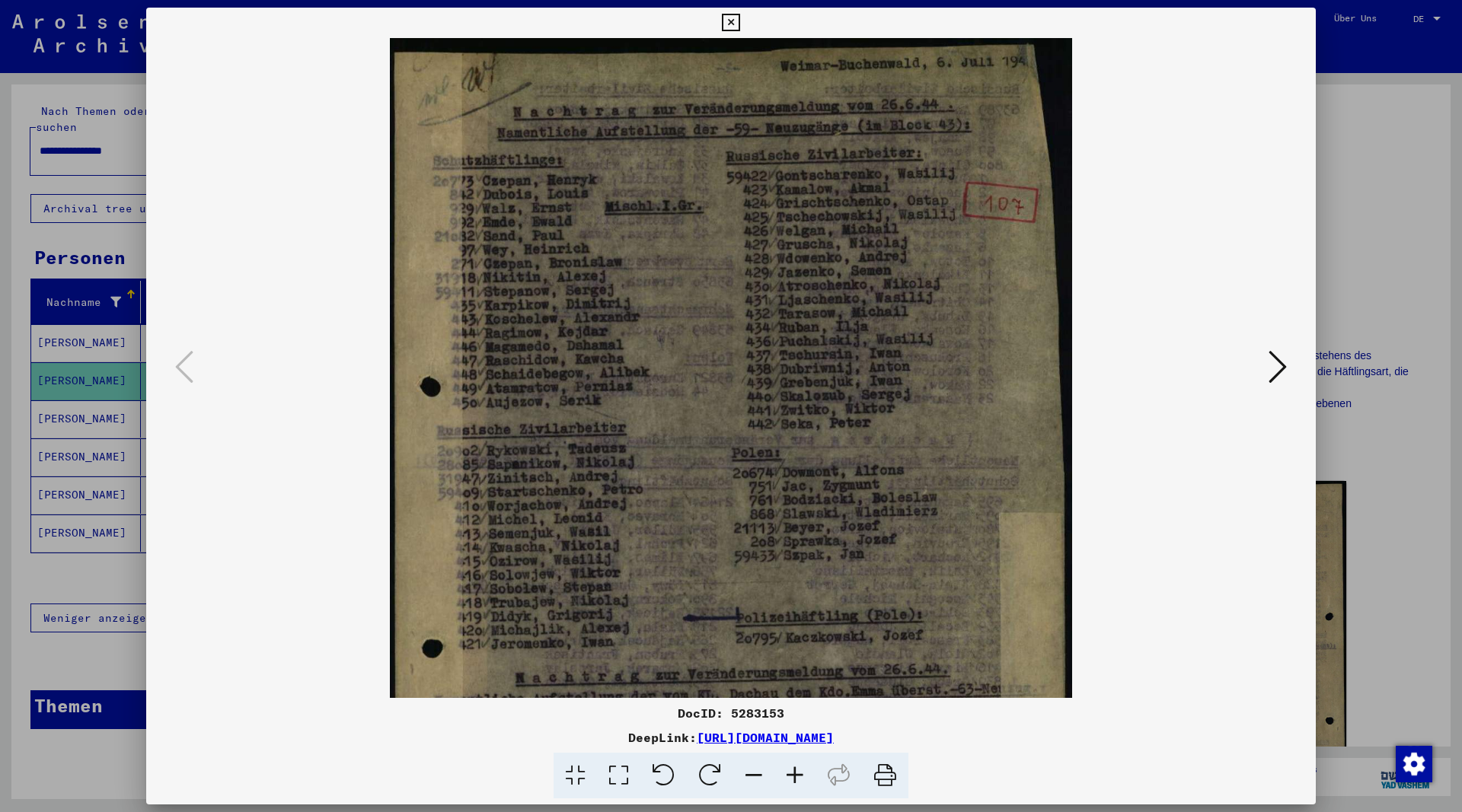
click at [795, 775] on icon at bounding box center [795, 775] width 41 height 46
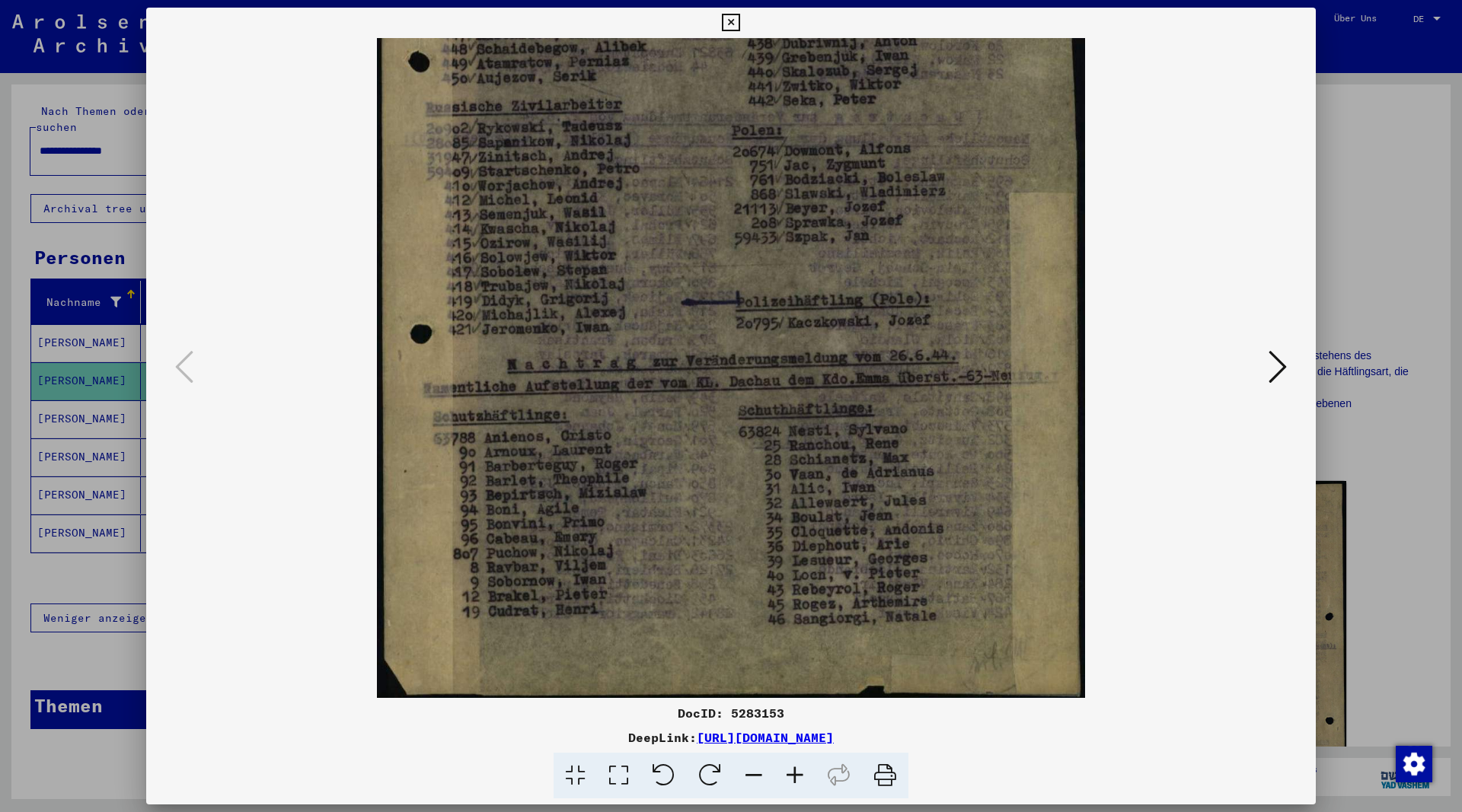
scroll to position [342, 0]
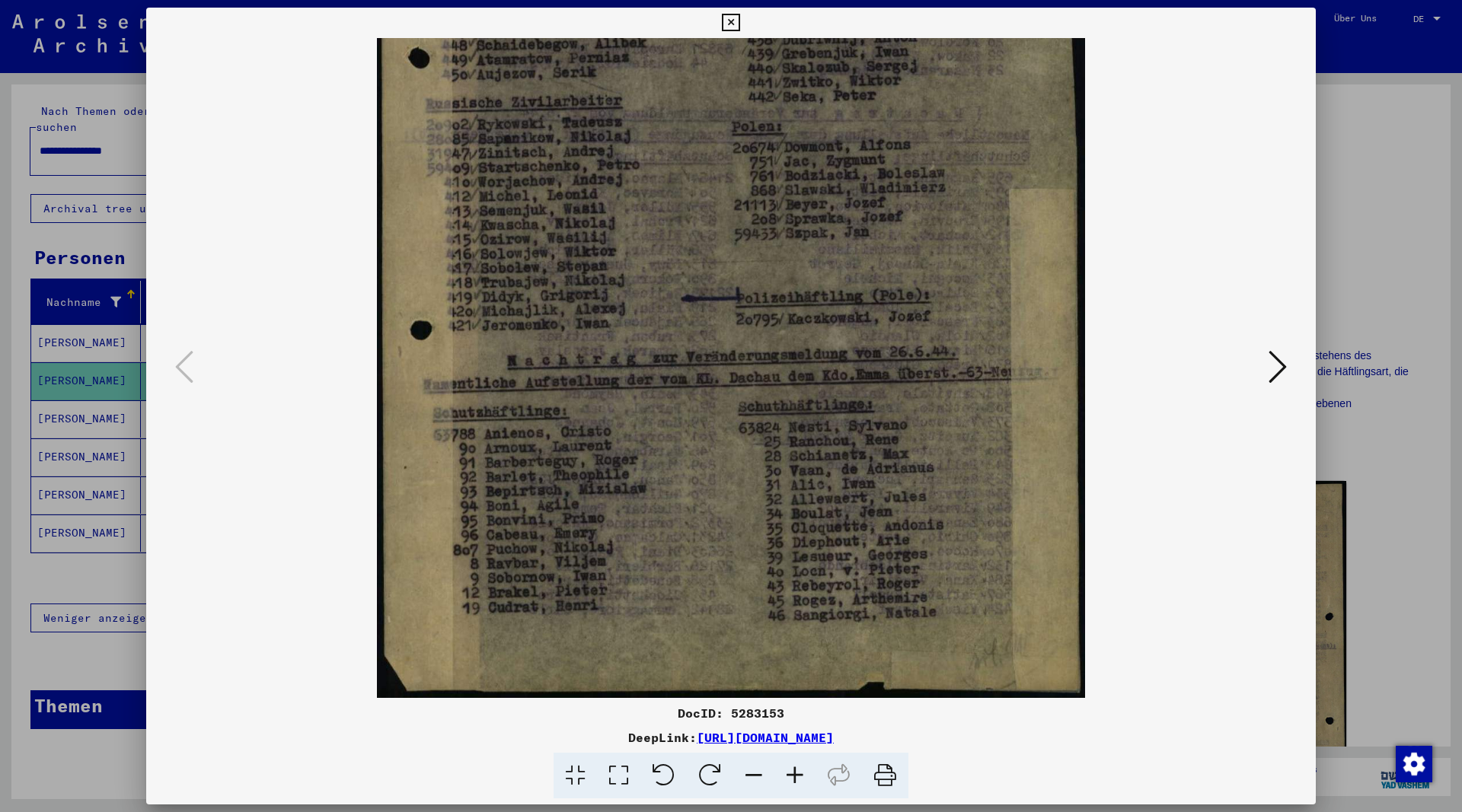
drag, startPoint x: 745, startPoint y: 554, endPoint x: 835, endPoint y: 200, distance: 365.3
click at [835, 200] on img at bounding box center [731, 197] width 708 height 1002
click at [1274, 366] on icon at bounding box center [1277, 366] width 19 height 37
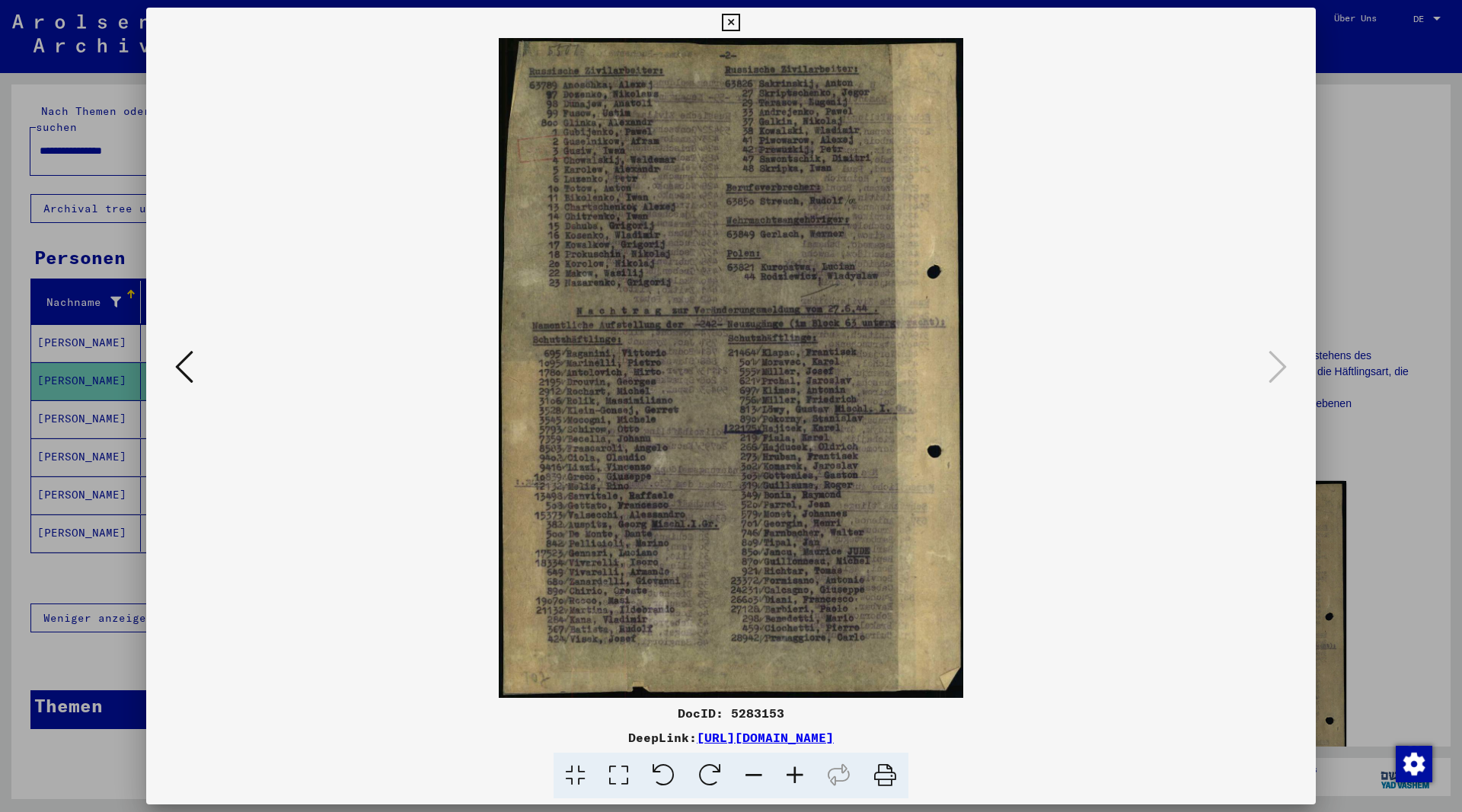
click at [801, 770] on icon at bounding box center [795, 775] width 41 height 46
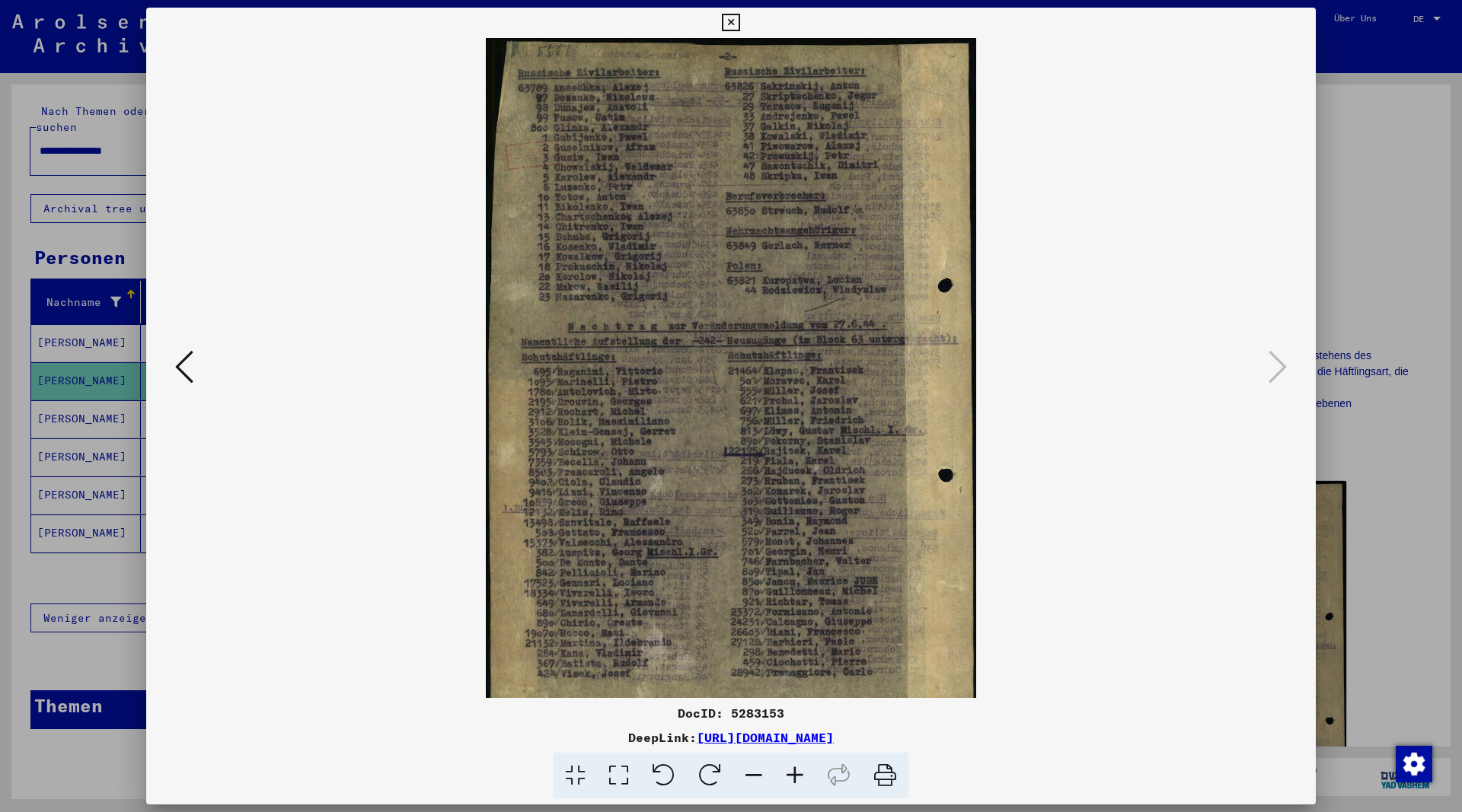
click at [801, 770] on icon at bounding box center [795, 775] width 41 height 46
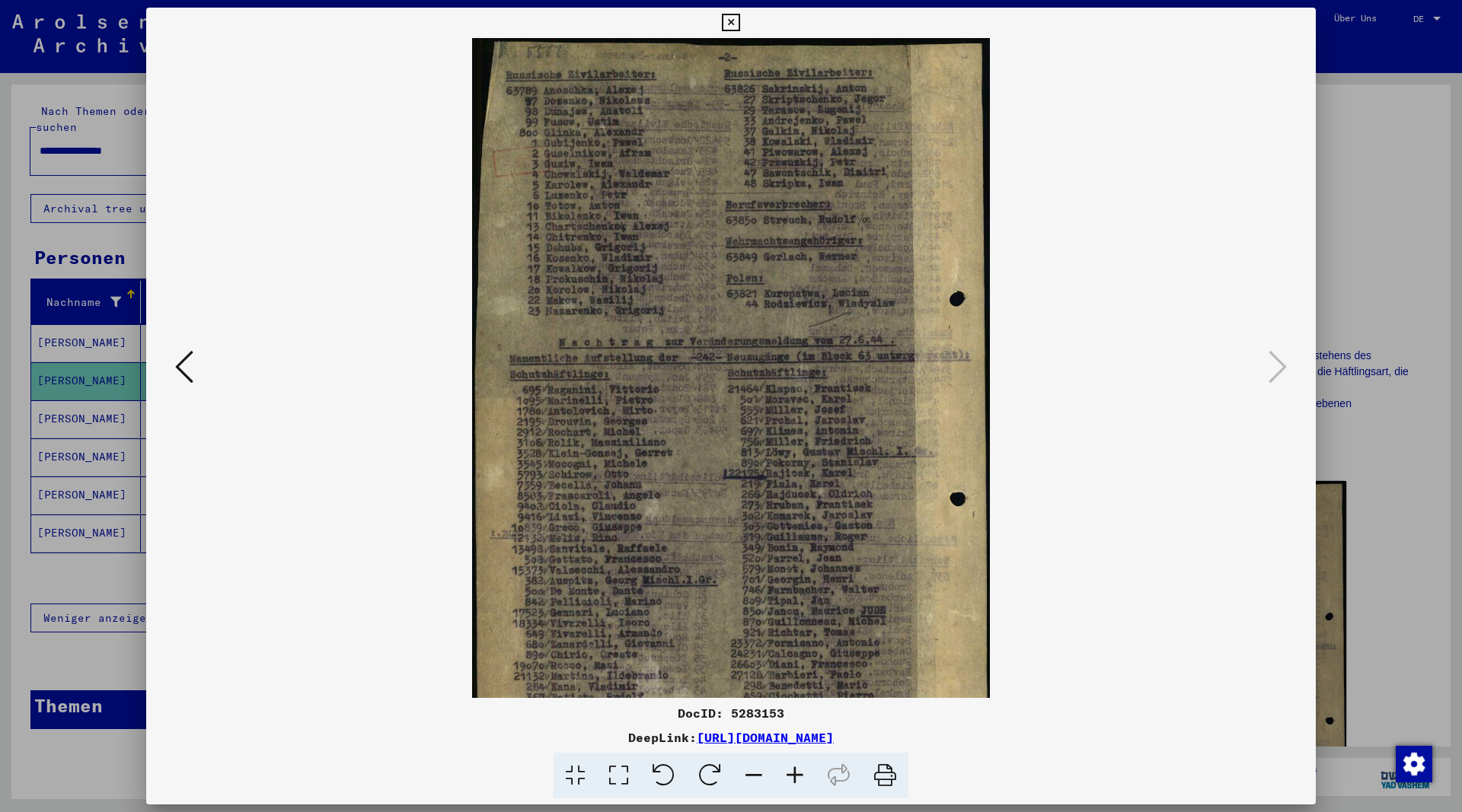
click at [801, 770] on icon at bounding box center [795, 775] width 41 height 46
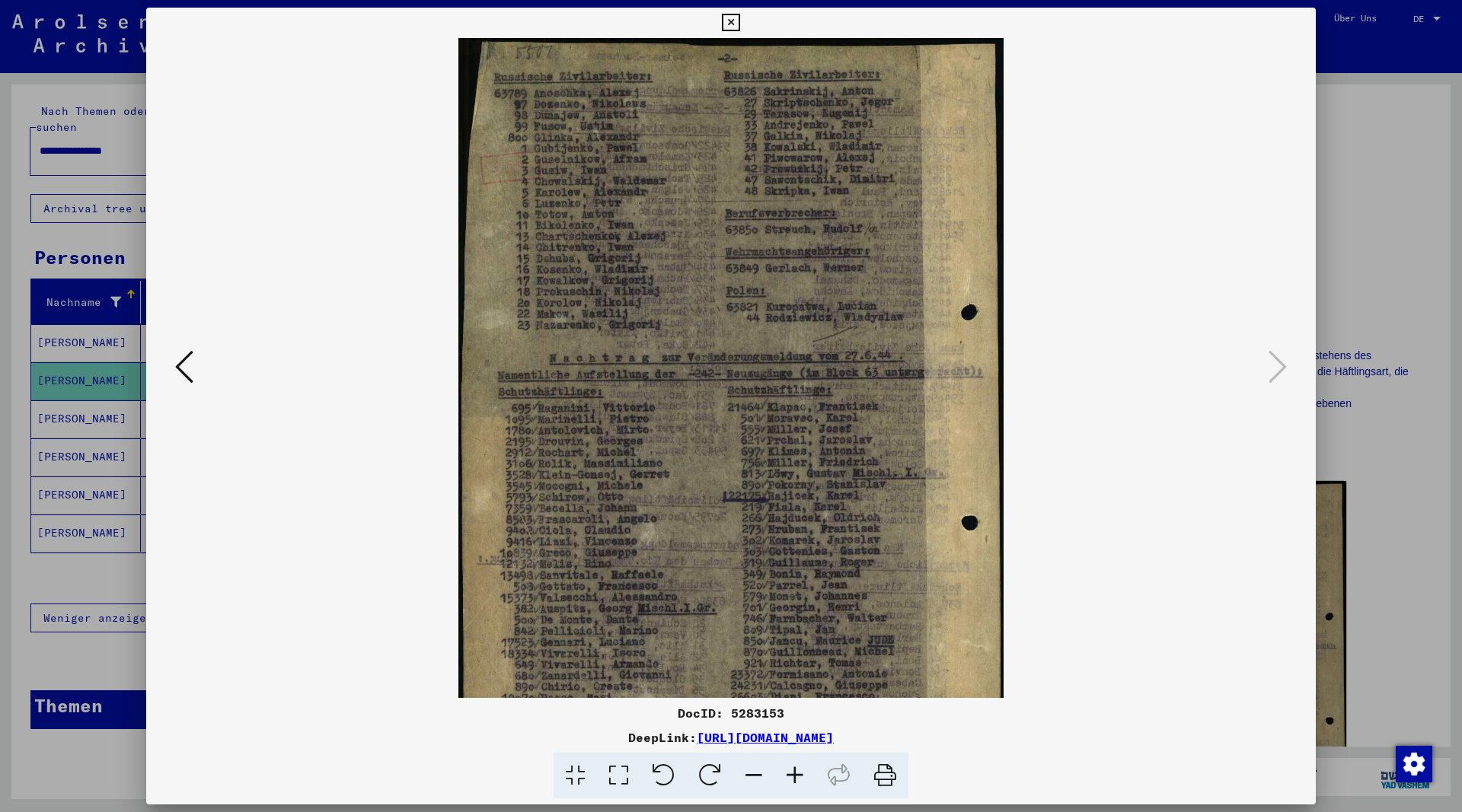
click at [801, 770] on icon at bounding box center [795, 775] width 41 height 46
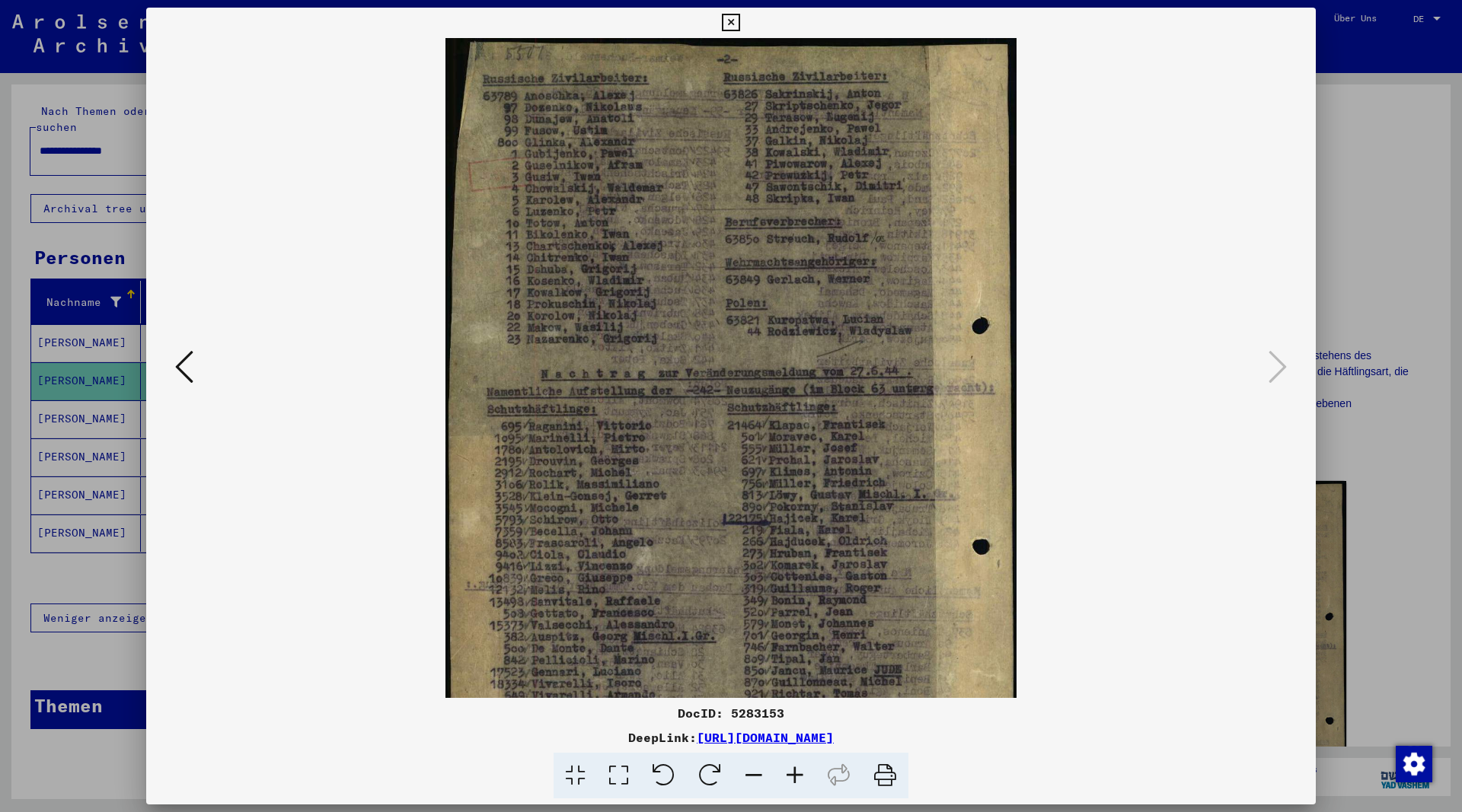
click at [801, 770] on icon at bounding box center [795, 775] width 41 height 46
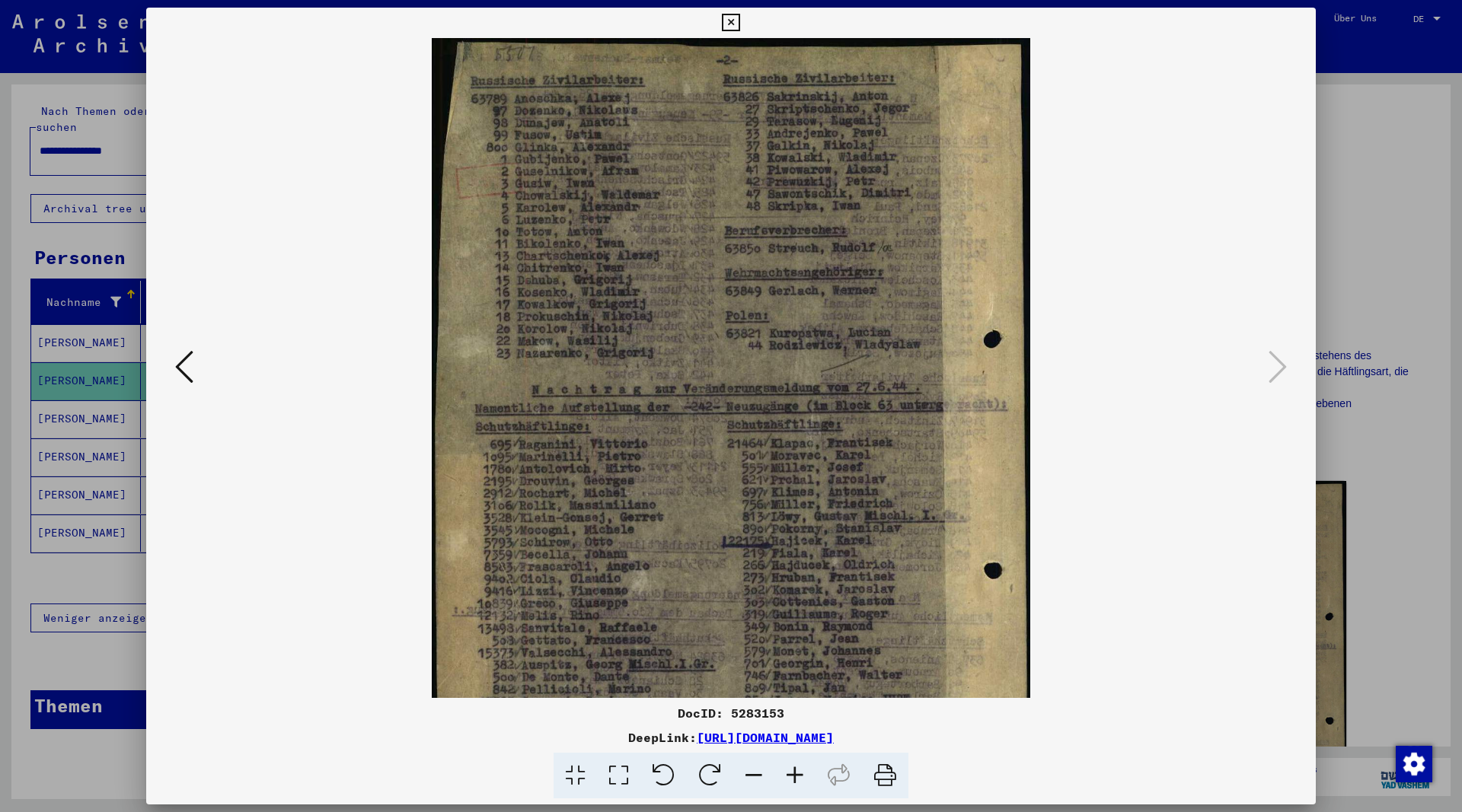
click at [800, 772] on icon at bounding box center [795, 775] width 41 height 46
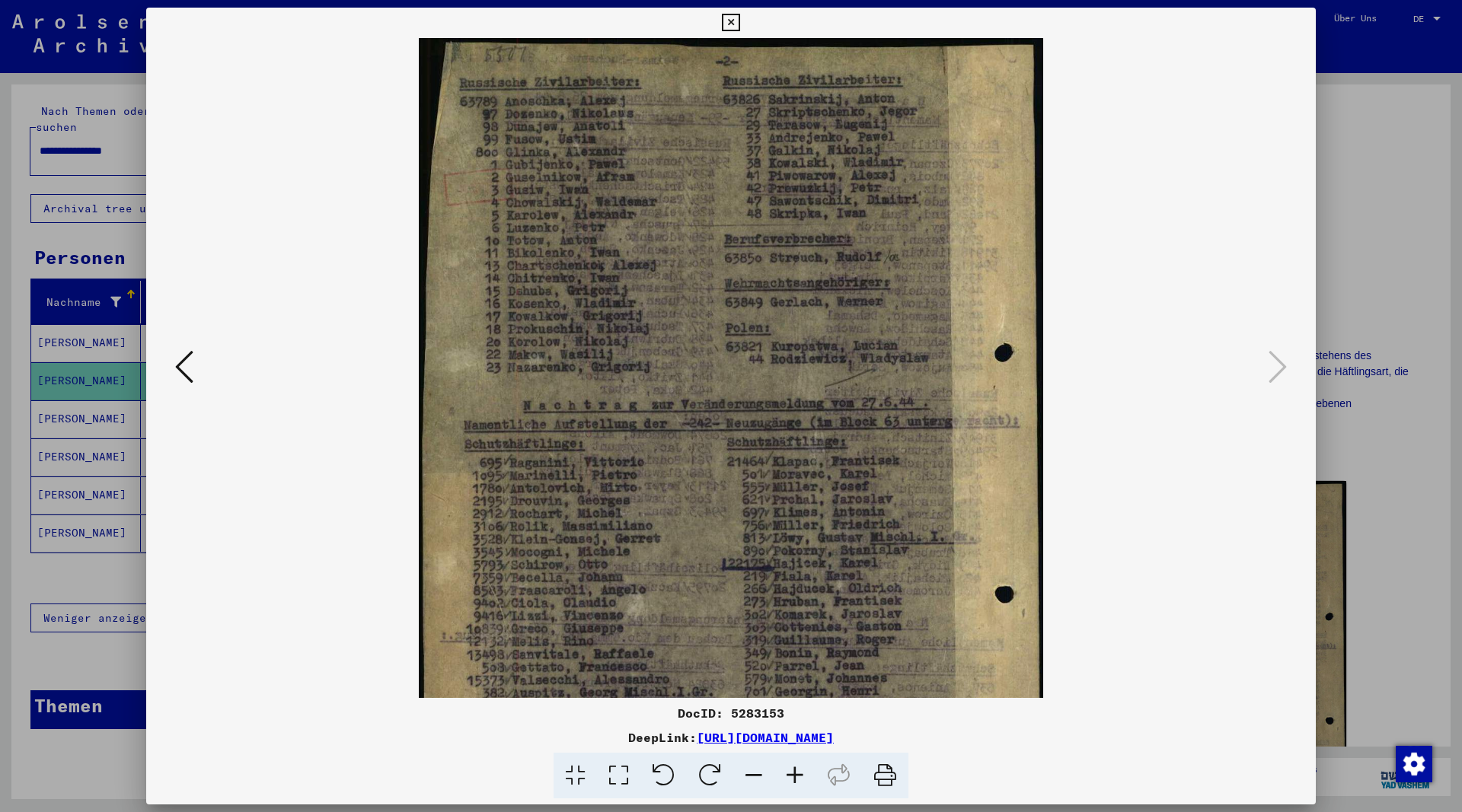
click at [800, 772] on icon at bounding box center [795, 775] width 41 height 46
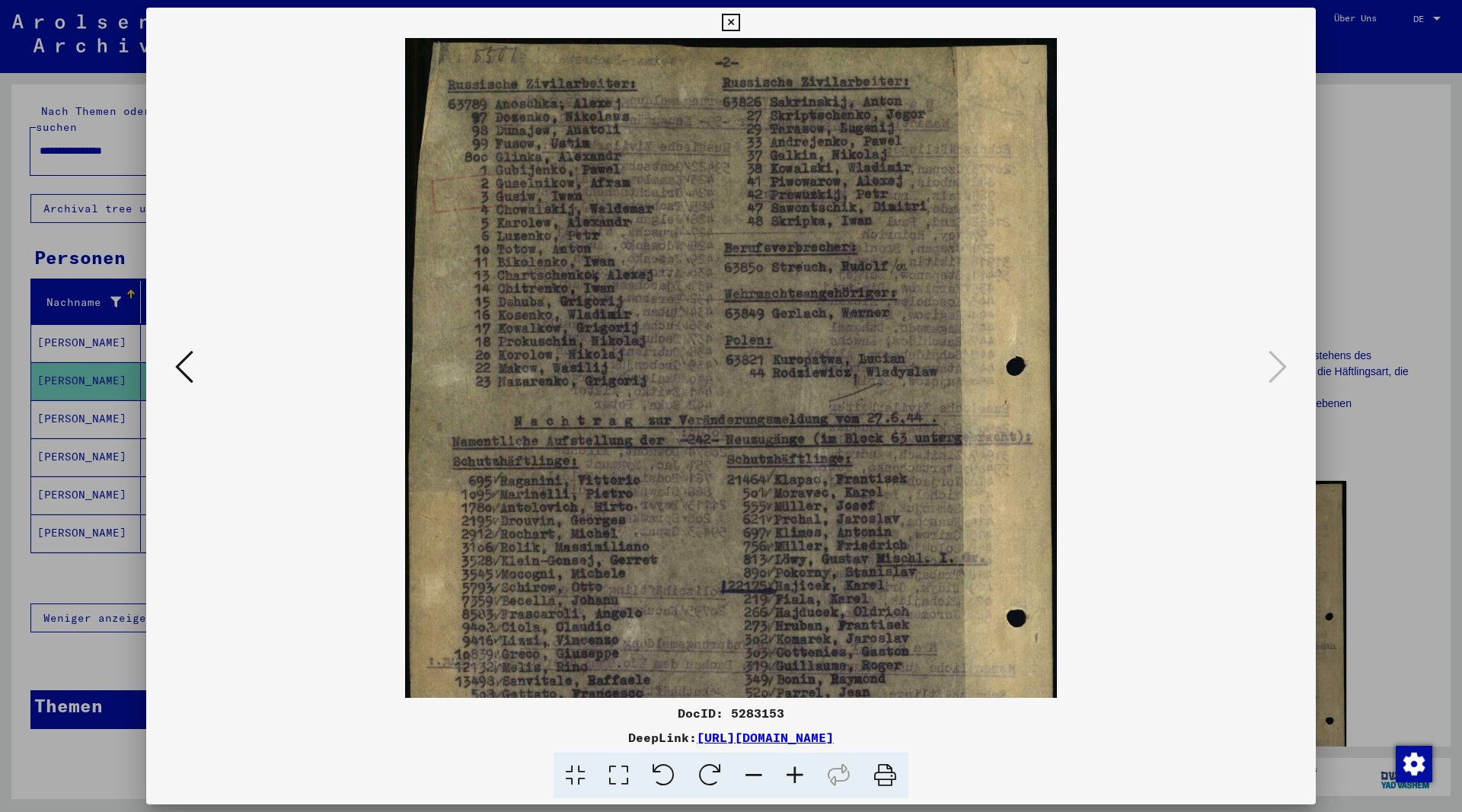
click at [800, 772] on icon at bounding box center [795, 775] width 41 height 46
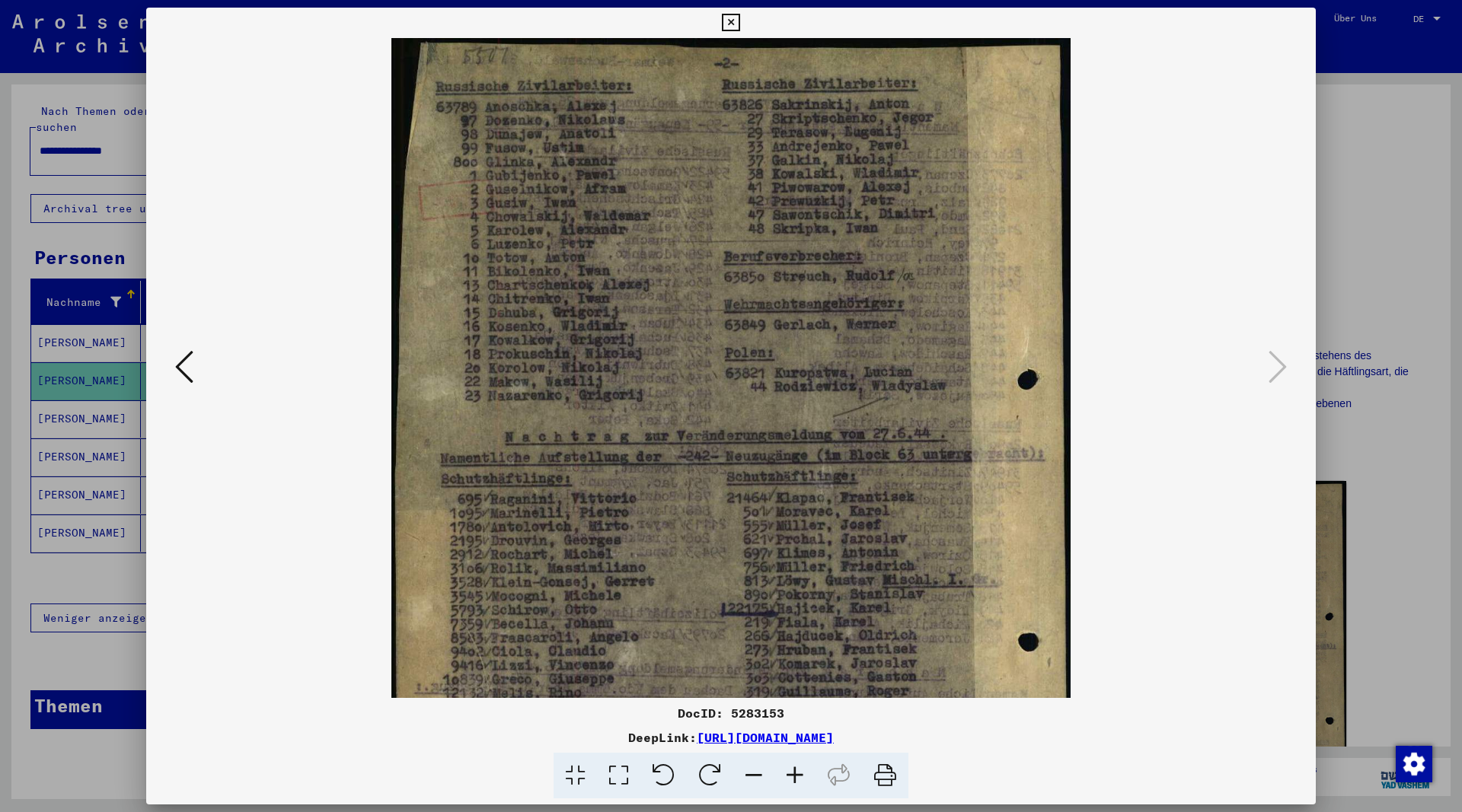
click at [800, 772] on icon at bounding box center [795, 775] width 41 height 46
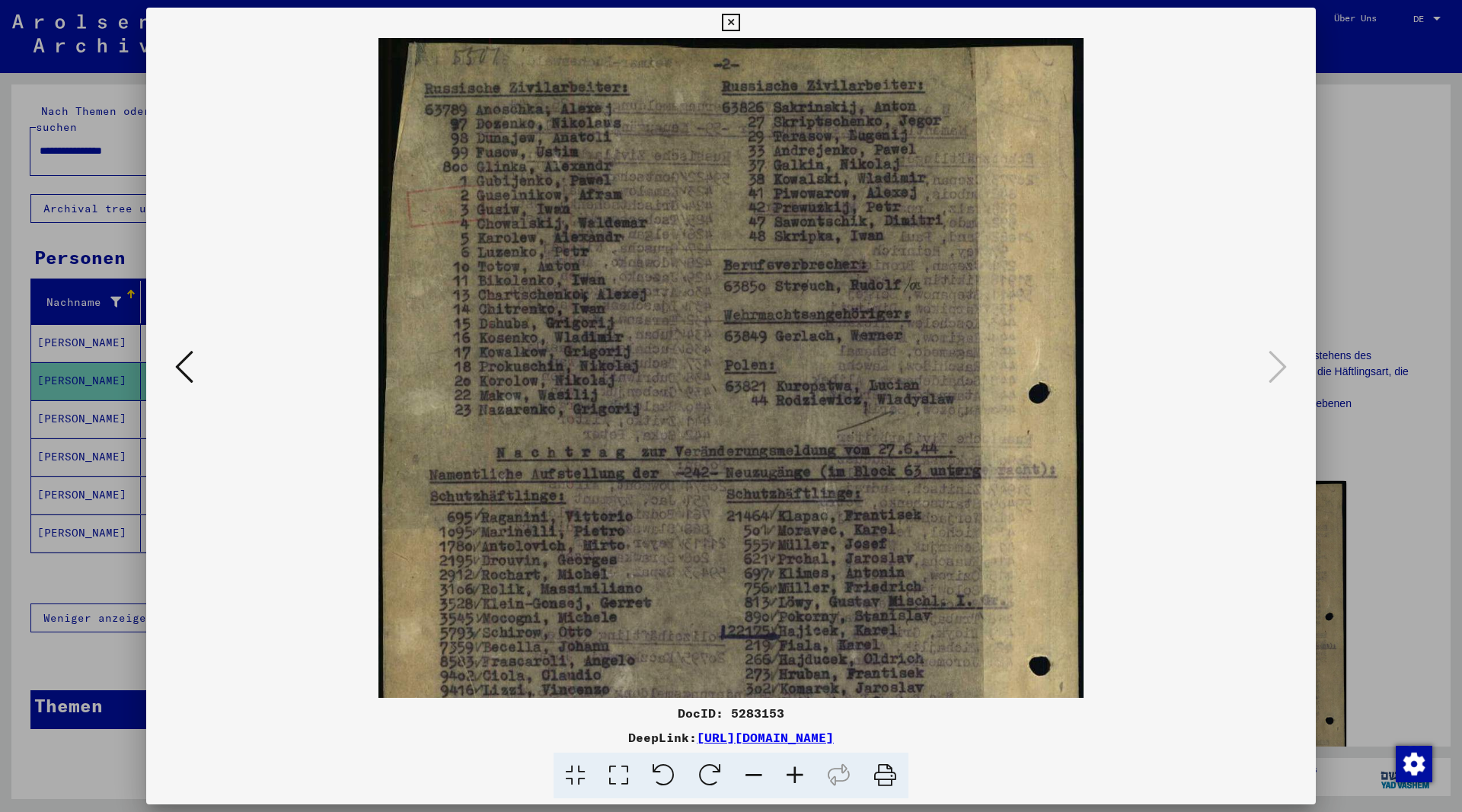
click at [800, 772] on icon at bounding box center [795, 775] width 41 height 46
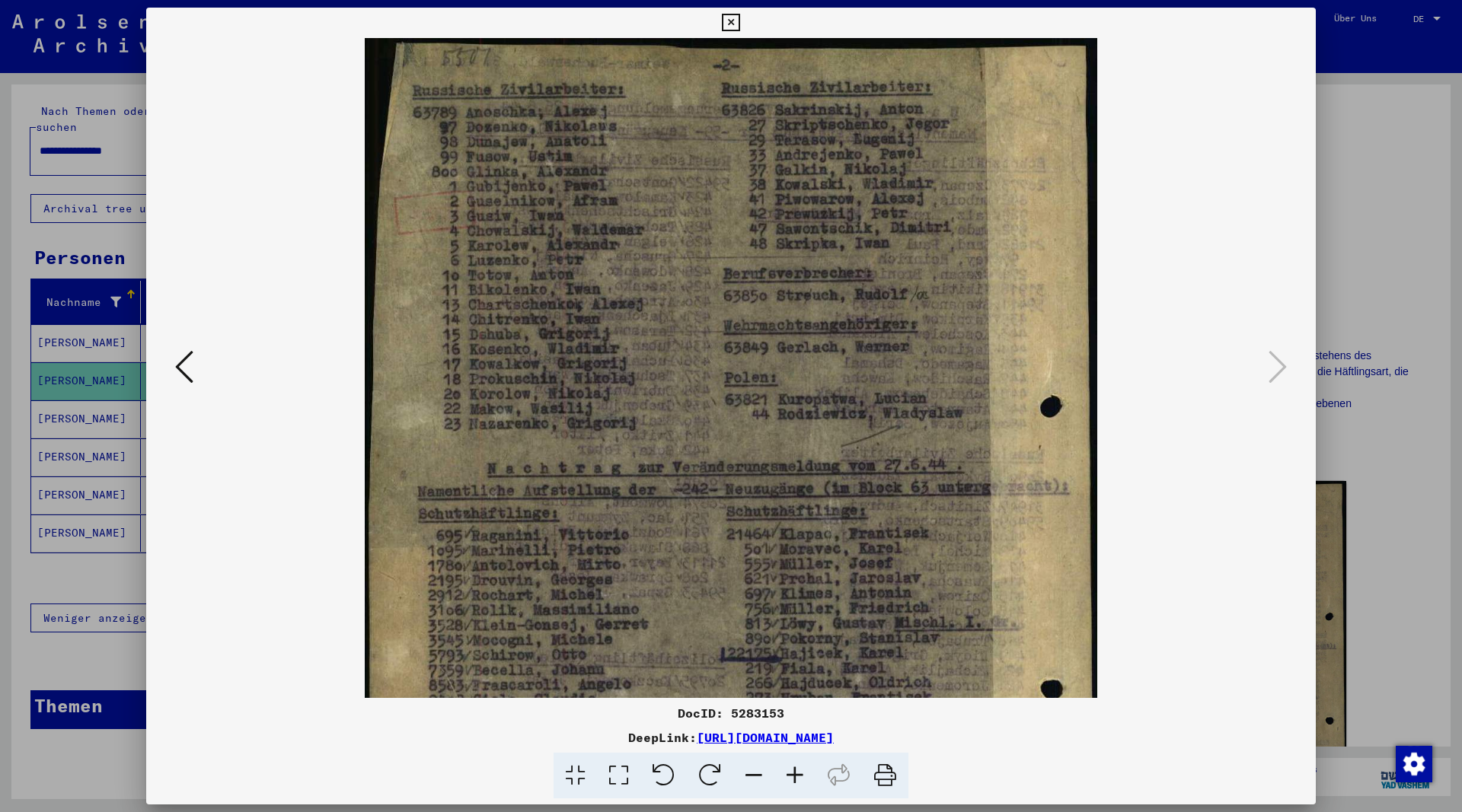
drag, startPoint x: 1305, startPoint y: 21, endPoint x: 1297, endPoint y: 27, distance: 10.0
click at [739, 21] on icon at bounding box center [731, 23] width 18 height 19
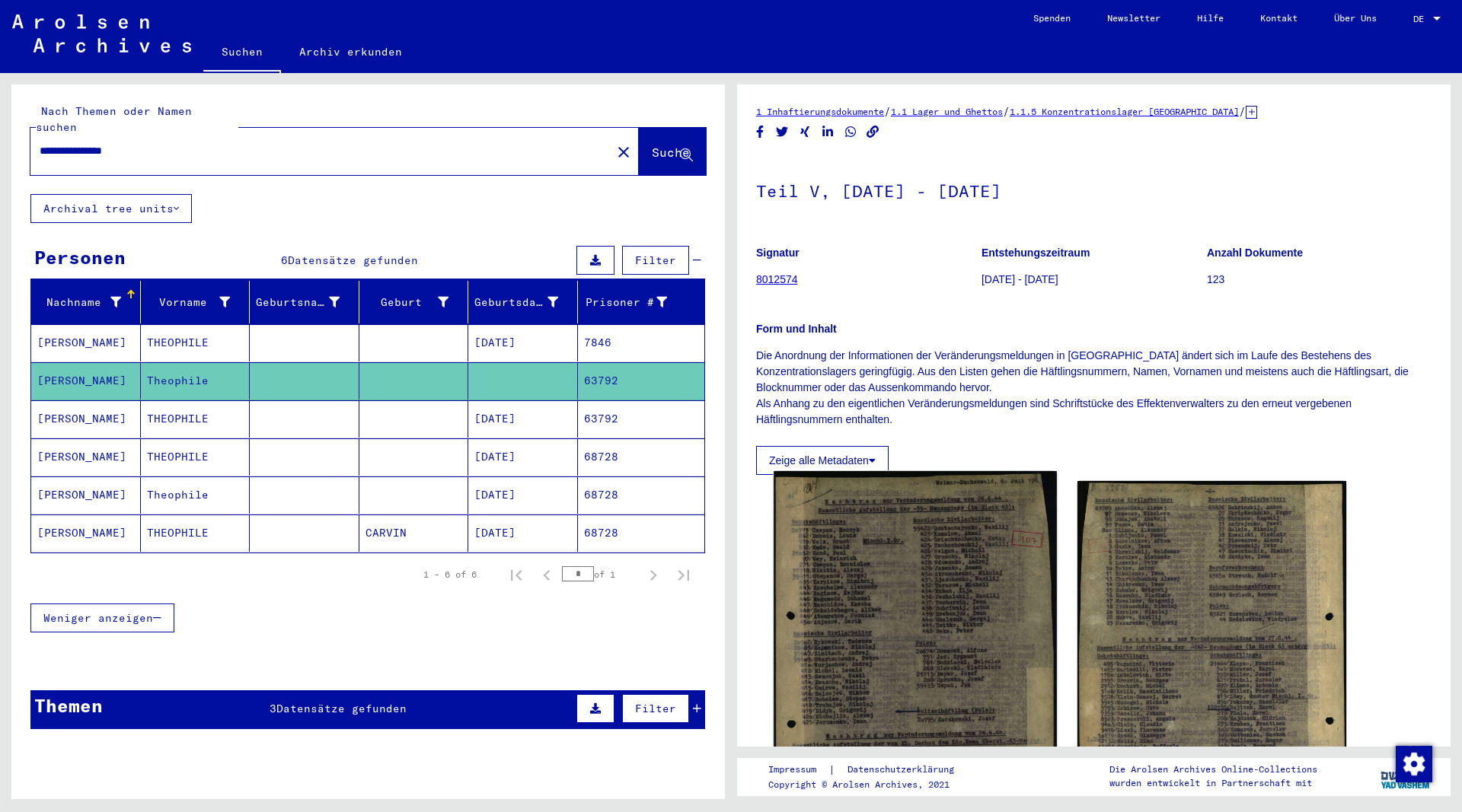
click at [938, 655] on img at bounding box center [914, 670] width 282 height 400
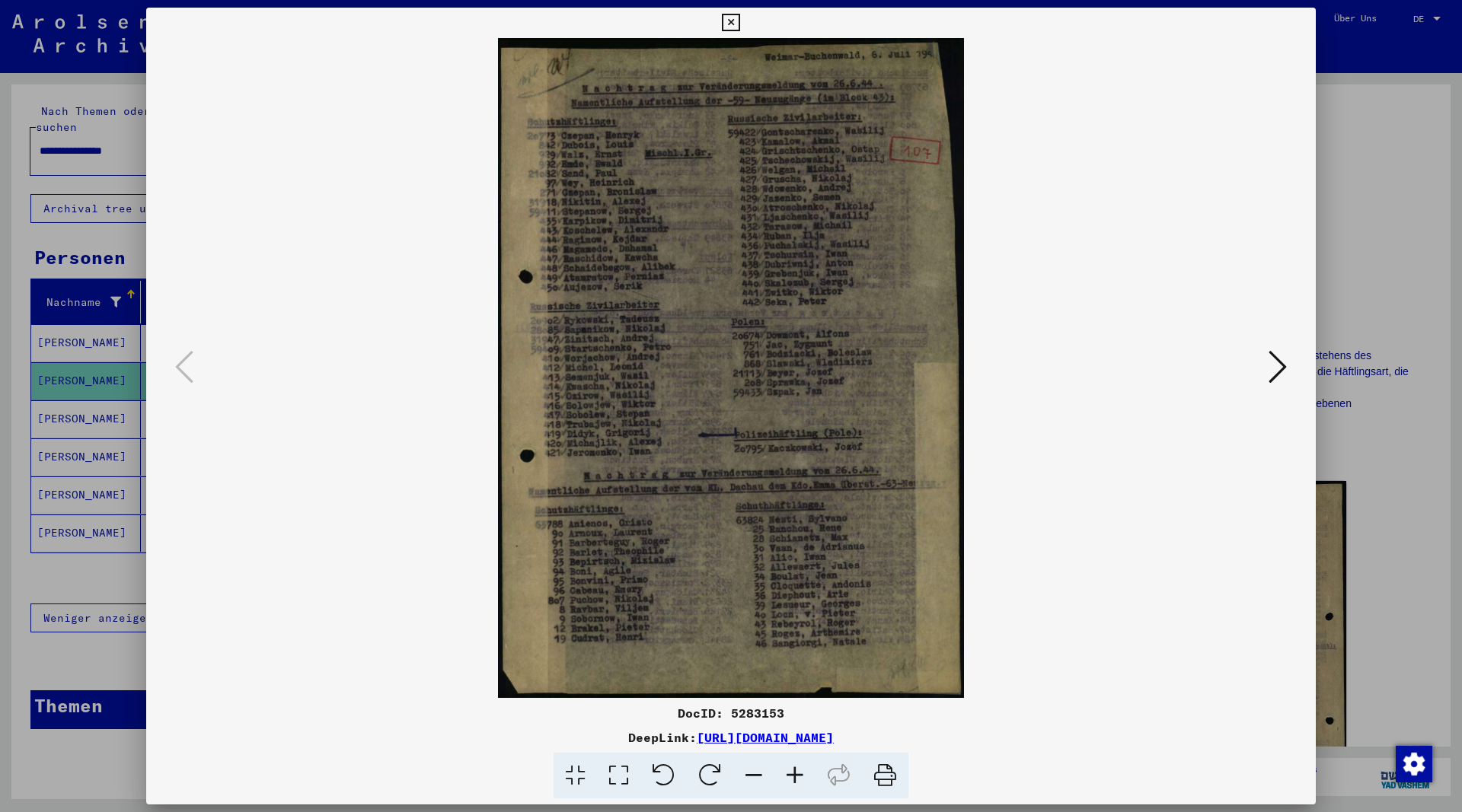
click at [1267, 370] on button at bounding box center [1277, 368] width 28 height 43
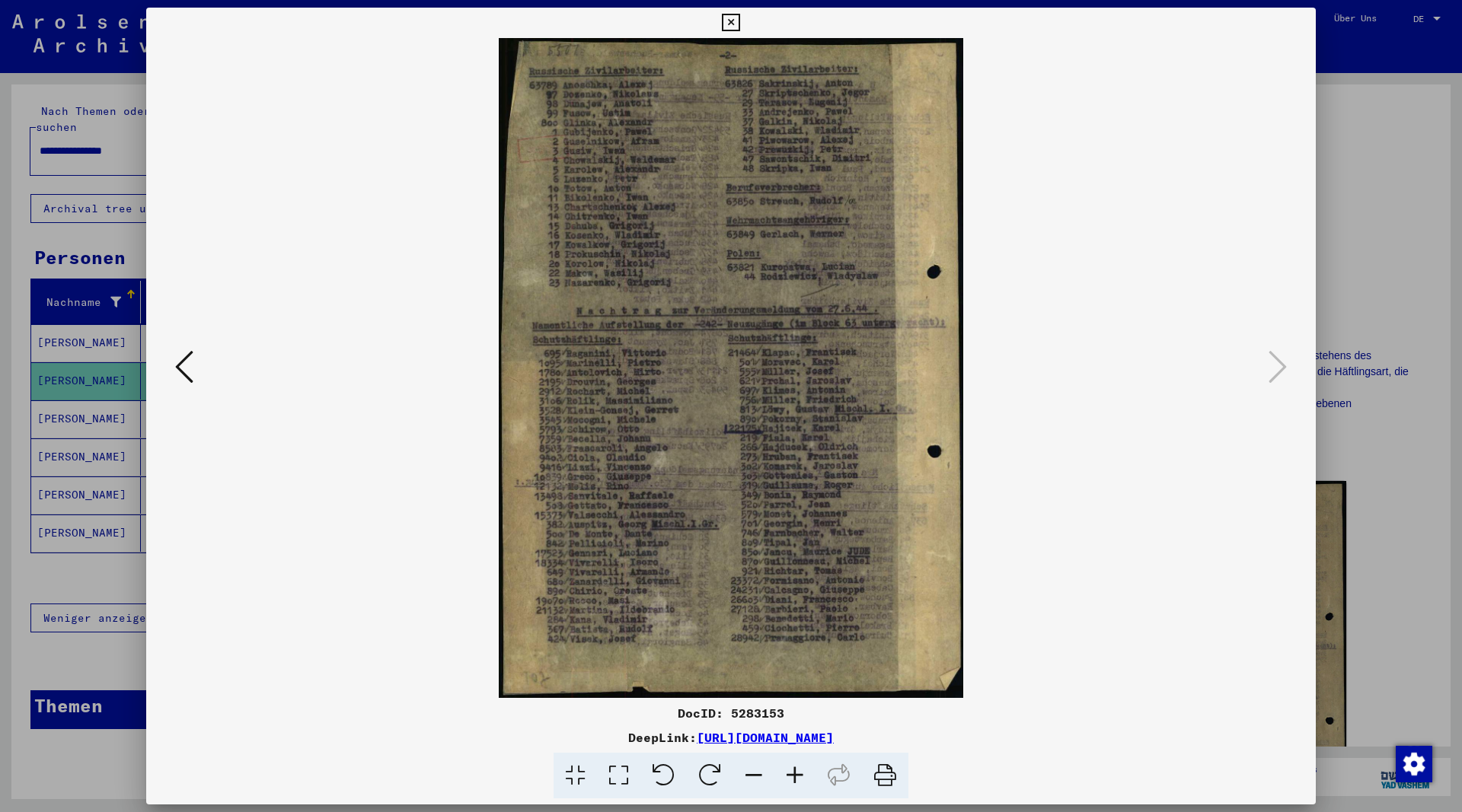
click at [800, 773] on icon at bounding box center [795, 775] width 41 height 46
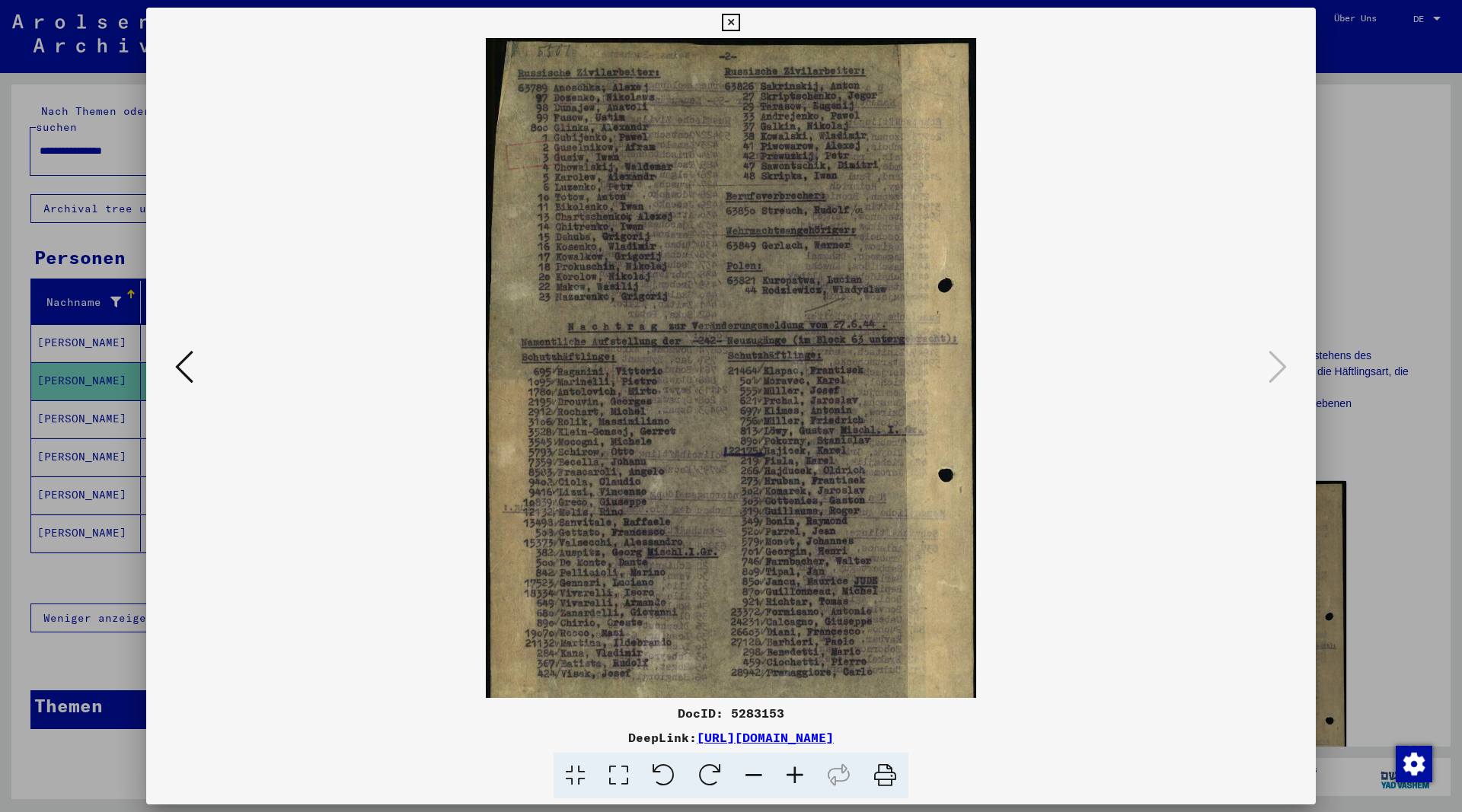
click at [800, 773] on icon at bounding box center [795, 775] width 41 height 46
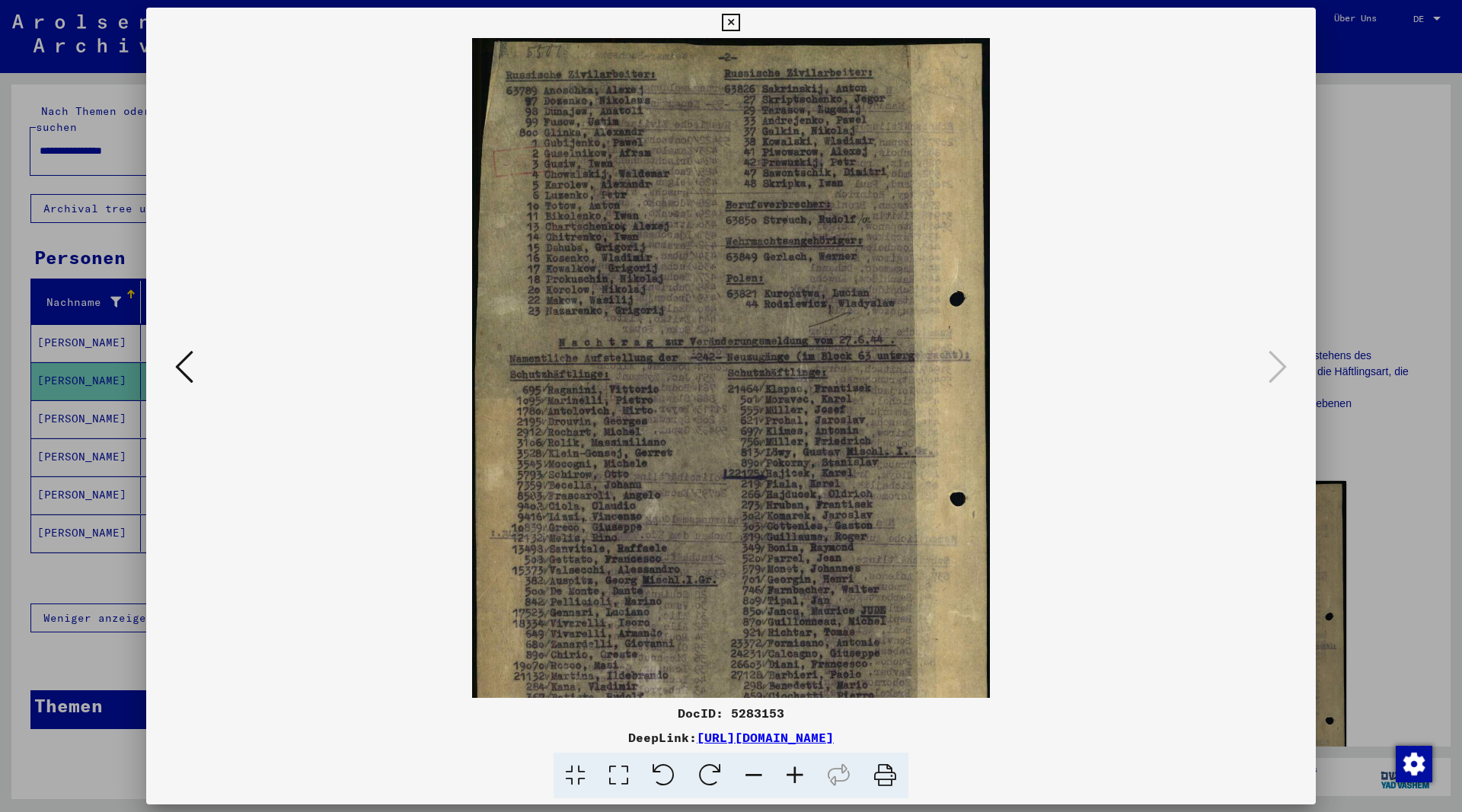
click at [800, 773] on icon at bounding box center [795, 775] width 41 height 46
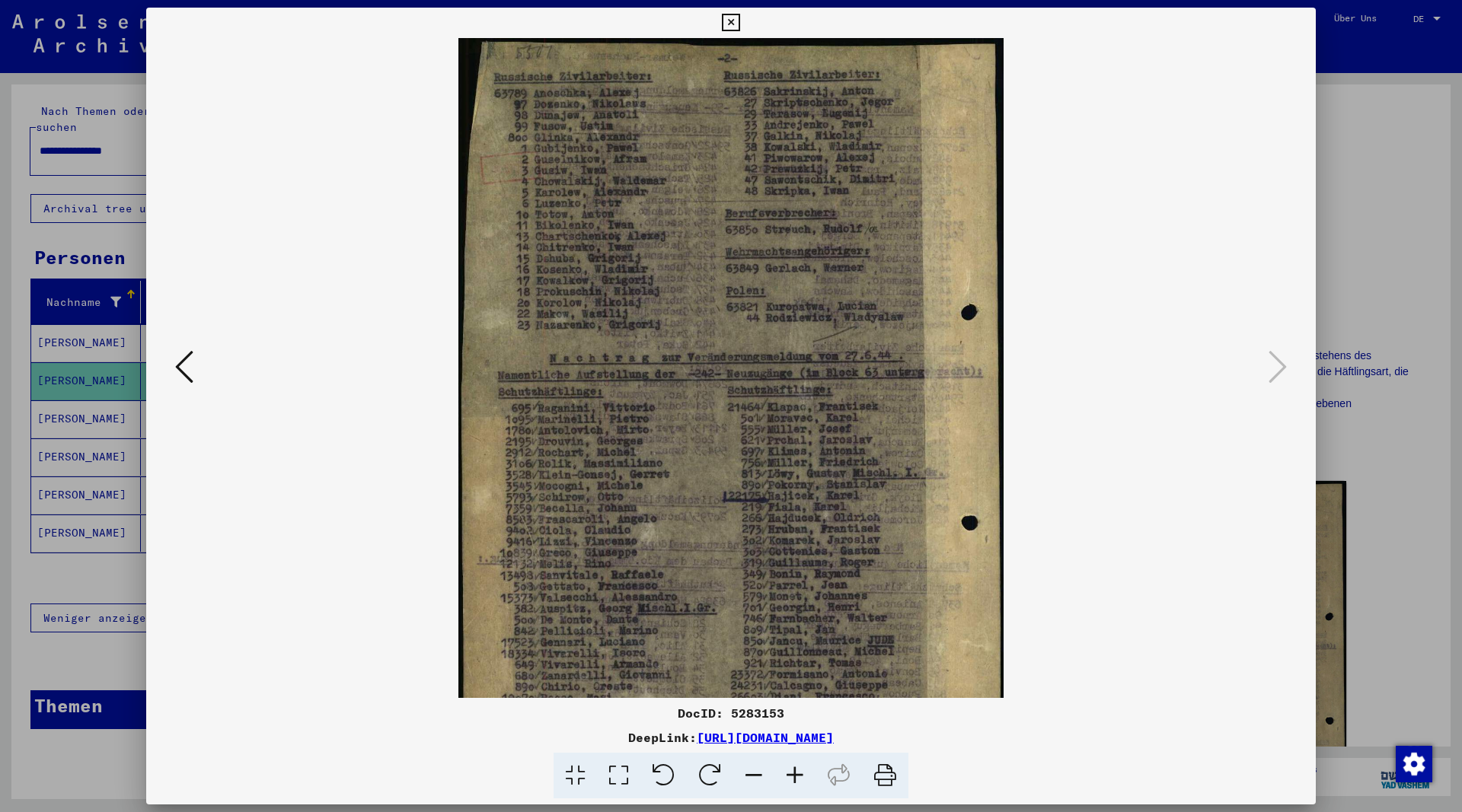
click at [800, 773] on icon at bounding box center [795, 775] width 41 height 46
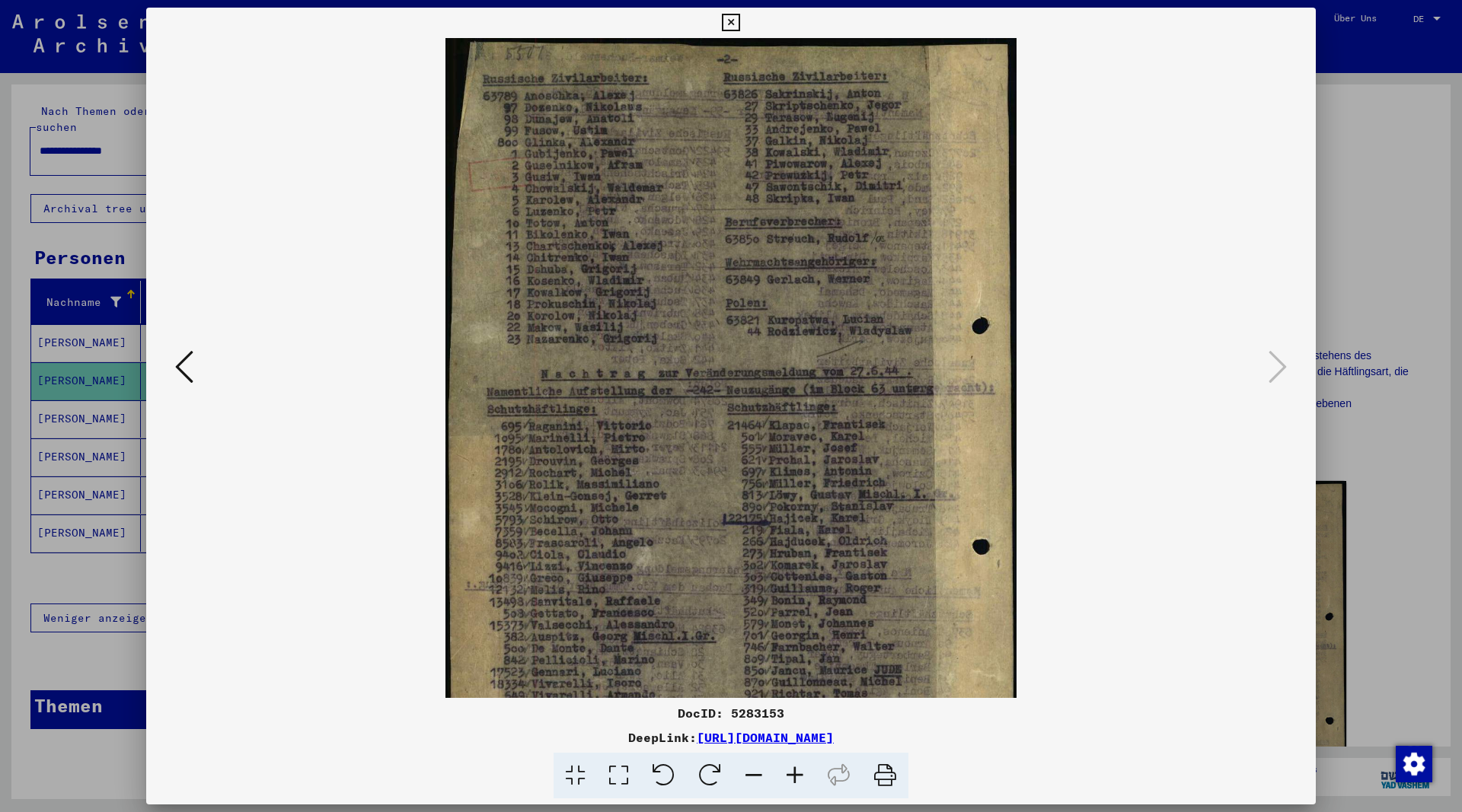
click at [800, 773] on icon at bounding box center [795, 775] width 41 height 46
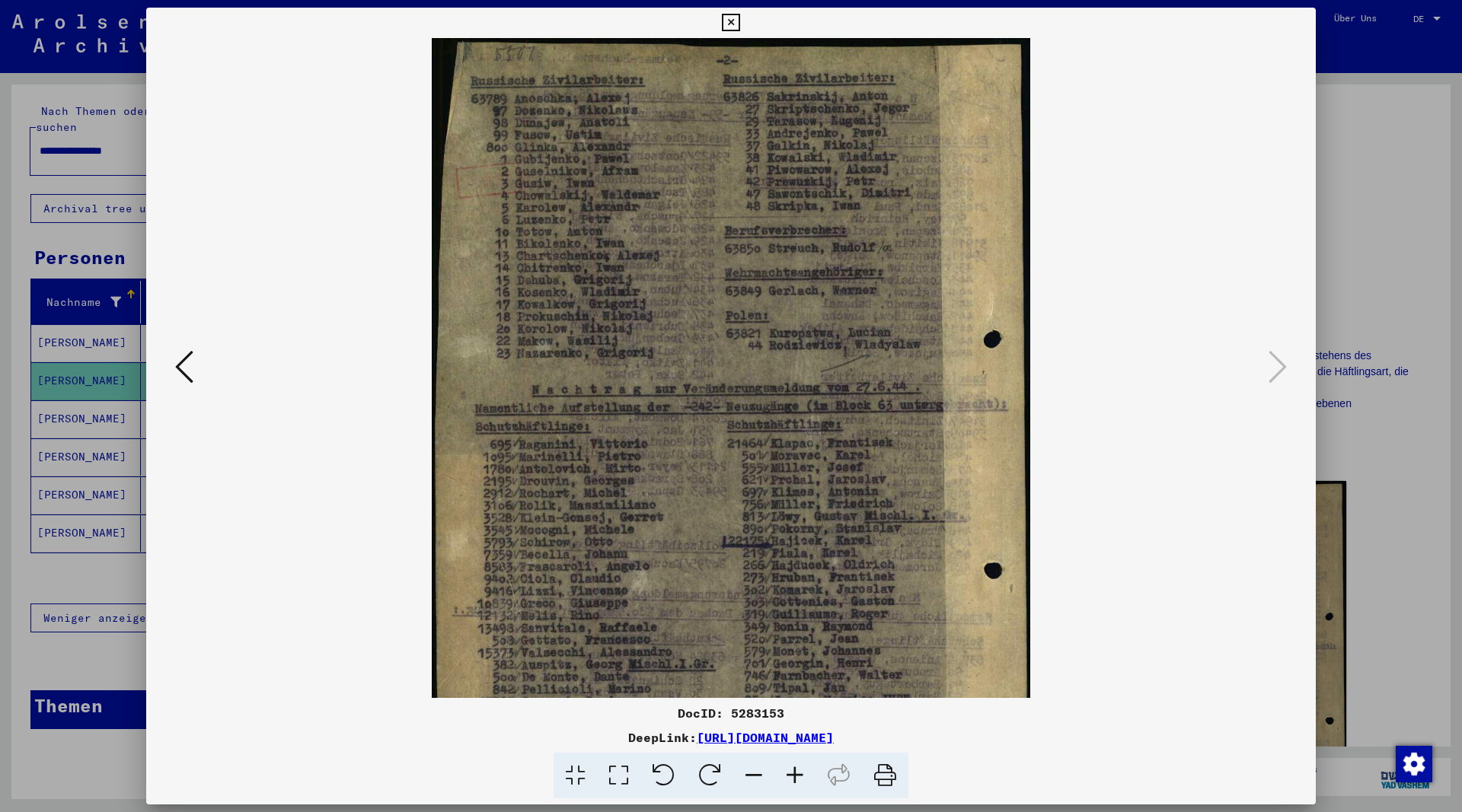
click at [800, 773] on icon at bounding box center [795, 775] width 41 height 46
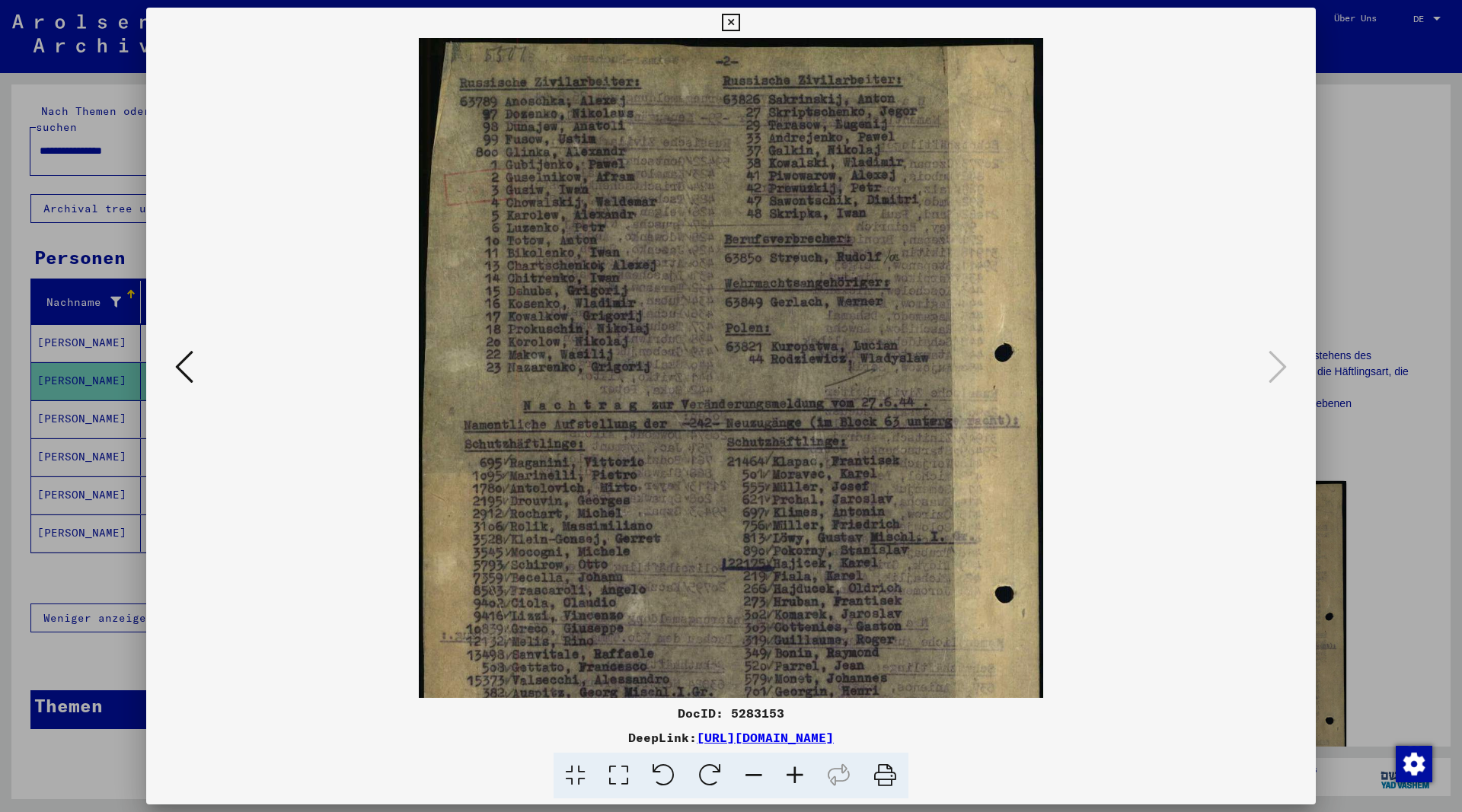
click at [800, 773] on icon at bounding box center [795, 775] width 41 height 46
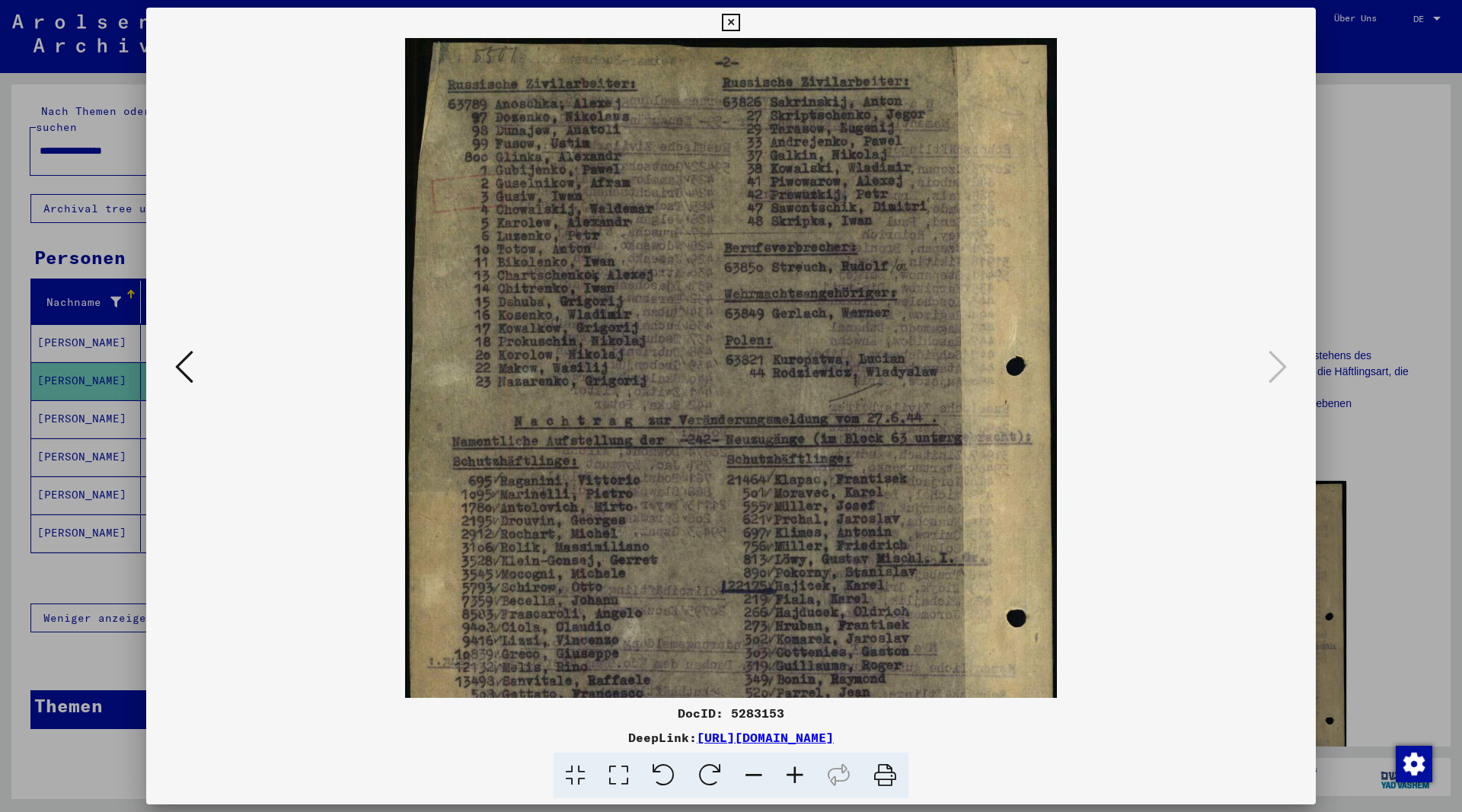
click at [800, 773] on icon at bounding box center [795, 775] width 41 height 46
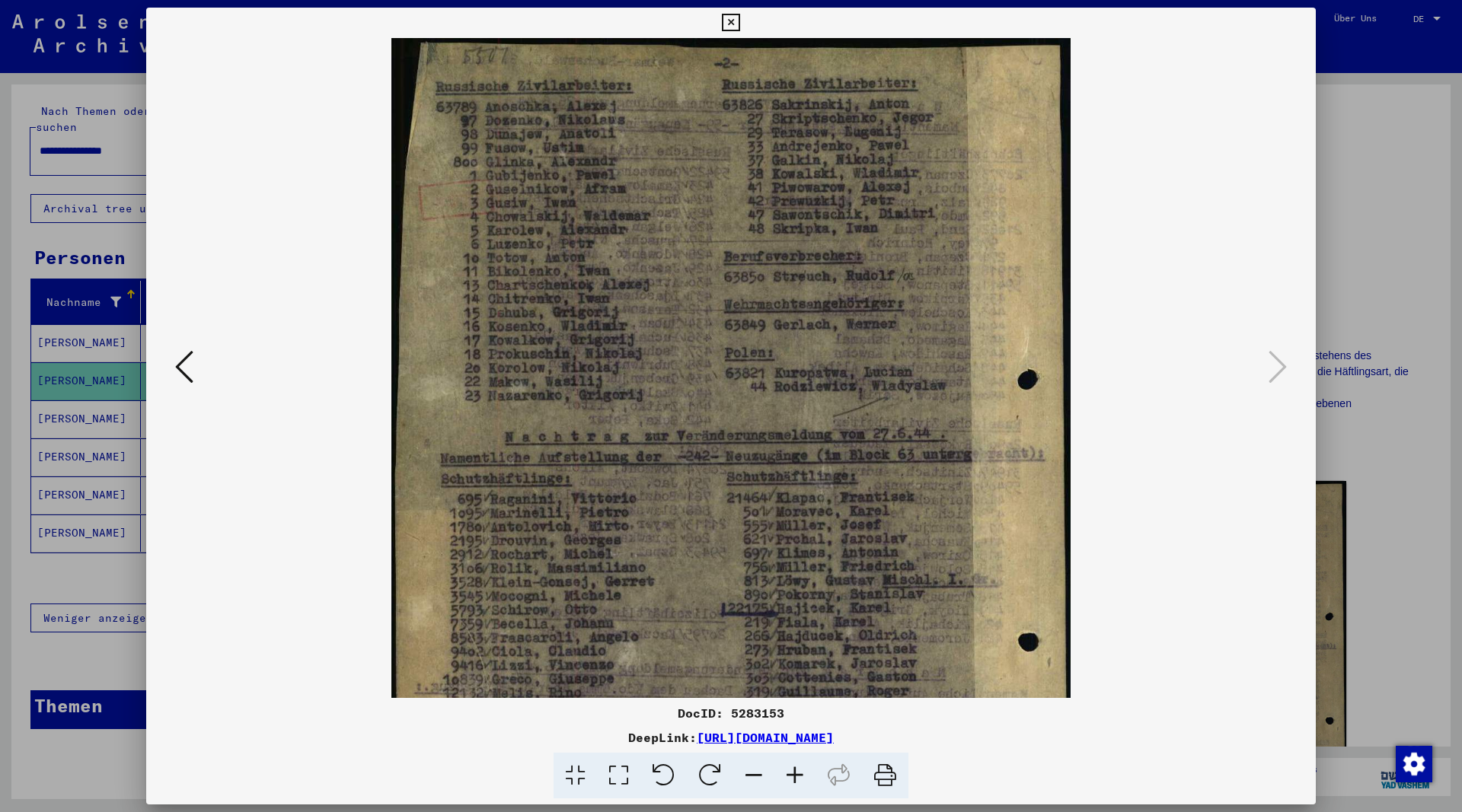
click at [800, 773] on icon at bounding box center [795, 775] width 41 height 46
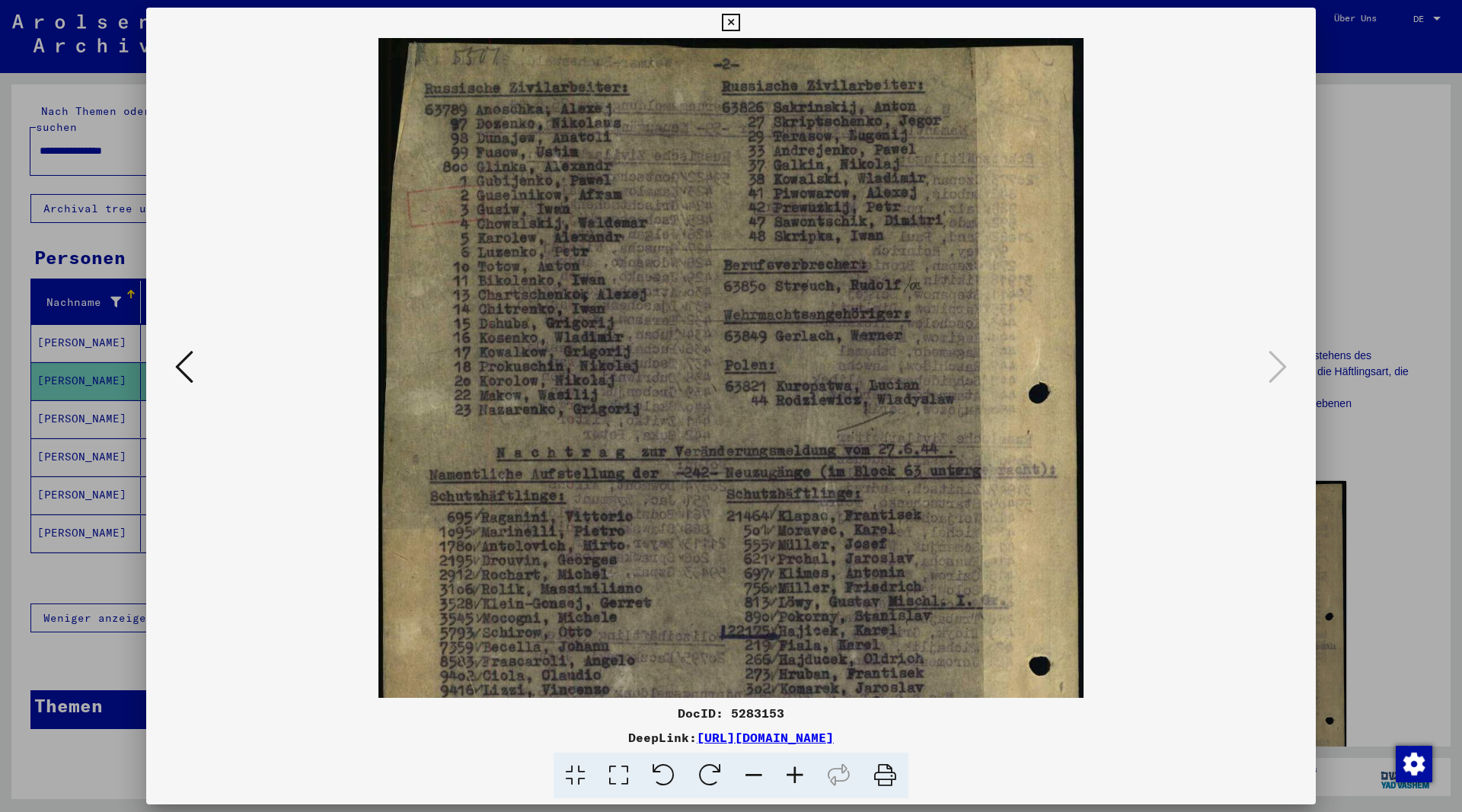
click at [743, 15] on button at bounding box center [730, 23] width 27 height 31
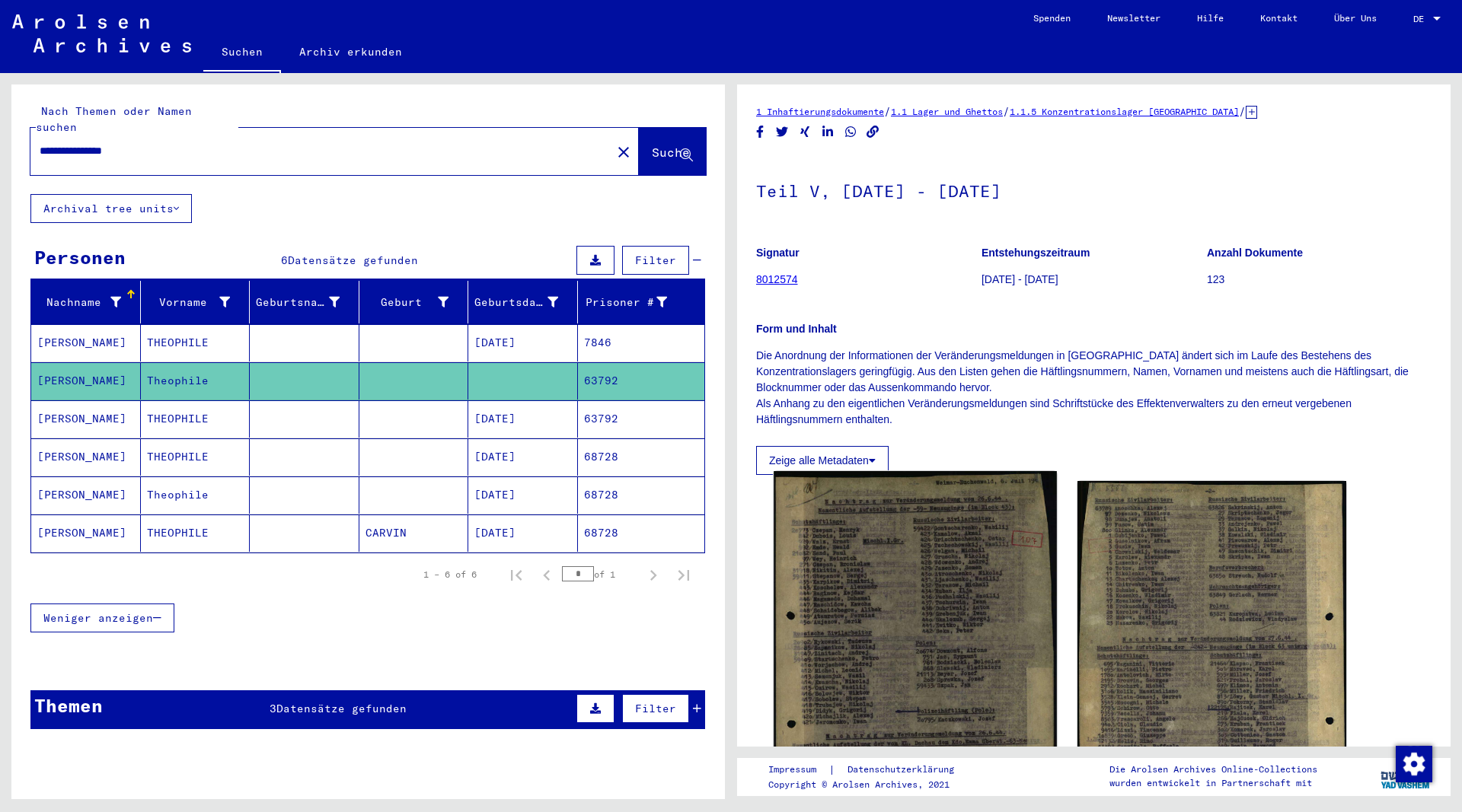
click at [919, 548] on img at bounding box center [914, 670] width 282 height 400
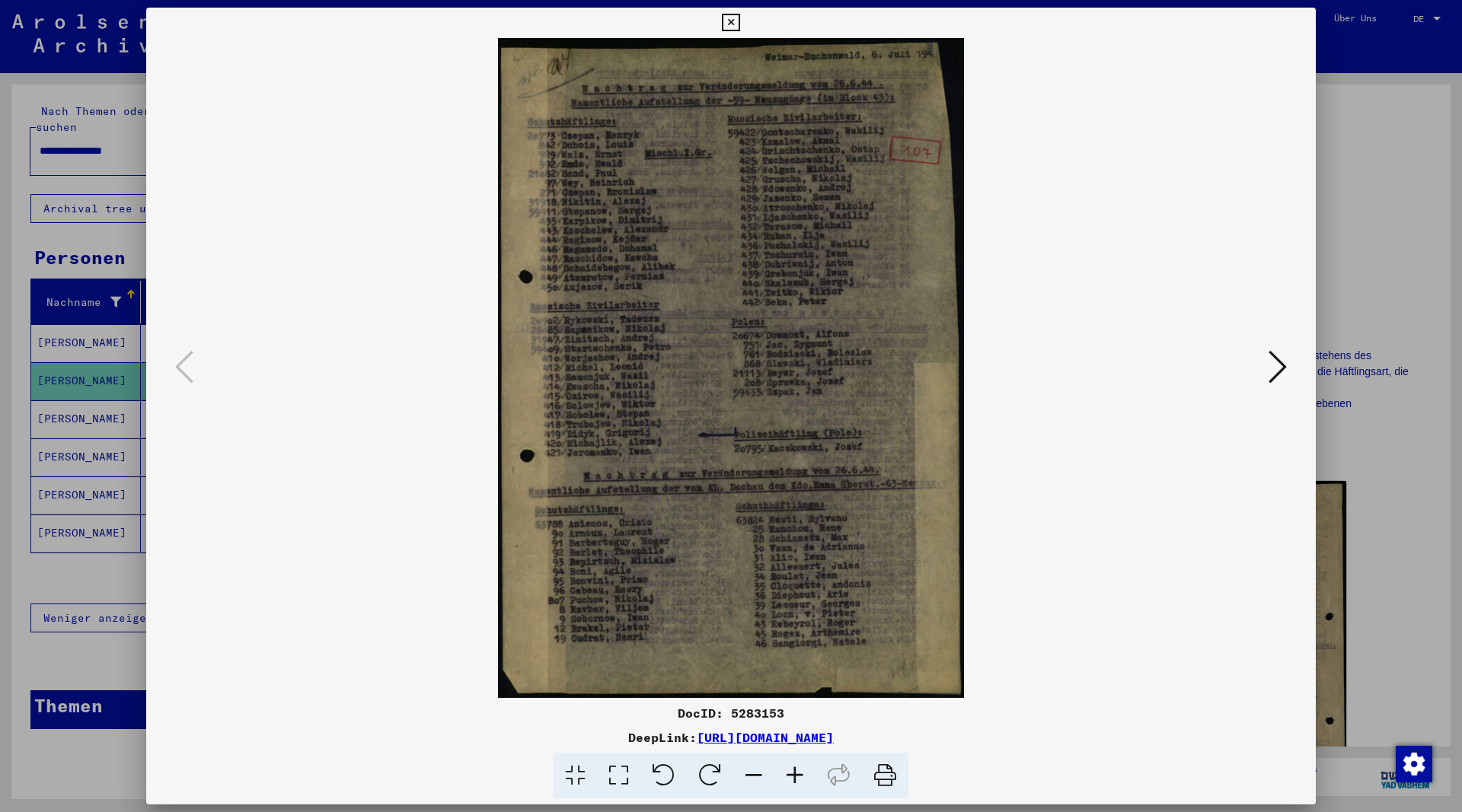
click at [797, 773] on icon at bounding box center [795, 775] width 41 height 46
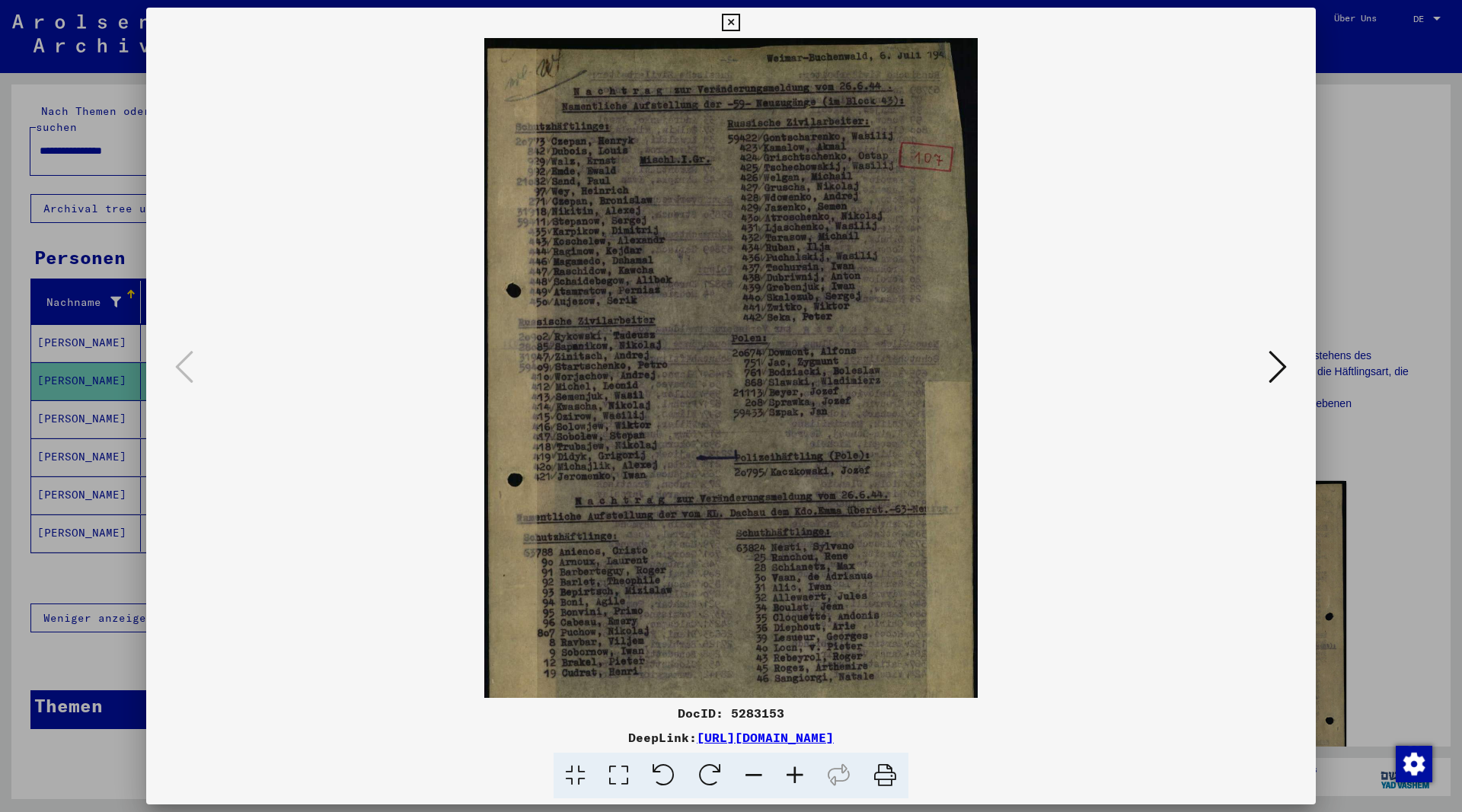
click at [797, 773] on icon at bounding box center [795, 775] width 41 height 46
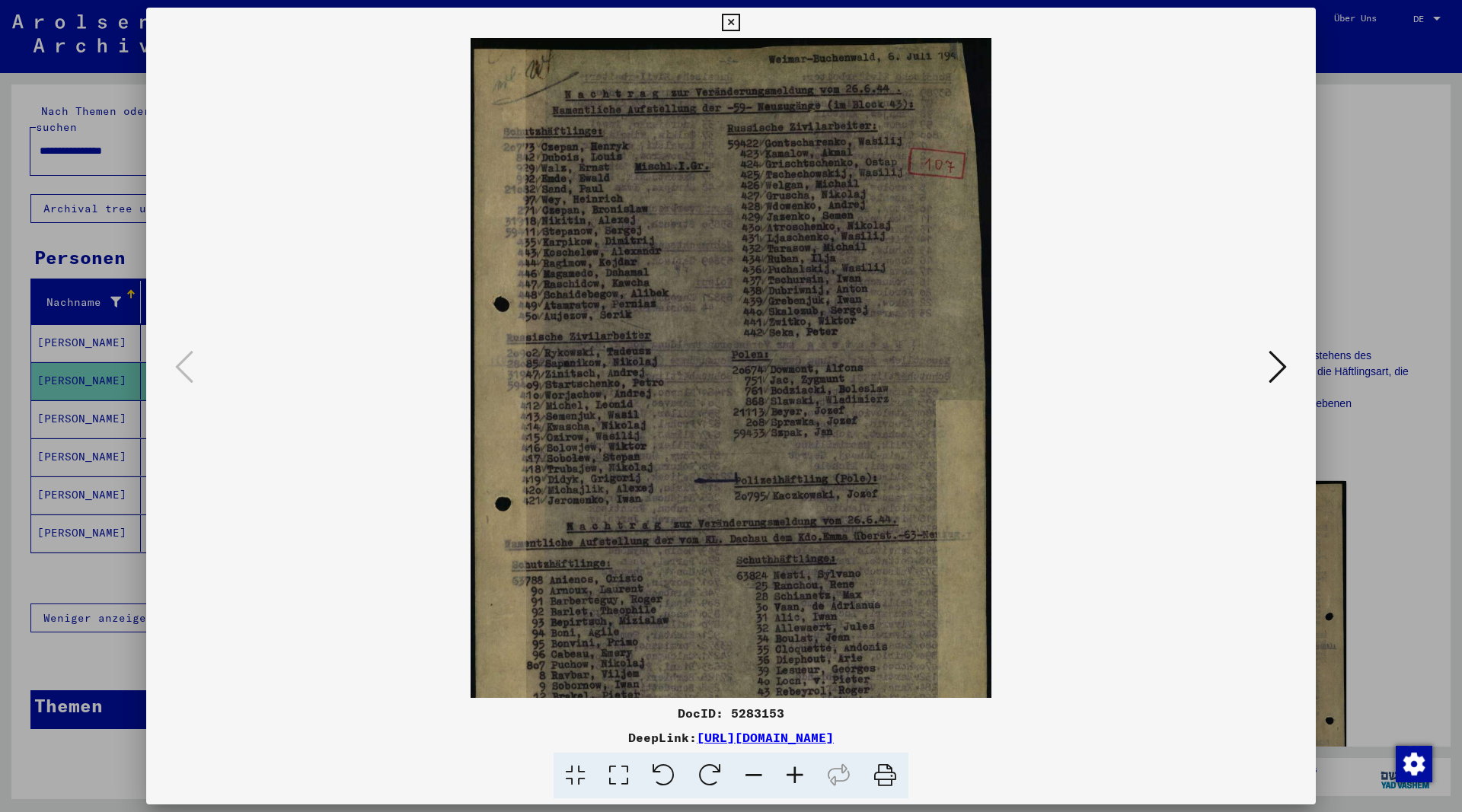
click at [797, 773] on icon at bounding box center [795, 775] width 41 height 46
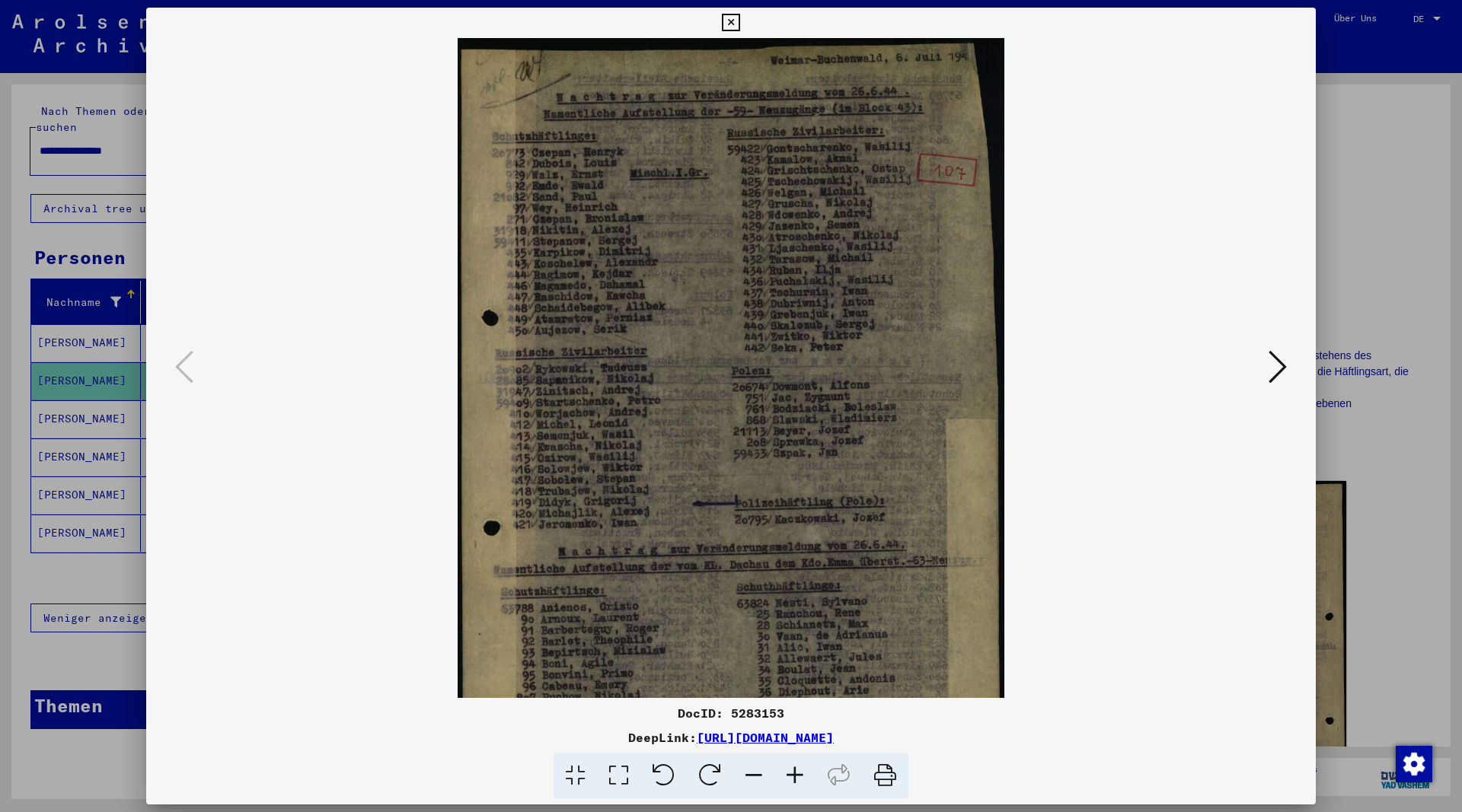
click at [797, 773] on icon at bounding box center [795, 775] width 41 height 46
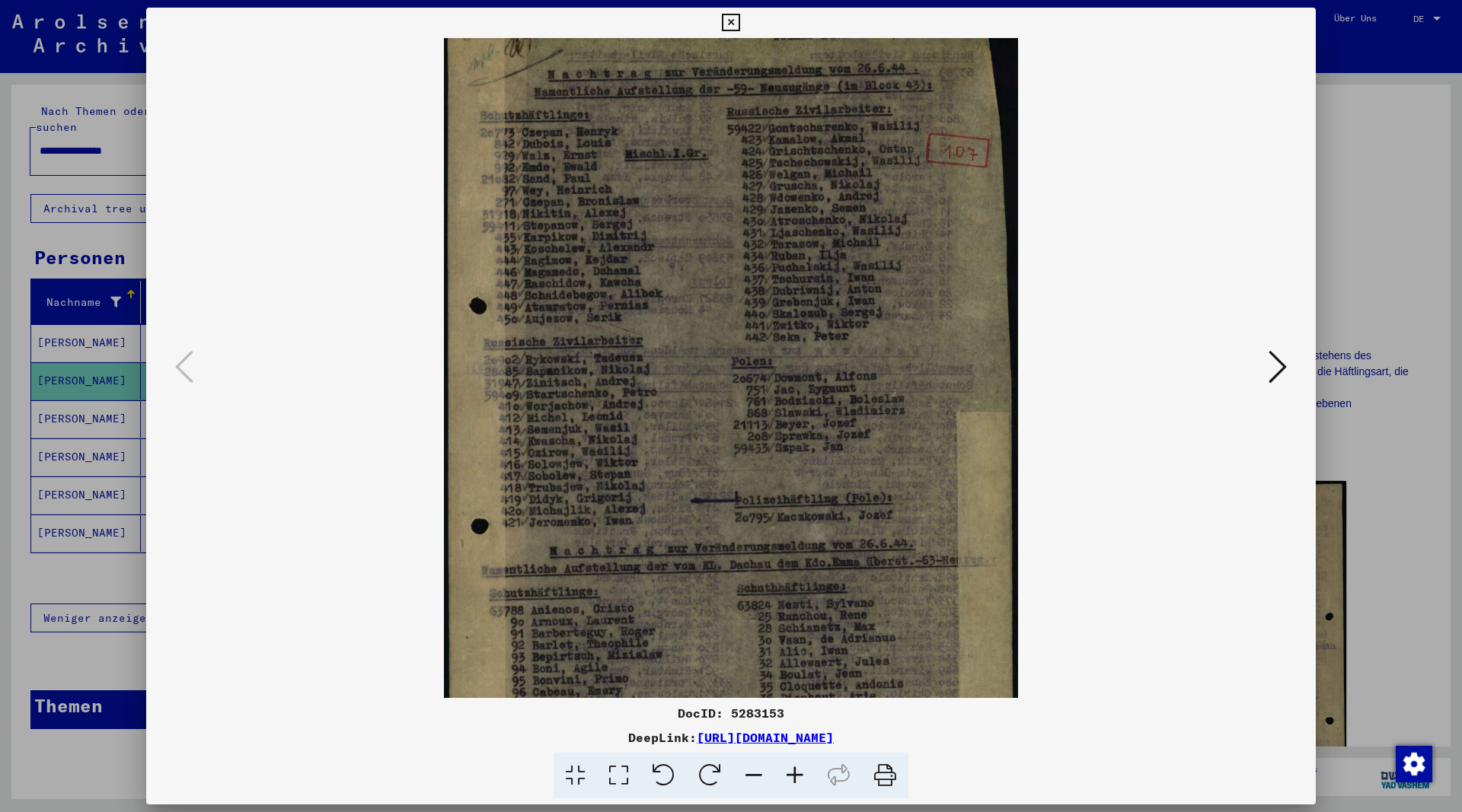
scroll to position [152, 0]
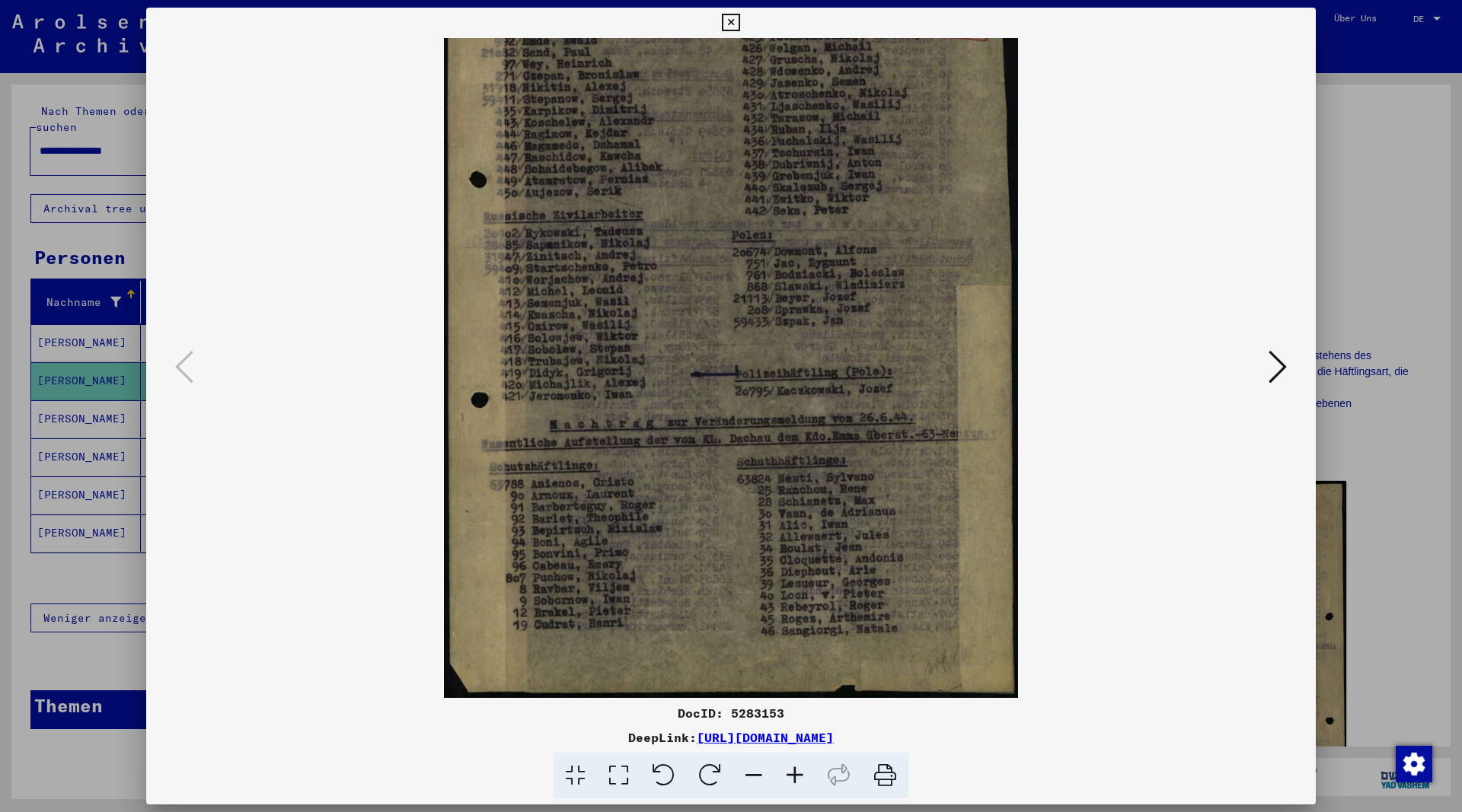
drag, startPoint x: 787, startPoint y: 638, endPoint x: 816, endPoint y: 391, distance: 248.7
click at [816, 387] on img at bounding box center [731, 291] width 574 height 812
click at [1277, 366] on icon at bounding box center [1277, 366] width 19 height 37
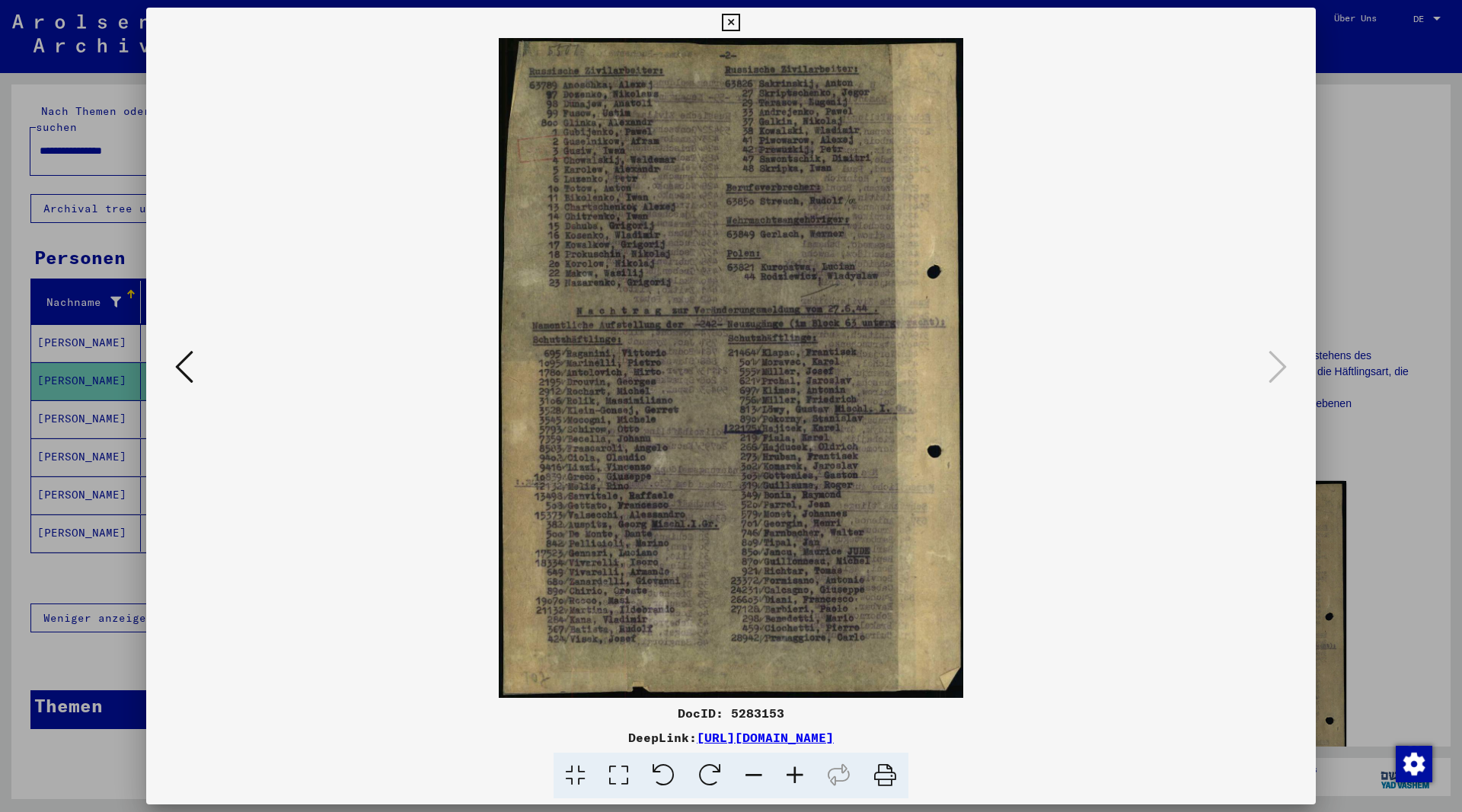
scroll to position [0, 0]
click at [739, 19] on icon at bounding box center [731, 23] width 18 height 19
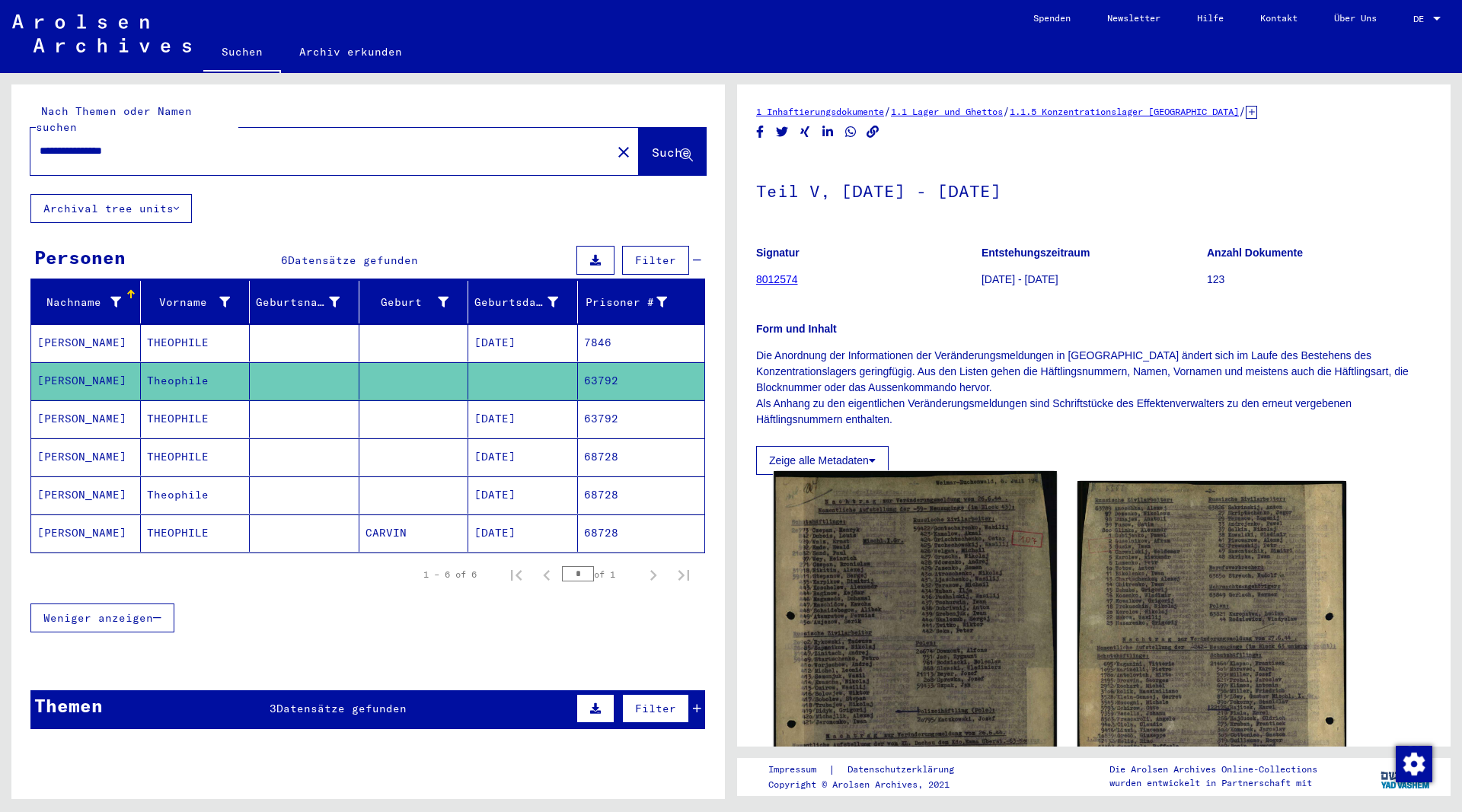
click at [976, 568] on img at bounding box center [914, 670] width 282 height 400
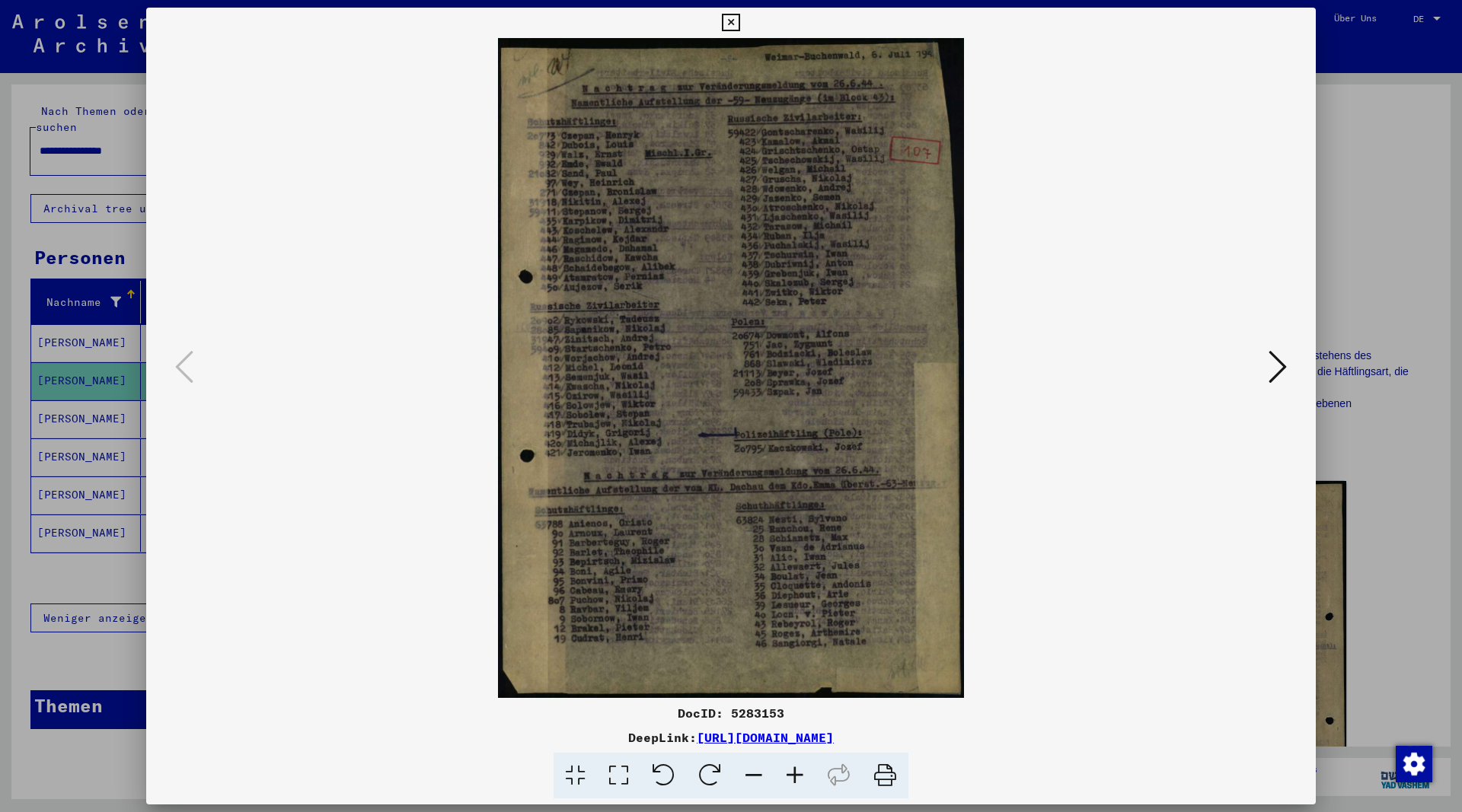
click at [790, 767] on icon at bounding box center [795, 775] width 41 height 46
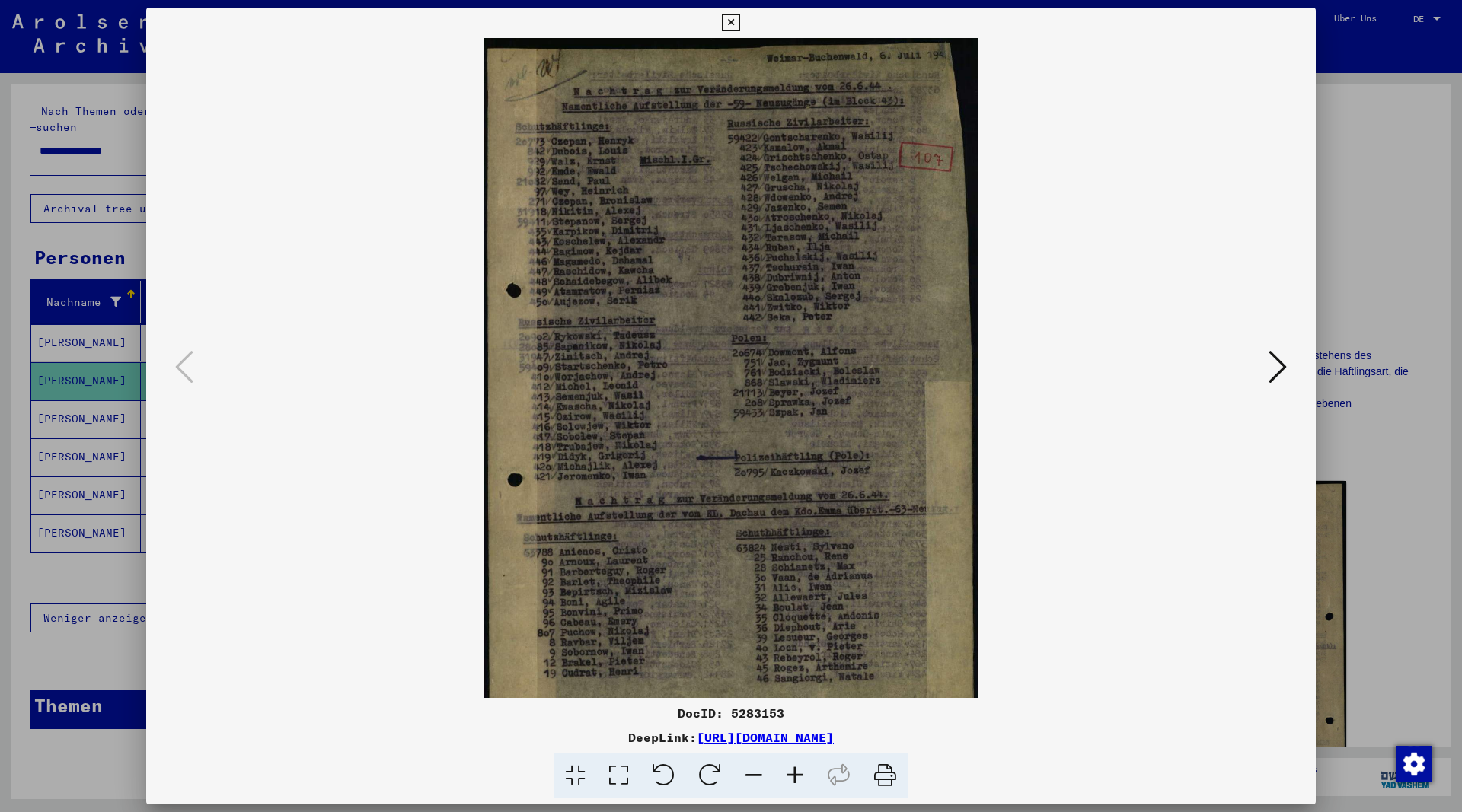
click at [790, 767] on icon at bounding box center [795, 775] width 41 height 46
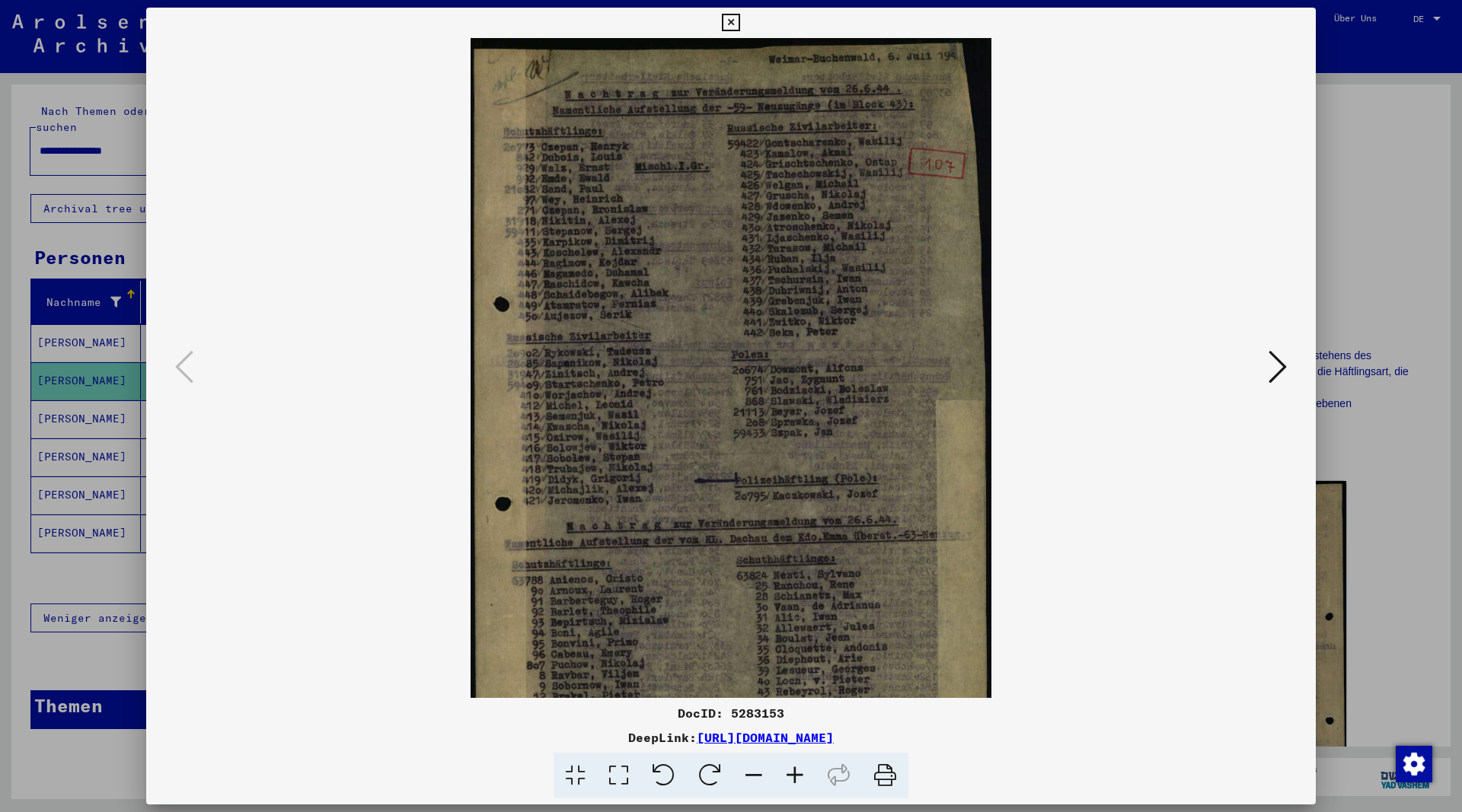
click at [790, 767] on icon at bounding box center [795, 775] width 41 height 46
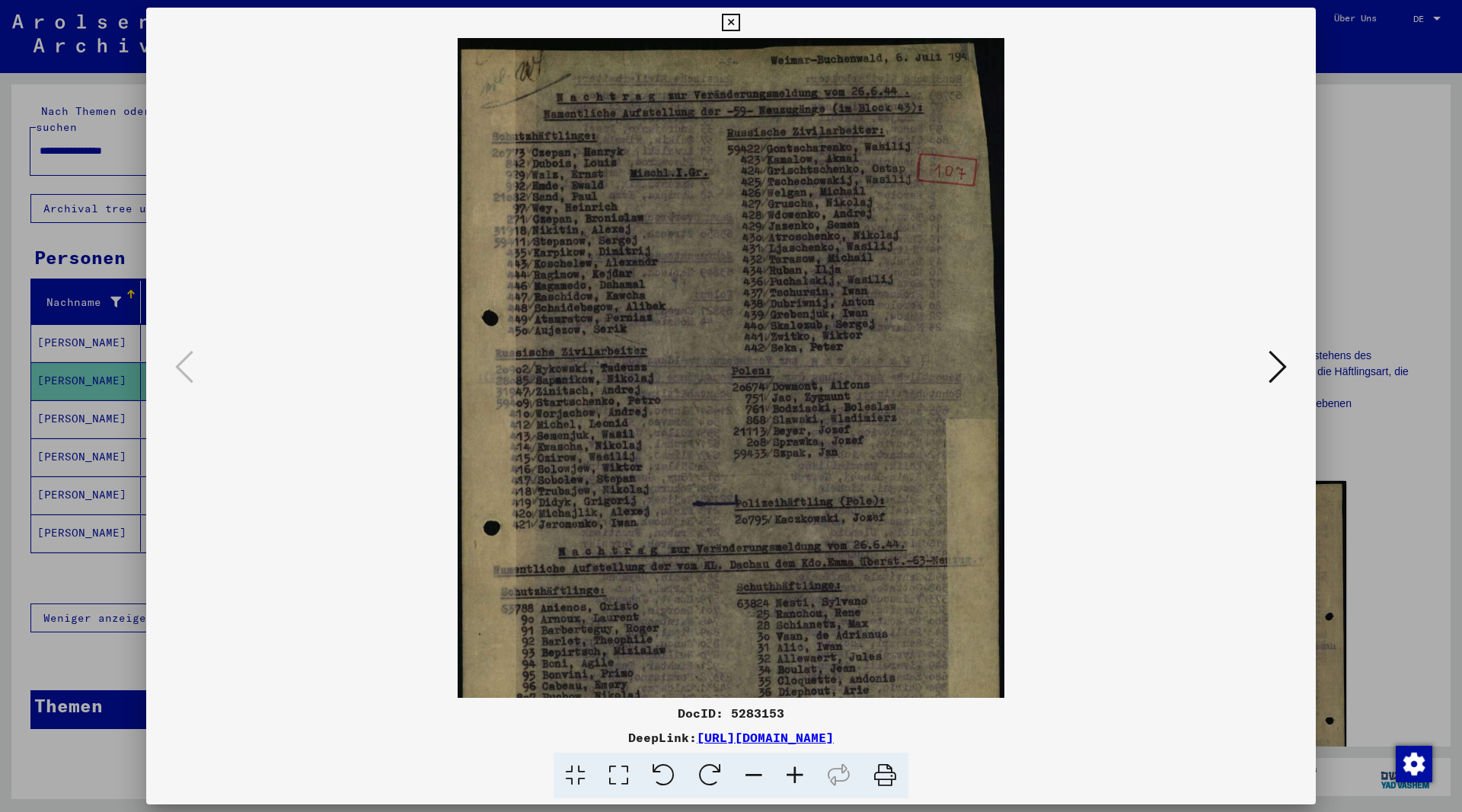
click at [790, 768] on icon at bounding box center [795, 775] width 41 height 46
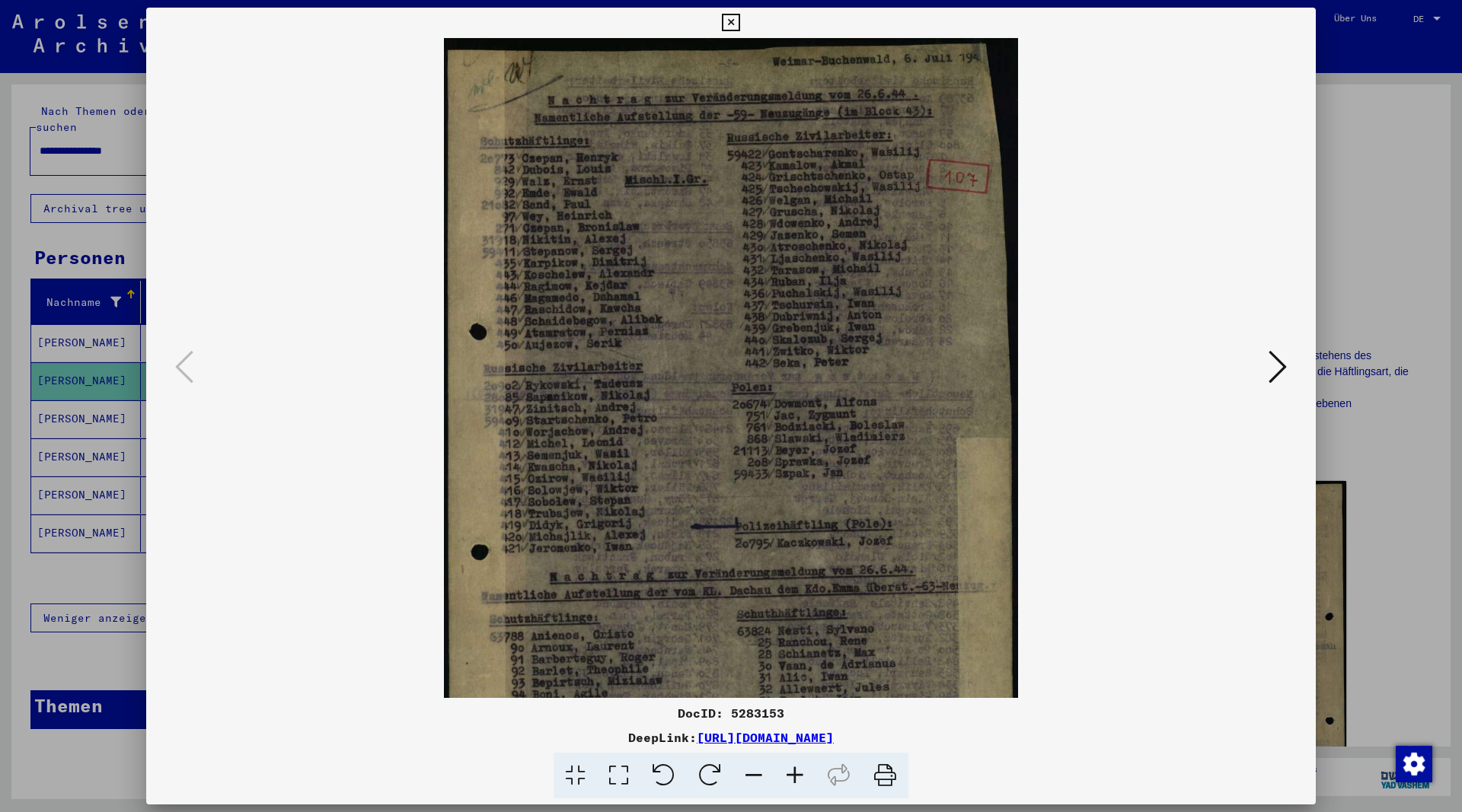
click at [791, 769] on icon at bounding box center [795, 775] width 41 height 46
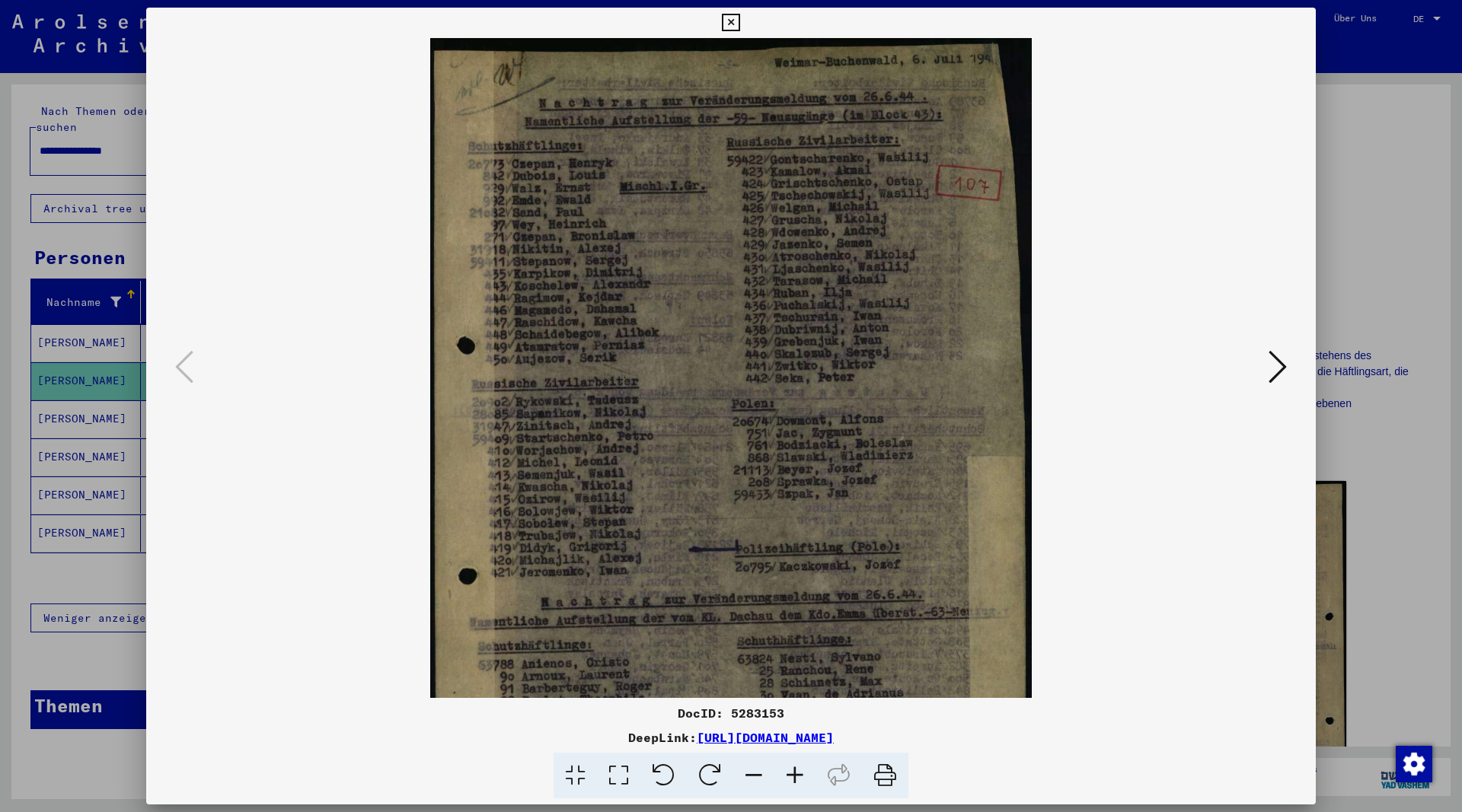
click at [791, 769] on icon at bounding box center [795, 775] width 41 height 46
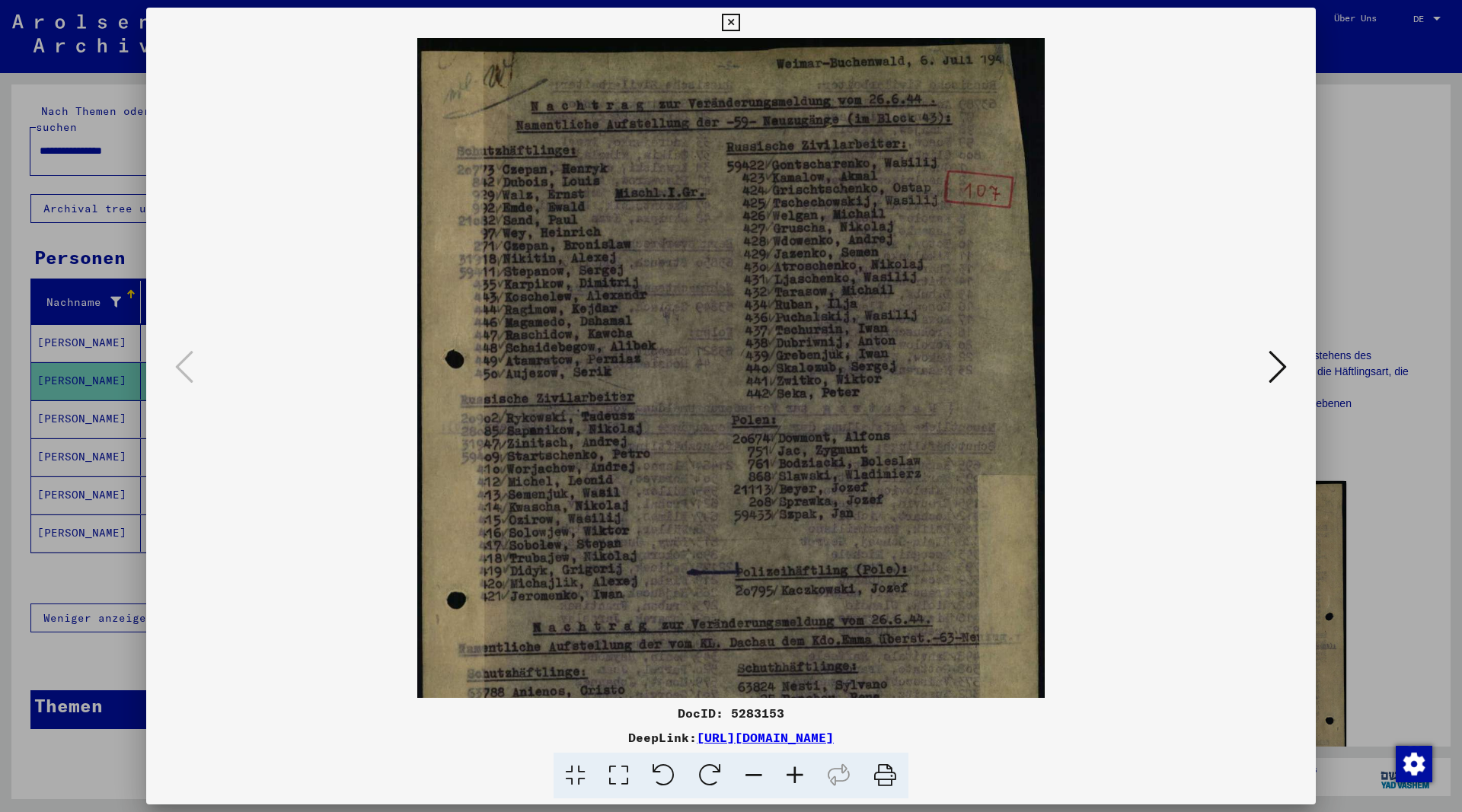
click at [792, 769] on icon at bounding box center [795, 775] width 41 height 46
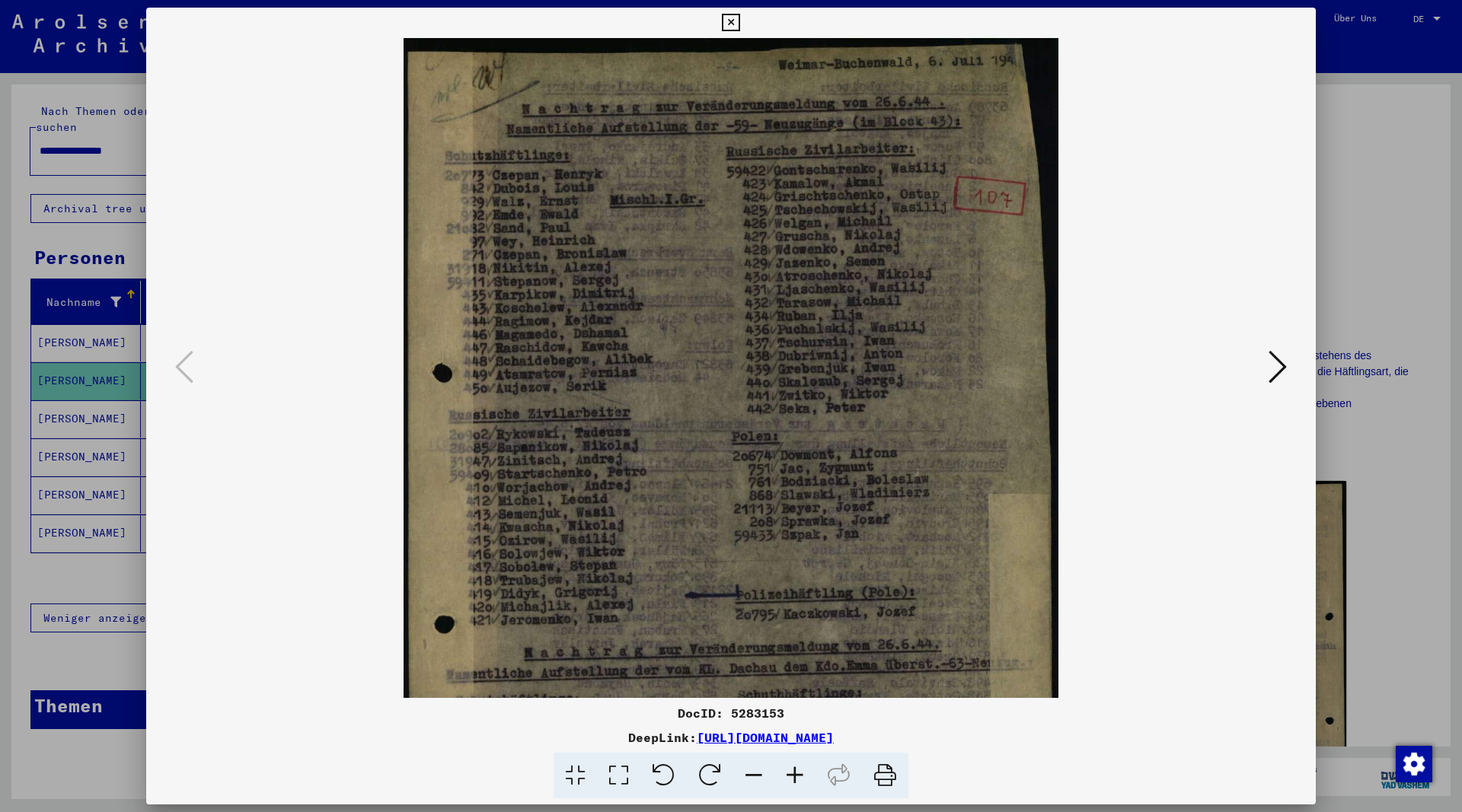
click at [793, 770] on icon at bounding box center [795, 775] width 41 height 46
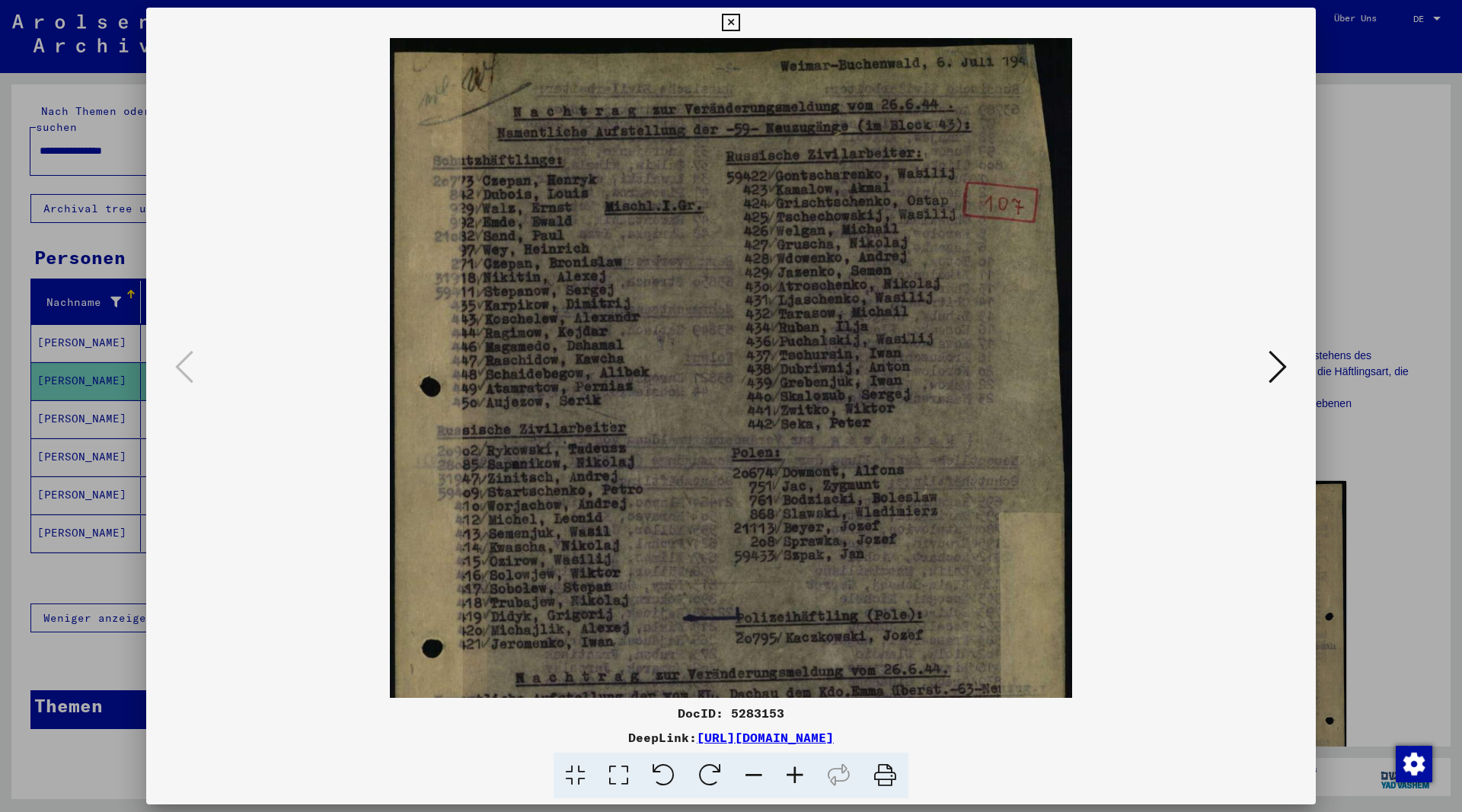
click at [793, 770] on icon at bounding box center [795, 775] width 41 height 46
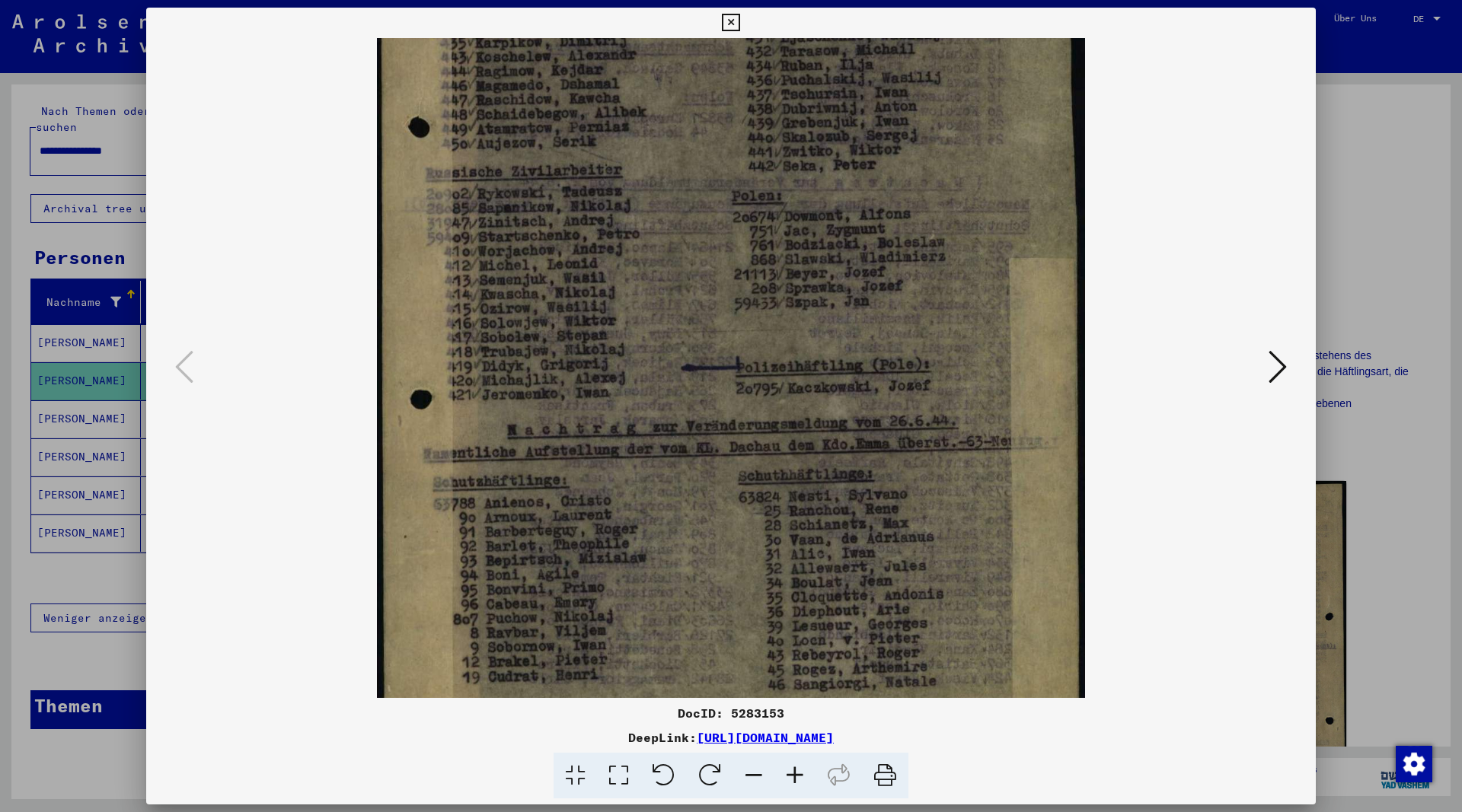
scroll to position [342, 0]
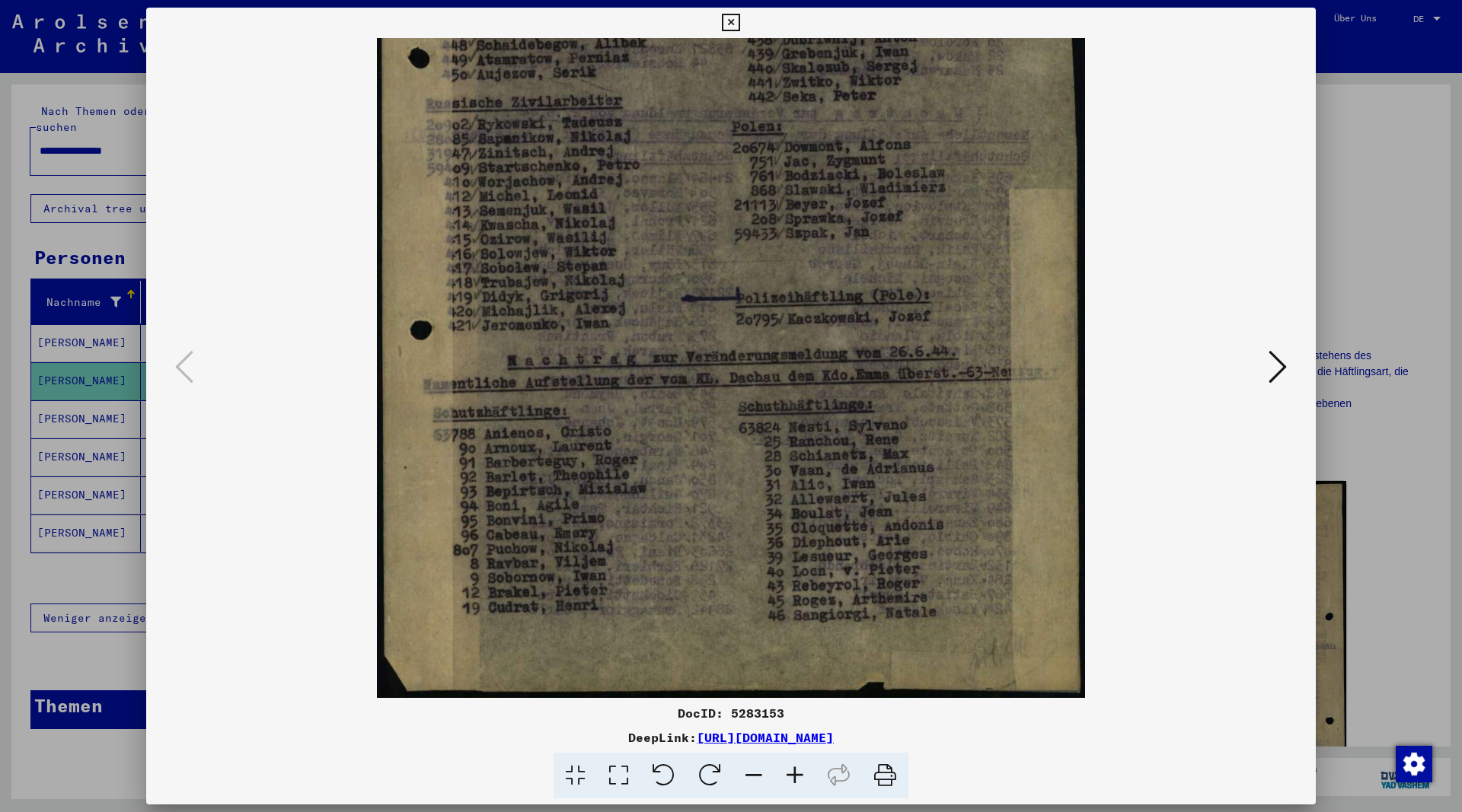
drag, startPoint x: 714, startPoint y: 597, endPoint x: 736, endPoint y: 230, distance: 367.7
click at [736, 230] on img at bounding box center [731, 197] width 708 height 1002
click at [1280, 364] on icon at bounding box center [1277, 366] width 19 height 37
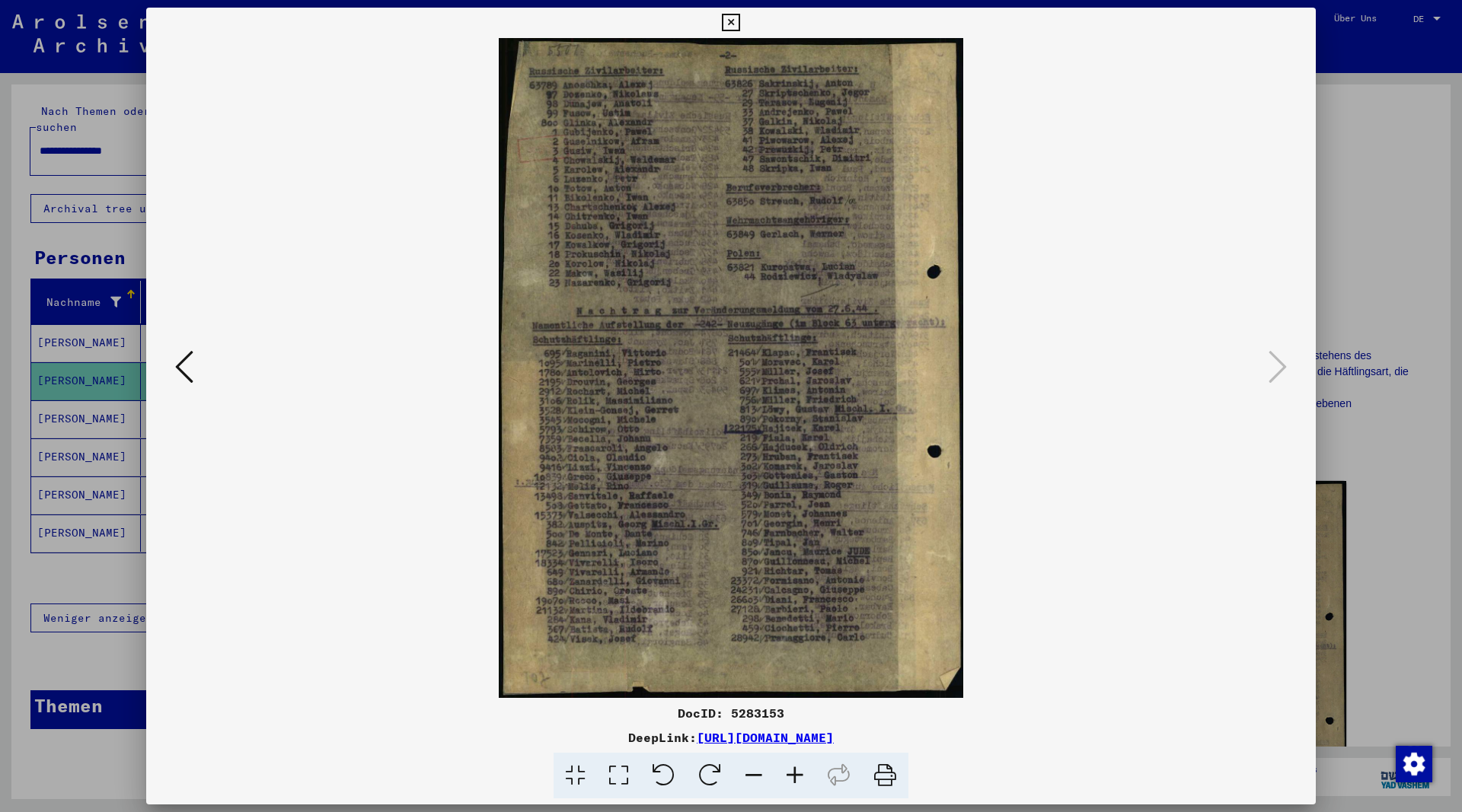
click at [803, 772] on icon at bounding box center [795, 775] width 41 height 46
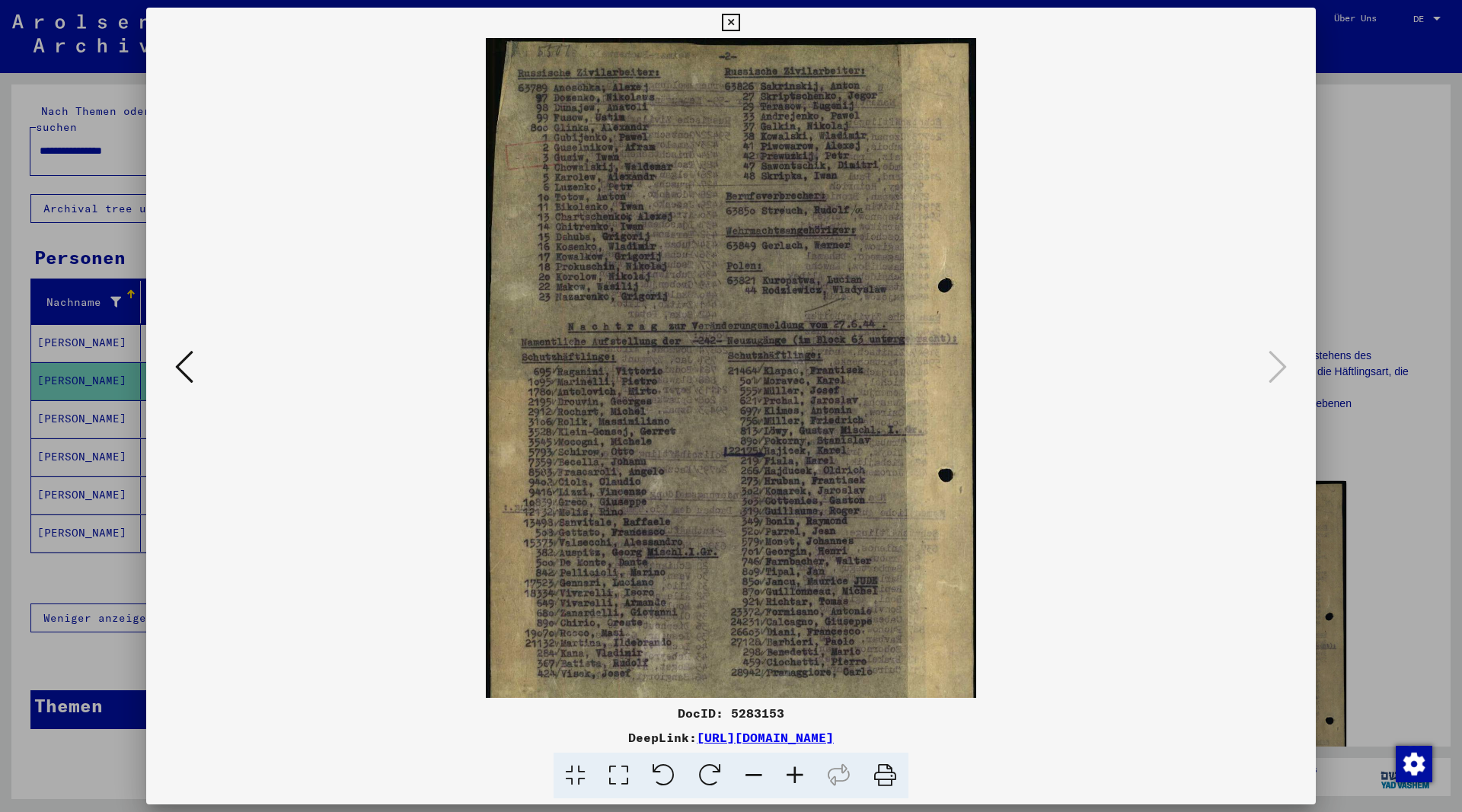
click at [803, 772] on icon at bounding box center [795, 775] width 41 height 46
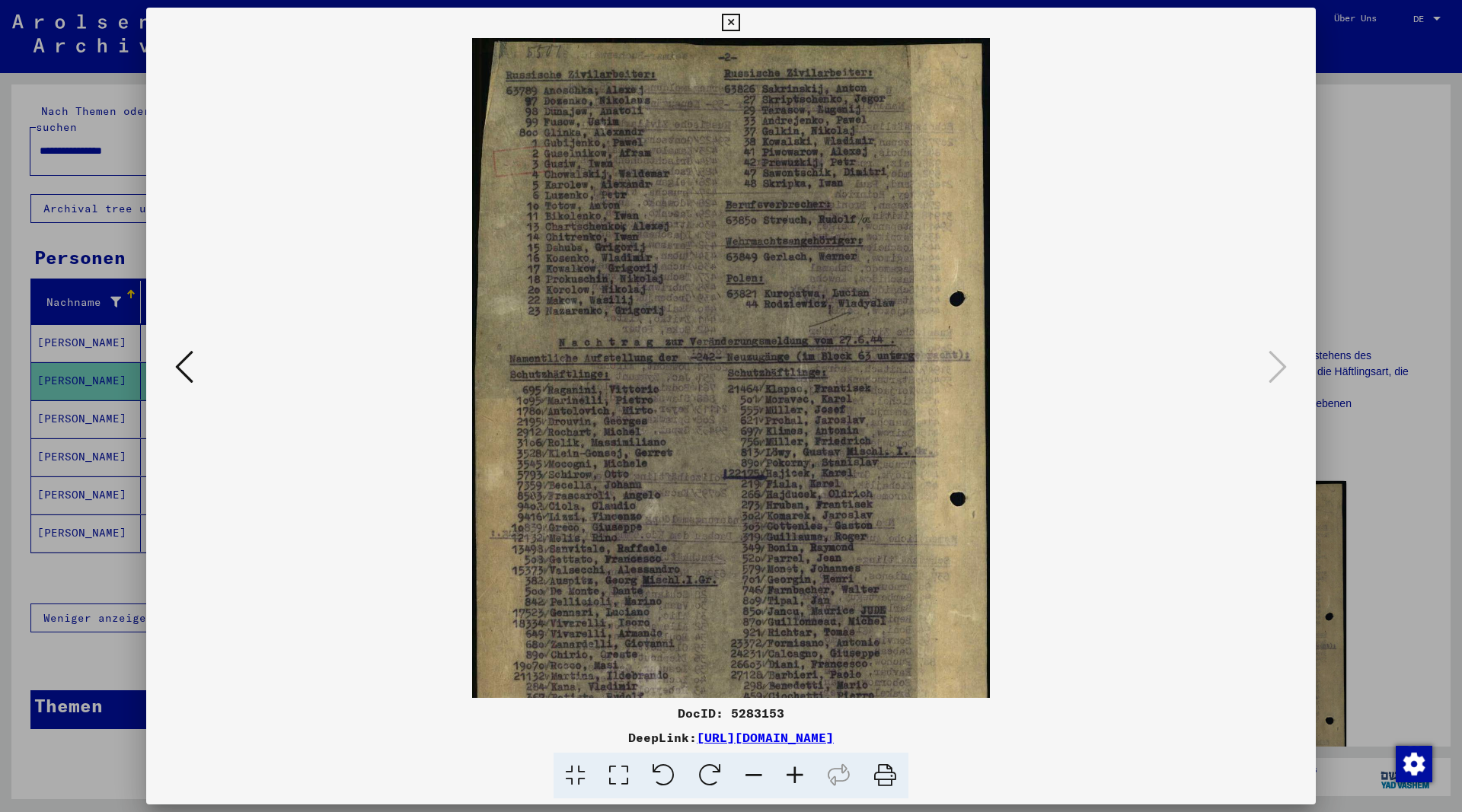
click at [806, 770] on icon at bounding box center [795, 775] width 41 height 46
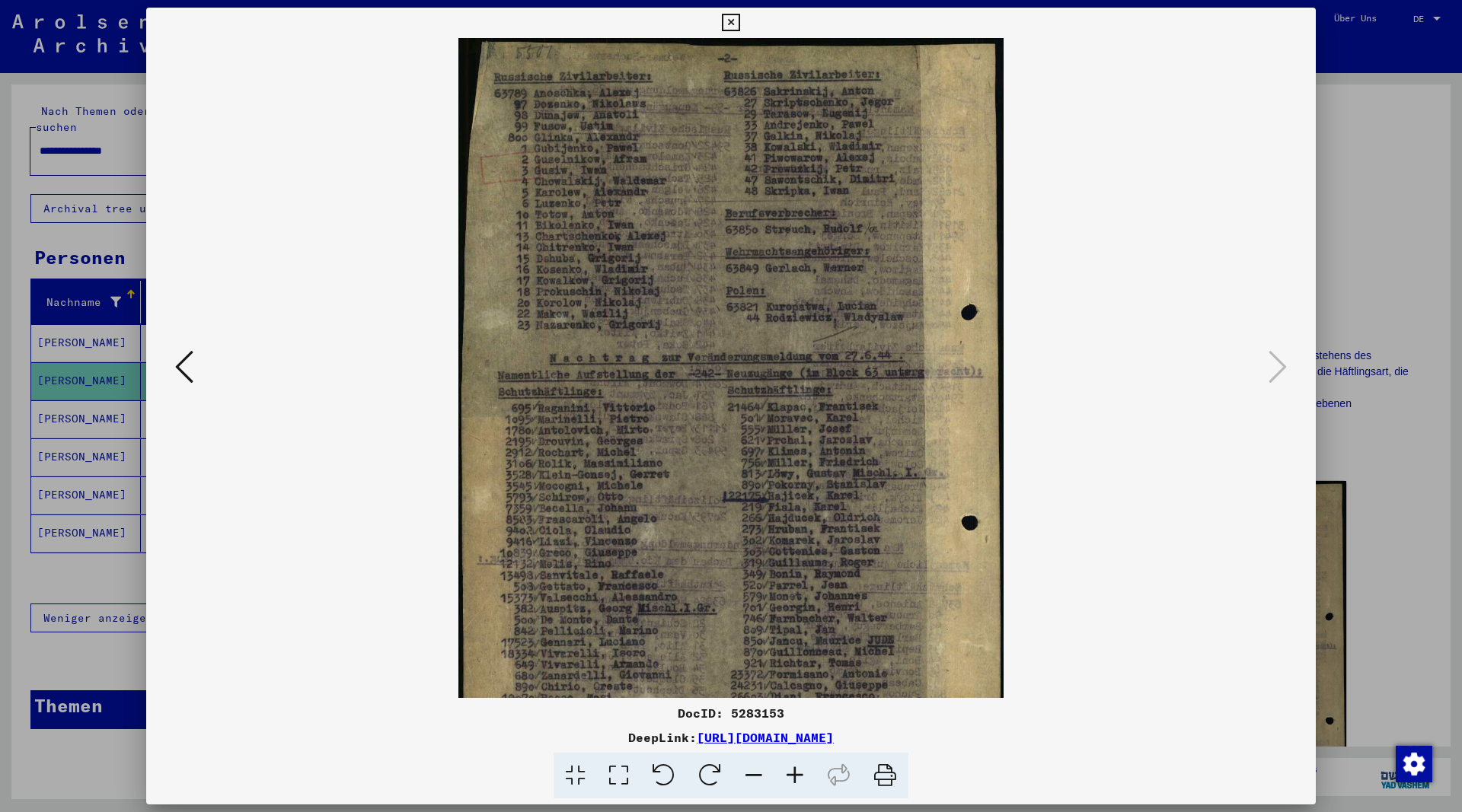
click at [807, 770] on icon at bounding box center [795, 775] width 41 height 46
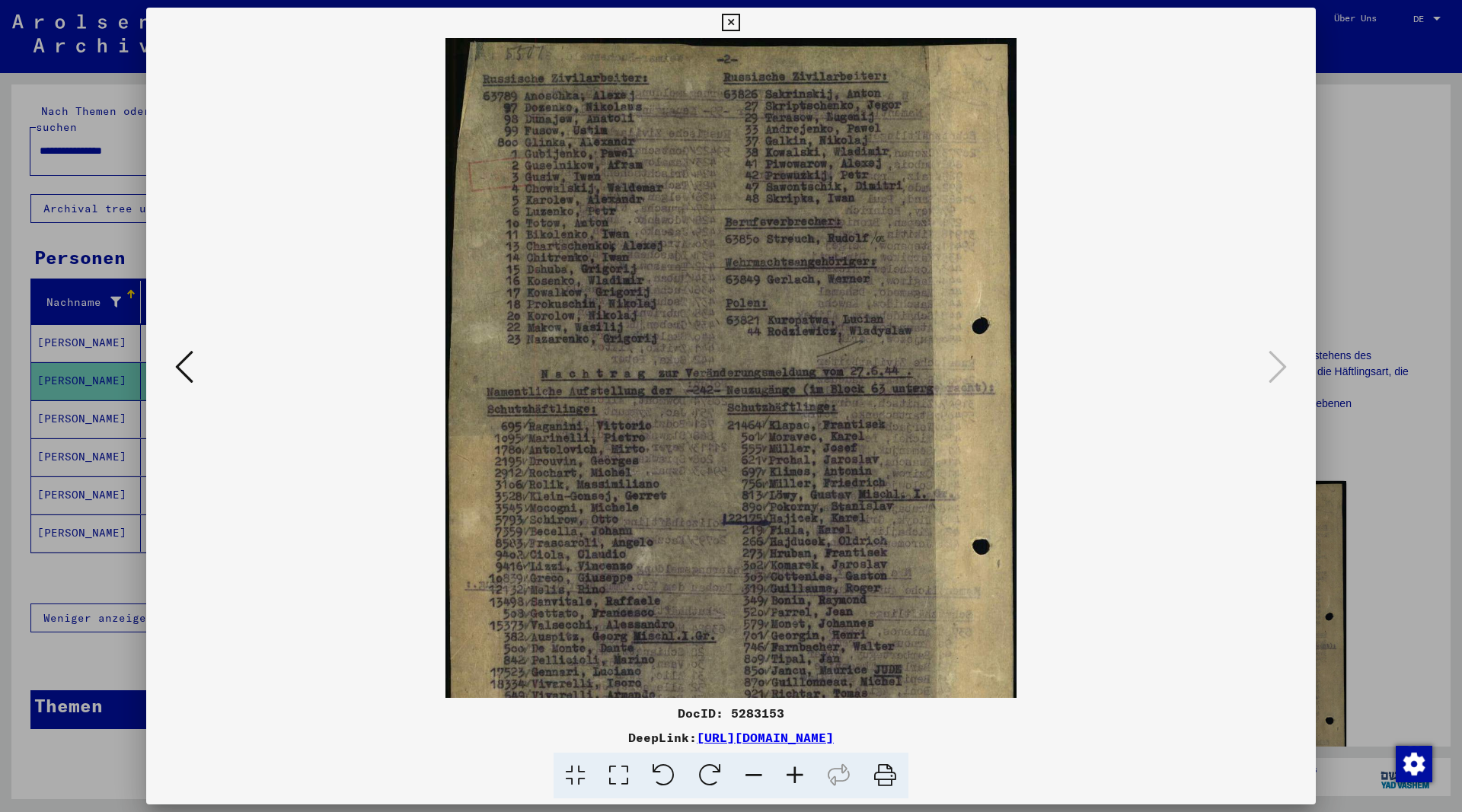
click at [808, 770] on icon at bounding box center [795, 775] width 41 height 46
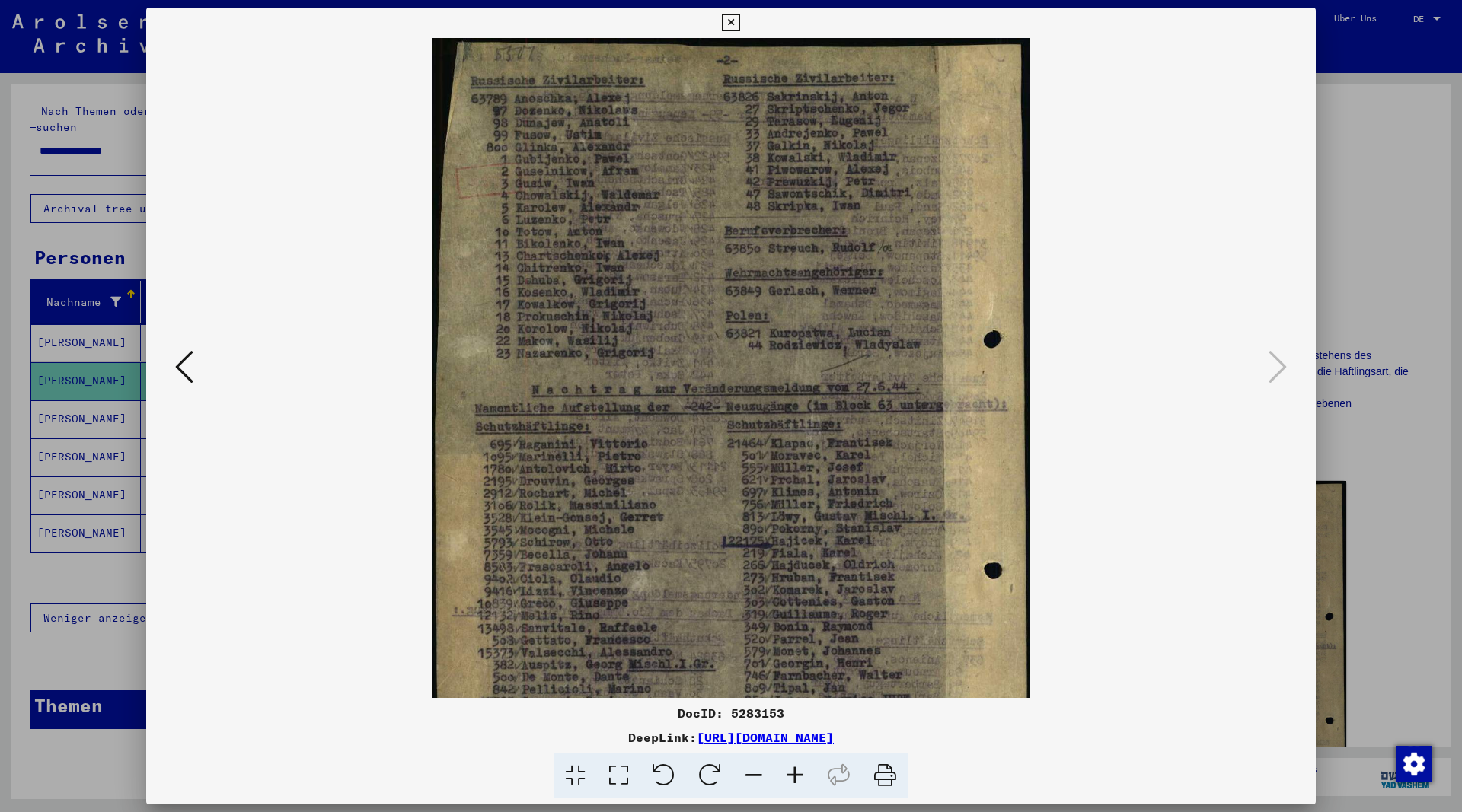
click at [808, 770] on icon at bounding box center [795, 775] width 41 height 46
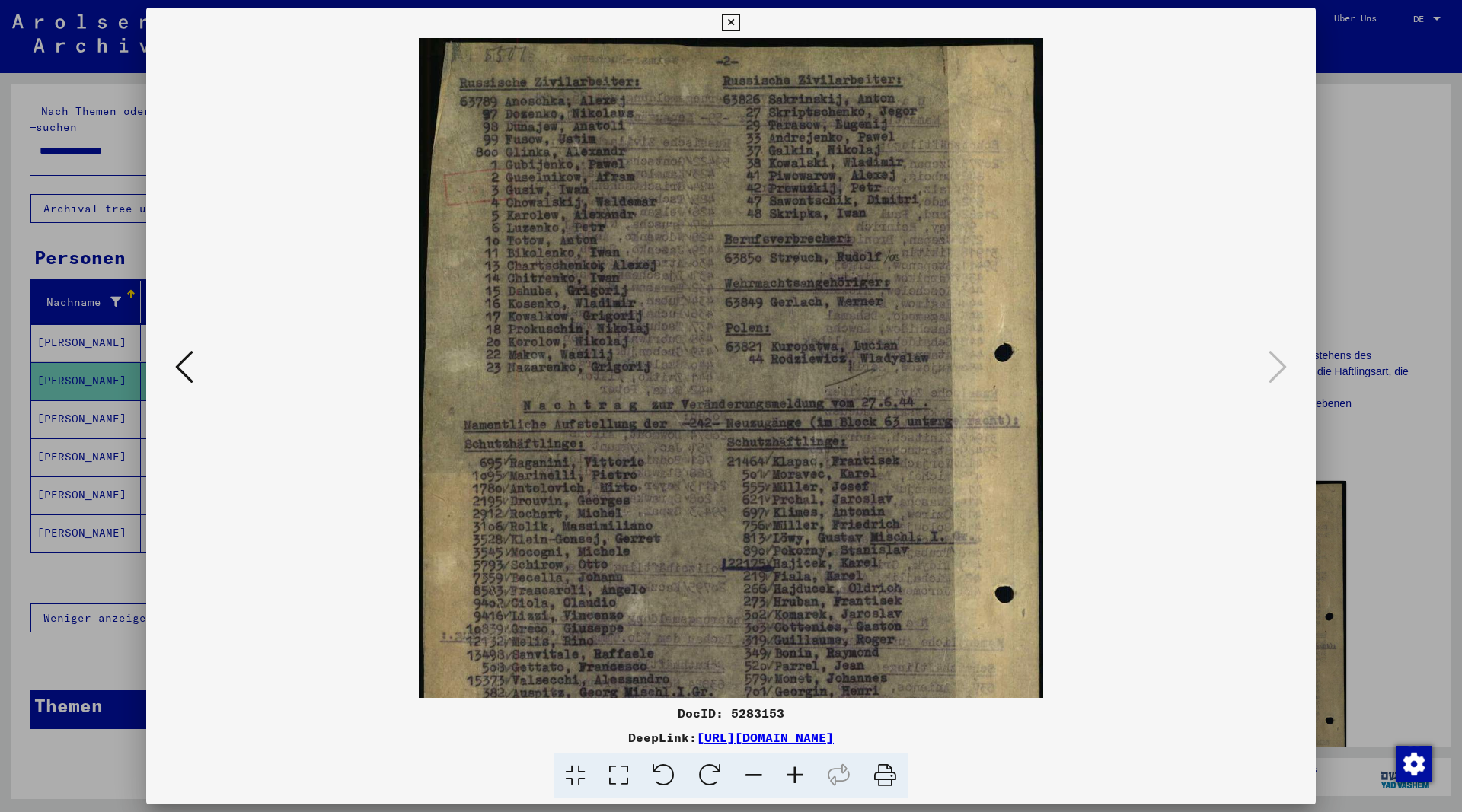
click at [809, 770] on icon at bounding box center [795, 775] width 41 height 46
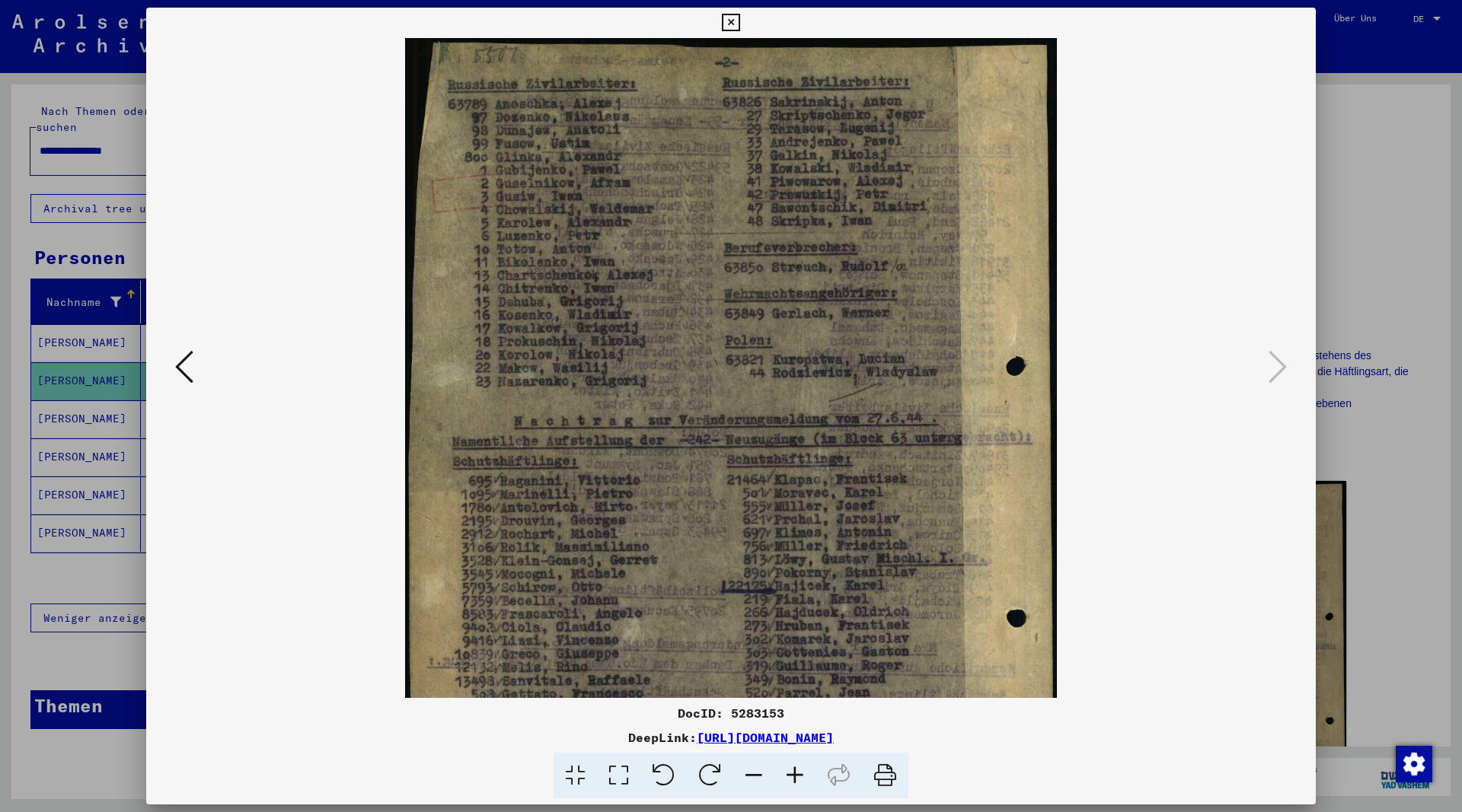
click at [810, 771] on icon at bounding box center [795, 775] width 41 height 46
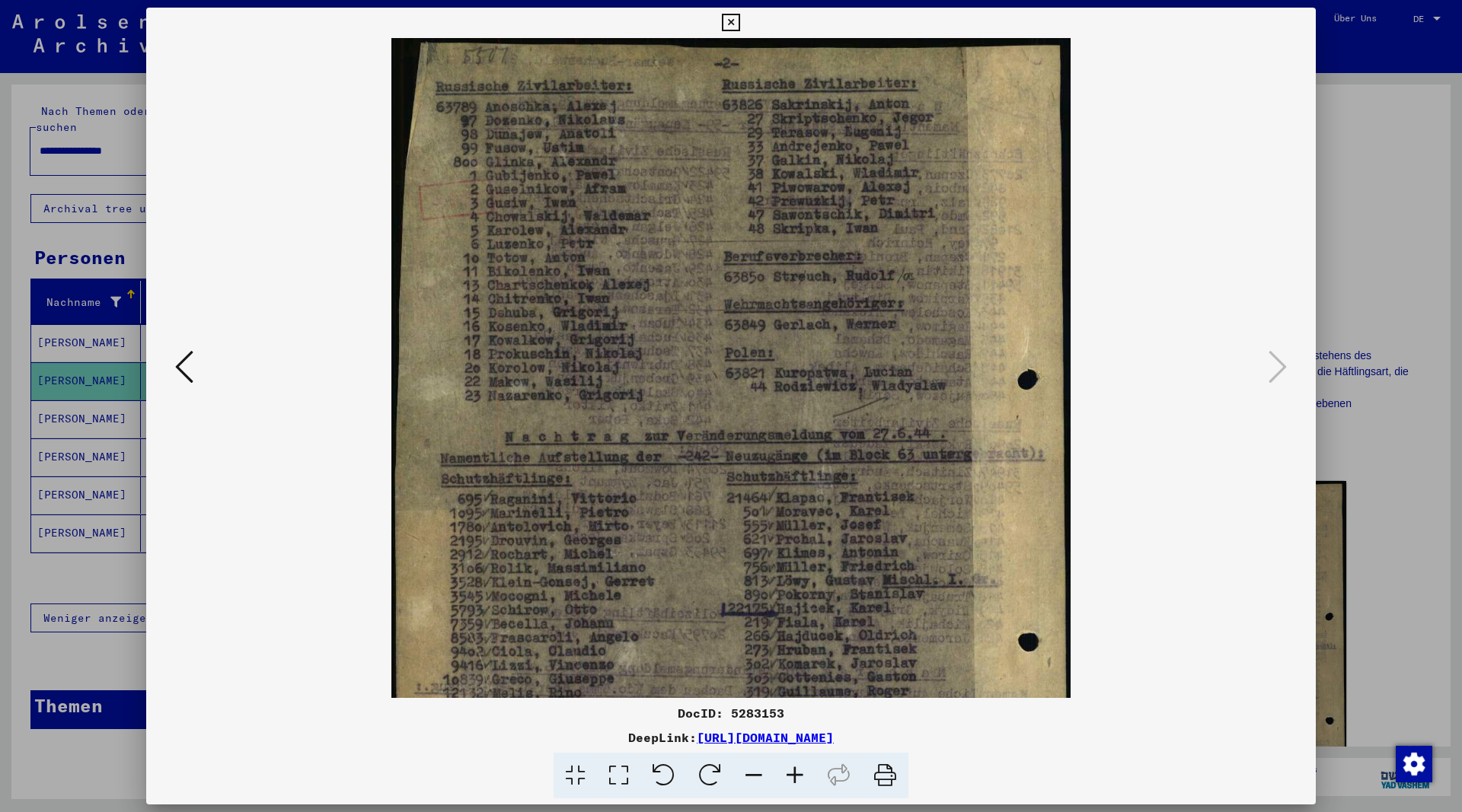
click at [810, 771] on icon at bounding box center [795, 775] width 41 height 46
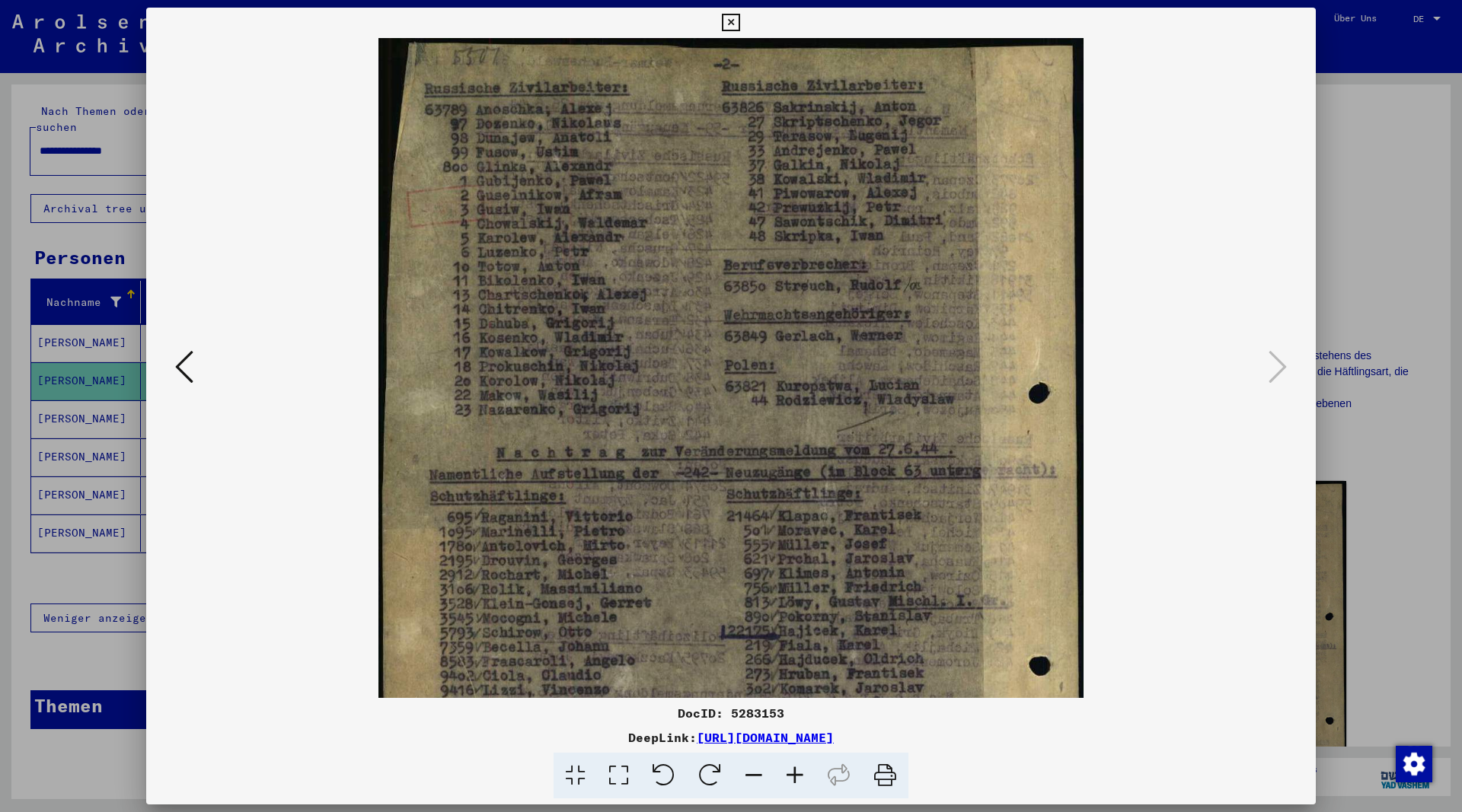
click at [810, 771] on icon at bounding box center [795, 775] width 41 height 46
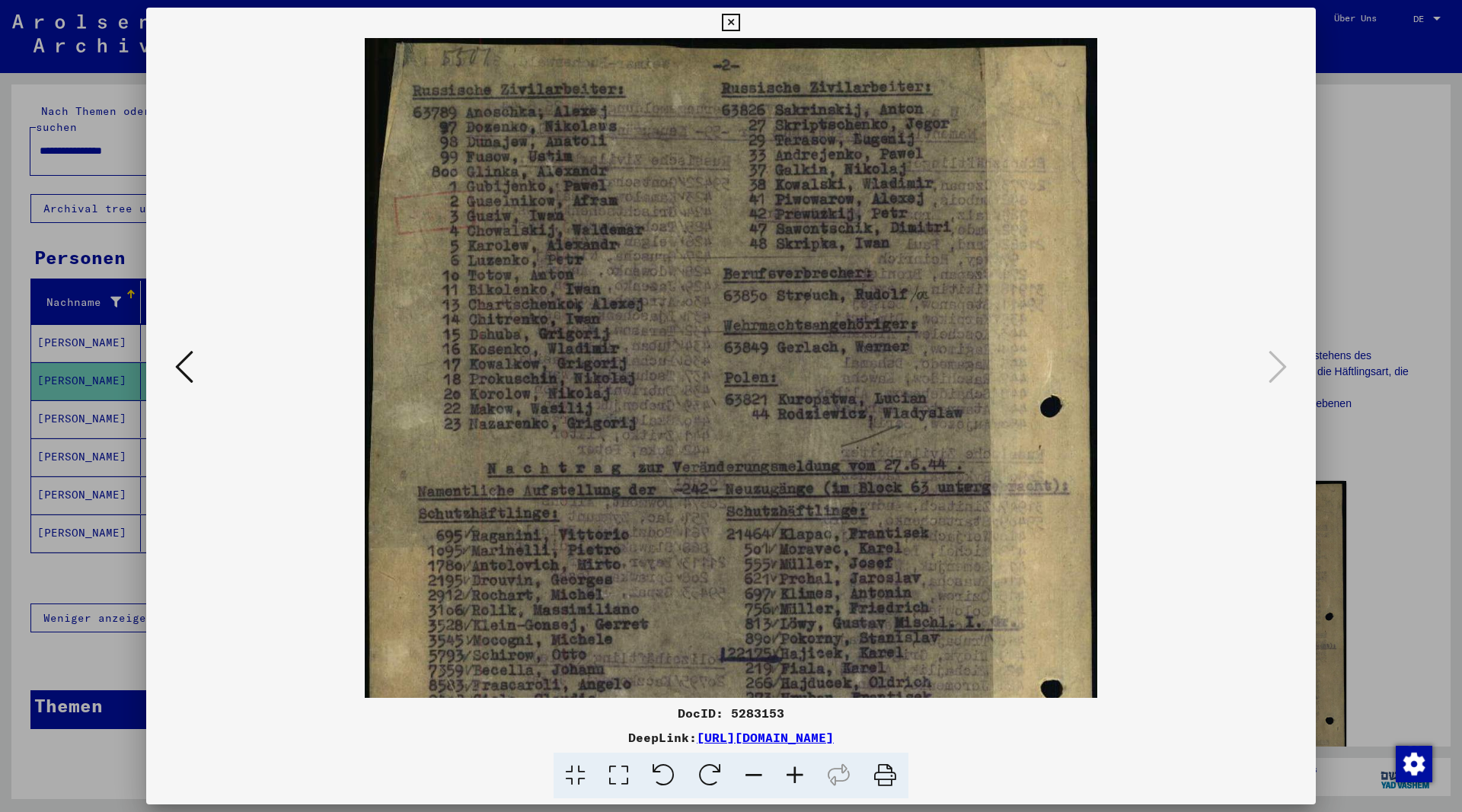
click at [810, 771] on icon at bounding box center [795, 775] width 41 height 46
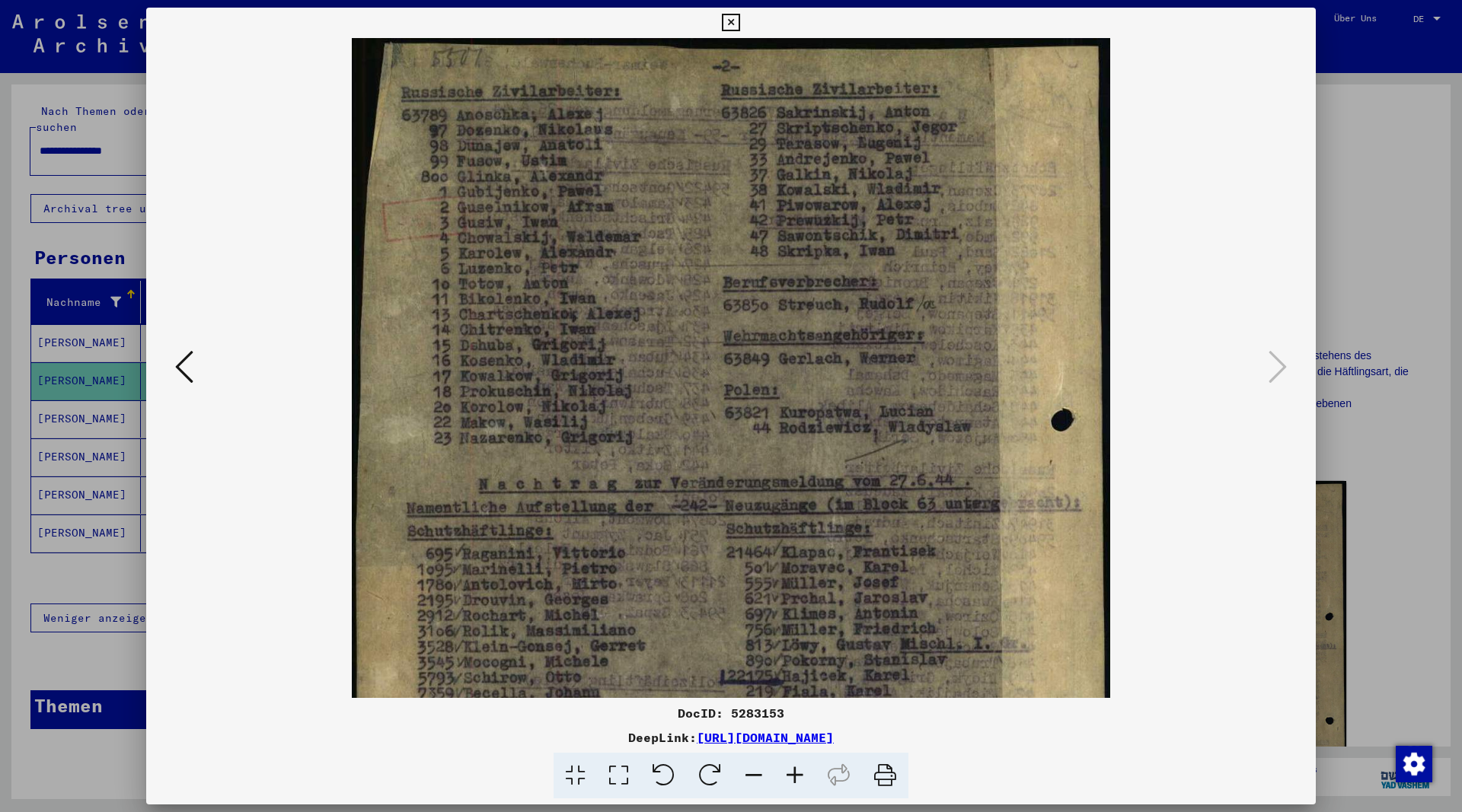
click at [810, 771] on icon at bounding box center [795, 775] width 41 height 46
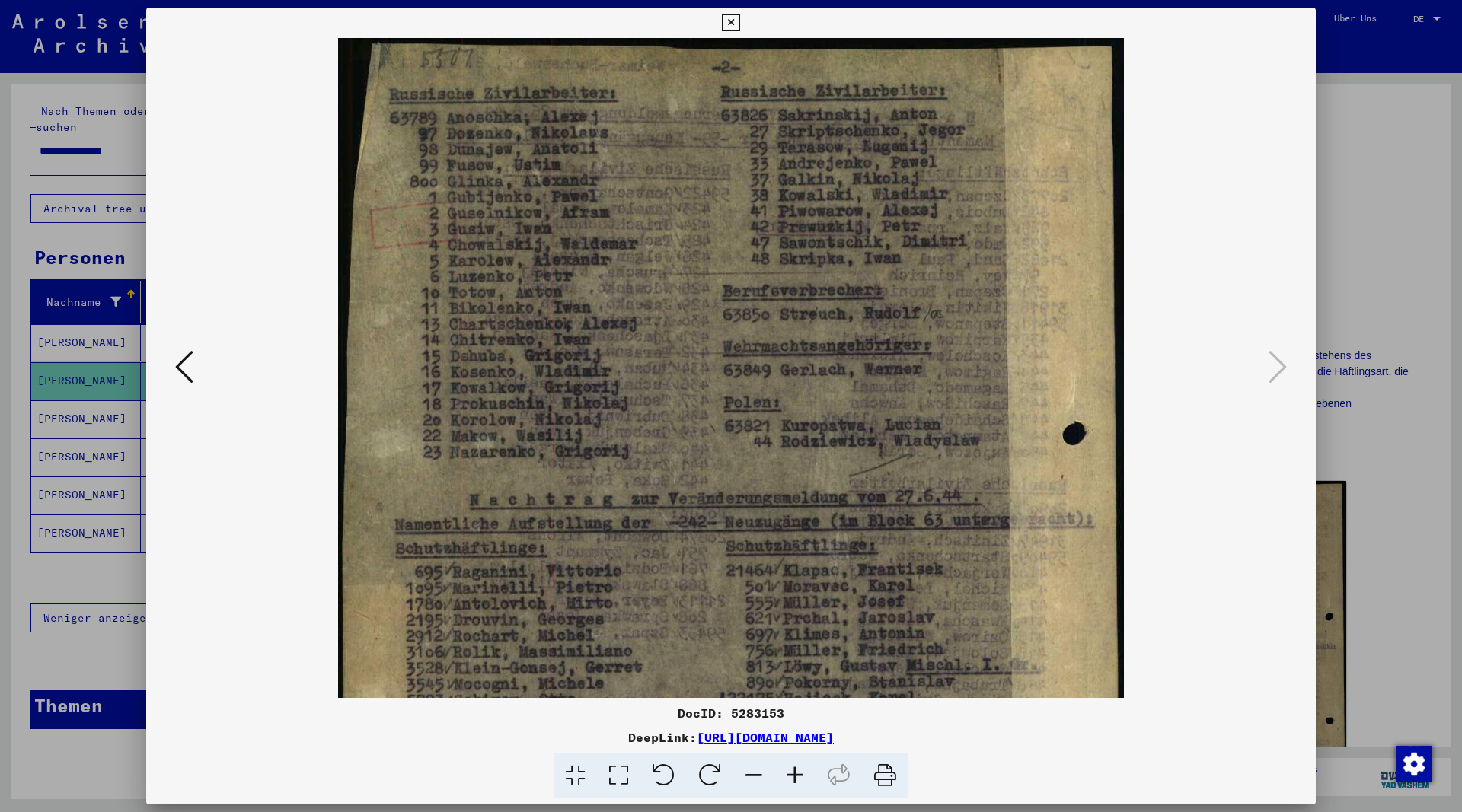
drag, startPoint x: 1307, startPoint y: 28, endPoint x: 1175, endPoint y: 3, distance: 134.3
click at [739, 26] on icon at bounding box center [731, 23] width 18 height 19
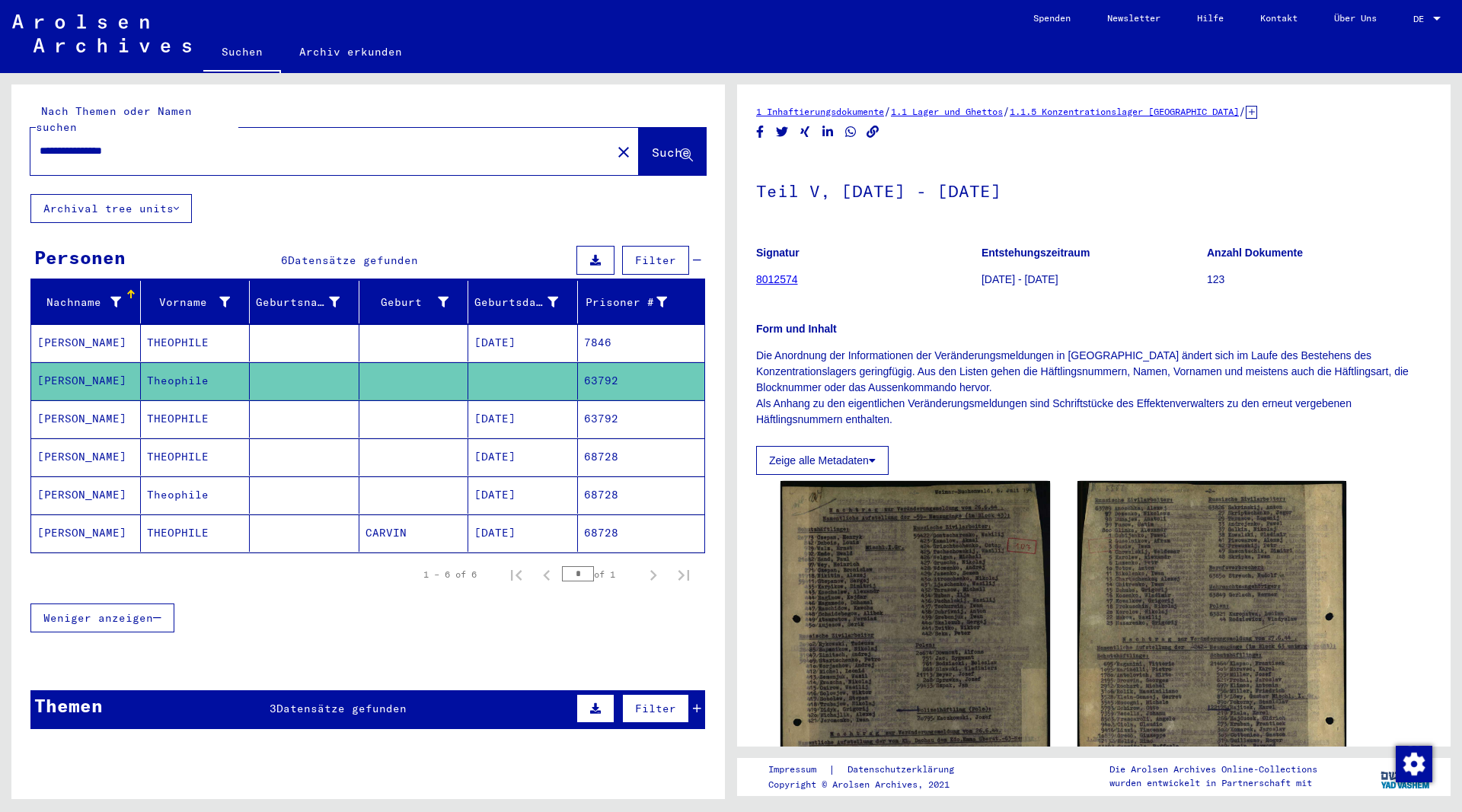
drag, startPoint x: 178, startPoint y: 138, endPoint x: 15, endPoint y: 161, distance: 164.6
click at [39, 159] on input "**********" at bounding box center [321, 151] width 563 height 16
type input "**********"
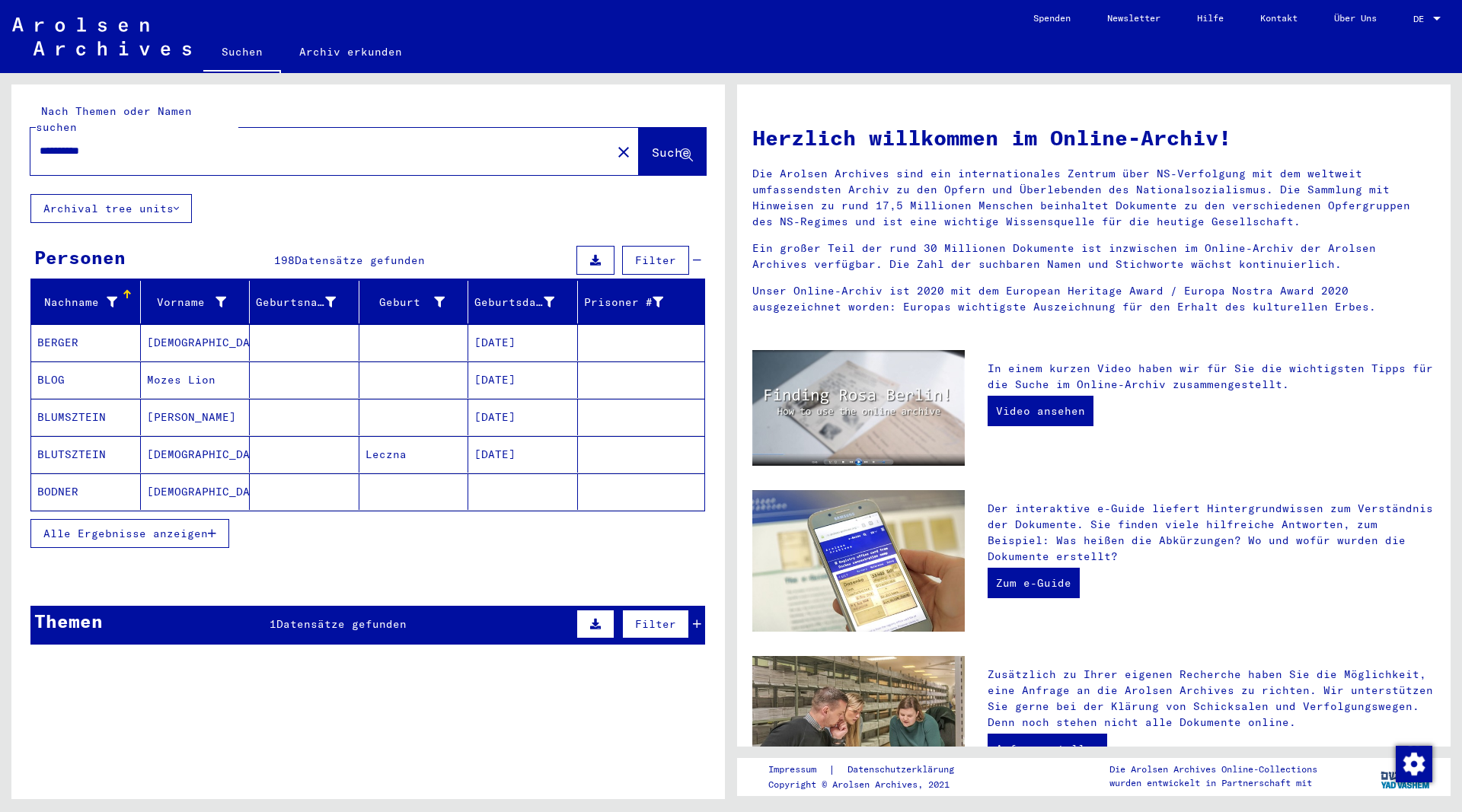
click at [214, 528] on icon "button" at bounding box center [212, 533] width 8 height 11
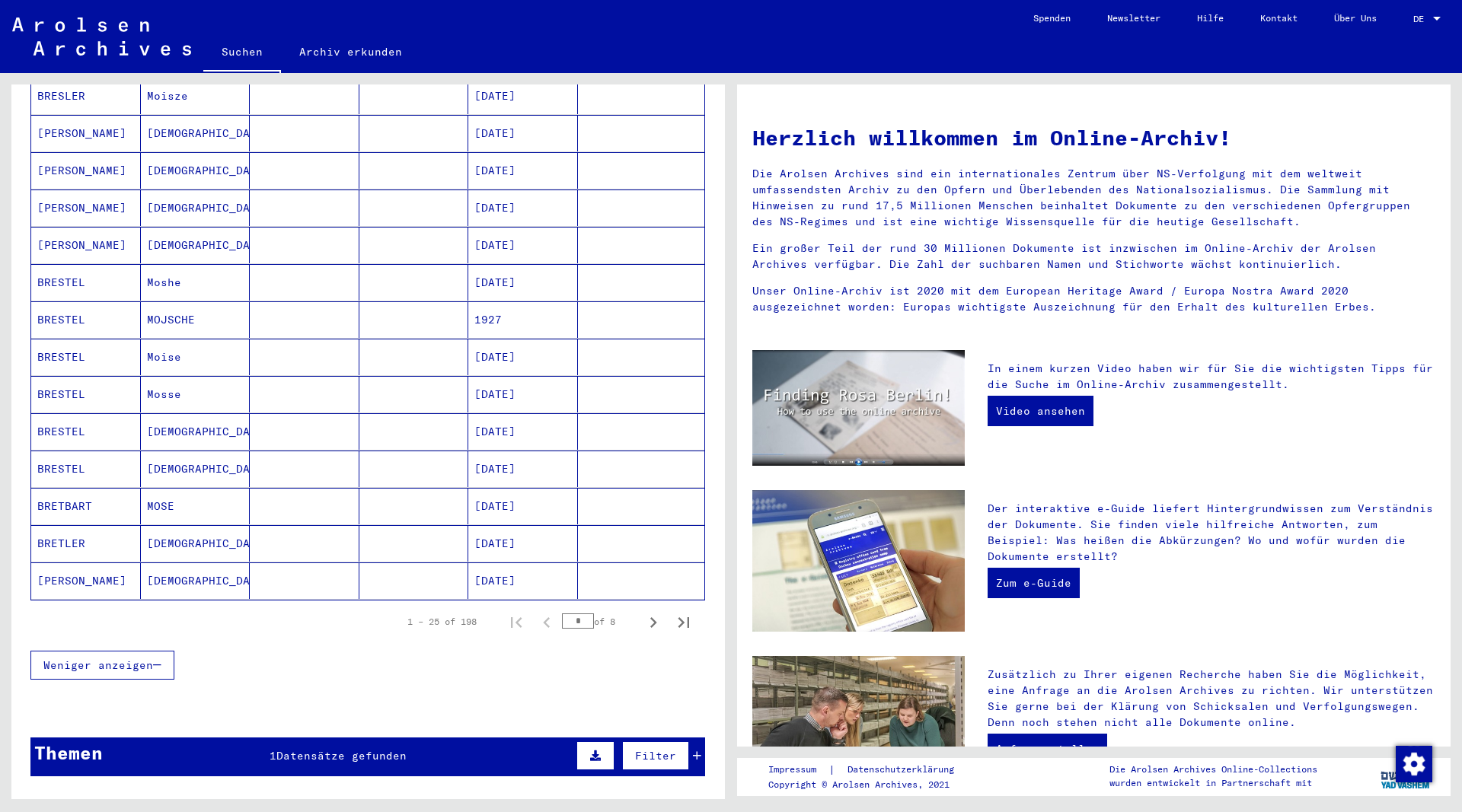
scroll to position [740, 0]
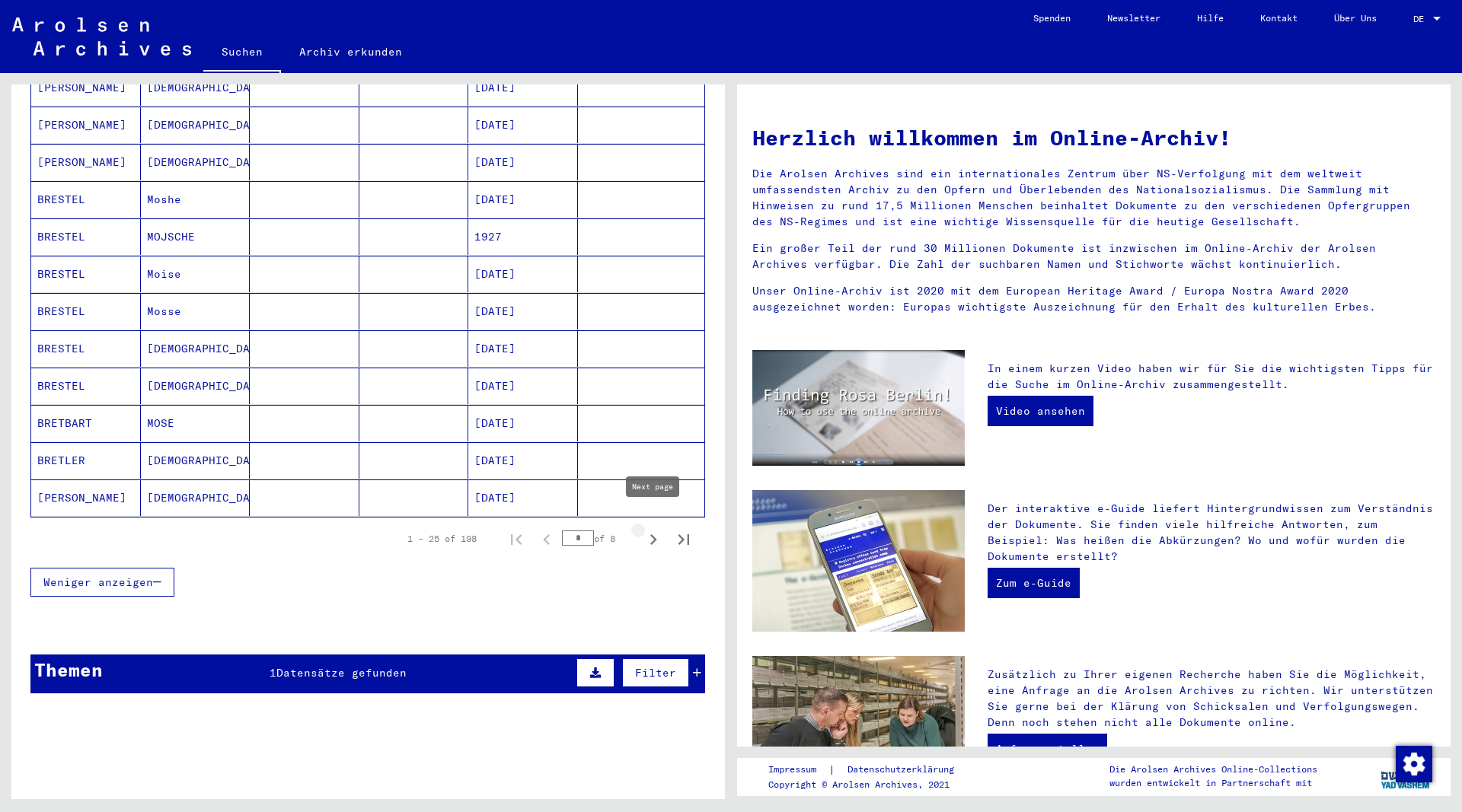
click at [654, 534] on icon "Next page" at bounding box center [654, 539] width 7 height 11
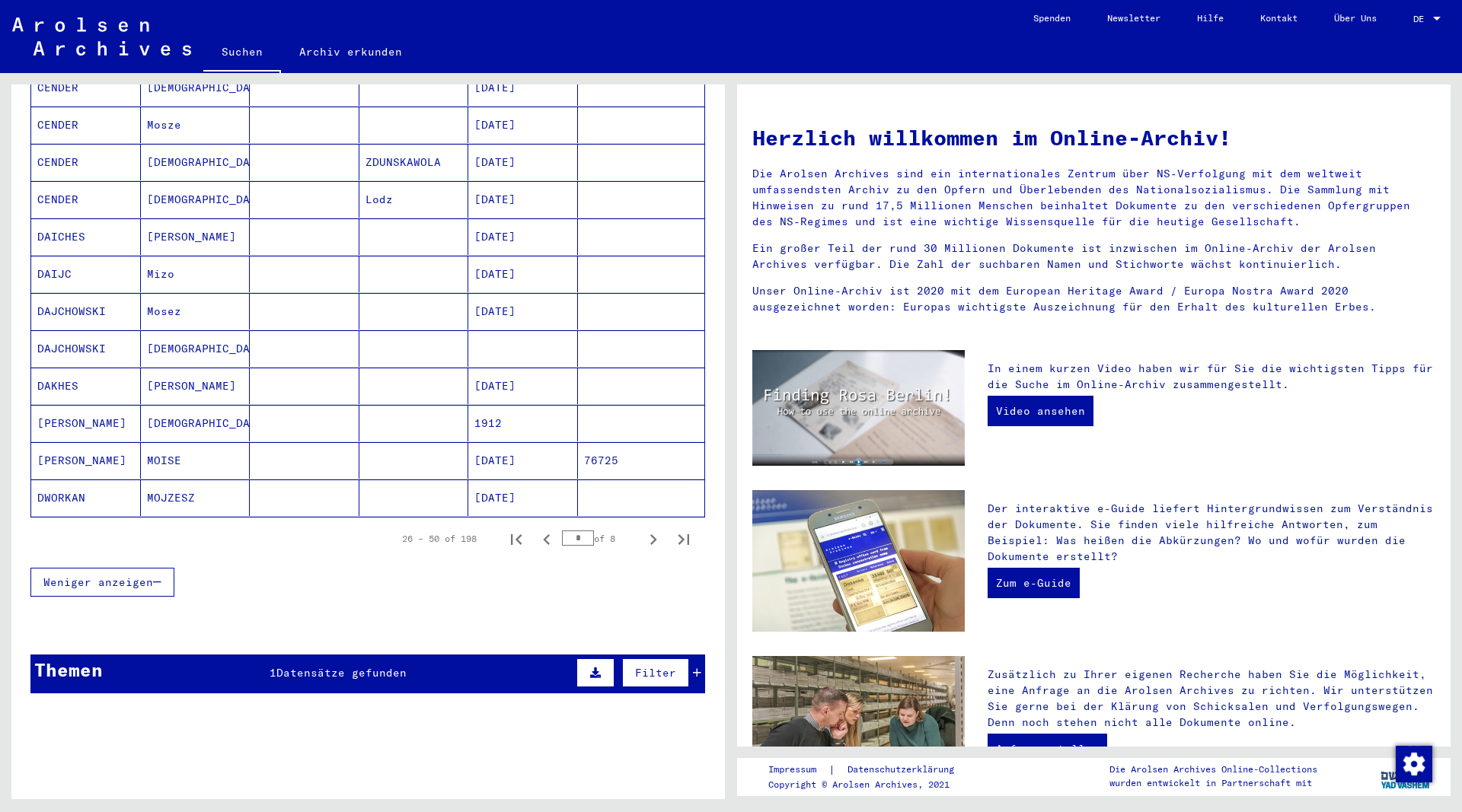
click at [654, 534] on icon "Next page" at bounding box center [654, 539] width 7 height 11
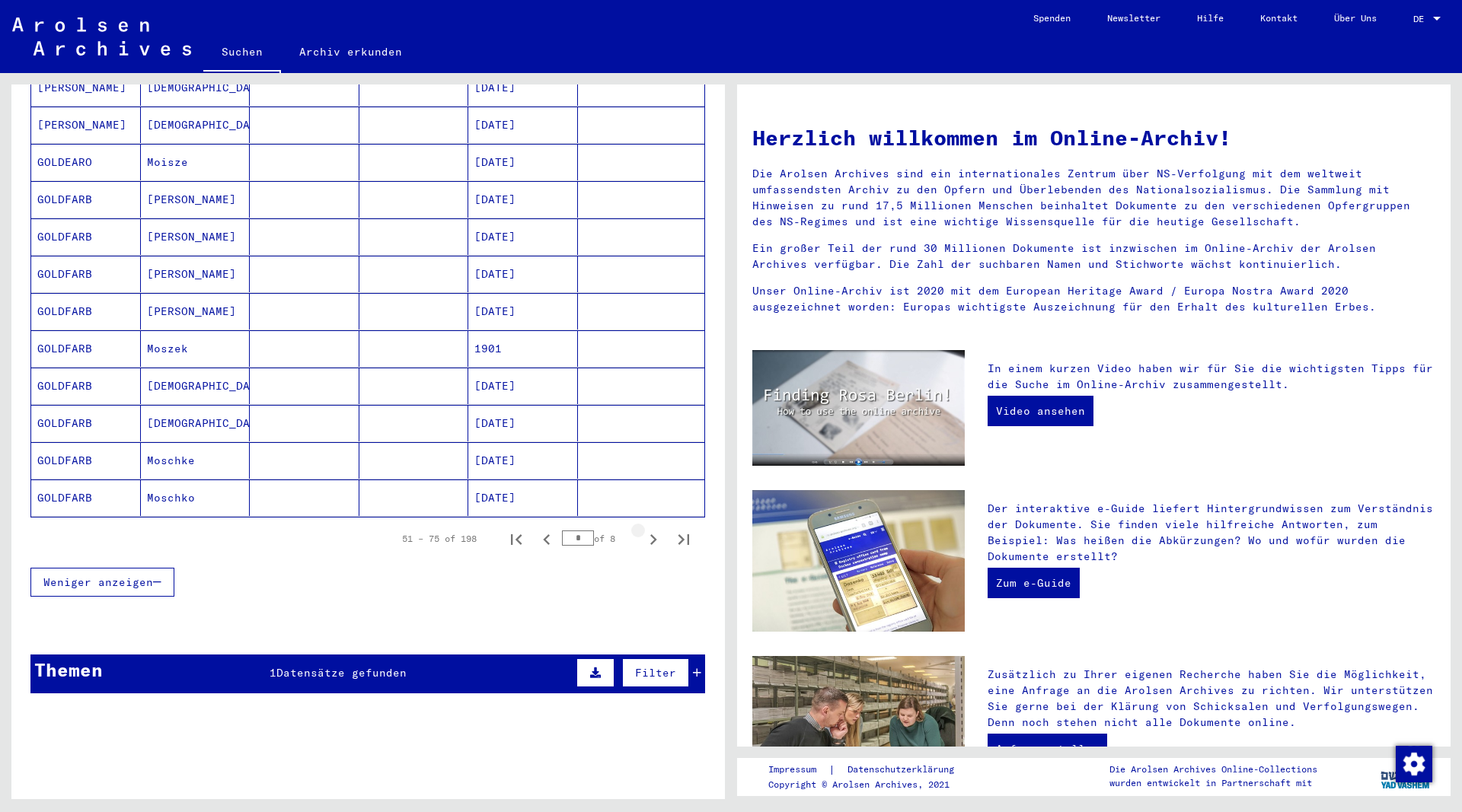
click at [654, 534] on icon "Next page" at bounding box center [654, 539] width 7 height 11
type input "*"
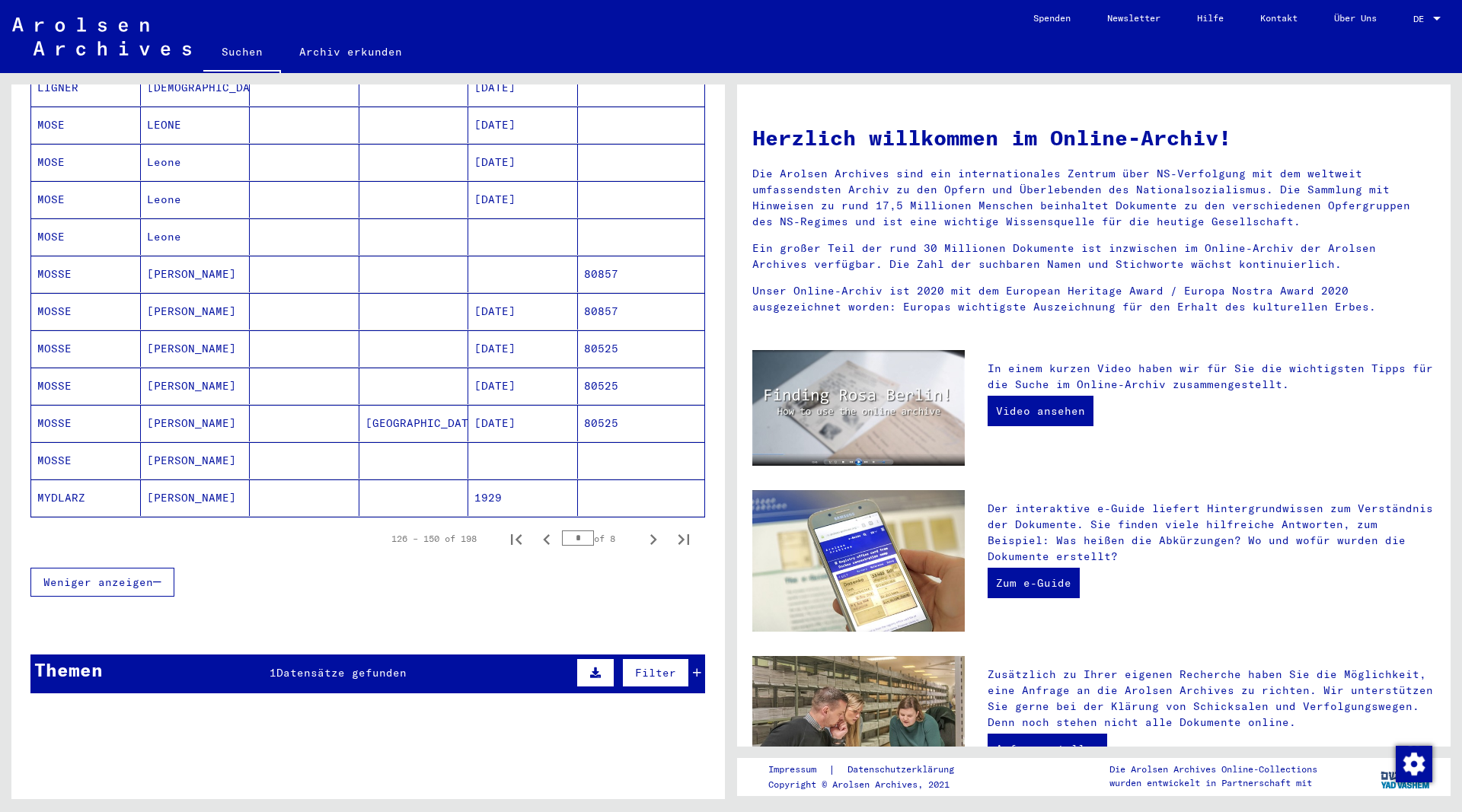
click at [48, 407] on mat-cell "MOSSE" at bounding box center [86, 422] width 110 height 37
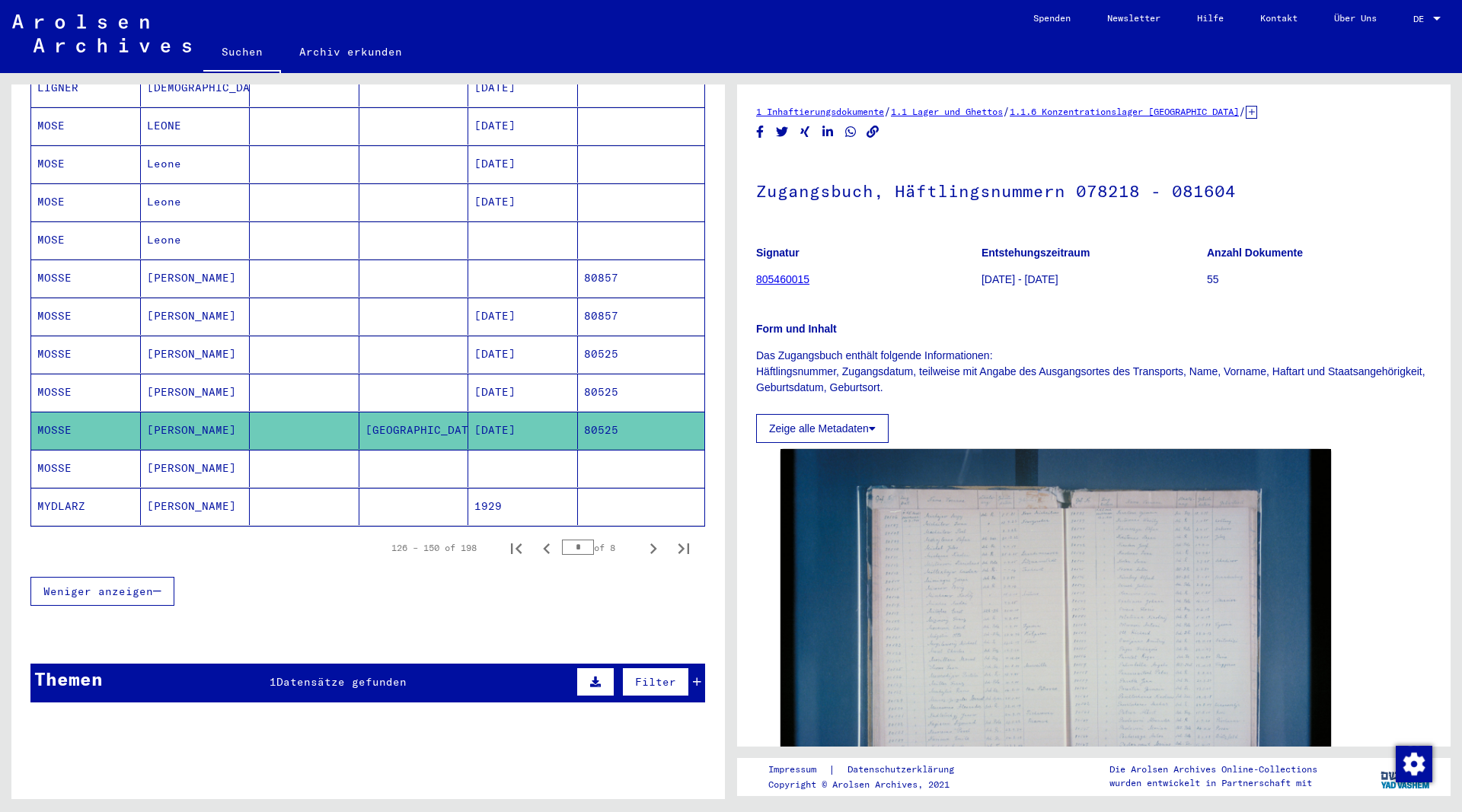
click at [55, 453] on mat-cell "MOSSE" at bounding box center [86, 469] width 110 height 37
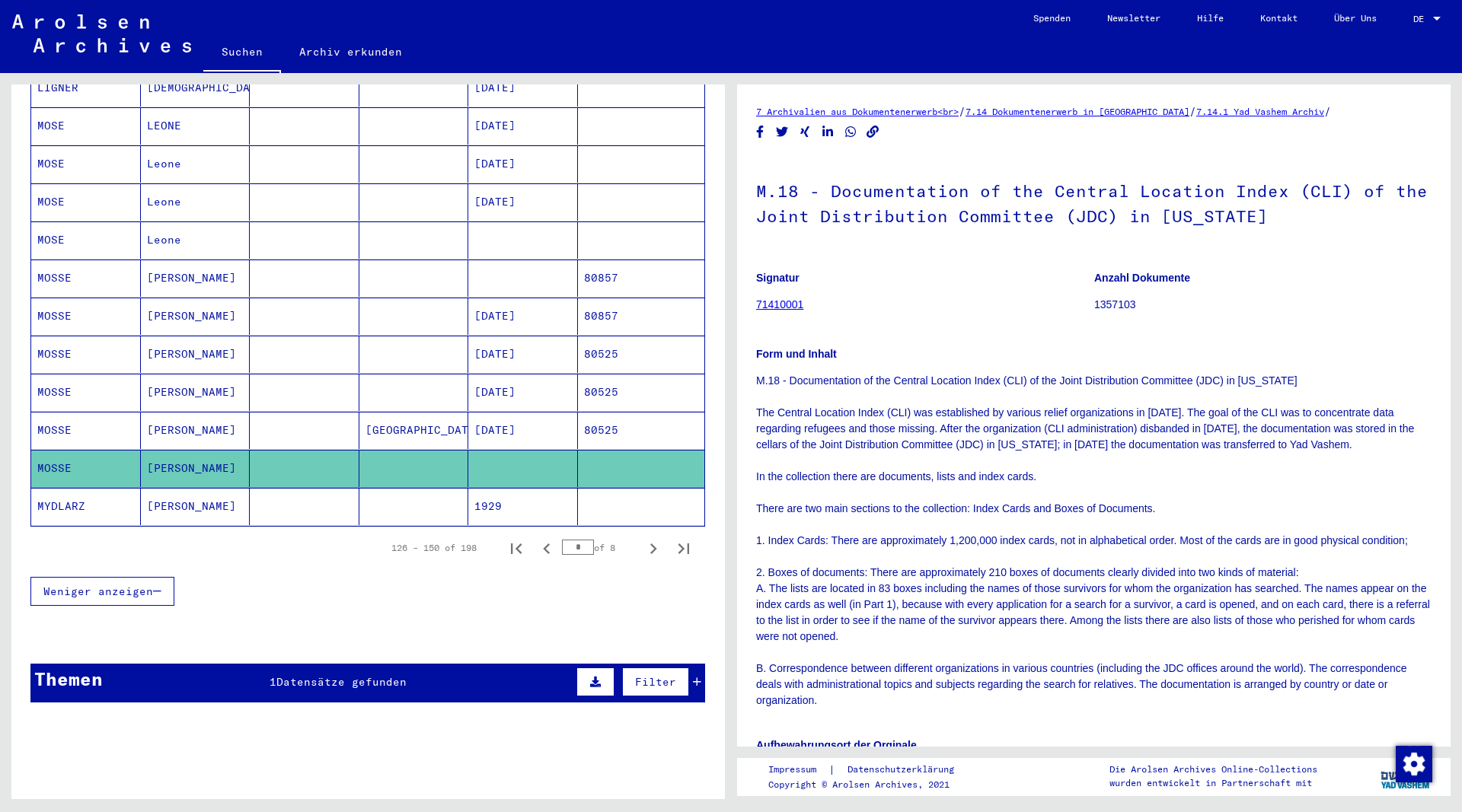
click at [71, 374] on mat-cell "MOSSE" at bounding box center [86, 393] width 110 height 37
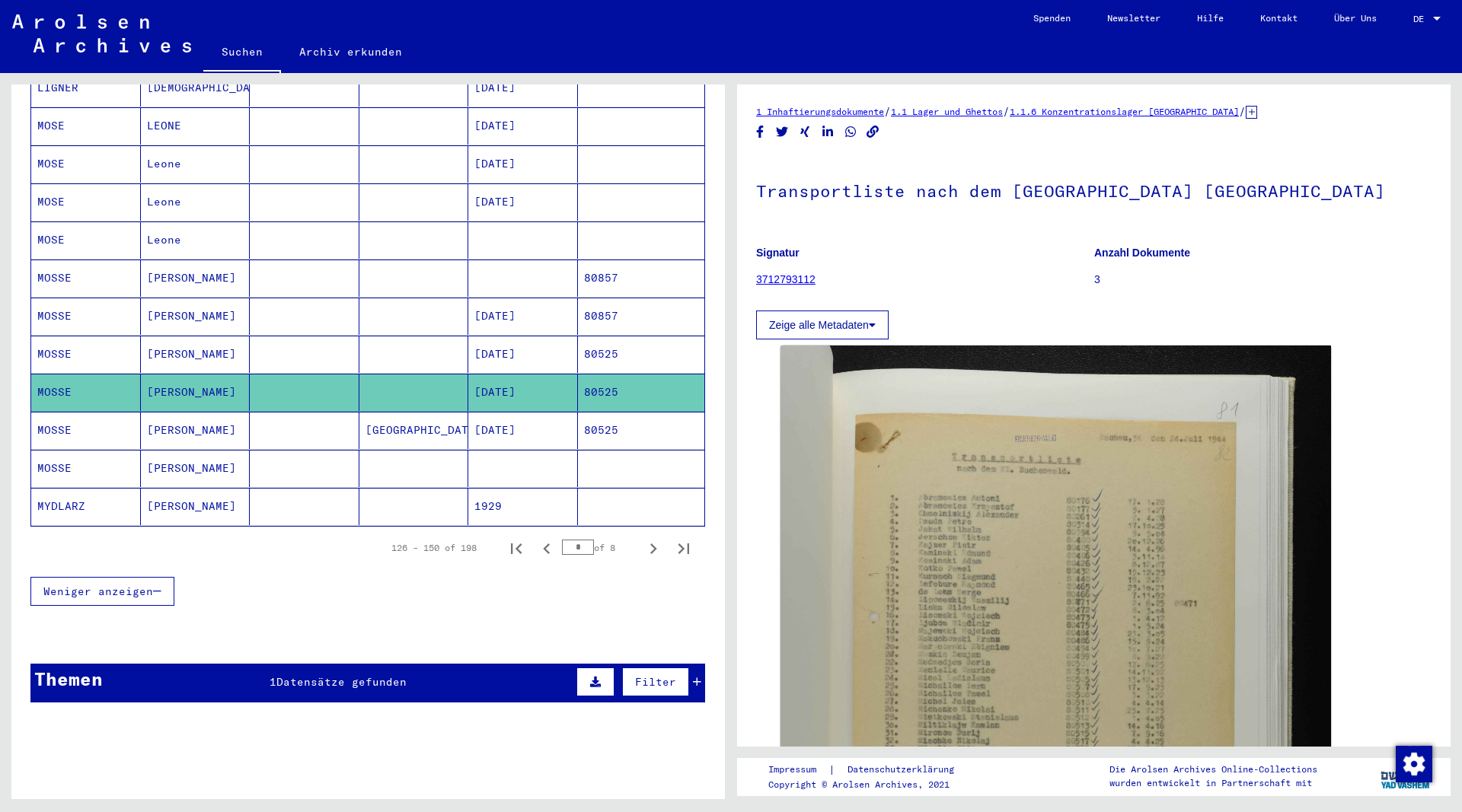
click at [78, 335] on mat-cell "MOSSE" at bounding box center [86, 354] width 110 height 37
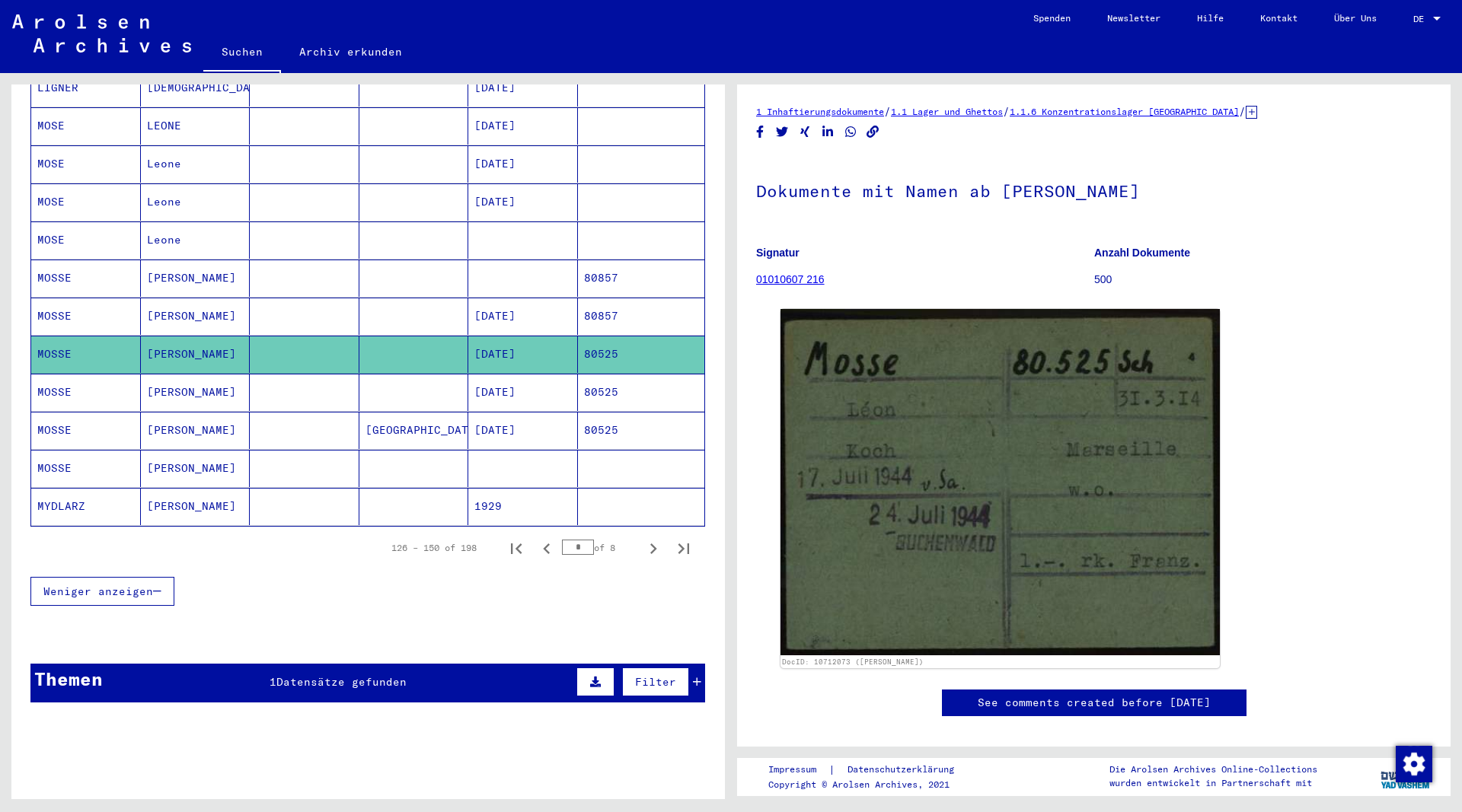
click at [60, 298] on mat-cell "MOSSE" at bounding box center [86, 317] width 110 height 37
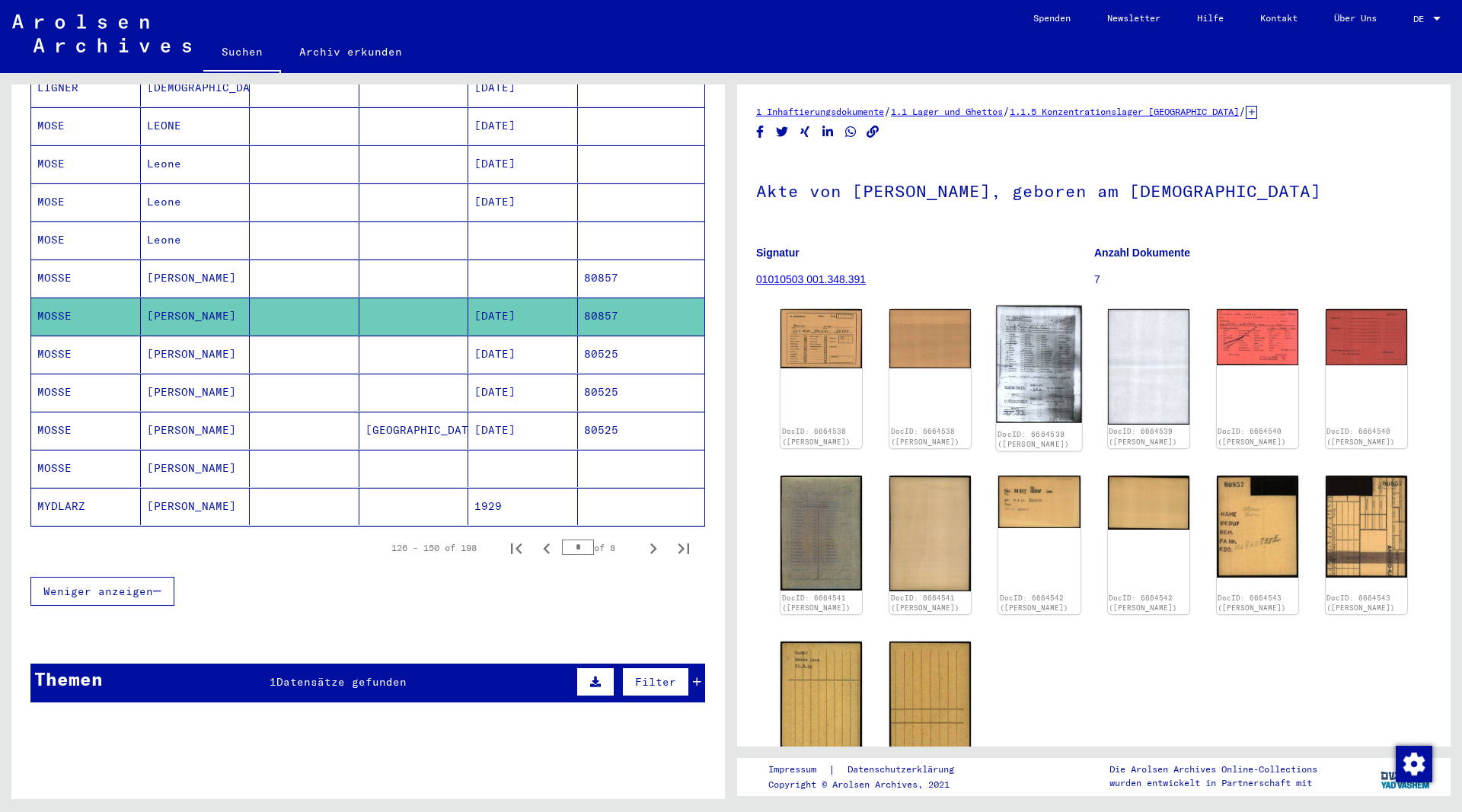
click at [1025, 360] on img at bounding box center [1039, 365] width 86 height 118
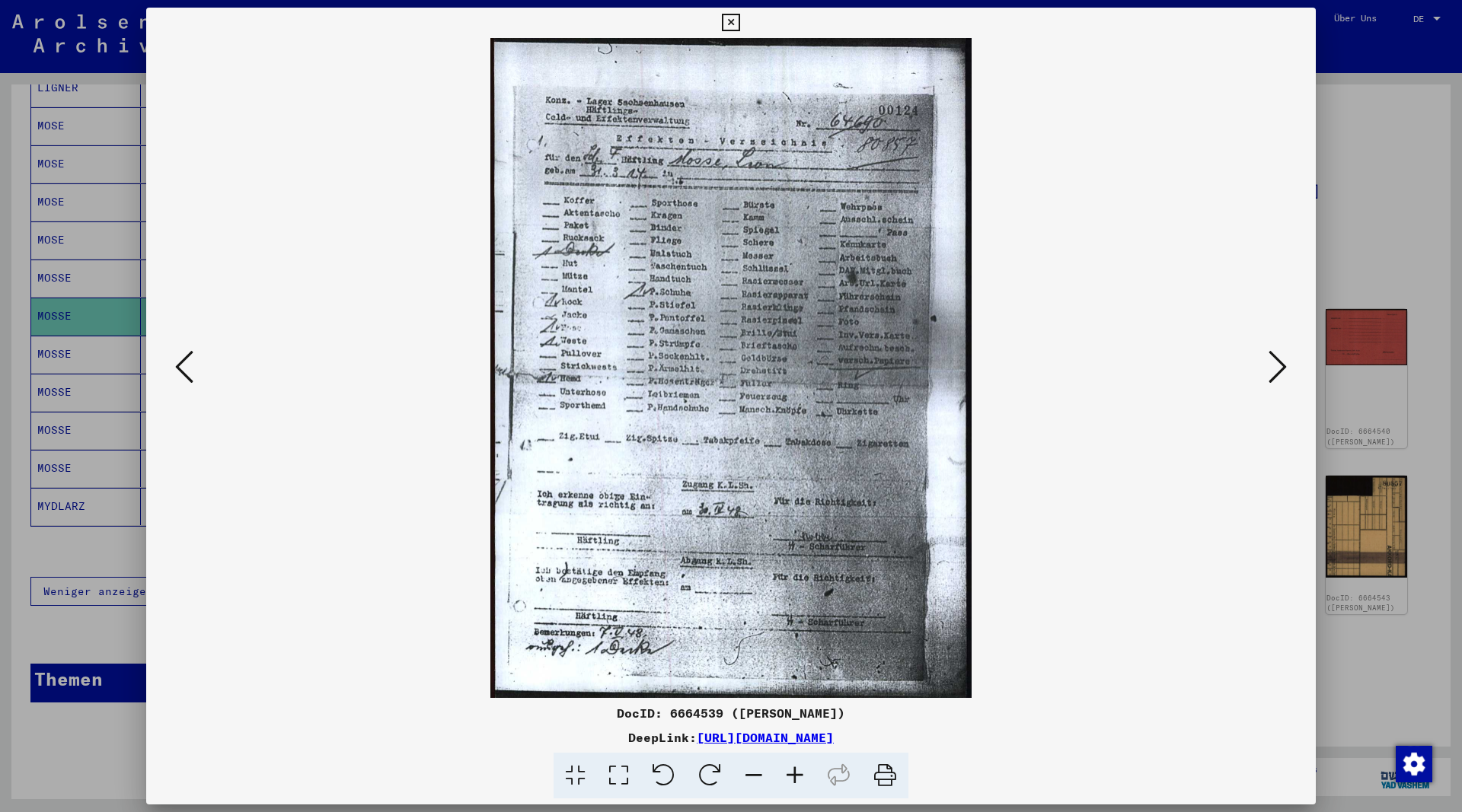
click at [739, 23] on icon at bounding box center [731, 23] width 18 height 19
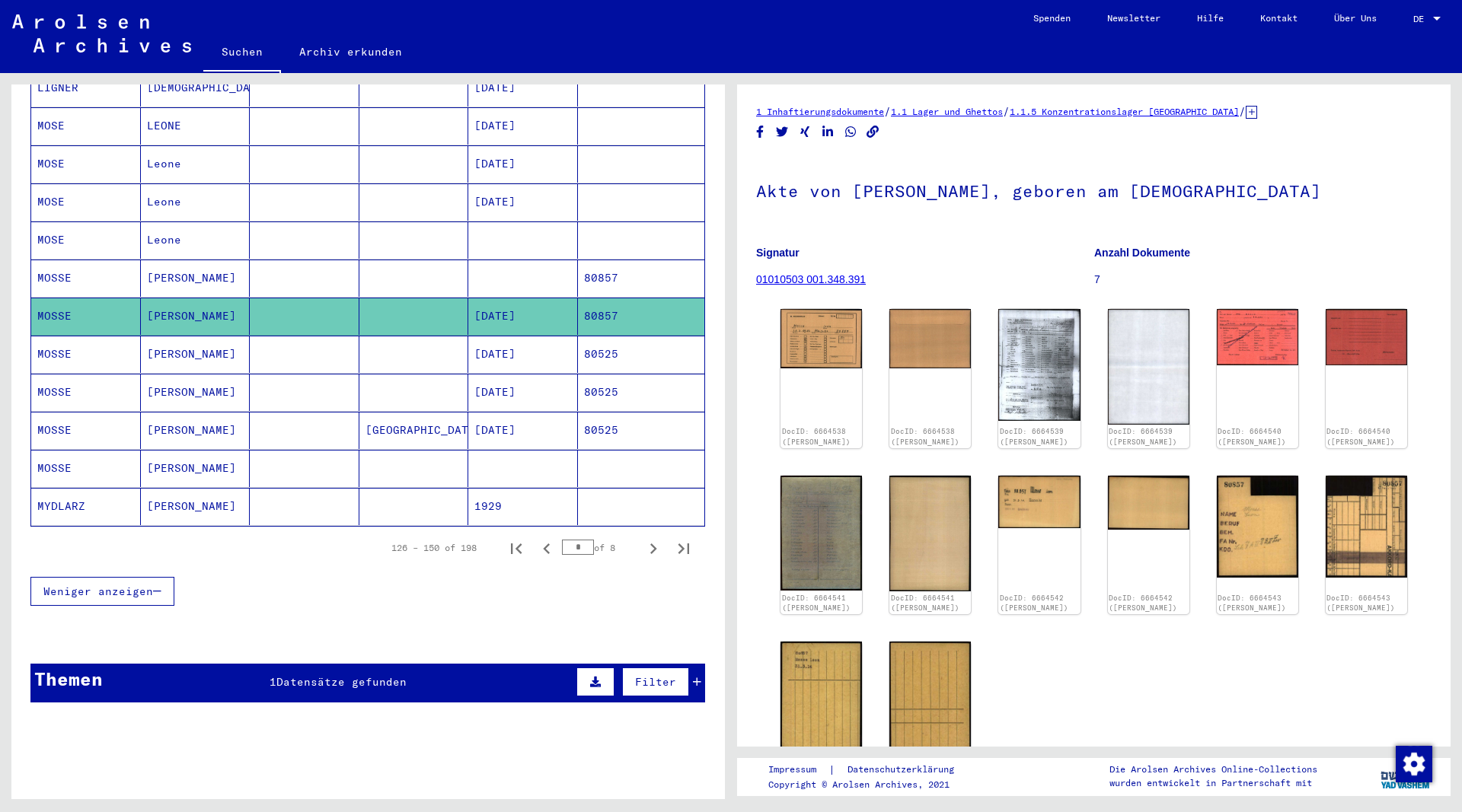
click at [168, 259] on mat-cell "[PERSON_NAME]" at bounding box center [195, 278] width 110 height 37
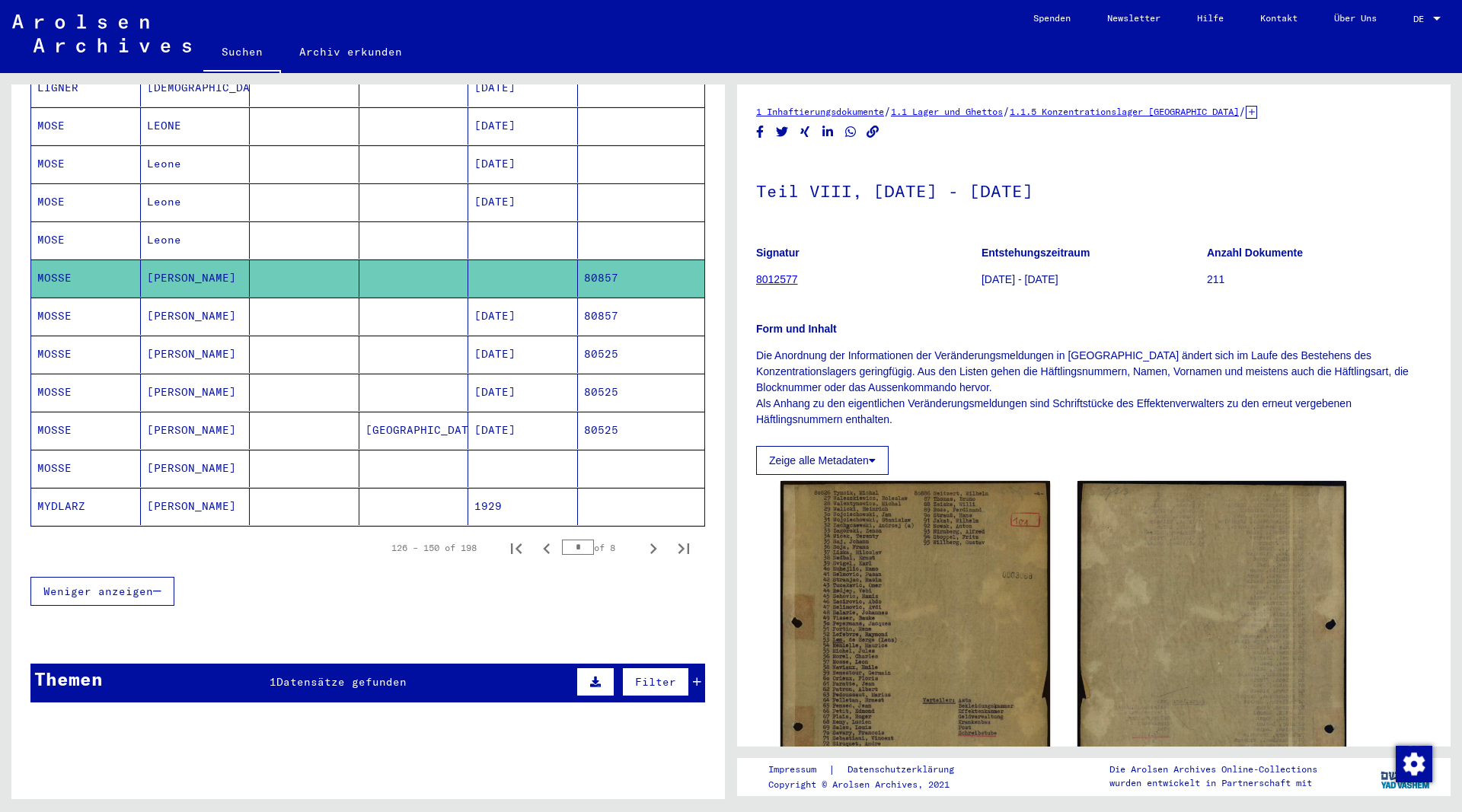
click at [171, 221] on mat-cell "Leone" at bounding box center [195, 240] width 110 height 37
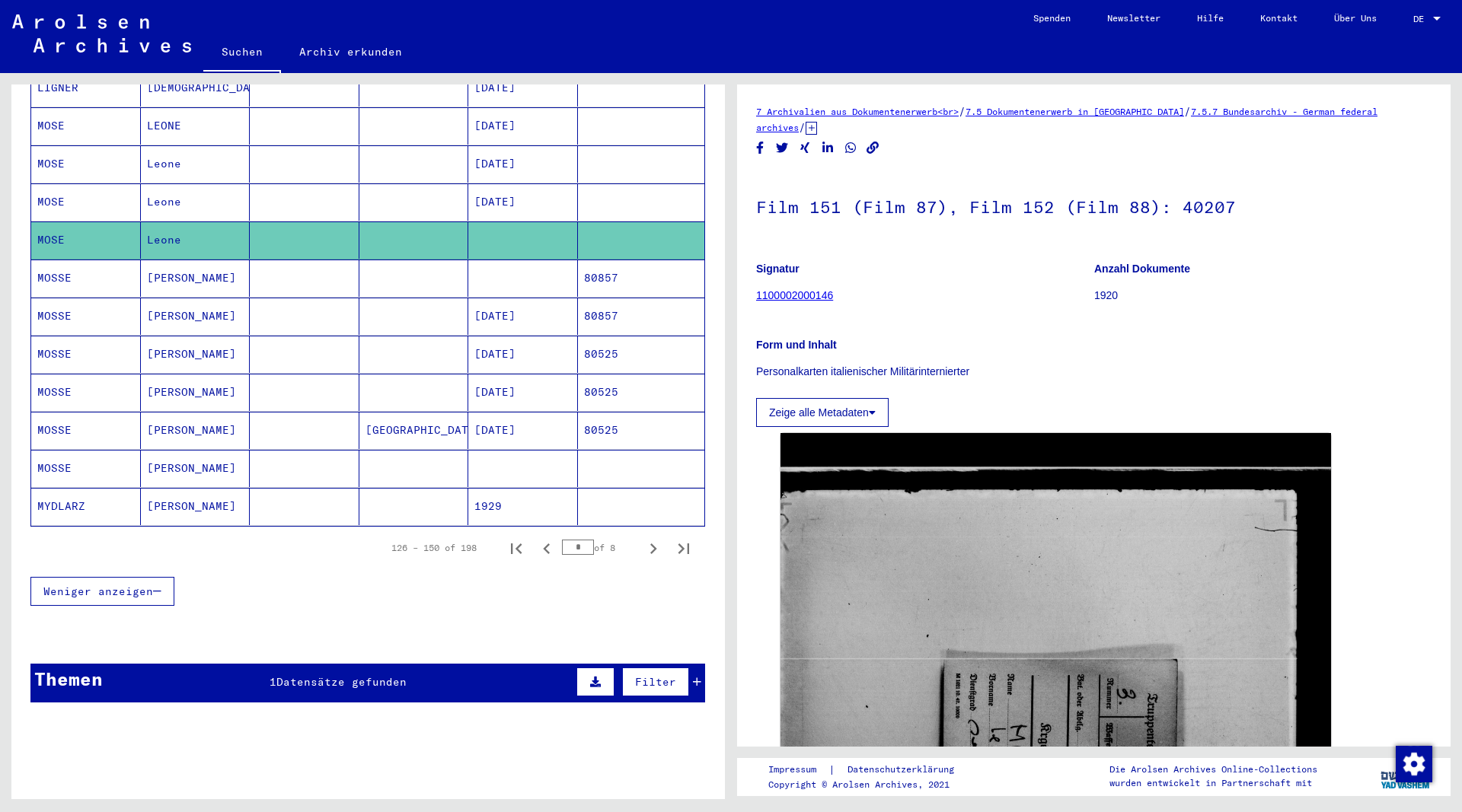
click at [173, 185] on mat-cell "Leone" at bounding box center [195, 202] width 110 height 37
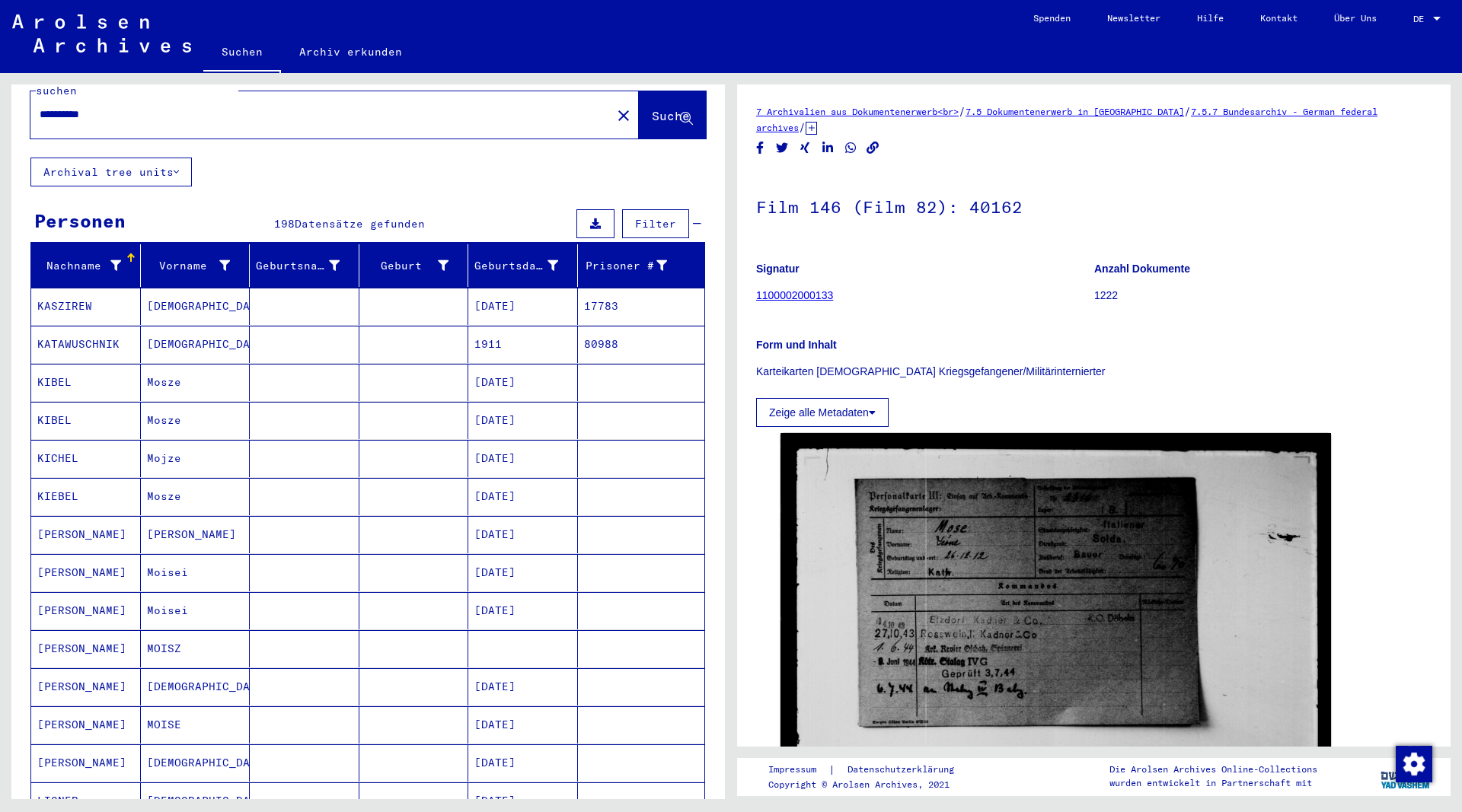
scroll to position [10, 0]
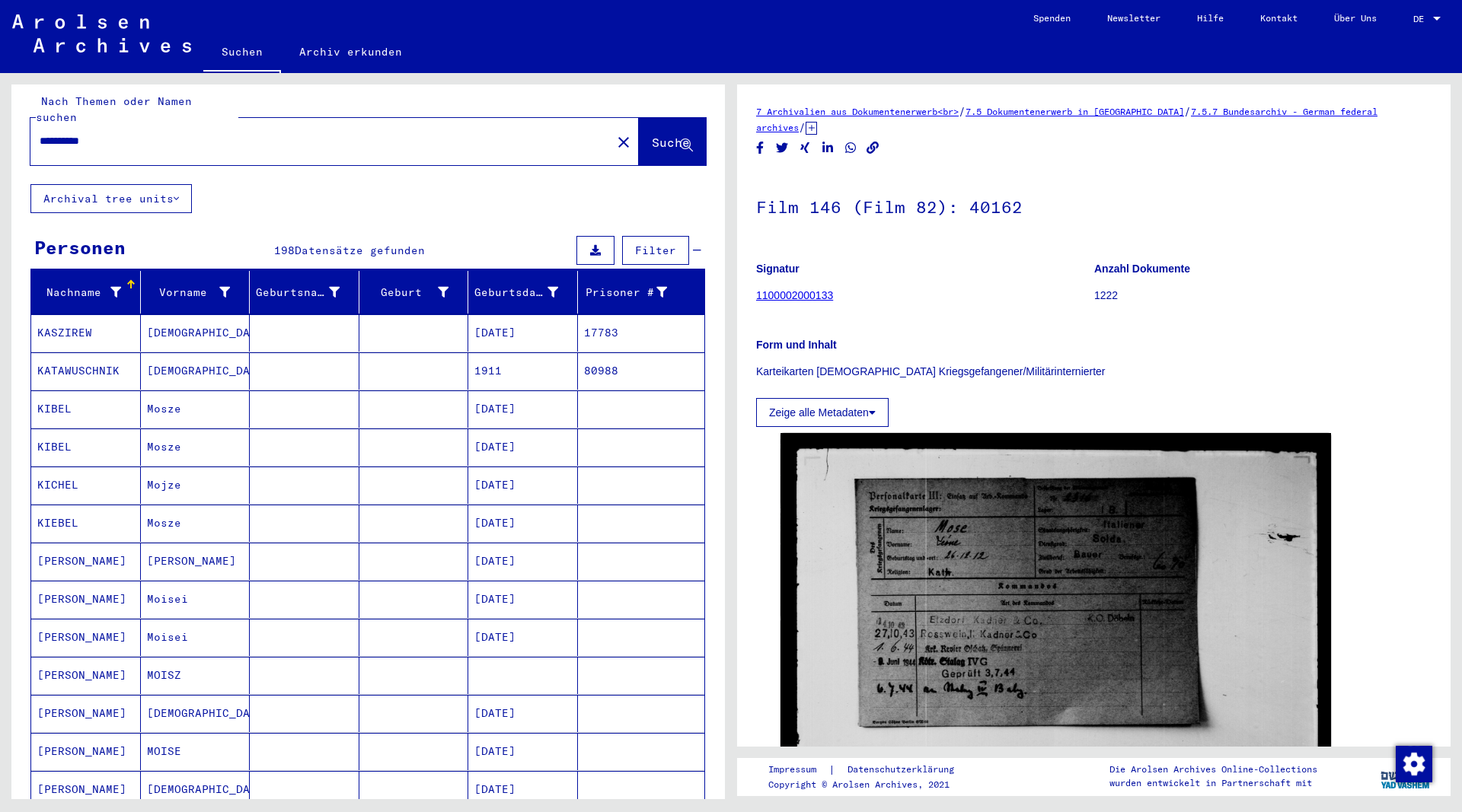
drag, startPoint x: 124, startPoint y: 126, endPoint x: -89, endPoint y: 128, distance: 213.0
click at [39, 133] on input "**********" at bounding box center [321, 141] width 563 height 16
type input "**********"
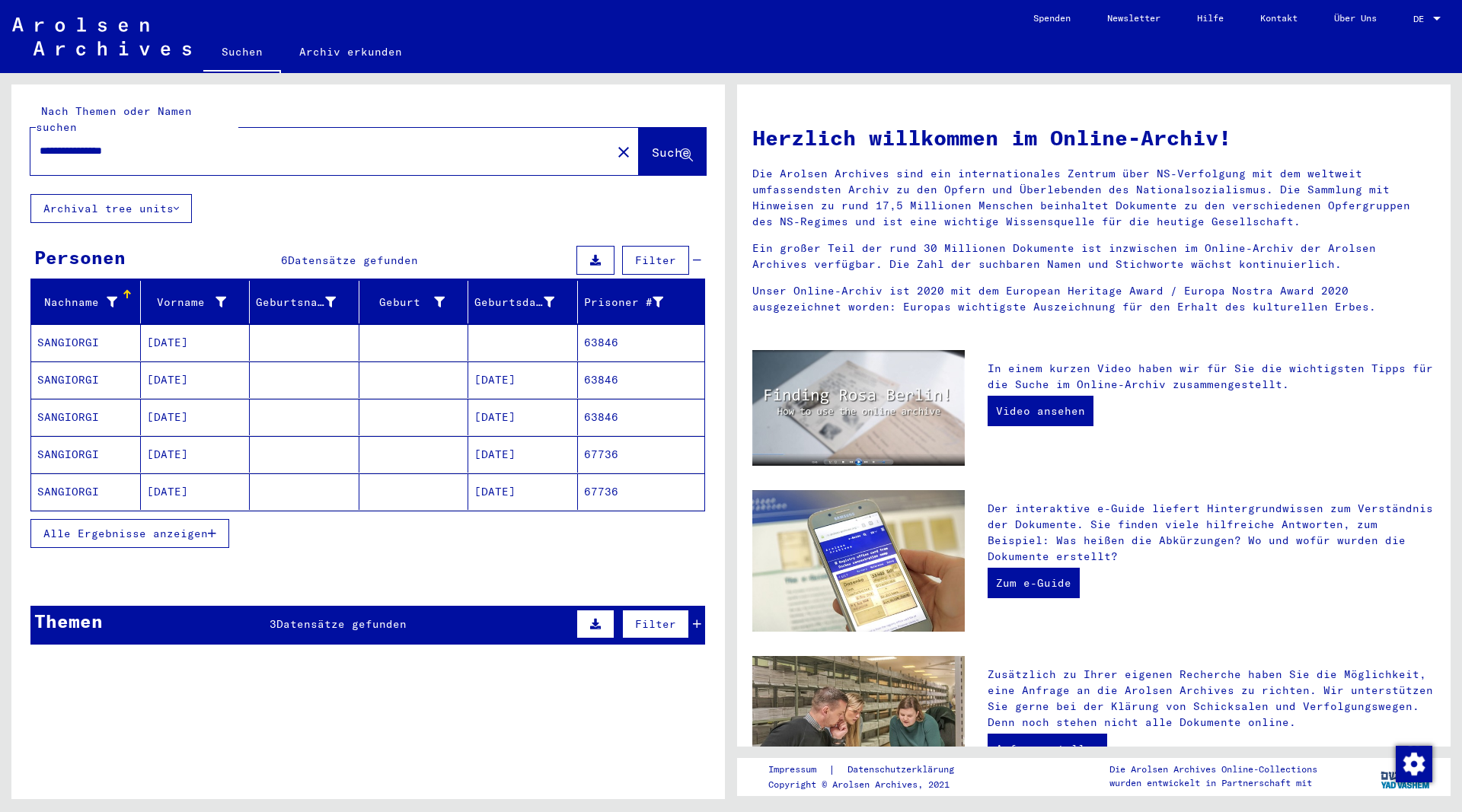
click at [213, 528] on icon "button" at bounding box center [212, 533] width 8 height 11
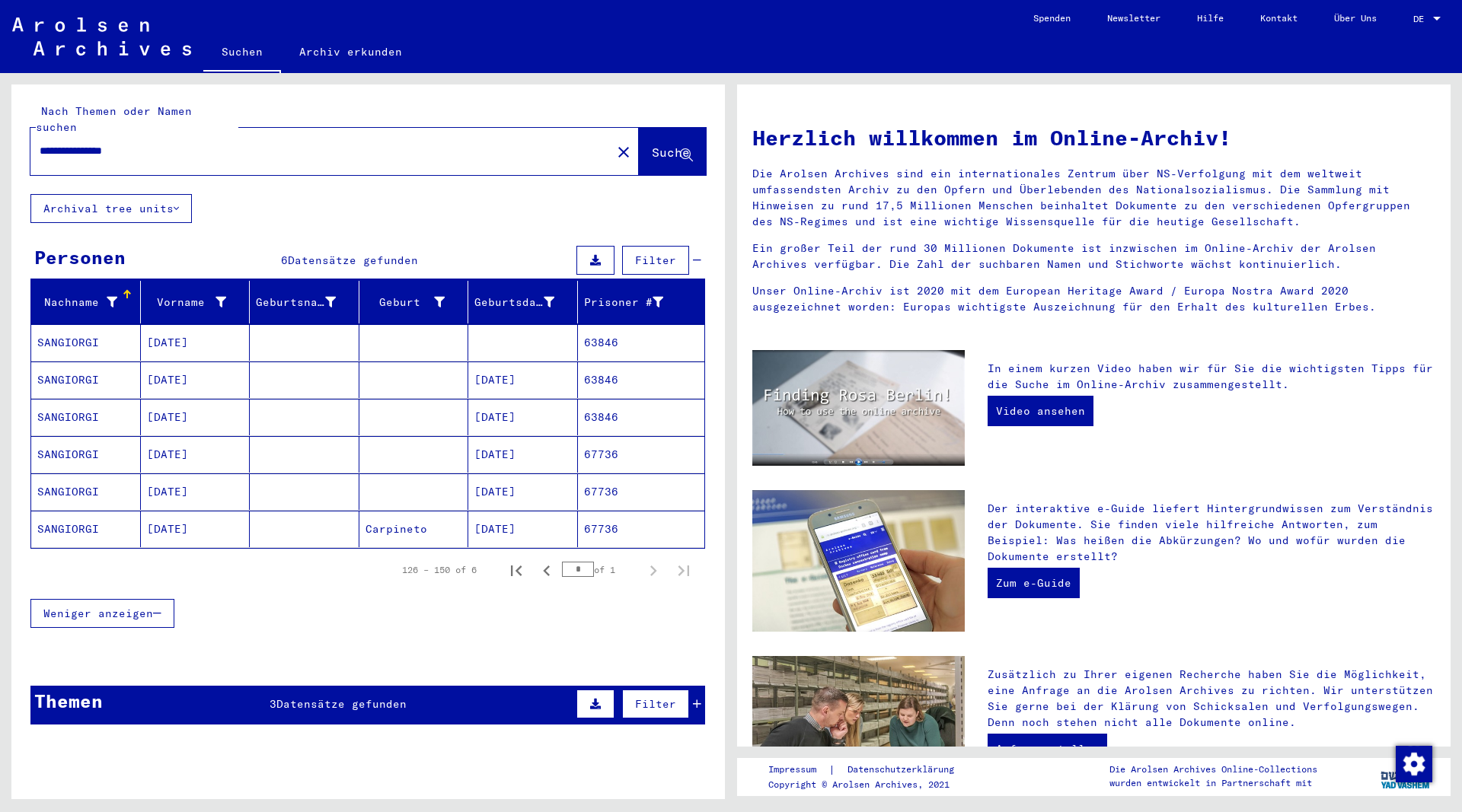
click at [166, 330] on mat-cell "[DATE]" at bounding box center [195, 341] width 110 height 37
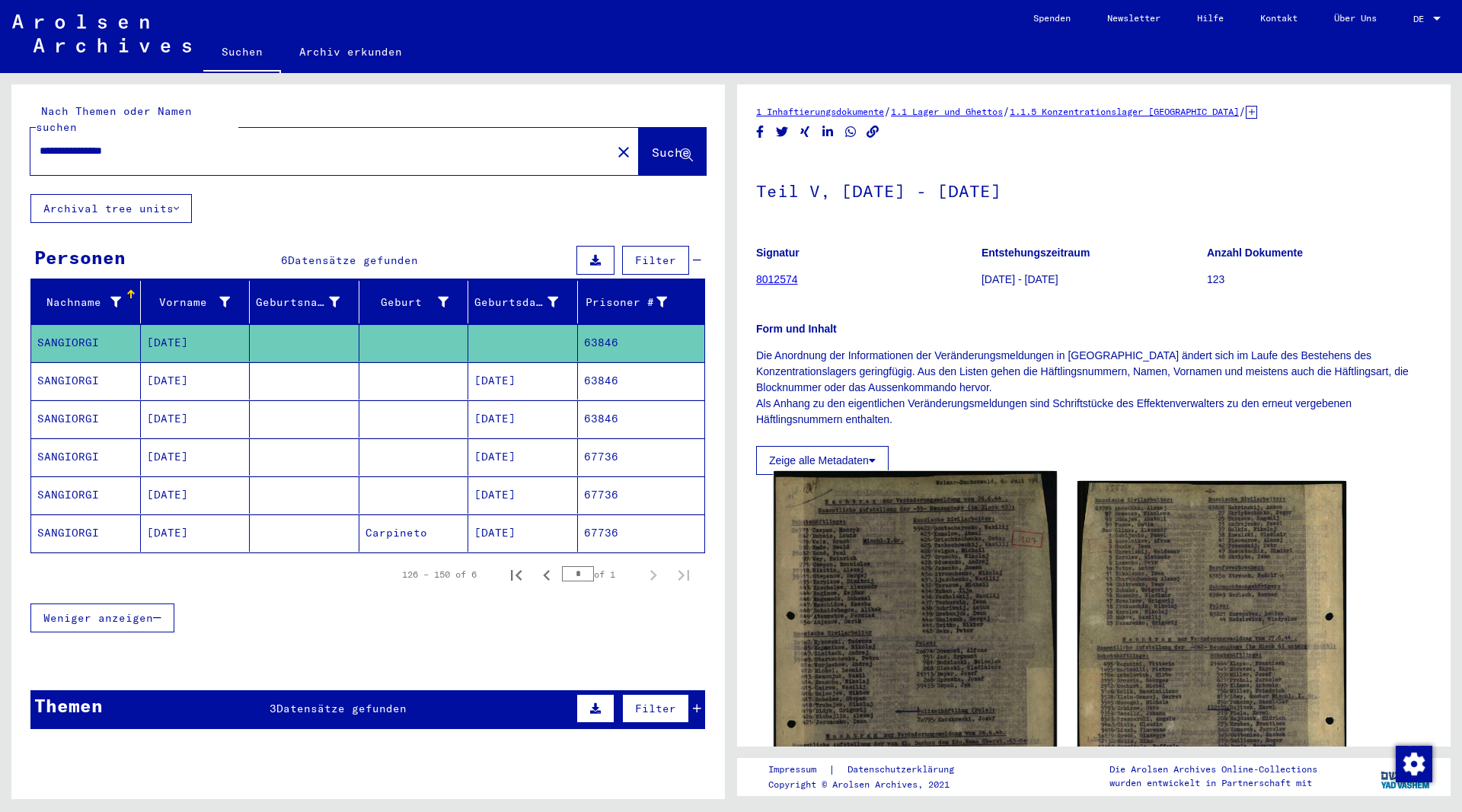
click at [962, 611] on img at bounding box center [914, 670] width 282 height 400
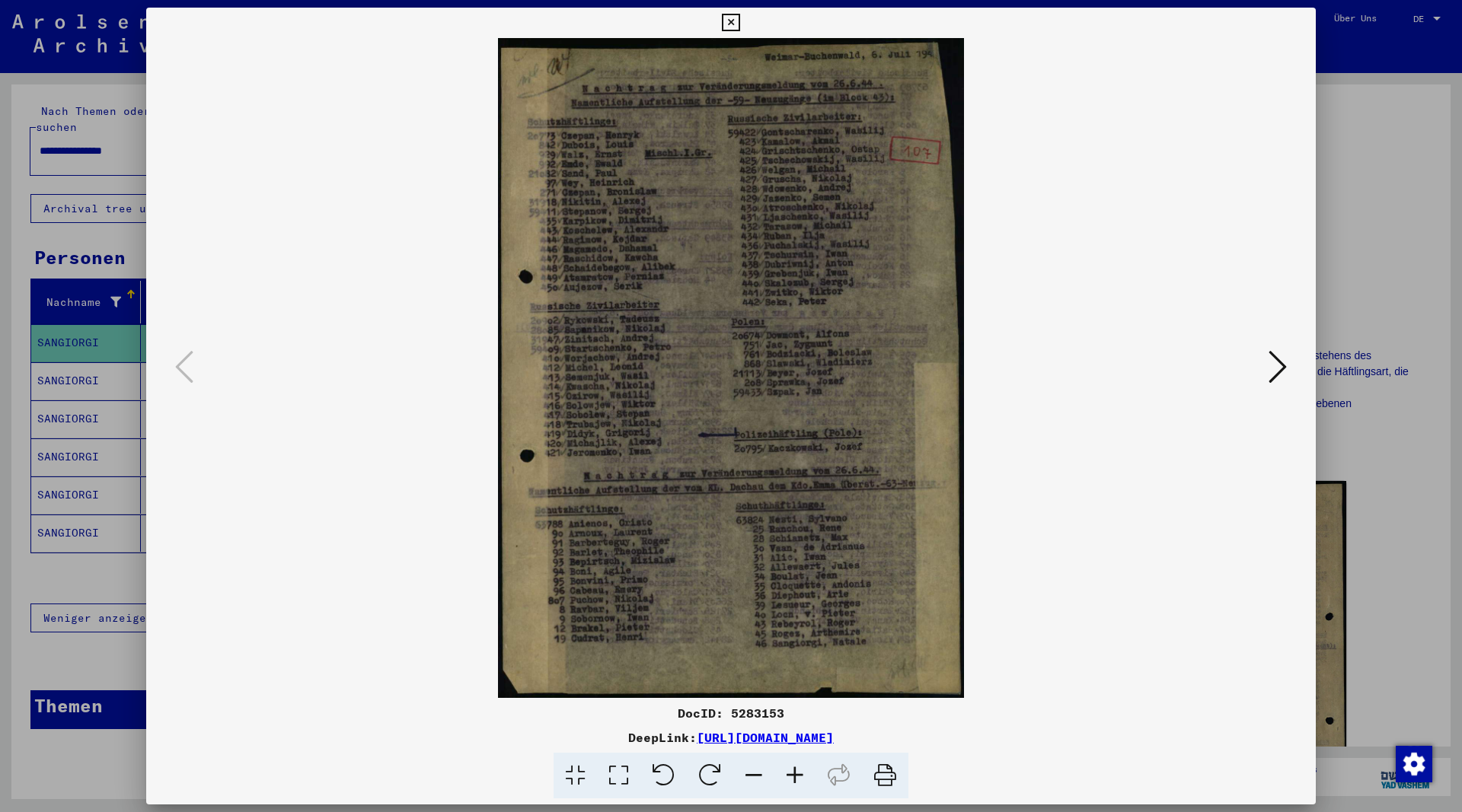
click at [800, 771] on icon at bounding box center [795, 775] width 41 height 46
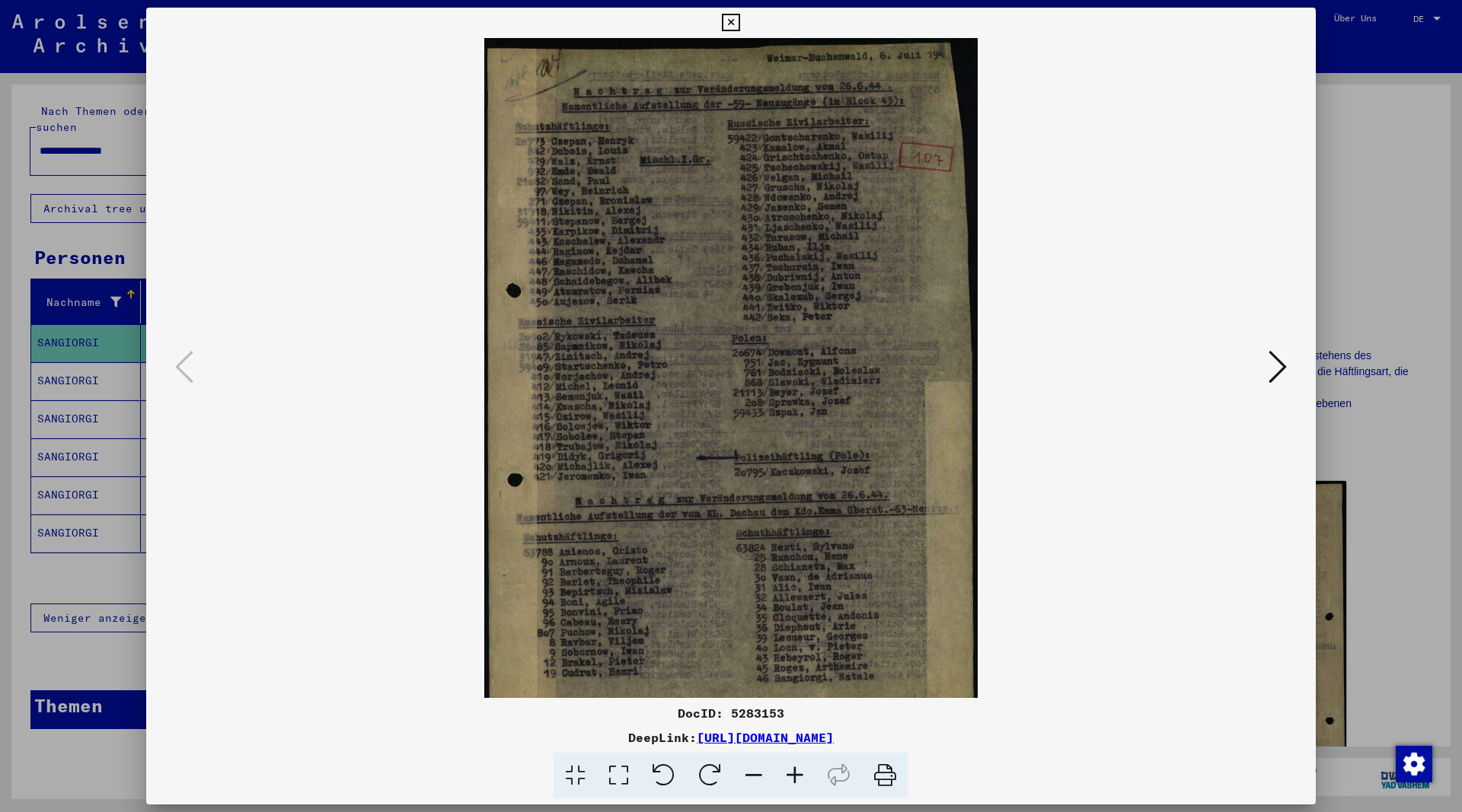
click at [800, 771] on icon at bounding box center [795, 775] width 41 height 46
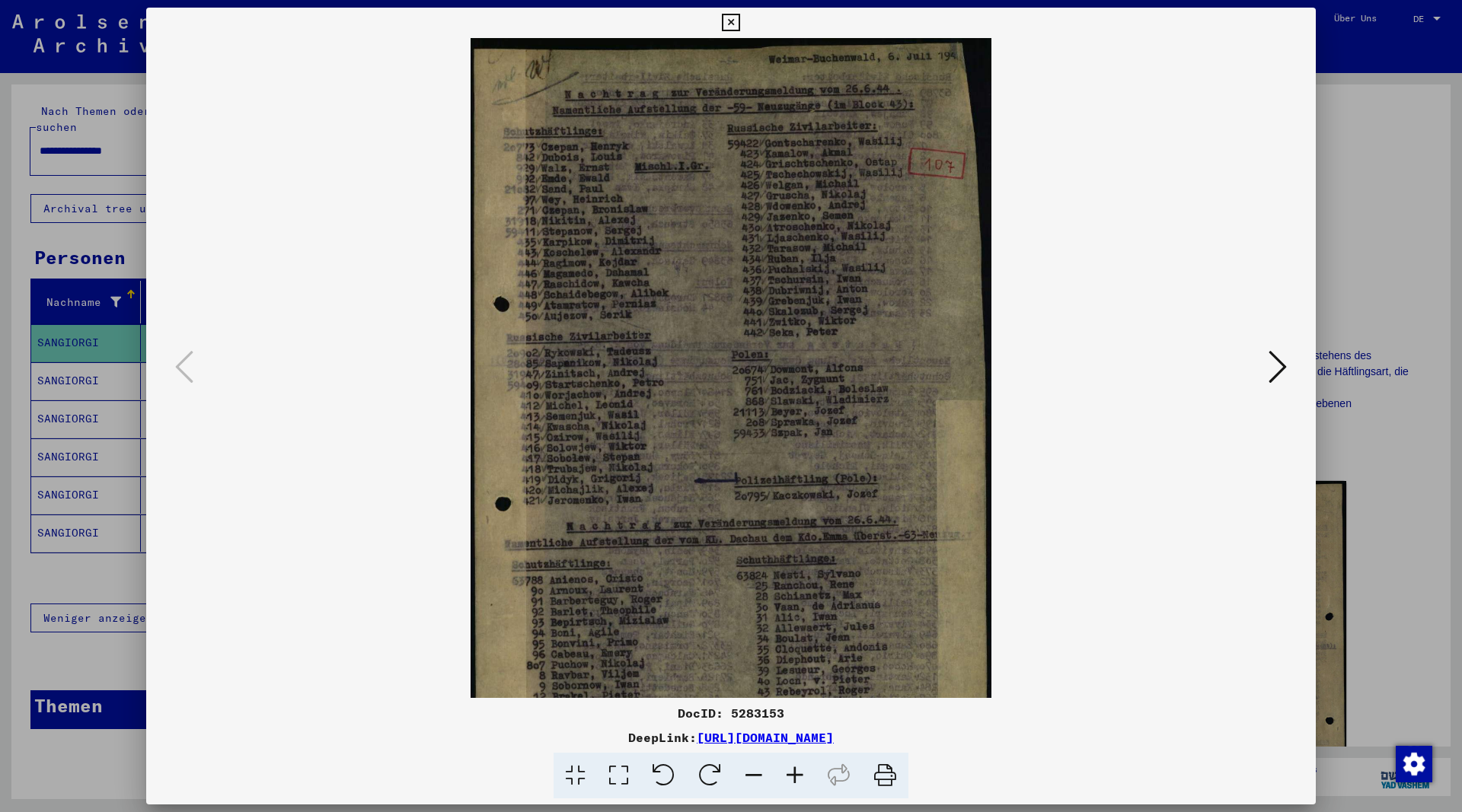
click at [800, 771] on icon at bounding box center [795, 775] width 41 height 46
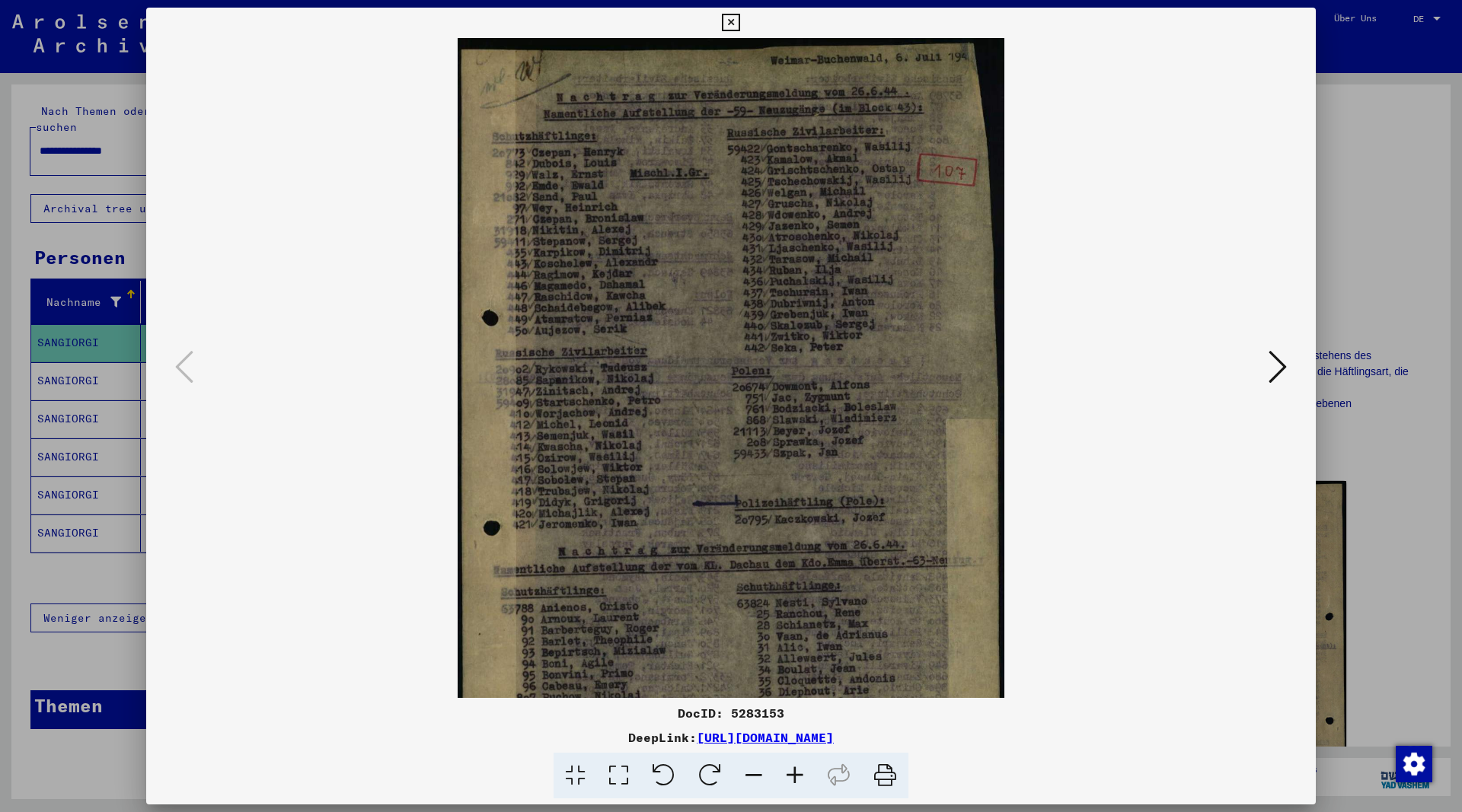
click at [800, 772] on icon at bounding box center [795, 775] width 41 height 46
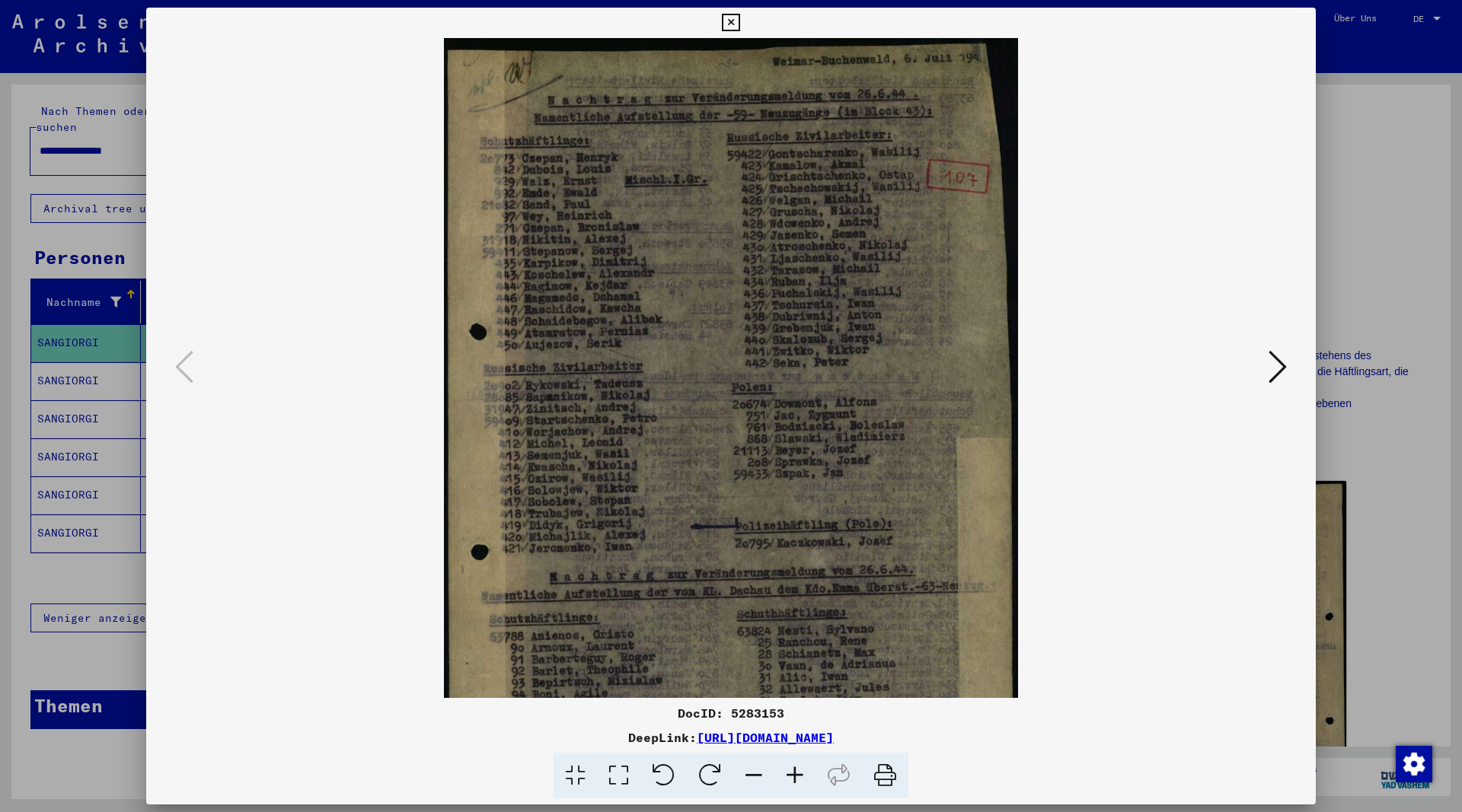
click at [800, 772] on icon at bounding box center [795, 775] width 41 height 46
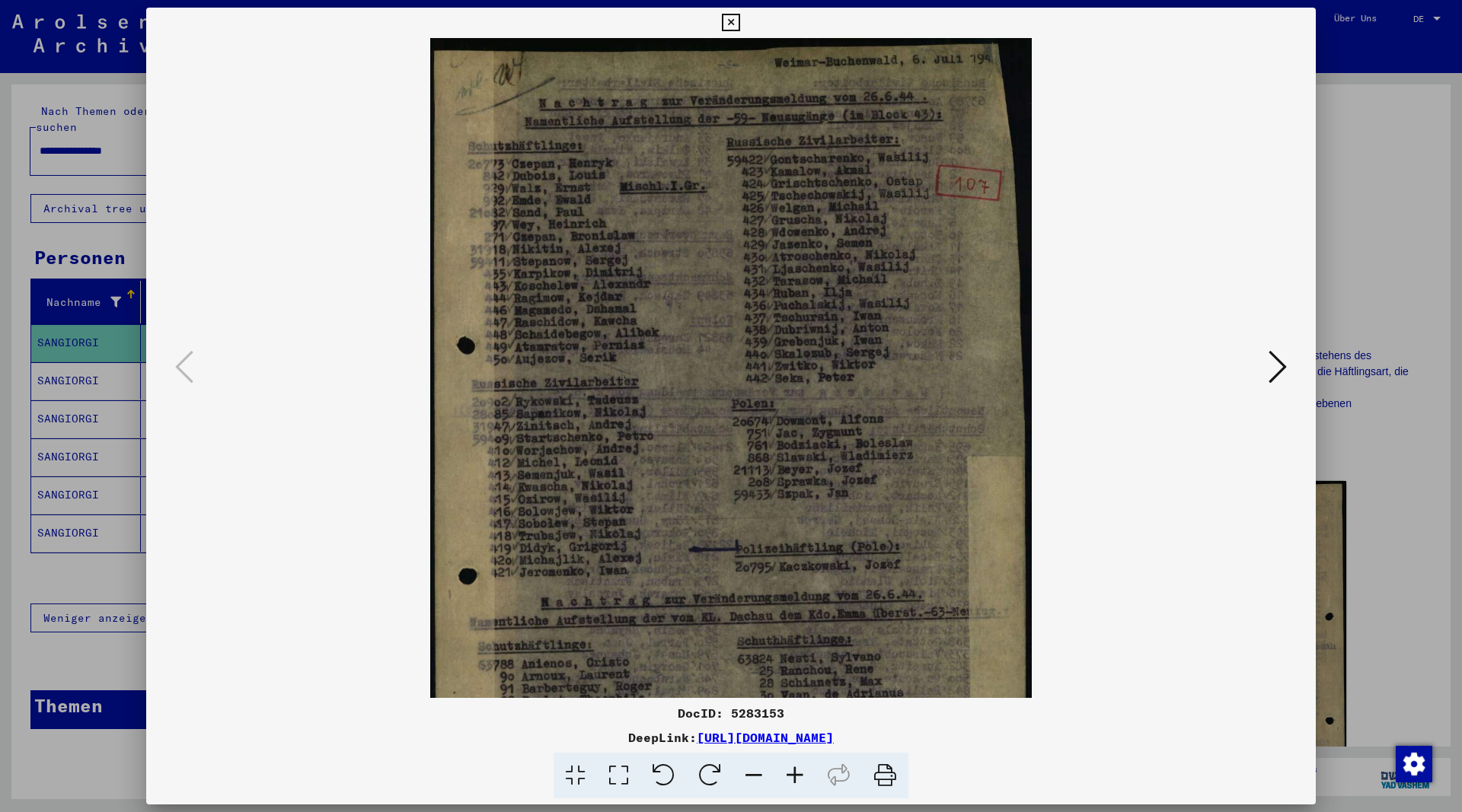
click at [800, 772] on icon at bounding box center [795, 775] width 41 height 46
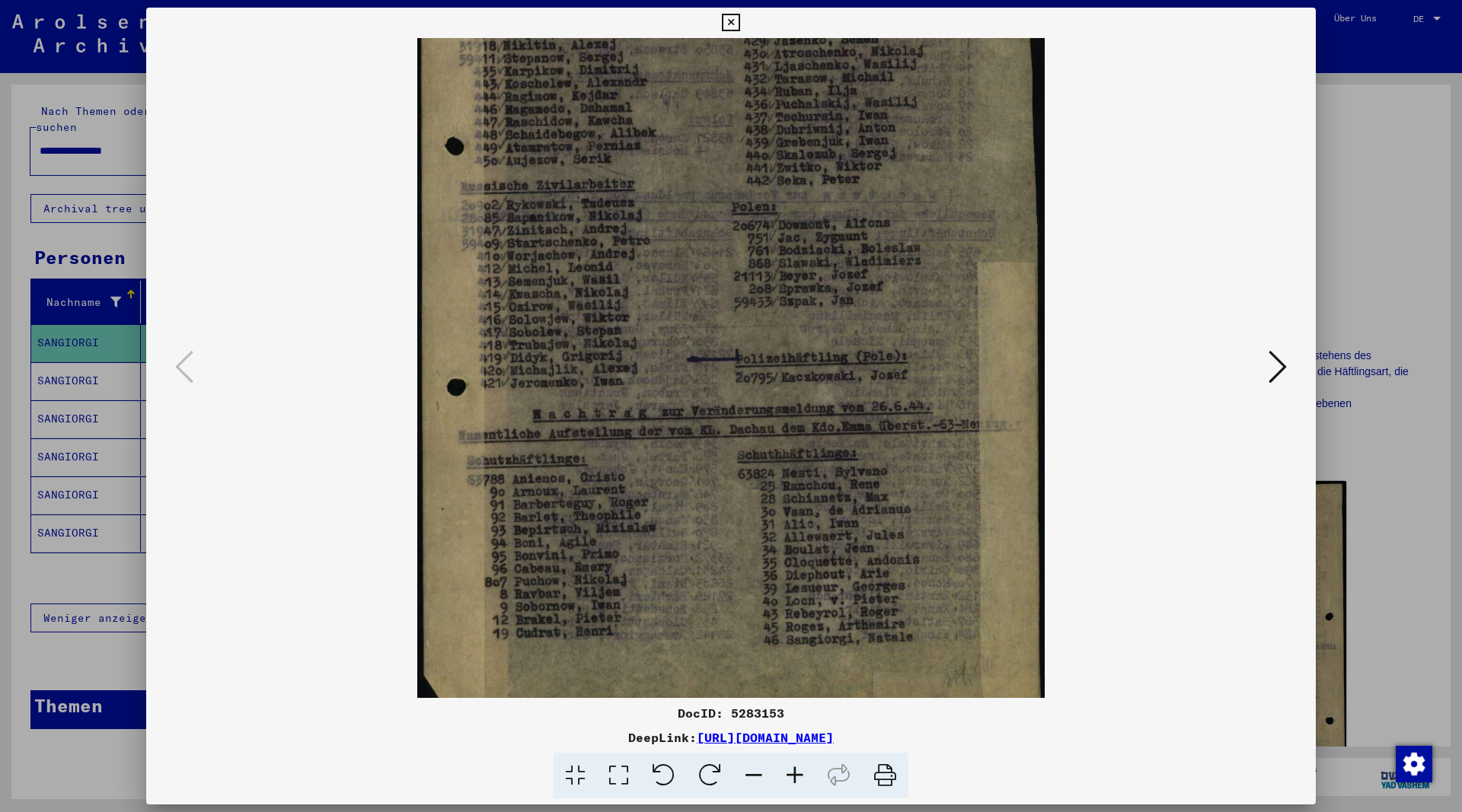
scroll to position [228, 0]
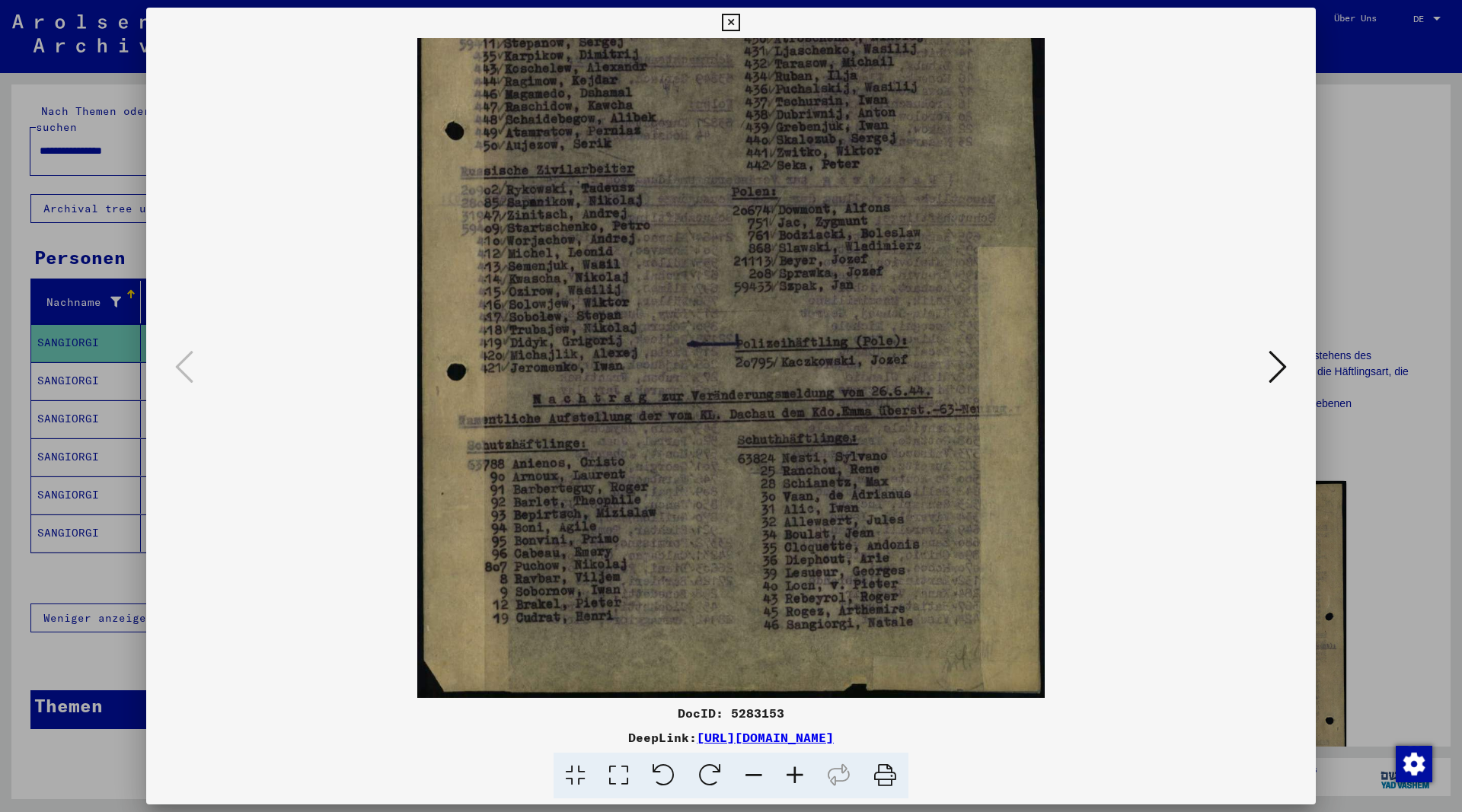
drag, startPoint x: 825, startPoint y: 607, endPoint x: 831, endPoint y: 362, distance: 245.1
click at [830, 362] on img at bounding box center [731, 254] width 627 height 888
click at [1270, 370] on icon at bounding box center [1277, 366] width 19 height 37
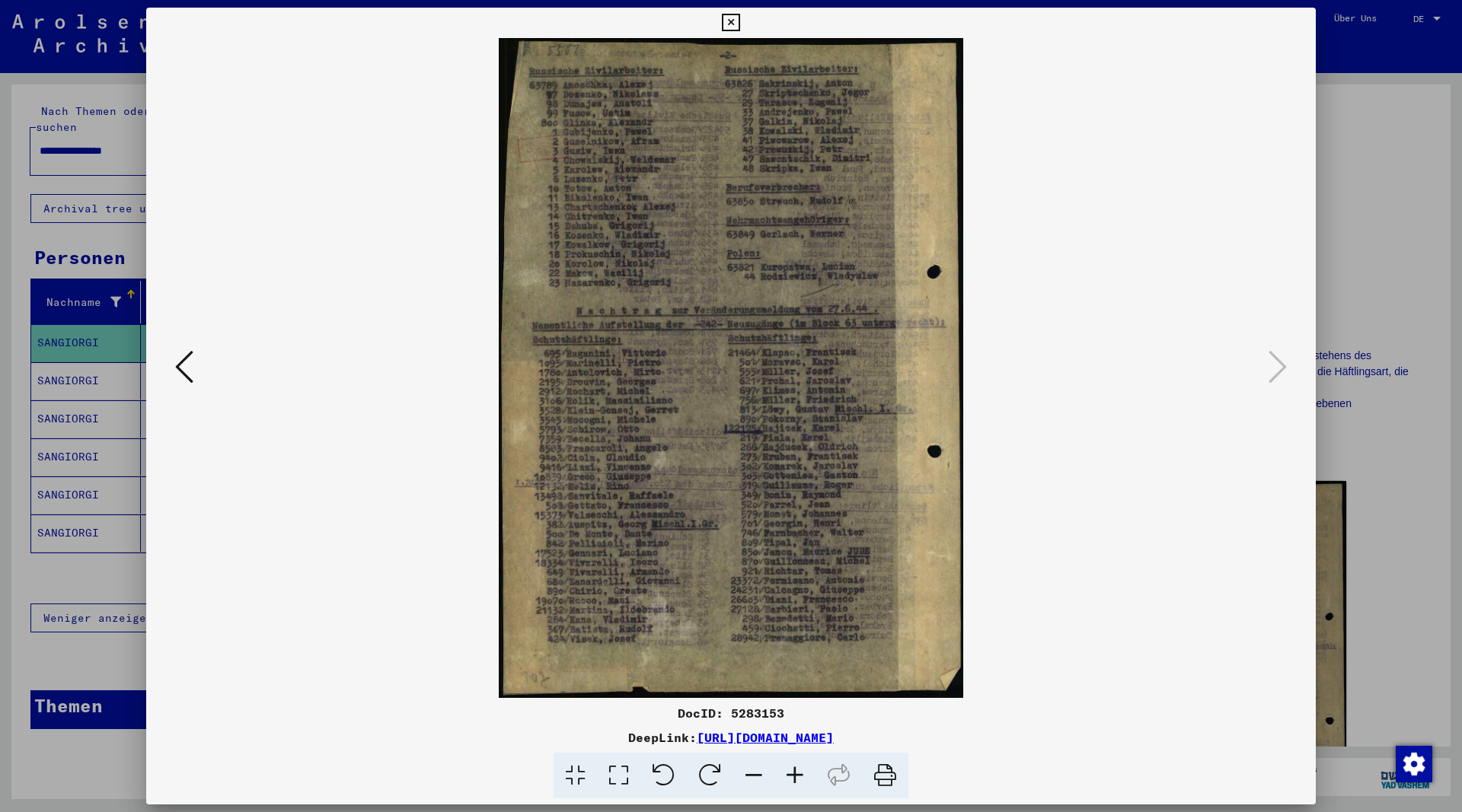
scroll to position [0, 0]
click at [796, 772] on icon at bounding box center [795, 775] width 41 height 46
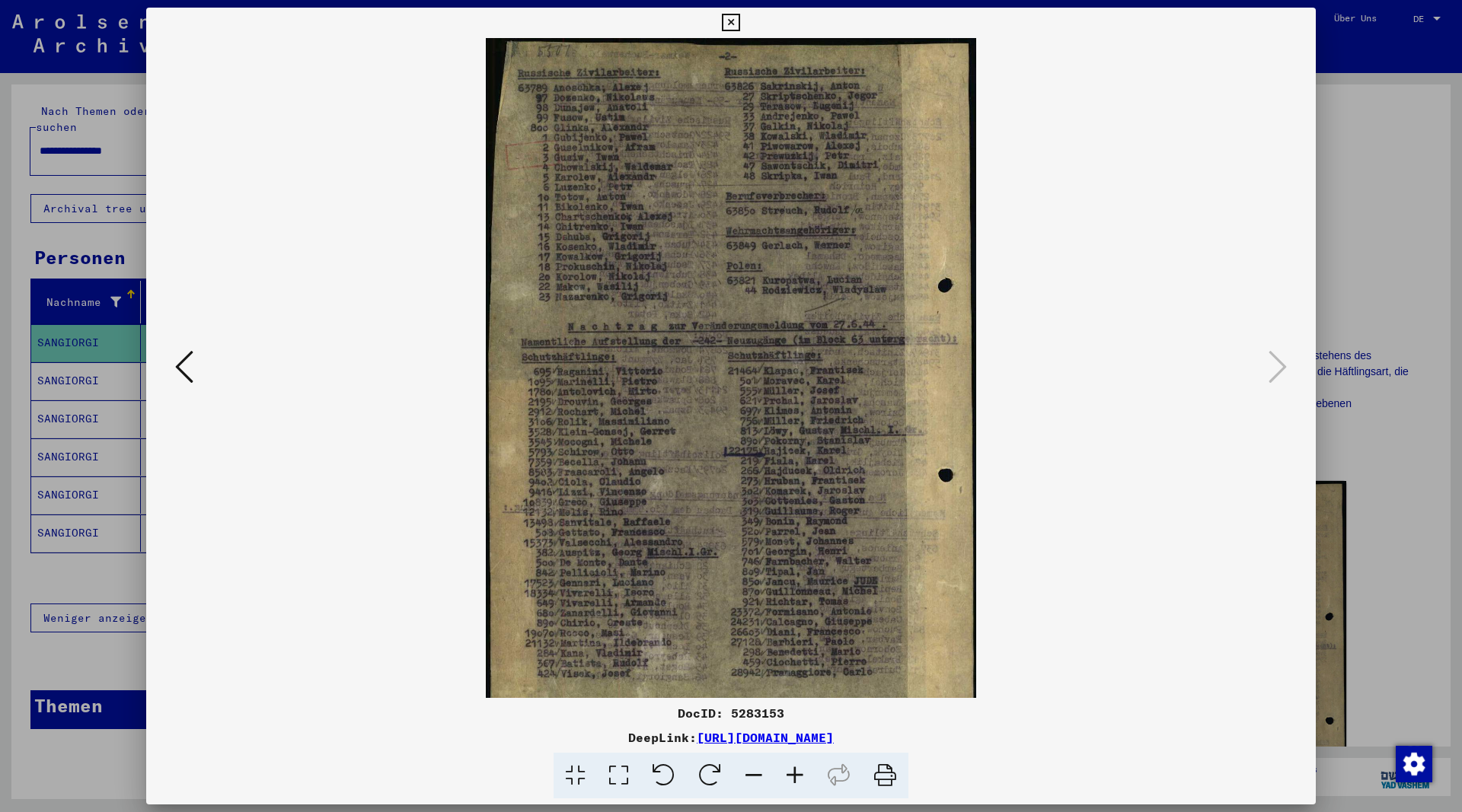
click at [796, 771] on icon at bounding box center [795, 775] width 41 height 46
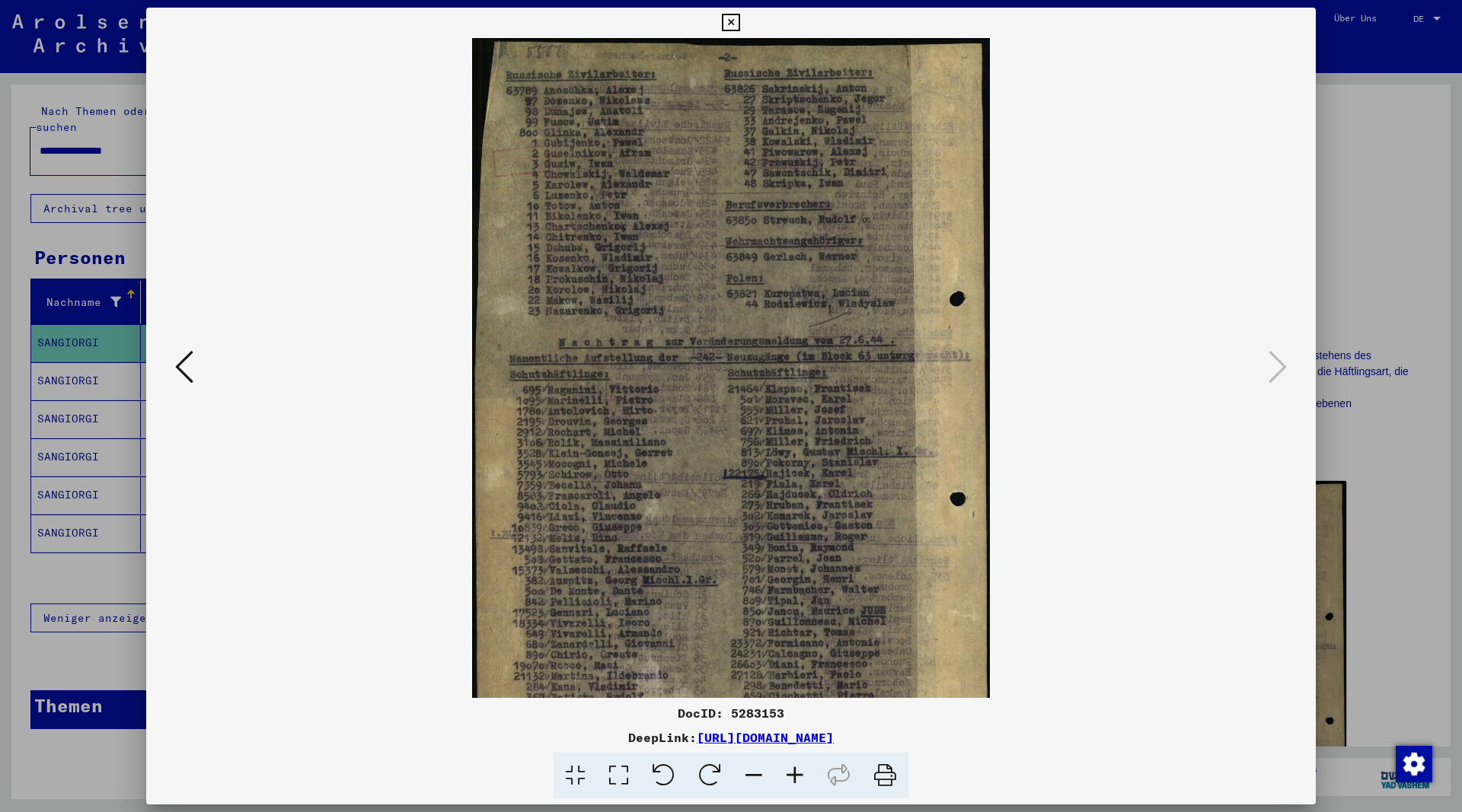
click at [796, 771] on icon at bounding box center [795, 775] width 41 height 46
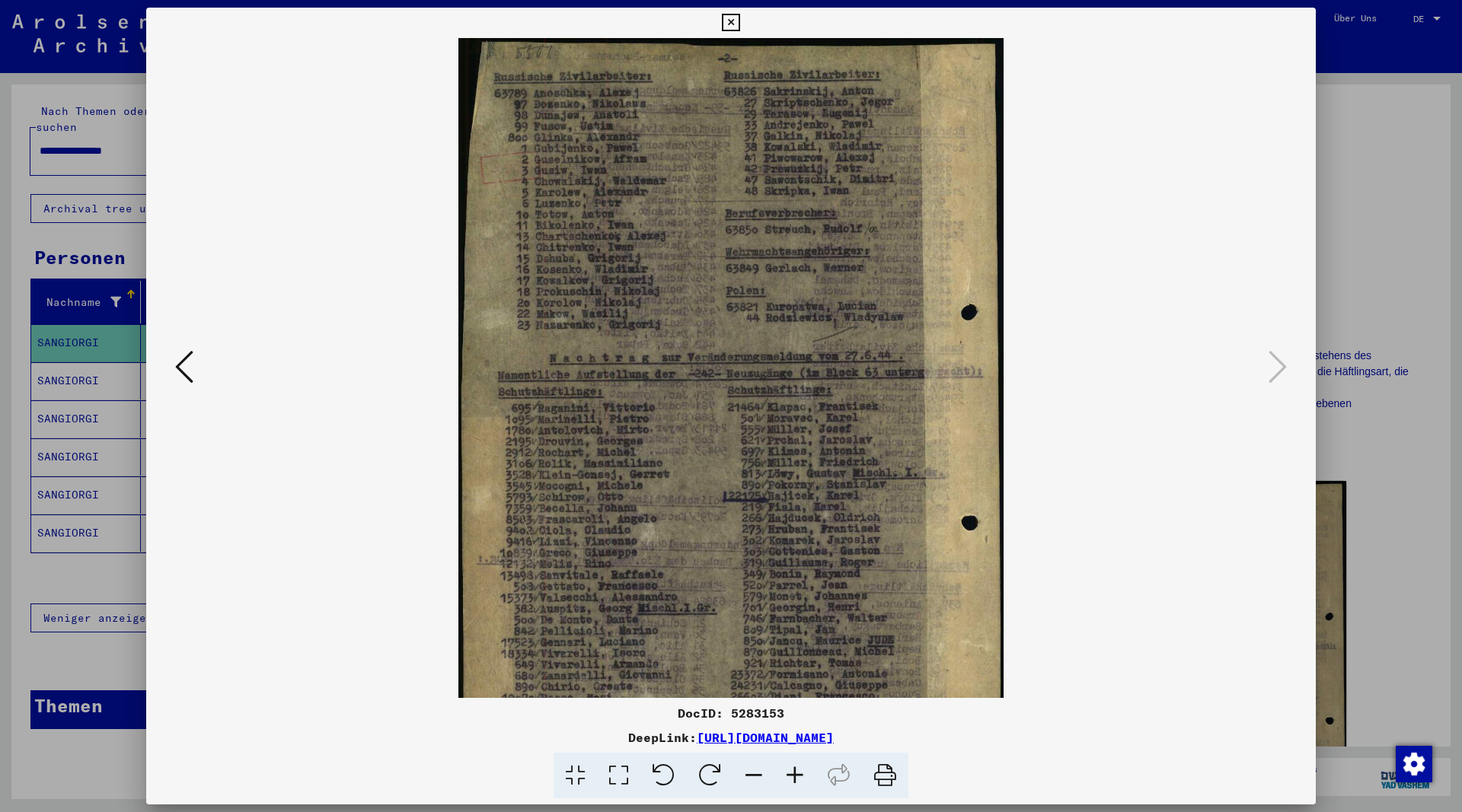
click at [796, 771] on icon at bounding box center [795, 775] width 41 height 46
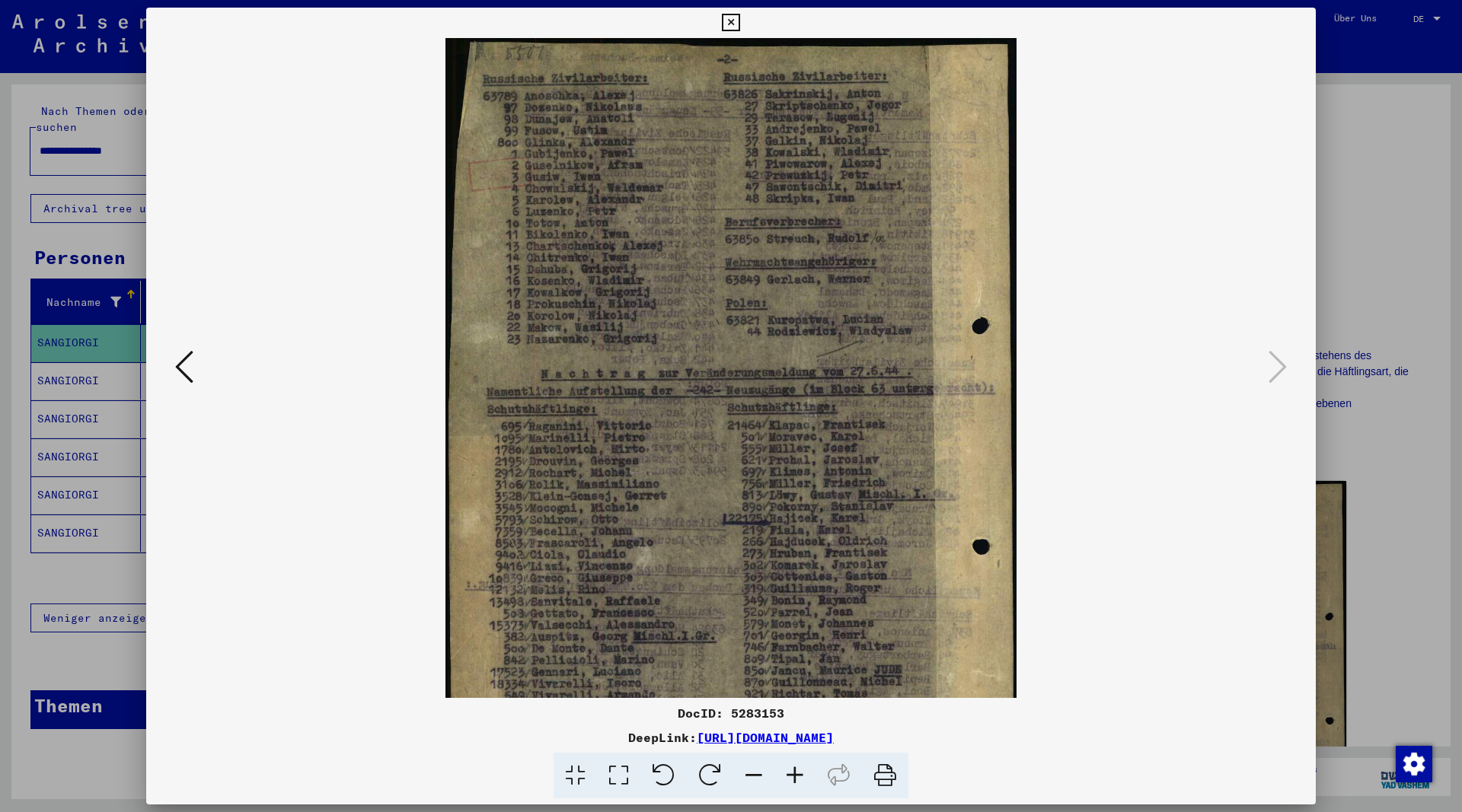
click at [796, 771] on icon at bounding box center [795, 775] width 41 height 46
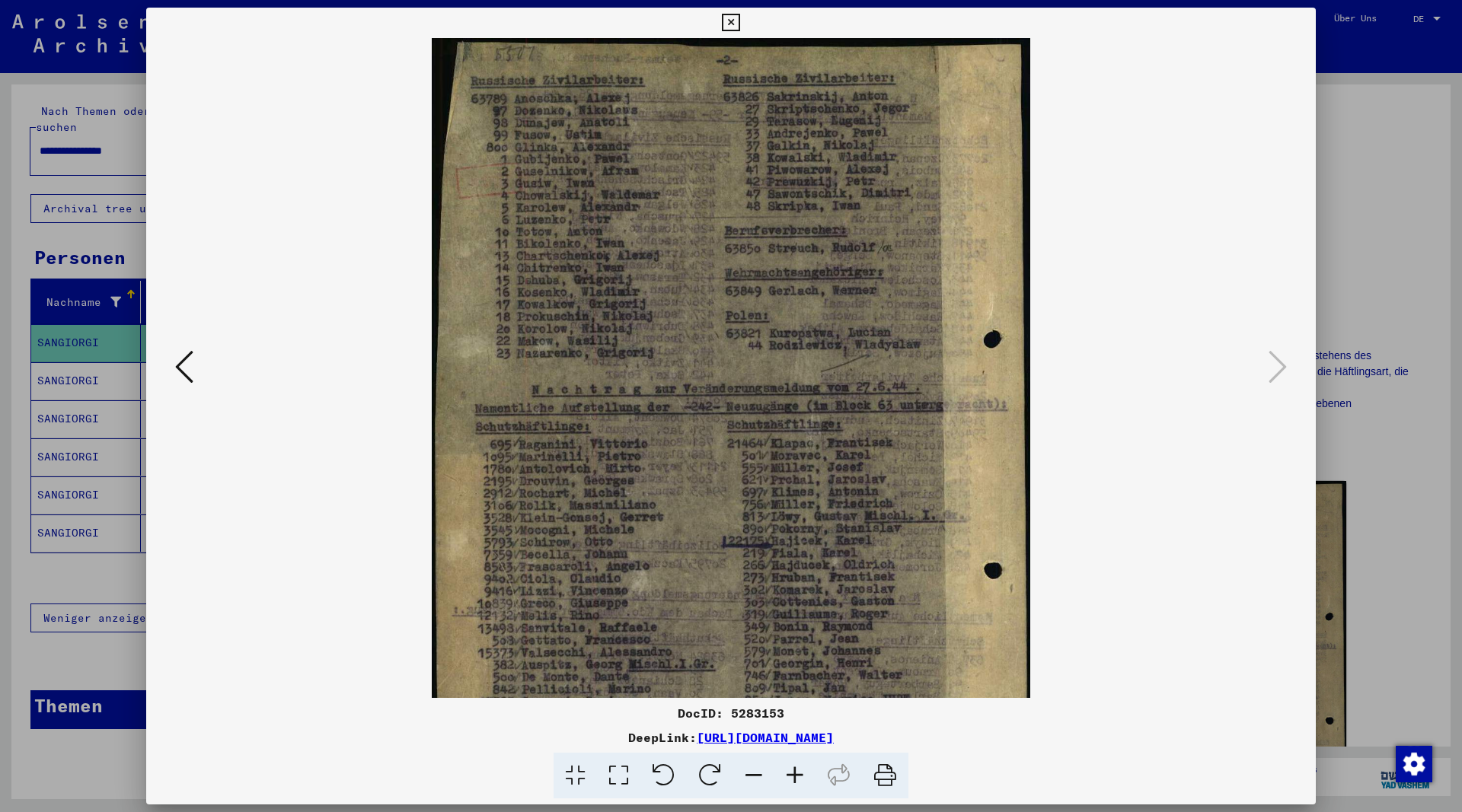
click at [796, 773] on icon at bounding box center [795, 775] width 41 height 46
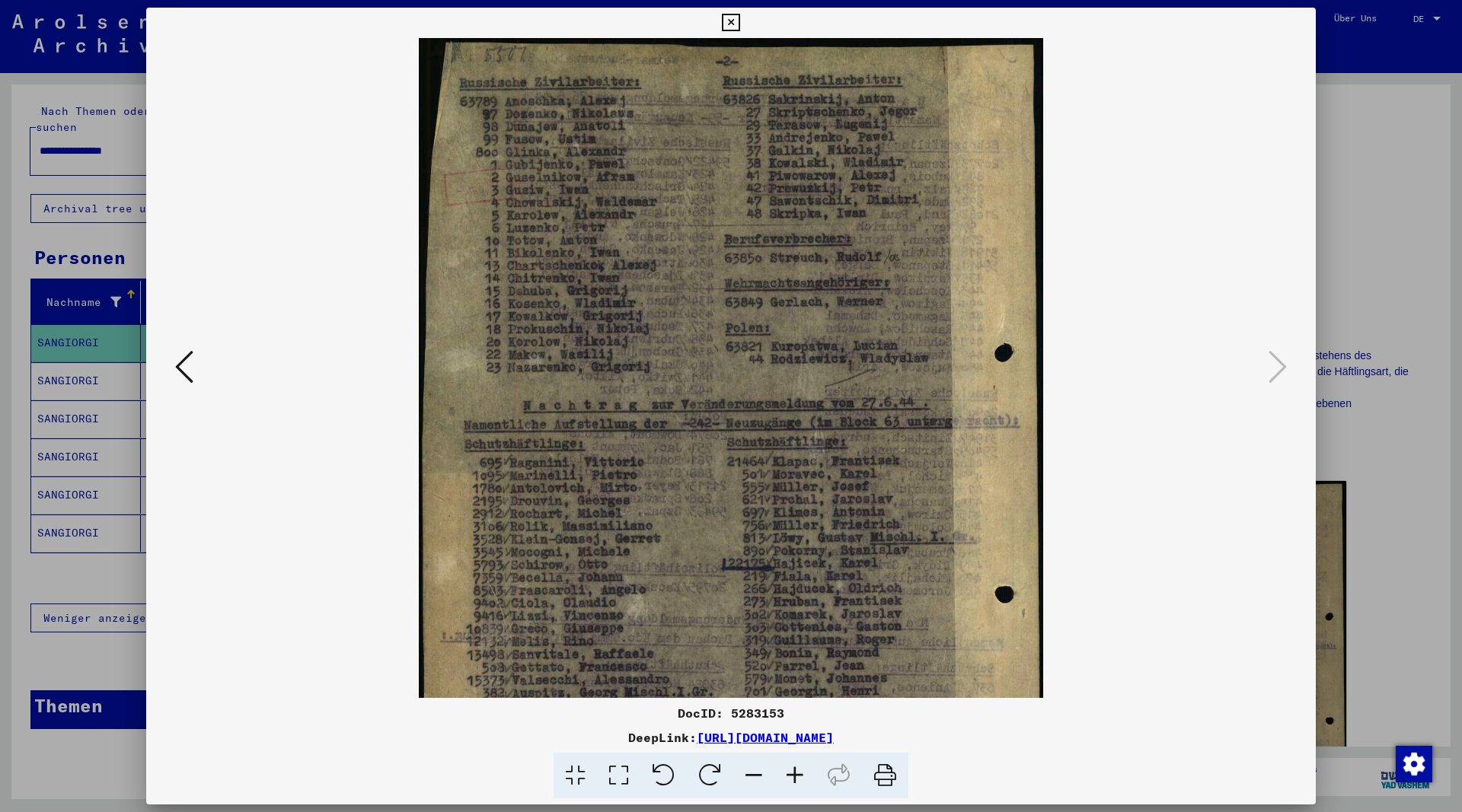
click at [796, 773] on icon at bounding box center [795, 775] width 41 height 46
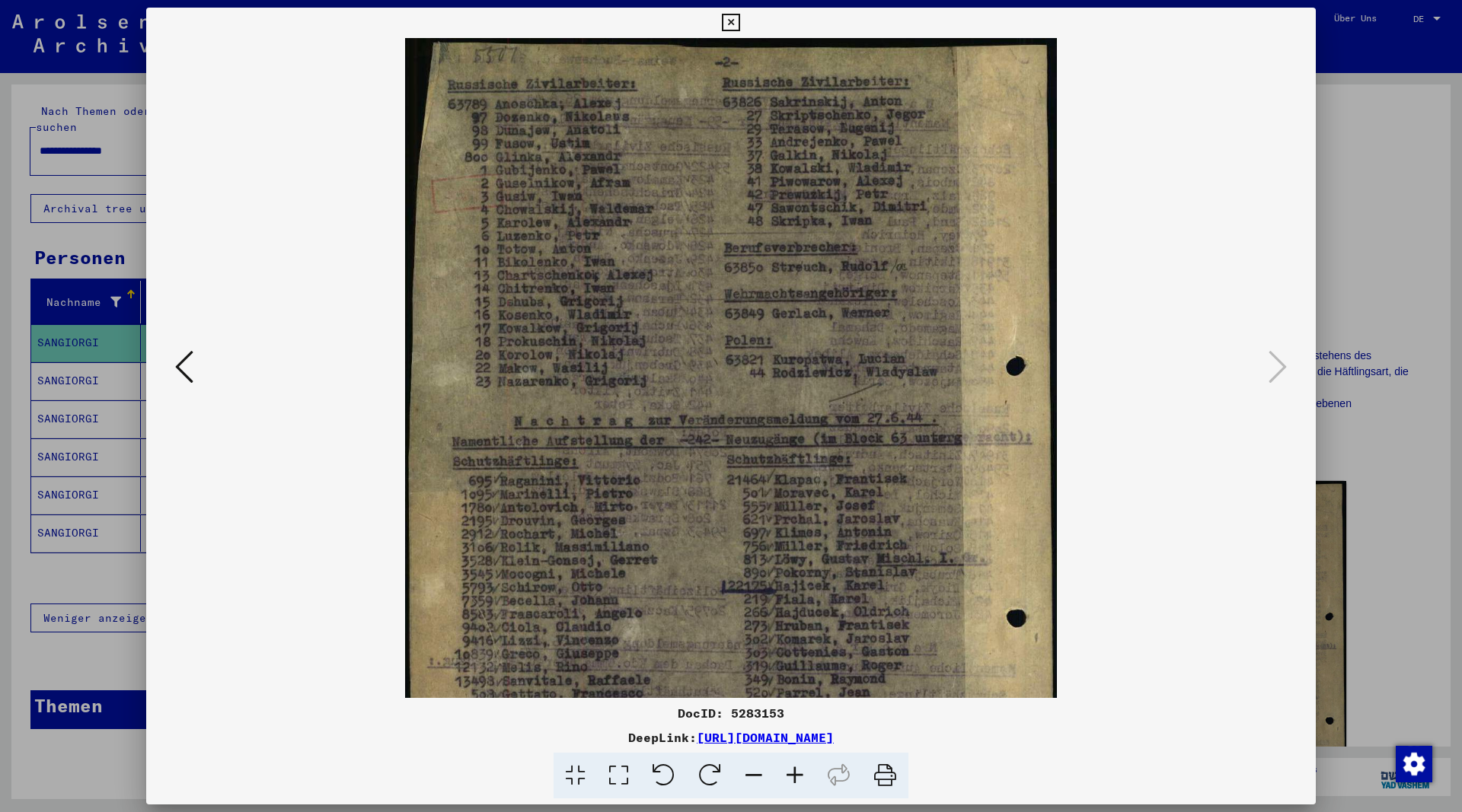
click at [796, 773] on icon at bounding box center [795, 775] width 41 height 46
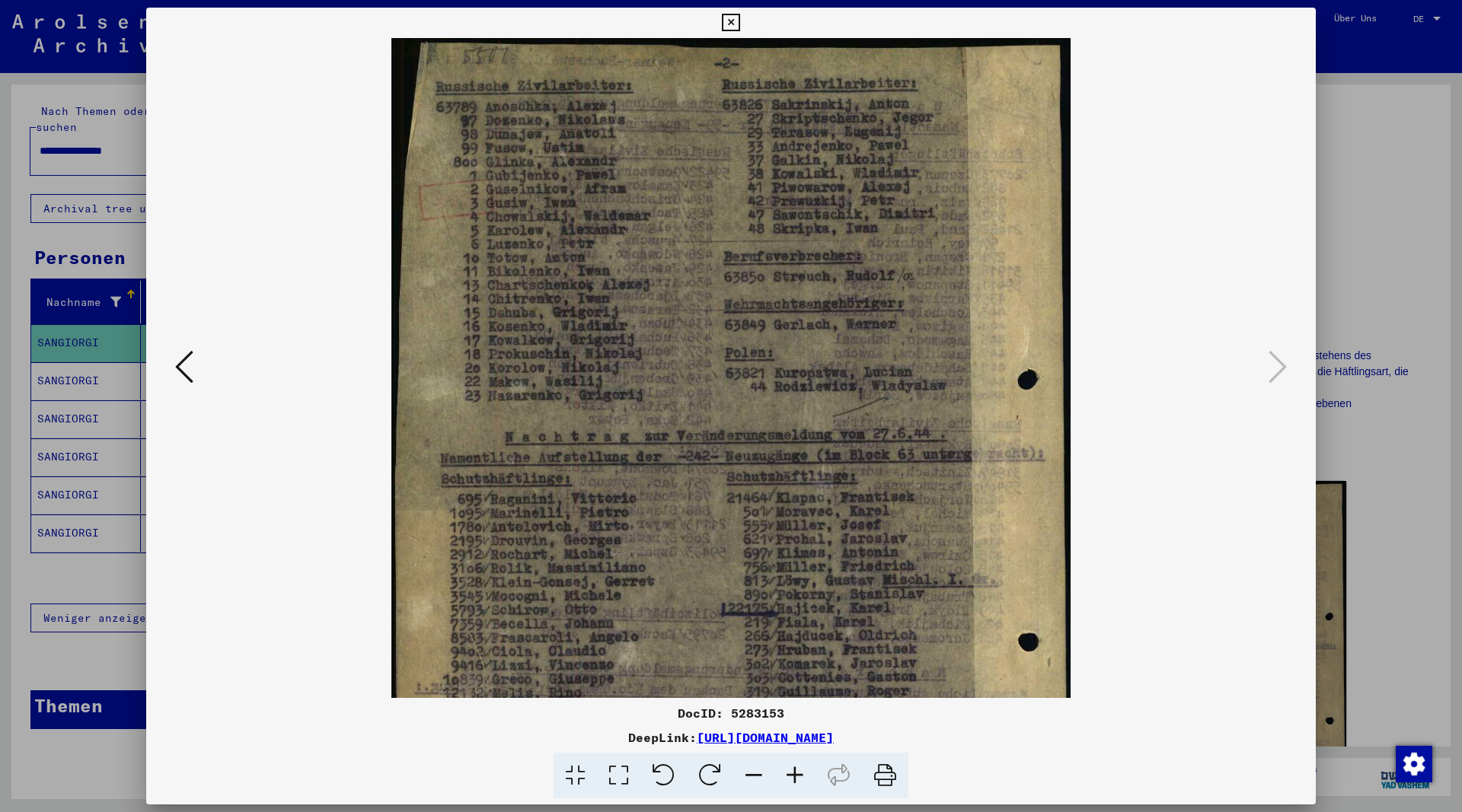
click at [796, 773] on icon at bounding box center [795, 775] width 41 height 46
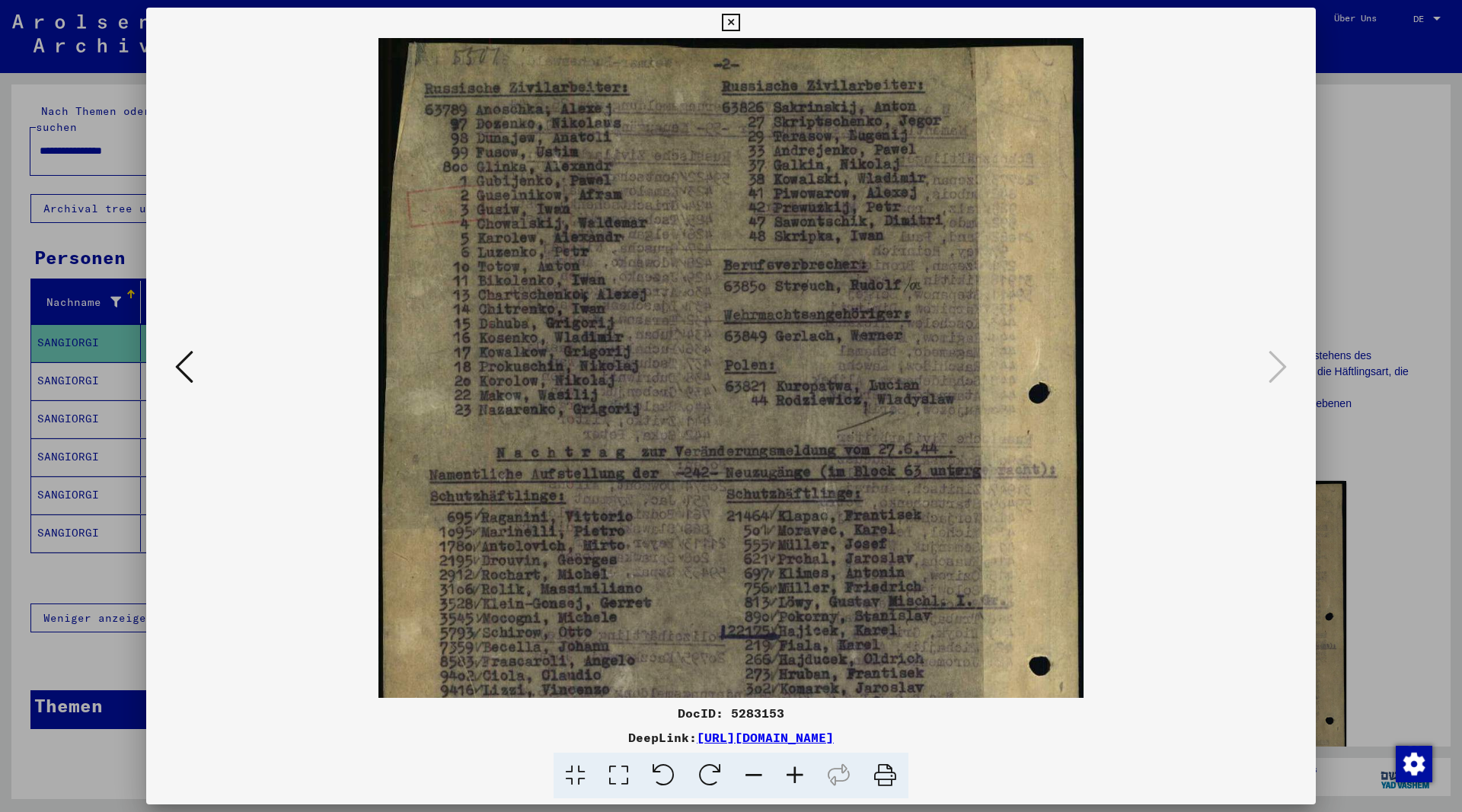
click at [796, 774] on icon at bounding box center [795, 775] width 41 height 46
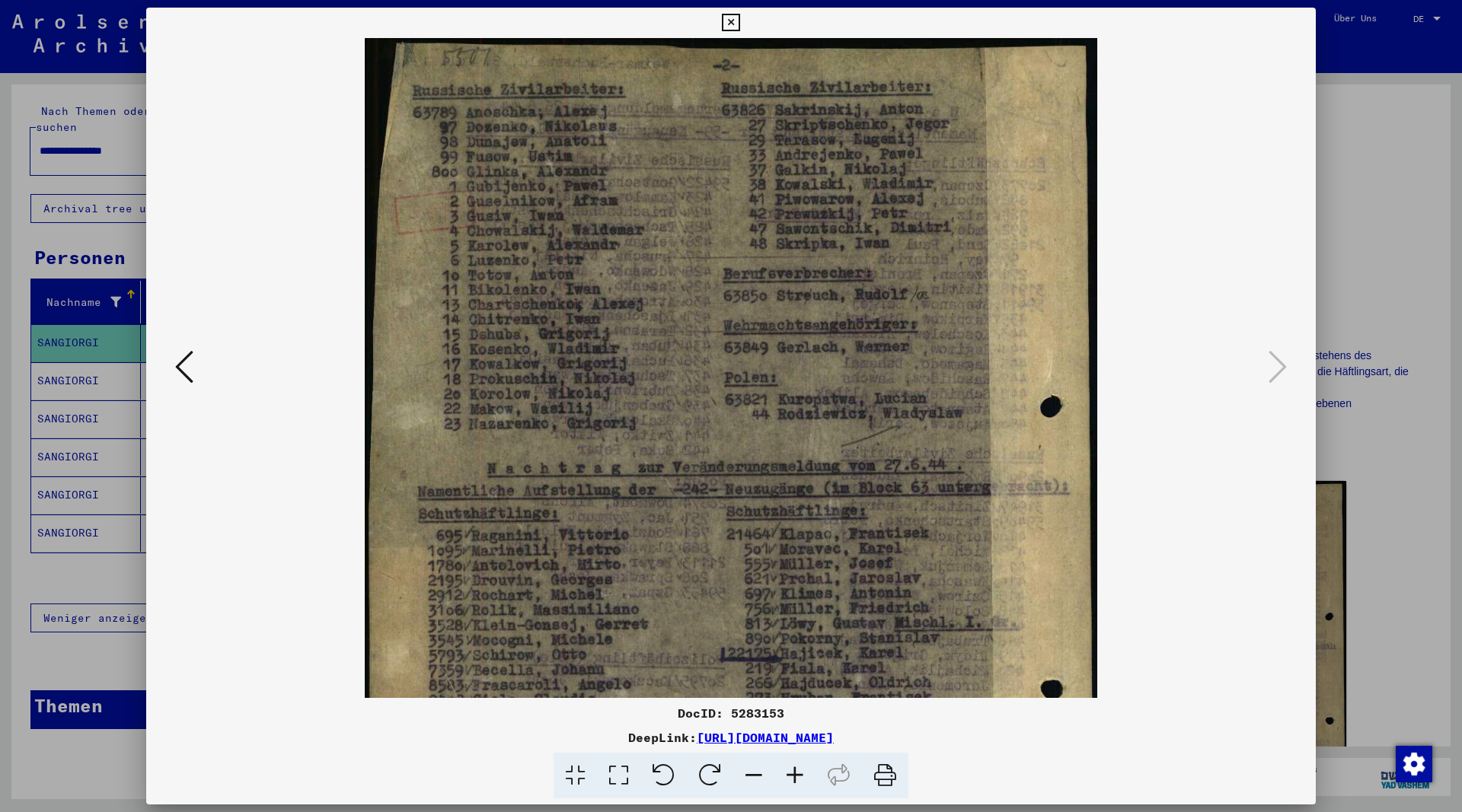
click at [796, 774] on icon at bounding box center [795, 775] width 41 height 46
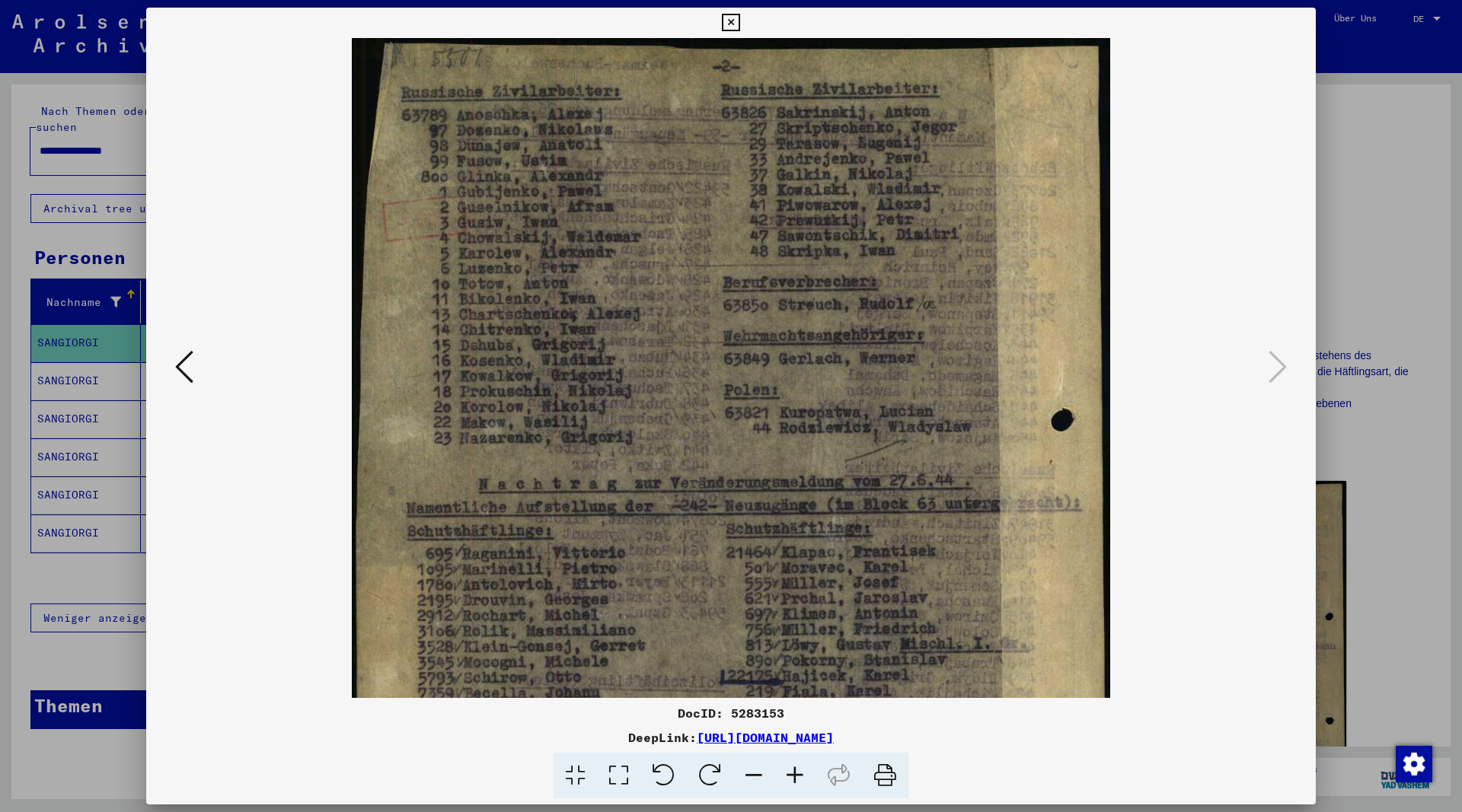
click at [739, 21] on icon at bounding box center [731, 23] width 18 height 19
